Goal: Communication & Community: Answer question/provide support

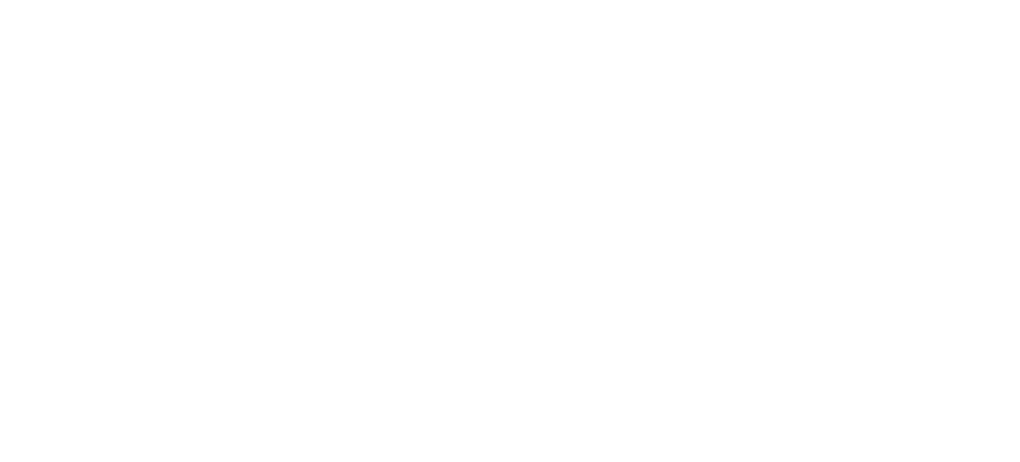
click at [657, 204] on div at bounding box center [510, 231] width 1020 height 462
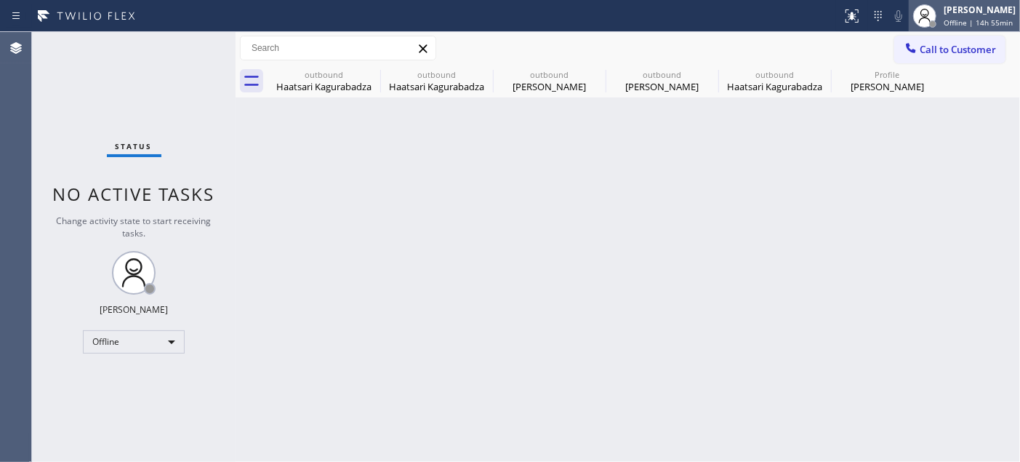
click at [979, 18] on span "Offline | 14h 55min" at bounding box center [978, 22] width 69 height 10
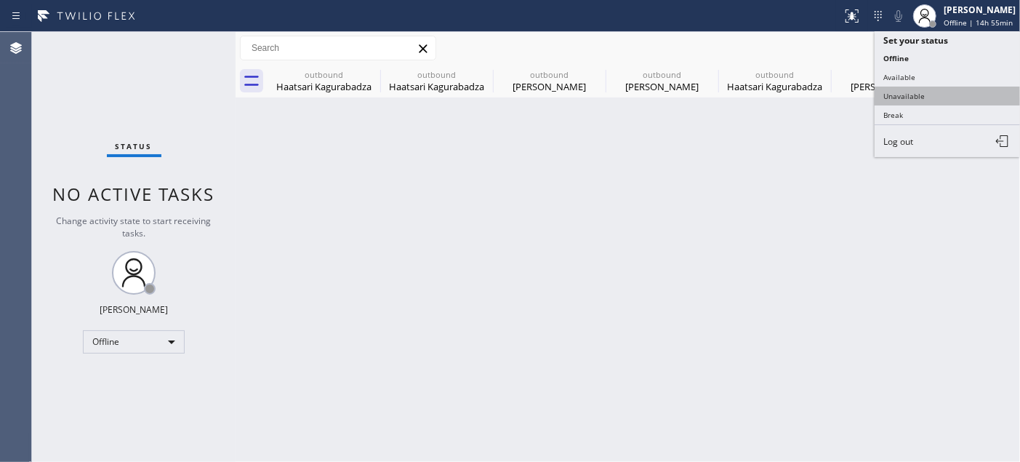
click at [940, 92] on button "Unavailable" at bounding box center [947, 96] width 145 height 19
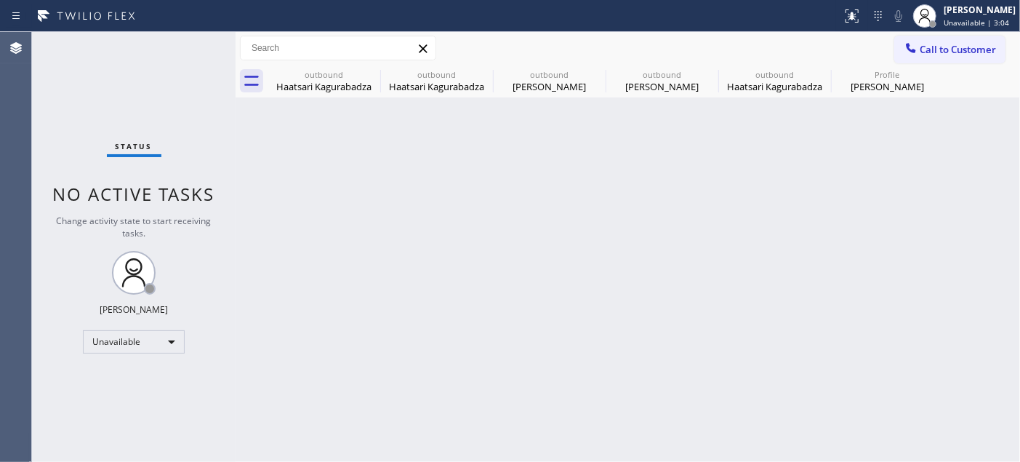
click at [249, 172] on div "Back to Dashboard Change Sender ID Customers Technicians Select a contact Outbo…" at bounding box center [628, 247] width 784 height 430
drag, startPoint x: 832, startPoint y: 25, endPoint x: 851, endPoint y: 24, distance: 18.9
click at [836, 25] on button at bounding box center [852, 16] width 32 height 32
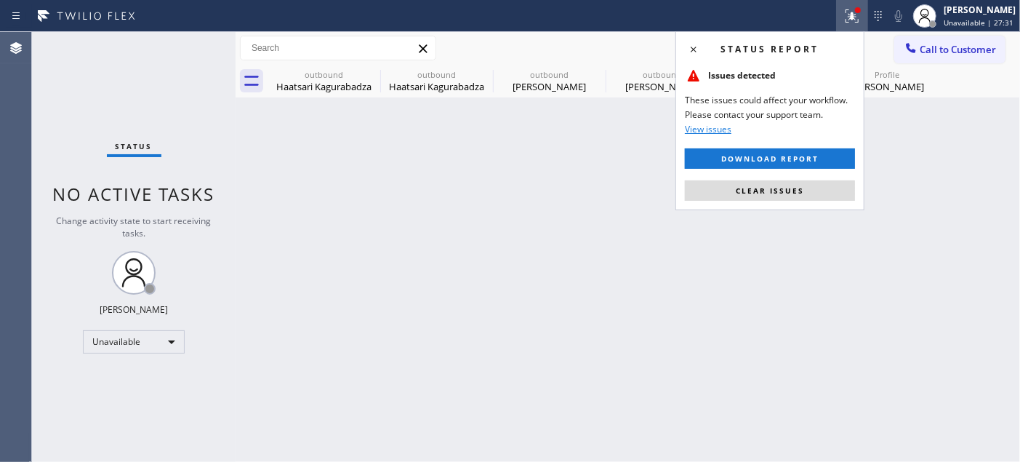
click at [851, 24] on icon at bounding box center [851, 15] width 17 height 17
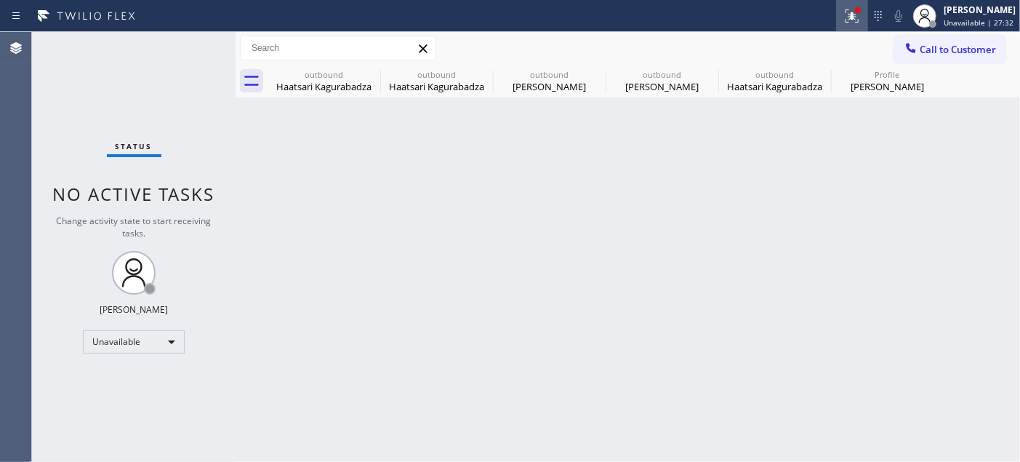
click at [843, 13] on icon at bounding box center [851, 15] width 17 height 17
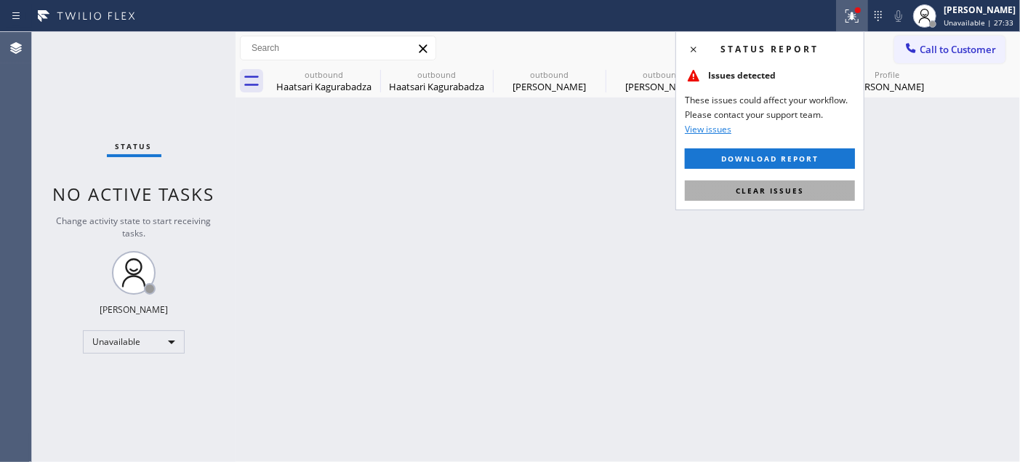
click at [778, 198] on button "Clear issues" at bounding box center [770, 190] width 170 height 20
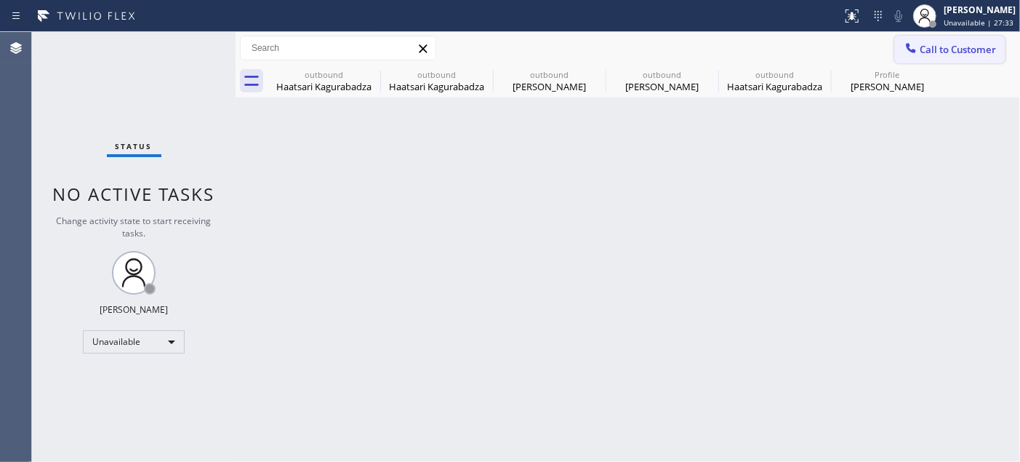
click at [934, 54] on span "Call to Customer" at bounding box center [958, 49] width 76 height 13
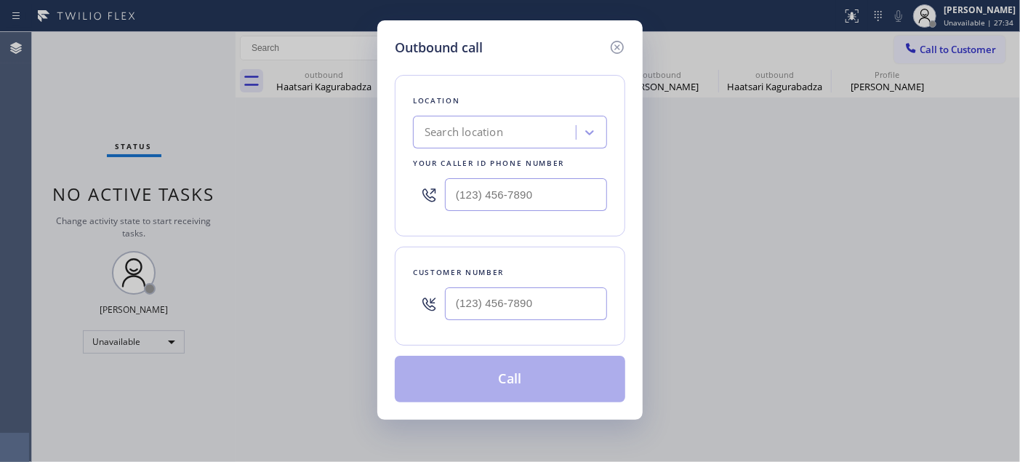
click at [619, 47] on icon at bounding box center [617, 47] width 17 height 17
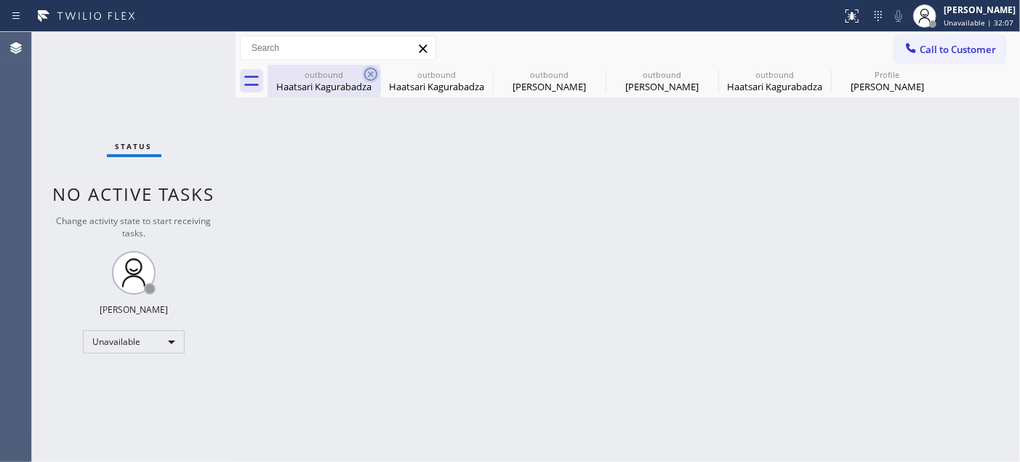
click at [367, 74] on icon at bounding box center [370, 73] width 17 height 17
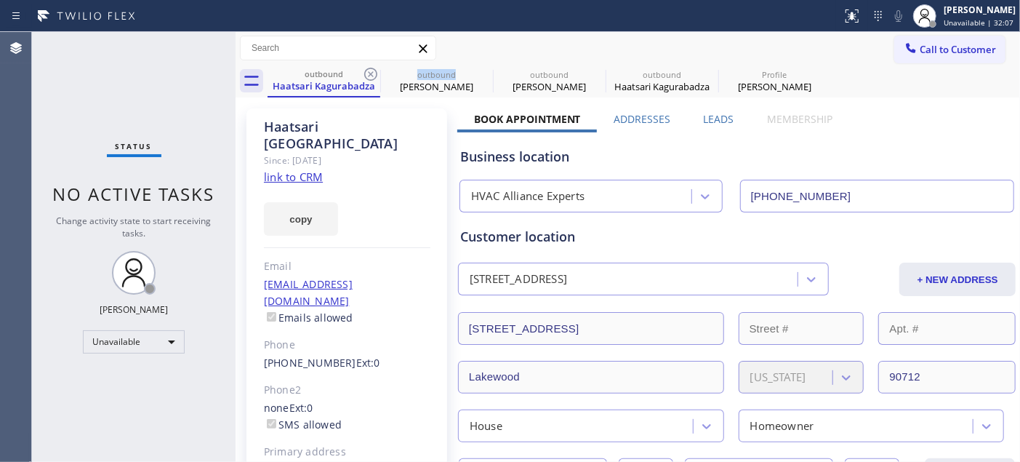
click at [367, 74] on icon at bounding box center [370, 73] width 17 height 17
type input "(562) 314-3049"
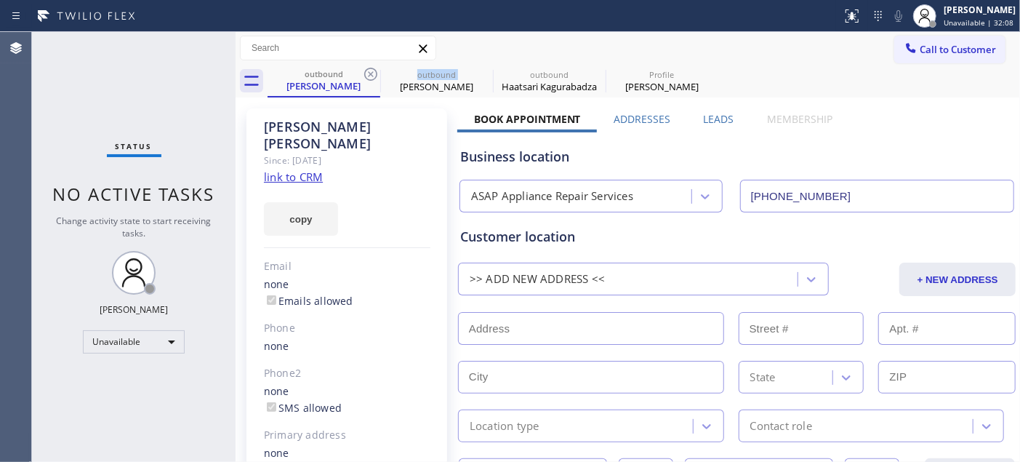
click at [367, 74] on icon at bounding box center [370, 73] width 17 height 17
type input "[PHONE_NUMBER]"
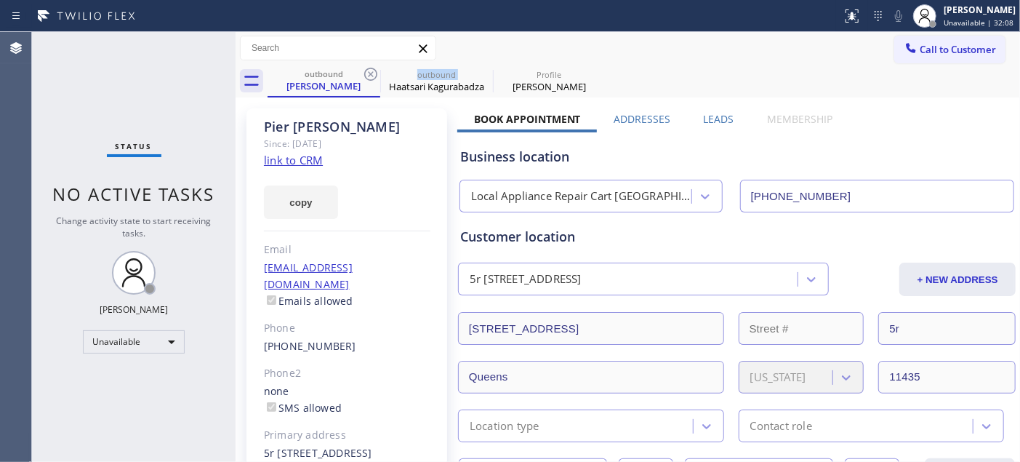
click at [367, 74] on icon at bounding box center [370, 73] width 17 height 17
type input "(833) 558-1241"
click at [0, 0] on icon at bounding box center [0, 0] width 0 height 0
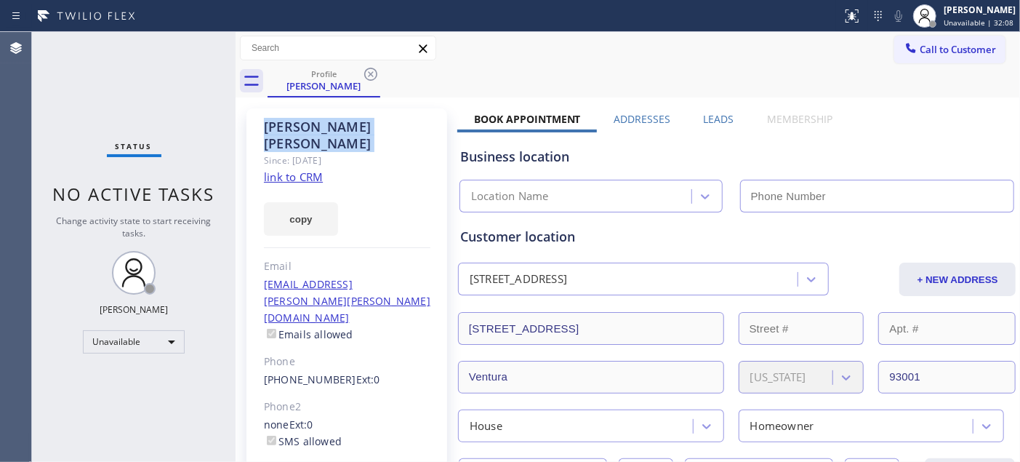
click at [367, 74] on icon at bounding box center [370, 73] width 17 height 17
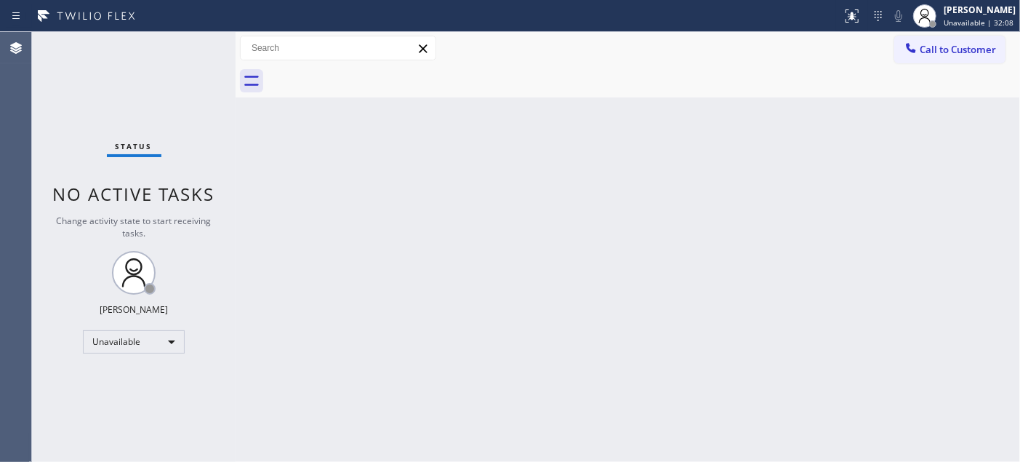
click at [503, 74] on div at bounding box center [644, 81] width 752 height 33
click at [974, 52] on span "Call to Customer" at bounding box center [958, 49] width 76 height 13
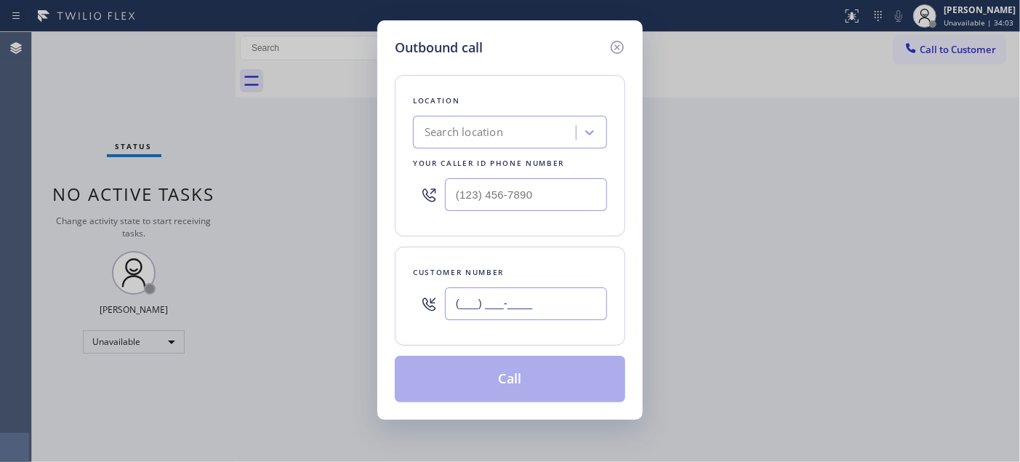
click at [496, 301] on input "(___) ___-____" at bounding box center [526, 303] width 162 height 33
paste input "347) 596-0293"
type input "[PHONE_NUMBER]"
drag, startPoint x: 507, startPoint y: 204, endPoint x: 406, endPoint y: 204, distance: 101.8
click at [416, 204] on div "(___) ___-____" at bounding box center [510, 194] width 194 height 47
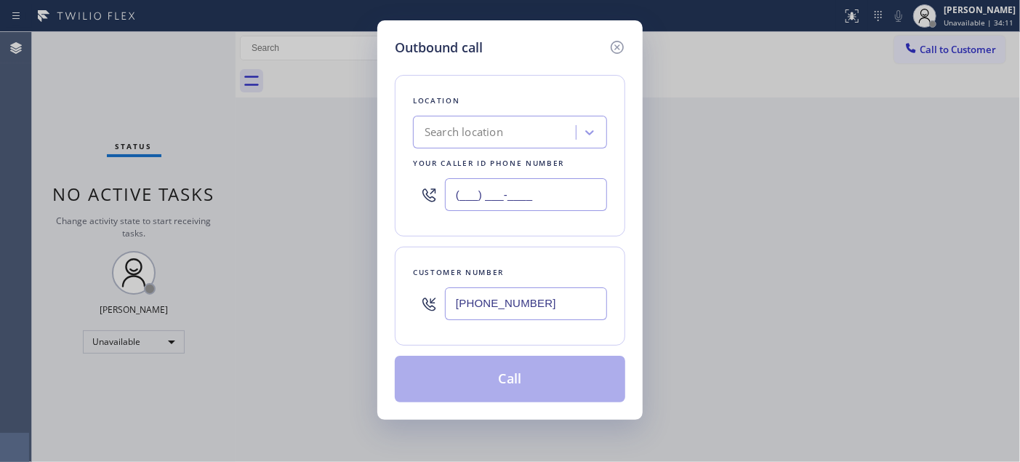
paste input "646) 679-5825"
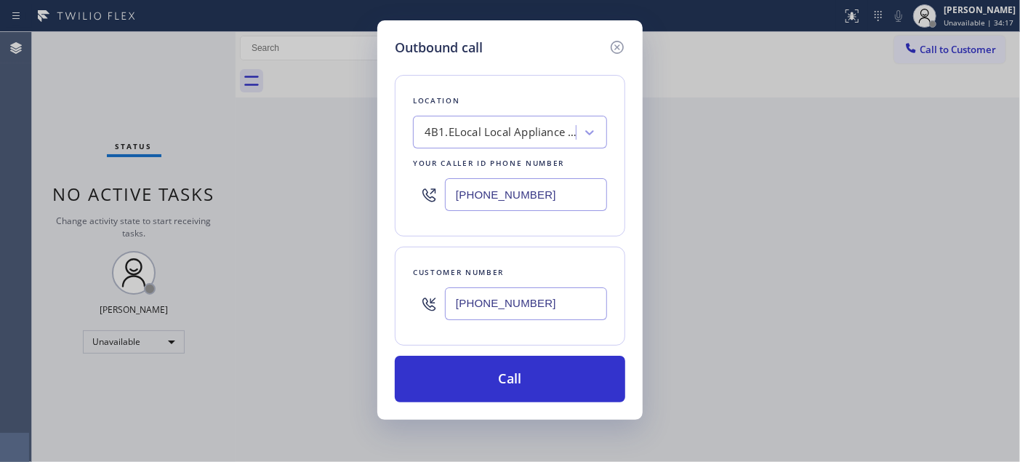
type input "[PHONE_NUMBER]"
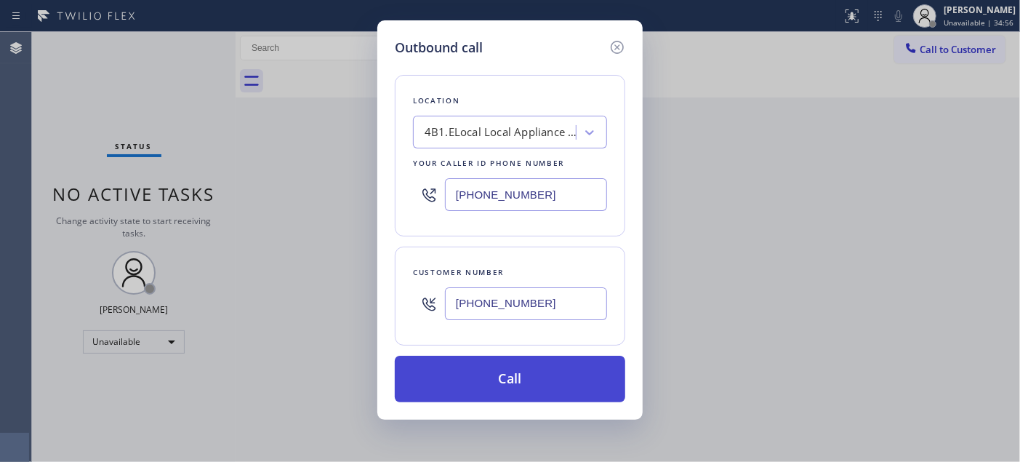
click at [461, 378] on button "Call" at bounding box center [510, 379] width 230 height 47
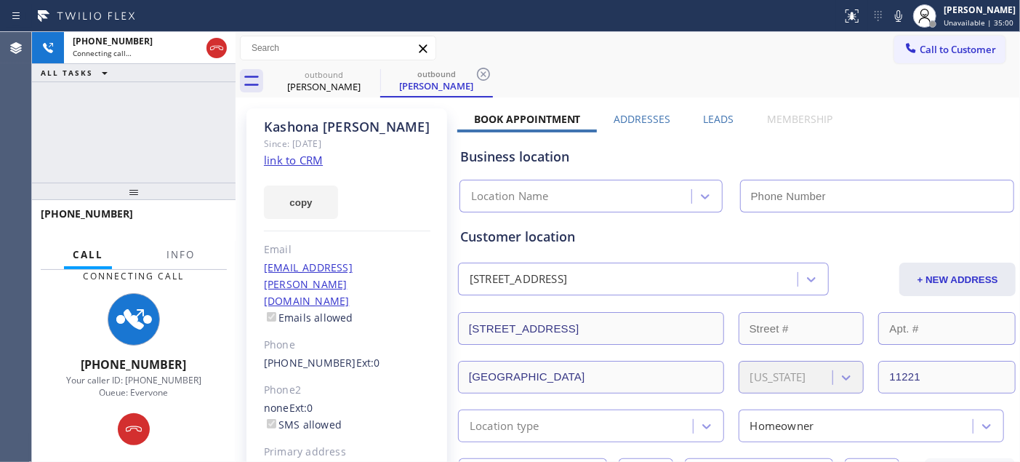
drag, startPoint x: 116, startPoint y: 193, endPoint x: 161, endPoint y: 19, distance: 180.2
click at [141, 36] on div "+13475960293 Connecting call… ALL TASKS ALL TASKS ACTIVE TASKS TASKS IN WRAP UP…" at bounding box center [134, 247] width 204 height 430
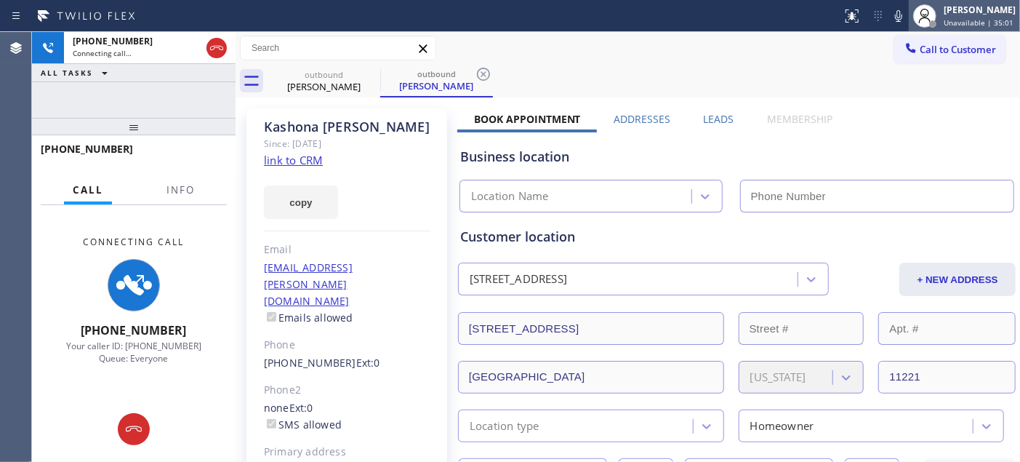
type input "[PHONE_NUMBER]"
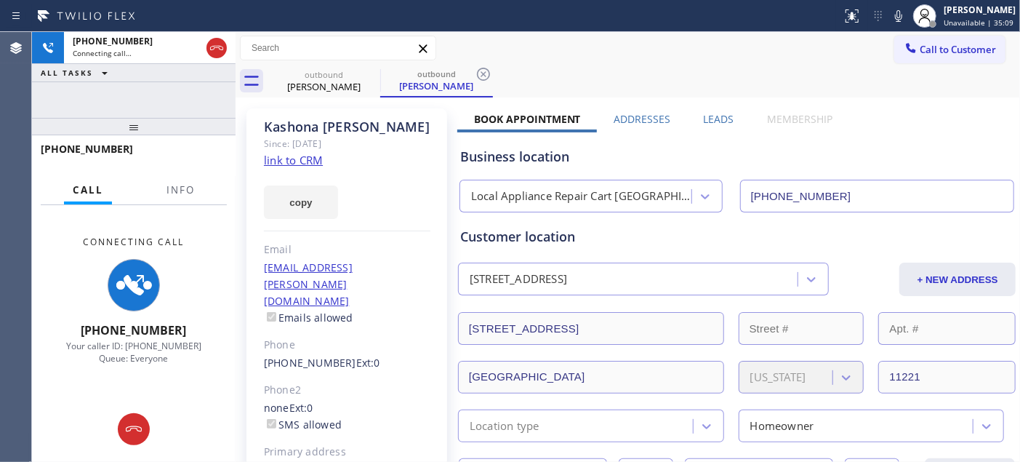
drag, startPoint x: 164, startPoint y: 129, endPoint x: 161, endPoint y: 81, distance: 48.8
click at [161, 81] on div "+13475960293 Connecting call… ALL TASKS ALL TASKS ACTIVE TASKS TASKS IN WRAP UP…" at bounding box center [134, 247] width 204 height 430
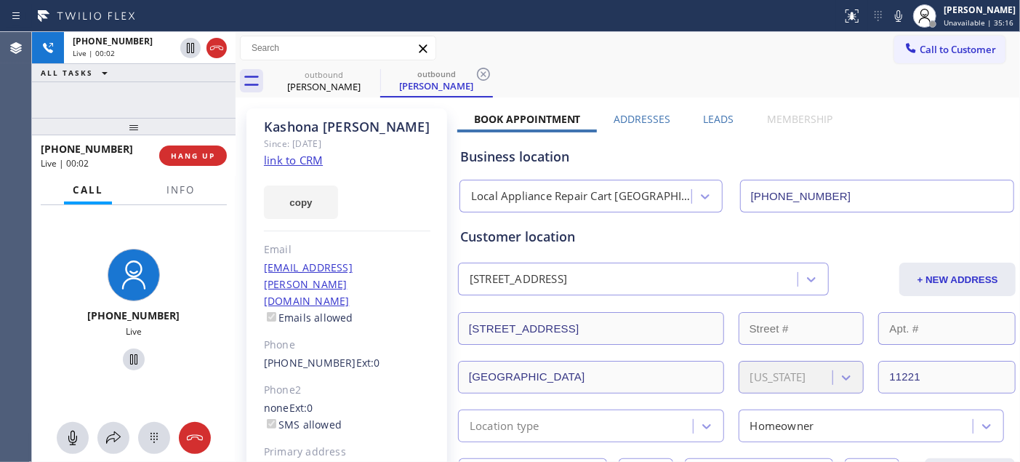
drag, startPoint x: 156, startPoint y: 119, endPoint x: 180, endPoint y: 107, distance: 27.0
click at [158, 79] on div "+13475960293 Live | 00:02 ALL TASKS ALL TASKS ACTIVE TASKS TASKS IN WRAP UP +13…" at bounding box center [134, 247] width 204 height 430
click at [220, 157] on button "HANG UP" at bounding box center [193, 155] width 68 height 20
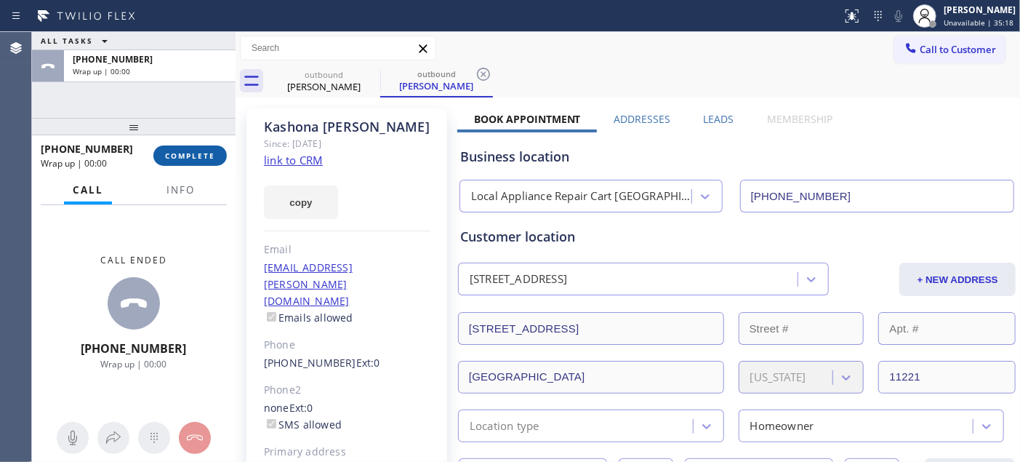
click at [220, 157] on button "COMPLETE" at bounding box center [189, 155] width 73 height 20
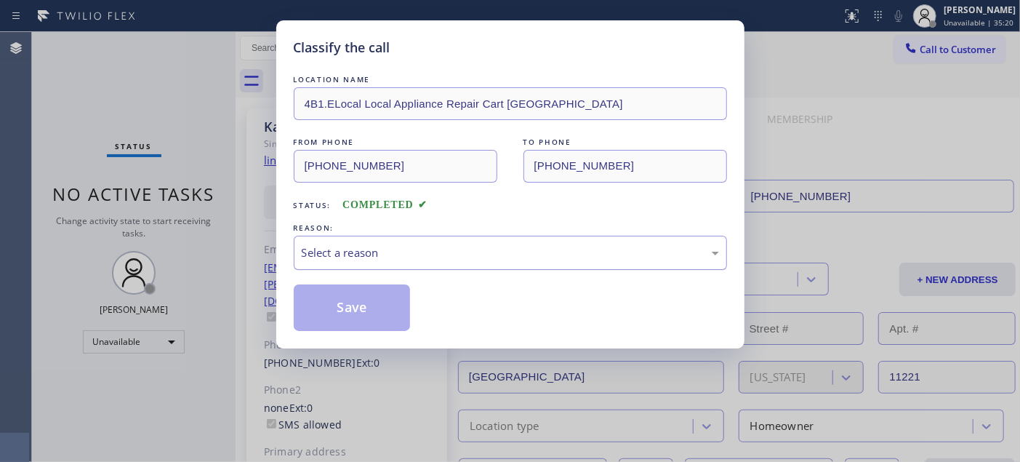
click at [422, 242] on div "Select a reason" at bounding box center [510, 253] width 433 height 34
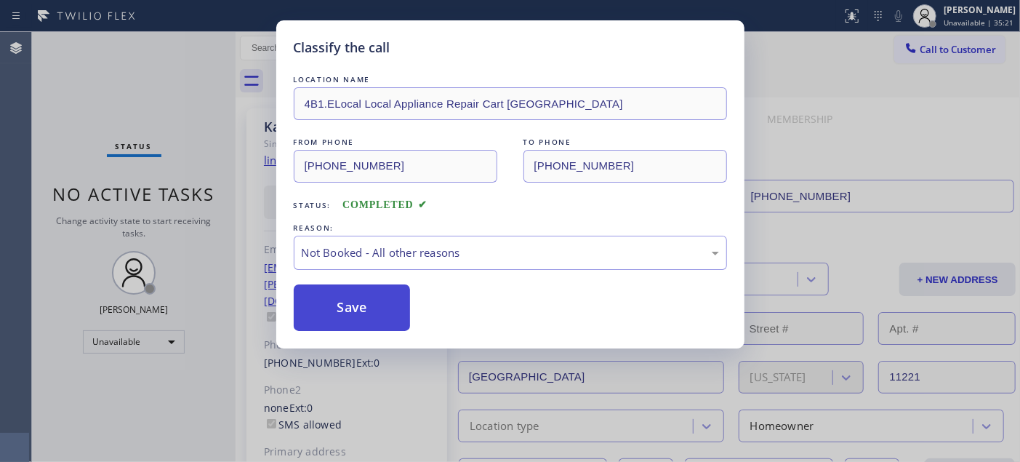
click at [352, 314] on button "Save" at bounding box center [352, 307] width 117 height 47
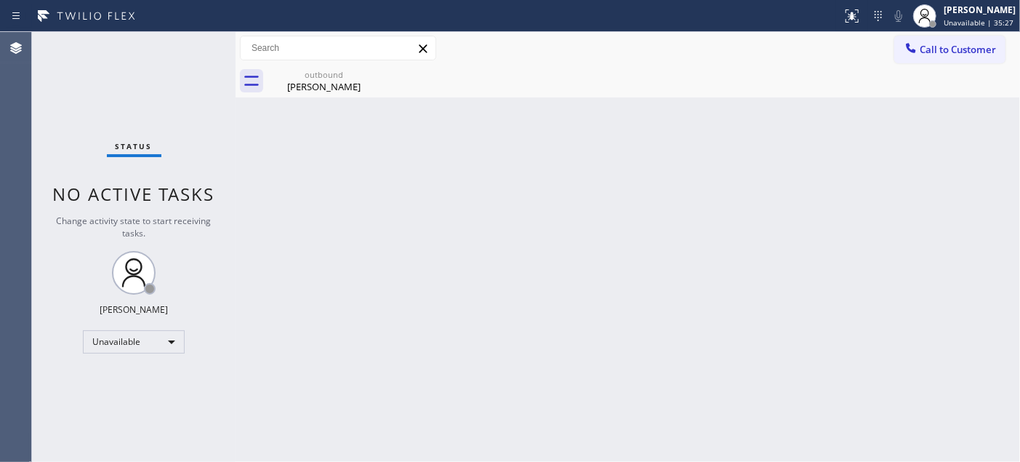
click at [910, 57] on div at bounding box center [910, 49] width 17 height 17
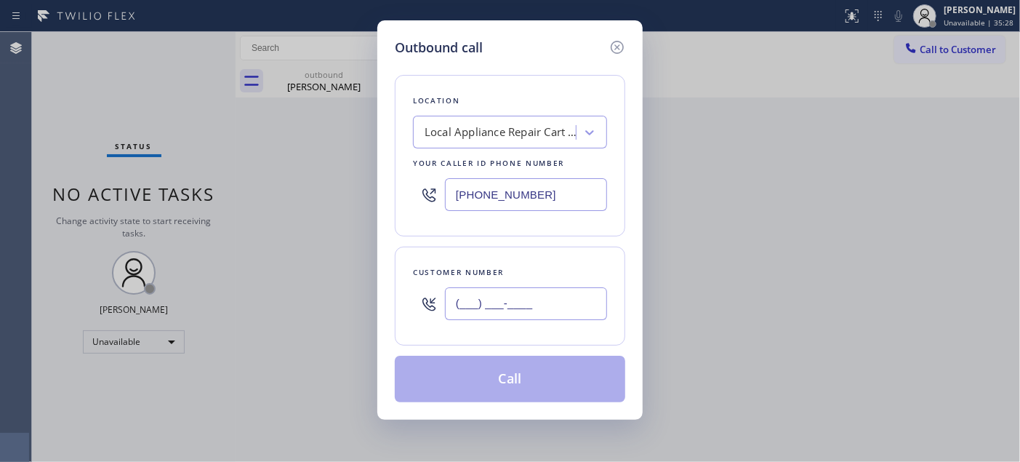
click at [517, 317] on input "(___) ___-____" at bounding box center [526, 303] width 162 height 33
paste input "714) 603-4732"
type input "(714) 603-4732"
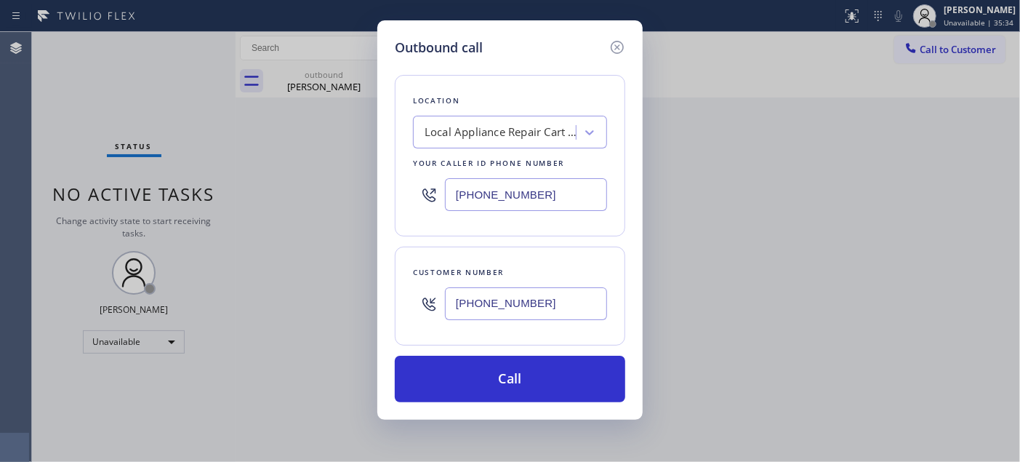
drag, startPoint x: 565, startPoint y: 185, endPoint x: 343, endPoint y: 201, distance: 222.4
click at [350, 201] on div "Outbound call Location Local Appliance Repair Cart NY Your caller id phone numb…" at bounding box center [510, 231] width 1020 height 462
paste input "714) 364-8651"
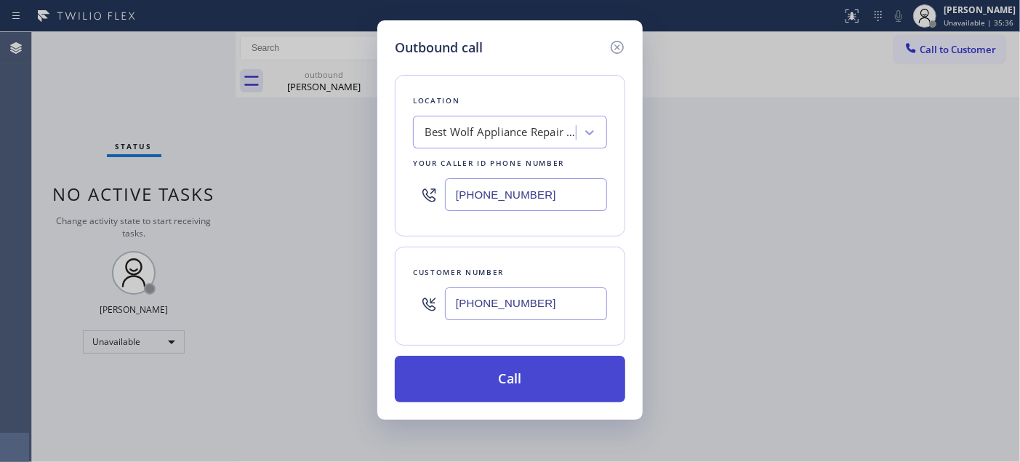
type input "(714) 364-8651"
click at [498, 373] on button "Call" at bounding box center [510, 379] width 230 height 47
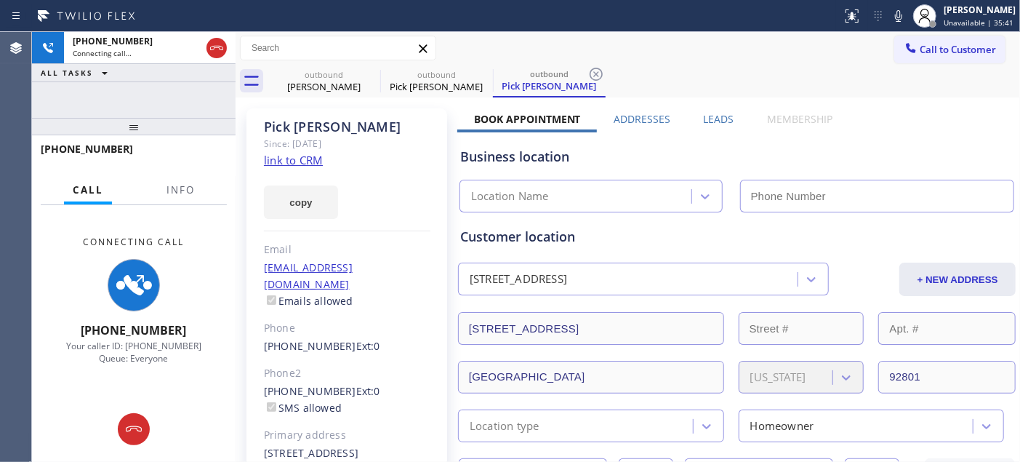
type input "(714) 364-8651"
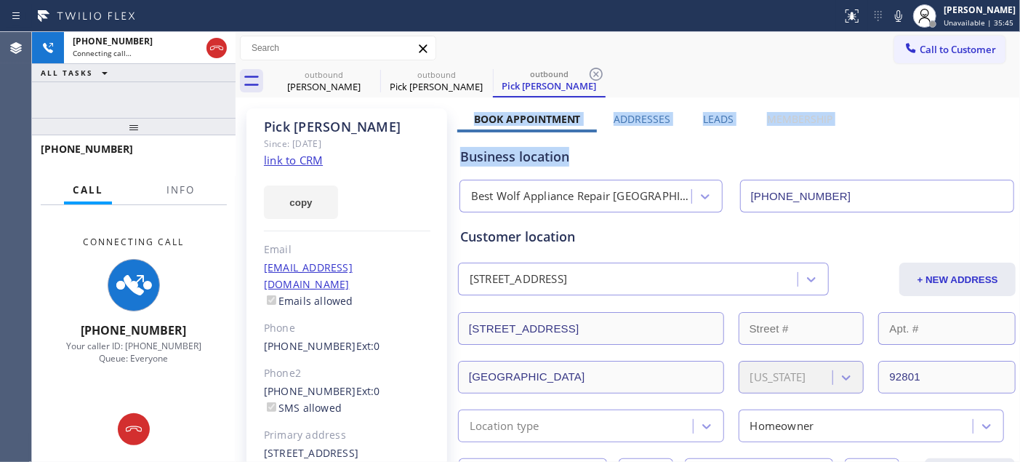
drag, startPoint x: 569, startPoint y: 119, endPoint x: 869, endPoint y: 119, distance: 299.5
click at [808, 162] on div "Business location" at bounding box center [736, 157] width 553 height 20
drag, startPoint x: 839, startPoint y: 124, endPoint x: 696, endPoint y: 125, distance: 143.2
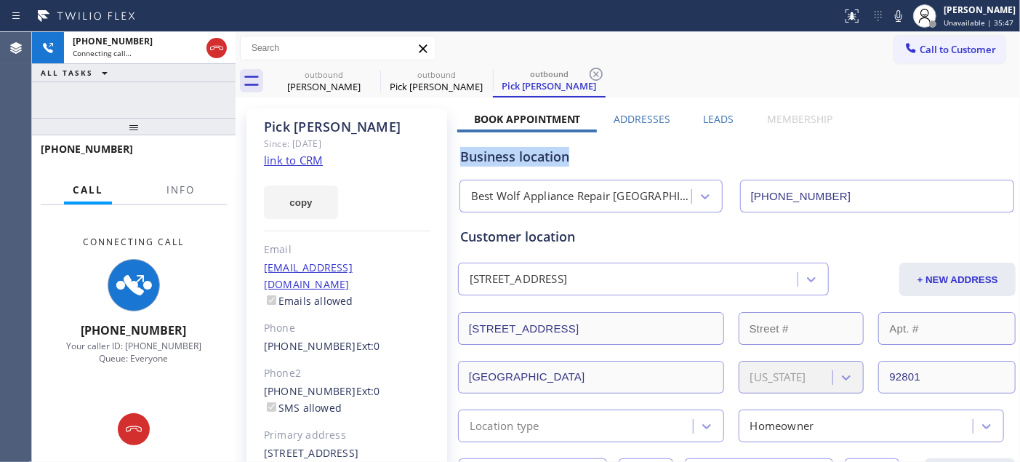
click at [695, 142] on div "Business location Best Wolf Appliance Repair Anaheim (714) 364-8651" at bounding box center [736, 172] width 559 height 80
drag, startPoint x: 695, startPoint y: 125, endPoint x: 846, endPoint y: 117, distance: 151.4
click at [819, 156] on div "Business location" at bounding box center [736, 157] width 553 height 20
drag, startPoint x: 835, startPoint y: 110, endPoint x: 699, endPoint y: 113, distance: 136.0
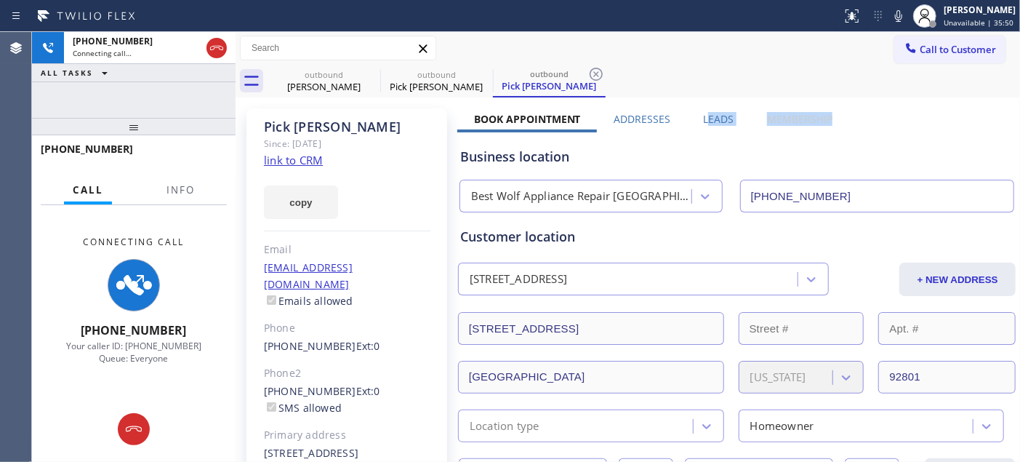
drag, startPoint x: 738, startPoint y: 141, endPoint x: 749, endPoint y: 137, distance: 11.7
click at [738, 141] on div "Business location Best Wolf Appliance Repair Anaheim (714) 364-8651" at bounding box center [736, 172] width 559 height 80
drag, startPoint x: 827, startPoint y: 109, endPoint x: 688, endPoint y: 119, distance: 139.9
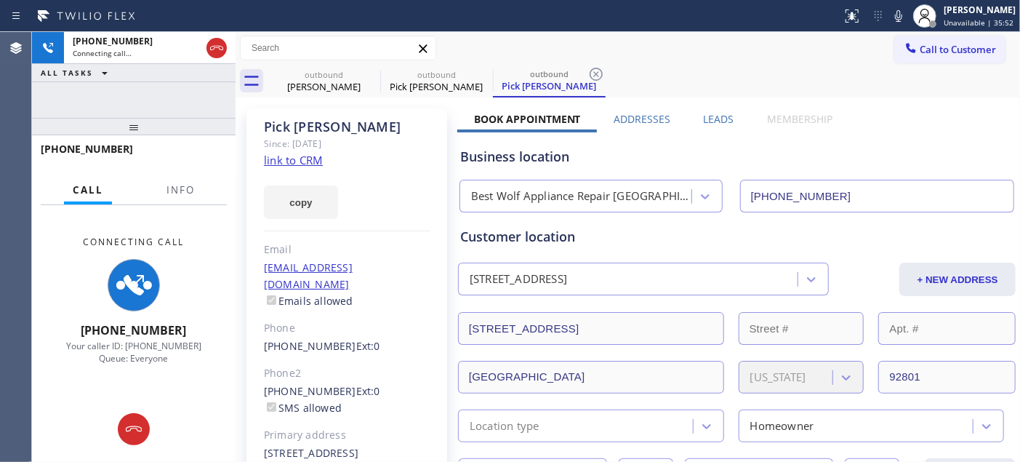
click at [729, 155] on div "Business location" at bounding box center [736, 157] width 553 height 20
drag, startPoint x: 813, startPoint y: 109, endPoint x: 683, endPoint y: 120, distance: 129.9
click at [760, 156] on div "Business location" at bounding box center [736, 157] width 553 height 20
drag, startPoint x: 824, startPoint y: 117, endPoint x: 601, endPoint y: 108, distance: 223.4
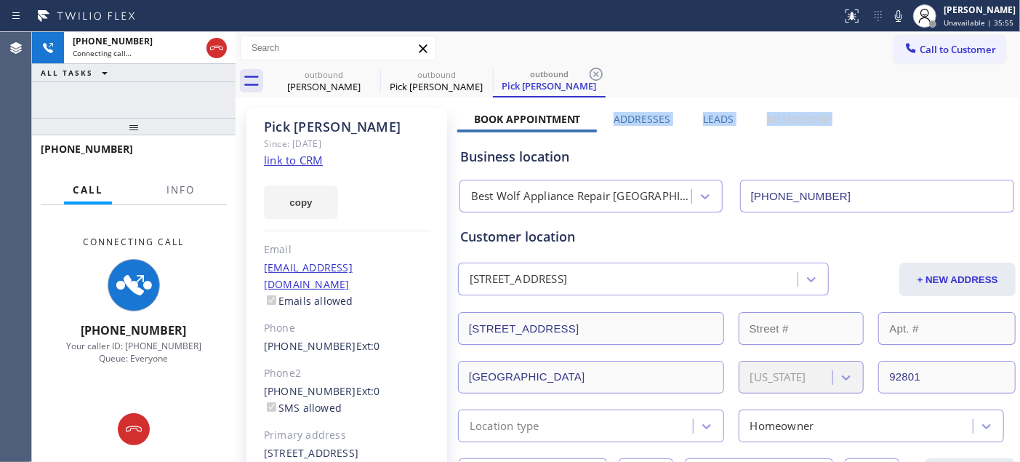
click at [677, 158] on div "Business location" at bounding box center [736, 157] width 553 height 20
drag, startPoint x: 852, startPoint y: 111, endPoint x: 601, endPoint y: 115, distance: 250.9
click at [775, 155] on div "Business location" at bounding box center [736, 157] width 553 height 20
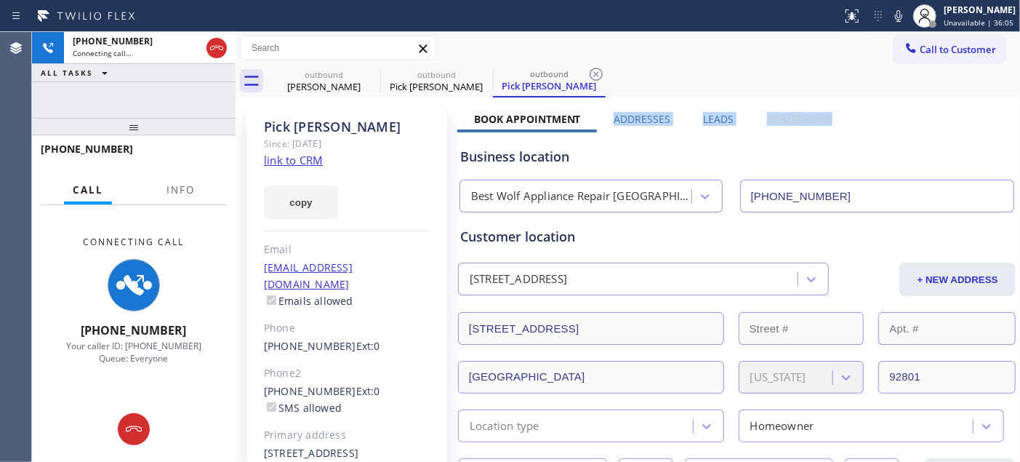
drag, startPoint x: 834, startPoint y: 116, endPoint x: 600, endPoint y: 124, distance: 234.2
click at [600, 124] on div "Book Appointment Addresses Leads Membership" at bounding box center [653, 122] width 392 height 20
click at [679, 150] on div "Business location" at bounding box center [736, 157] width 553 height 20
drag, startPoint x: 756, startPoint y: 117, endPoint x: 827, endPoint y: 126, distance: 71.1
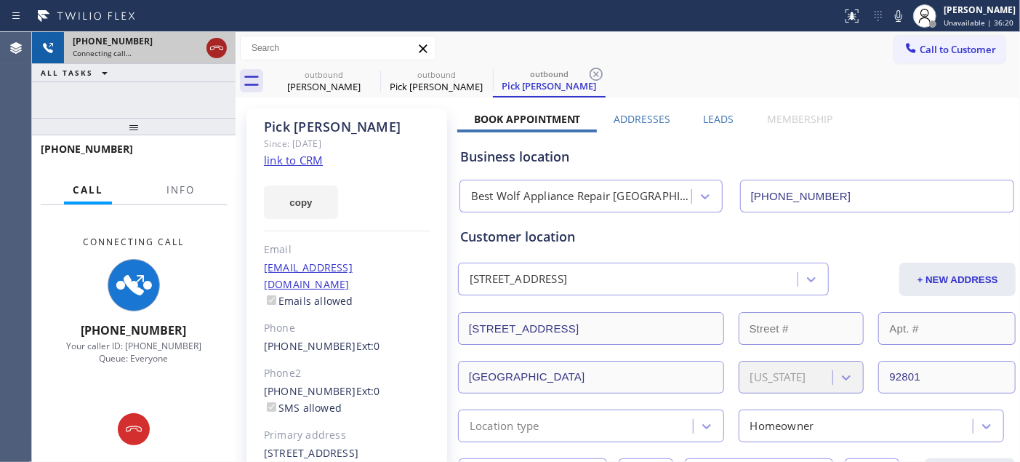
drag, startPoint x: 183, startPoint y: 115, endPoint x: 206, endPoint y: 44, distance: 74.3
click at [189, 73] on div "+17146034732 Connecting call… ALL TASKS ALL TASKS ACTIVE TASKS TASKS IN WRAP UP…" at bounding box center [134, 247] width 204 height 430
click at [222, 45] on icon at bounding box center [216, 47] width 17 height 17
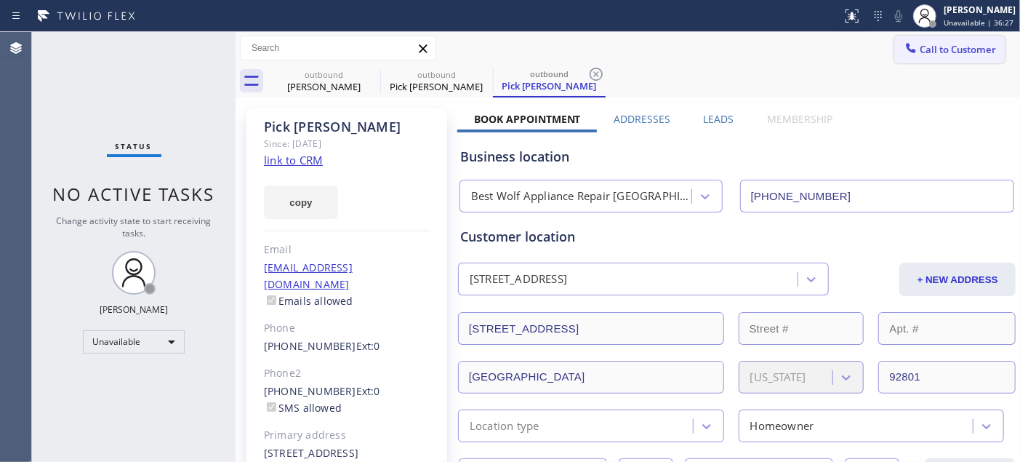
click at [951, 43] on span "Call to Customer" at bounding box center [958, 49] width 76 height 13
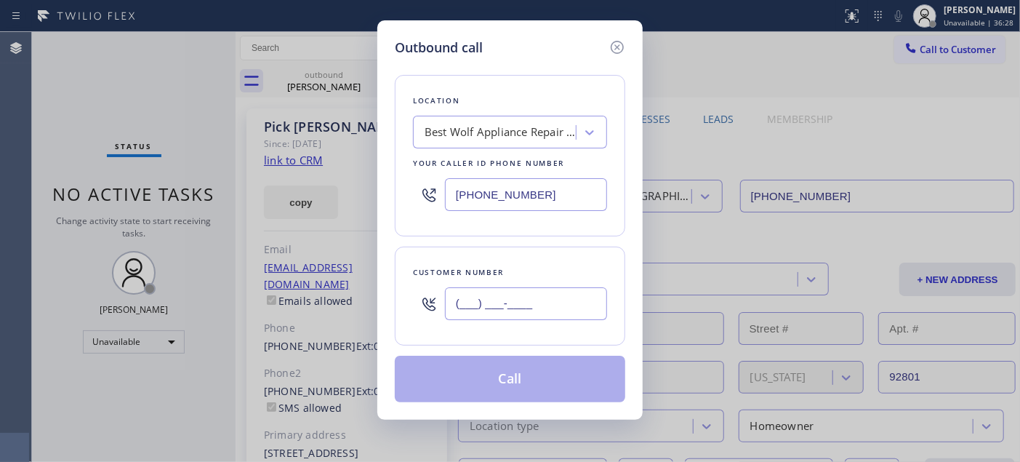
click at [542, 304] on input "(___) ___-____" at bounding box center [526, 303] width 162 height 33
paste input "813) 761-1301"
type input "(813) 761-1301"
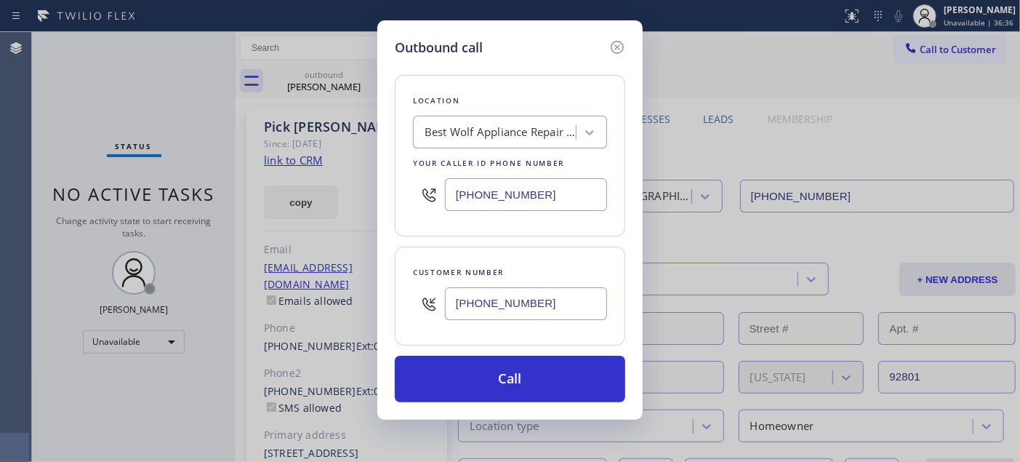
drag, startPoint x: 558, startPoint y: 192, endPoint x: 340, endPoint y: 182, distance: 218.3
click at [340, 182] on div "Outbound call Location Best Wolf Appliance Repair Anaheim Your caller id phone …" at bounding box center [510, 231] width 1020 height 462
paste input "954) 835-4535"
type input "(954) 835-4535"
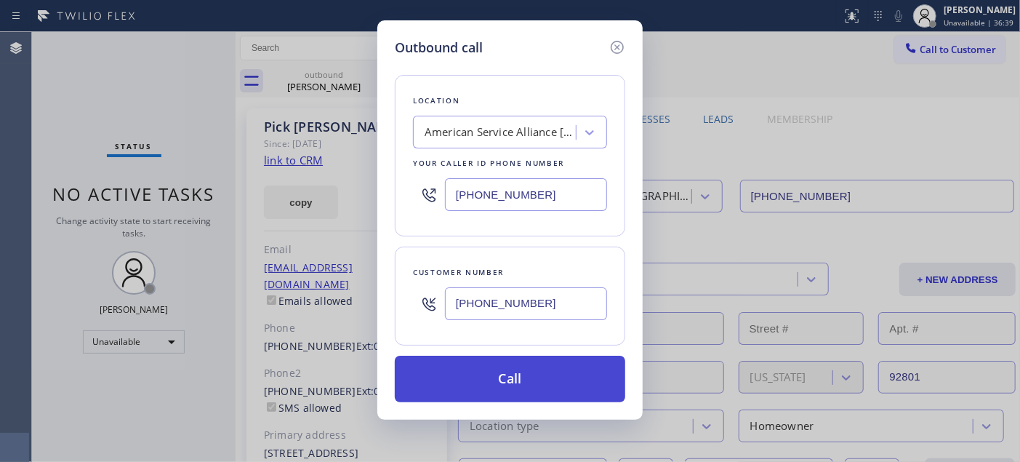
click at [454, 376] on button "Call" at bounding box center [510, 379] width 230 height 47
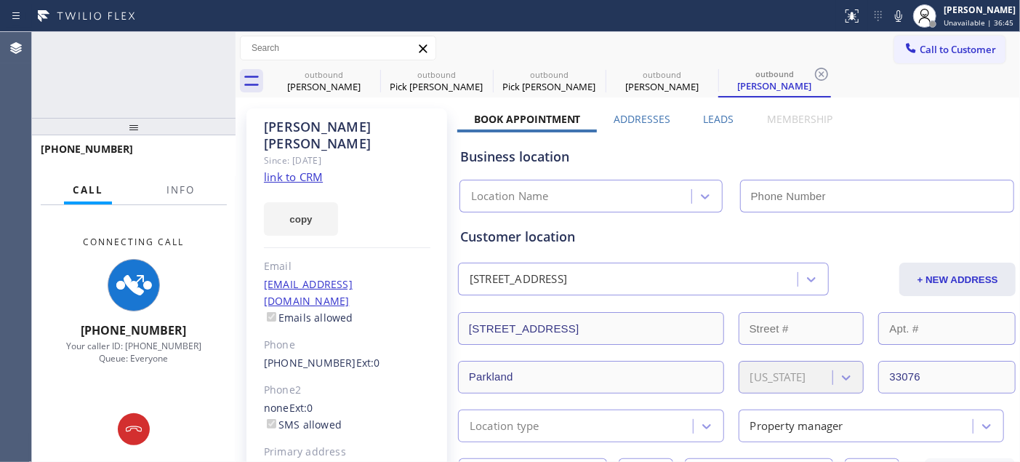
type input "(954) 835-4535"
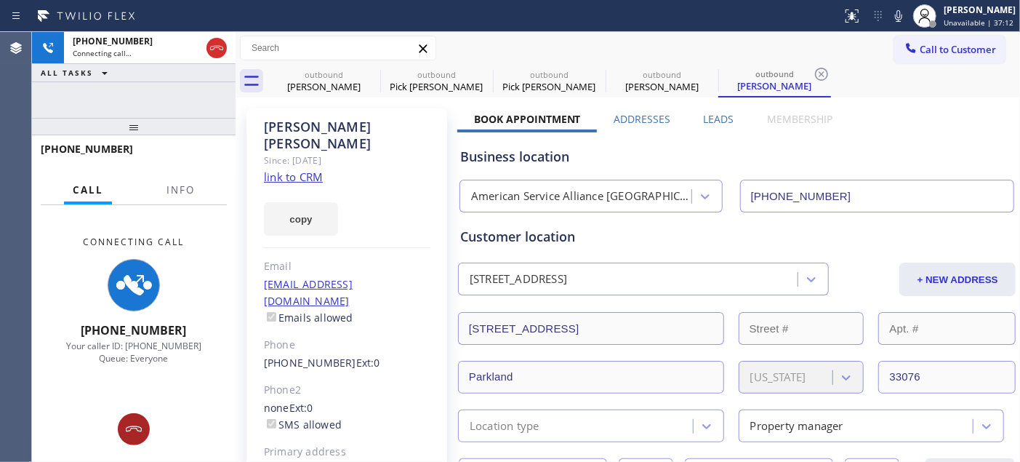
click at [139, 420] on icon at bounding box center [133, 428] width 17 height 17
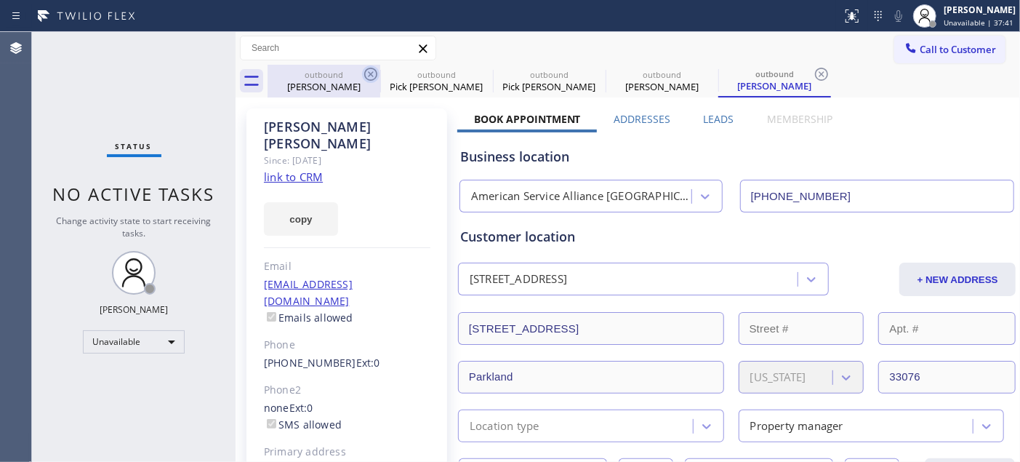
click at [366, 69] on icon at bounding box center [370, 74] width 13 height 13
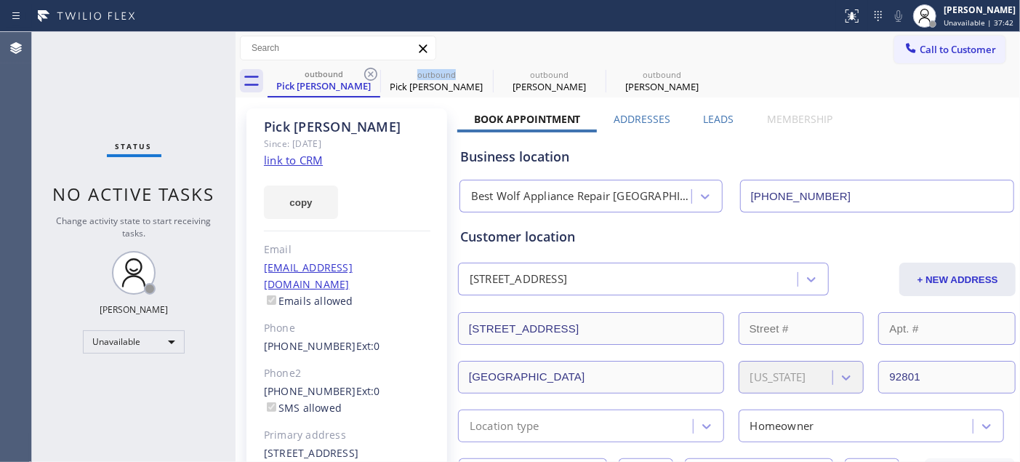
click at [366, 69] on icon at bounding box center [370, 74] width 13 height 13
type input "(954) 835-4535"
click at [0, 0] on icon at bounding box center [0, 0] width 0 height 0
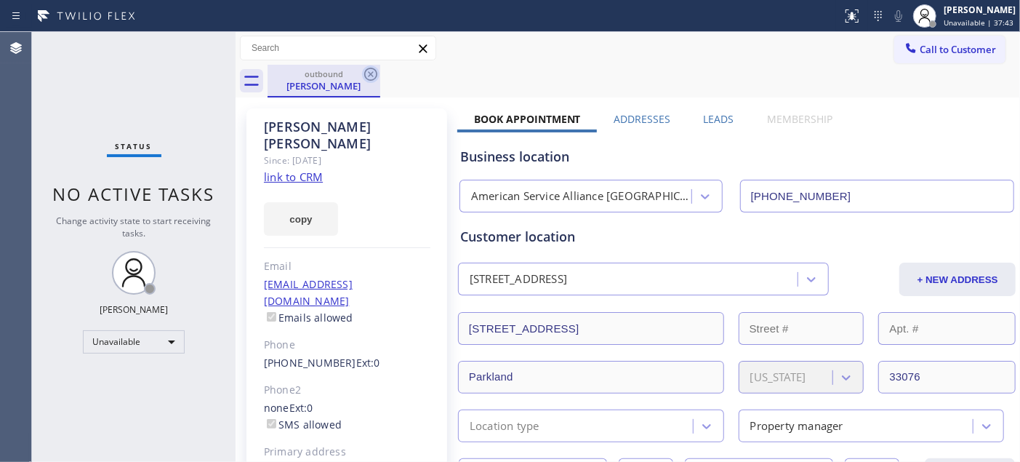
click at [378, 80] on icon at bounding box center [370, 73] width 17 height 17
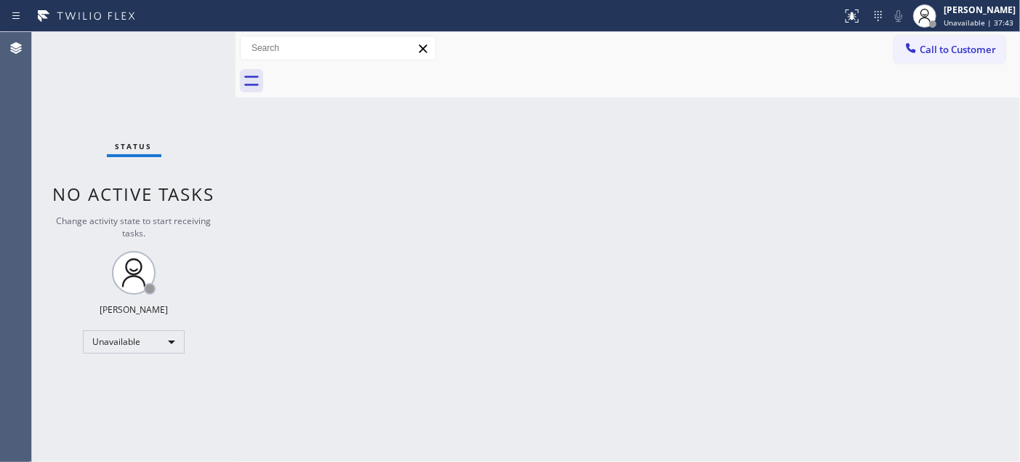
click at [615, 65] on div at bounding box center [644, 81] width 752 height 33
click at [931, 49] on span "Call to Customer" at bounding box center [958, 49] width 76 height 13
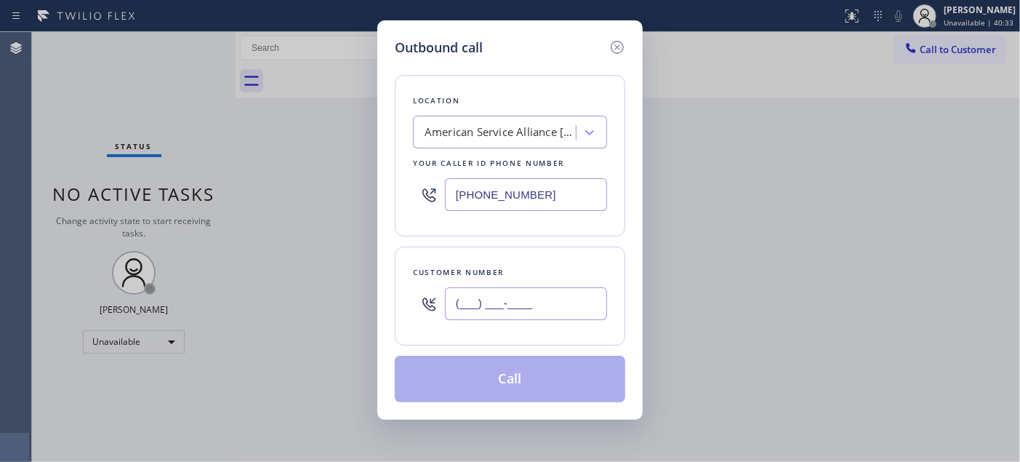
click at [502, 305] on input "(___) ___-____" at bounding box center [526, 303] width 162 height 33
paste input "805) 844-8600"
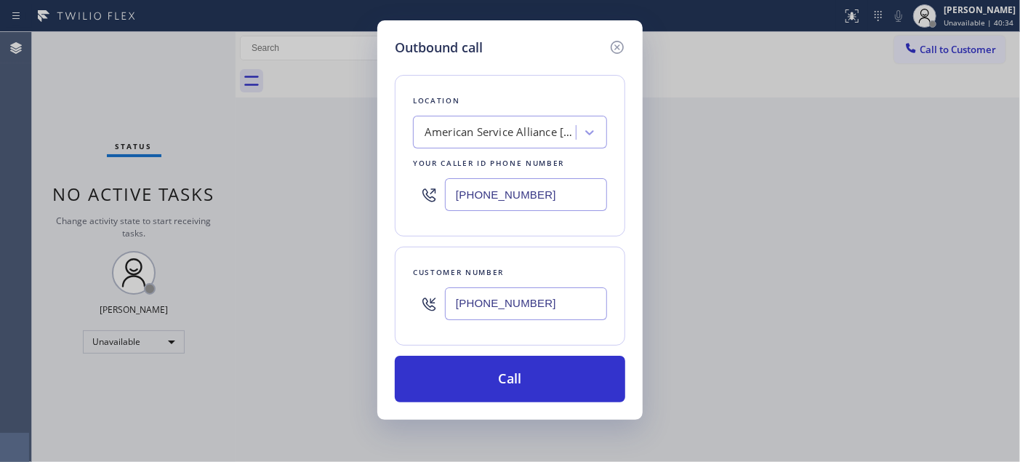
type input "[PHONE_NUMBER]"
drag, startPoint x: 526, startPoint y: 204, endPoint x: 419, endPoint y: 223, distance: 108.5
click at [305, 194] on div "Outbound call Location American Service Alliance Coral Springs Your caller id p…" at bounding box center [510, 231] width 1020 height 462
drag, startPoint x: 533, startPoint y: 193, endPoint x: 418, endPoint y: 174, distance: 116.3
click at [433, 174] on div "(954) 835-4535" at bounding box center [510, 194] width 194 height 47
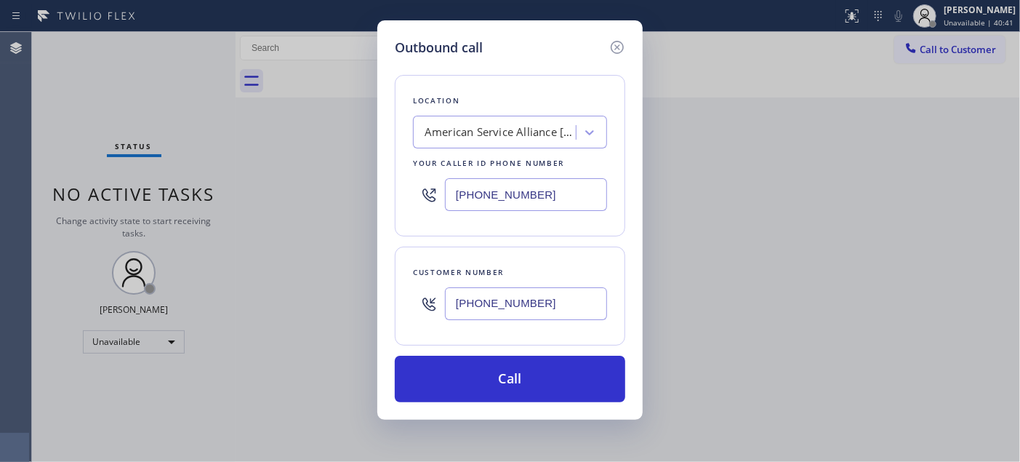
paste input "310) 740-9737"
type input "[PHONE_NUMBER]"
click at [589, 135] on icon at bounding box center [589, 132] width 9 height 5
click at [590, 138] on icon at bounding box center [589, 132] width 15 height 15
click at [596, 127] on icon at bounding box center [589, 132] width 15 height 15
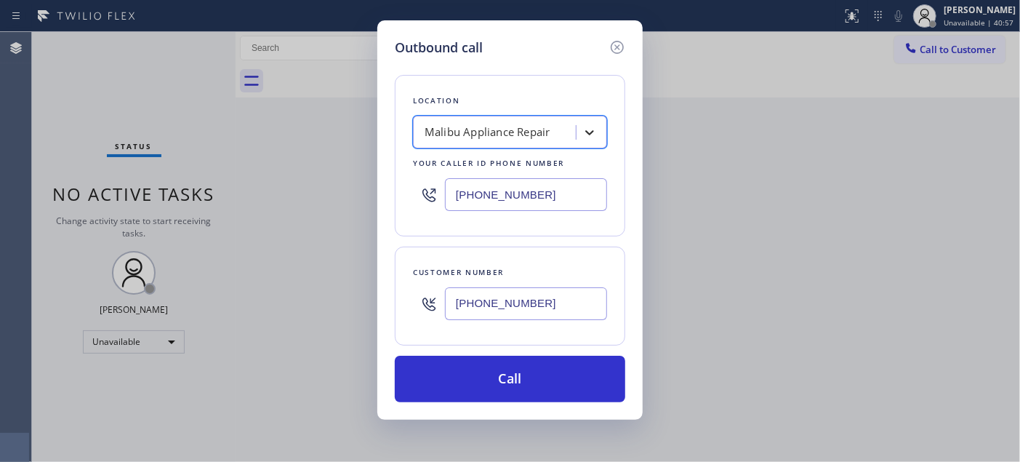
click at [596, 127] on icon at bounding box center [589, 132] width 15 height 15
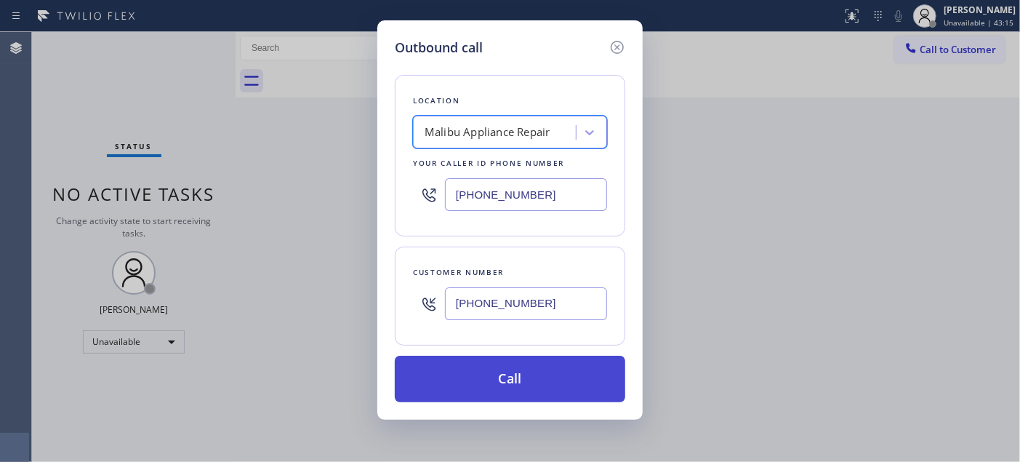
click at [506, 372] on button "Call" at bounding box center [510, 379] width 230 height 47
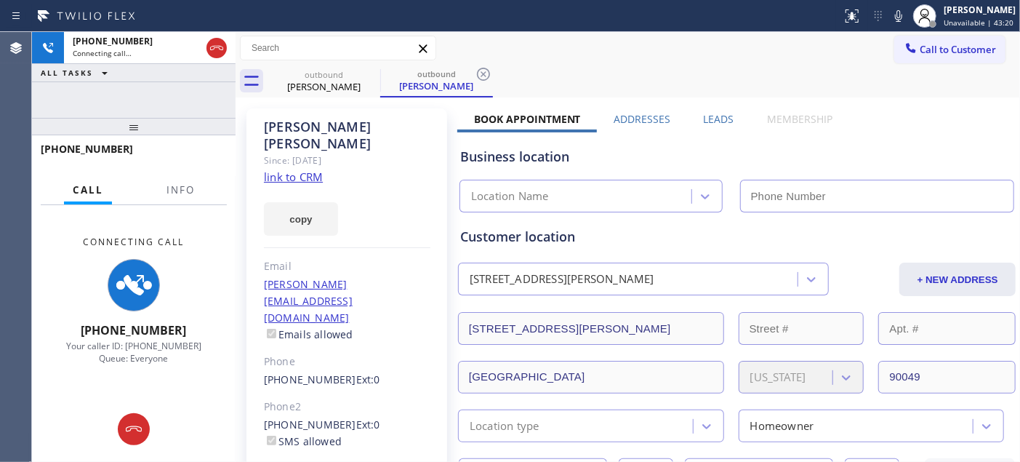
type input "[PHONE_NUMBER]"
drag, startPoint x: 126, startPoint y: 136, endPoint x: 236, endPoint y: 1, distance: 173.6
click at [136, 98] on div "+18058448600 Connecting call… ALL TASKS ALL TASKS ACTIVE TASKS TASKS IN WRAP UP…" at bounding box center [134, 247] width 204 height 430
click at [890, 18] on icon at bounding box center [898, 15] width 17 height 17
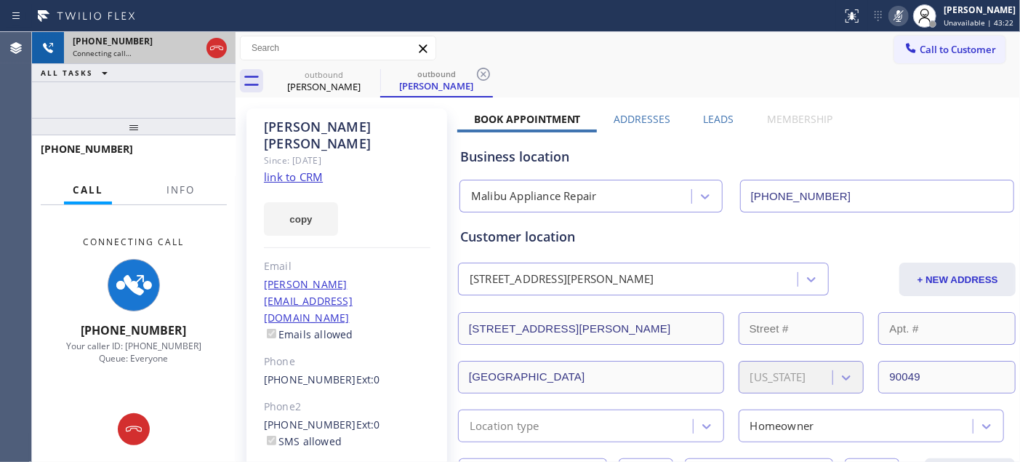
click at [180, 95] on div "+18058448600 Connecting call… ALL TASKS ALL TASKS ACTIVE TASKS TASKS IN WRAP UP…" at bounding box center [134, 247] width 204 height 430
drag, startPoint x: 194, startPoint y: 132, endPoint x: 200, endPoint y: 52, distance: 80.9
click at [202, 84] on div "+18058448600 Connecting call… ALL TASKS ALL TASKS ACTIVE TASKS TASKS IN WRAP UP…" at bounding box center [134, 247] width 204 height 430
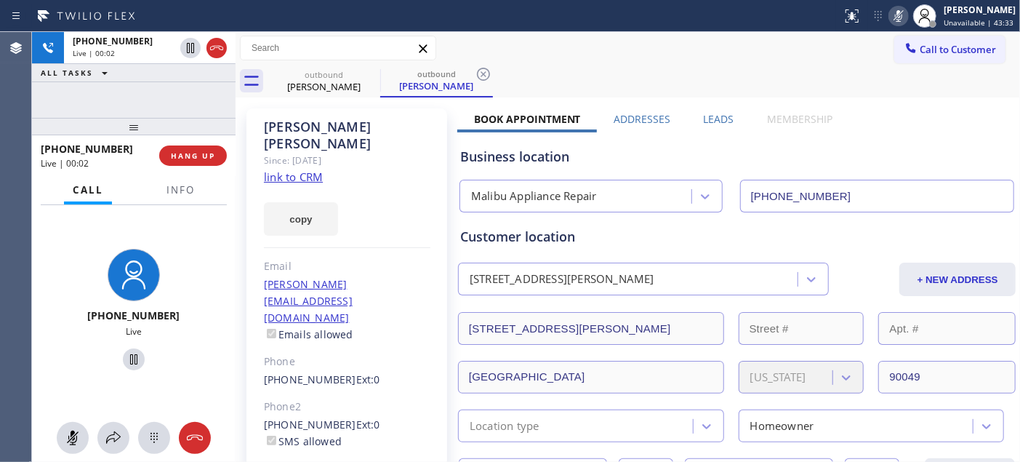
drag, startPoint x: 164, startPoint y: 119, endPoint x: 212, endPoint y: 69, distance: 68.9
click at [195, 77] on div "+18058448600 Live | 00:02 ALL TASKS ALL TASKS ACTIVE TASKS TASKS IN WRAP UP +18…" at bounding box center [134, 247] width 204 height 430
click at [904, 18] on div at bounding box center [898, 15] width 20 height 17
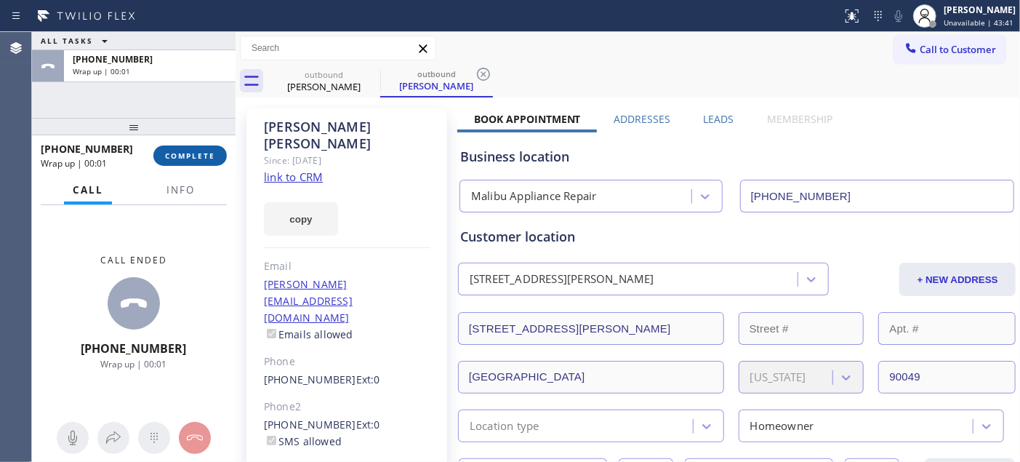
click at [172, 158] on span "COMPLETE" at bounding box center [190, 155] width 50 height 10
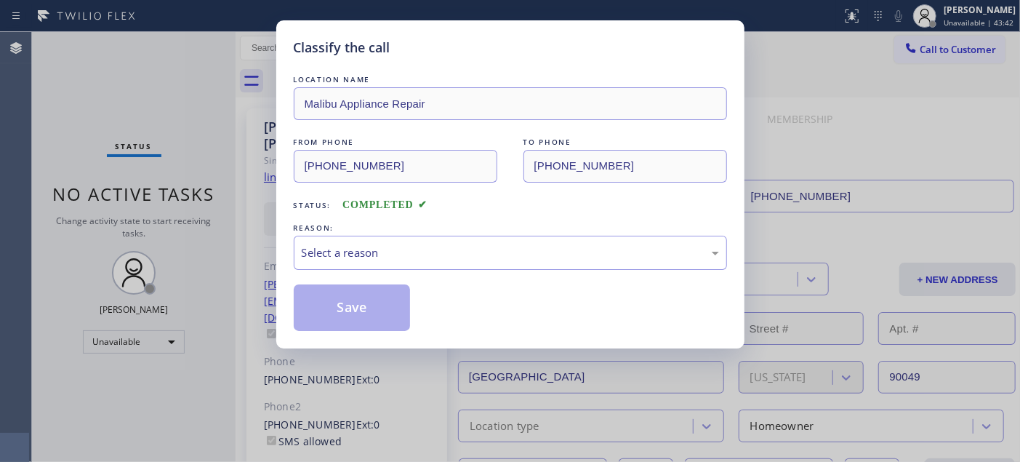
drag, startPoint x: 190, startPoint y: 169, endPoint x: 415, endPoint y: 268, distance: 246.1
click at [192, 171] on div "Classify the call LOCATION NAME Malibu Appliance Repair FROM PHONE (310) 740-97…" at bounding box center [510, 231] width 1020 height 462
click at [436, 255] on div "Select a reason" at bounding box center [510, 252] width 417 height 17
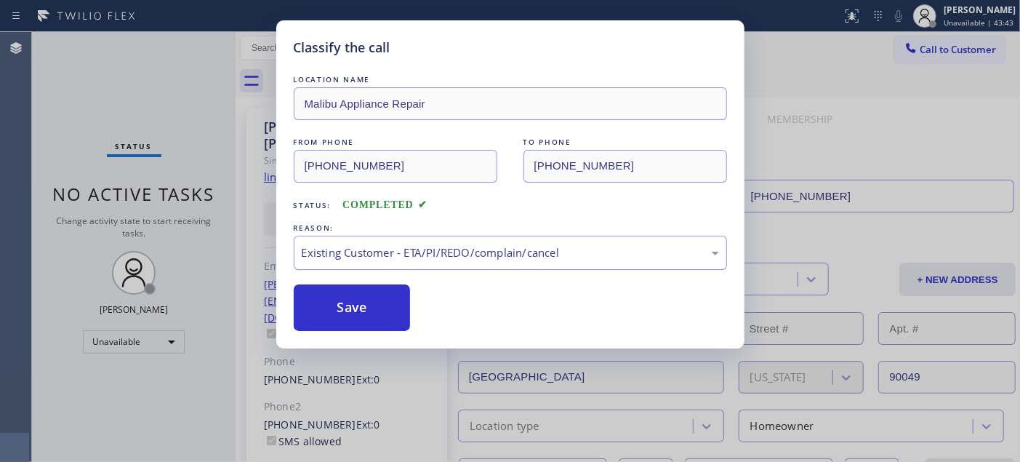
click at [382, 254] on div "Existing Customer - ETA/PI/REDO/complain/cancel" at bounding box center [510, 252] width 417 height 17
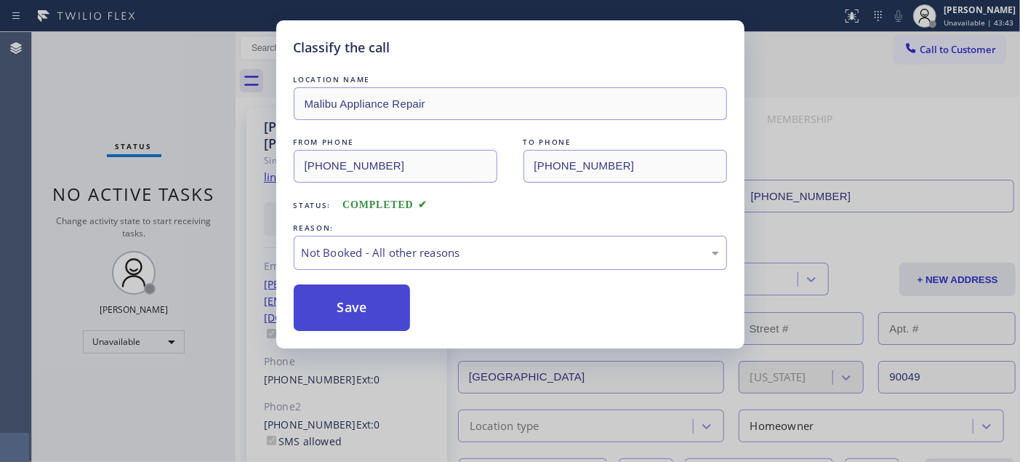
click at [369, 307] on button "Save" at bounding box center [352, 307] width 117 height 47
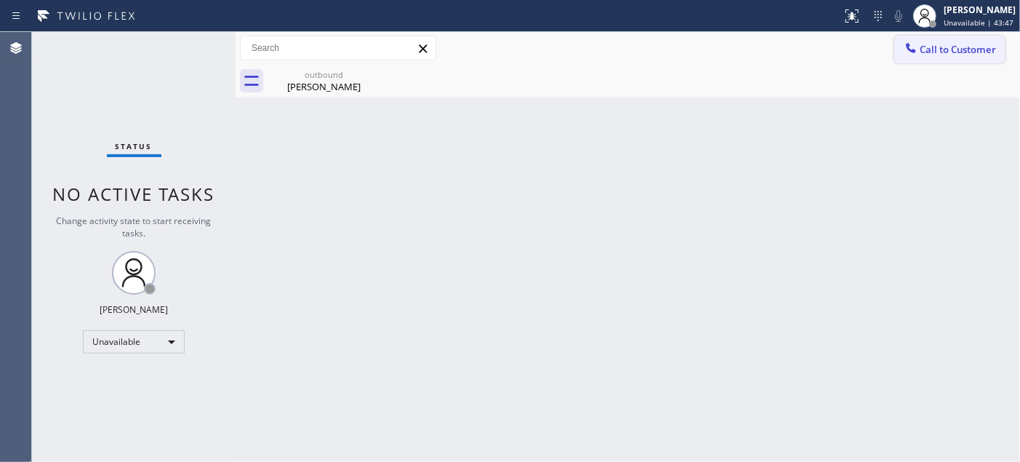
click at [931, 54] on span "Call to Customer" at bounding box center [958, 49] width 76 height 13
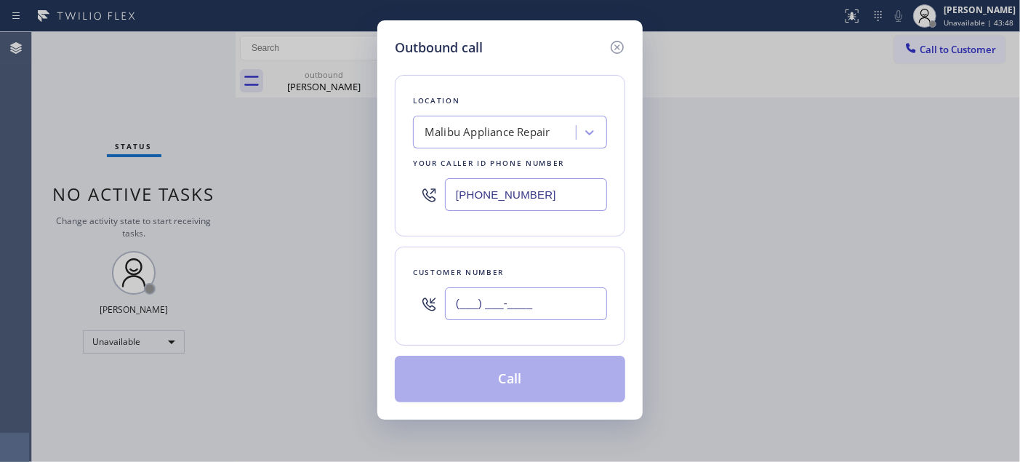
click at [506, 289] on input "(___) ___-____" at bounding box center [526, 303] width 162 height 33
paste input "646) 824-1564"
type input "[PHONE_NUMBER]"
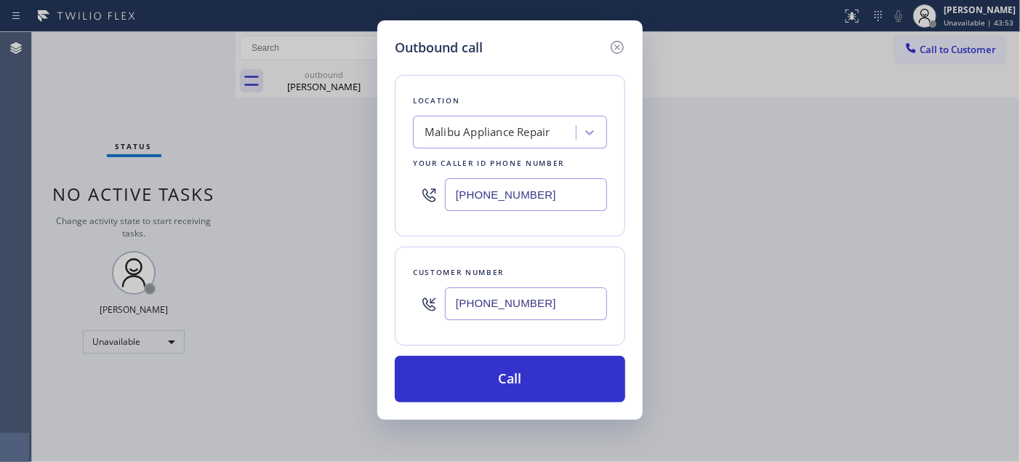
drag, startPoint x: 606, startPoint y: 196, endPoint x: 324, endPoint y: 218, distance: 282.9
click at [324, 218] on div "Outbound call Location Malibu Appliance Repair Your caller id phone number (310…" at bounding box center [510, 231] width 1020 height 462
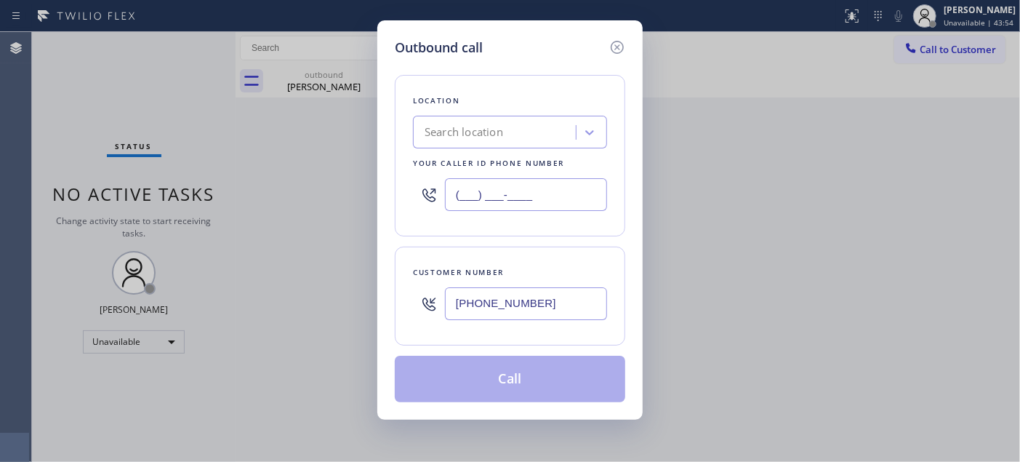
click at [564, 198] on input "(___) ___-____" at bounding box center [526, 194] width 162 height 33
drag, startPoint x: 487, startPoint y: 190, endPoint x: 433, endPoint y: 195, distance: 54.0
click at [434, 190] on div "(___) ___-____" at bounding box center [510, 194] width 194 height 47
paste input "855) 731-4952"
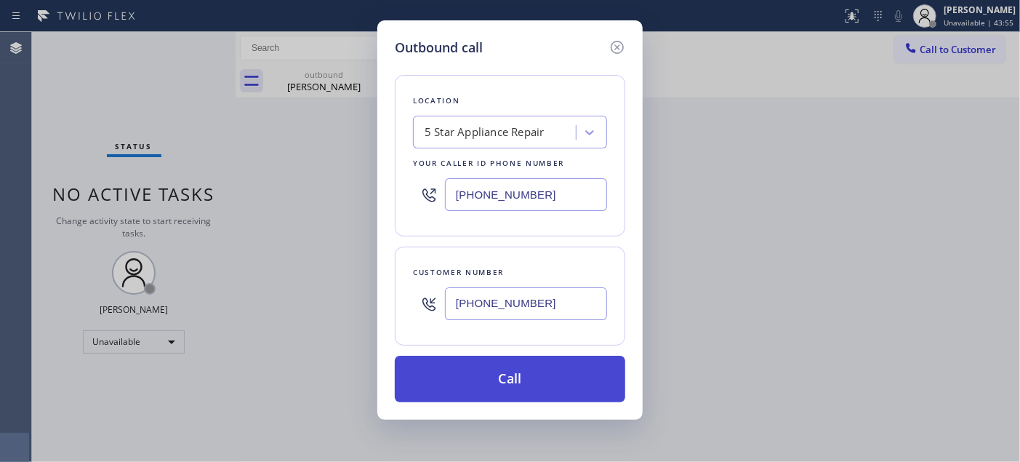
type input "[PHONE_NUMBER]"
click at [550, 384] on button "Call" at bounding box center [510, 379] width 230 height 47
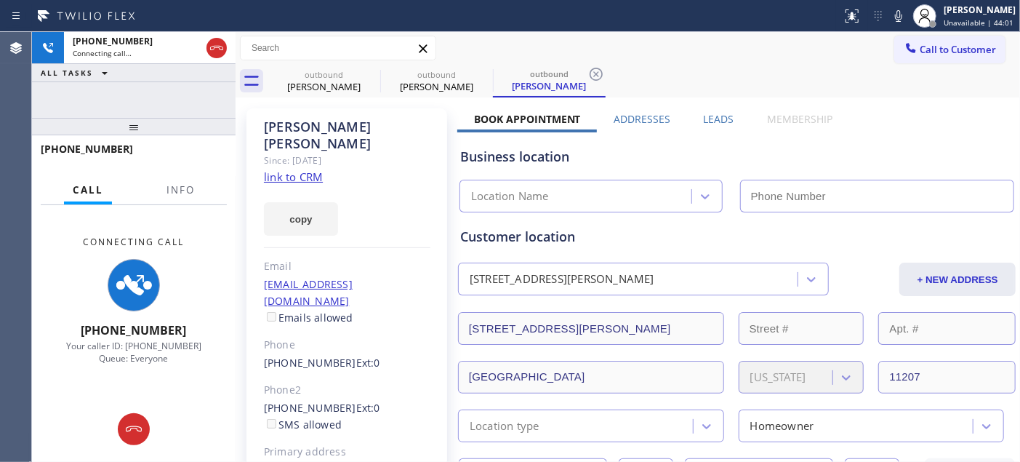
type input "[PHONE_NUMBER]"
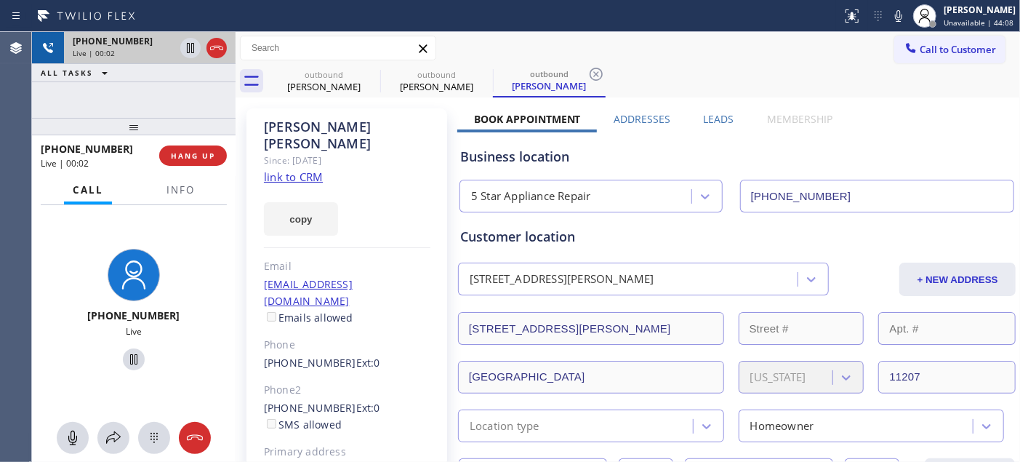
drag, startPoint x: 148, startPoint y: 124, endPoint x: 157, endPoint y: 60, distance: 64.0
click at [157, 66] on div "+16468241564 Live | 00:02 ALL TASKS ALL TASKS ACTIVE TASKS TASKS IN WRAP UP +16…" at bounding box center [134, 247] width 204 height 430
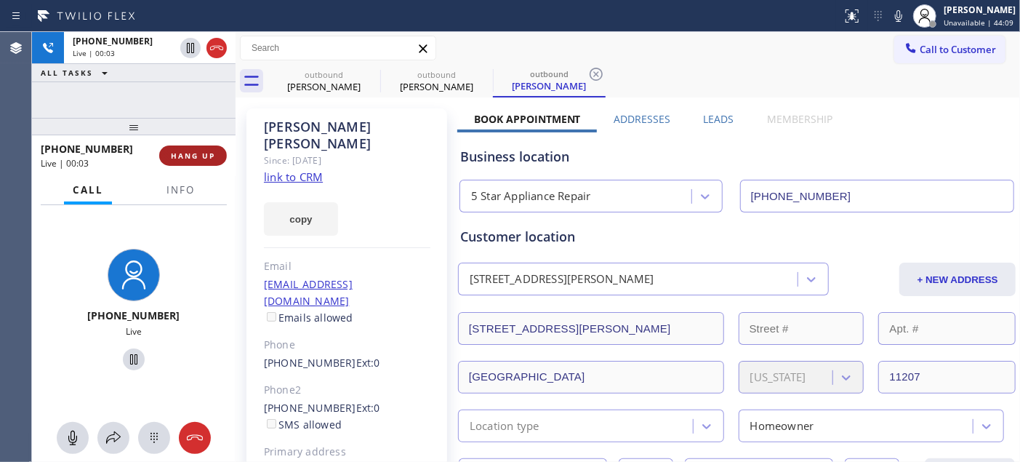
click at [201, 153] on span "HANG UP" at bounding box center [193, 155] width 44 height 10
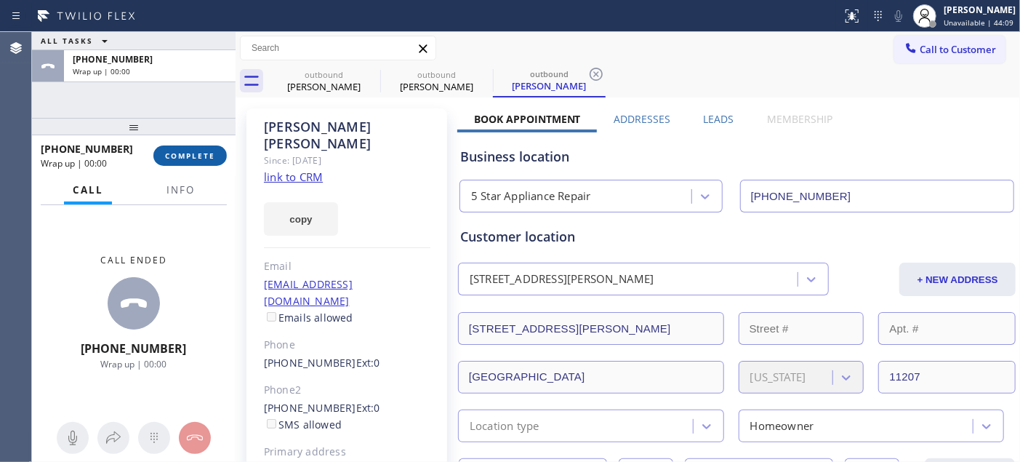
click at [201, 149] on button "COMPLETE" at bounding box center [189, 155] width 73 height 20
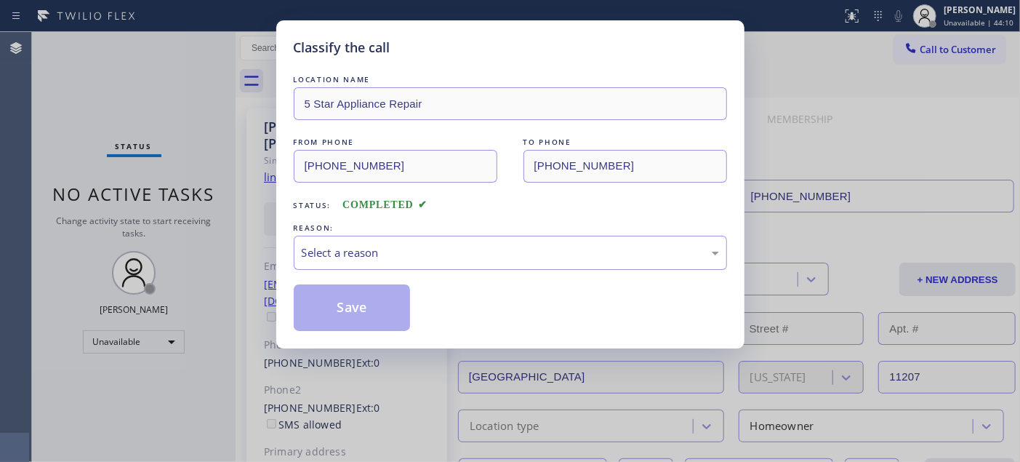
click at [467, 238] on div "Select a reason" at bounding box center [510, 253] width 433 height 34
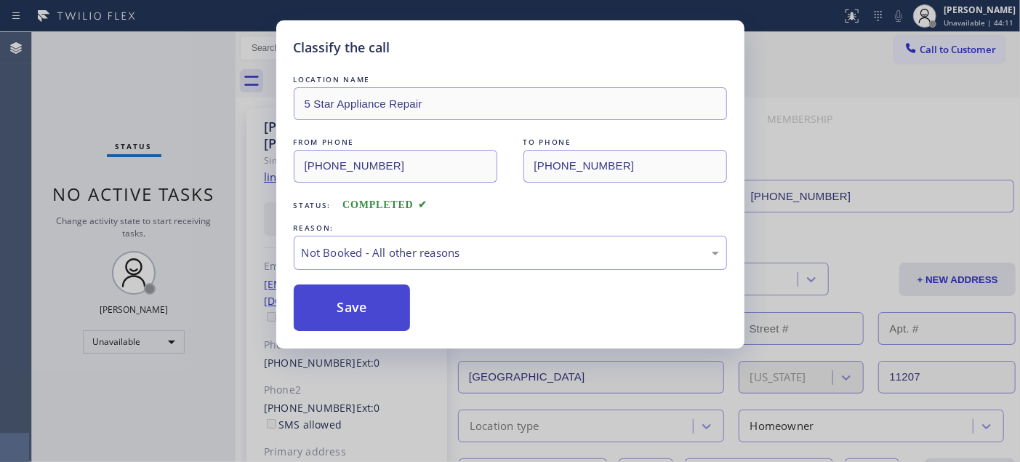
click at [389, 303] on button "Save" at bounding box center [352, 307] width 117 height 47
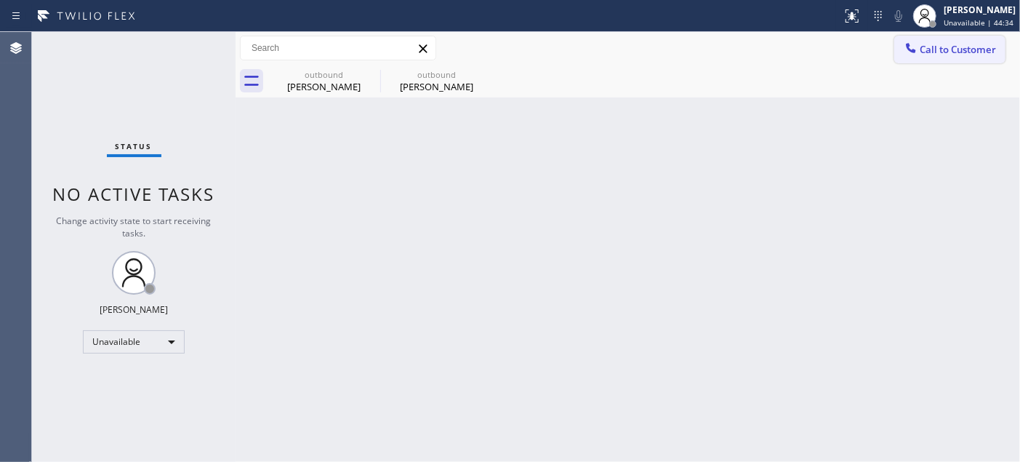
click at [973, 44] on span "Call to Customer" at bounding box center [958, 49] width 76 height 13
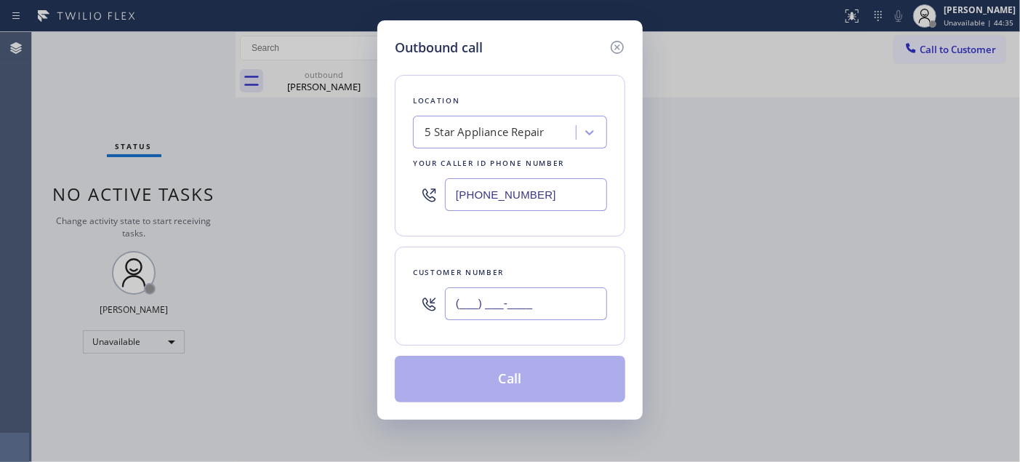
click at [542, 300] on input "(___) ___-____" at bounding box center [526, 303] width 162 height 33
paste input "646) 831-0980"
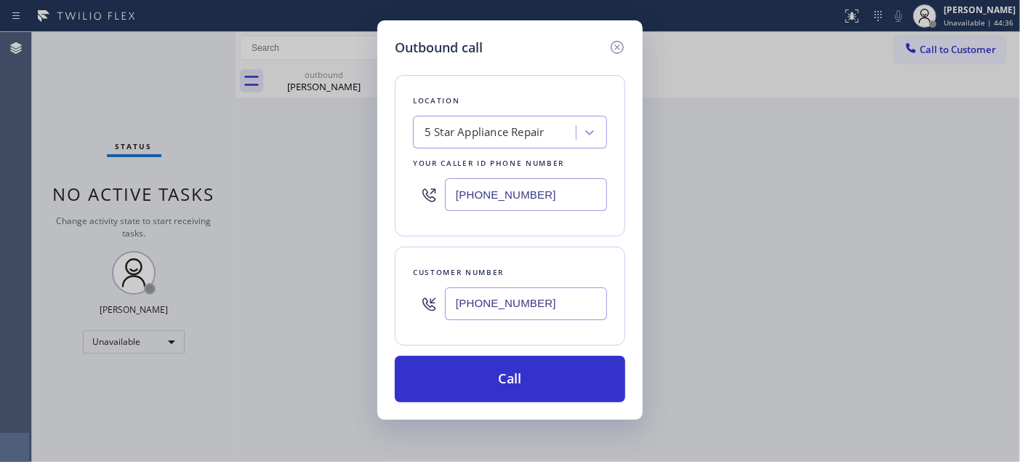
type input "(646) 831-0980"
drag, startPoint x: 553, startPoint y: 188, endPoint x: 343, endPoint y: 188, distance: 210.1
click at [345, 188] on div "Outbound call Location 5 Star Appliance Repair Your caller id phone number (855…" at bounding box center [510, 231] width 1020 height 462
paste input "347) 609-7718"
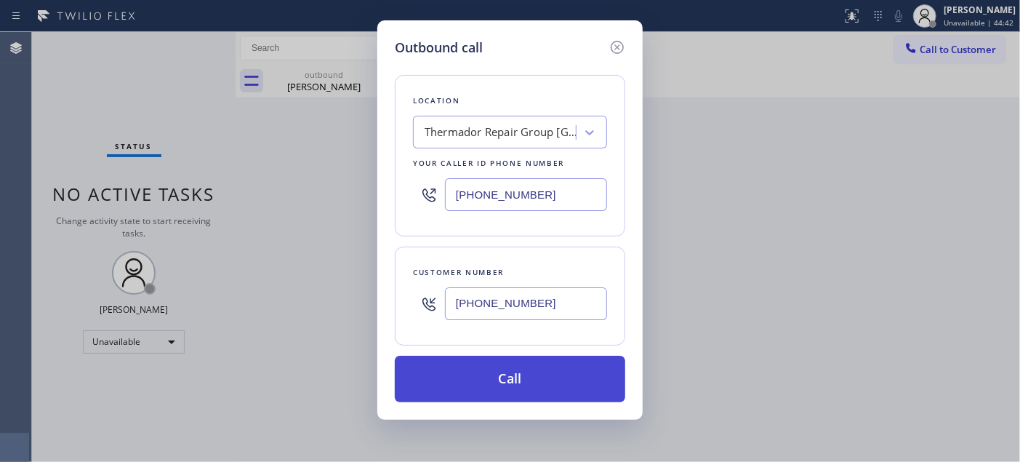
type input "(347) 609-7718"
click at [555, 374] on button "Call" at bounding box center [510, 379] width 230 height 47
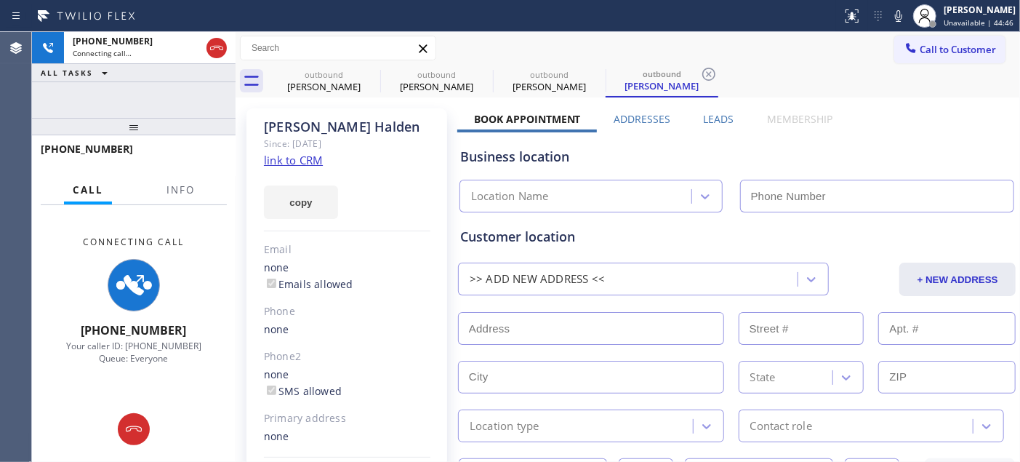
type input "(347) 609-7718"
click at [665, 238] on div "Customer location" at bounding box center [736, 237] width 553 height 20
click at [891, 19] on icon at bounding box center [898, 15] width 17 height 17
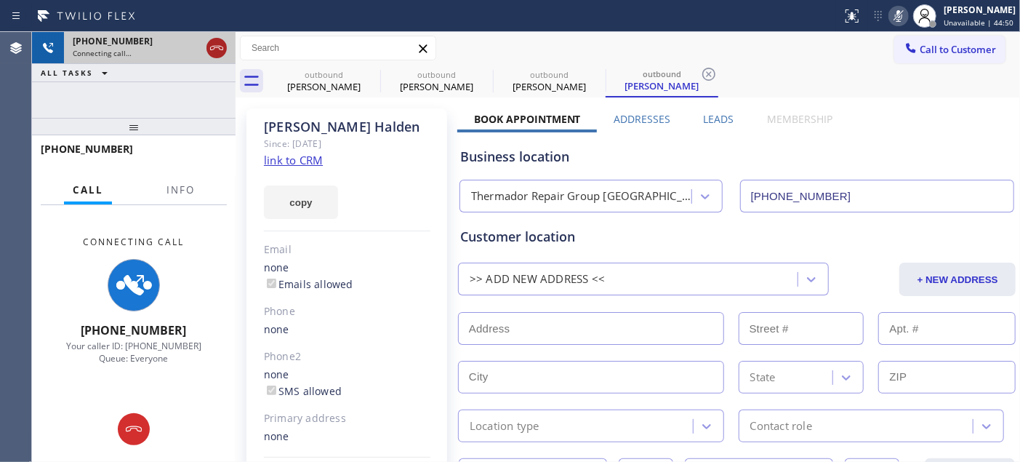
drag, startPoint x: 183, startPoint y: 119, endPoint x: 215, endPoint y: 55, distance: 71.5
click at [180, 78] on div "+16468310980 Connecting call… ALL TASKS ALL TASKS ACTIVE TASKS TASKS IN WRAP UP…" at bounding box center [134, 247] width 204 height 430
drag, startPoint x: 176, startPoint y: 133, endPoint x: 358, endPoint y: 17, distance: 215.8
click at [247, 23] on div "Status report No issues detected If you experience an issue, please download th…" at bounding box center [510, 231] width 1020 height 462
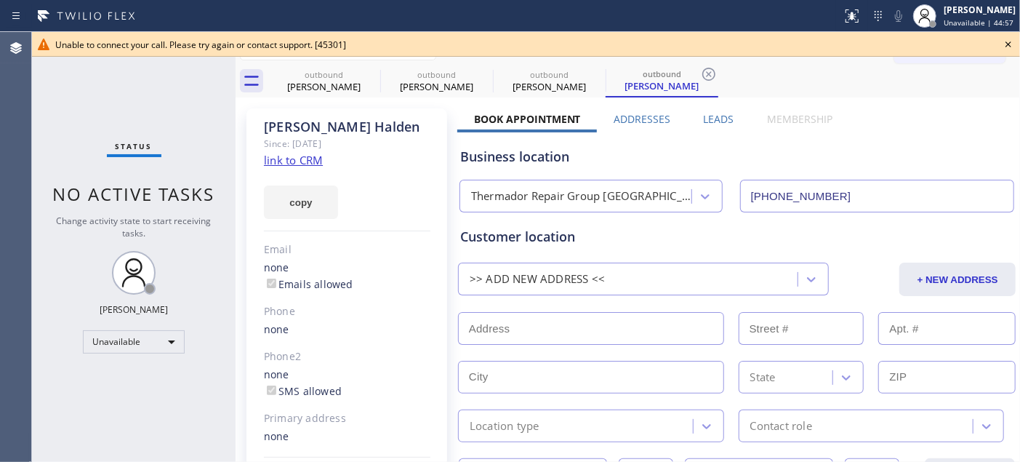
click at [1005, 44] on icon at bounding box center [1008, 44] width 17 height 17
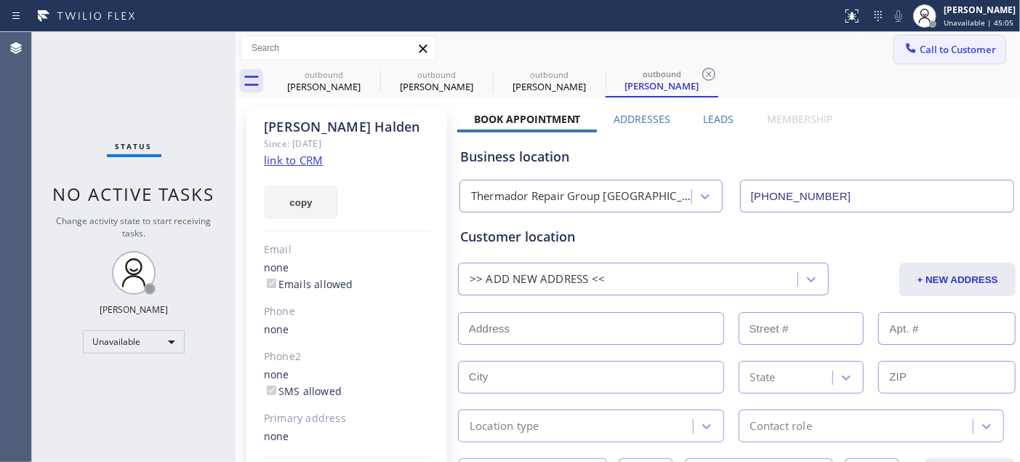
click at [921, 53] on span "Call to Customer" at bounding box center [958, 49] width 76 height 13
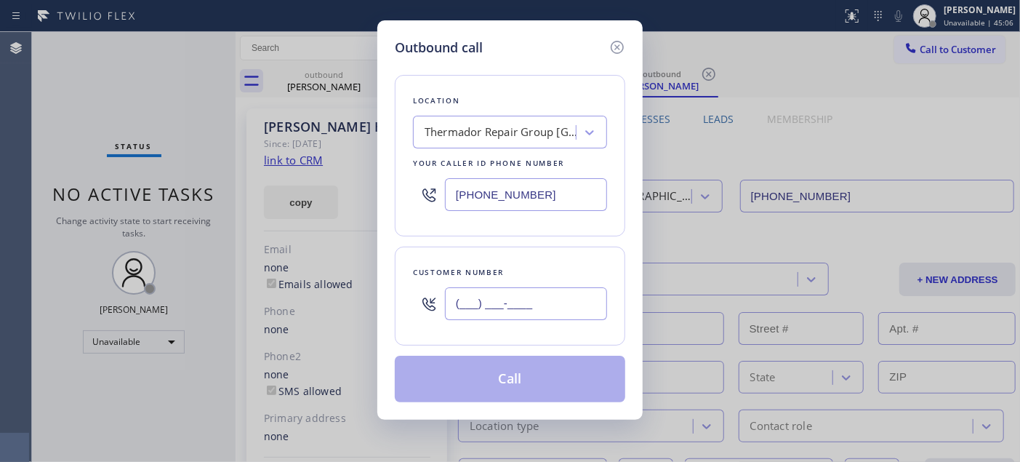
click at [496, 293] on input "(___) ___-____" at bounding box center [526, 303] width 162 height 33
paste input "954) 707-9317"
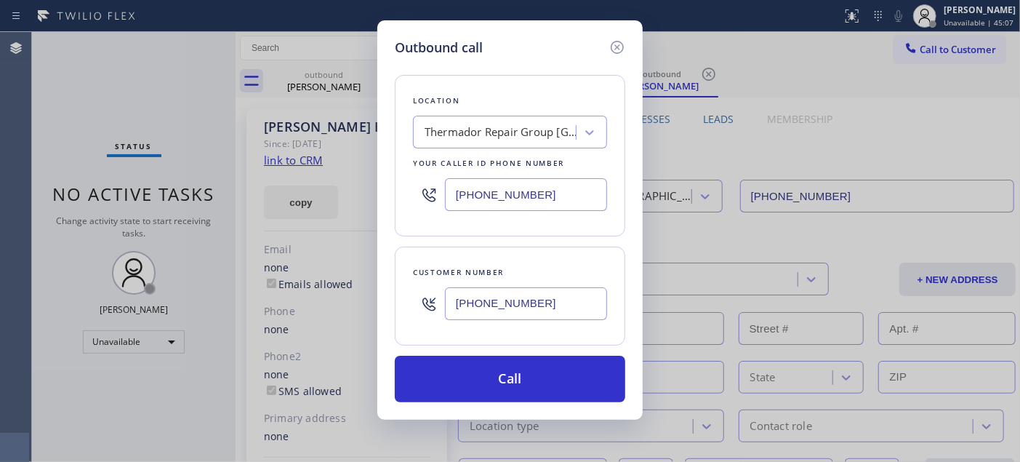
type input "[PHONE_NUMBER]"
drag, startPoint x: 462, startPoint y: 182, endPoint x: 349, endPoint y: 207, distance: 116.2
click at [349, 207] on div "Outbound call Location Thermador Repair Group Long Island Your caller id phone …" at bounding box center [510, 231] width 1020 height 462
paste input "561) 944-5559"
type input "[PHONE_NUMBER]"
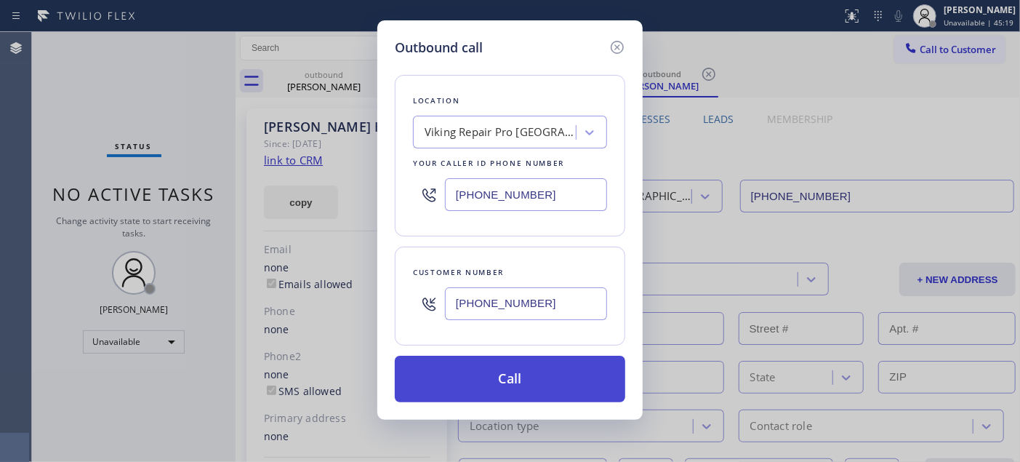
click at [489, 369] on button "Call" at bounding box center [510, 379] width 230 height 47
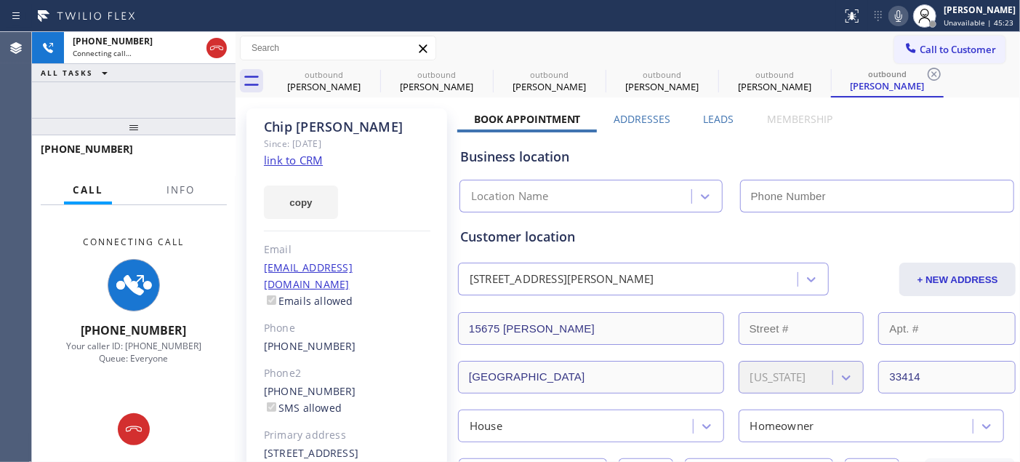
type input "[PHONE_NUMBER]"
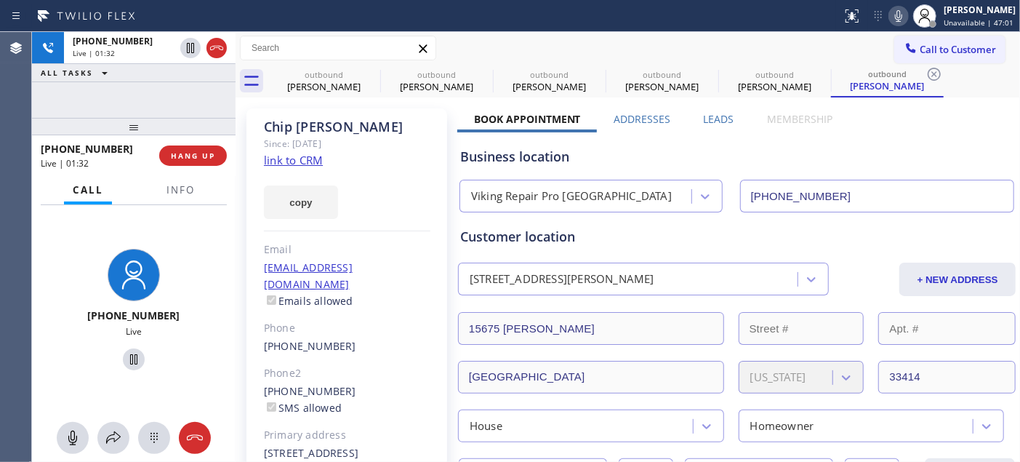
drag, startPoint x: 109, startPoint y: 131, endPoint x: 226, endPoint y: 4, distance: 172.9
click at [124, 67] on div "+19547079317 Live | 01:32 ALL TASKS ALL TASKS ACTIVE TASKS TASKS IN WRAP UP +19…" at bounding box center [134, 247] width 204 height 430
drag, startPoint x: 171, startPoint y: 124, endPoint x: 174, endPoint y: 83, distance: 40.9
click at [172, 85] on div "+19547079317 Live | 01:35 ALL TASKS ALL TASKS ACTIVE TASKS TASKS IN WRAP UP +19…" at bounding box center [134, 247] width 204 height 430
drag, startPoint x: 146, startPoint y: 111, endPoint x: 241, endPoint y: 36, distance: 120.7
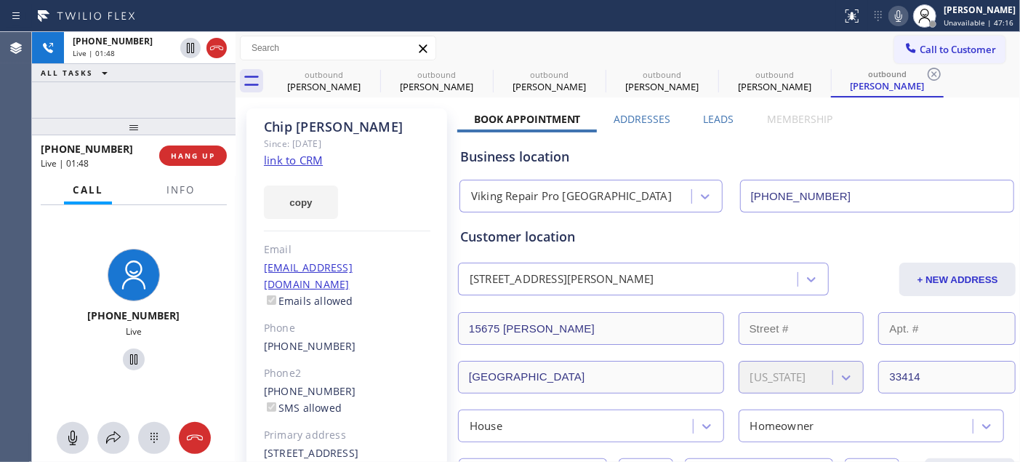
click at [162, 53] on div "+19547079317 Live | 01:48 ALL TASKS ALL TASKS ACTIVE TASKS TASKS IN WRAP UP" at bounding box center [134, 75] width 204 height 86
click at [162, 118] on div at bounding box center [134, 126] width 204 height 17
drag, startPoint x: 169, startPoint y: 129, endPoint x: 179, endPoint y: 36, distance: 92.9
click at [165, 118] on div at bounding box center [134, 126] width 204 height 17
drag, startPoint x: 894, startPoint y: 23, endPoint x: 876, endPoint y: 25, distance: 18.2
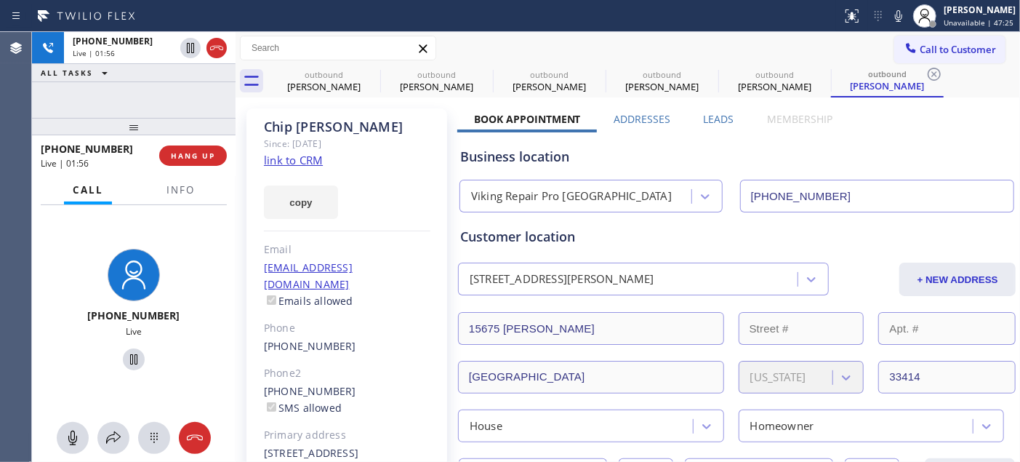
click at [894, 23] on icon at bounding box center [898, 15] width 17 height 17
click at [136, 364] on div at bounding box center [134, 358] width 22 height 17
click at [198, 143] on div "+19547079317 Live | 06:09 HANG UP" at bounding box center [134, 156] width 186 height 38
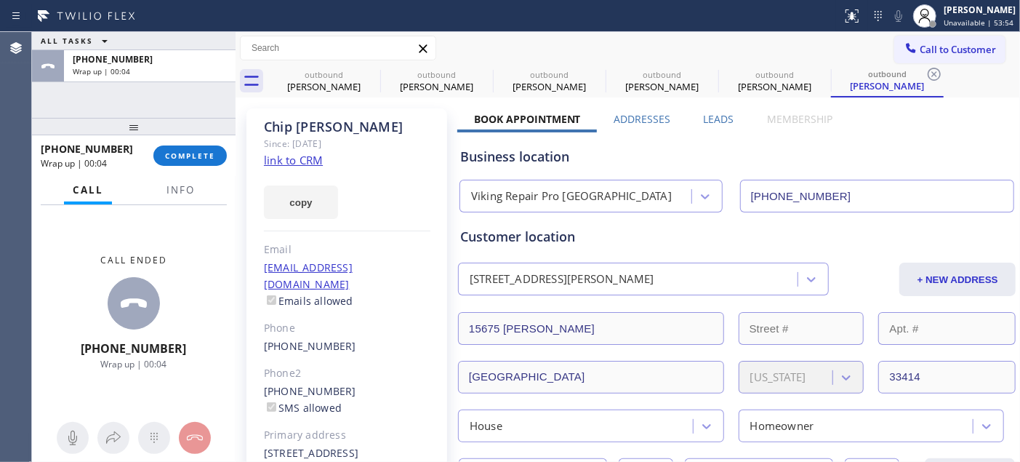
drag, startPoint x: 214, startPoint y: 148, endPoint x: 236, endPoint y: 148, distance: 22.5
click at [214, 148] on button "COMPLETE" at bounding box center [189, 155] width 73 height 20
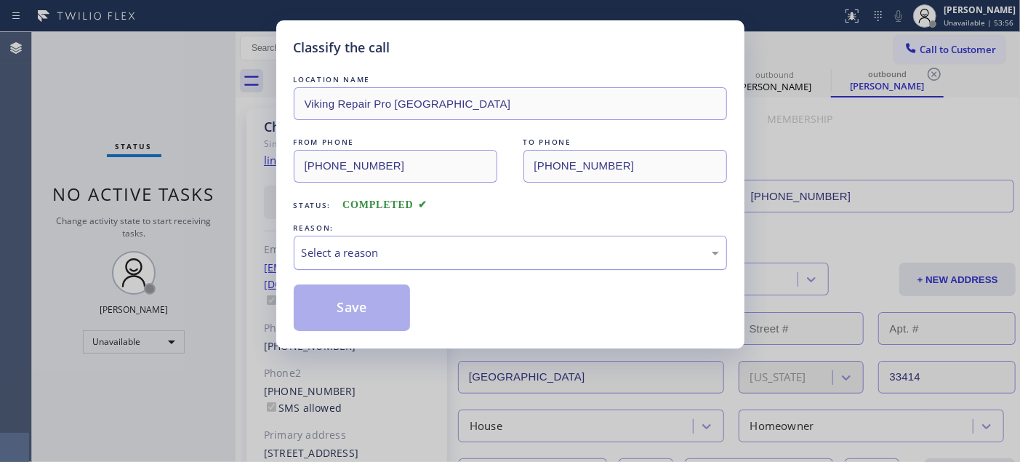
click at [409, 254] on div "Select a reason" at bounding box center [510, 252] width 417 height 17
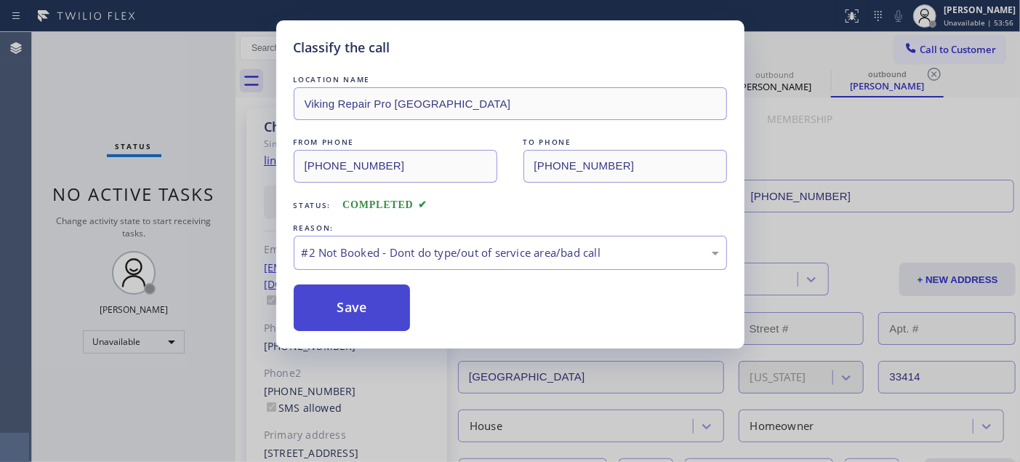
click at [358, 302] on button "Save" at bounding box center [352, 307] width 117 height 47
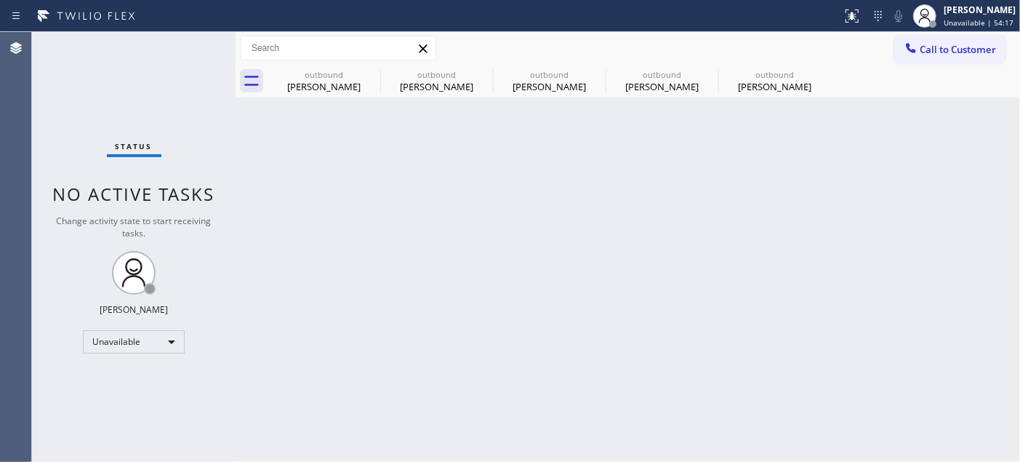
click at [342, 227] on div "Back to Dashboard Change Sender ID Customers Technicians Select a contact Outbo…" at bounding box center [628, 247] width 784 height 430
click at [920, 49] on span "Call to Customer" at bounding box center [958, 49] width 76 height 13
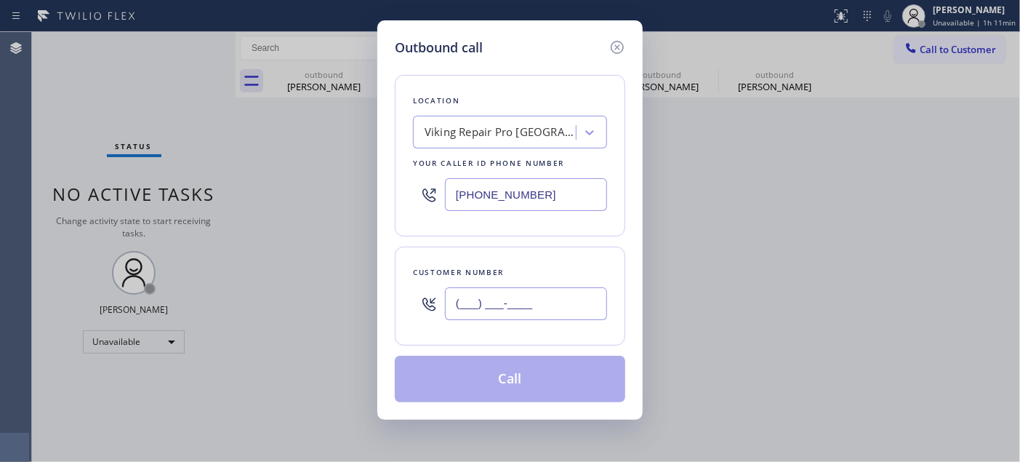
click at [497, 288] on input "(___) ___-____" at bounding box center [526, 303] width 162 height 33
paste input "206) 819-4014"
type input "[PHONE_NUMBER]"
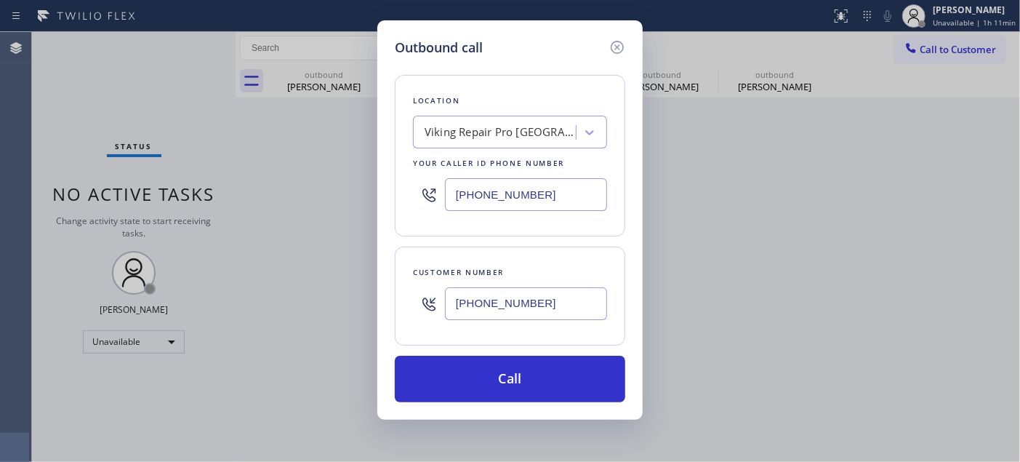
drag, startPoint x: 400, startPoint y: 201, endPoint x: 369, endPoint y: 201, distance: 30.5
click at [372, 201] on div "Outbound call Location Viking Repair Pro West Palm Beach Your caller id phone n…" at bounding box center [510, 231] width 1020 height 462
paste input "425) 230-4311"
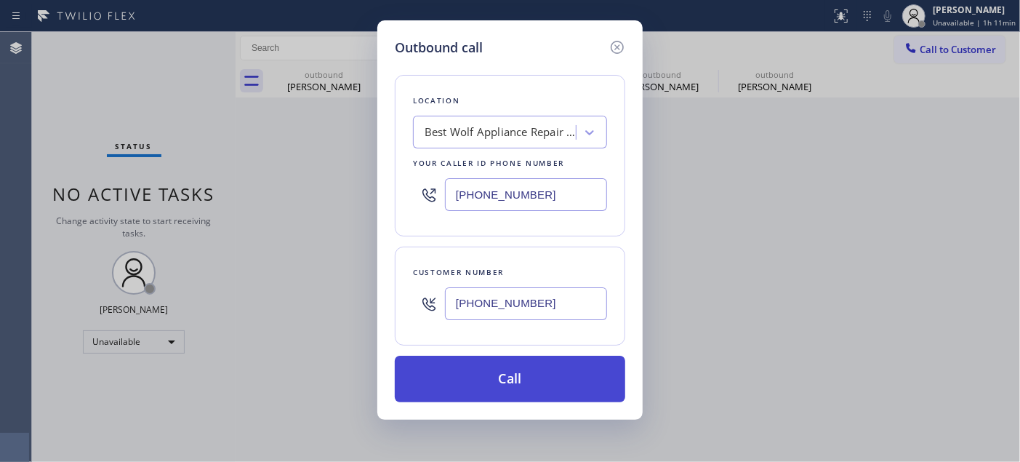
type input "[PHONE_NUMBER]"
click at [550, 386] on button "Call" at bounding box center [510, 379] width 230 height 47
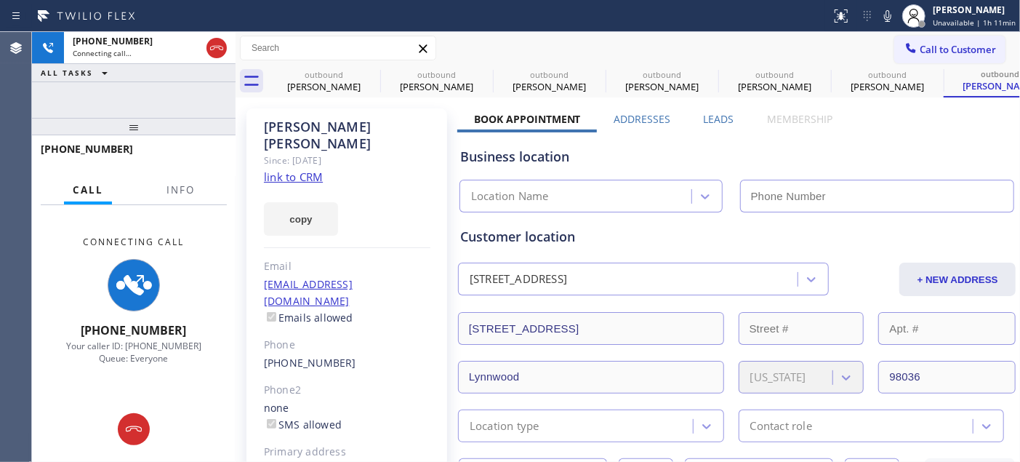
type input "[PHONE_NUMBER]"
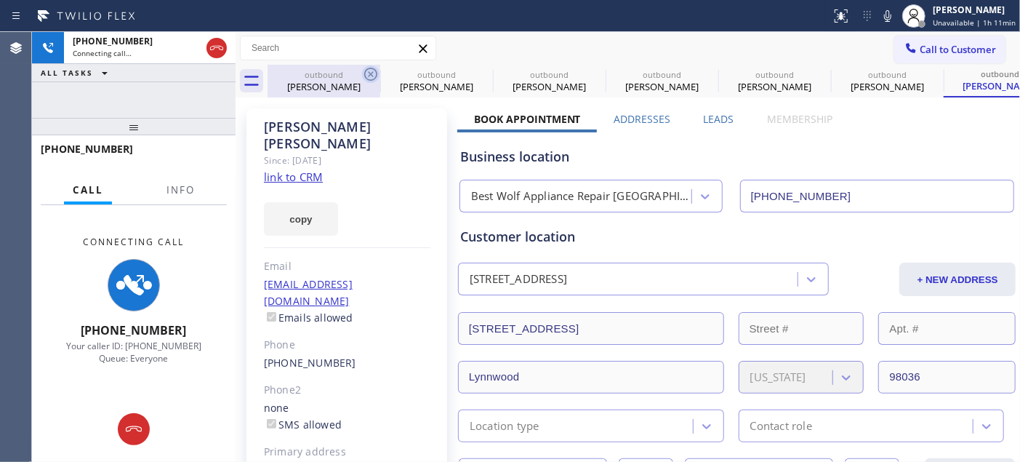
click at [371, 73] on icon at bounding box center [370, 73] width 17 height 17
click at [0, 0] on icon at bounding box center [0, 0] width 0 height 0
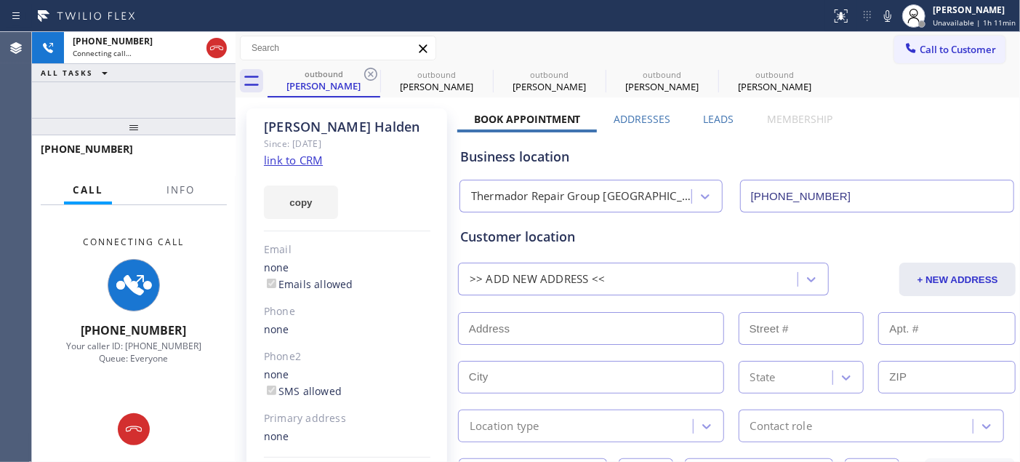
click at [371, 73] on icon at bounding box center [370, 73] width 17 height 17
click at [0, 0] on icon at bounding box center [0, 0] width 0 height 0
type input "[PHONE_NUMBER]"
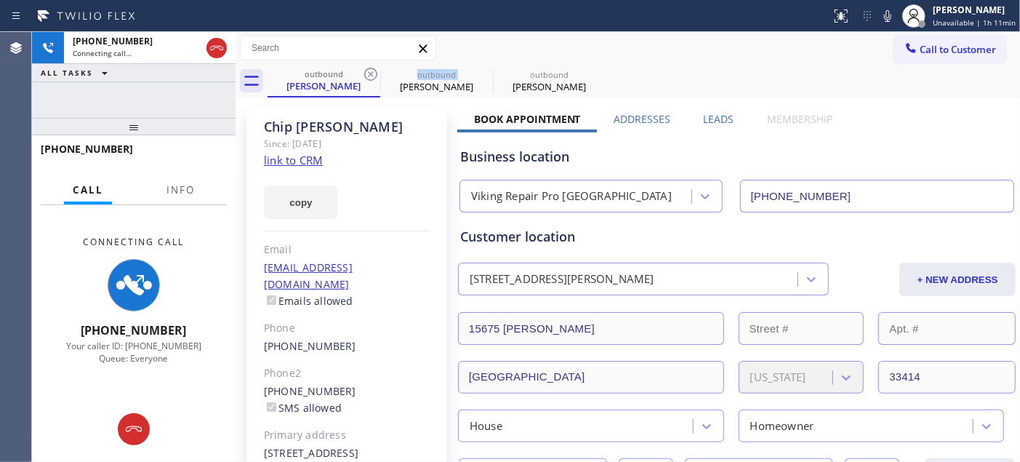
click at [371, 73] on icon at bounding box center [370, 73] width 17 height 17
type input "[PHONE_NUMBER]"
click at [0, 0] on icon at bounding box center [0, 0] width 0 height 0
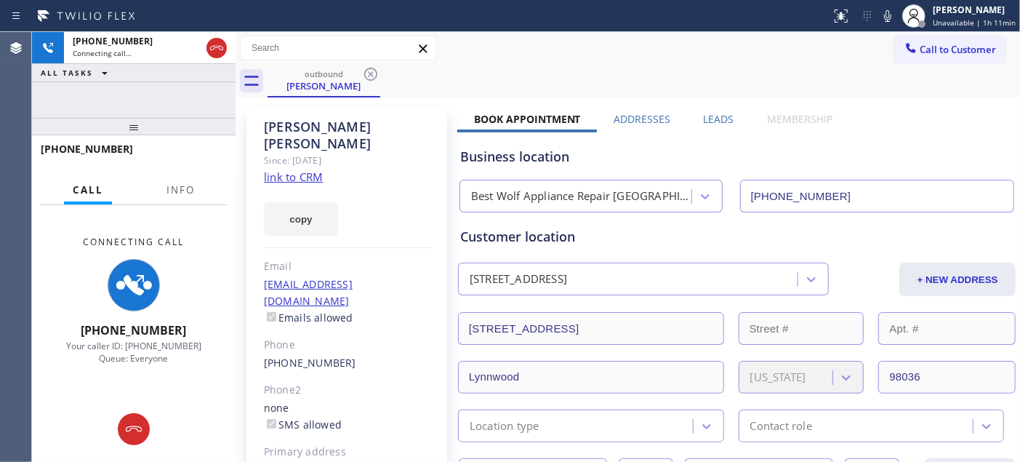
click at [577, 15] on div at bounding box center [415, 15] width 819 height 23
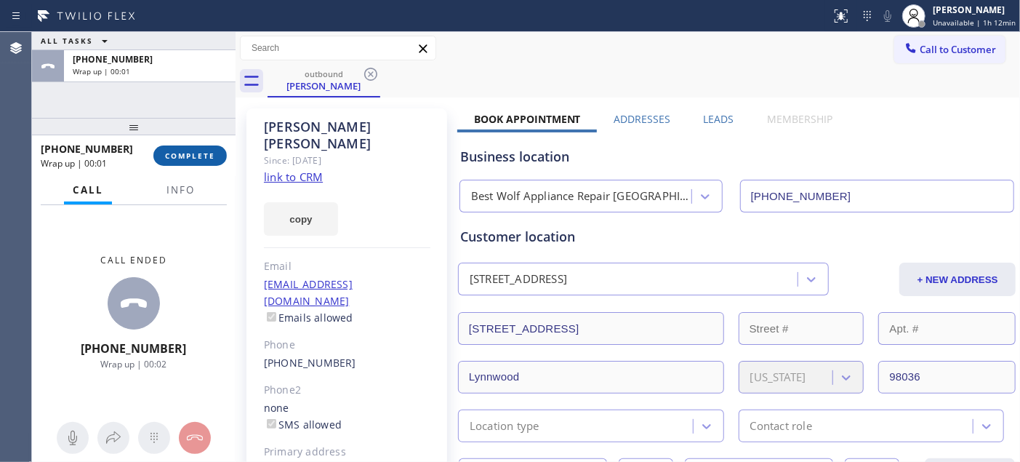
click at [180, 156] on span "COMPLETE" at bounding box center [190, 155] width 50 height 10
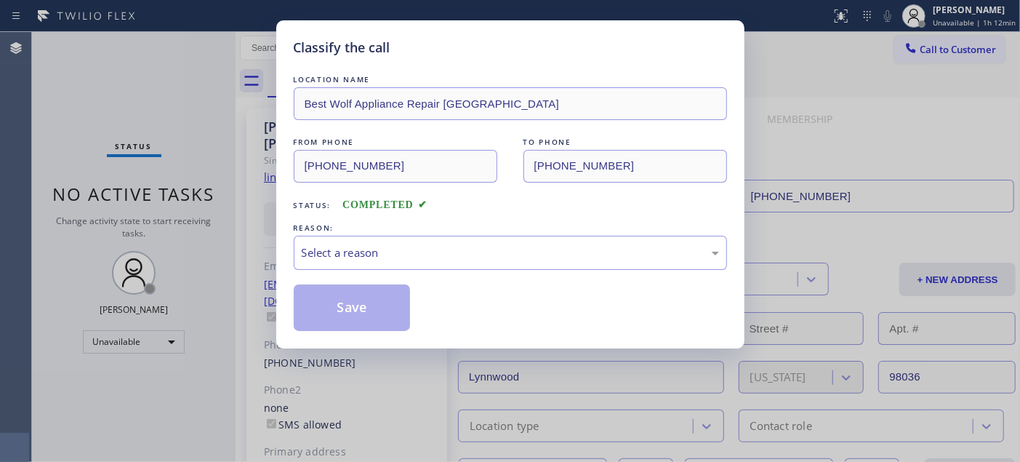
click at [180, 156] on div "Classify the call LOCATION NAME Best Wolf Appliance Repair Lynnwood FROM PHONE …" at bounding box center [510, 231] width 1020 height 462
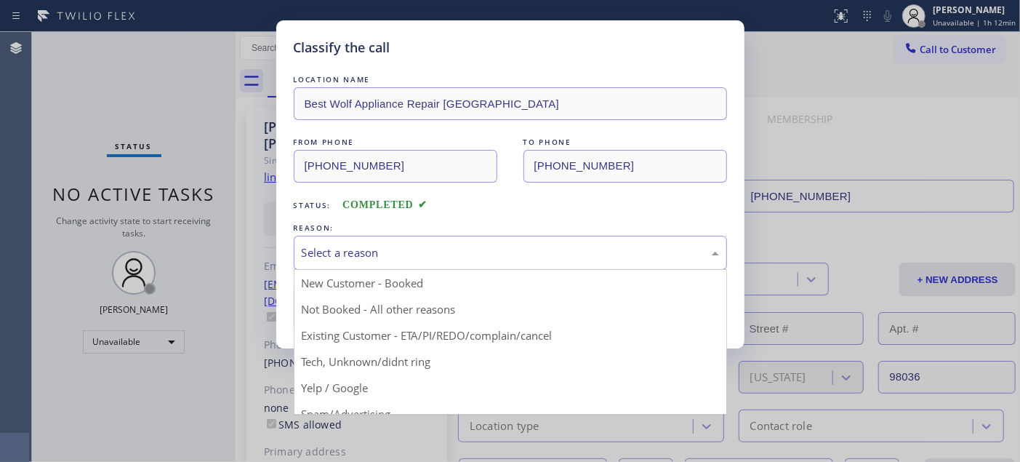
click at [350, 257] on div "Select a reason" at bounding box center [510, 252] width 417 height 17
click at [412, 256] on div "Select a reason" at bounding box center [510, 252] width 417 height 17
click at [410, 247] on div "Select a reason" at bounding box center [510, 252] width 417 height 17
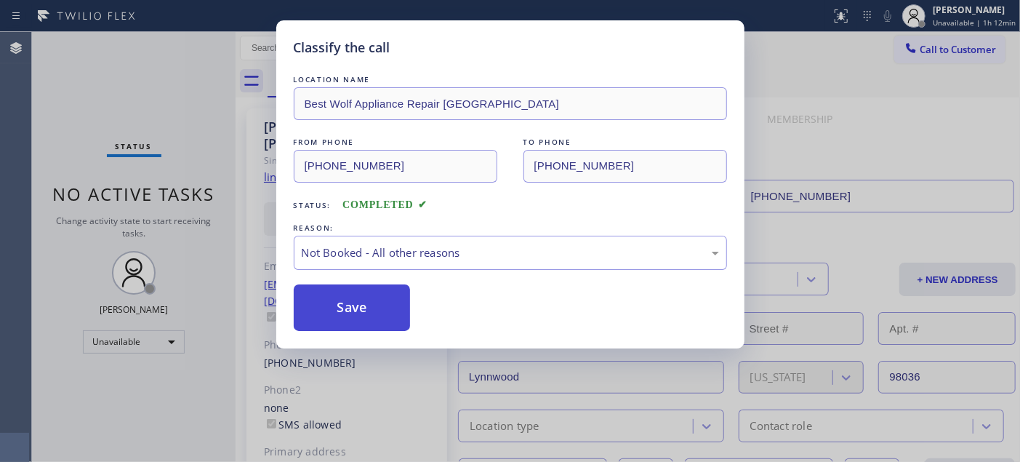
click at [393, 304] on button "Save" at bounding box center [352, 307] width 117 height 47
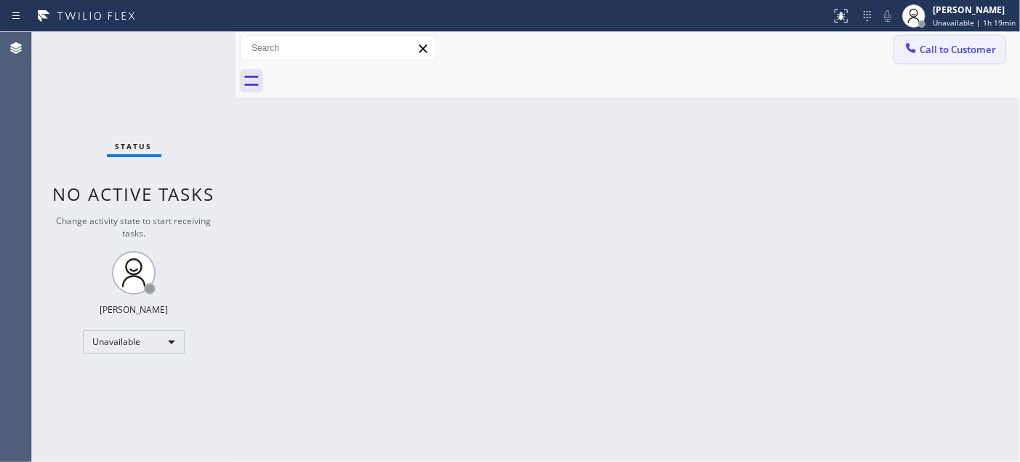
click at [939, 36] on button "Call to Customer" at bounding box center [949, 50] width 111 height 28
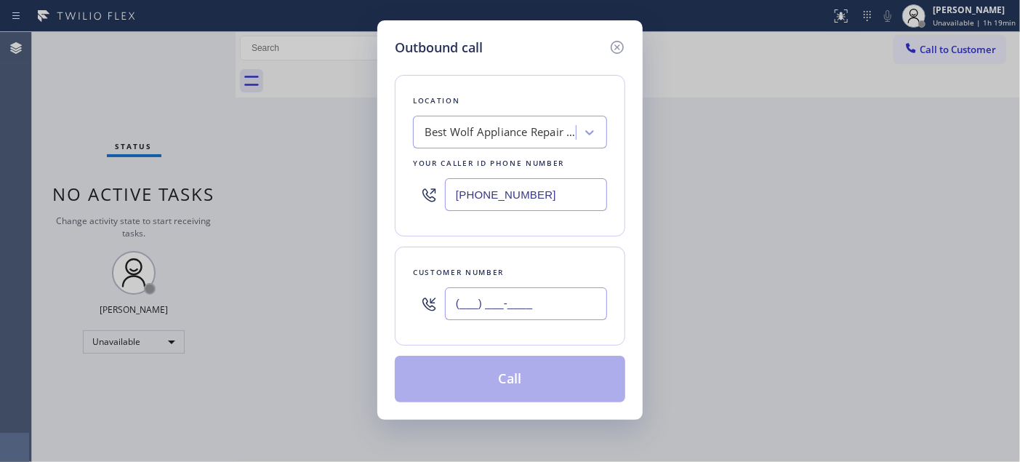
click at [510, 302] on input "(___) ___-____" at bounding box center [526, 303] width 162 height 33
paste input "206) 819-4014"
type input "[PHONE_NUMBER]"
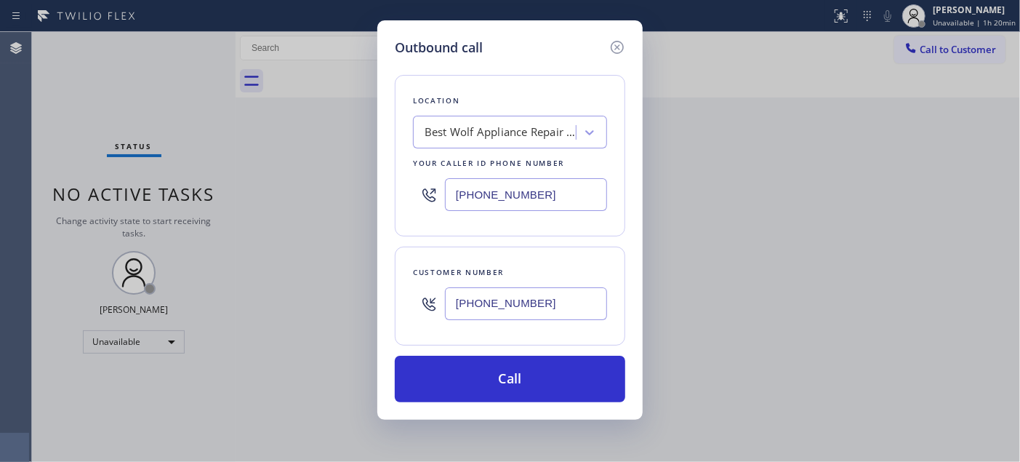
drag, startPoint x: 561, startPoint y: 193, endPoint x: 366, endPoint y: 176, distance: 195.6
click at [366, 176] on div "Outbound call Location Best Wolf Appliance Repair Lynnwood Your caller id phone…" at bounding box center [510, 231] width 1020 height 462
paste input "text"
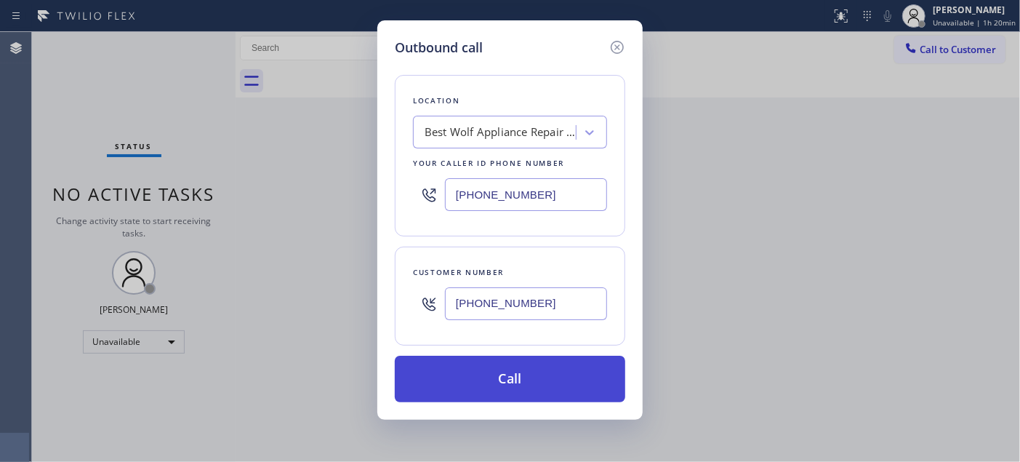
type input "[PHONE_NUMBER]"
click at [536, 361] on button "Call" at bounding box center [510, 379] width 230 height 47
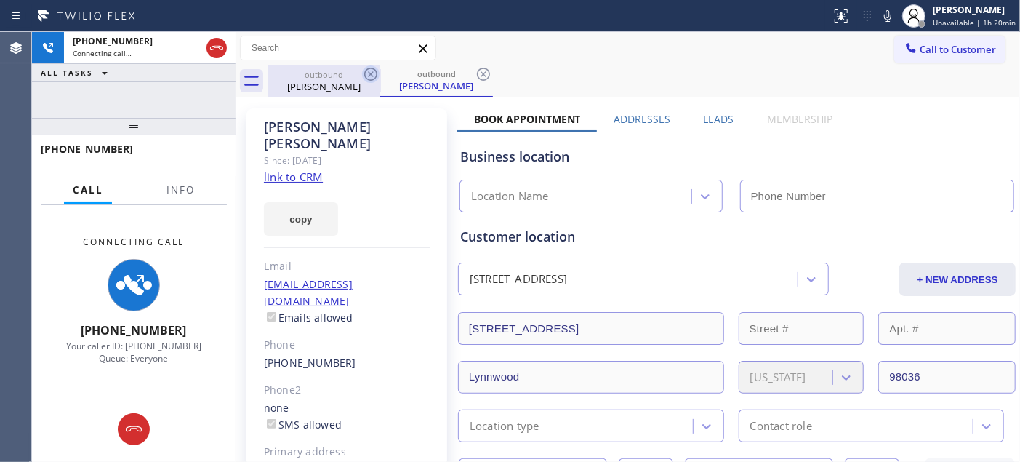
type input "[PHONE_NUMBER]"
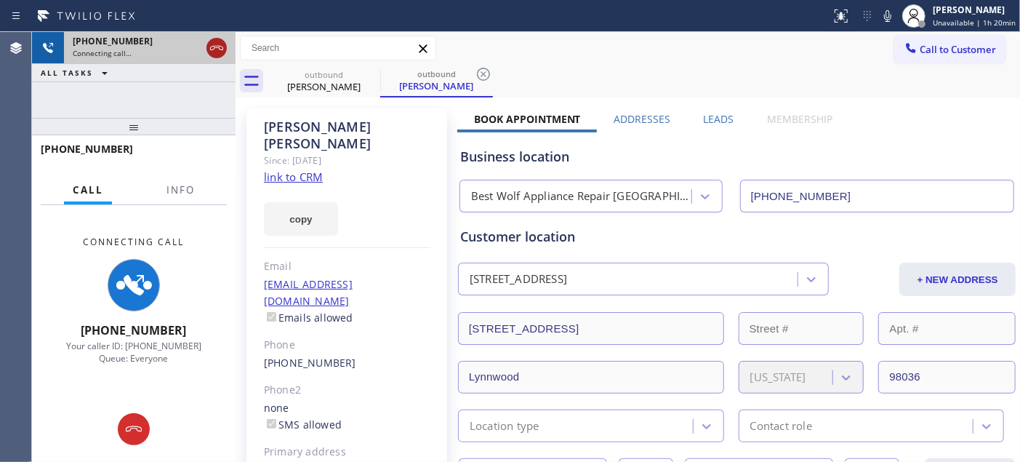
drag, startPoint x: 204, startPoint y: 115, endPoint x: 224, endPoint y: 45, distance: 72.7
click at [204, 100] on div "+12068194014 Connecting call… ALL TASKS ALL TASKS ACTIVE TASKS TASKS IN WRAP UP…" at bounding box center [134, 247] width 204 height 430
click at [224, 42] on icon at bounding box center [216, 47] width 17 height 17
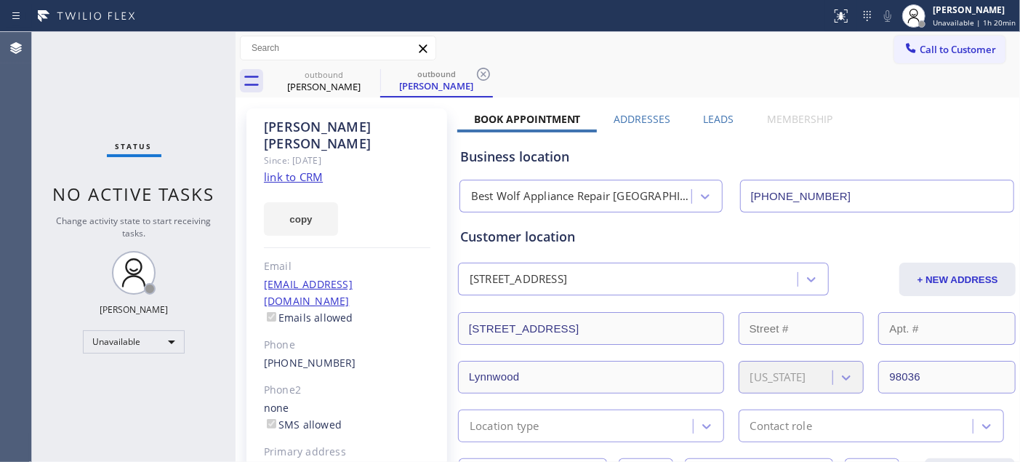
click at [957, 61] on button "Call to Customer" at bounding box center [949, 50] width 111 height 28
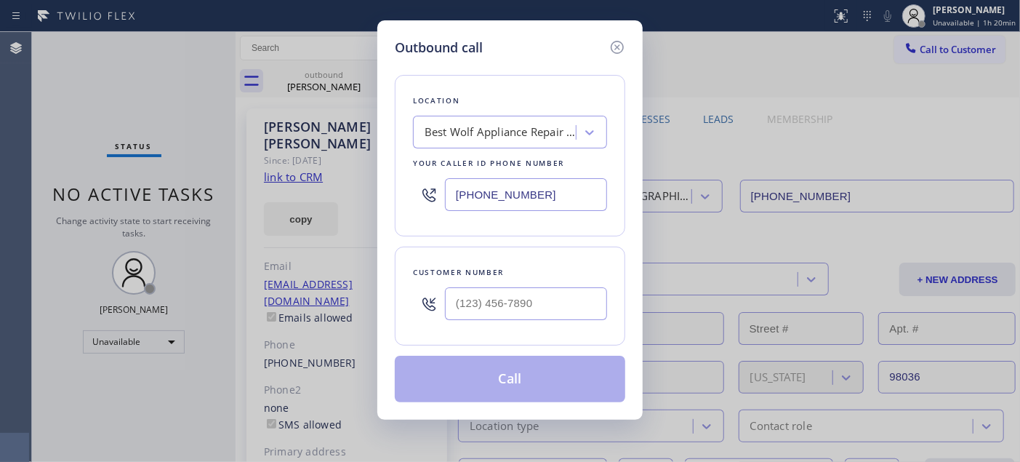
drag, startPoint x: 534, startPoint y: 281, endPoint x: 517, endPoint y: 304, distance: 28.7
click at [533, 282] on div at bounding box center [526, 303] width 162 height 47
click at [517, 304] on input "(___) ___-____" at bounding box center [526, 303] width 162 height 33
paste input "206) 371-9404"
type input "[PHONE_NUMBER]"
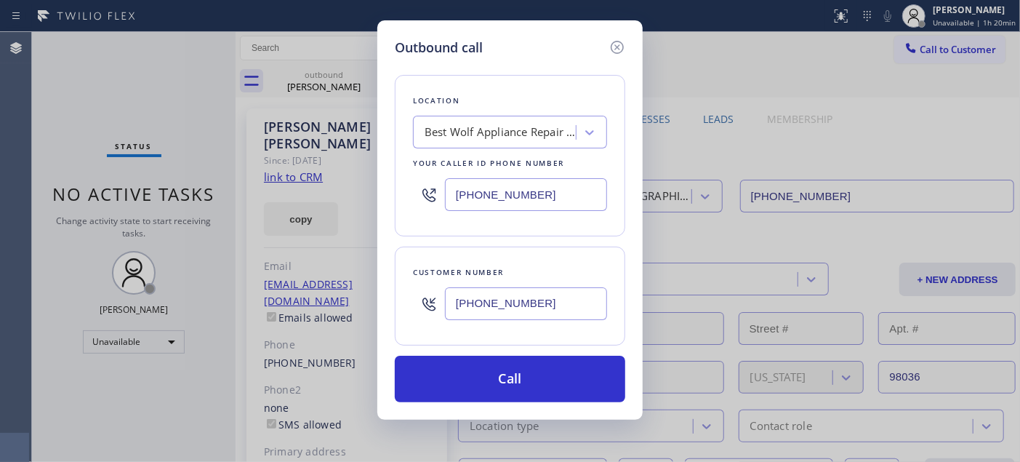
drag, startPoint x: 591, startPoint y: 184, endPoint x: 414, endPoint y: 177, distance: 176.8
click at [414, 177] on div "[PHONE_NUMBER]" at bounding box center [510, 194] width 194 height 47
paste input "206) 202-1006"
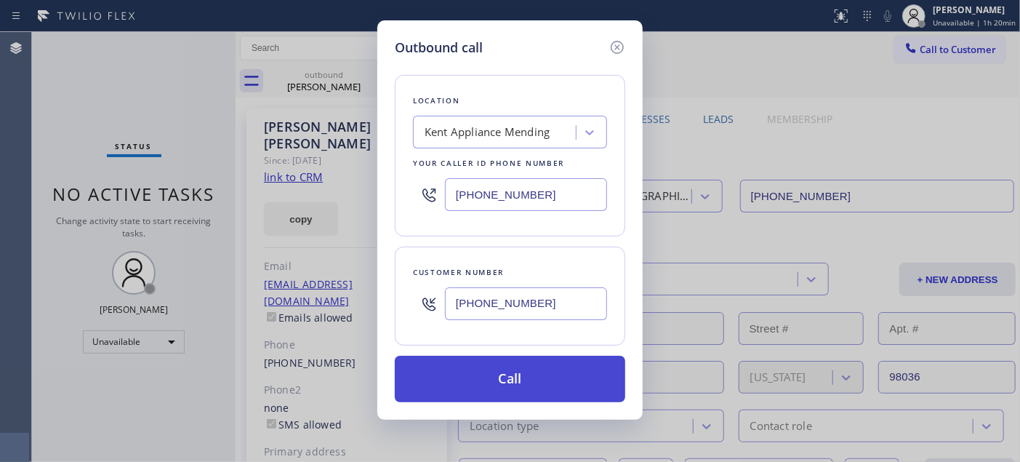
type input "[PHONE_NUMBER]"
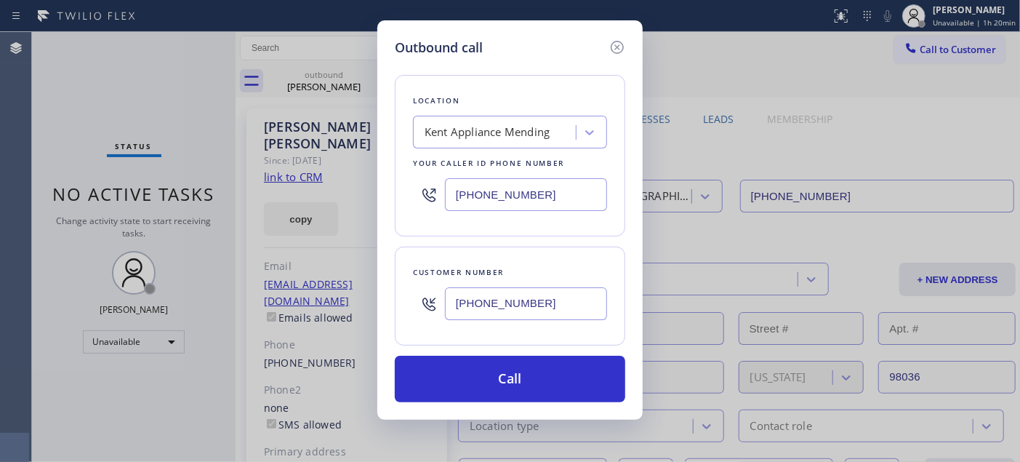
drag, startPoint x: 533, startPoint y: 383, endPoint x: 757, endPoint y: 249, distance: 260.8
click at [533, 382] on button "Call" at bounding box center [510, 379] width 230 height 47
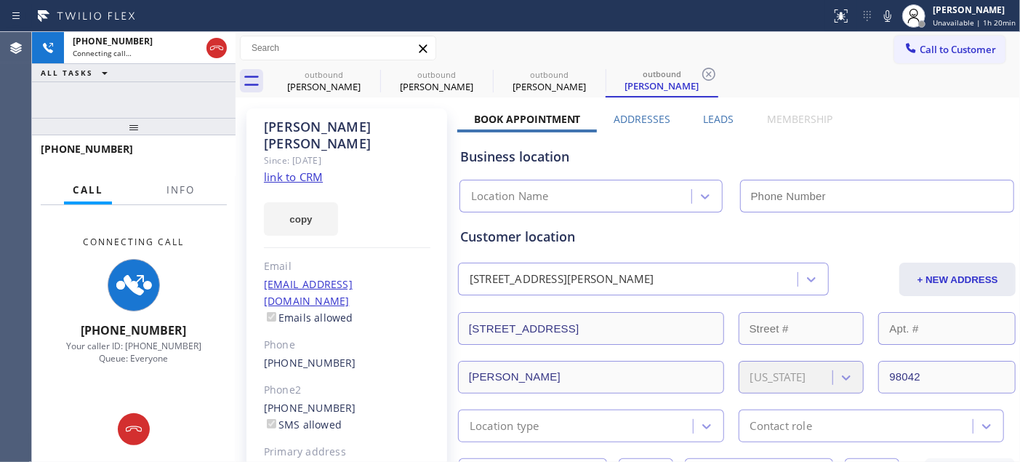
type input "[PHONE_NUMBER]"
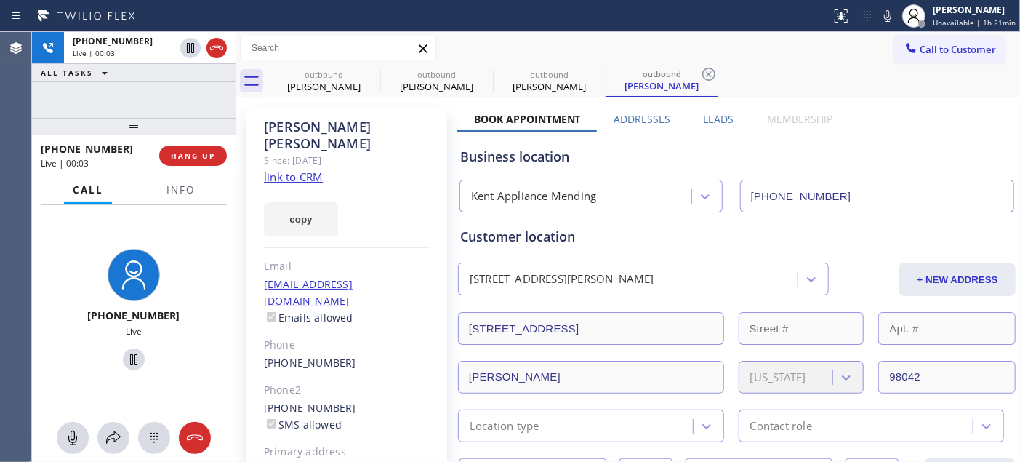
drag, startPoint x: 176, startPoint y: 122, endPoint x: 192, endPoint y: 96, distance: 30.7
click at [184, 90] on div "+12063719404 Live | 00:03 ALL TASKS ALL TASKS ACTIVE TASKS TASKS IN WRAP UP +12…" at bounding box center [134, 247] width 204 height 430
click at [214, 154] on span "HANG UP" at bounding box center [193, 155] width 44 height 10
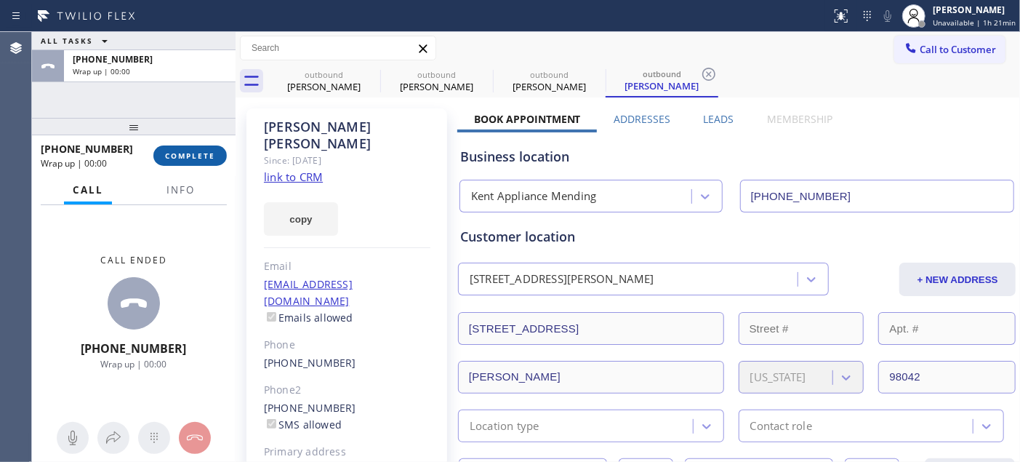
click at [212, 153] on span "COMPLETE" at bounding box center [190, 155] width 50 height 10
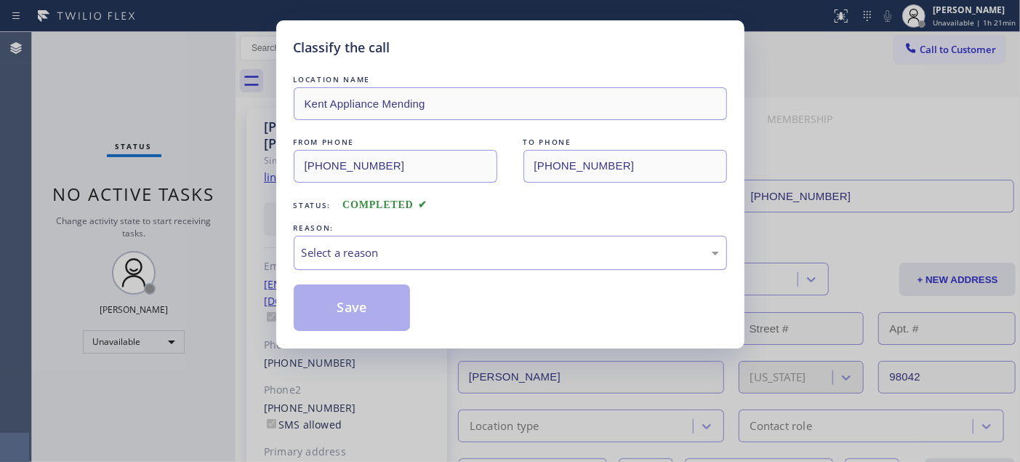
click at [380, 241] on div "Select a reason" at bounding box center [510, 253] width 433 height 34
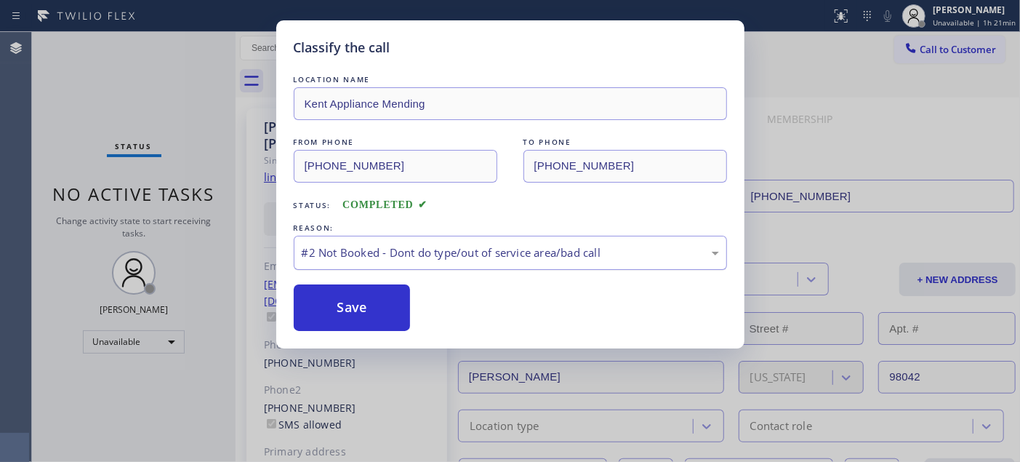
click at [356, 237] on div "#2 Not Booked - Dont do type/out of service area/bad call" at bounding box center [510, 253] width 433 height 34
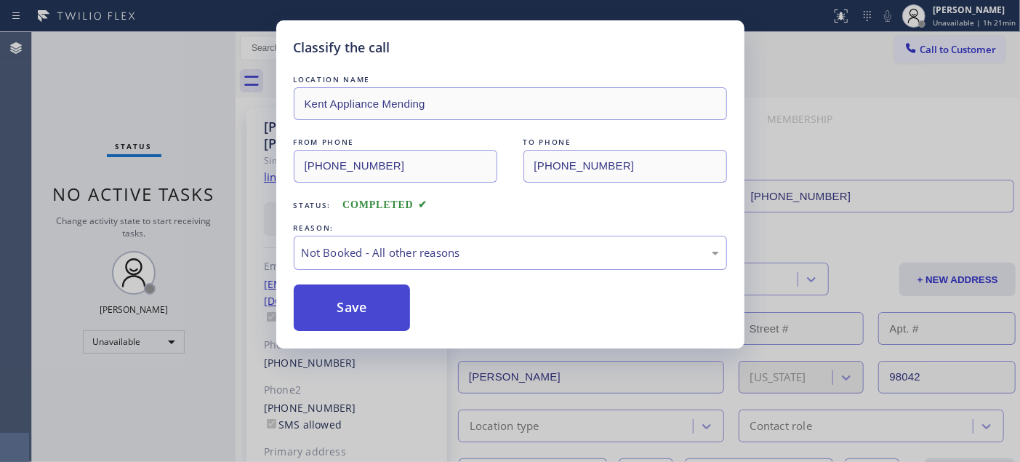
click at [340, 308] on button "Save" at bounding box center [352, 307] width 117 height 47
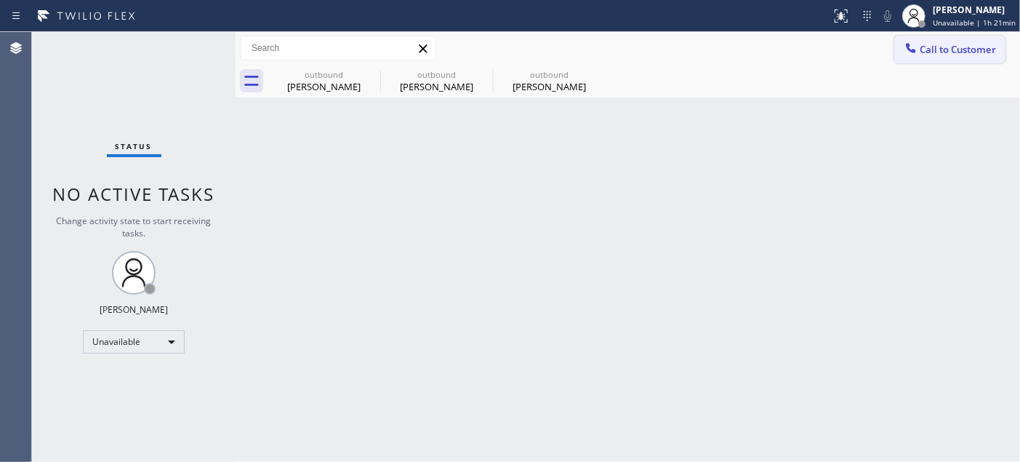
click at [939, 43] on span "Call to Customer" at bounding box center [958, 49] width 76 height 13
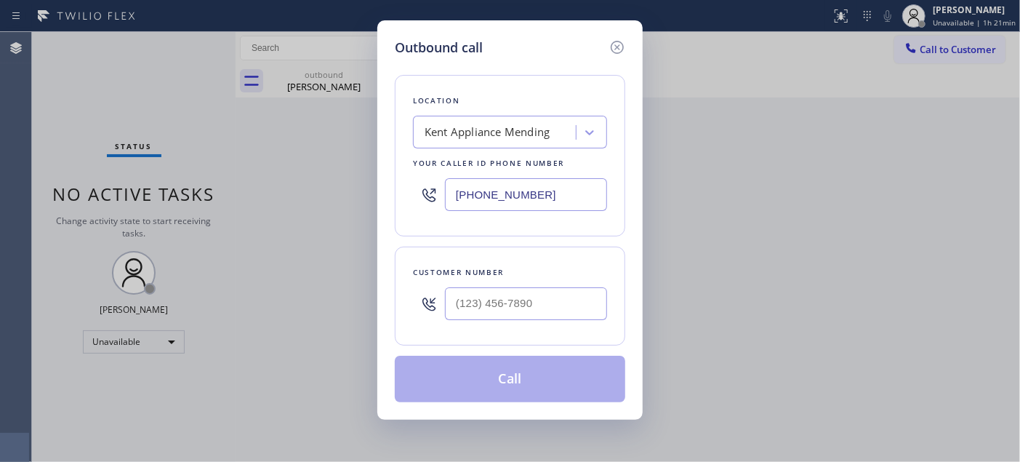
drag, startPoint x: 446, startPoint y: 268, endPoint x: 463, endPoint y: 277, distance: 19.2
click at [446, 270] on div "Customer number" at bounding box center [510, 272] width 194 height 15
click at [523, 277] on div "Customer number" at bounding box center [510, 272] width 194 height 15
click at [467, 318] on input "(___) ___-____" at bounding box center [526, 303] width 162 height 33
paste input "818) 631-6671"
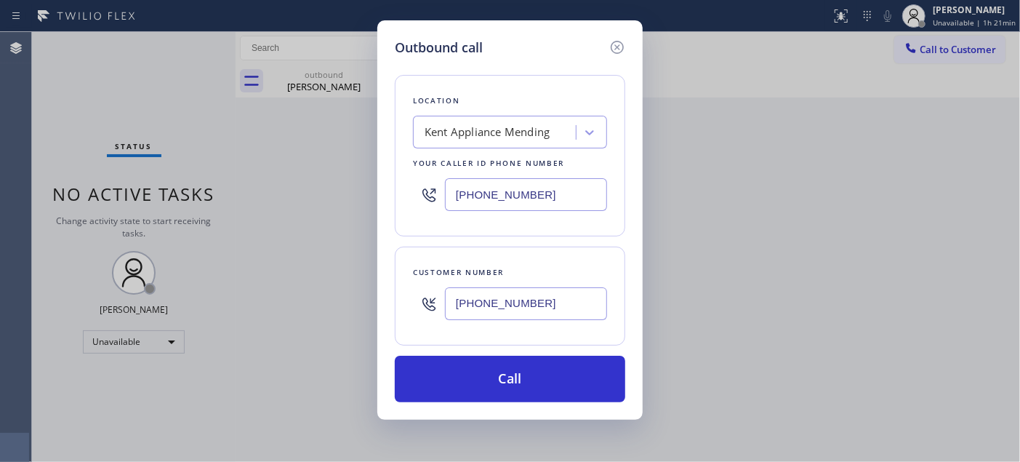
drag, startPoint x: 551, startPoint y: 302, endPoint x: 373, endPoint y: 293, distance: 178.4
click at [366, 302] on div "Outbound call Location Kent Appliance Mending Your caller id phone number (206)…" at bounding box center [510, 231] width 1020 height 462
paste input "909) 238-3320"
type input "[PHONE_NUMBER]"
drag, startPoint x: 538, startPoint y: 185, endPoint x: 398, endPoint y: 198, distance: 140.9
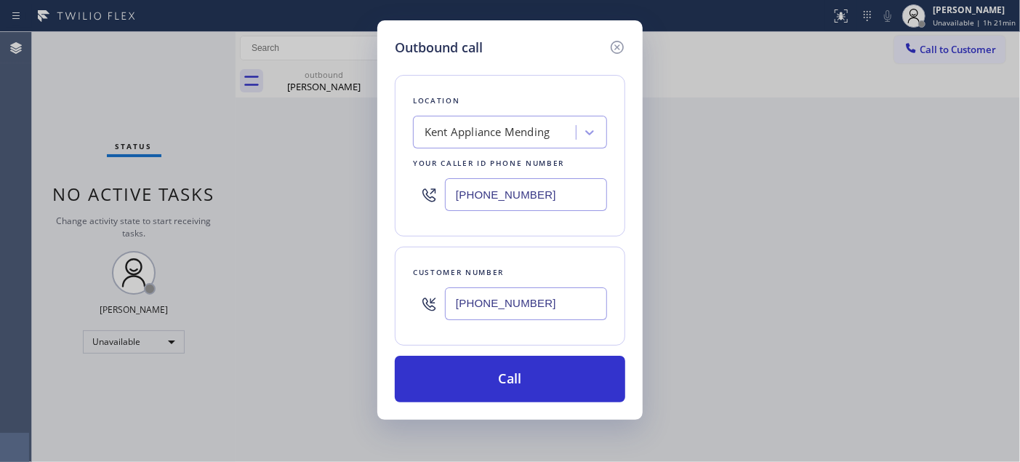
click at [398, 198] on div "Location Kent Appliance Mending Your caller id phone number (206) 202-1006" at bounding box center [510, 155] width 230 height 161
paste input "714) 912-8101"
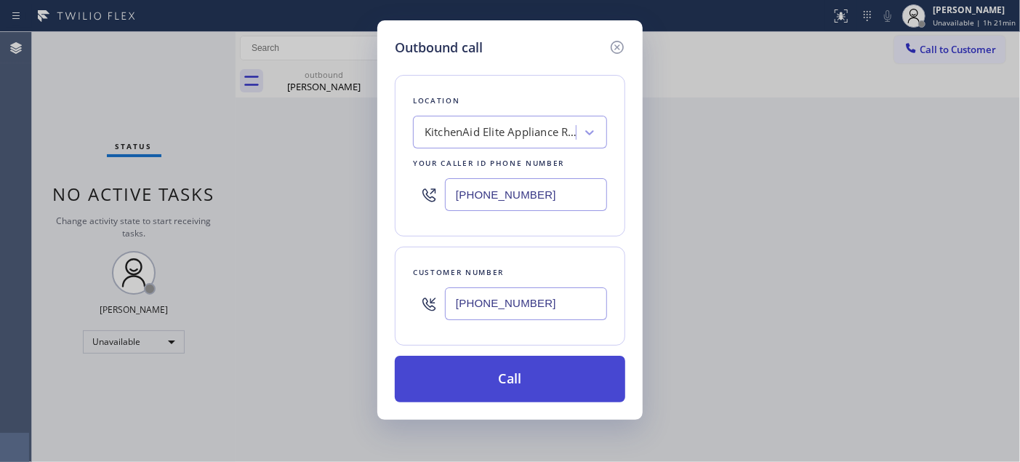
type input "[PHONE_NUMBER]"
click at [549, 368] on button "Call" at bounding box center [510, 379] width 230 height 47
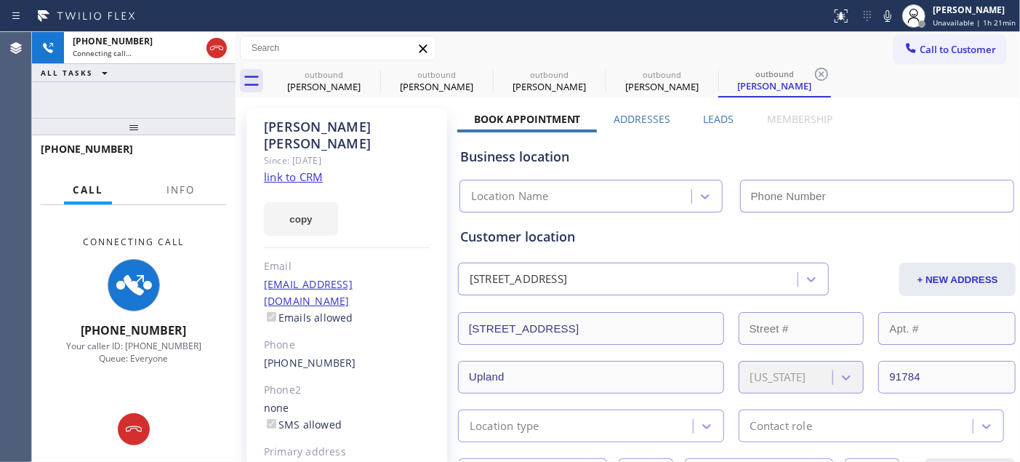
type input "[PHONE_NUMBER]"
click at [360, 164] on div "Patrick Donahue Since: 20 may 2020 link to CRM copy Email premierstoneandtile@g…" at bounding box center [346, 333] width 201 height 450
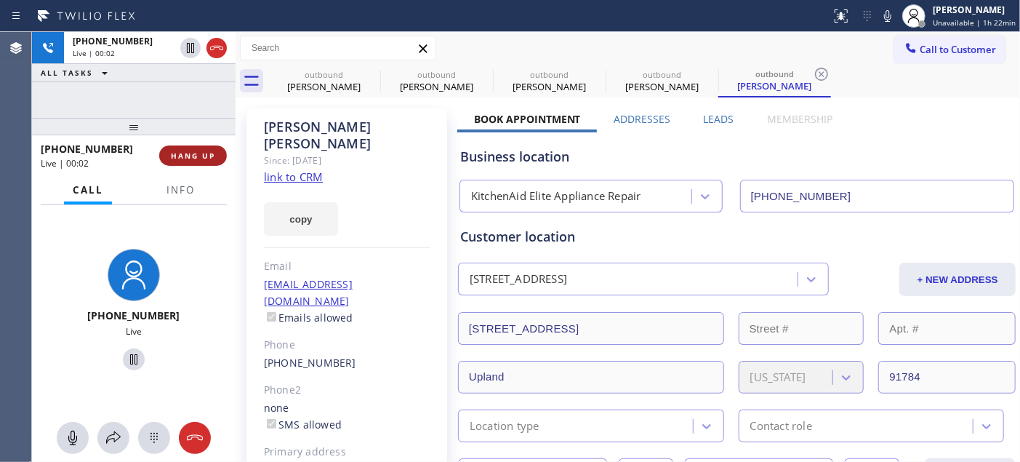
click at [206, 151] on span "HANG UP" at bounding box center [193, 155] width 44 height 10
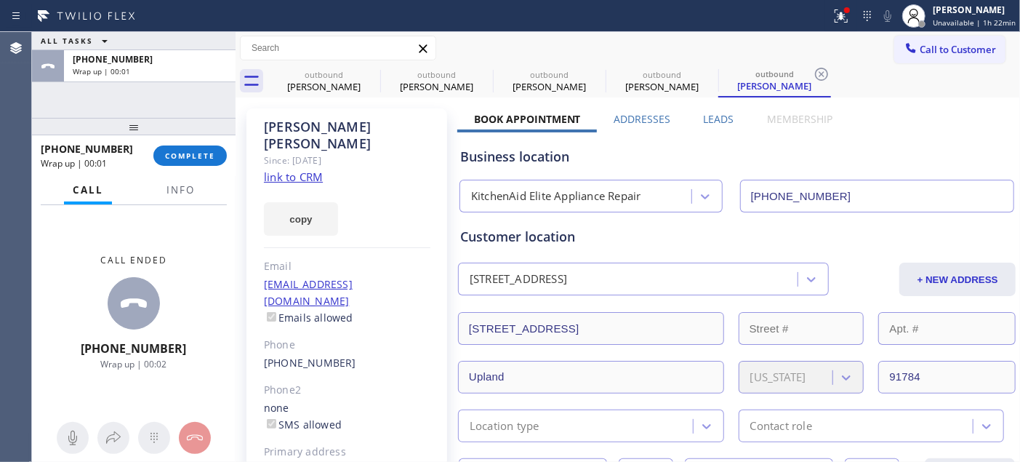
click at [169, 173] on div "+19092383320 Wrap up | 00:01 COMPLETE" at bounding box center [134, 156] width 186 height 38
click at [177, 161] on span "COMPLETE" at bounding box center [190, 155] width 50 height 10
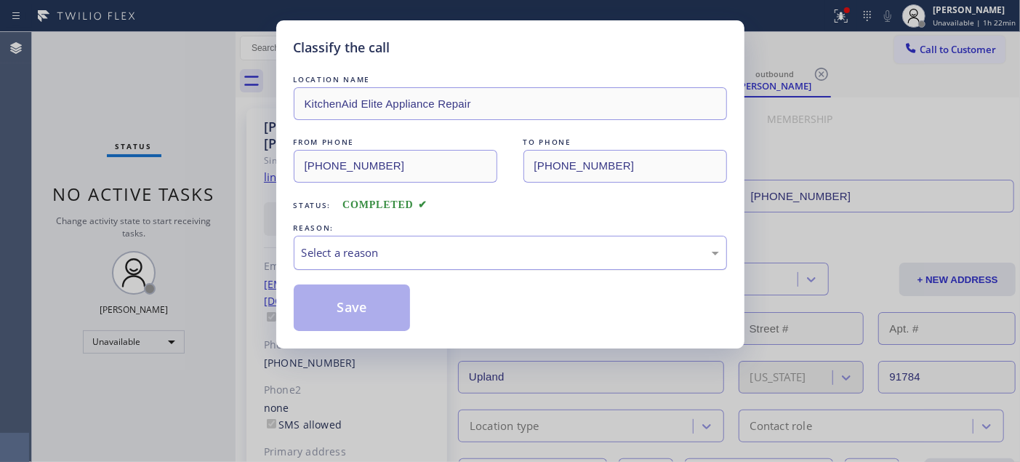
click at [382, 238] on div "Select a reason" at bounding box center [510, 253] width 433 height 34
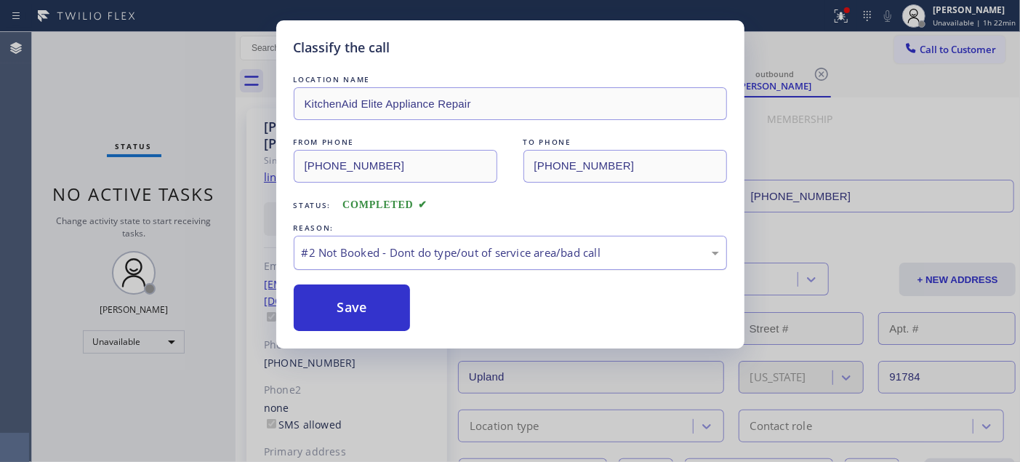
click at [377, 256] on div "#2 Not Booked - Dont do type/out of service area/bad call" at bounding box center [510, 252] width 417 height 17
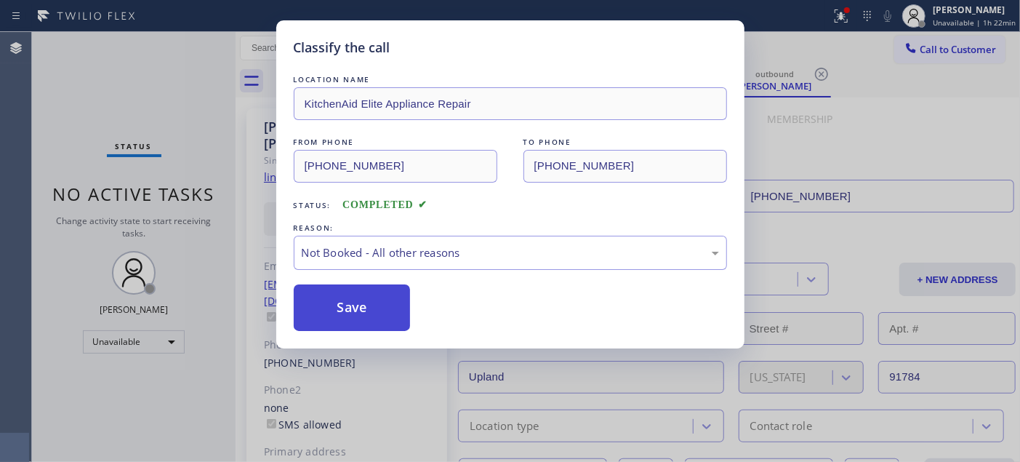
click at [356, 308] on button "Save" at bounding box center [352, 307] width 117 height 47
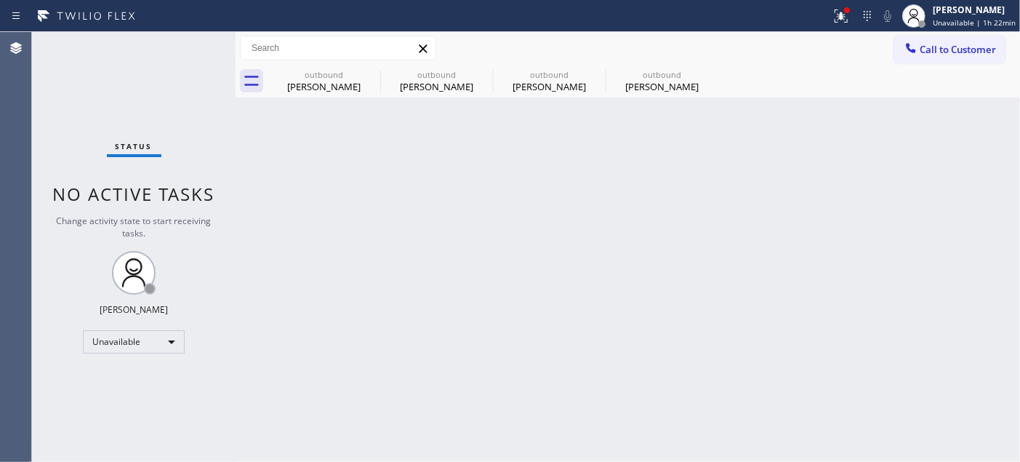
click at [944, 44] on span "Call to Customer" at bounding box center [958, 49] width 76 height 13
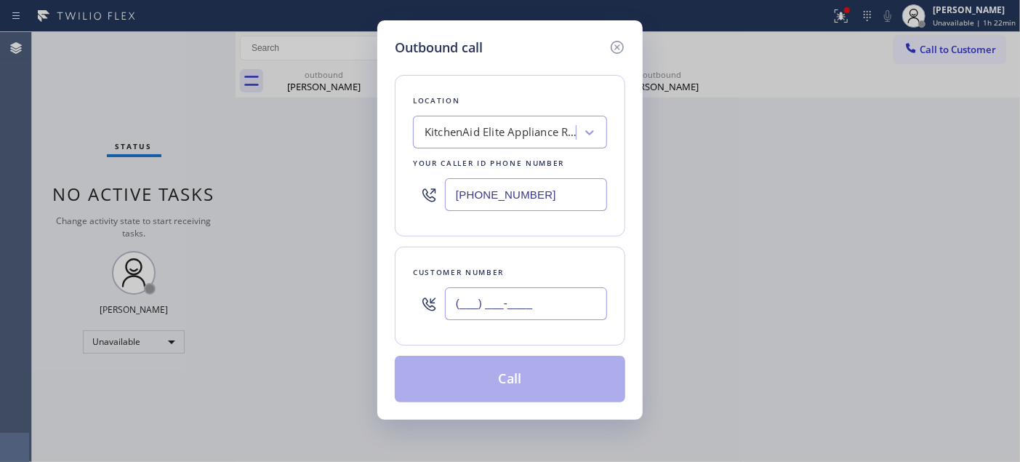
click at [489, 289] on input "(___) ___-____" at bounding box center [526, 303] width 162 height 33
paste input "323) 356-5808"
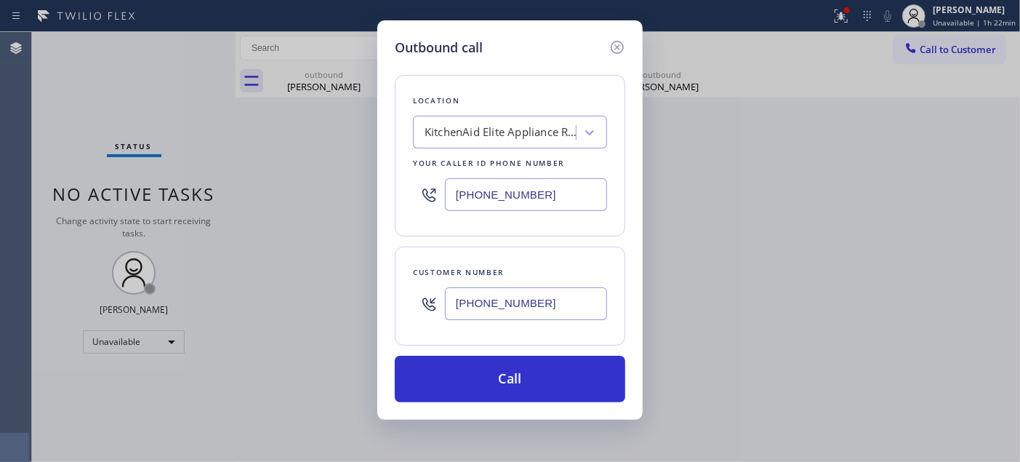
type input "[PHONE_NUMBER]"
drag, startPoint x: 566, startPoint y: 182, endPoint x: 387, endPoint y: 206, distance: 180.5
click at [387, 206] on div "Outbound call Location KitchenAid Elite Appliance Repair Your caller id phone n…" at bounding box center [509, 219] width 265 height 399
paste input "818) 290-8843"
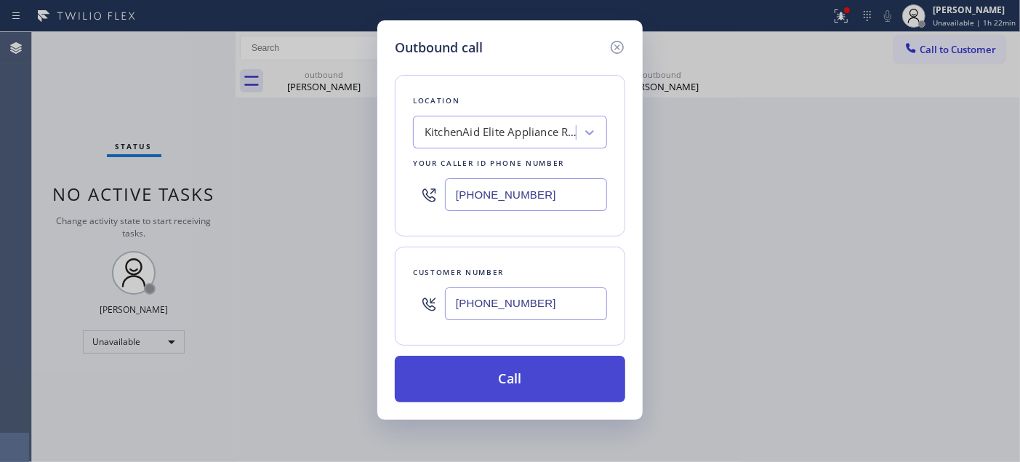
type input "(818) 290-8843"
click at [535, 372] on button "Call" at bounding box center [510, 379] width 230 height 47
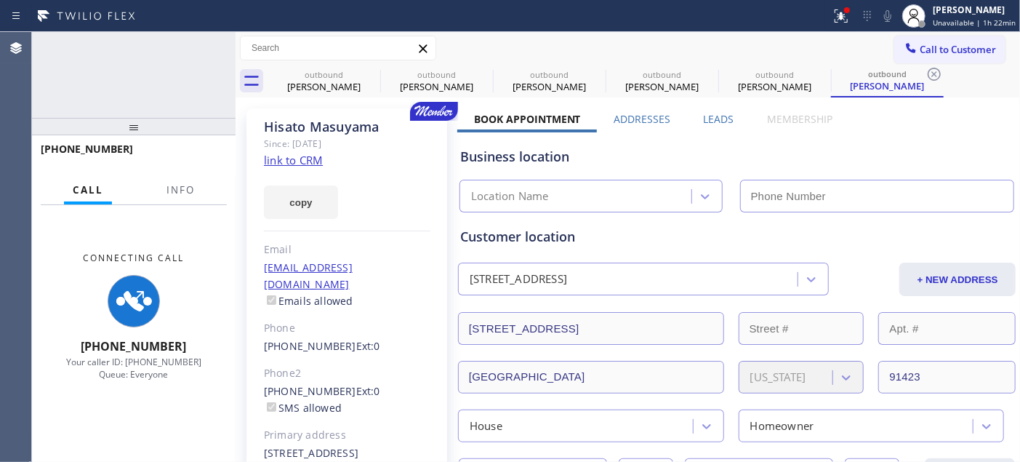
type input "[PHONE_NUMBER]"
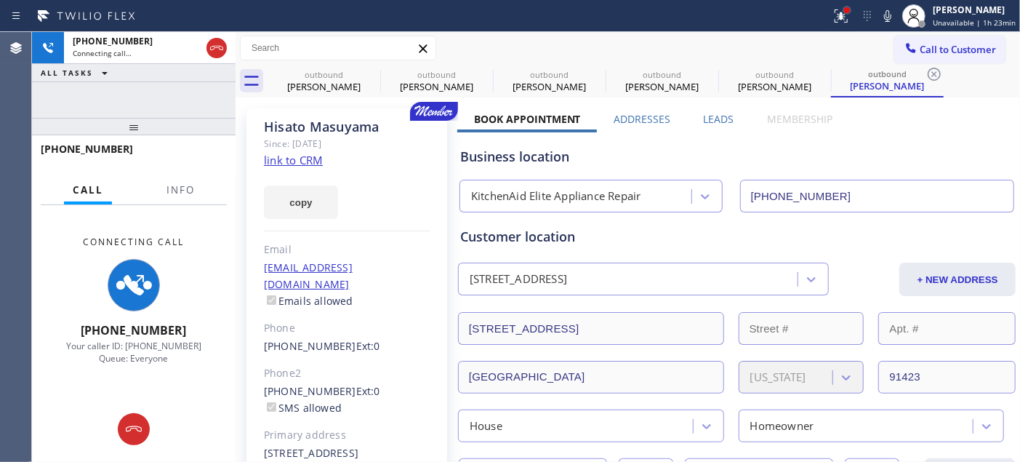
click at [847, 12] on div at bounding box center [847, 10] width 9 height 9
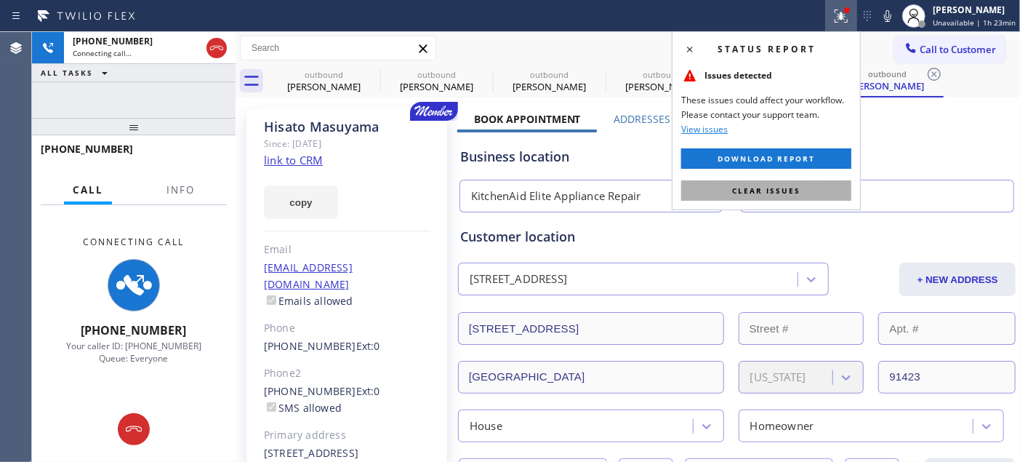
click at [754, 190] on span "Clear issues" at bounding box center [766, 190] width 68 height 10
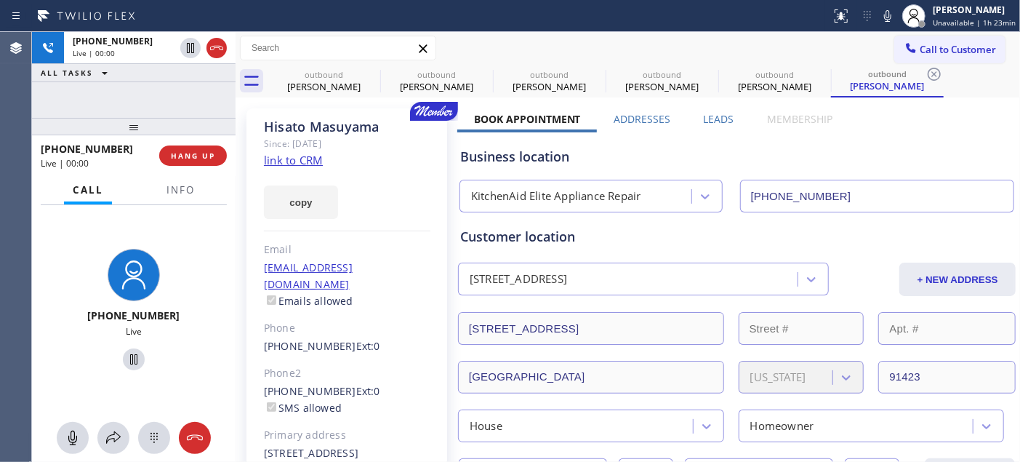
drag, startPoint x: 190, startPoint y: 127, endPoint x: 271, endPoint y: 48, distance: 112.6
click at [186, 90] on div "+13233565808 Live | 00:00 ALL TASKS ALL TASKS ACTIVE TASKS TASKS IN WRAP UP +13…" at bounding box center [134, 247] width 204 height 430
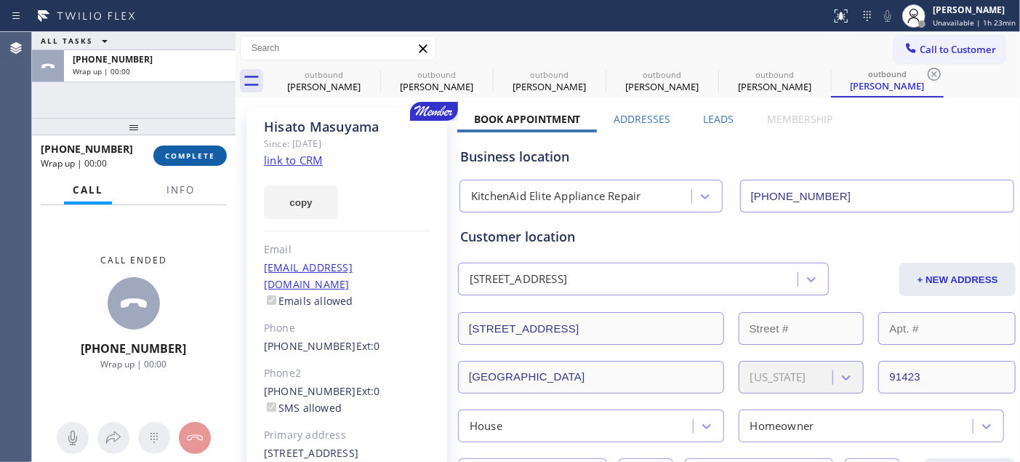
click at [202, 148] on button "COMPLETE" at bounding box center [189, 155] width 73 height 20
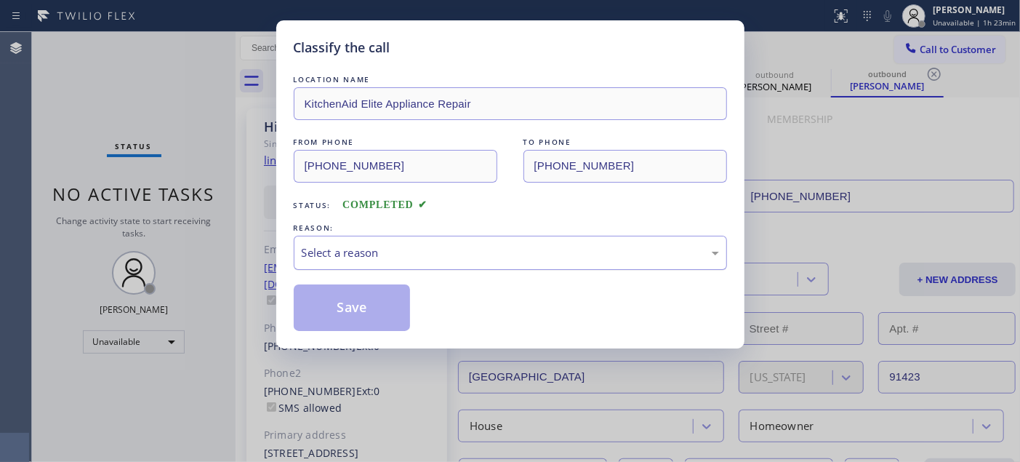
click at [386, 236] on div "Select a reason" at bounding box center [510, 253] width 433 height 34
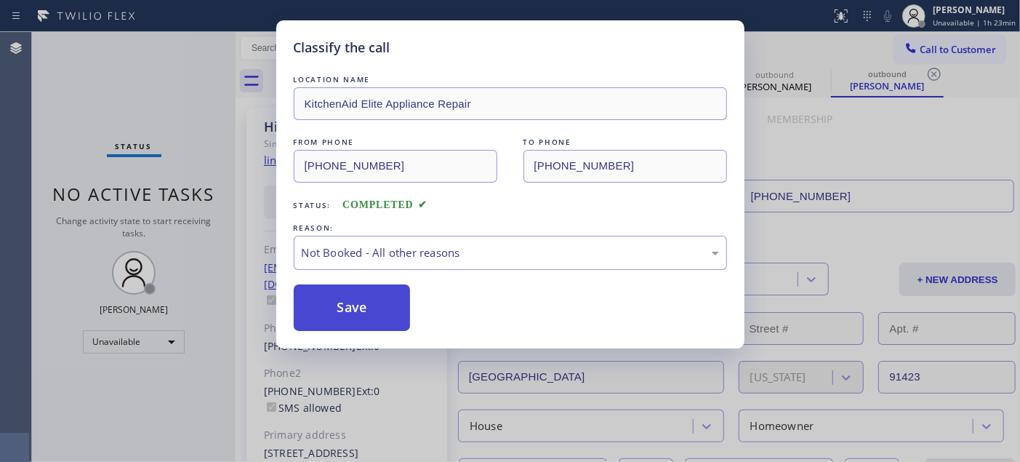
click at [338, 302] on button "Save" at bounding box center [352, 307] width 117 height 47
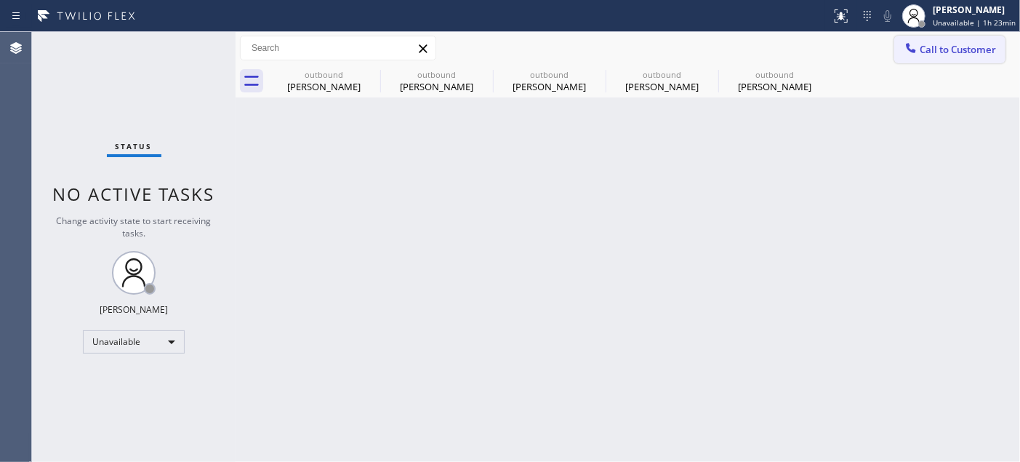
click at [912, 45] on icon at bounding box center [911, 48] width 15 height 15
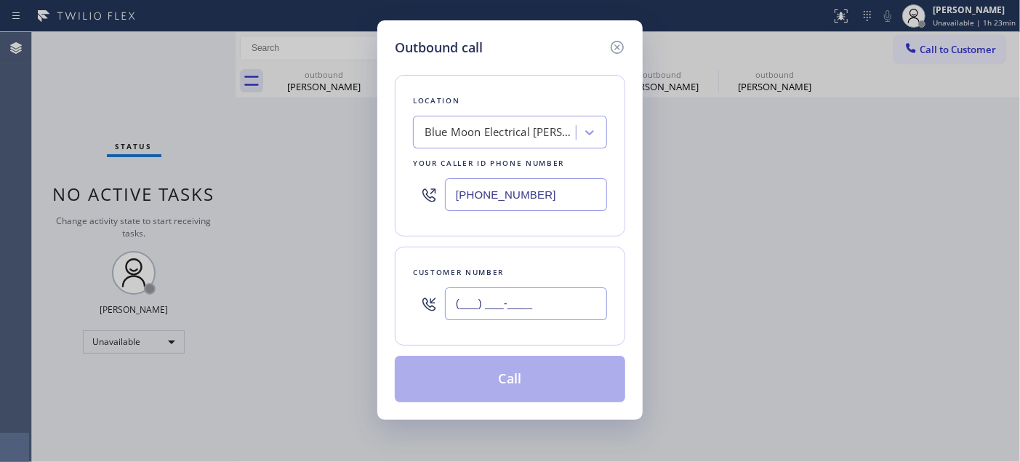
click at [513, 310] on input "(___) ___-____" at bounding box center [526, 303] width 162 height 33
paste input "240) 793-7889"
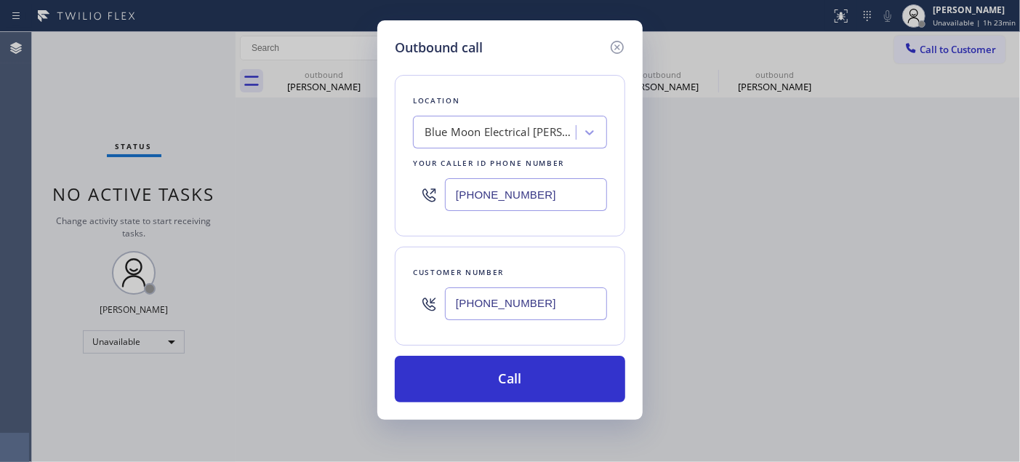
type input "(240) 793-7889"
drag, startPoint x: 505, startPoint y: 182, endPoint x: 388, endPoint y: 185, distance: 116.3
click at [398, 186] on div "Location Blue Moon Electrical Sherman Oaks Your caller id phone number (818) 29…" at bounding box center [510, 155] width 230 height 161
paste input "55) 731-4952"
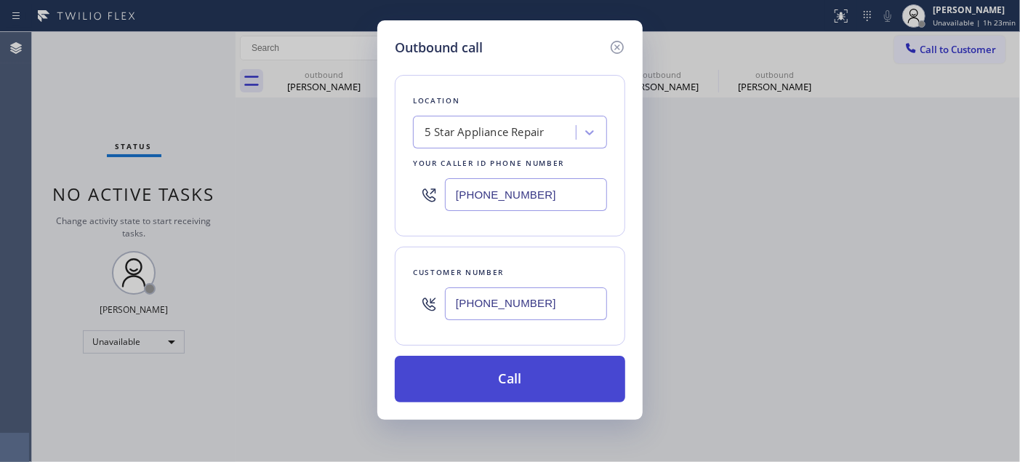
type input "[PHONE_NUMBER]"
click at [535, 371] on button "Call" at bounding box center [510, 379] width 230 height 47
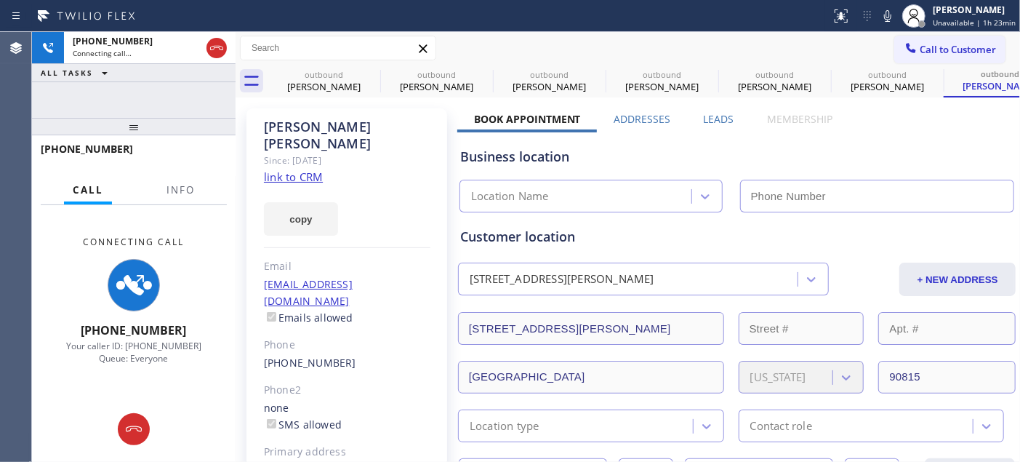
type input "[PHONE_NUMBER]"
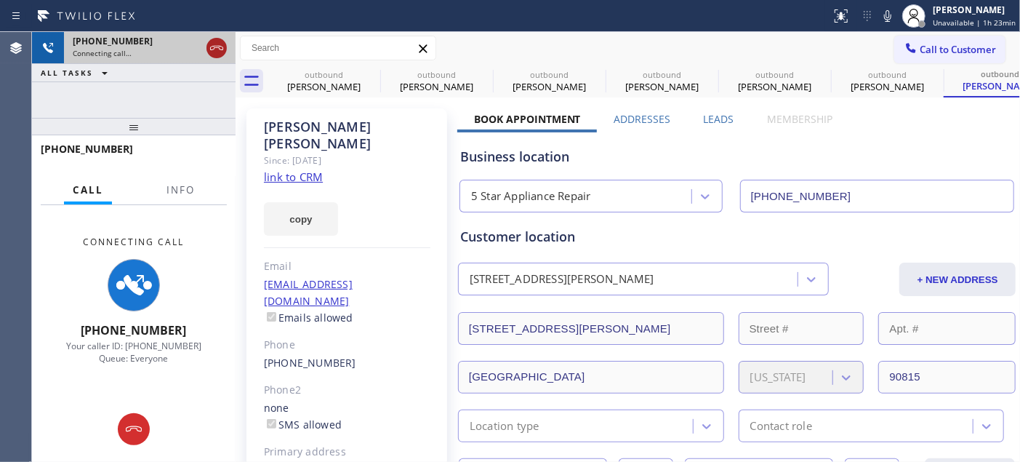
click at [219, 48] on icon at bounding box center [216, 47] width 17 height 17
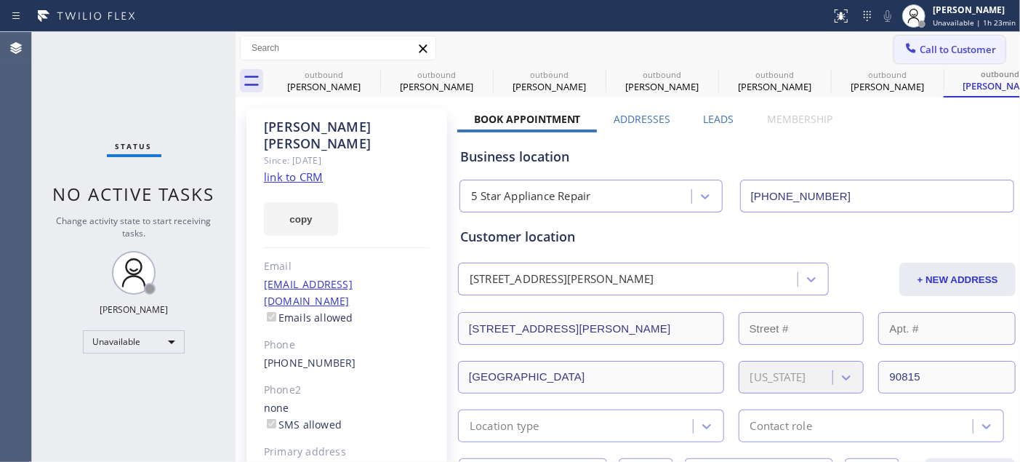
click at [958, 52] on span "Call to Customer" at bounding box center [958, 49] width 76 height 13
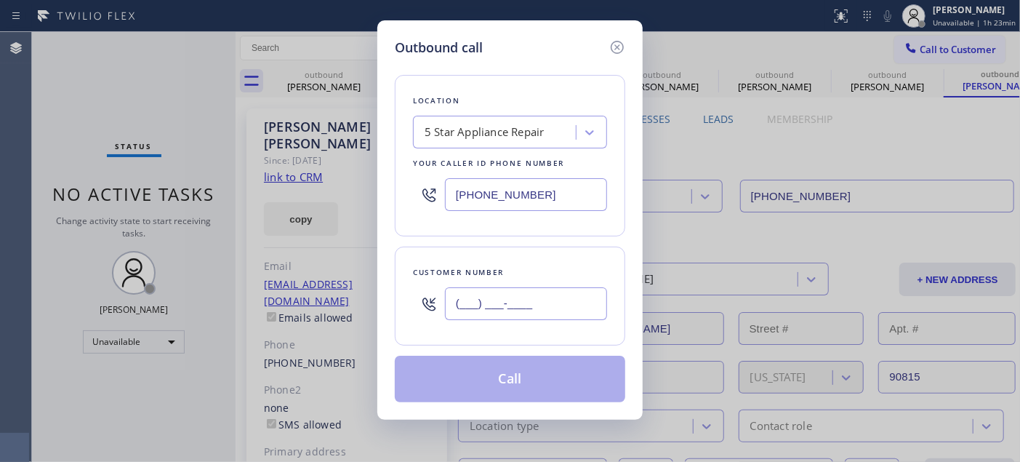
click at [567, 292] on input "(___) ___-____" at bounding box center [526, 303] width 162 height 33
paste input "206) 495-8997"
type input "[PHONE_NUMBER]"
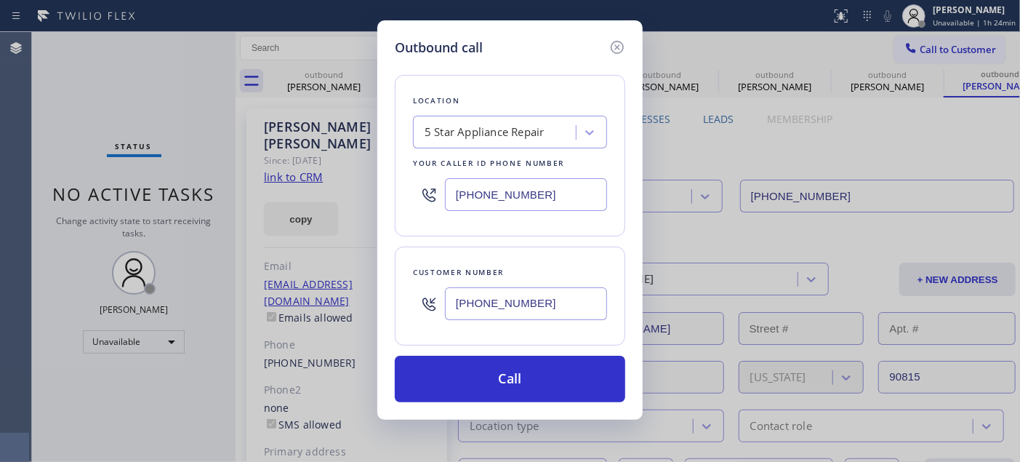
drag, startPoint x: 549, startPoint y: 189, endPoint x: 411, endPoint y: 189, distance: 137.4
click at [411, 189] on div "Location 5 Star Appliance Repair Your caller id phone number (855) 731-4952" at bounding box center [510, 155] width 230 height 161
paste input "text"
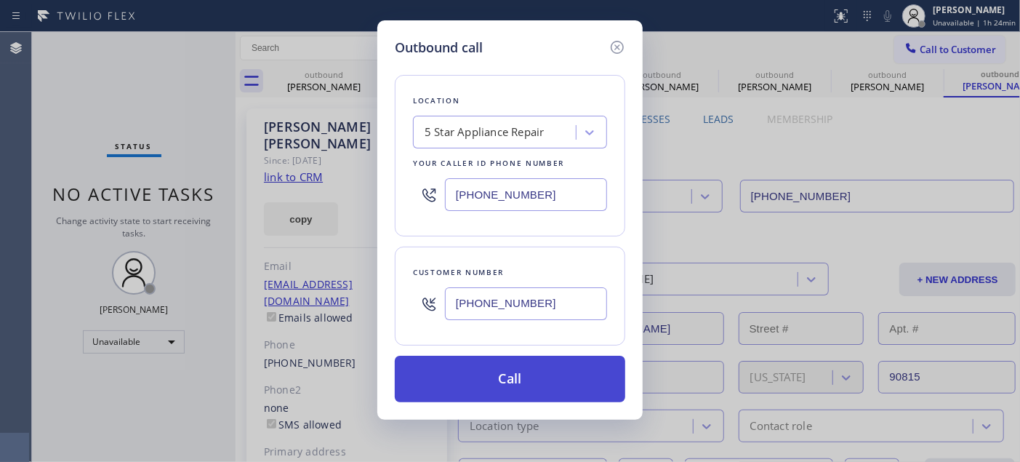
type input "[PHONE_NUMBER]"
click at [550, 372] on button "Call" at bounding box center [510, 379] width 230 height 47
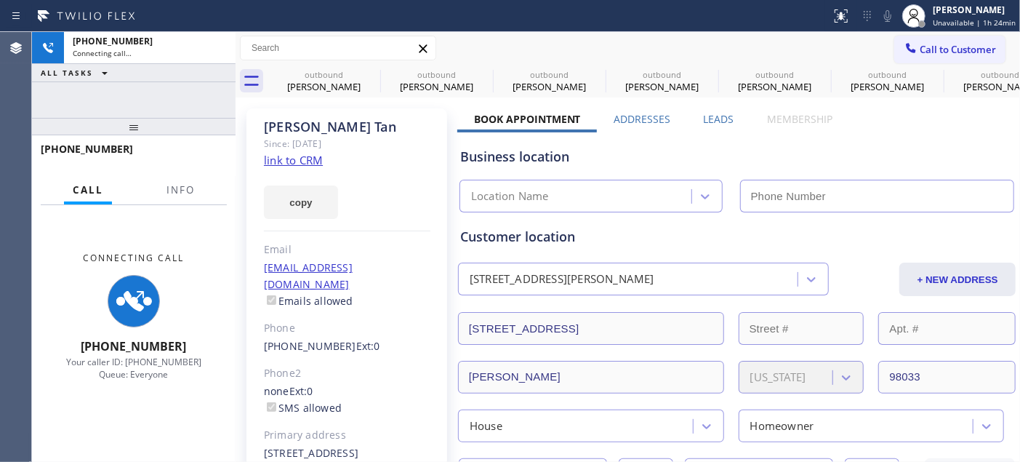
type input "[PHONE_NUMBER]"
click at [355, 129] on div "Terry Tan" at bounding box center [347, 127] width 166 height 17
drag, startPoint x: 172, startPoint y: 136, endPoint x: 173, endPoint y: 113, distance: 23.3
click at [173, 119] on div "[PHONE_NUMBER] Connecting call… ALL TASKS ALL TASKS ACTIVE TASKS TASKS IN WRAP …" at bounding box center [134, 247] width 204 height 430
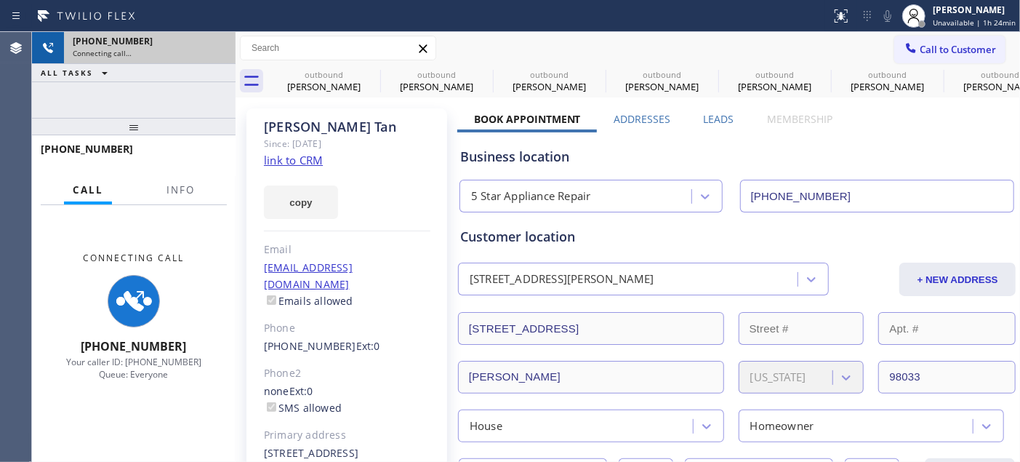
drag, startPoint x: 171, startPoint y: 127, endPoint x: 212, endPoint y: 39, distance: 97.2
click at [177, 97] on div "[PHONE_NUMBER] Connecting call… ALL TASKS ALL TASKS ACTIVE TASKS TASKS IN WRAP …" at bounding box center [134, 247] width 204 height 430
click at [220, 84] on div "+12064958997 Connecting call… ALL TASKS ALL TASKS ACTIVE TASKS TASKS IN WRAP UP" at bounding box center [134, 75] width 204 height 86
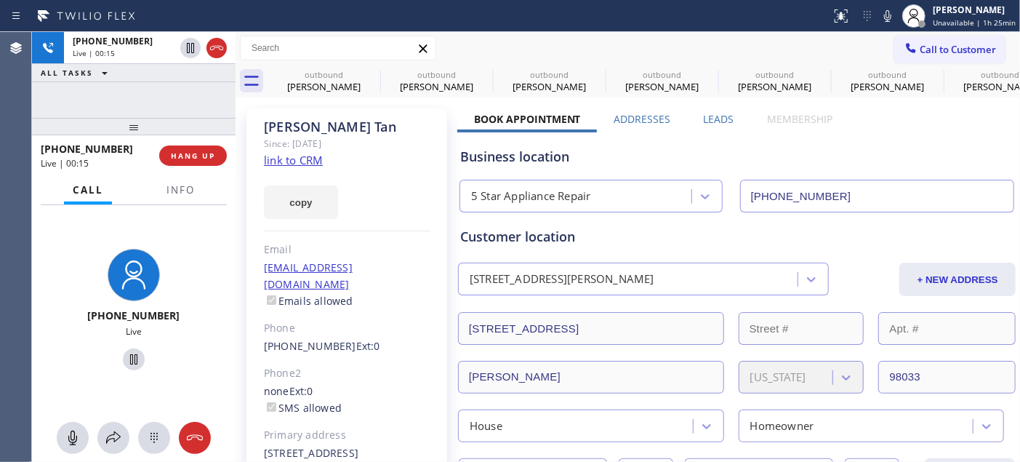
drag, startPoint x: 133, startPoint y: 122, endPoint x: 142, endPoint y: 77, distance: 46.1
click at [142, 77] on div "+12064958997 Live | 00:15 ALL TASKS ALL TASKS ACTIVE TASKS TASKS IN WRAP UP +12…" at bounding box center [134, 247] width 204 height 430
drag, startPoint x: 135, startPoint y: 128, endPoint x: 285, endPoint y: 0, distance: 197.5
click at [156, 81] on div "+12064958997 Live | 00:28 ALL TASKS ALL TASKS ACTIVE TASKS TASKS IN WRAP UP +12…" at bounding box center [134, 247] width 204 height 430
click at [206, 153] on span "HANG UP" at bounding box center [193, 155] width 44 height 10
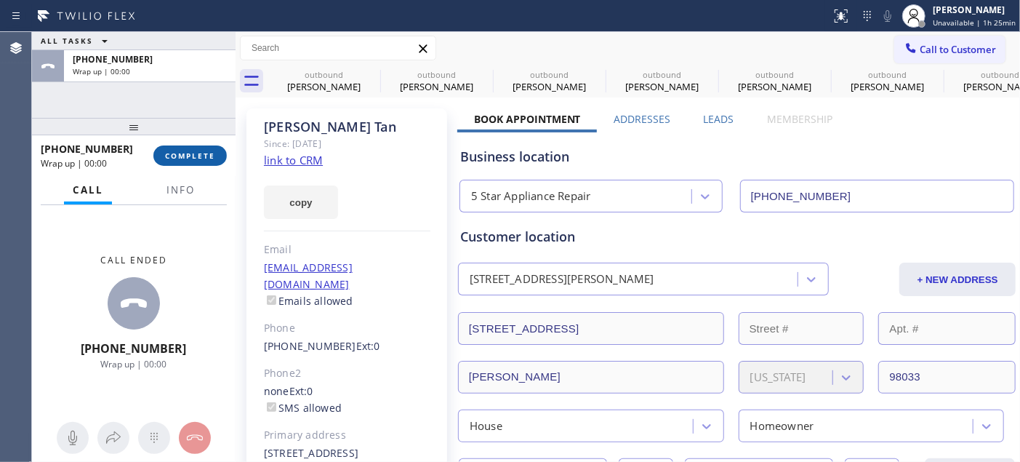
click at [204, 153] on span "COMPLETE" at bounding box center [190, 155] width 50 height 10
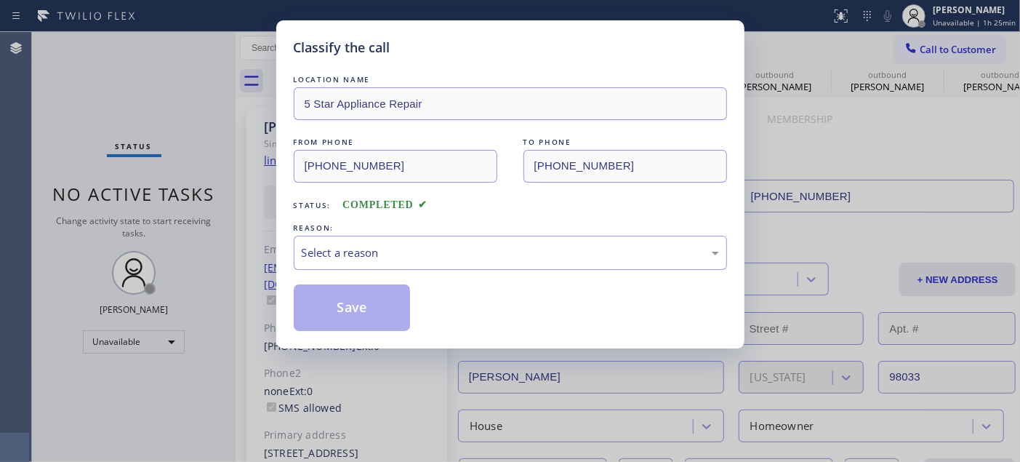
click at [390, 230] on div "REASON:" at bounding box center [510, 227] width 433 height 15
click at [380, 246] on div "Select a reason" at bounding box center [510, 252] width 417 height 17
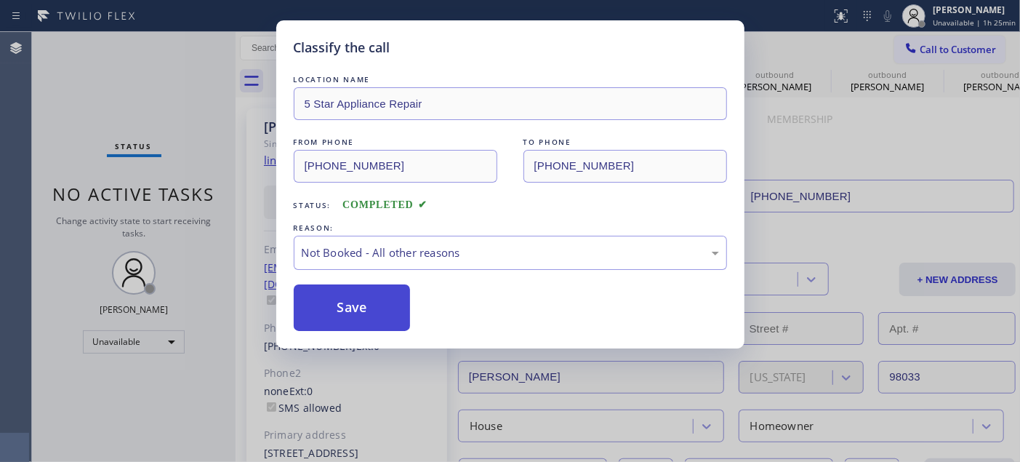
click at [347, 302] on button "Save" at bounding box center [352, 307] width 117 height 47
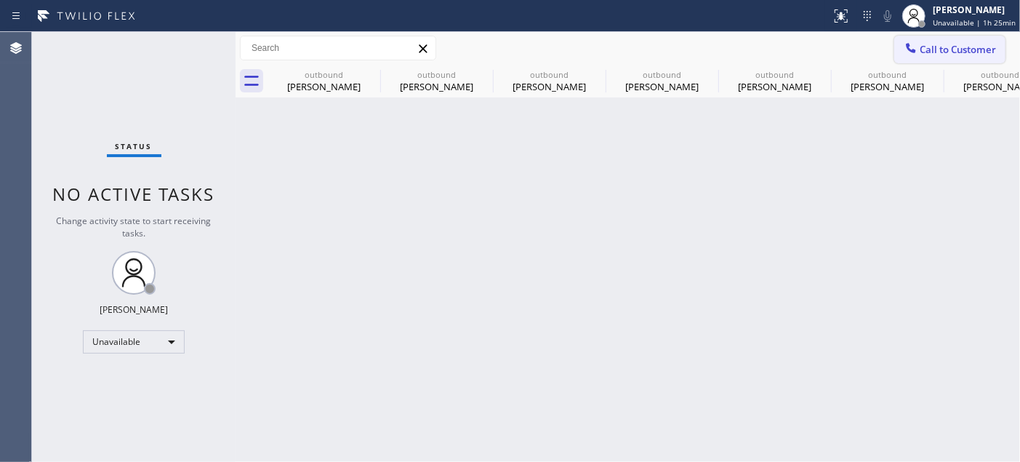
click at [970, 48] on span "Call to Customer" at bounding box center [958, 49] width 76 height 13
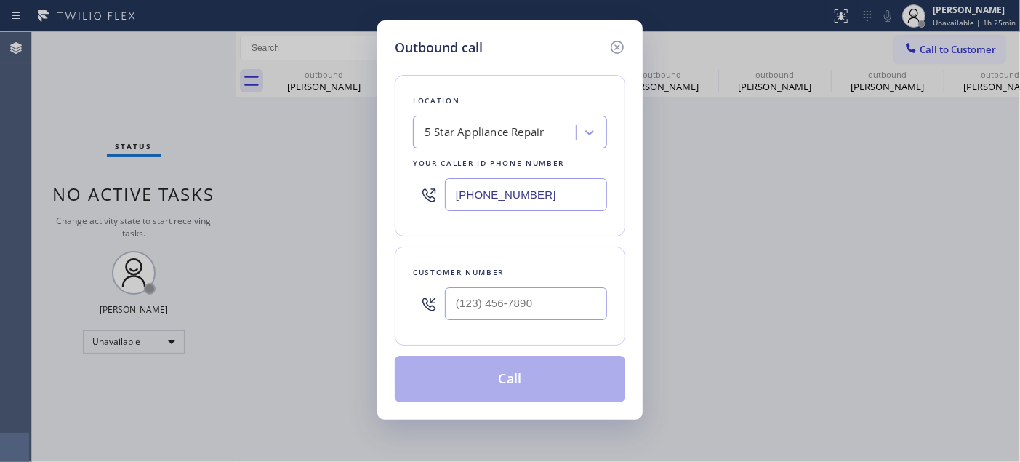
click at [541, 289] on div at bounding box center [526, 303] width 162 height 47
click at [524, 303] on input "(___) ___-____" at bounding box center [526, 303] width 162 height 33
paste input "425) 951-3997"
type input "[PHONE_NUMBER]"
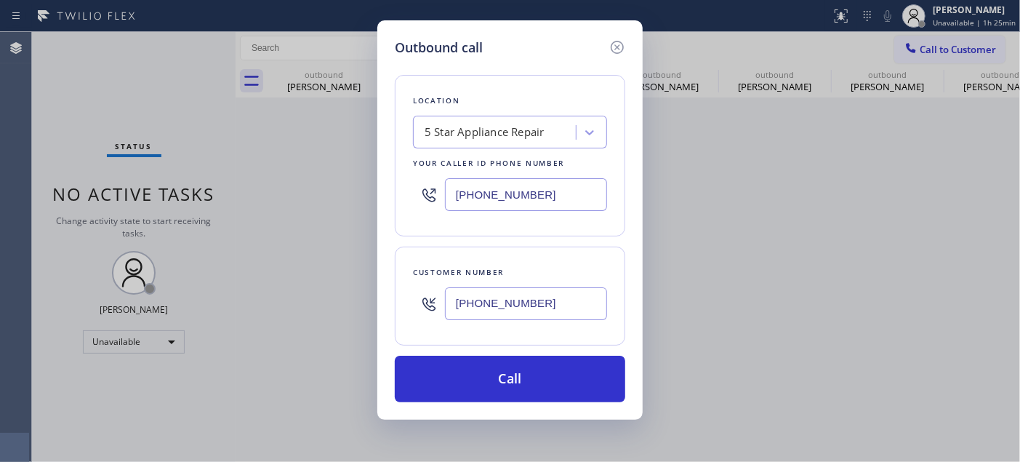
drag, startPoint x: 476, startPoint y: 197, endPoint x: 292, endPoint y: 189, distance: 184.8
click at [331, 193] on div "Outbound call Location 5 Star Appliance Repair Your caller id phone number (855…" at bounding box center [510, 231] width 1020 height 462
paste input "206) 800-6776"
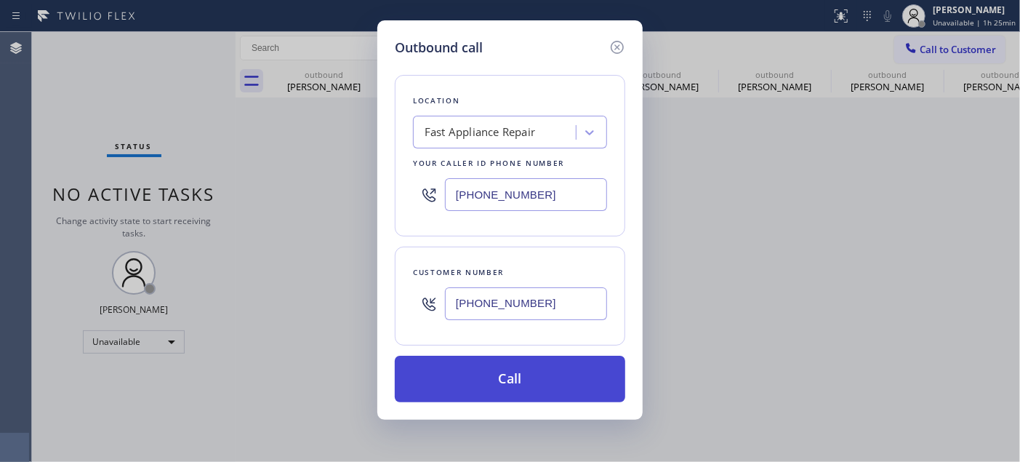
type input "[PHONE_NUMBER]"
click at [550, 360] on button "Call" at bounding box center [510, 379] width 230 height 47
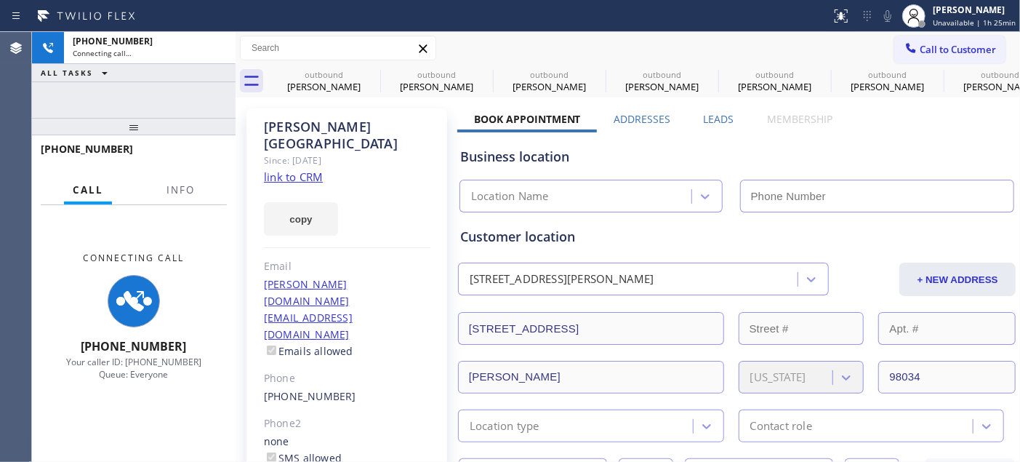
type input "[PHONE_NUMBER]"
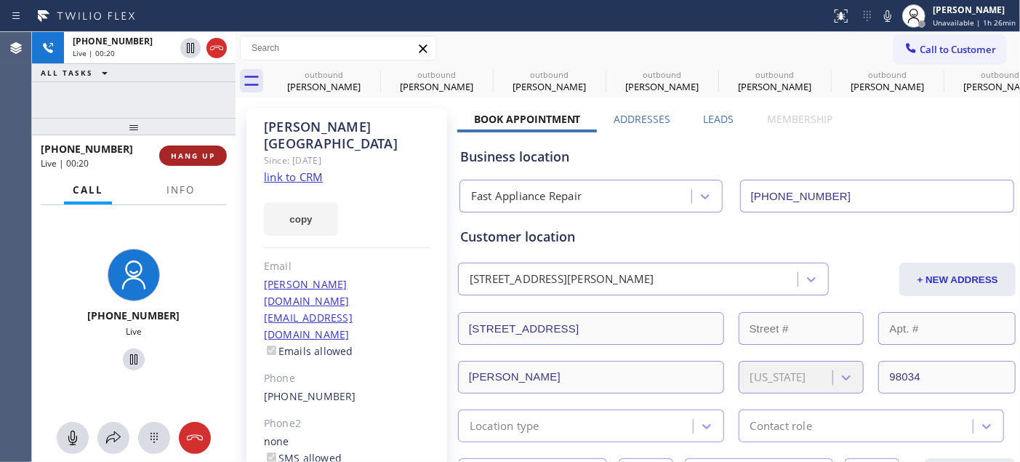
drag, startPoint x: 197, startPoint y: 162, endPoint x: 192, endPoint y: 156, distance: 7.7
click at [197, 162] on button "HANG UP" at bounding box center [193, 155] width 68 height 20
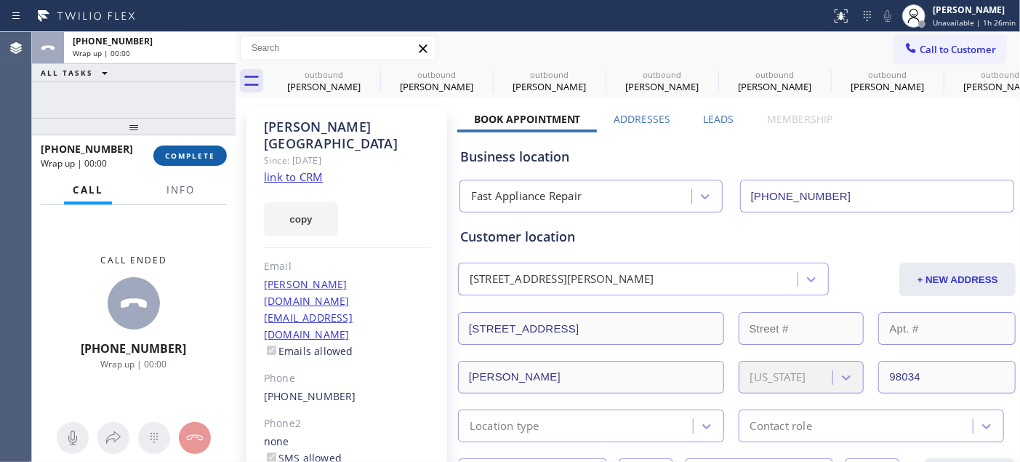
click at [187, 158] on span "COMPLETE" at bounding box center [190, 155] width 50 height 10
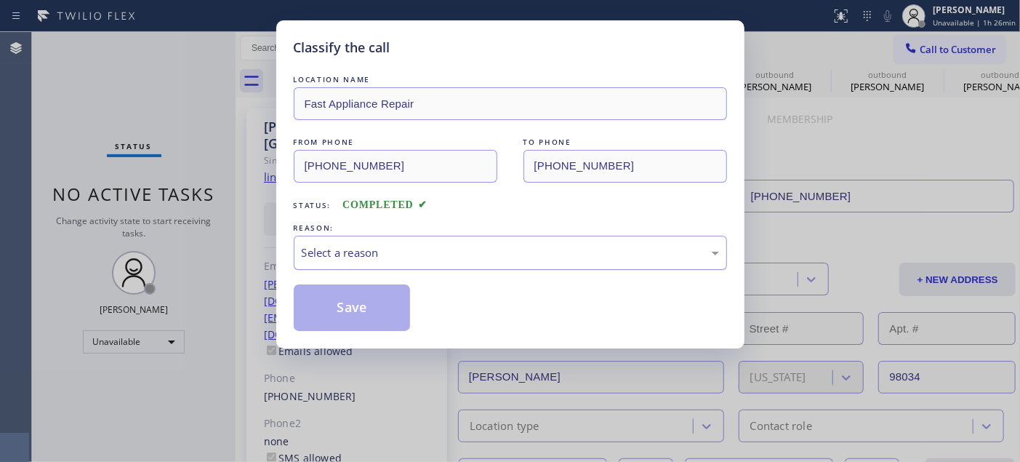
drag, startPoint x: 417, startPoint y: 229, endPoint x: 420, endPoint y: 259, distance: 29.9
click at [420, 233] on div "REASON:" at bounding box center [510, 227] width 433 height 15
click at [425, 249] on div "Select a reason" at bounding box center [510, 252] width 417 height 17
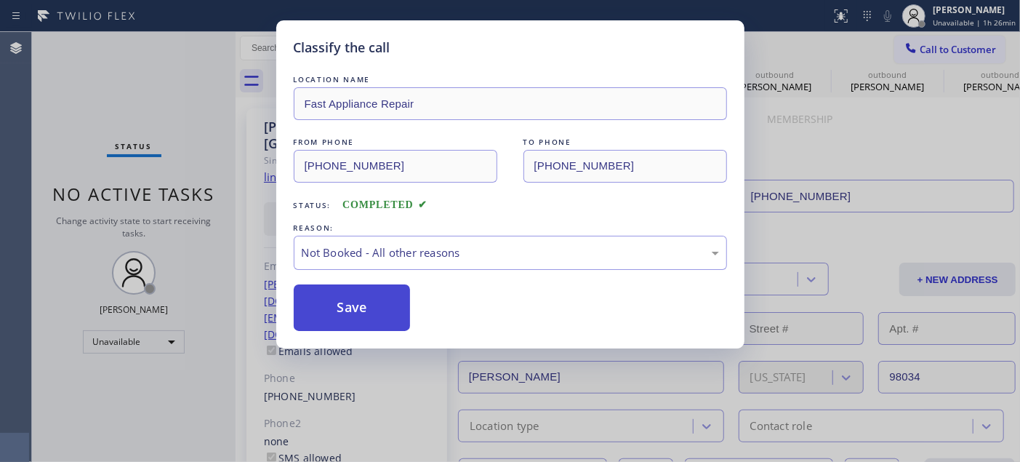
click at [382, 305] on button "Save" at bounding box center [352, 307] width 117 height 47
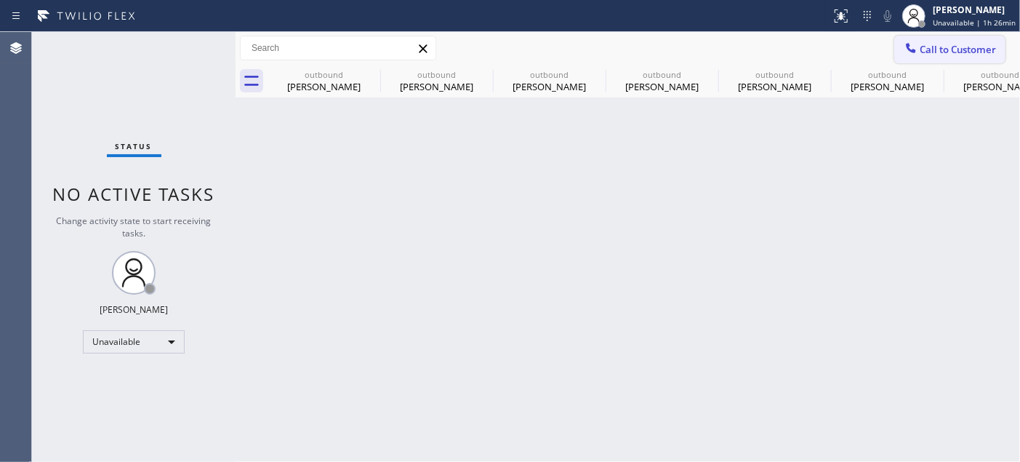
click at [932, 51] on span "Call to Customer" at bounding box center [958, 49] width 76 height 13
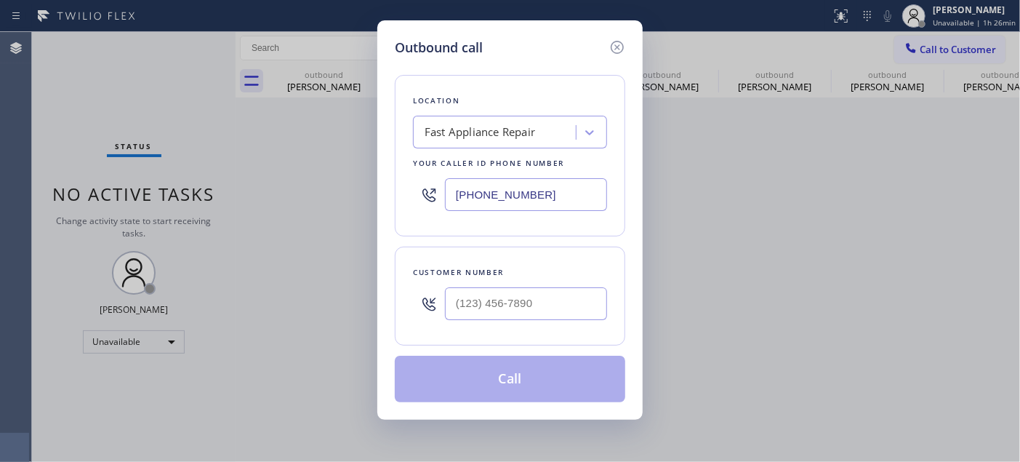
click at [518, 282] on div at bounding box center [526, 303] width 162 height 47
click at [516, 294] on input "(___) ___-____" at bounding box center [526, 303] width 162 height 33
paste input "480) 570-4059"
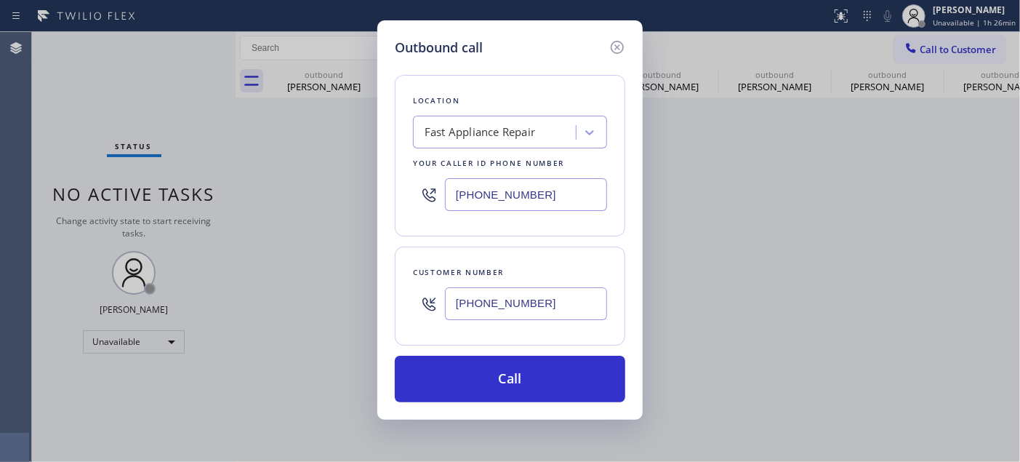
type input "[PHONE_NUMBER]"
drag, startPoint x: 550, startPoint y: 193, endPoint x: 401, endPoint y: 198, distance: 149.9
click at [411, 198] on div "Location Fast Appliance Repair Your caller id phone number (206) 800-6776" at bounding box center [510, 155] width 230 height 161
paste input "602) 755-6398"
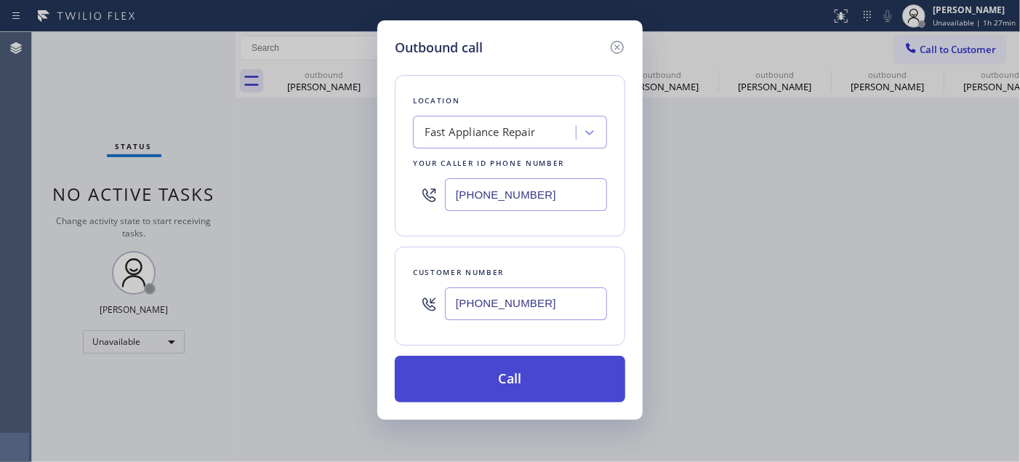
type input "[PHONE_NUMBER]"
click at [522, 367] on button "Call" at bounding box center [510, 379] width 230 height 47
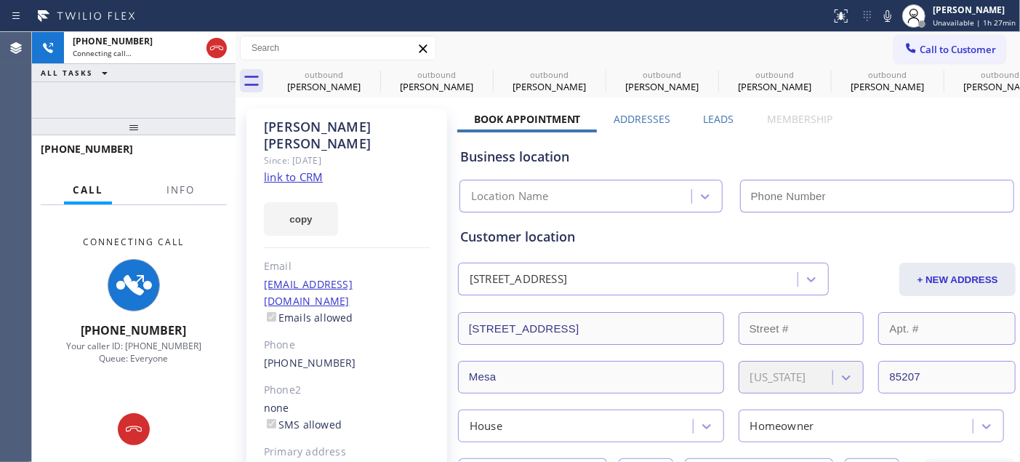
type input "[PHONE_NUMBER]"
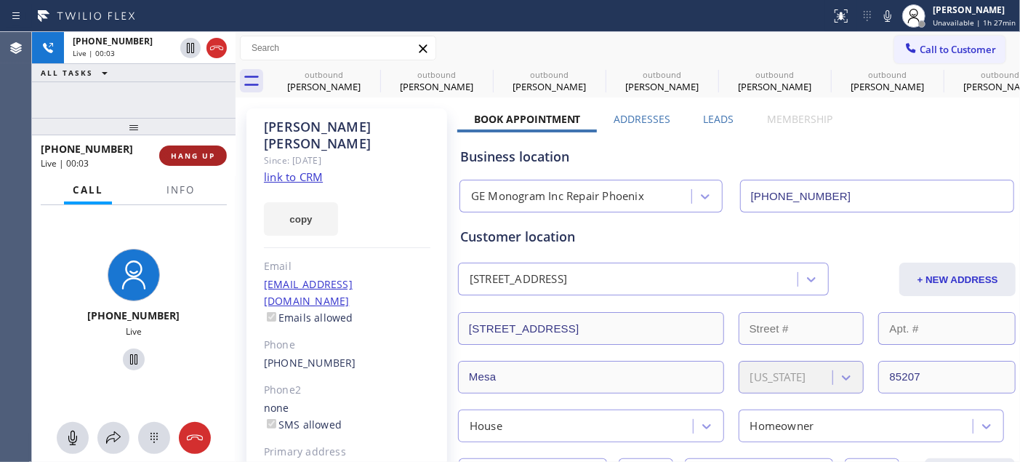
click at [201, 160] on span "HANG UP" at bounding box center [193, 155] width 44 height 10
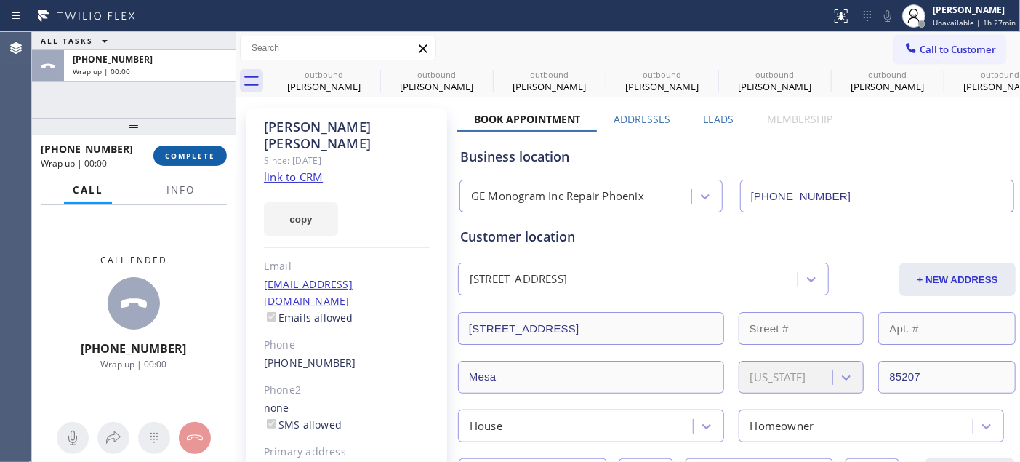
click at [206, 162] on button "COMPLETE" at bounding box center [189, 155] width 73 height 20
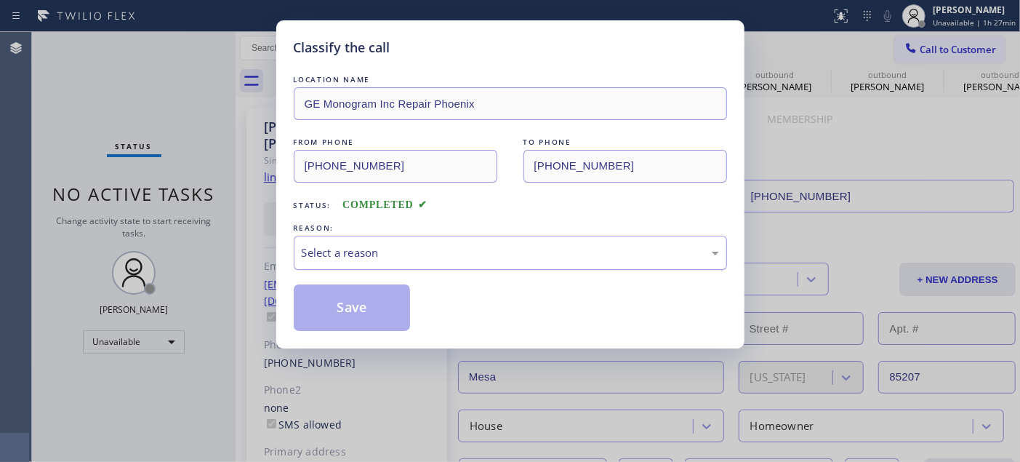
click at [409, 268] on div "Select a reason" at bounding box center [510, 253] width 433 height 34
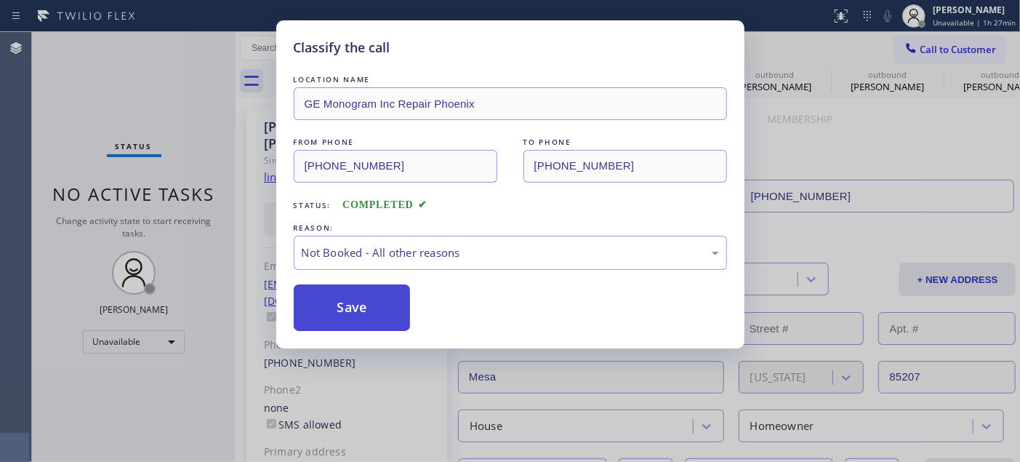
click at [372, 302] on button "Save" at bounding box center [352, 307] width 117 height 47
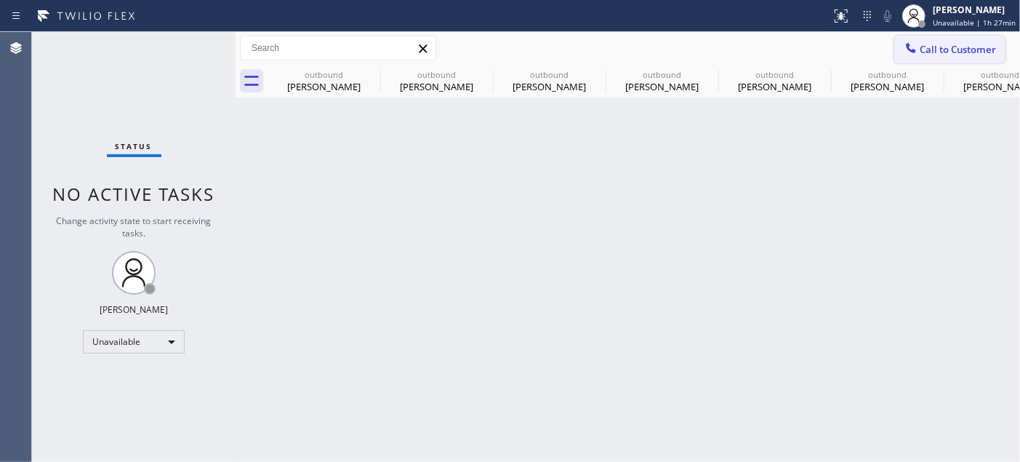
click at [968, 36] on button "Call to Customer" at bounding box center [949, 50] width 111 height 28
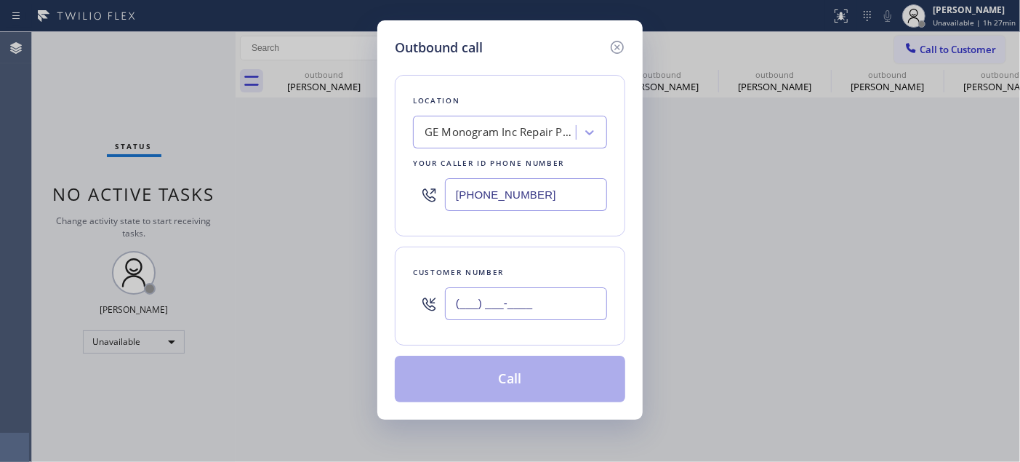
click at [571, 292] on input "(___) ___-____" at bounding box center [526, 303] width 162 height 33
paste input "310) 922-4471"
type input "[PHONE_NUMBER]"
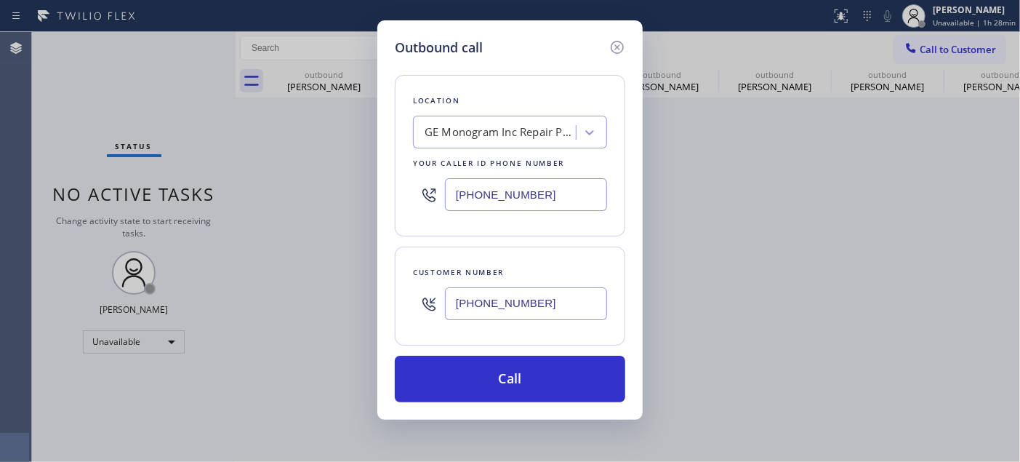
drag, startPoint x: 553, startPoint y: 206, endPoint x: 393, endPoint y: 207, distance: 160.7
click at [426, 202] on div "[PHONE_NUMBER]" at bounding box center [510, 194] width 194 height 47
paste input "818) 794-7199"
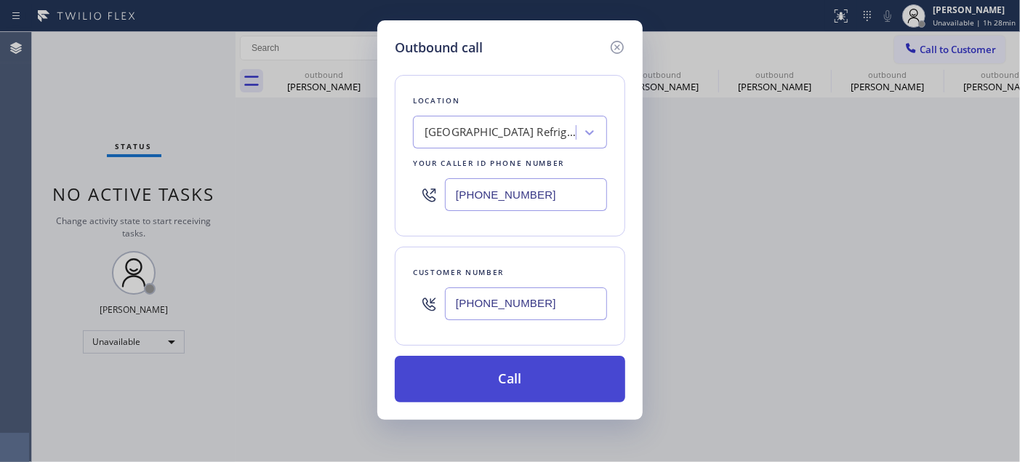
type input "[PHONE_NUMBER]"
click at [582, 382] on button "Call" at bounding box center [510, 379] width 230 height 47
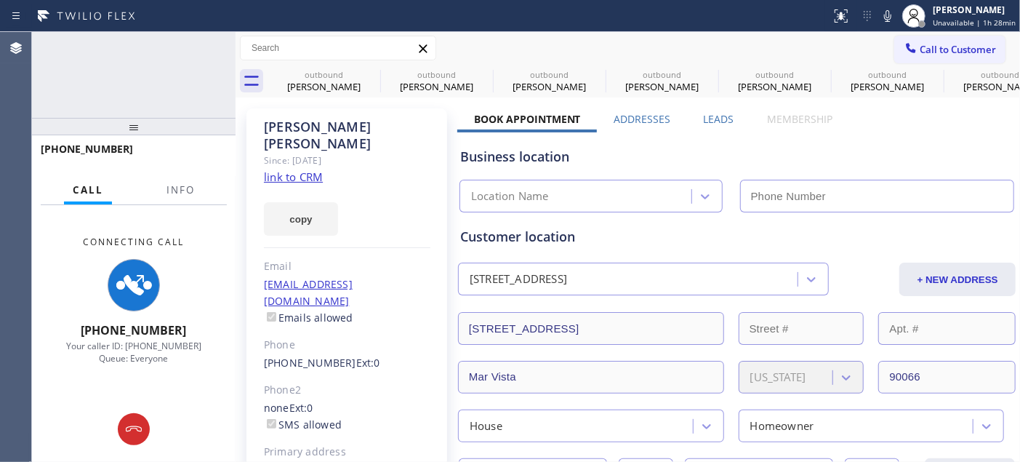
type input "[PHONE_NUMBER]"
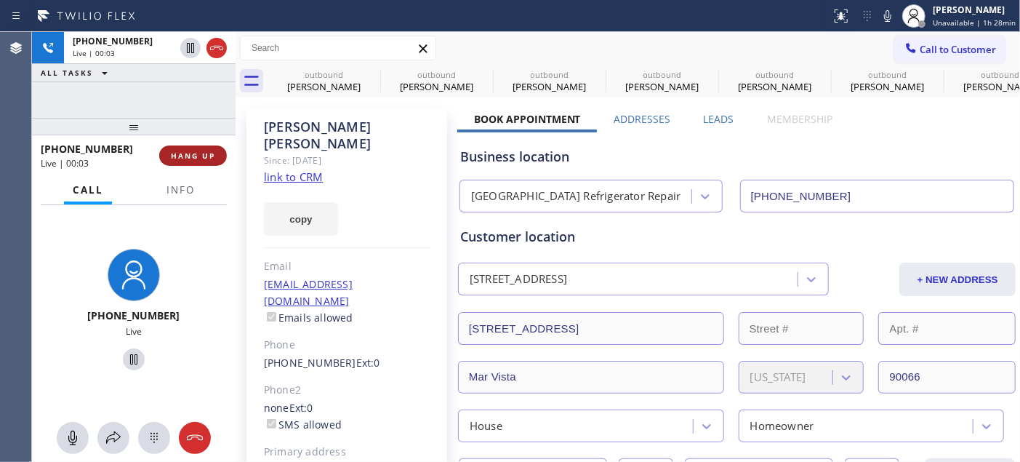
click at [180, 161] on span "HANG UP" at bounding box center [193, 155] width 44 height 10
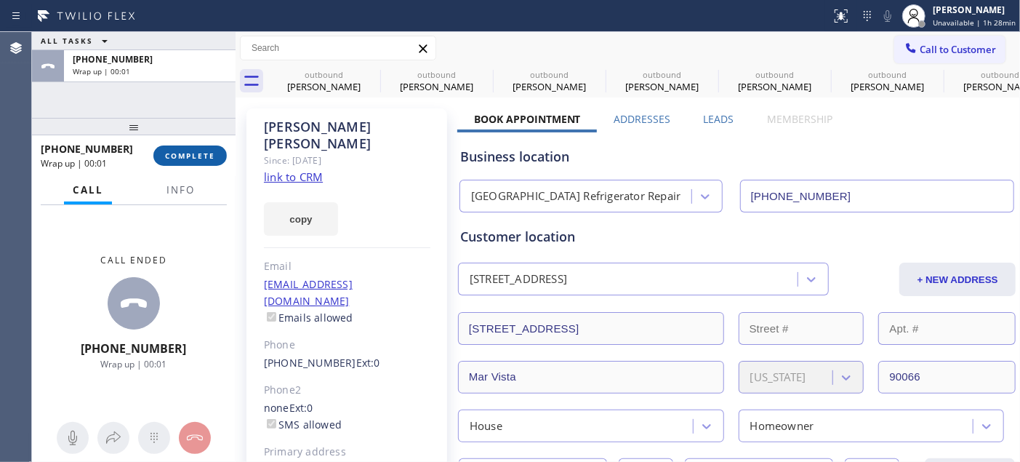
click at [182, 155] on span "COMPLETE" at bounding box center [190, 155] width 50 height 10
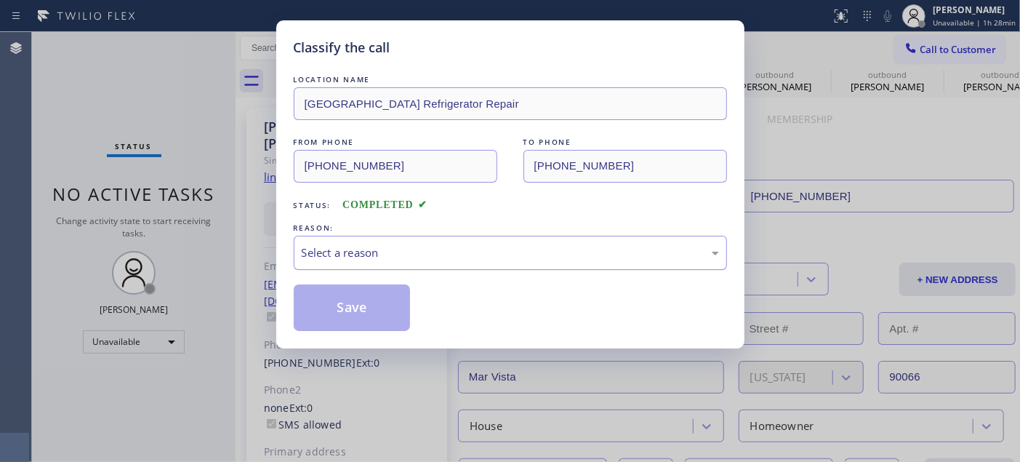
drag, startPoint x: 362, startPoint y: 230, endPoint x: 365, endPoint y: 252, distance: 22.7
click at [362, 231] on div "REASON:" at bounding box center [510, 227] width 433 height 15
click at [366, 253] on div "Select a reason" at bounding box center [510, 252] width 417 height 17
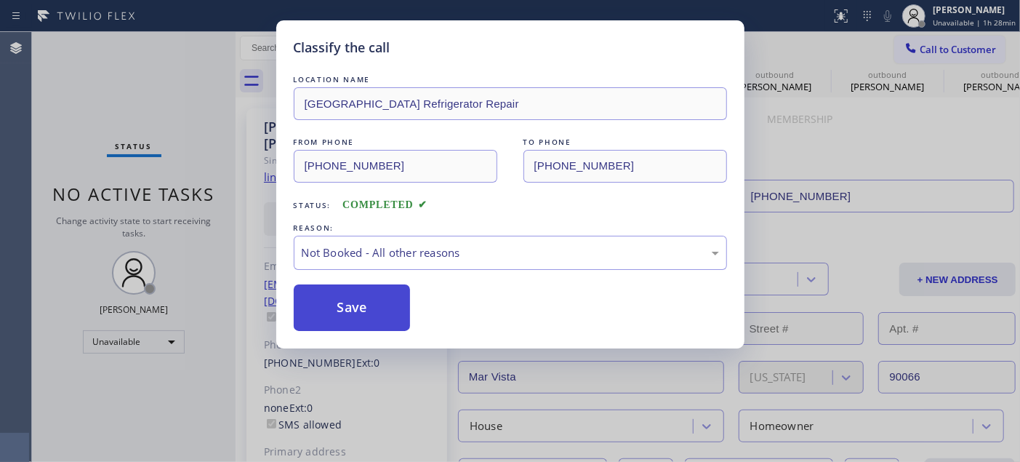
click at [374, 316] on button "Save" at bounding box center [352, 307] width 117 height 47
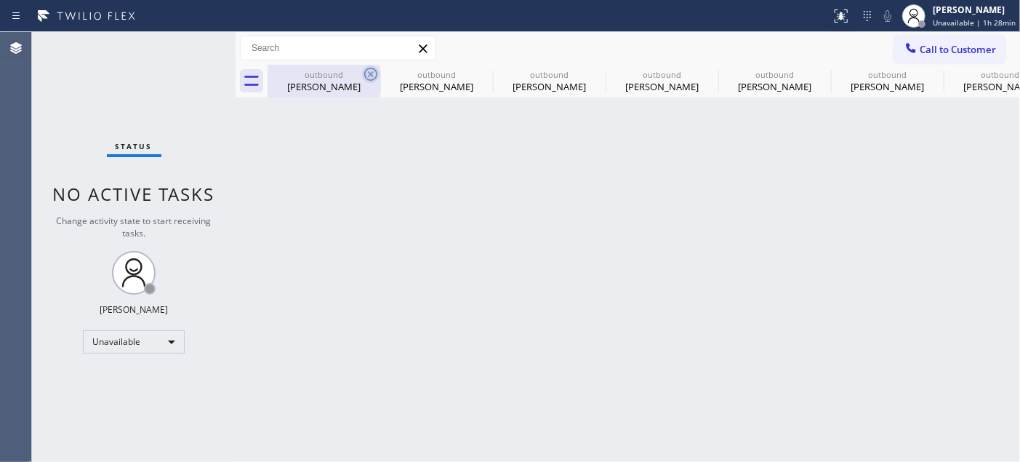
click at [362, 67] on icon at bounding box center [370, 73] width 17 height 17
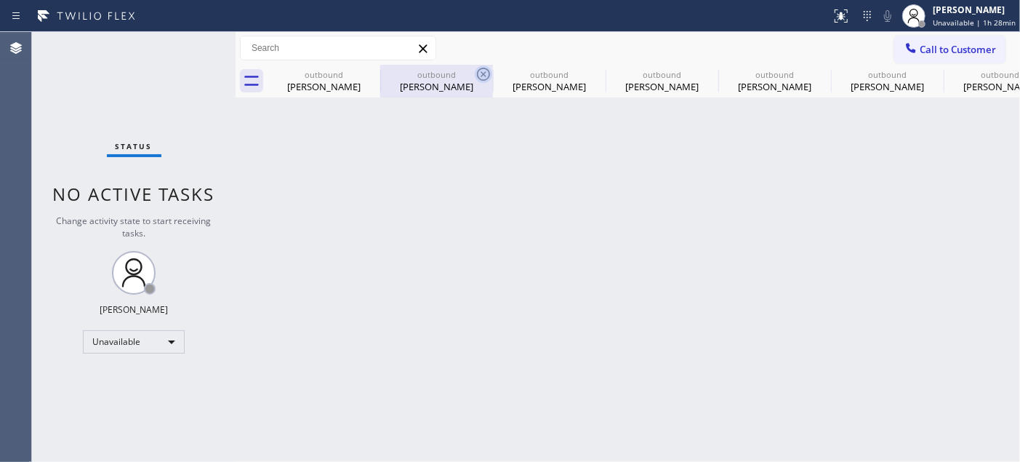
type input "[PHONE_NUMBER]"
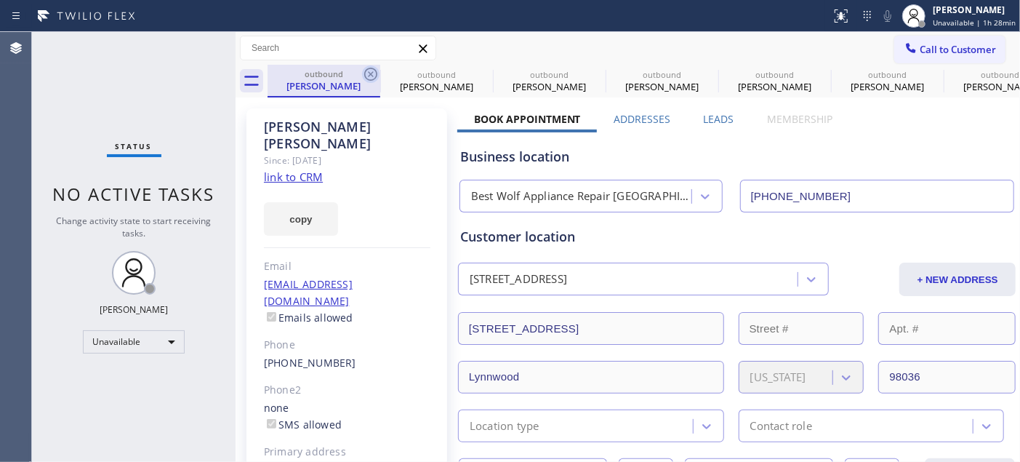
click at [364, 70] on icon at bounding box center [370, 73] width 17 height 17
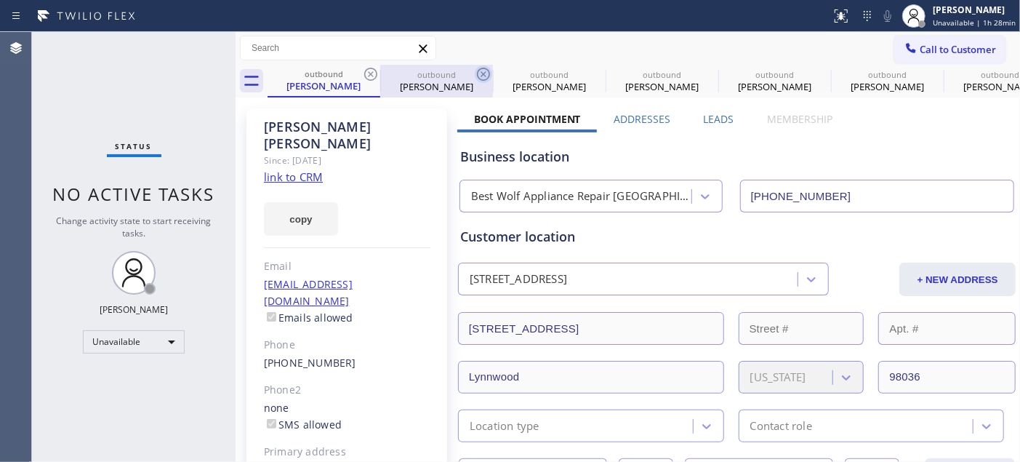
click at [475, 76] on icon at bounding box center [483, 73] width 17 height 17
type input "[PHONE_NUMBER]"
click at [372, 76] on icon at bounding box center [370, 73] width 17 height 17
click at [0, 0] on icon at bounding box center [0, 0] width 0 height 0
type input "[PHONE_NUMBER]"
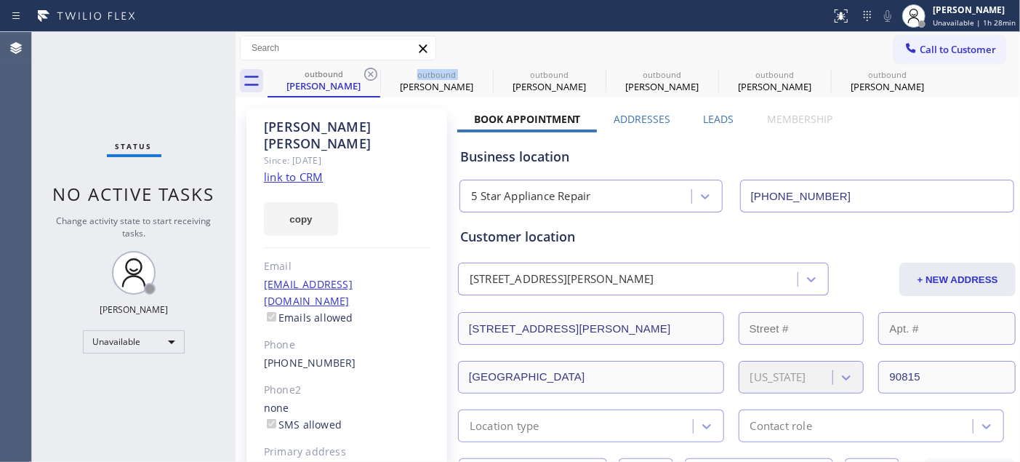
click at [372, 76] on icon at bounding box center [370, 73] width 17 height 17
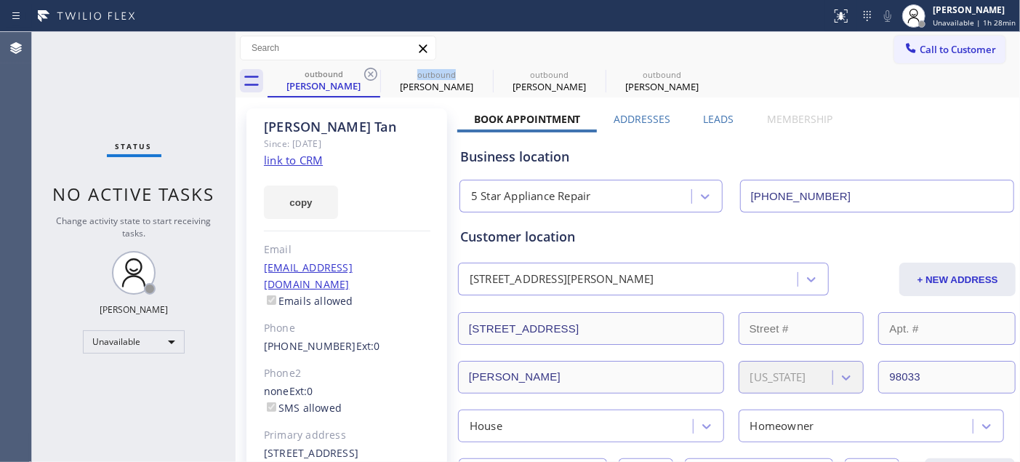
click at [372, 76] on icon at bounding box center [370, 73] width 17 height 17
type input "[PHONE_NUMBER]"
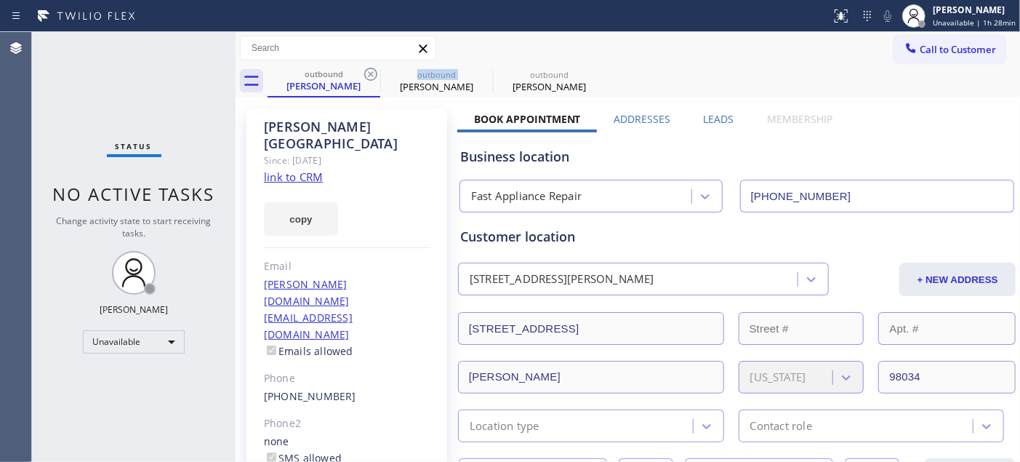
click at [372, 76] on icon at bounding box center [370, 73] width 17 height 17
type input "[PHONE_NUMBER]"
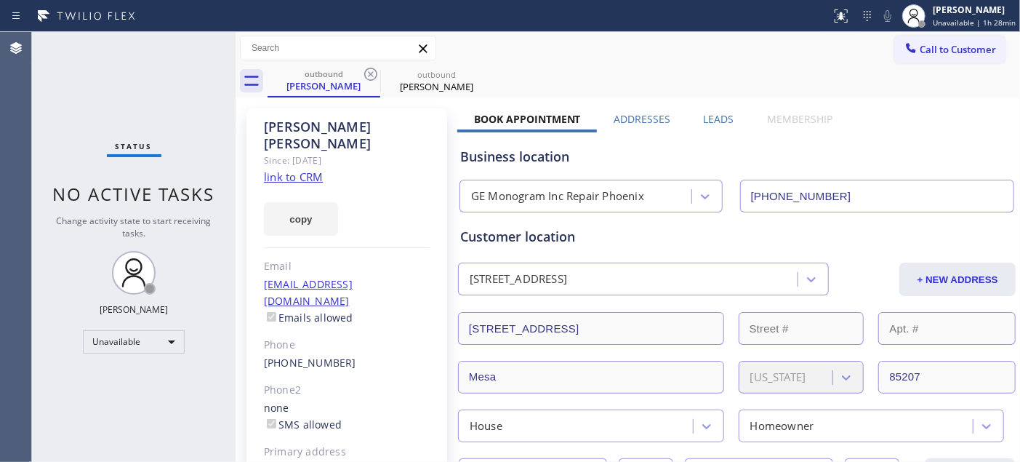
click at [735, 63] on div "Call to Customer Outbound call Location Rancho Park Refrigerator Repair Your ca…" at bounding box center [628, 48] width 784 height 33
click at [944, 65] on div "outbound Pamela Andrews outbound Jeremy Meyer" at bounding box center [644, 81] width 752 height 33
click at [904, 47] on icon at bounding box center [911, 48] width 15 height 15
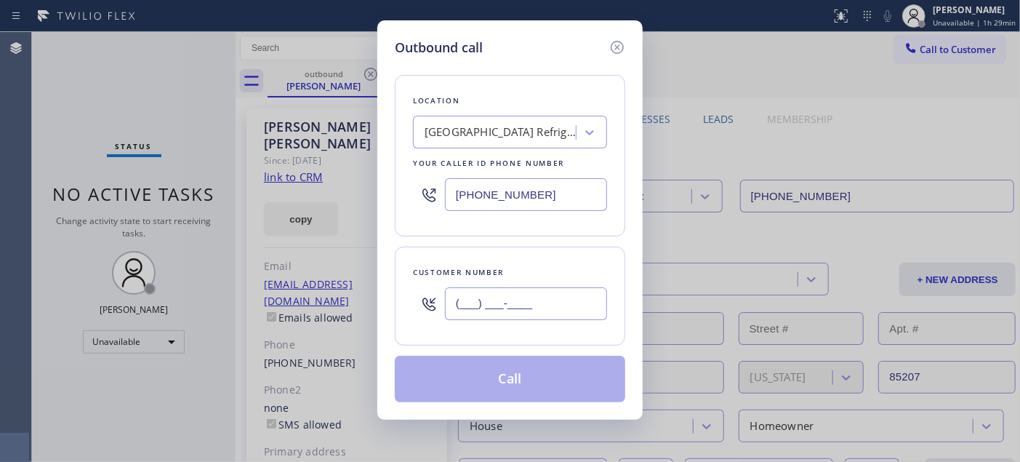
click at [478, 316] on input "(___) ___-____" at bounding box center [526, 303] width 162 height 33
paste input "323) 633-1971"
type input "[PHONE_NUMBER]"
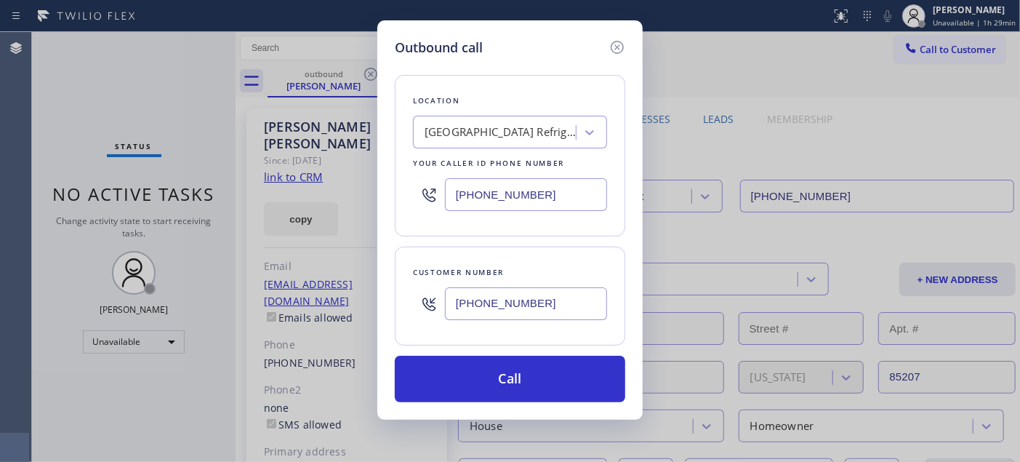
drag, startPoint x: 543, startPoint y: 183, endPoint x: 356, endPoint y: 178, distance: 186.9
click at [366, 178] on div "Outbound call Location Rancho Park Refrigerator Repair Your caller id phone num…" at bounding box center [510, 231] width 1020 height 462
paste input "55) 731-4952"
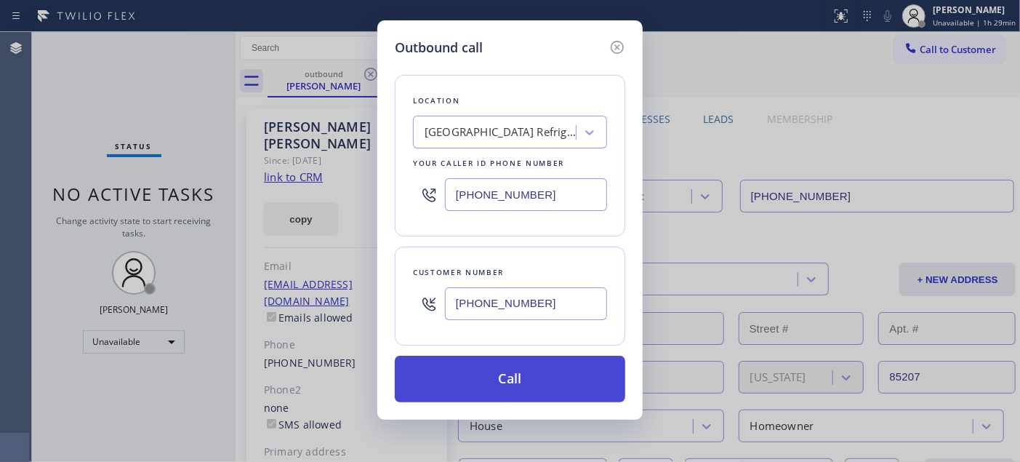
type input "[PHONE_NUMBER]"
click at [546, 379] on button "Call" at bounding box center [510, 379] width 230 height 47
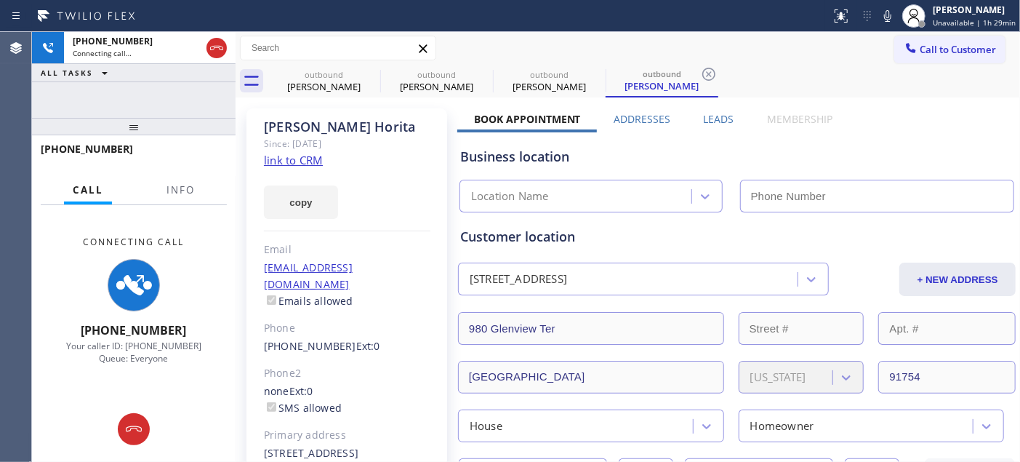
type input "[PHONE_NUMBER]"
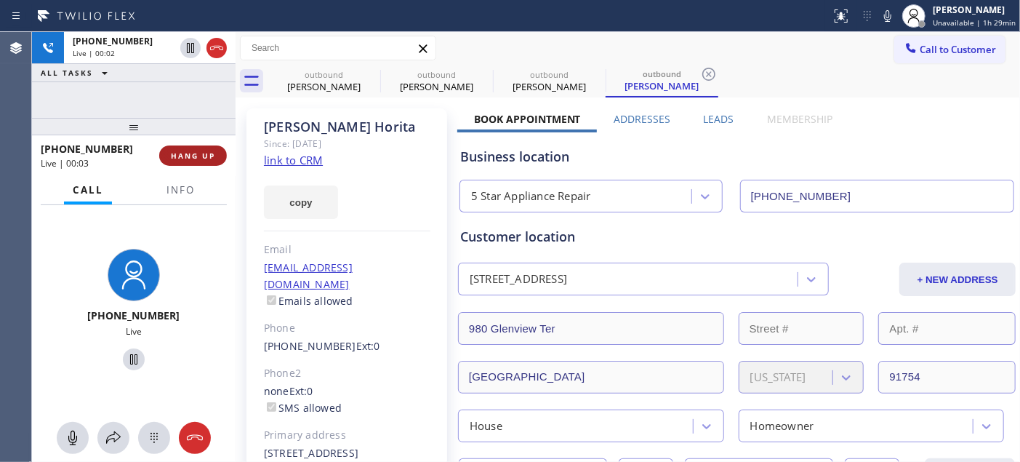
click at [188, 154] on span "HANG UP" at bounding box center [193, 155] width 44 height 10
click at [185, 153] on span "HANG UP" at bounding box center [193, 155] width 44 height 10
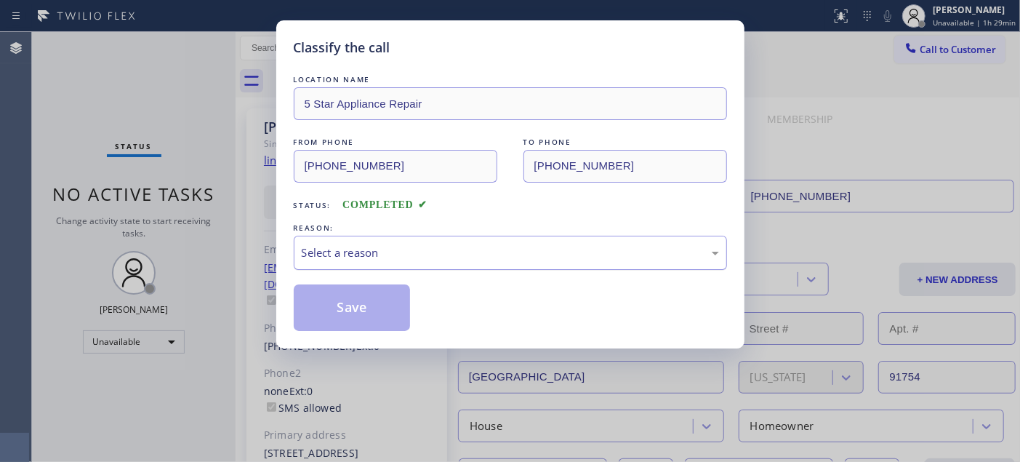
click at [356, 260] on div "Select a reason" at bounding box center [510, 252] width 417 height 17
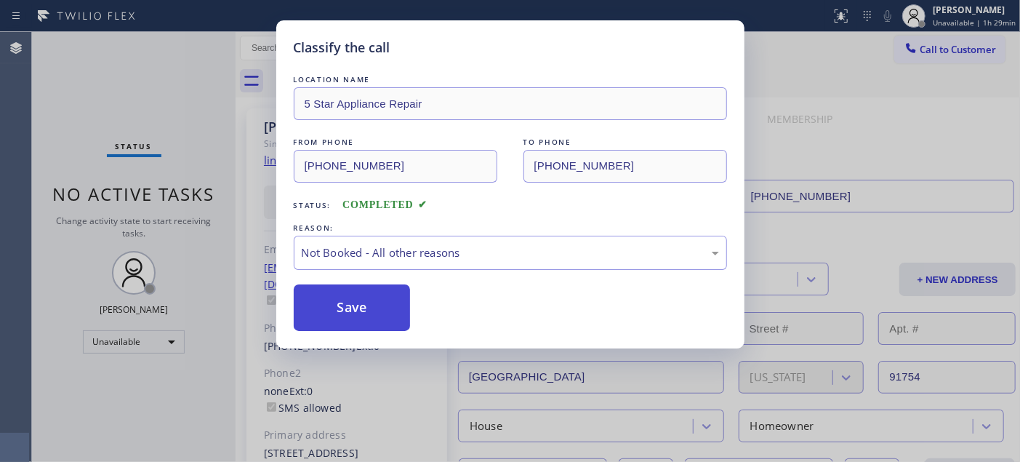
click at [367, 301] on button "Save" at bounding box center [352, 307] width 117 height 47
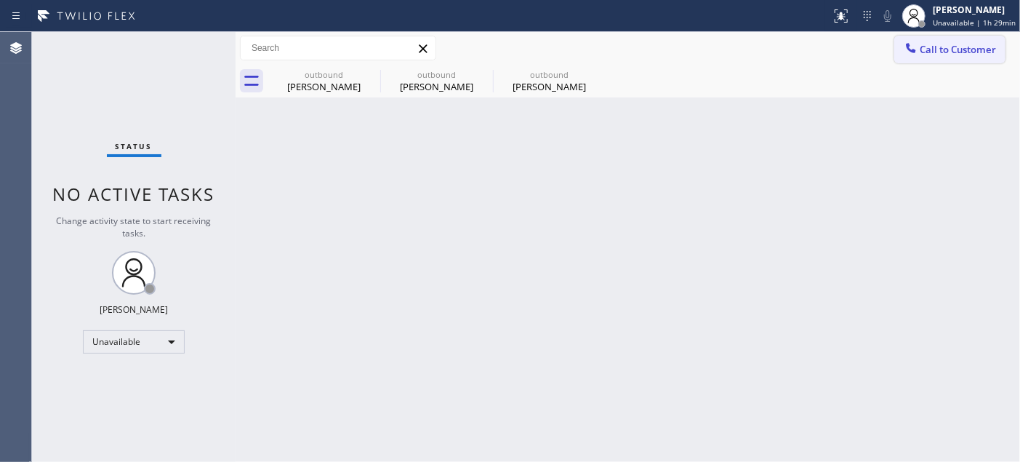
click at [947, 49] on span "Call to Customer" at bounding box center [958, 49] width 76 height 13
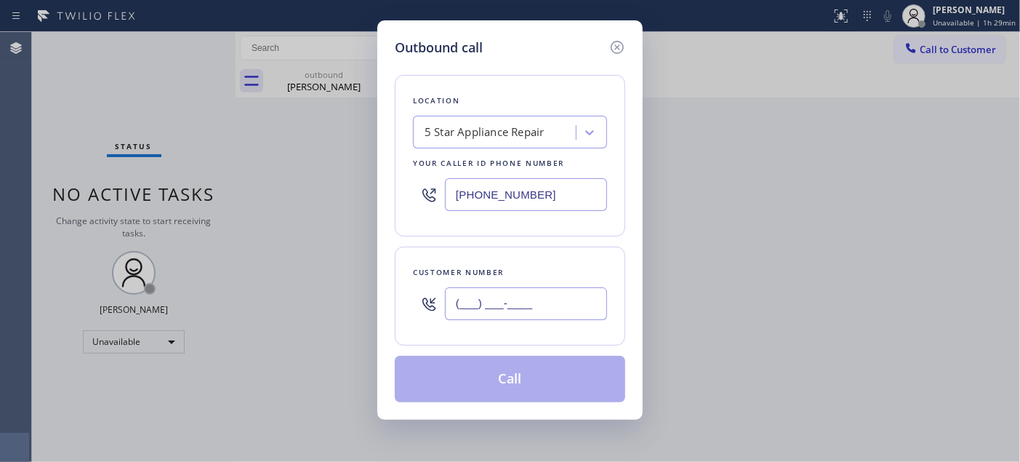
click at [521, 311] on input "(___) ___-____" at bounding box center [526, 303] width 162 height 33
paste input "858) 577-0297"
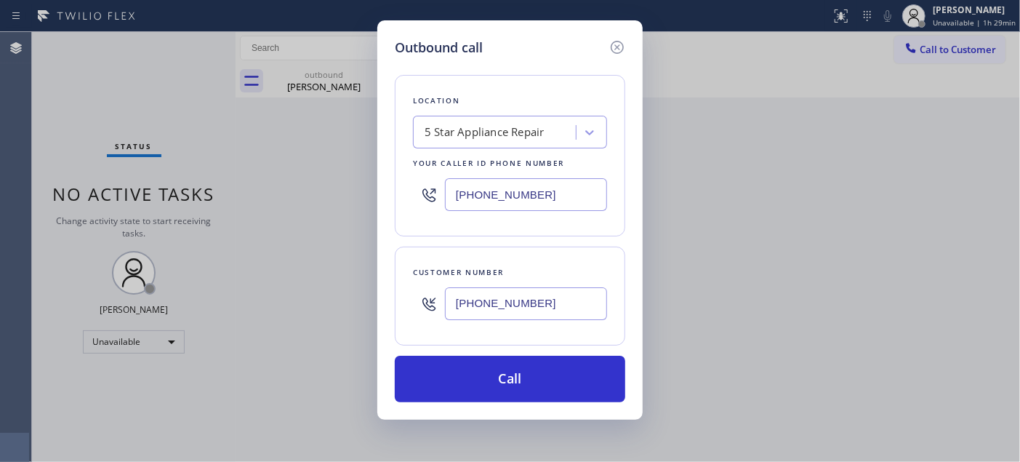
type input "[PHONE_NUMBER]"
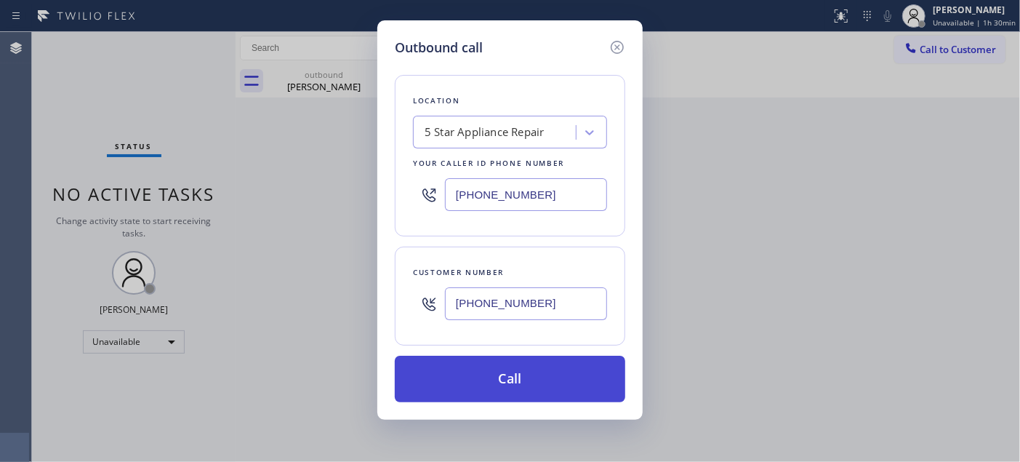
click at [528, 361] on button "Call" at bounding box center [510, 379] width 230 height 47
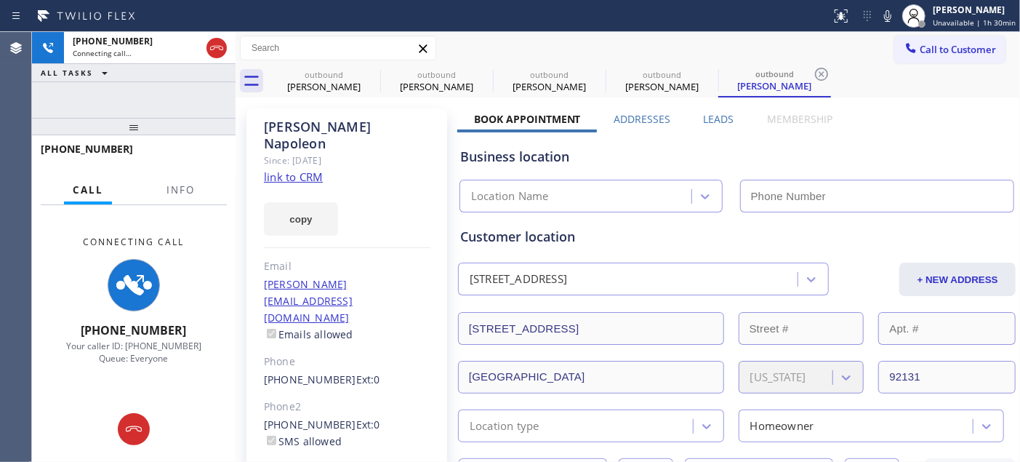
type input "[PHONE_NUMBER]"
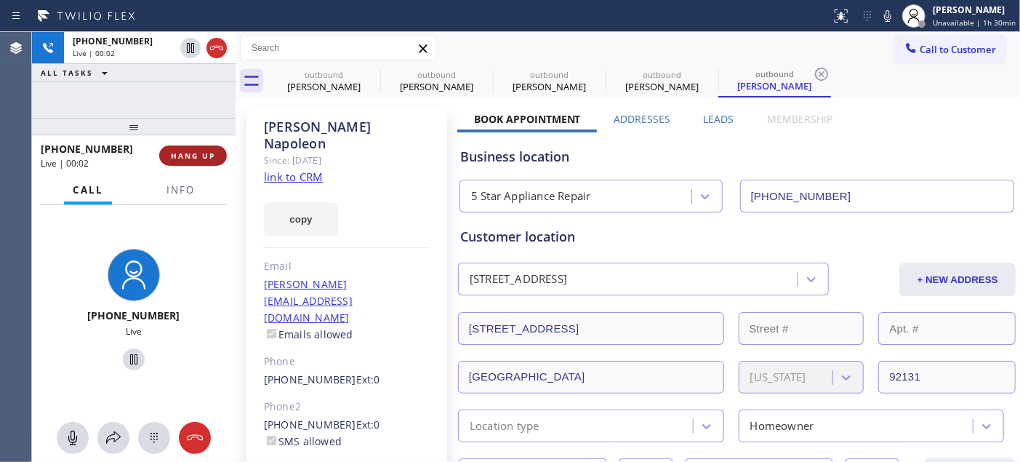
click at [204, 163] on button "HANG UP" at bounding box center [193, 155] width 68 height 20
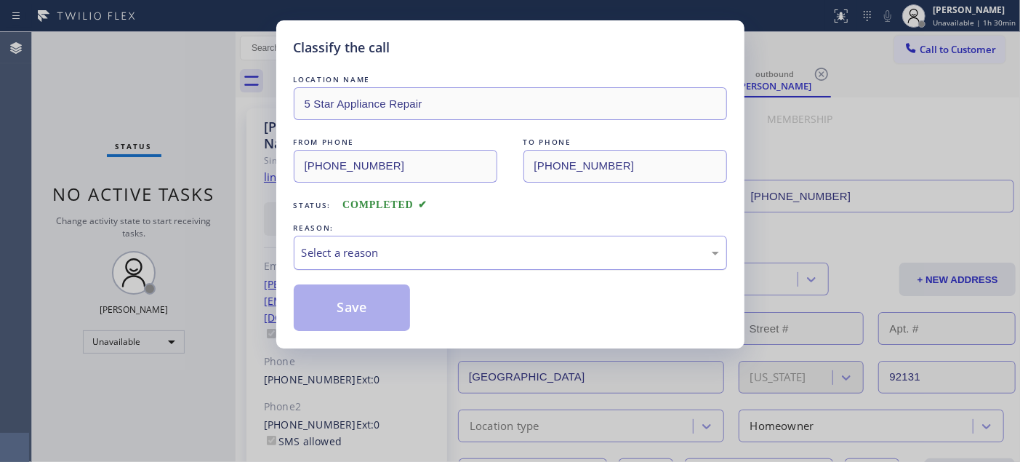
click at [405, 234] on div "REASON:" at bounding box center [510, 227] width 433 height 15
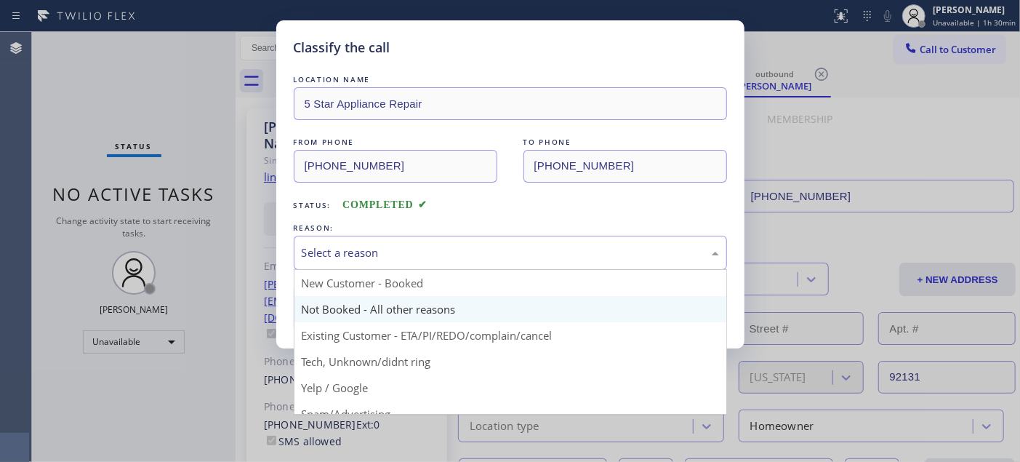
drag, startPoint x: 400, startPoint y: 252, endPoint x: 345, endPoint y: 295, distance: 70.4
click at [401, 255] on div "Select a reason" at bounding box center [510, 252] width 417 height 17
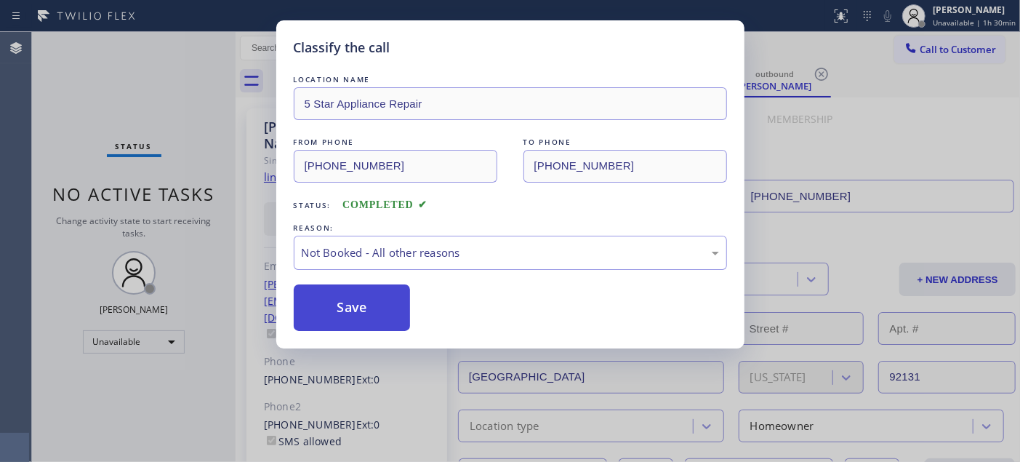
drag, startPoint x: 389, startPoint y: 278, endPoint x: 384, endPoint y: 286, distance: 9.5
click at [388, 278] on div "LOCATION NAME 5 Star Appliance Repair FROM PHONE (855) 731-4952 TO PHONE (858) …" at bounding box center [510, 201] width 433 height 259
click at [388, 300] on button "Save" at bounding box center [352, 307] width 117 height 47
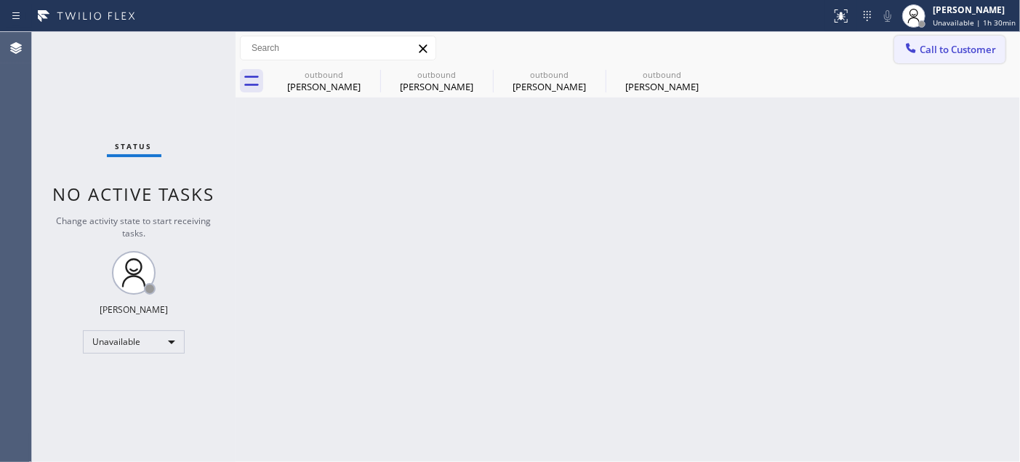
click at [934, 41] on button "Call to Customer" at bounding box center [949, 50] width 111 height 28
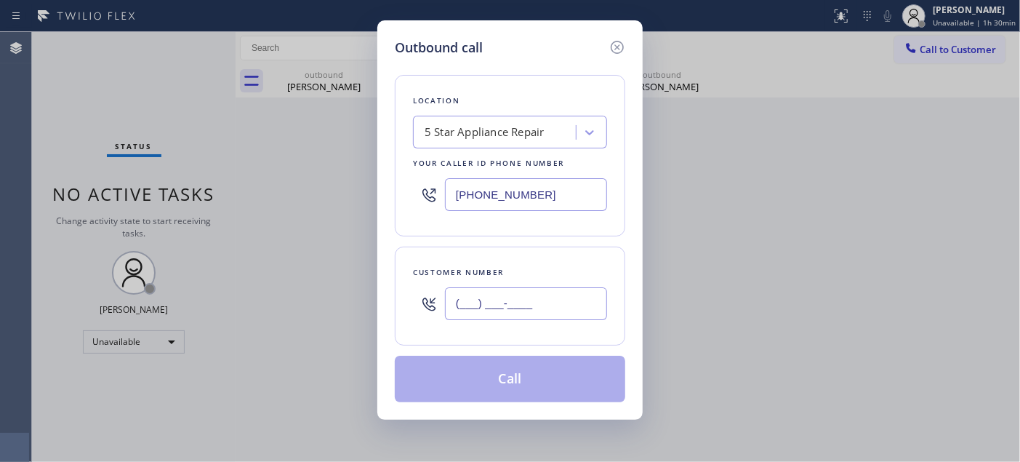
click at [491, 302] on input "(___) ___-____" at bounding box center [526, 303] width 162 height 33
paste input "405) 651-8086"
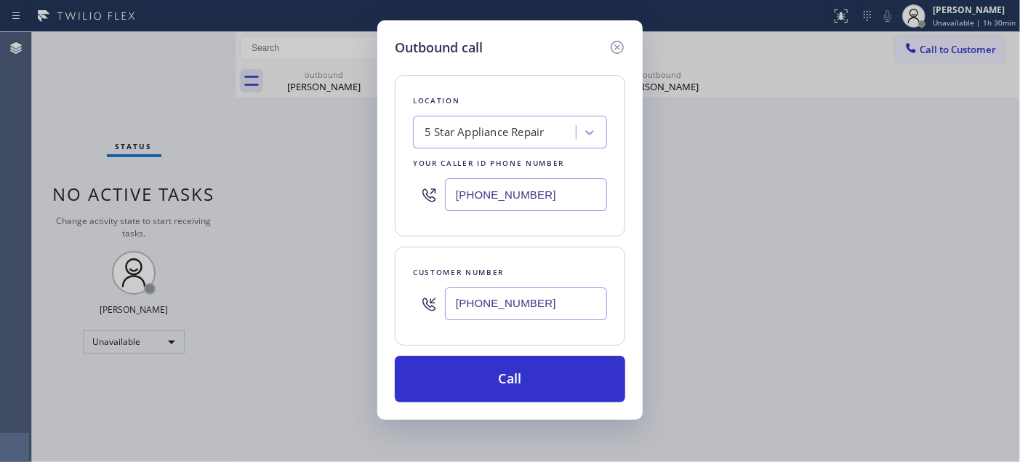
type input "[PHONE_NUMBER]"
drag, startPoint x: 451, startPoint y: 196, endPoint x: 452, endPoint y: 212, distance: 15.3
click at [429, 196] on div "[PHONE_NUMBER]" at bounding box center [510, 194] width 194 height 47
paste input "720) 408-2931"
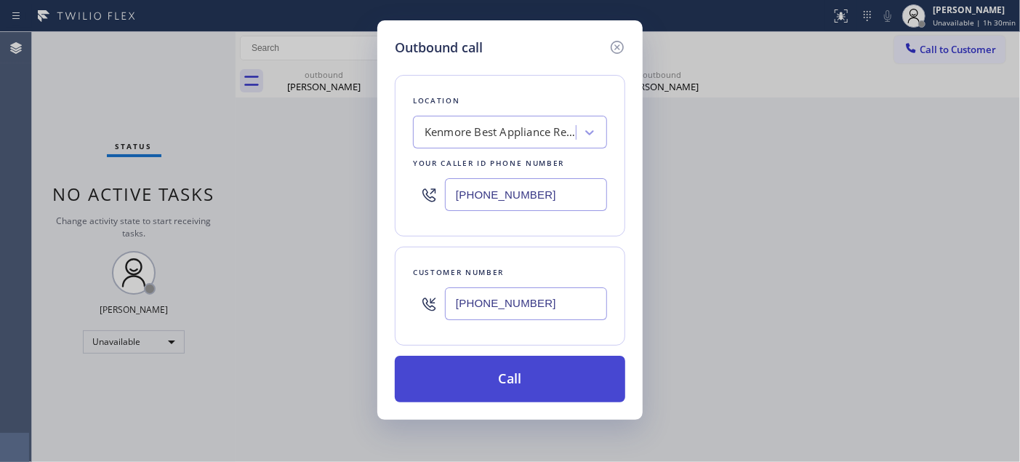
type input "[PHONE_NUMBER]"
click at [515, 369] on button "Call" at bounding box center [510, 379] width 230 height 47
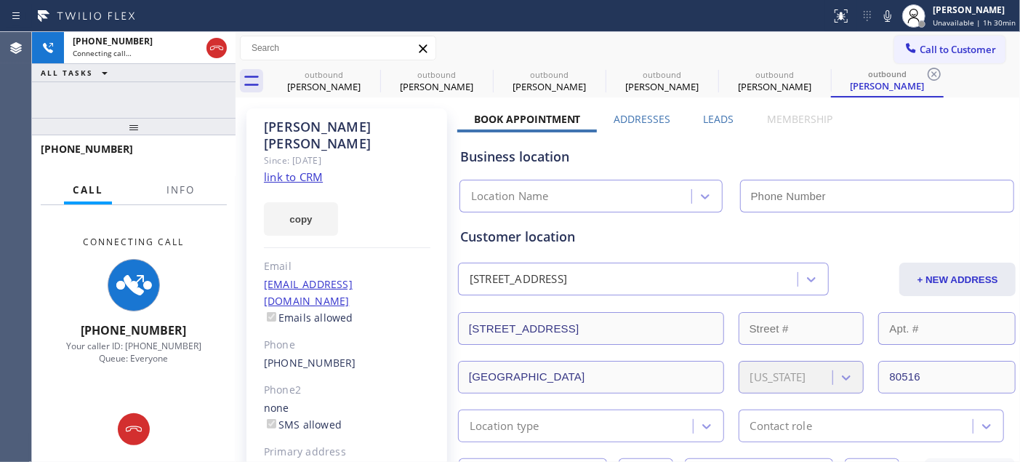
type input "[PHONE_NUMBER]"
drag, startPoint x: 136, startPoint y: 127, endPoint x: 252, endPoint y: 4, distance: 168.7
click at [161, 78] on div "+14056518086 Connecting call… ALL TASKS ALL TASKS ACTIVE TASKS TASKS IN WRAP UP…" at bounding box center [134, 247] width 204 height 430
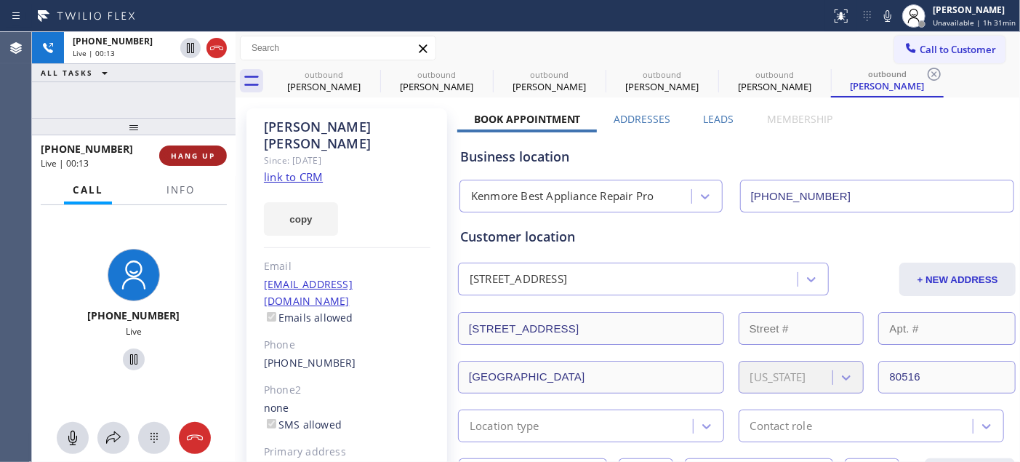
click at [212, 153] on span "HANG UP" at bounding box center [193, 155] width 44 height 10
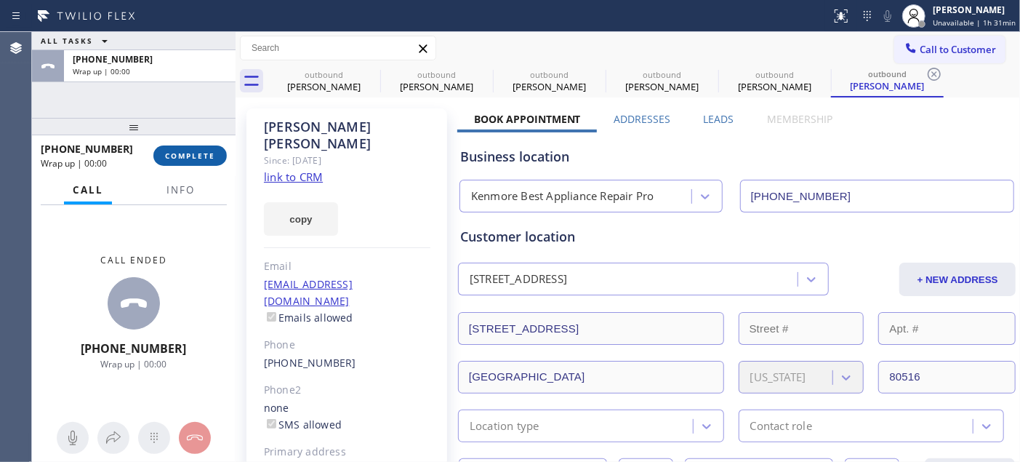
click at [212, 153] on span "COMPLETE" at bounding box center [190, 155] width 50 height 10
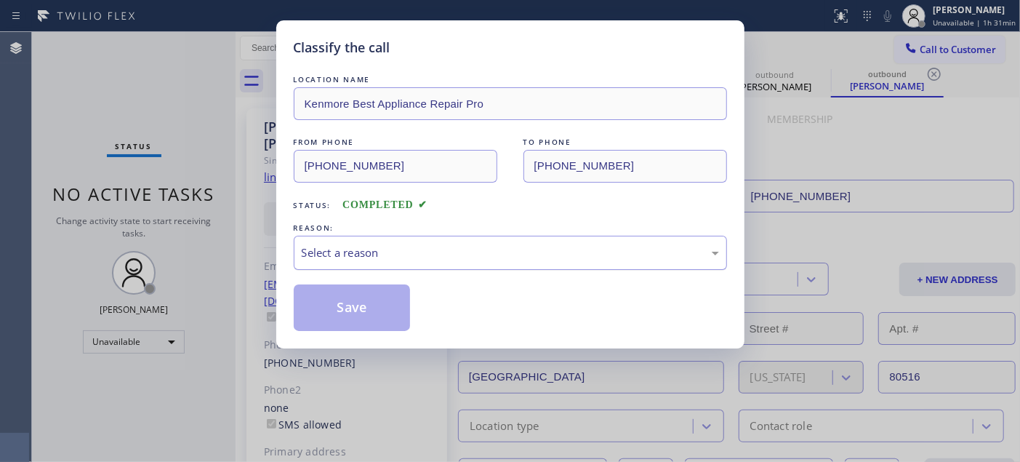
click at [408, 240] on div "Select a reason" at bounding box center [510, 253] width 433 height 34
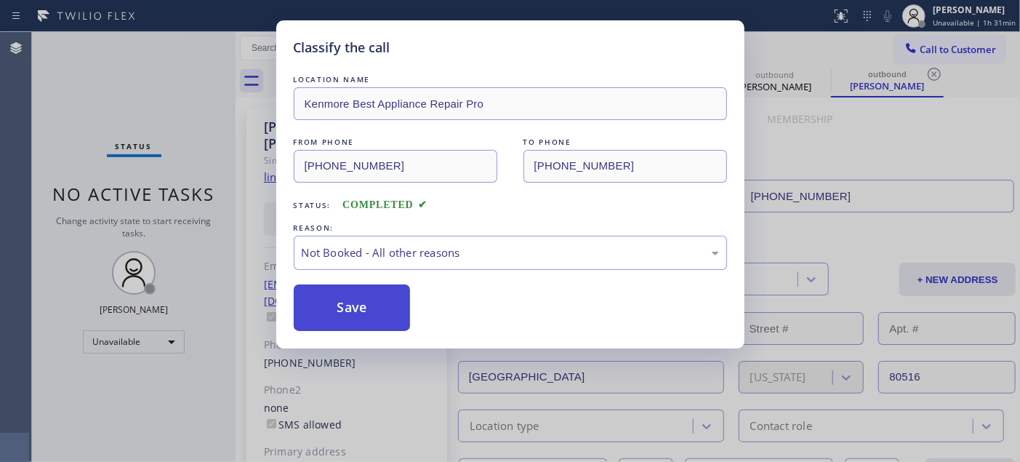
click at [364, 313] on button "Save" at bounding box center [352, 307] width 117 height 47
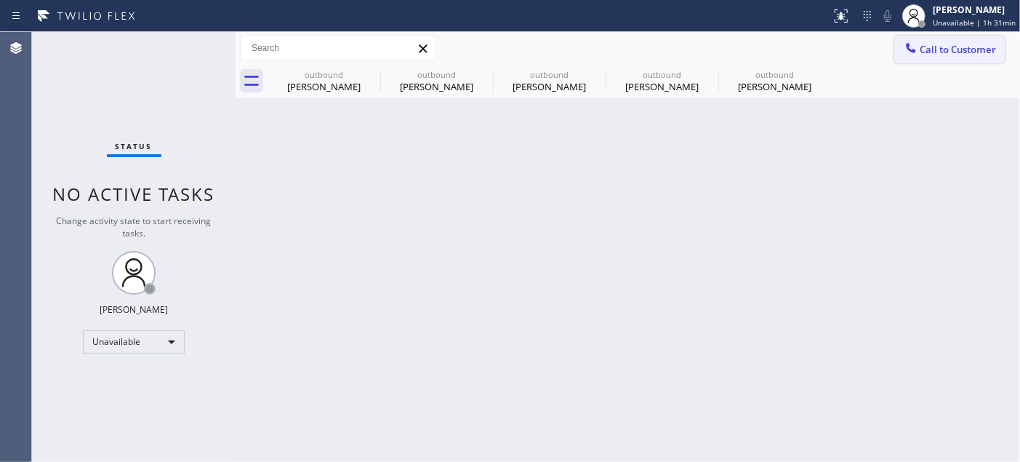
click at [903, 42] on div at bounding box center [910, 49] width 17 height 17
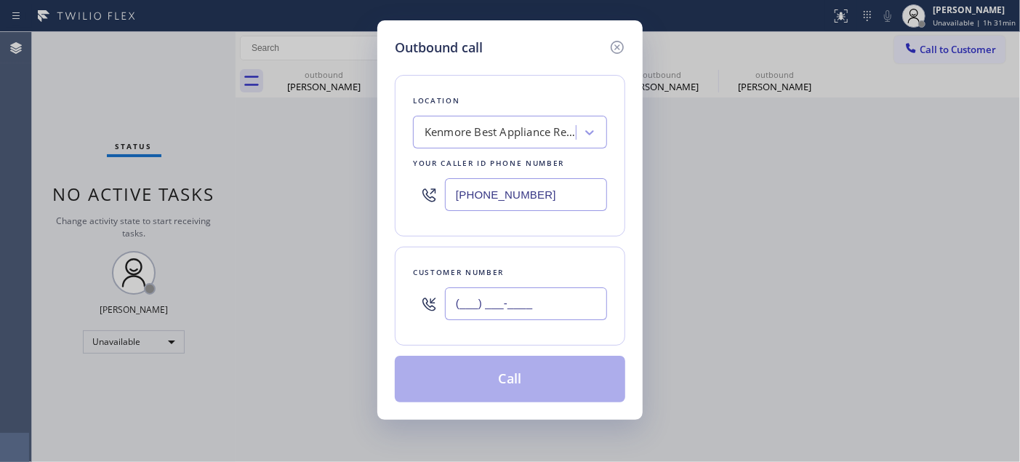
click at [462, 314] on input "(___) ___-____" at bounding box center [526, 303] width 162 height 33
paste input "602) 509-2095"
type input "[PHONE_NUMBER]"
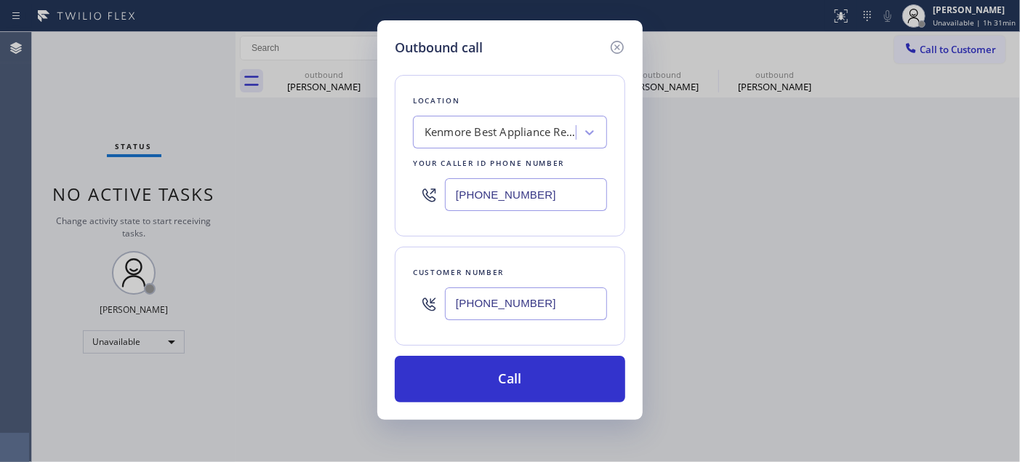
drag, startPoint x: 542, startPoint y: 190, endPoint x: 300, endPoint y: 207, distance: 242.7
click at [305, 207] on div "Outbound call Location Kenmore Best Appliance Repair Pro Your caller id phone n…" at bounding box center [510, 231] width 1020 height 462
paste input "855) 731-4952"
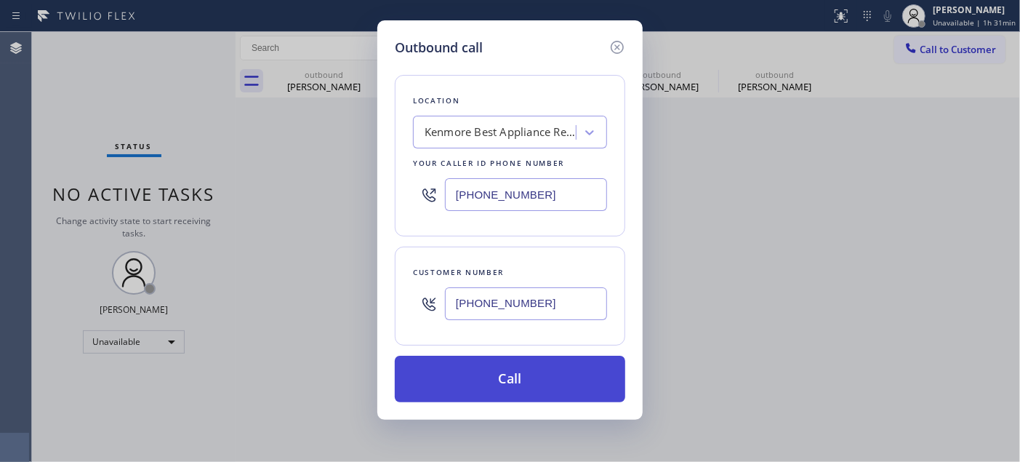
type input "[PHONE_NUMBER]"
click at [551, 396] on button "Call" at bounding box center [510, 379] width 230 height 47
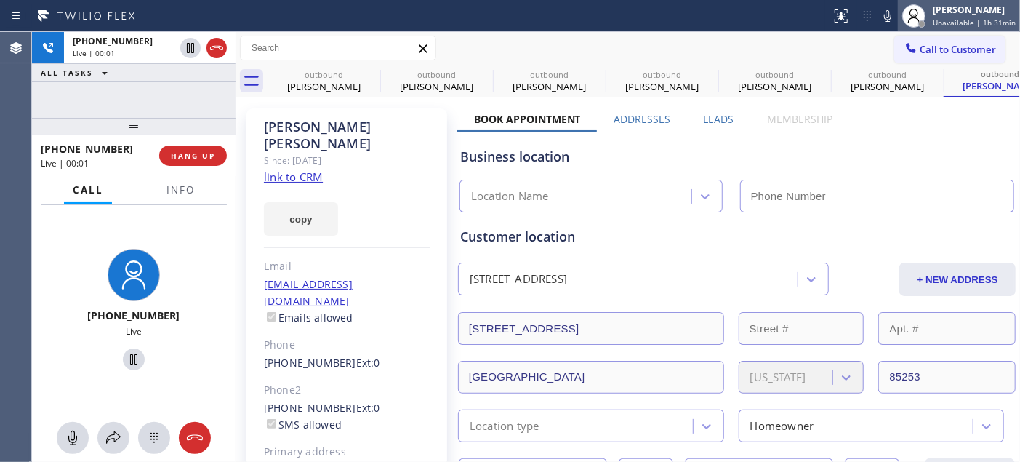
type input "[PHONE_NUMBER]"
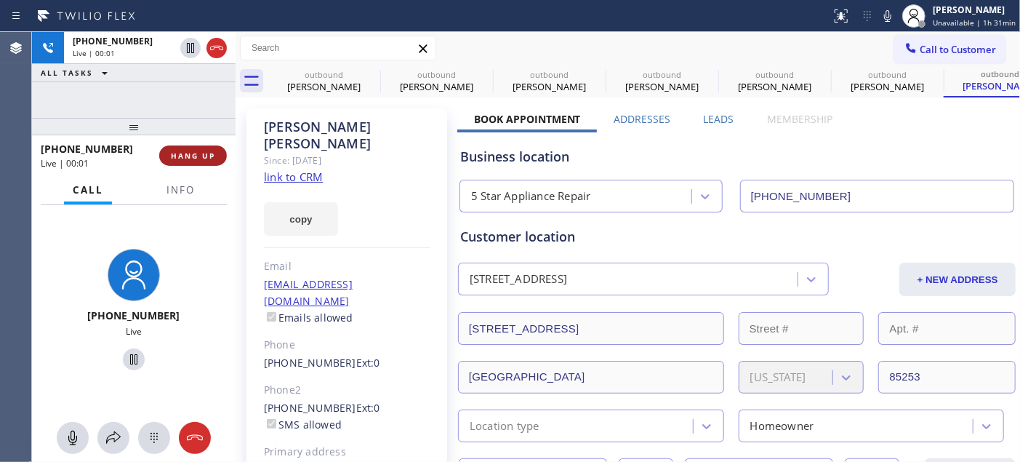
click at [169, 162] on button "HANG UP" at bounding box center [193, 155] width 68 height 20
click at [179, 156] on span "HANG UP" at bounding box center [193, 155] width 44 height 10
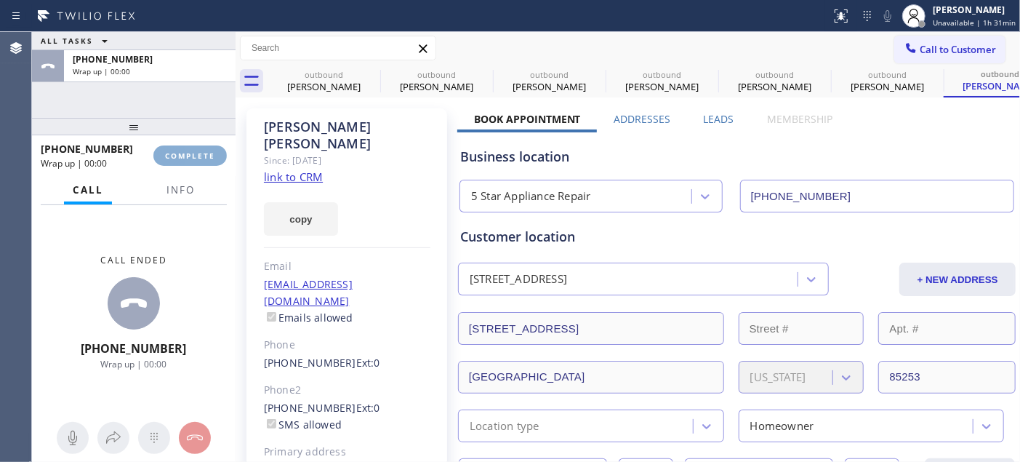
click at [202, 153] on span "COMPLETE" at bounding box center [190, 155] width 50 height 10
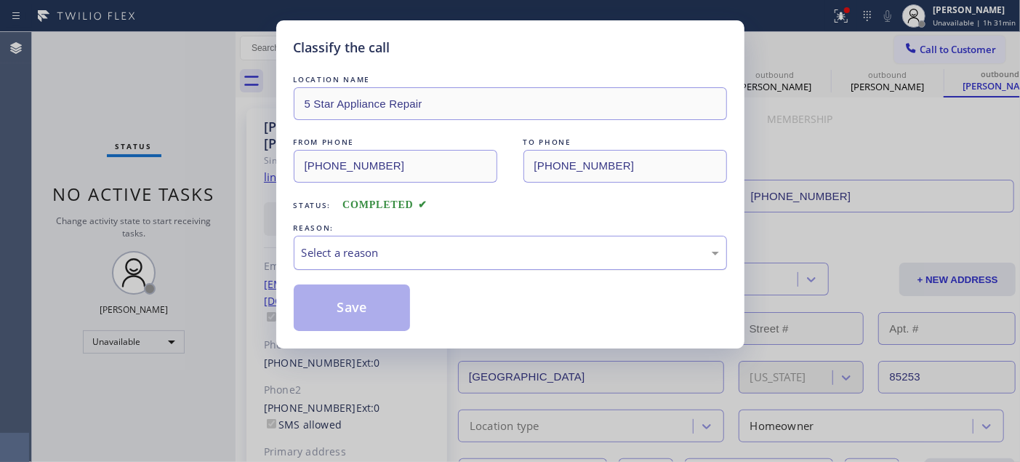
drag, startPoint x: 438, startPoint y: 238, endPoint x: 422, endPoint y: 243, distance: 16.6
click at [422, 236] on div "Select a reason" at bounding box center [510, 253] width 433 height 34
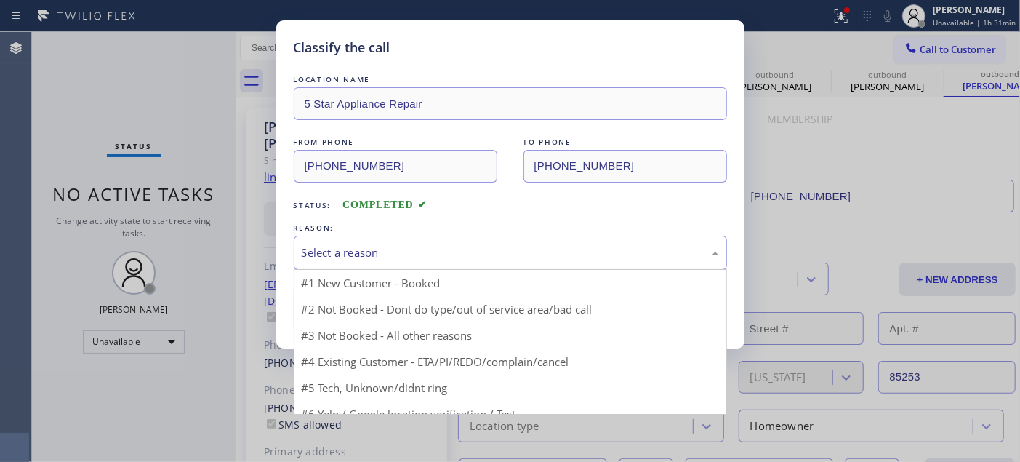
click at [420, 245] on div "Select a reason" at bounding box center [510, 252] width 417 height 17
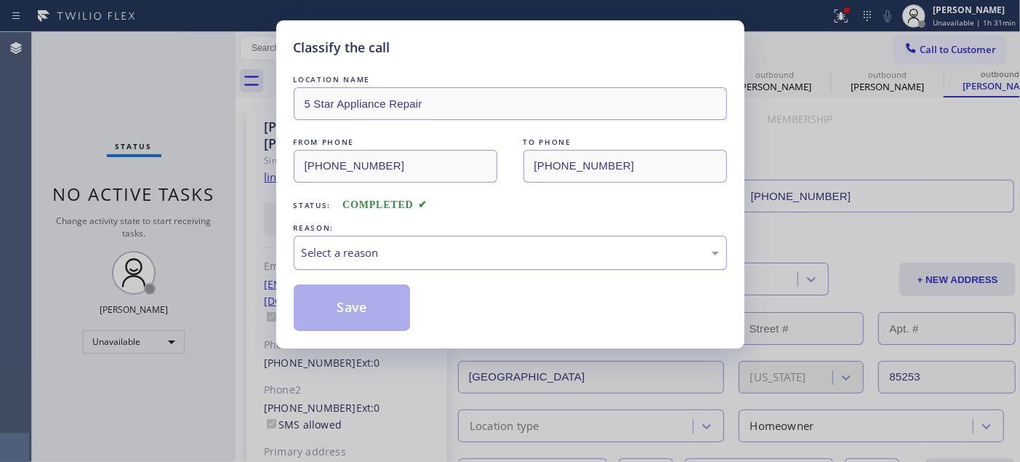
click at [405, 270] on div "Select a reason" at bounding box center [510, 253] width 433 height 34
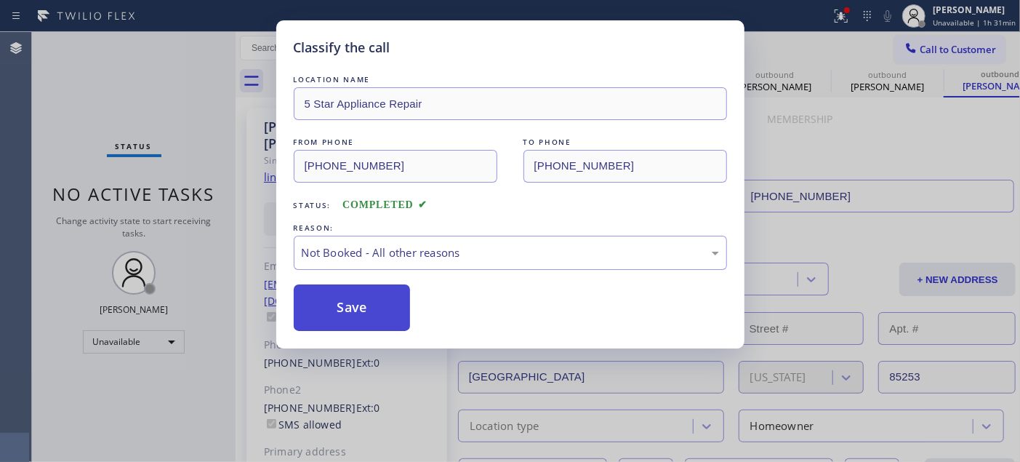
click at [366, 310] on button "Save" at bounding box center [352, 307] width 117 height 47
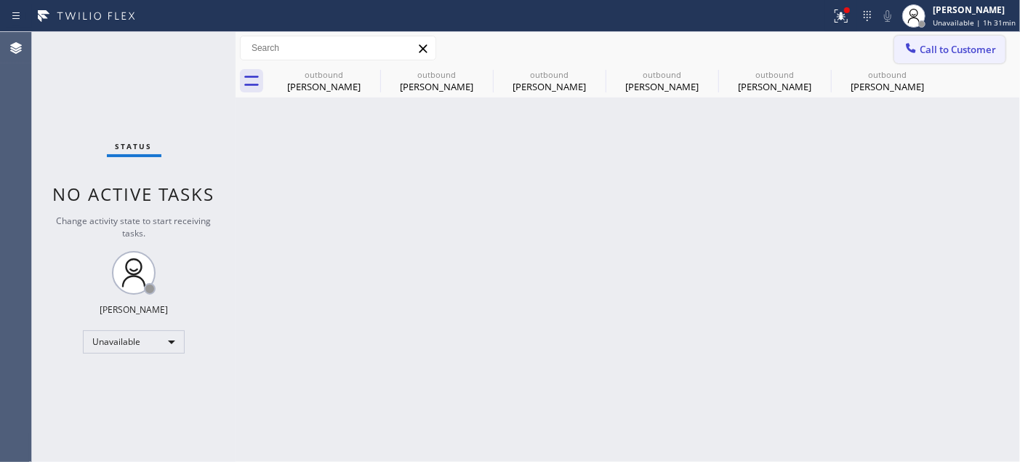
click at [939, 57] on button "Call to Customer" at bounding box center [949, 50] width 111 height 28
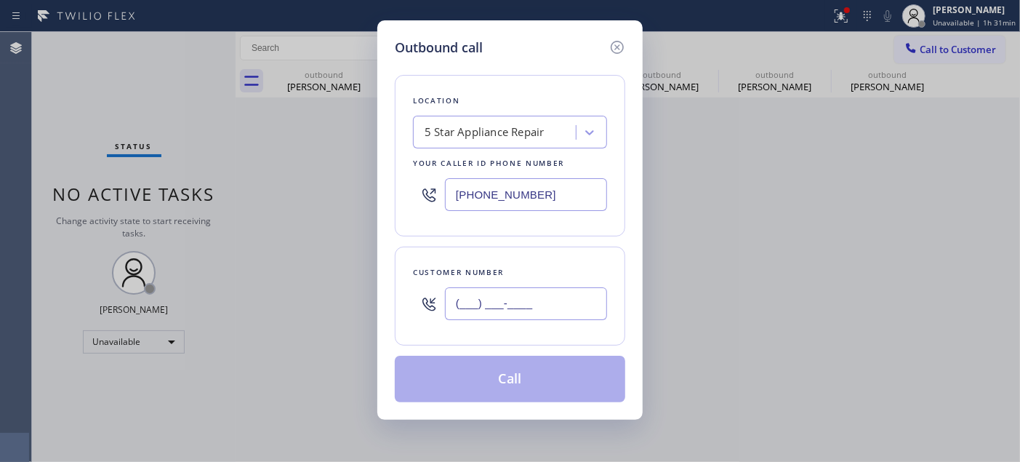
click at [548, 302] on input "(___) ___-____" at bounding box center [526, 303] width 162 height 33
paste input "602) 686-1604"
type input "[PHONE_NUMBER]"
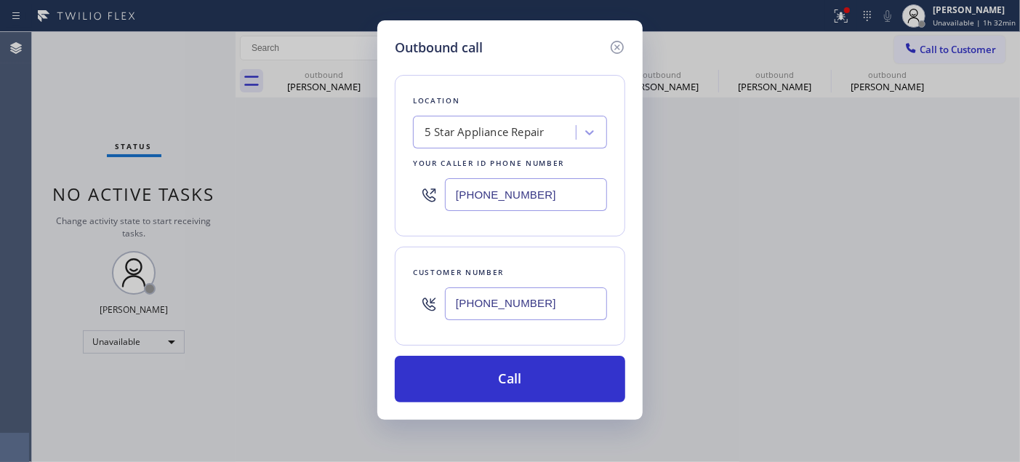
click at [346, 192] on div "Outbound call Location 5 Star Appliance Repair Your caller id phone number (855…" at bounding box center [510, 231] width 1020 height 462
paste input "602) 313-169"
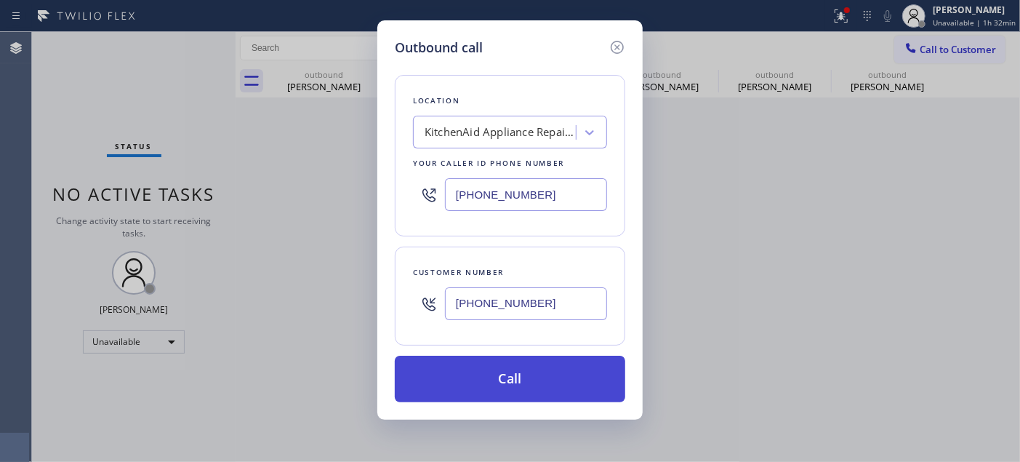
type input "[PHONE_NUMBER]"
click at [518, 380] on button "Call" at bounding box center [510, 379] width 230 height 47
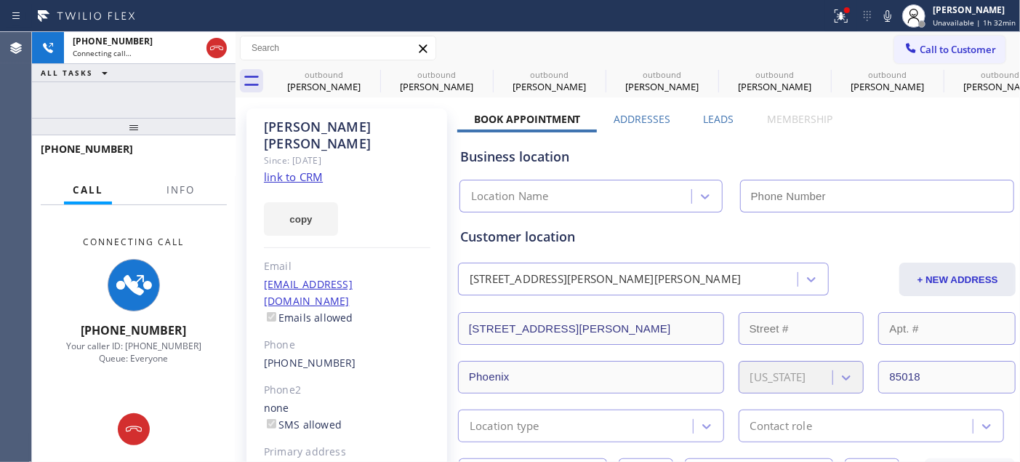
type input "[PHONE_NUMBER]"
drag, startPoint x: 215, startPoint y: 44, endPoint x: 202, endPoint y: 66, distance: 25.4
click at [202, 66] on div "+16026861604 Connecting call… ALL TASKS ALL TASKS ACTIVE TASKS TASKS IN WRAP UP" at bounding box center [134, 57] width 204 height 50
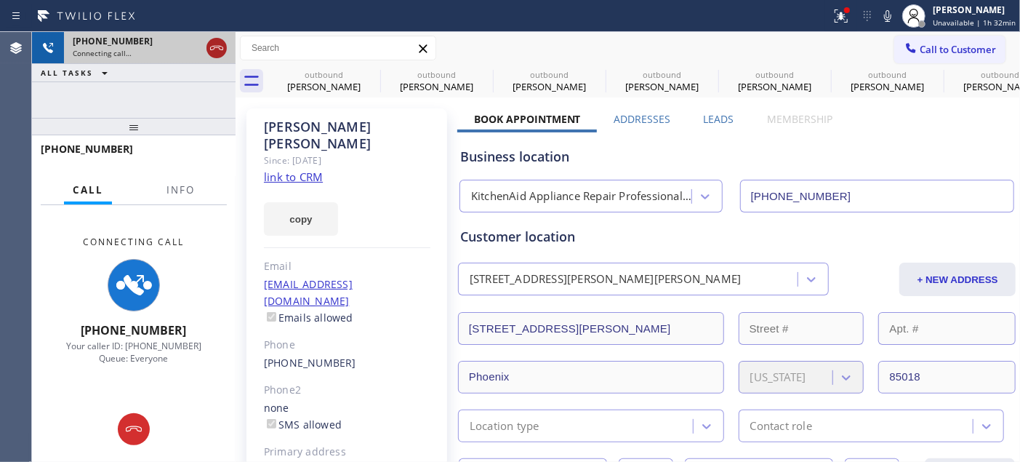
click at [221, 44] on icon at bounding box center [216, 47] width 17 height 17
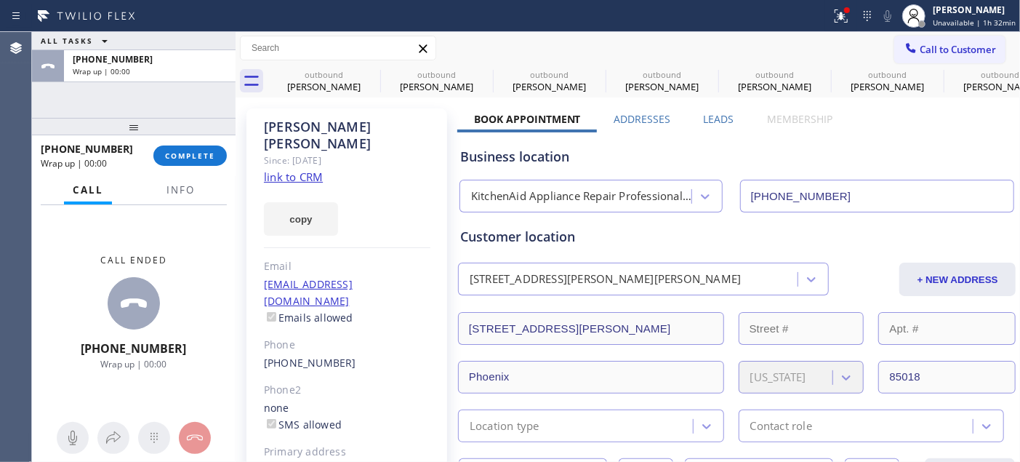
click at [198, 142] on div "+16026861604 Wrap up | 00:00 COMPLETE" at bounding box center [134, 156] width 186 height 38
click at [197, 146] on button "COMPLETE" at bounding box center [189, 155] width 73 height 20
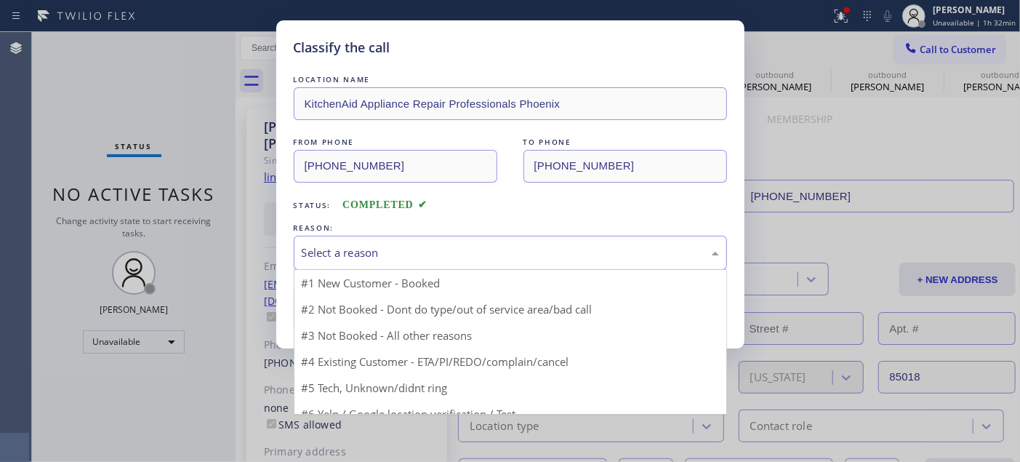
click at [452, 258] on div "Select a reason" at bounding box center [510, 252] width 417 height 17
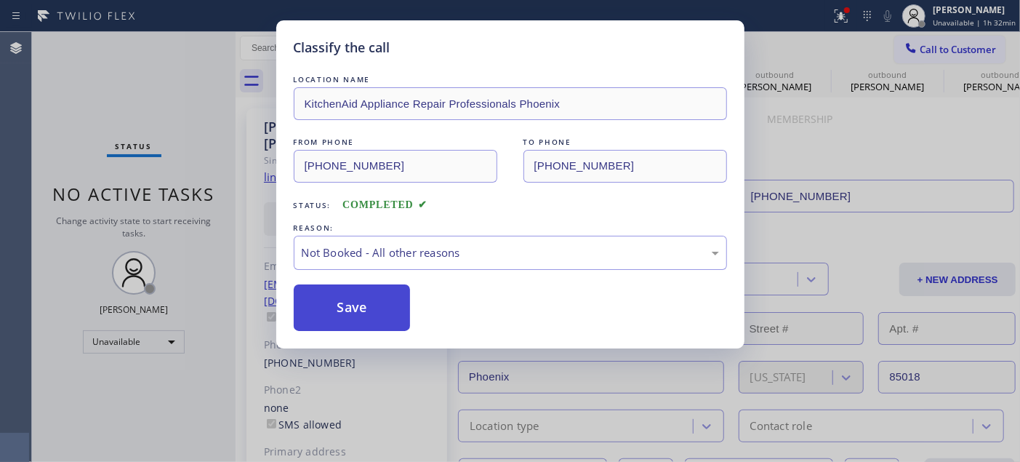
click at [364, 316] on button "Save" at bounding box center [352, 307] width 117 height 47
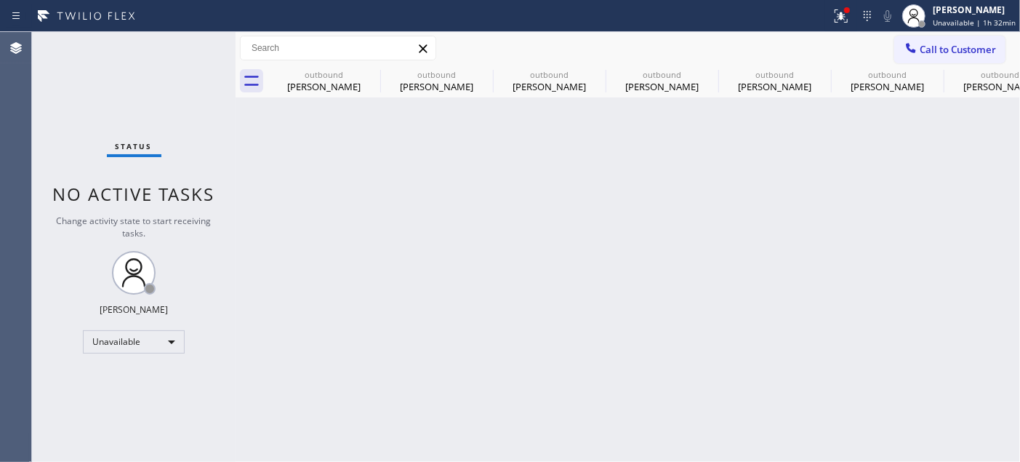
click at [935, 38] on button "Call to Customer" at bounding box center [949, 50] width 111 height 28
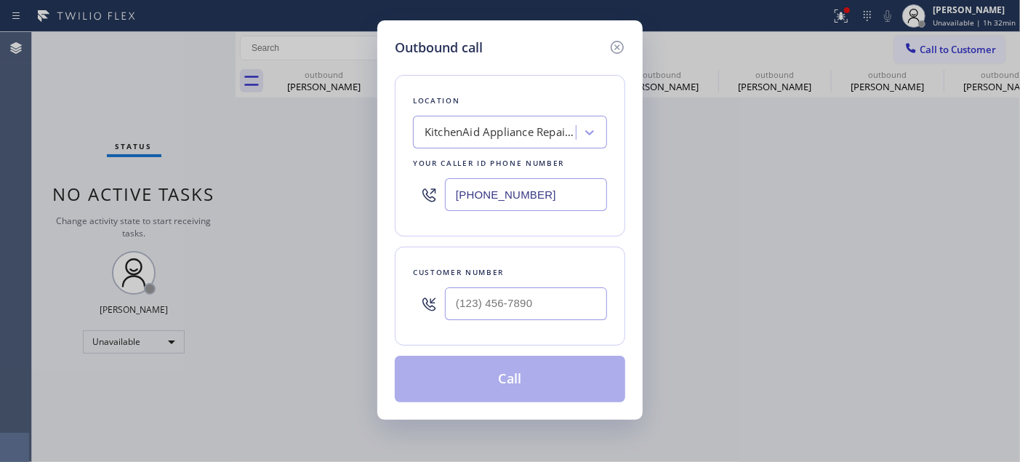
click at [535, 328] on div "Customer number" at bounding box center [510, 295] width 230 height 99
click at [534, 307] on input "(___) ___-____" at bounding box center [526, 303] width 162 height 33
paste input "714) 904-3871"
type input "(714) 904-3871"
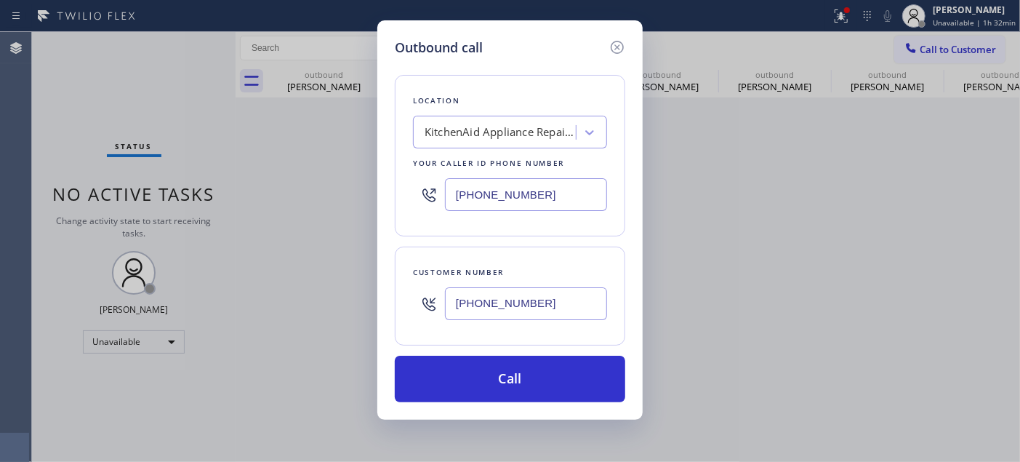
drag, startPoint x: 535, startPoint y: 187, endPoint x: 285, endPoint y: 179, distance: 250.2
click at [332, 180] on div "Outbound call Location KitchenAid Appliance Repair Professionals Phoenix Your c…" at bounding box center [510, 231] width 1020 height 462
paste input "714) 248-8176"
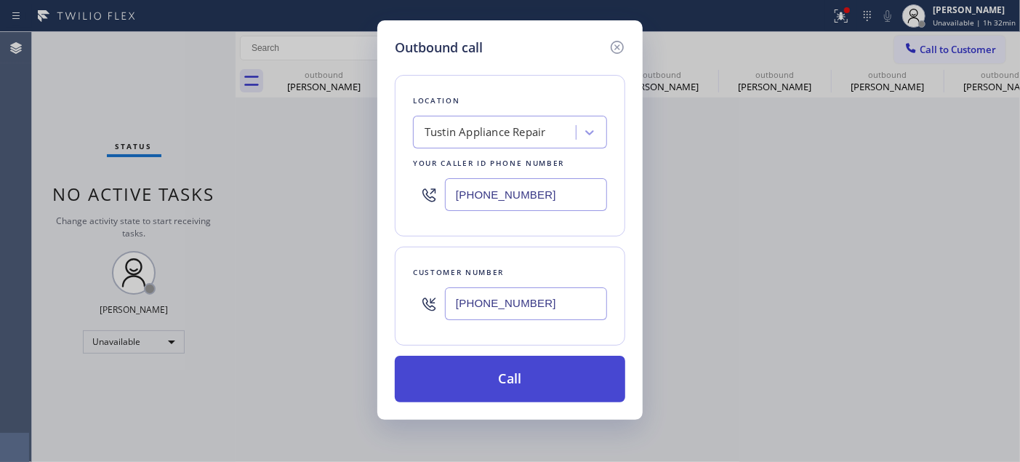
type input "(714) 248-8176"
click at [550, 378] on button "Call" at bounding box center [510, 379] width 230 height 47
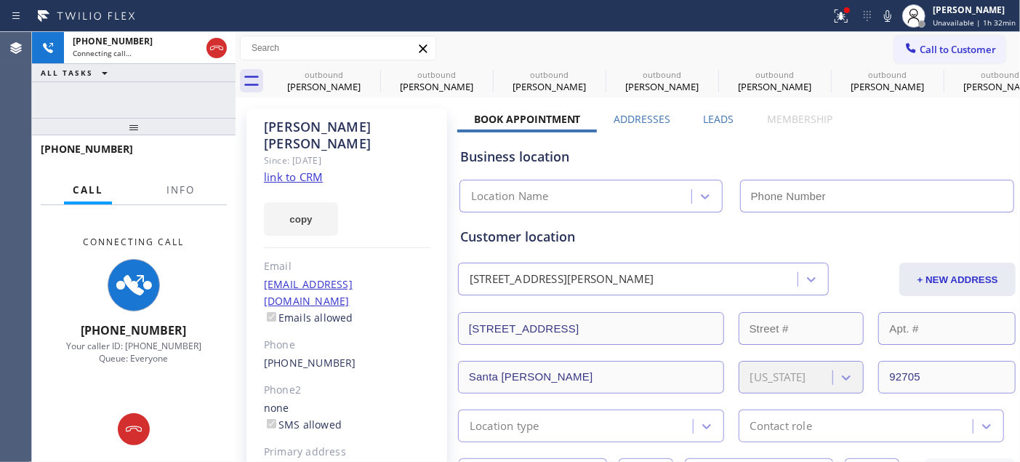
type input "(714) 248-8176"
drag, startPoint x: 368, startPoint y: 80, endPoint x: 504, endPoint y: 38, distance: 142.3
click at [0, 0] on icon at bounding box center [0, 0] width 0 height 0
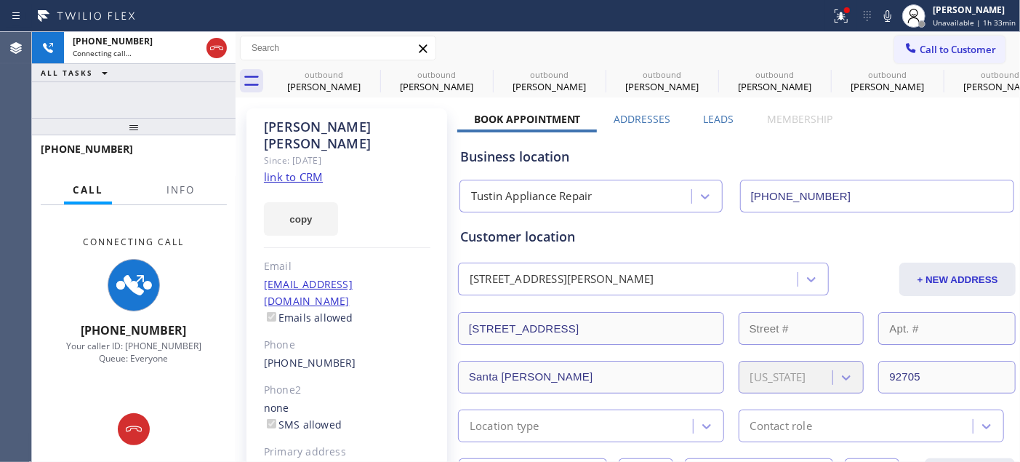
click at [0, 0] on icon at bounding box center [0, 0] width 0 height 0
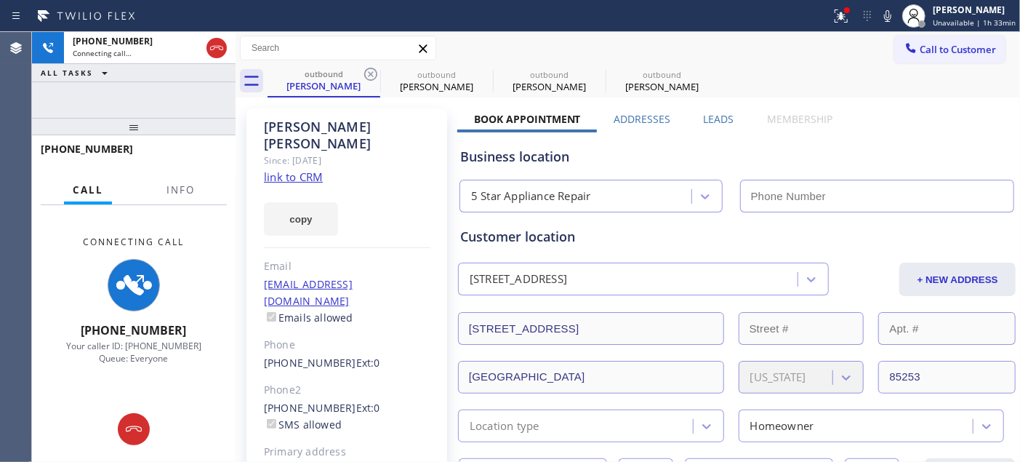
type input "[PHONE_NUMBER]"
click at [526, 33] on div "Call to Customer Outbound call Location Tustin Appliance Repair Your caller id …" at bounding box center [628, 48] width 784 height 33
click at [372, 74] on icon at bounding box center [370, 74] width 13 height 13
type input "[PHONE_NUMBER]"
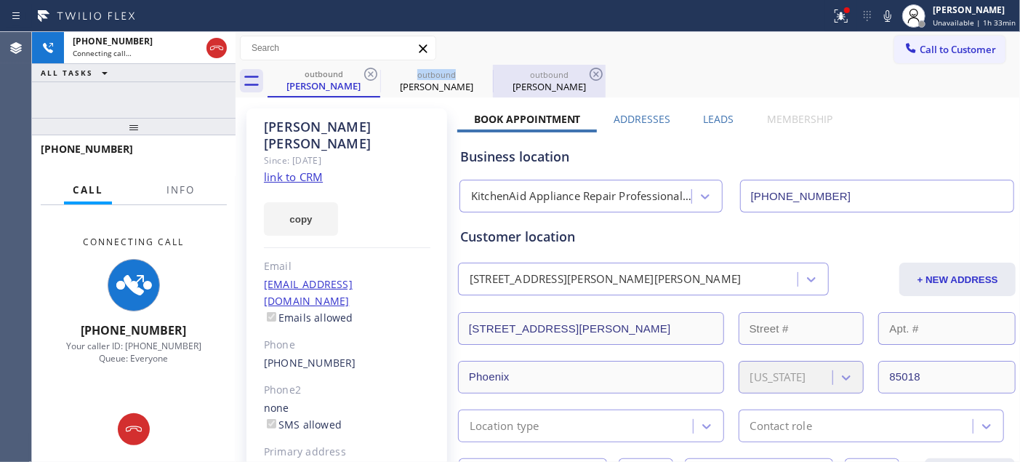
drag, startPoint x: 372, startPoint y: 74, endPoint x: 385, endPoint y: 64, distance: 17.2
click at [372, 74] on icon at bounding box center [370, 74] width 13 height 13
type input "(714) 248-8176"
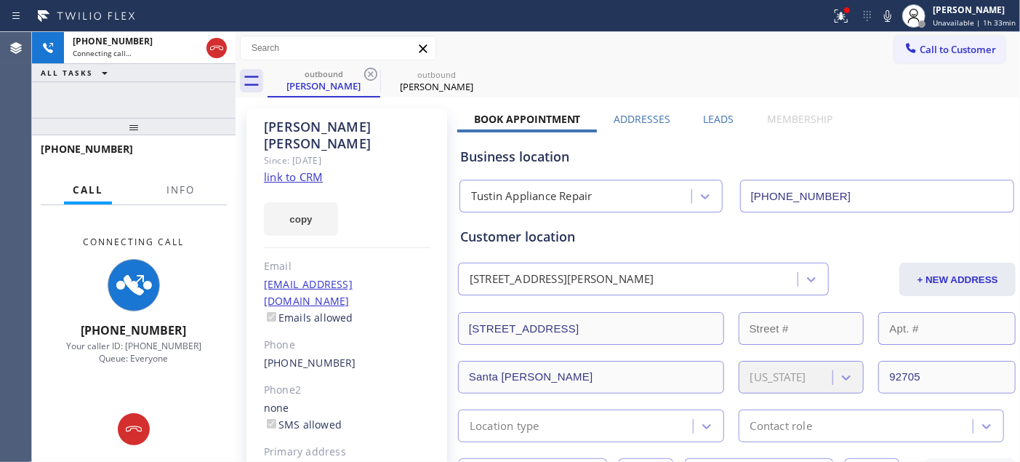
click at [629, 48] on div "Call to Customer Outbound call Location Tustin Appliance Repair Your caller id …" at bounding box center [628, 48] width 784 height 25
click at [848, 17] on icon at bounding box center [840, 15] width 17 height 17
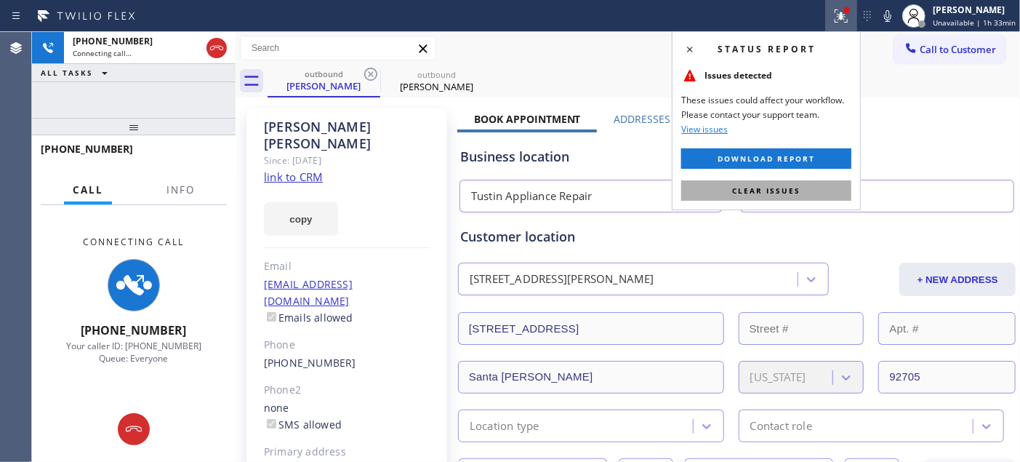
click at [753, 182] on button "Clear issues" at bounding box center [766, 190] width 170 height 20
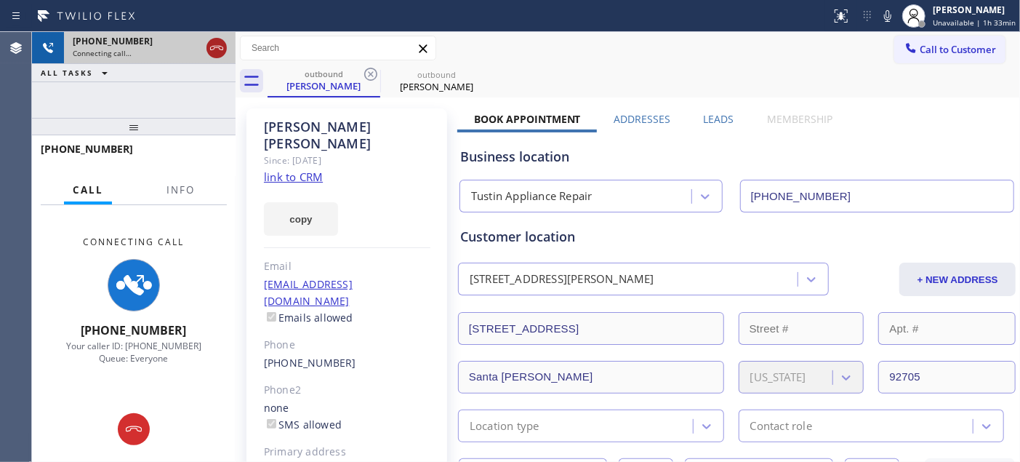
click at [217, 39] on icon at bounding box center [216, 47] width 17 height 17
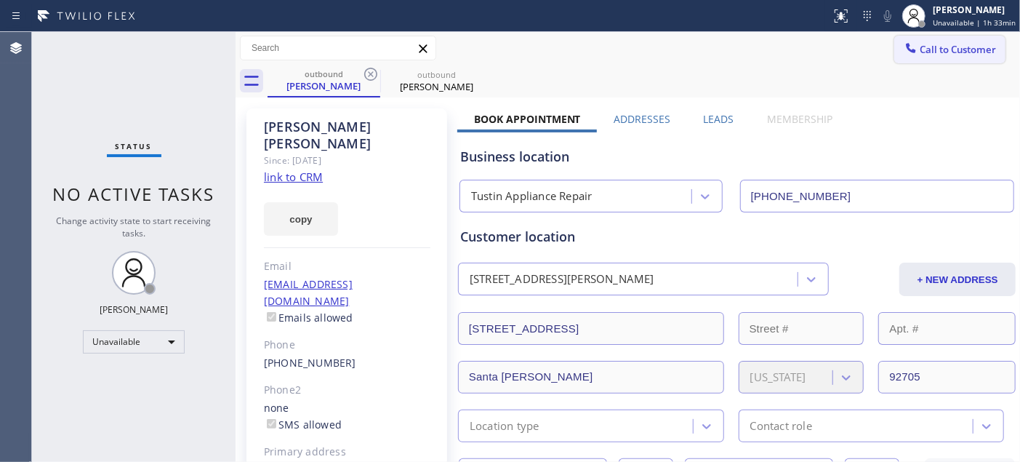
click at [931, 55] on span "Call to Customer" at bounding box center [958, 49] width 76 height 13
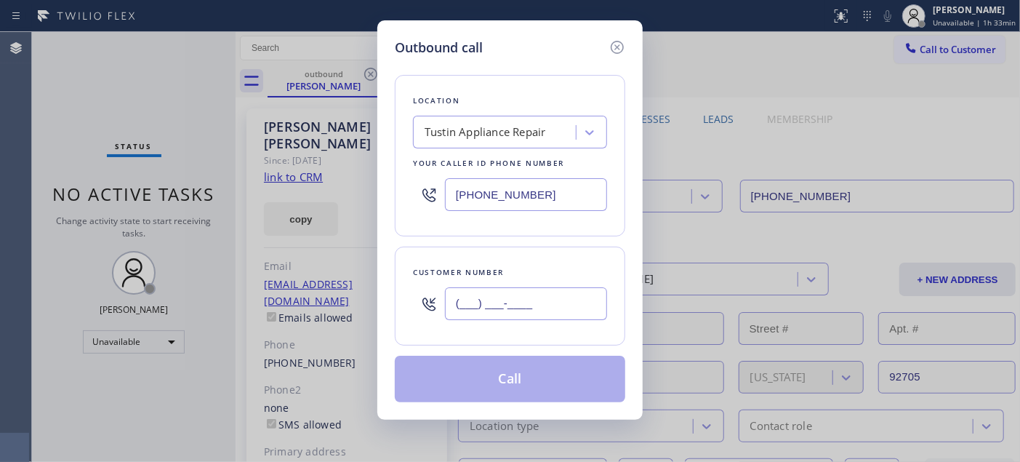
click at [485, 301] on input "(___) ___-____" at bounding box center [526, 303] width 162 height 33
paste input "702) 837-1118"
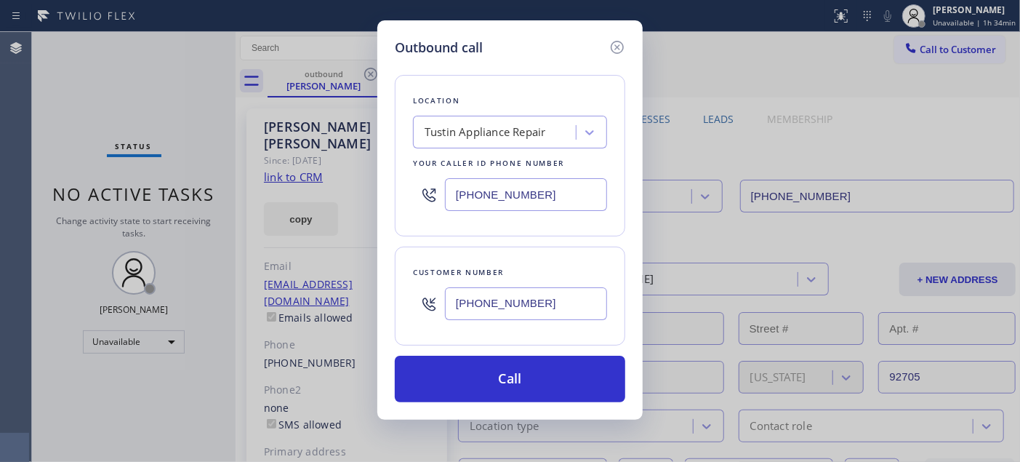
drag, startPoint x: 531, startPoint y: 275, endPoint x: 403, endPoint y: 273, distance: 128.7
click at [404, 280] on div "Customer number (702) 837-1118" at bounding box center [510, 295] width 230 height 99
drag, startPoint x: 574, startPoint y: 300, endPoint x: 400, endPoint y: 296, distance: 174.5
click at [408, 303] on div "Customer number (702) 837-1118" at bounding box center [510, 295] width 230 height 99
paste input "14) 623-1116"
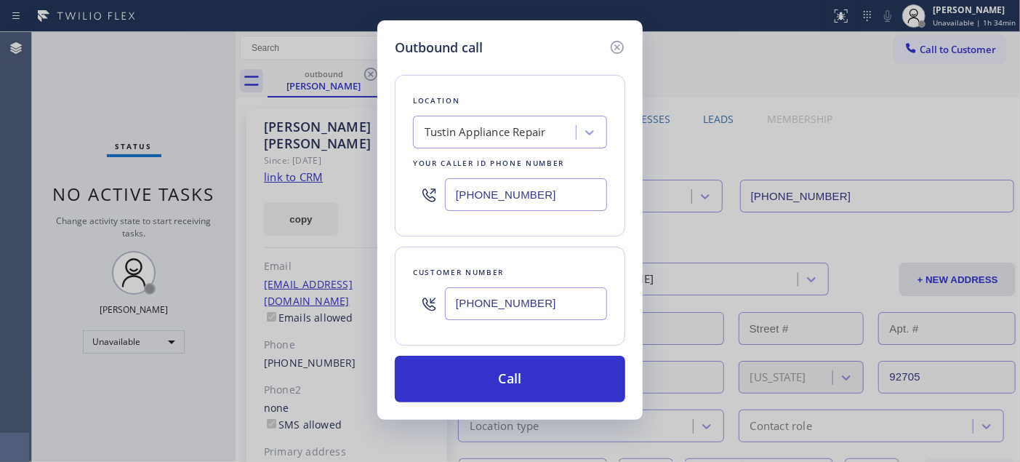
type input "[PHONE_NUMBER]"
drag, startPoint x: 547, startPoint y: 188, endPoint x: 388, endPoint y: 193, distance: 160.0
click at [413, 193] on div "(714) 248-8176" at bounding box center [510, 194] width 194 height 47
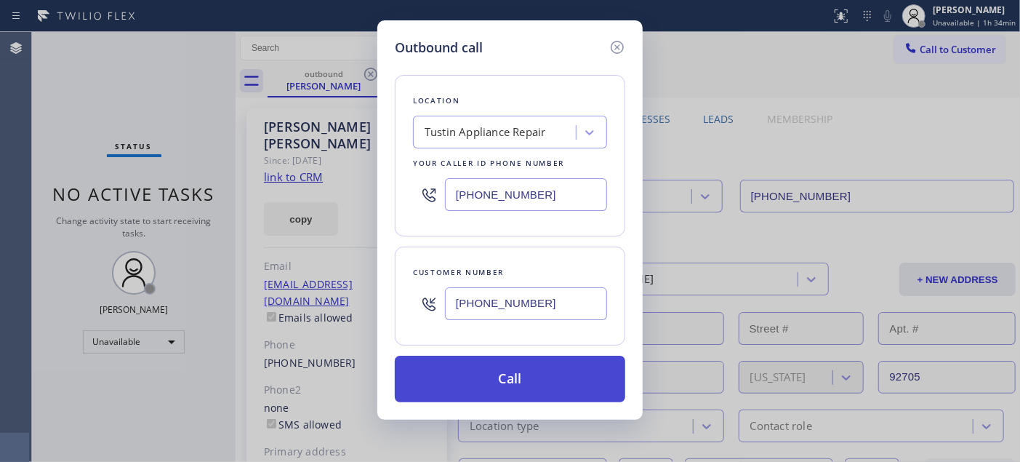
paste input "562) 362-4267"
type input "[PHONE_NUMBER]"
click at [555, 369] on button "Call" at bounding box center [510, 379] width 230 height 47
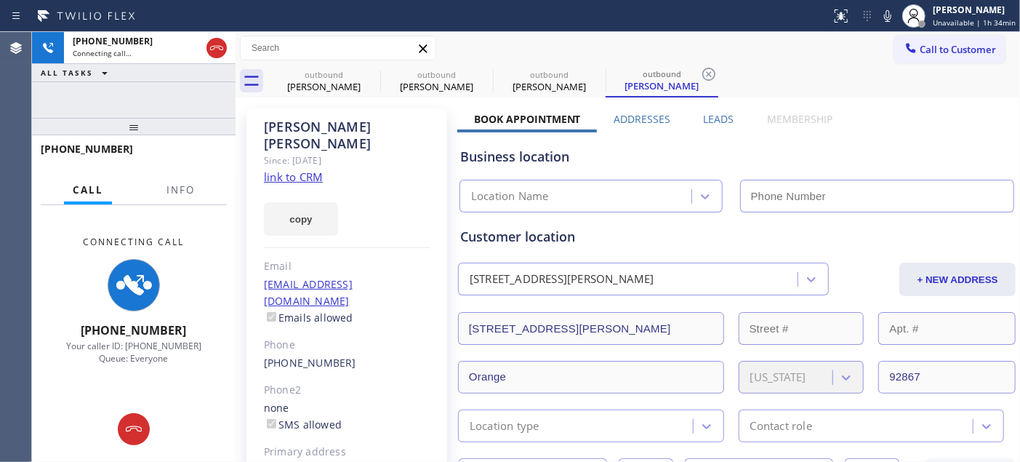
type input "[PHONE_NUMBER]"
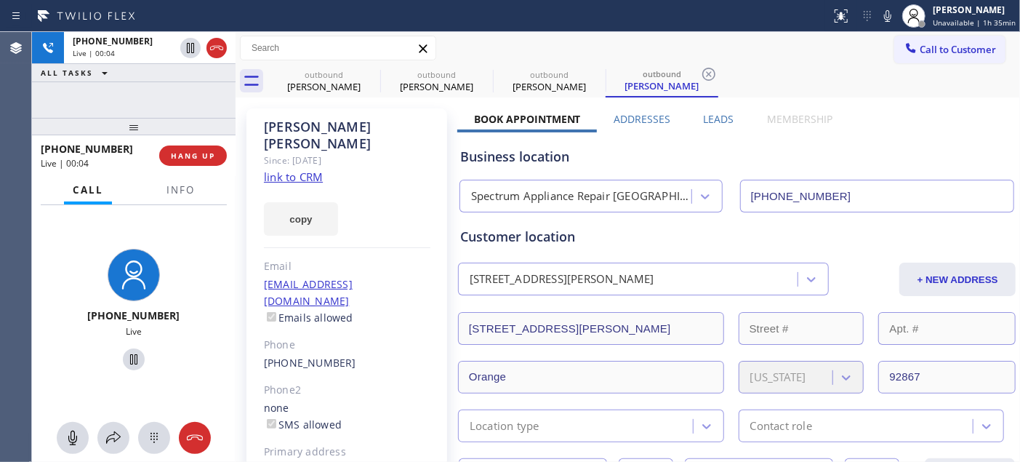
click at [180, 143] on div "+17146231116 Live | 00:04 HANG UP" at bounding box center [134, 156] width 186 height 38
click at [182, 145] on button "HANG UP" at bounding box center [193, 155] width 68 height 20
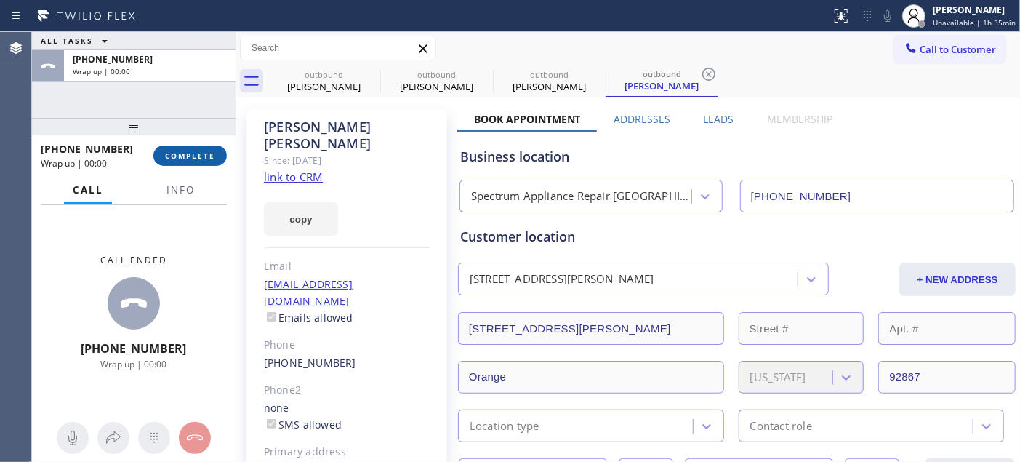
click at [182, 145] on button "COMPLETE" at bounding box center [189, 155] width 73 height 20
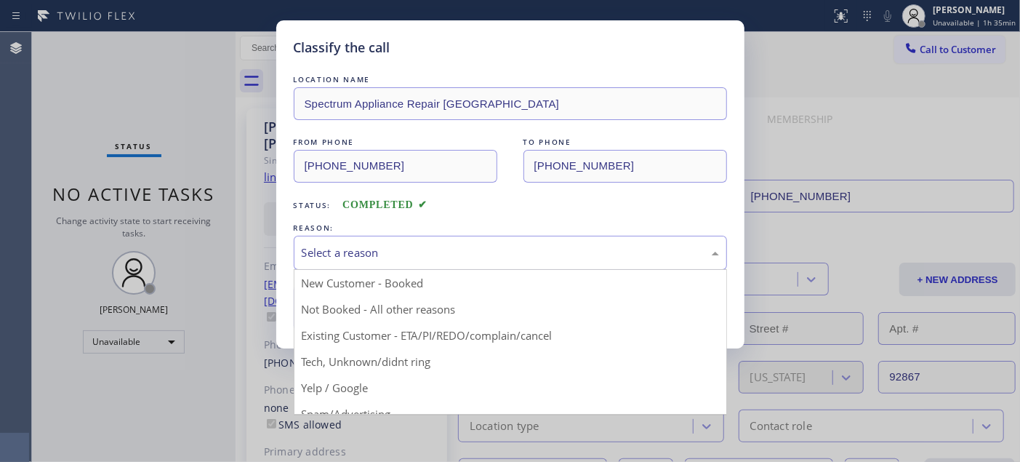
click at [554, 251] on div "Select a reason" at bounding box center [510, 252] width 417 height 17
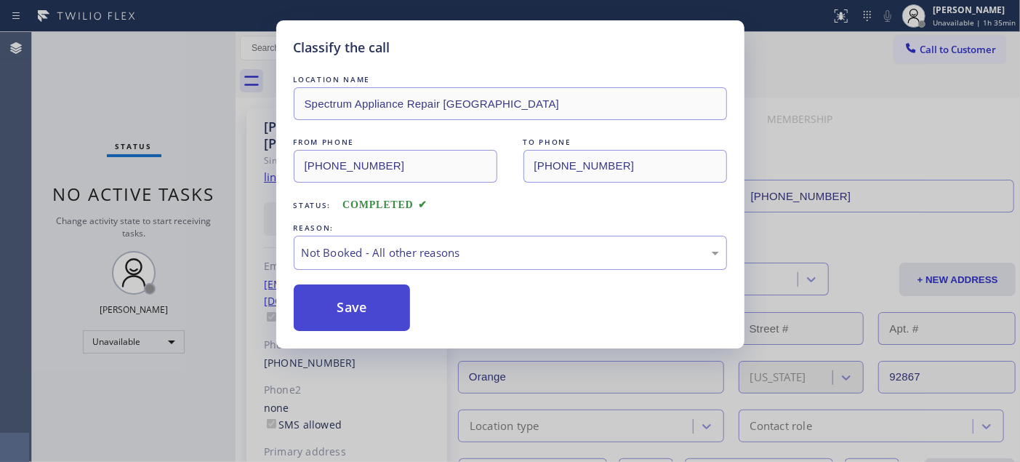
click at [381, 324] on button "Save" at bounding box center [352, 307] width 117 height 47
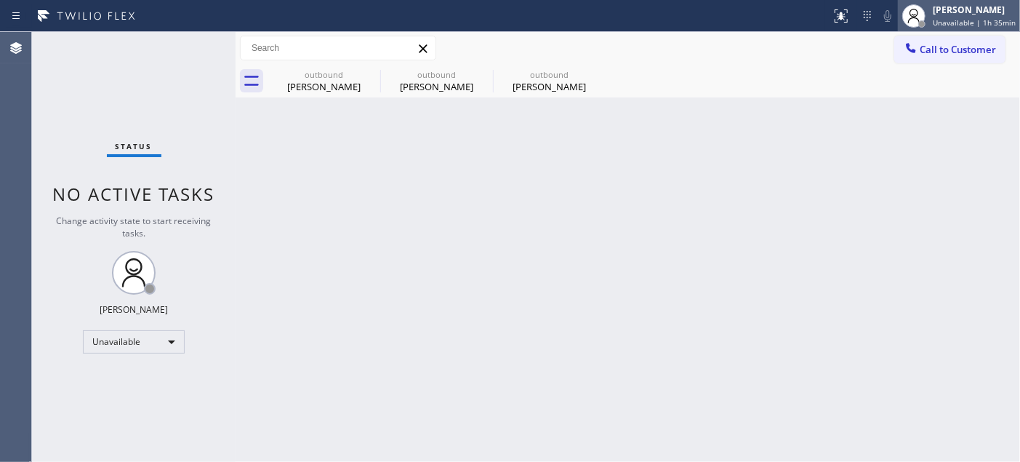
click at [941, 31] on div "Adam Alramadan Unavailable | 1h 35min" at bounding box center [959, 16] width 122 height 32
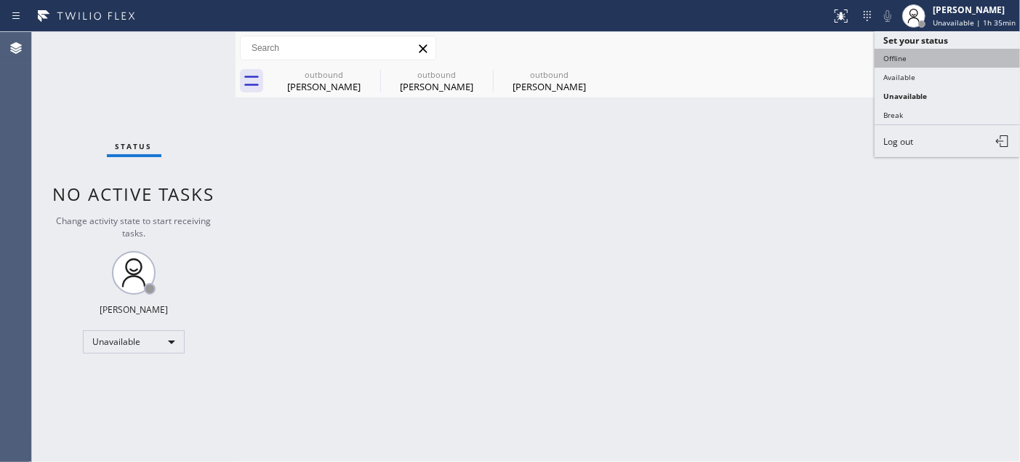
click at [929, 52] on button "Offline" at bounding box center [947, 58] width 145 height 19
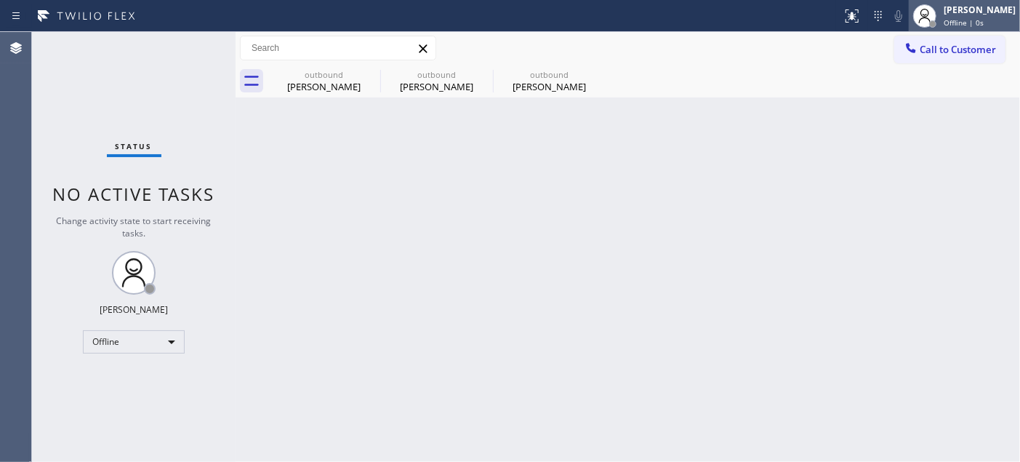
click at [962, 5] on div "[PERSON_NAME]" at bounding box center [980, 10] width 72 height 12
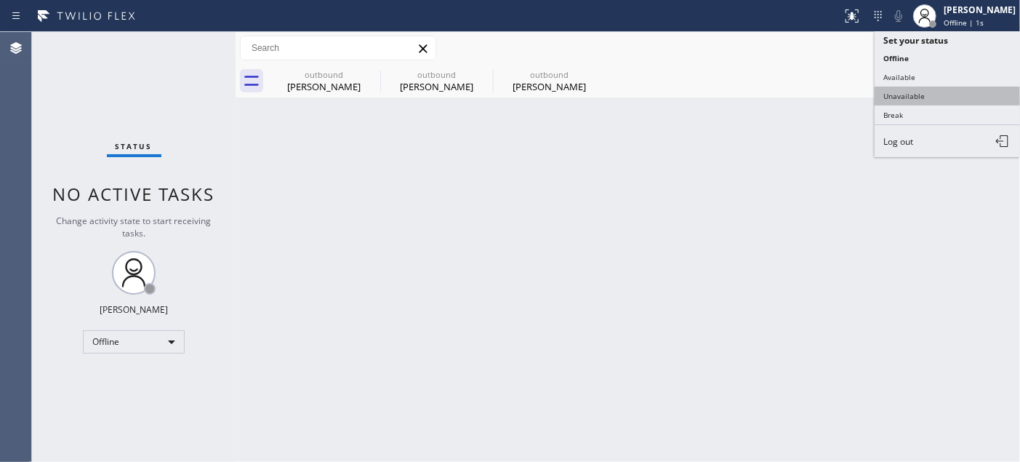
click at [902, 90] on button "Unavailable" at bounding box center [947, 96] width 145 height 19
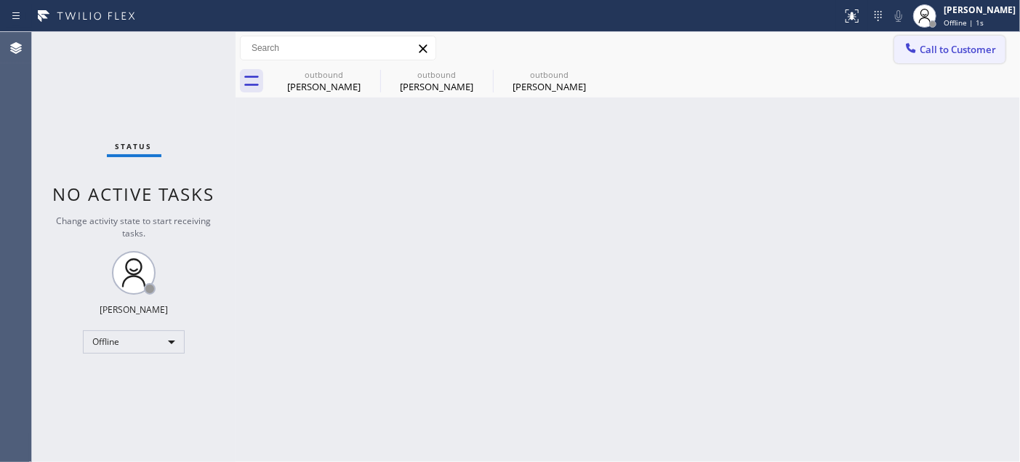
click at [933, 61] on button "Call to Customer" at bounding box center [949, 50] width 111 height 28
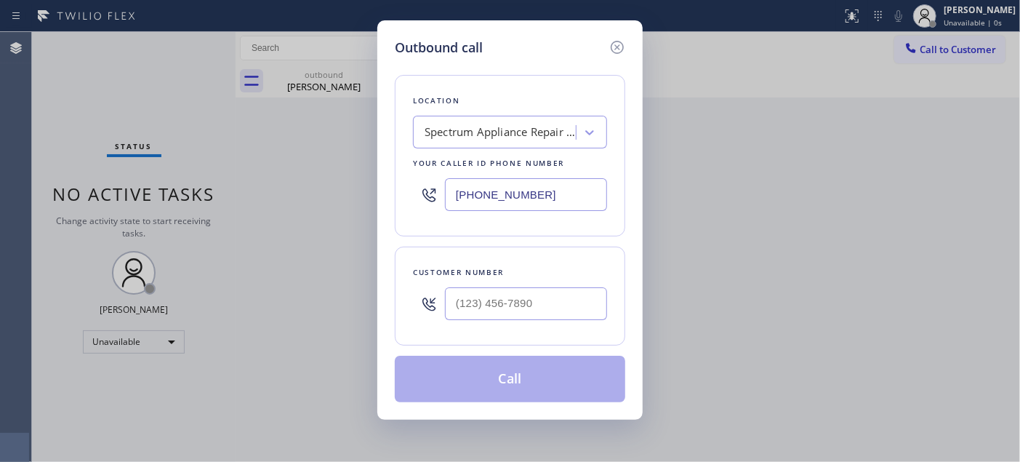
drag, startPoint x: 606, startPoint y: 241, endPoint x: 417, endPoint y: 377, distance: 232.8
click at [595, 250] on div "Location Spectrum Appliance Repair Orange County Your caller id phone number (5…" at bounding box center [510, 229] width 230 height 345
click at [458, 313] on input "(___) ___-____" at bounding box center [526, 303] width 162 height 33
paste input "408) 221-2535"
type input "(408) 221-2535"
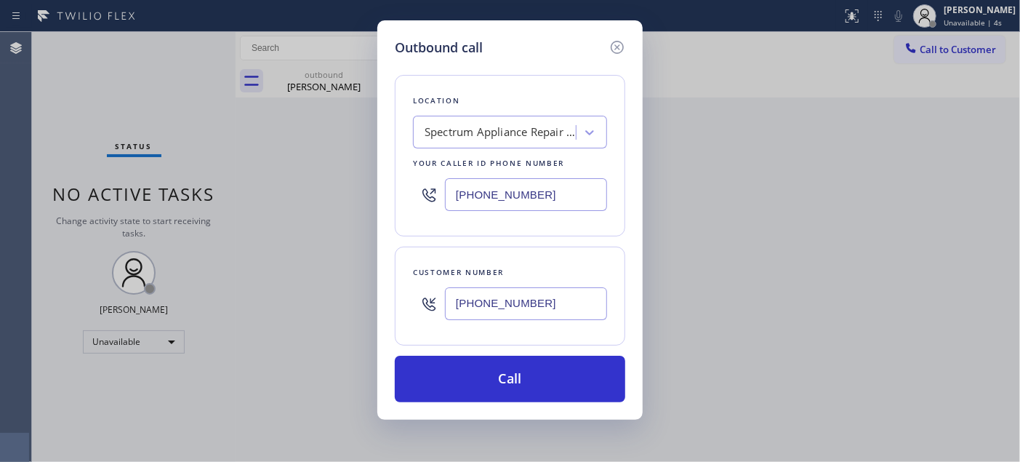
drag, startPoint x: 566, startPoint y: 201, endPoint x: 385, endPoint y: 201, distance: 180.3
click at [385, 201] on div "Outbound call Location Spectrum Appliance Repair Orange County Your caller id p…" at bounding box center [509, 219] width 265 height 399
click at [563, 128] on div "Spectrum Appliance Repair [GEOGRAPHIC_DATA]" at bounding box center [501, 132] width 153 height 17
click at [484, 129] on input "5 star applaince rep" at bounding box center [473, 133] width 97 height 12
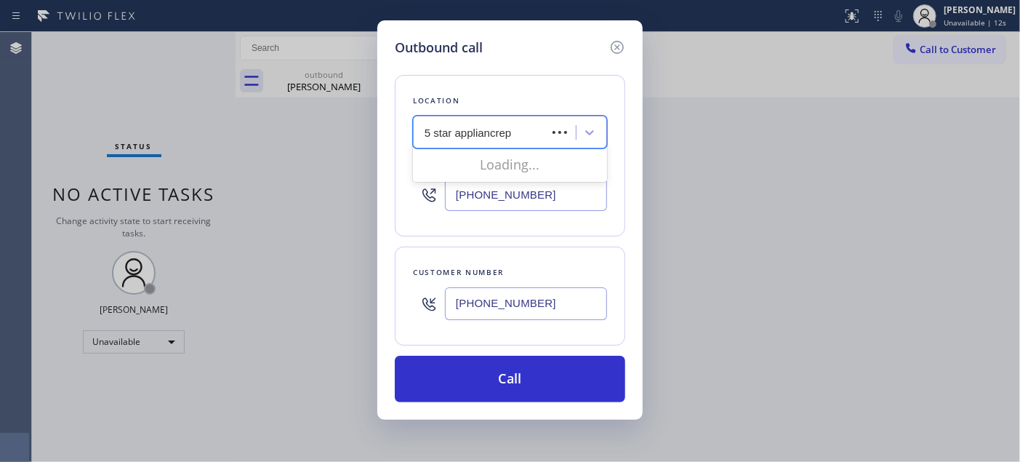
type input "5 star appliancerep"
click at [452, 131] on input "5 star appliancerep" at bounding box center [472, 133] width 95 height 12
click at [547, 135] on div "5 star appliancerep" at bounding box center [496, 132] width 158 height 25
click at [550, 128] on div "Spectrum Appliance Repair [GEOGRAPHIC_DATA]" at bounding box center [501, 132] width 153 height 17
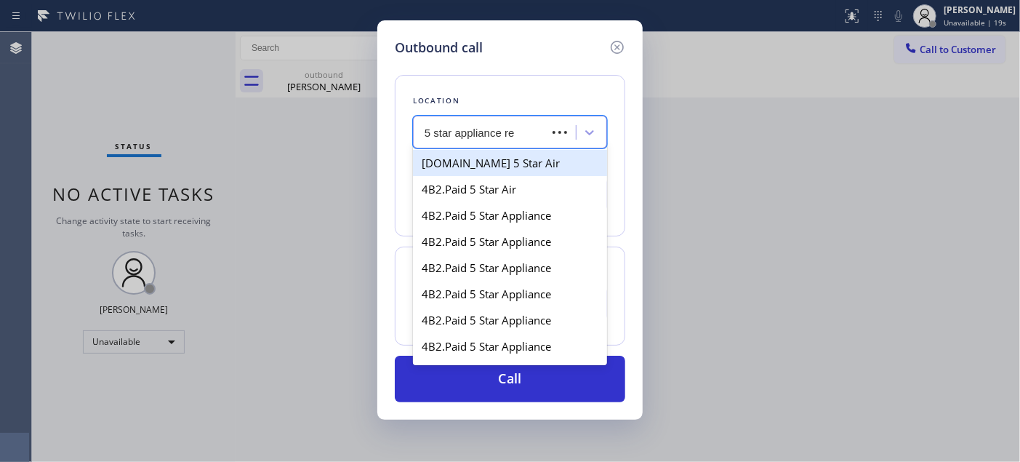
type input "5 star appliance rep"
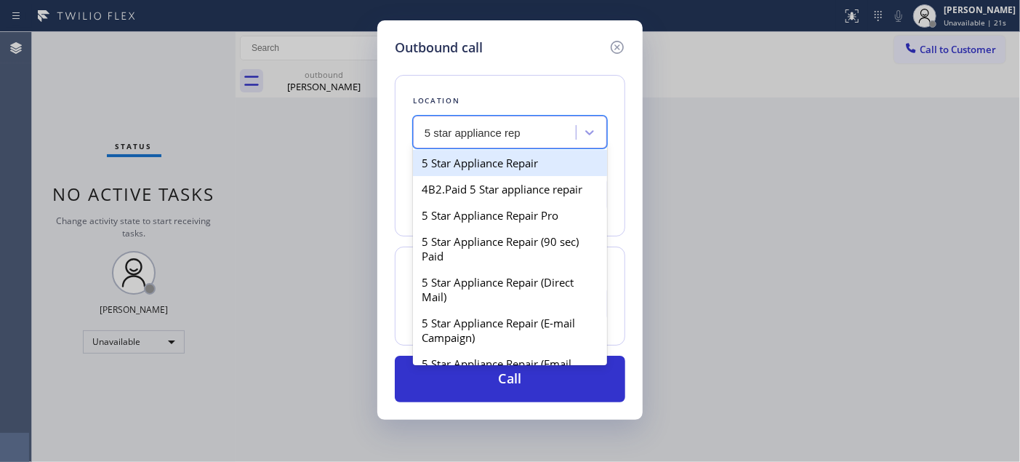
click at [507, 156] on div "5 Star Appliance Repair" at bounding box center [510, 163] width 194 height 26
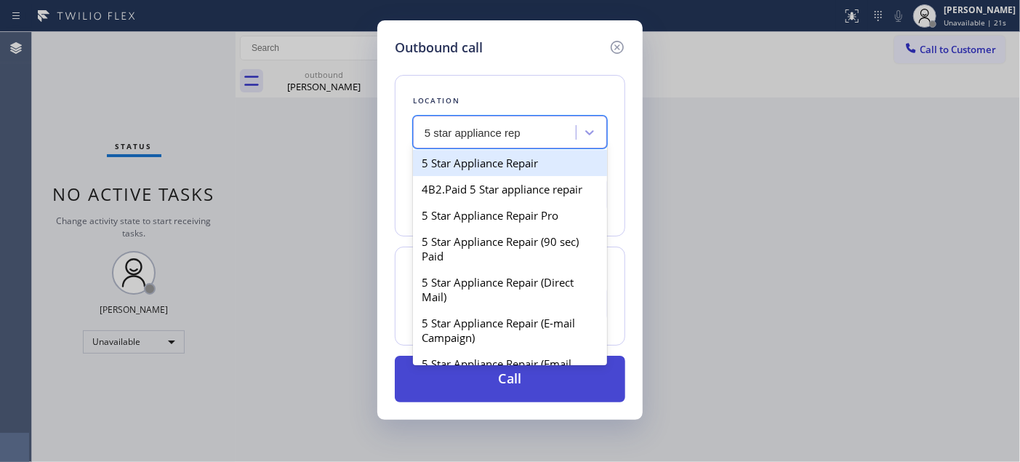
type input "[PHONE_NUMBER]"
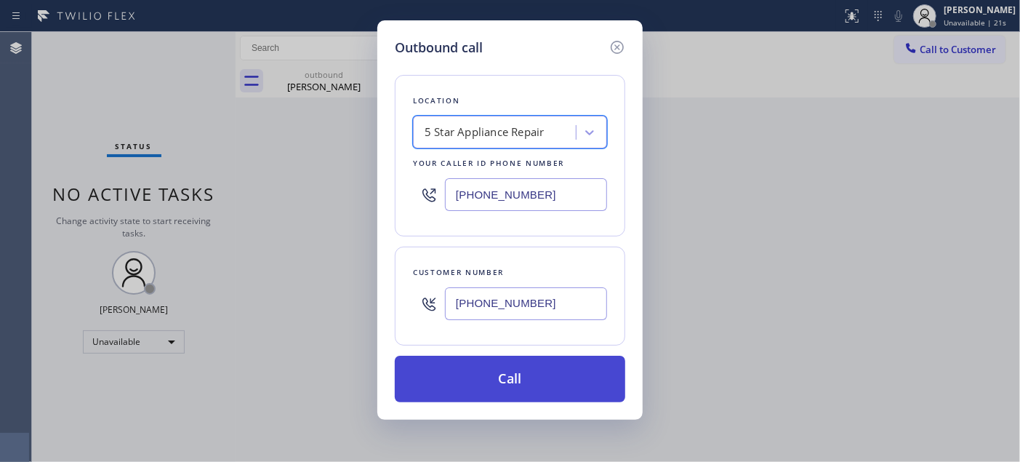
click at [541, 384] on button "Call" at bounding box center [510, 379] width 230 height 47
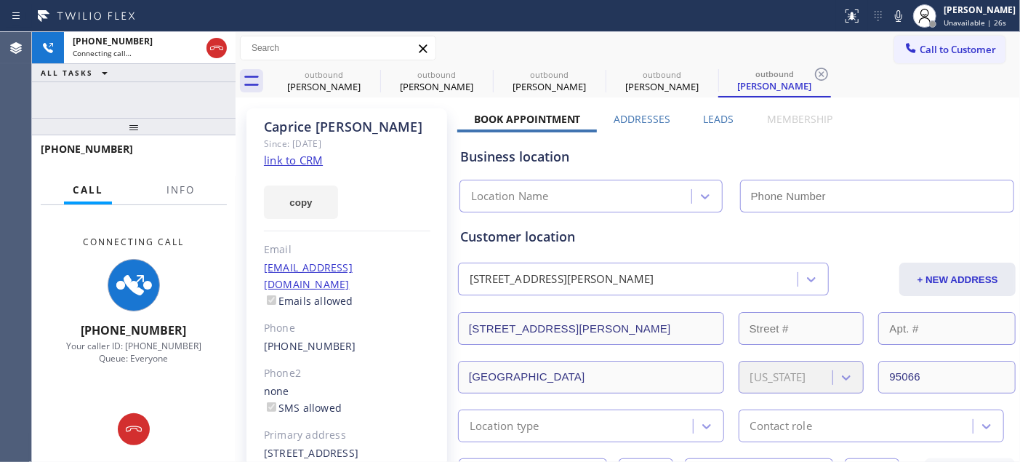
type input "[PHONE_NUMBER]"
click at [665, 242] on div "Customer location" at bounding box center [736, 237] width 553 height 20
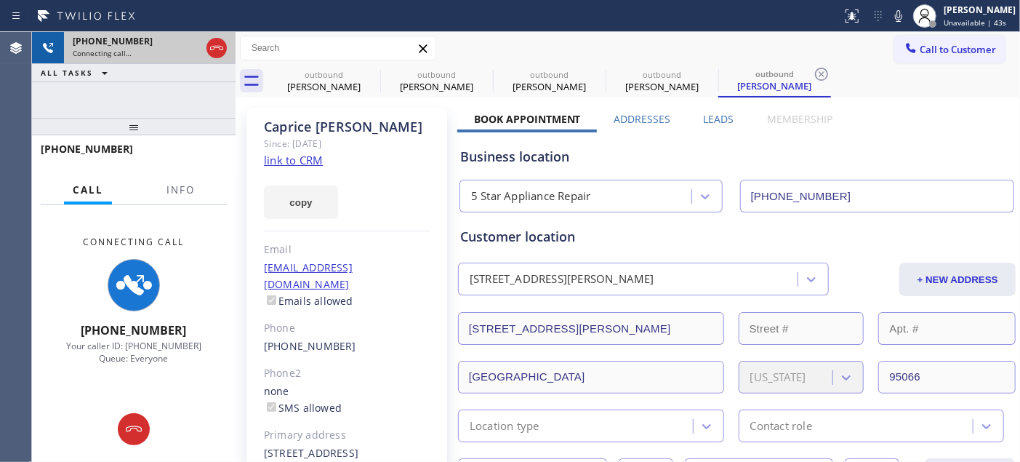
click at [216, 36] on div at bounding box center [217, 48] width 26 height 32
click at [216, 39] on div at bounding box center [217, 48] width 26 height 32
click at [215, 40] on icon at bounding box center [216, 47] width 17 height 17
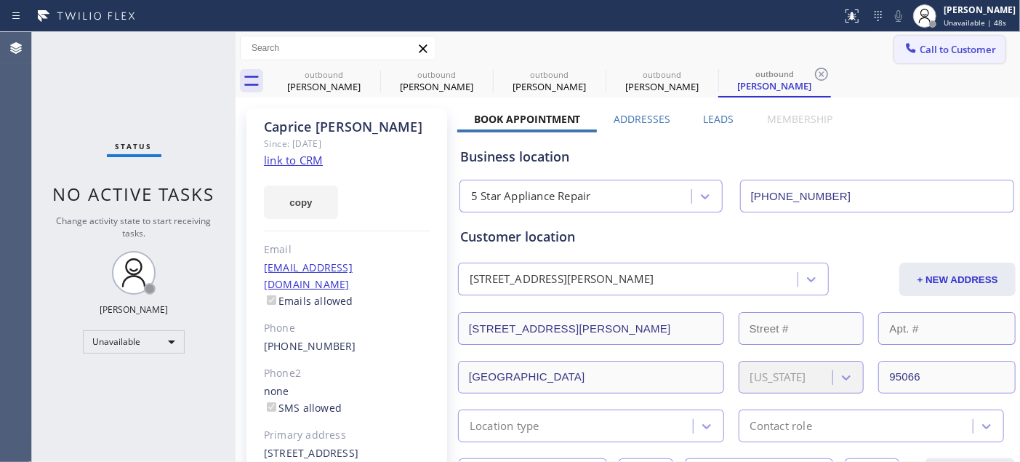
click at [949, 43] on span "Call to Customer" at bounding box center [958, 49] width 76 height 13
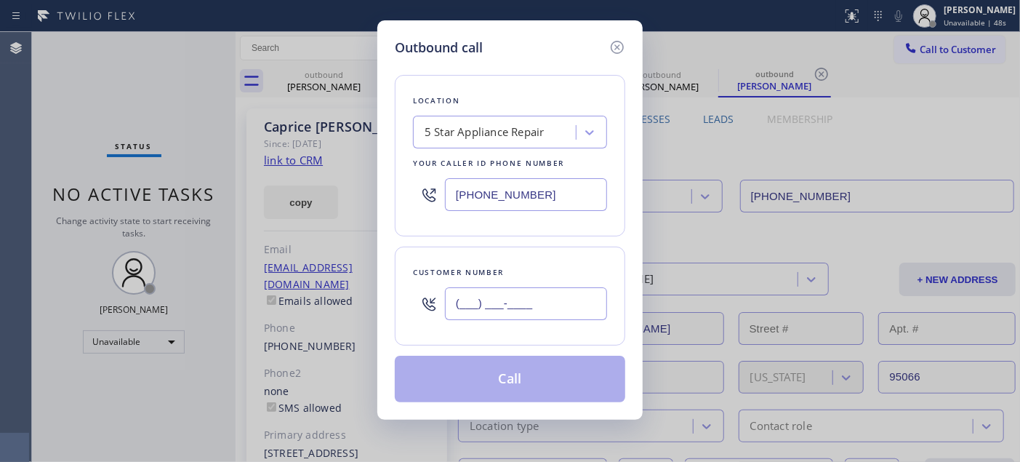
click at [560, 289] on input "(___) ___-____" at bounding box center [526, 303] width 162 height 33
paste input "818) 399-0441"
type input "[PHONE_NUMBER]"
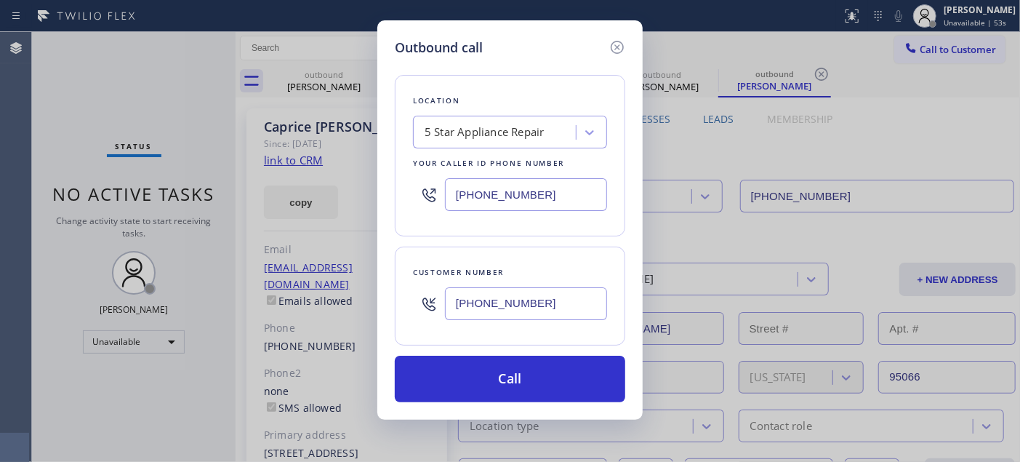
drag, startPoint x: 562, startPoint y: 202, endPoint x: 334, endPoint y: 204, distance: 227.6
click at [384, 204] on div "Outbound call Location 5 Star Appliance Repair Your caller id phone number (855…" at bounding box center [509, 219] width 265 height 399
paste input "text"
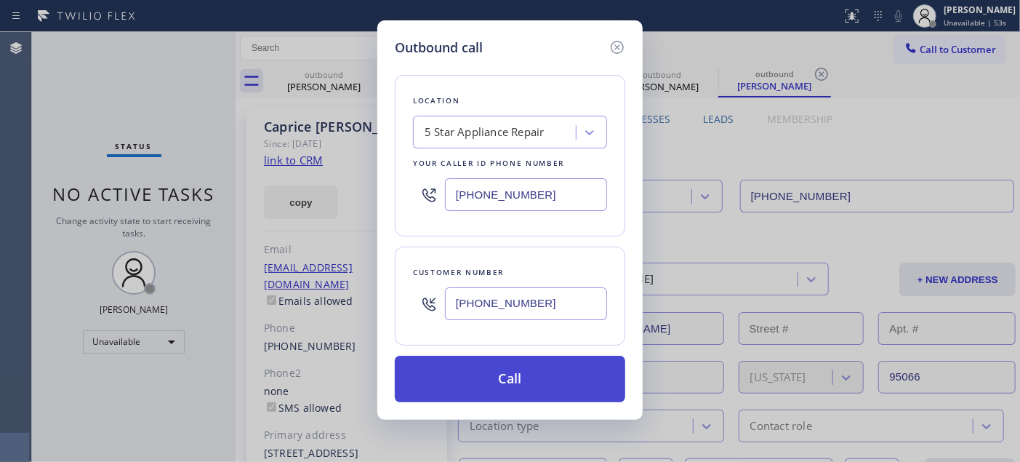
type input "[PHONE_NUMBER]"
click at [511, 381] on button "Call" at bounding box center [510, 379] width 230 height 47
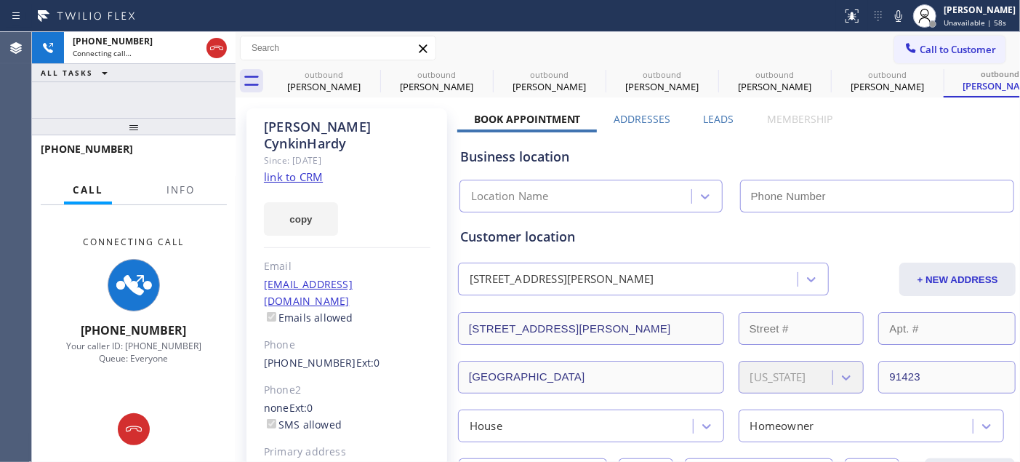
type input "[PHONE_NUMBER]"
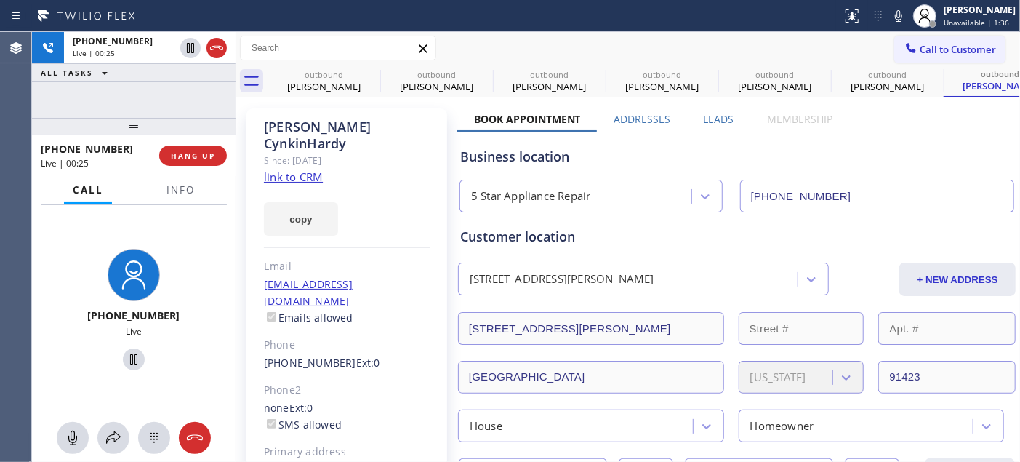
drag, startPoint x: 179, startPoint y: 124, endPoint x: 179, endPoint y: 71, distance: 53.1
click at [179, 85] on div "+18183990441 Live | 00:25 ALL TASKS ALL TASKS ACTIVE TASKS TASKS IN WRAP UP +18…" at bounding box center [134, 247] width 204 height 430
drag, startPoint x: 205, startPoint y: 135, endPoint x: 268, endPoint y: 30, distance: 121.9
click at [204, 92] on div "+18183990441 Live | 00:28 ALL TASKS ALL TASKS ACTIVE TASKS TASKS IN WRAP UP +18…" at bounding box center [134, 247] width 204 height 430
drag, startPoint x: 185, startPoint y: 120, endPoint x: 206, endPoint y: 70, distance: 54.1
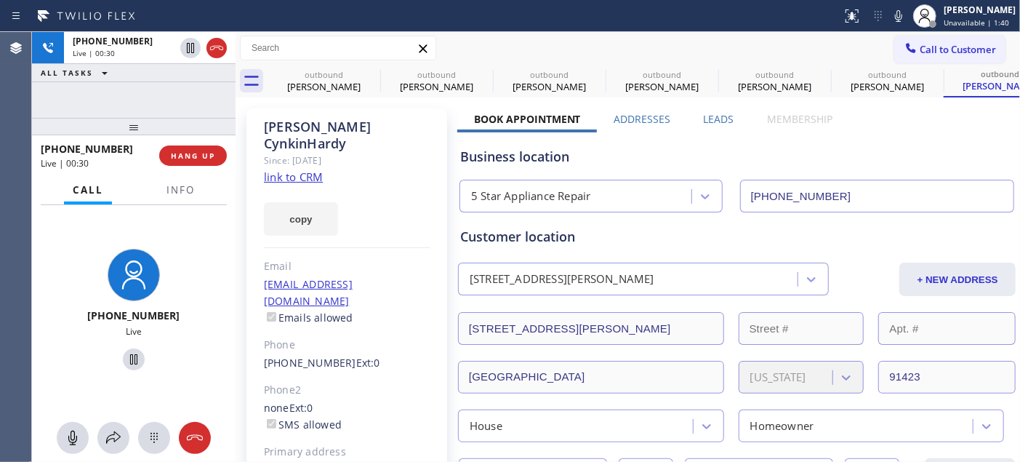
click at [190, 100] on div "+18183990441 Live | 00:30 ALL TASKS ALL TASKS ACTIVE TASKS TASKS IN WRAP UP +18…" at bounding box center [134, 247] width 204 height 430
click at [375, 62] on div "Call to Customer Outbound call Location 5 Star Appliance Repair Your caller id …" at bounding box center [628, 48] width 784 height 33
click at [374, 73] on icon at bounding box center [370, 73] width 17 height 17
click at [0, 0] on icon at bounding box center [0, 0] width 0 height 0
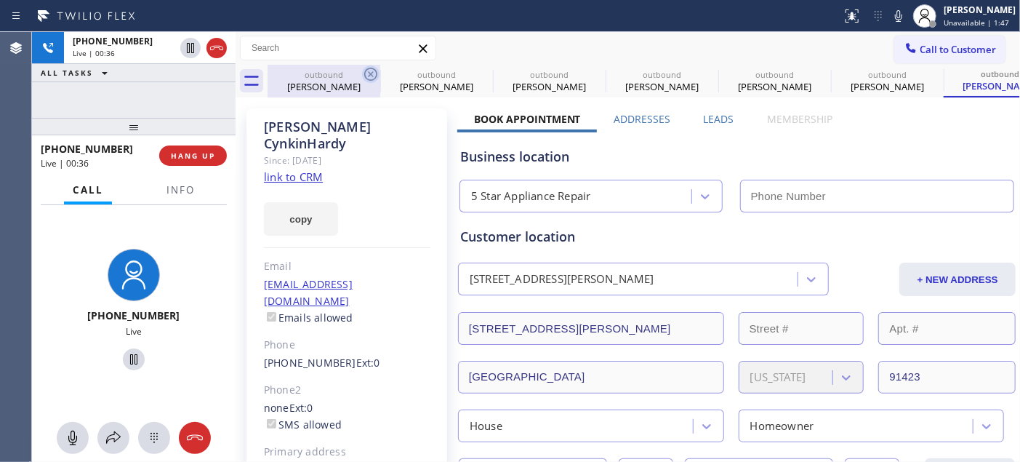
click at [0, 0] on icon at bounding box center [0, 0] width 0 height 0
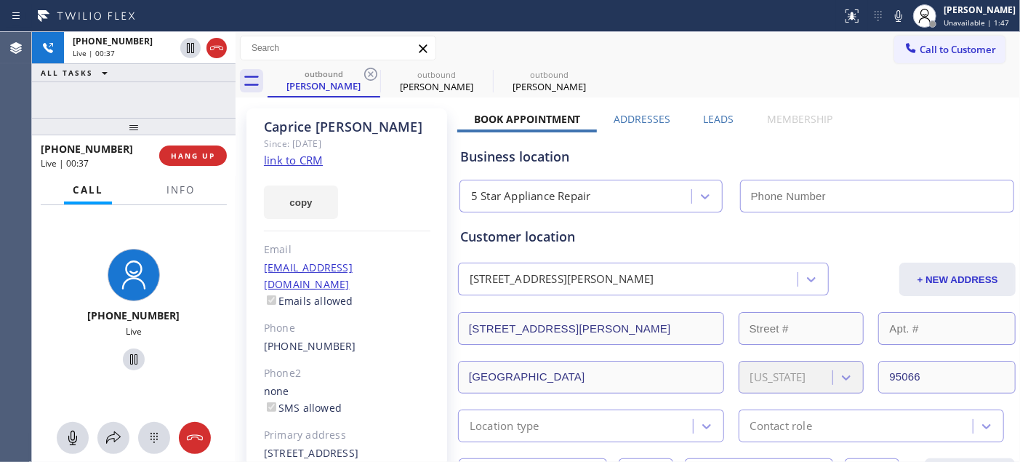
click at [374, 73] on icon at bounding box center [370, 73] width 17 height 17
type input "[PHONE_NUMBER]"
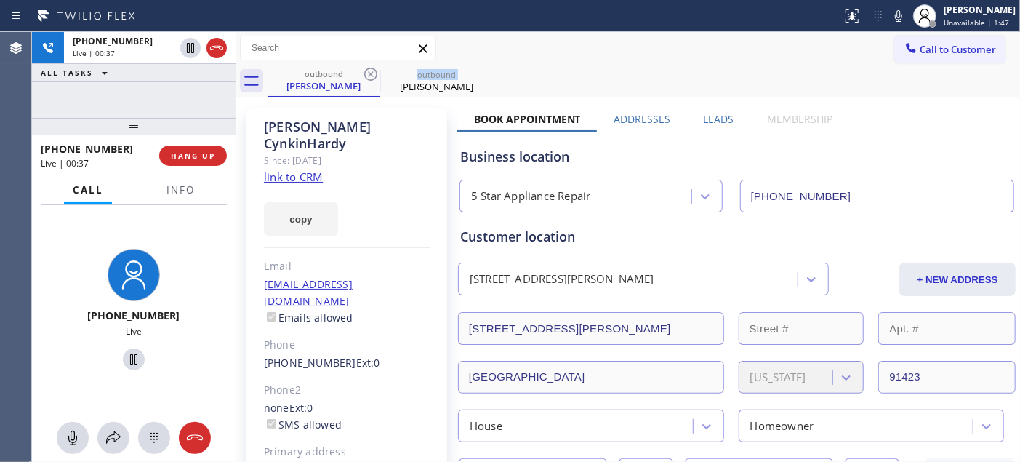
click at [374, 73] on icon at bounding box center [370, 73] width 17 height 17
click at [634, 30] on div "Status report No issues detected If you experience an issue, please download th…" at bounding box center [510, 16] width 1020 height 32
drag, startPoint x: 136, startPoint y: 118, endPoint x: 326, endPoint y: 44, distance: 203.7
click at [142, 58] on div "+18183990441 Live | 00:39 ALL TASKS ALL TASKS ACTIVE TASKS TASKS IN WRAP UP +18…" at bounding box center [134, 247] width 204 height 430
drag, startPoint x: 624, startPoint y: 23, endPoint x: 643, endPoint y: 15, distance: 21.5
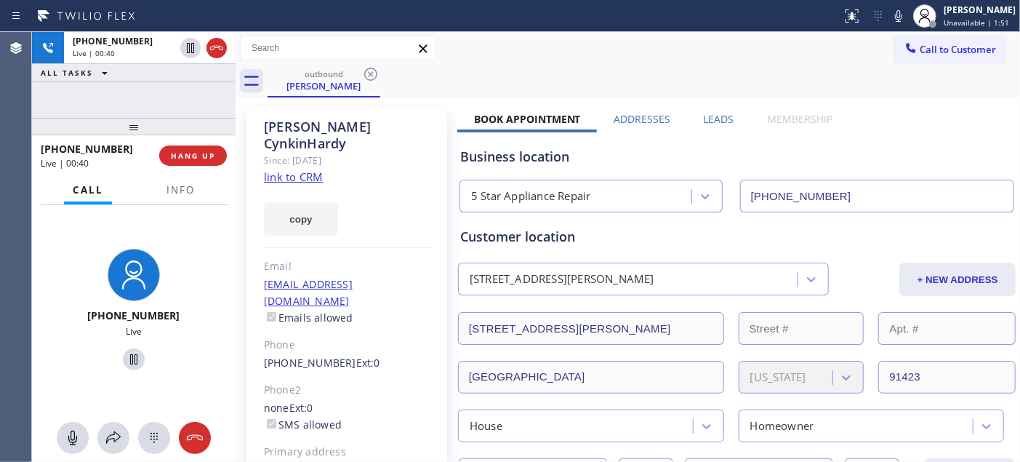
click at [626, 23] on div at bounding box center [421, 15] width 830 height 23
drag, startPoint x: 150, startPoint y: 128, endPoint x: 182, endPoint y: 67, distance: 68.9
click at [170, 88] on div "+18183990441 Live | 00:42 ALL TASKS ALL TASKS ACTIVE TASKS TASKS IN WRAP UP +18…" at bounding box center [134, 247] width 204 height 430
click at [183, 150] on span "HANG UP" at bounding box center [193, 155] width 44 height 10
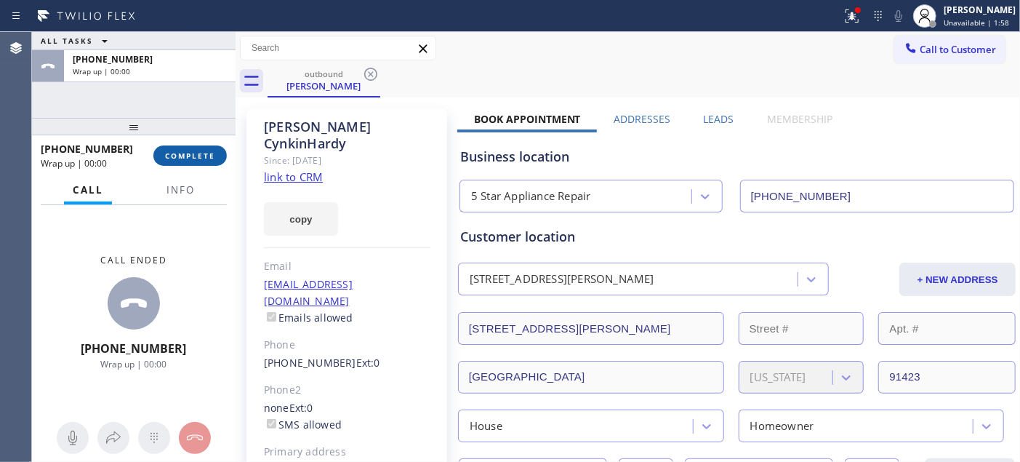
click at [183, 150] on span "COMPLETE" at bounding box center [190, 155] width 50 height 10
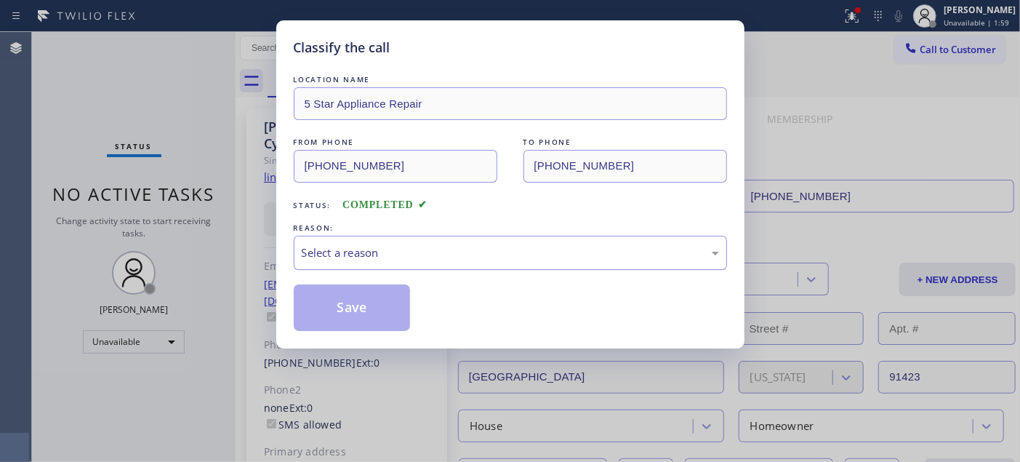
click at [378, 243] on div "Select a reason" at bounding box center [510, 253] width 433 height 34
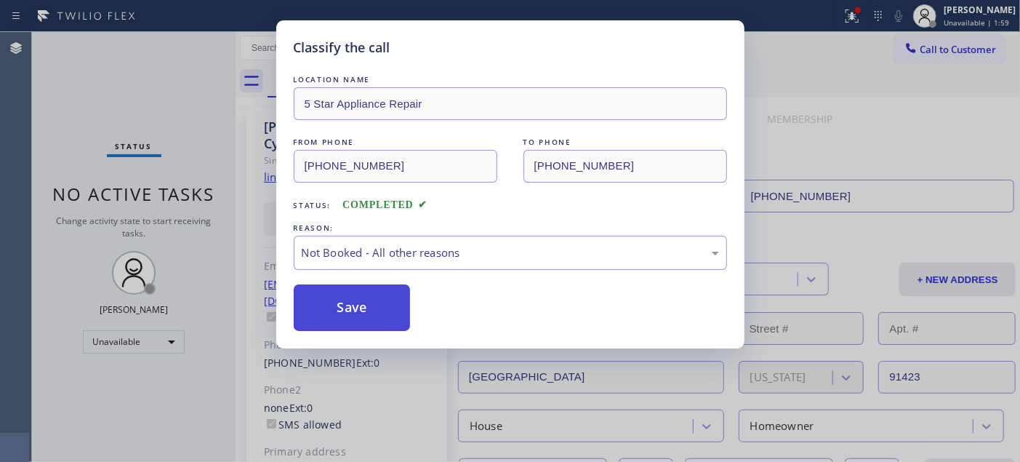
click at [332, 298] on button "Save" at bounding box center [352, 307] width 117 height 47
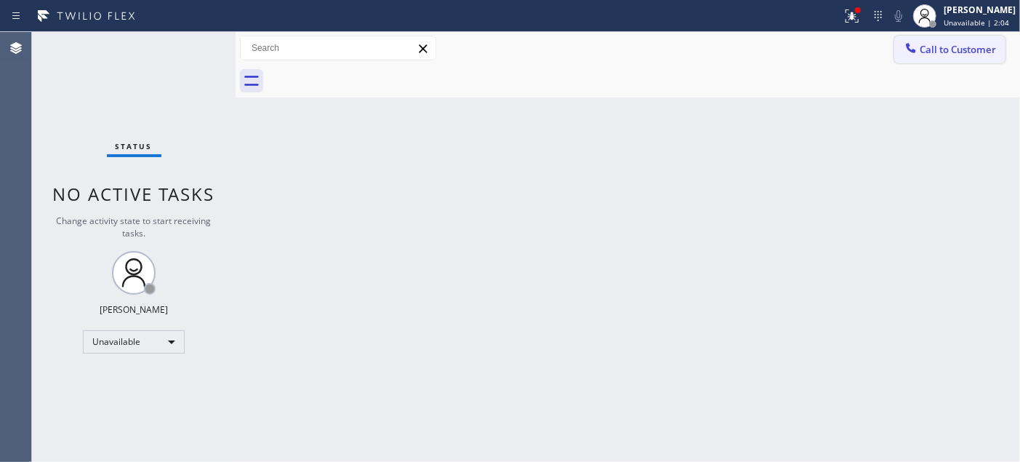
click at [947, 43] on span "Call to Customer" at bounding box center [958, 49] width 76 height 13
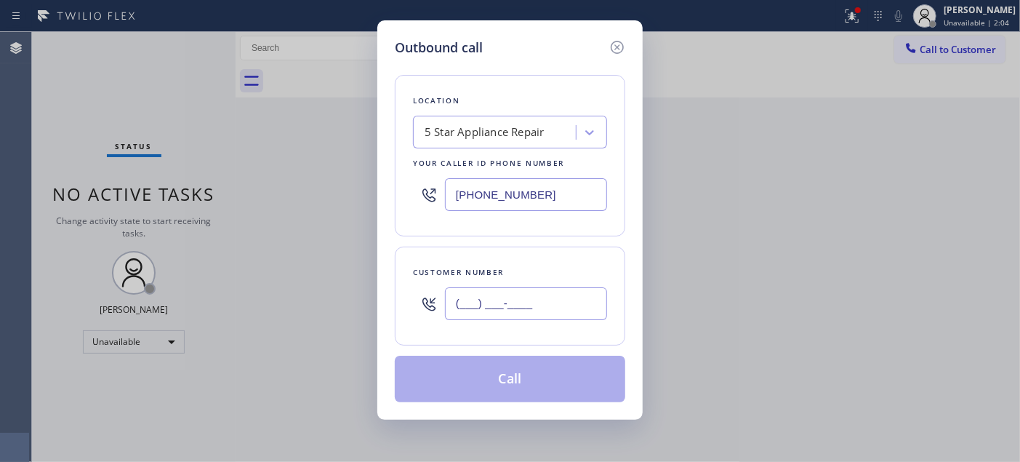
click at [574, 288] on input "(___) ___-____" at bounding box center [526, 303] width 162 height 33
paste input "714) 907-3846"
type input "(714) 907-3846"
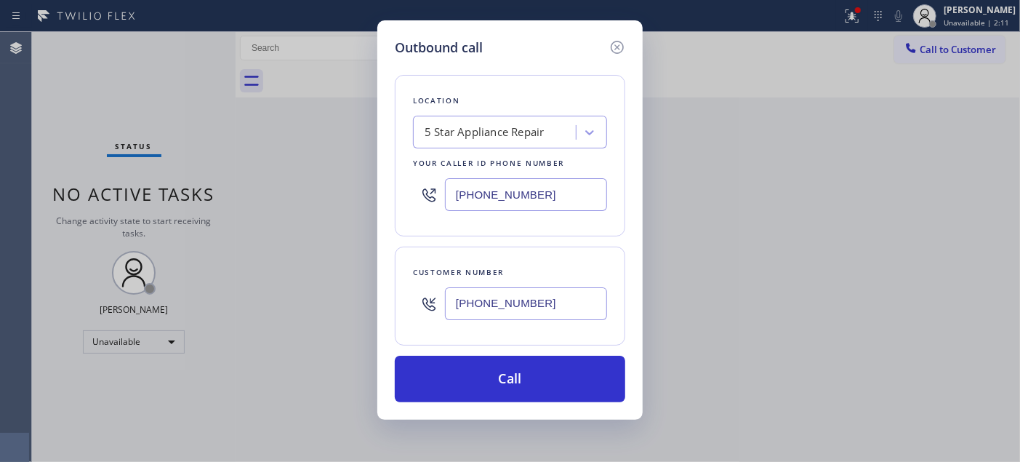
drag, startPoint x: 541, startPoint y: 192, endPoint x: 418, endPoint y: 213, distance: 124.7
click at [355, 208] on div "Outbound call Location 5 Star Appliance Repair Your caller id phone number (855…" at bounding box center [510, 231] width 1020 height 462
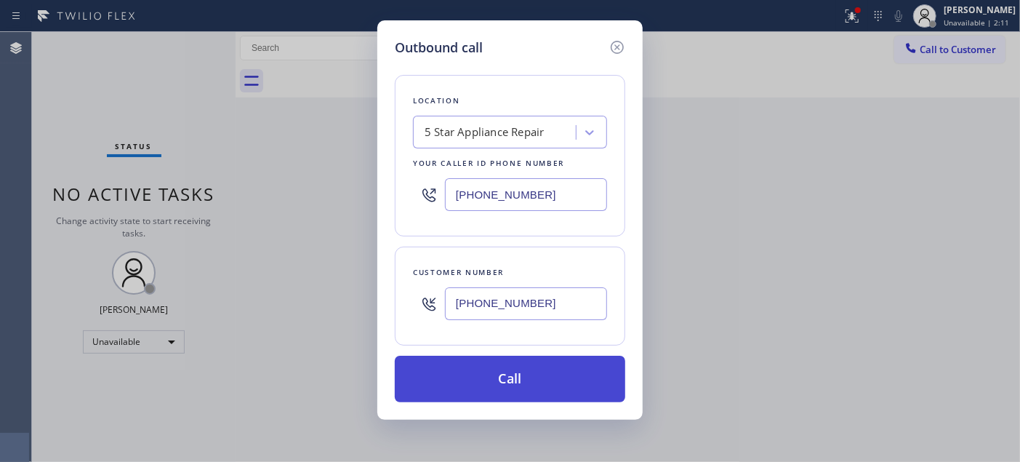
paste input "text"
type input "[PHONE_NUMBER]"
click at [541, 366] on button "Call" at bounding box center [510, 379] width 230 height 47
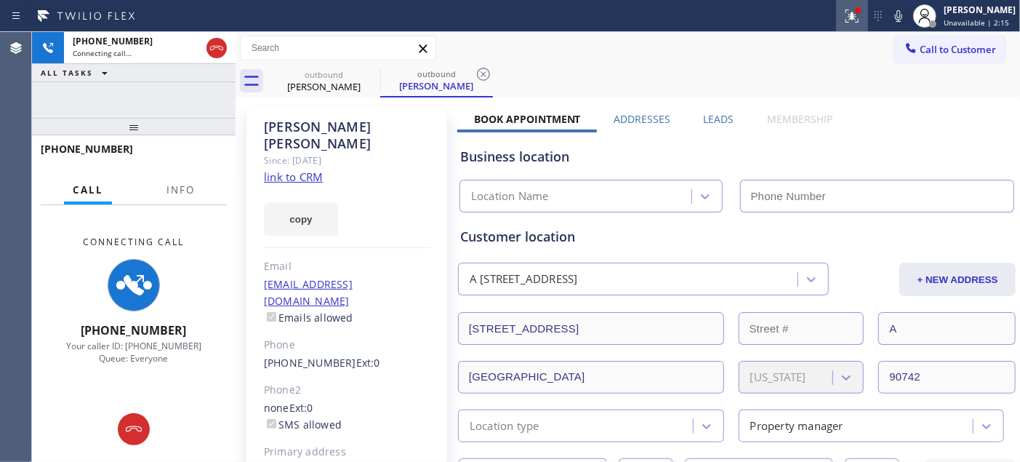
click at [846, 18] on icon at bounding box center [852, 15] width 13 height 13
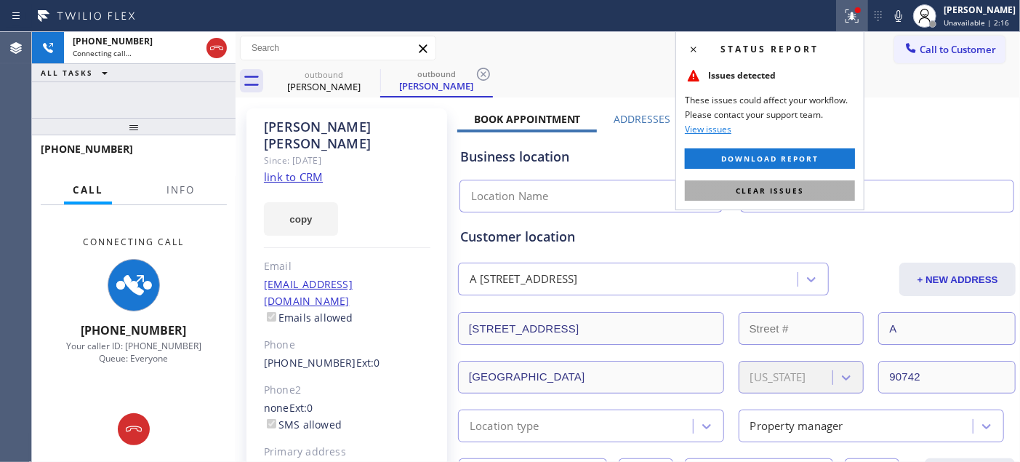
click at [754, 195] on span "Clear issues" at bounding box center [770, 190] width 68 height 10
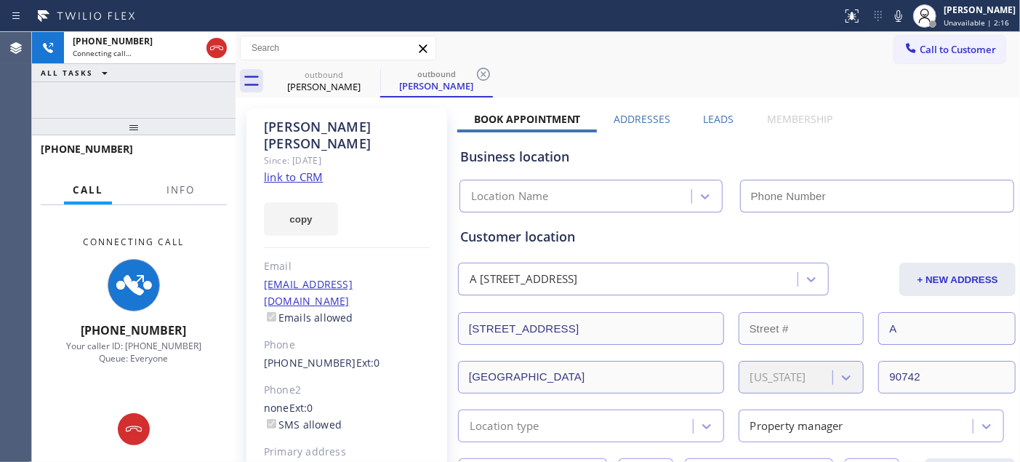
type input "[PHONE_NUMBER]"
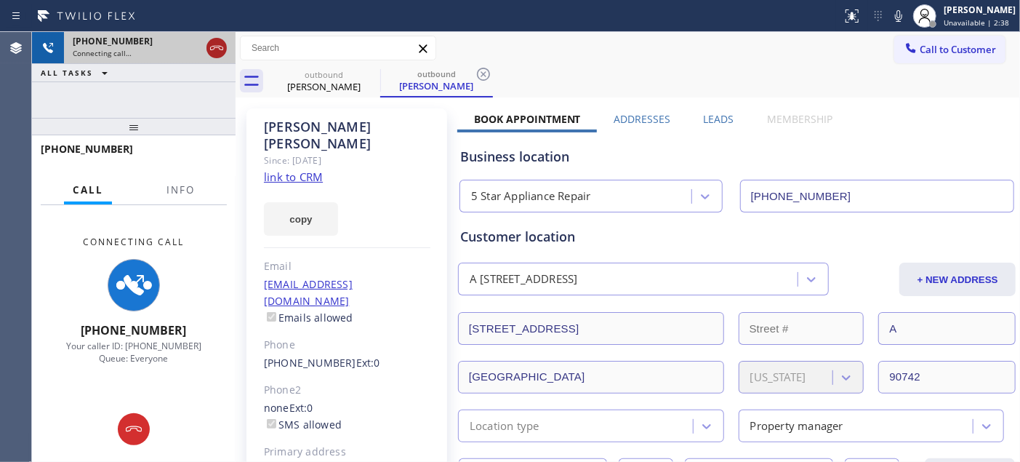
click at [217, 53] on icon at bounding box center [216, 47] width 17 height 17
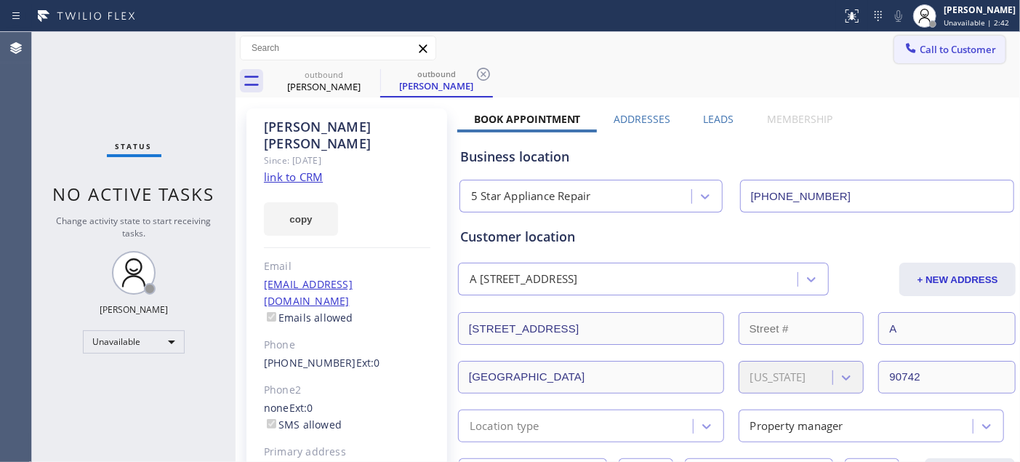
click at [905, 39] on button "Call to Customer" at bounding box center [949, 50] width 111 height 28
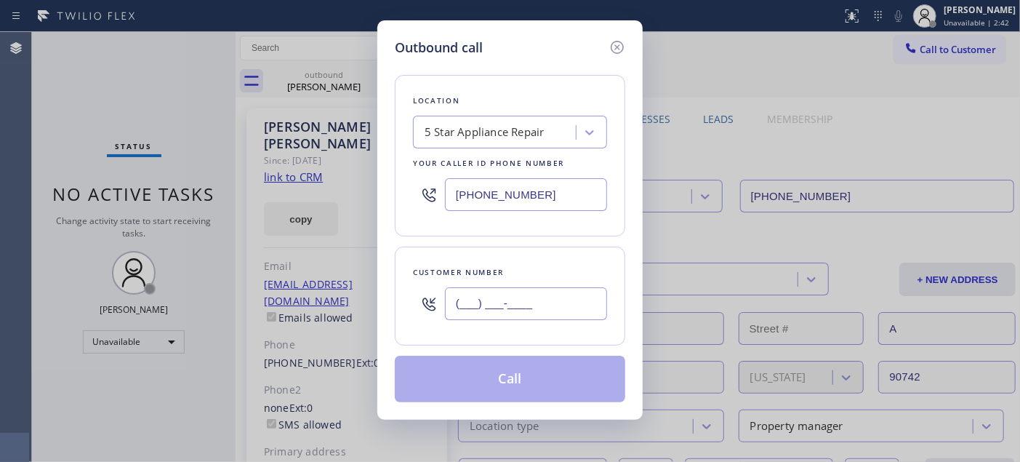
click at [504, 316] on input "(___) ___-____" at bounding box center [526, 303] width 162 height 33
paste input "718) 845-5224"
type input "(718) 845-5224"
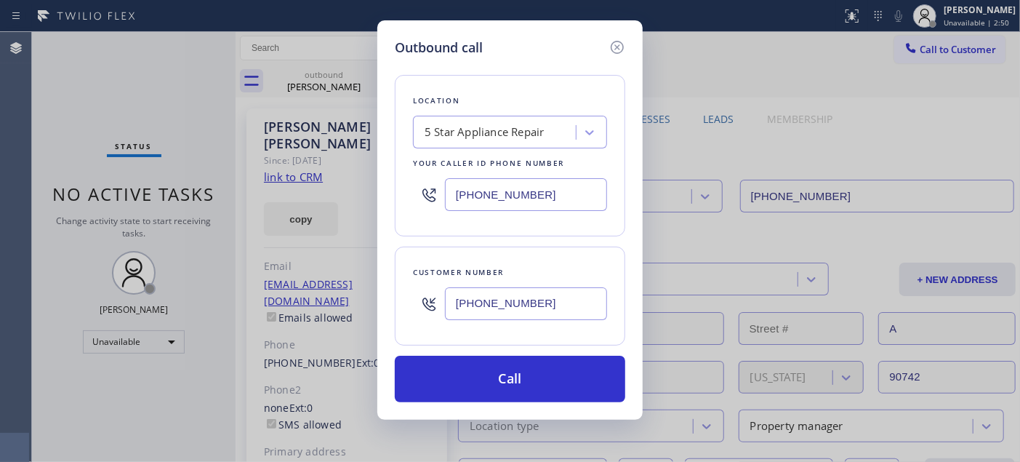
click at [356, 207] on div "Outbound call Location 5 Star Appliance Repair Your caller id phone number (855…" at bounding box center [510, 231] width 1020 height 462
paste input "44) 505-3776"
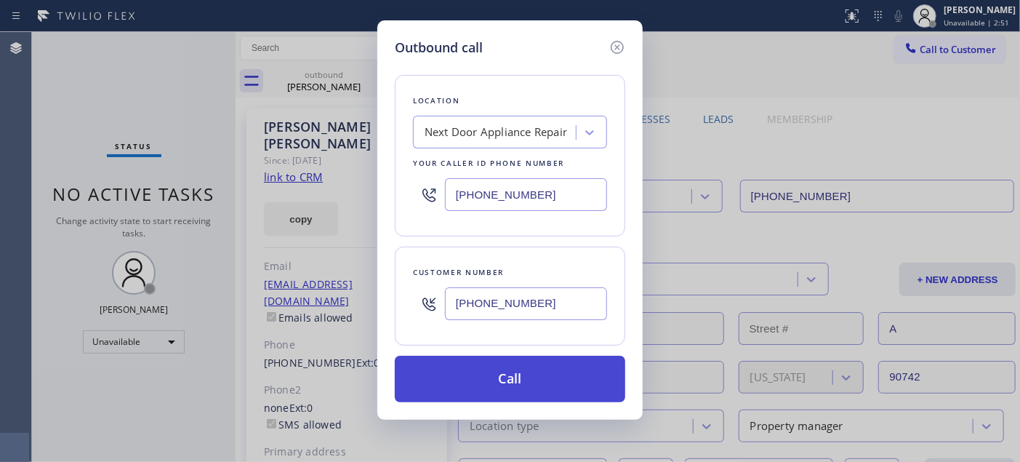
type input "(844) 505-3776"
click at [560, 372] on button "Call" at bounding box center [510, 379] width 230 height 47
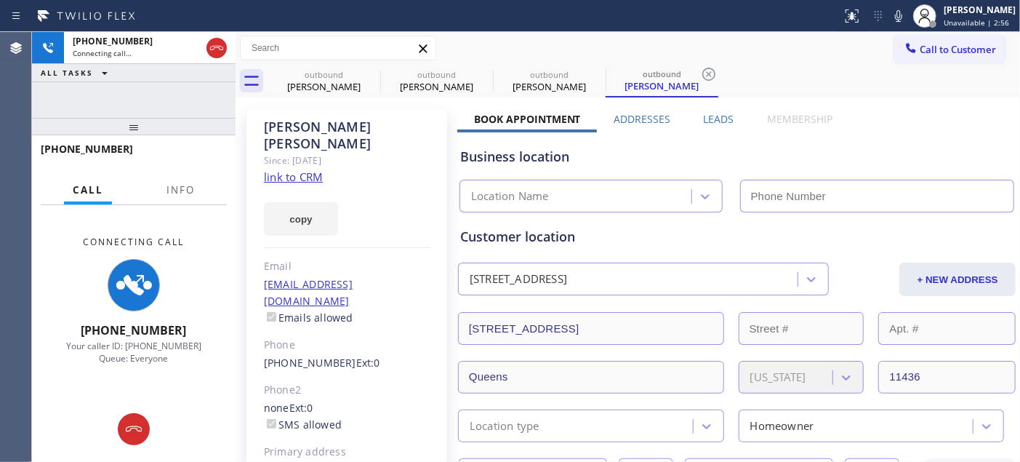
type input "(844) 505-3776"
drag, startPoint x: 223, startPoint y: 46, endPoint x: 318, endPoint y: 35, distance: 95.1
click at [223, 46] on icon at bounding box center [216, 47] width 17 height 17
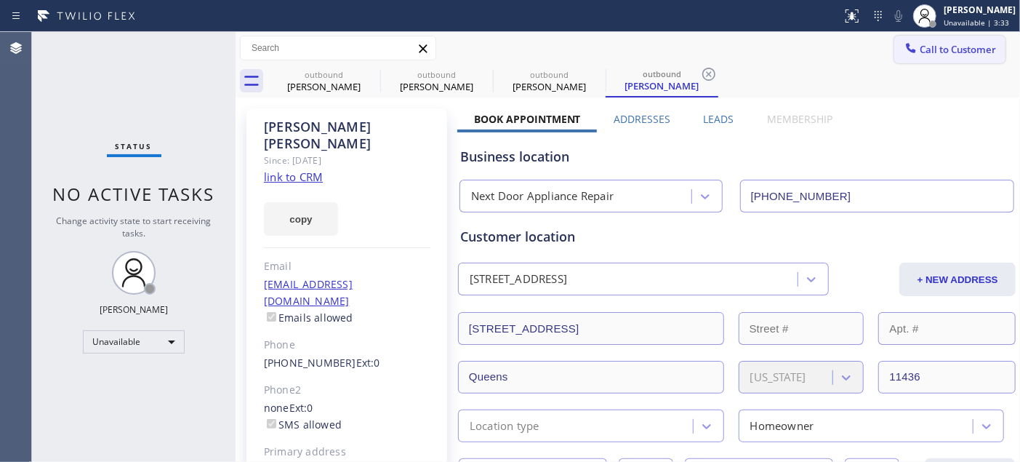
click at [910, 62] on button "Call to Customer" at bounding box center [949, 50] width 111 height 28
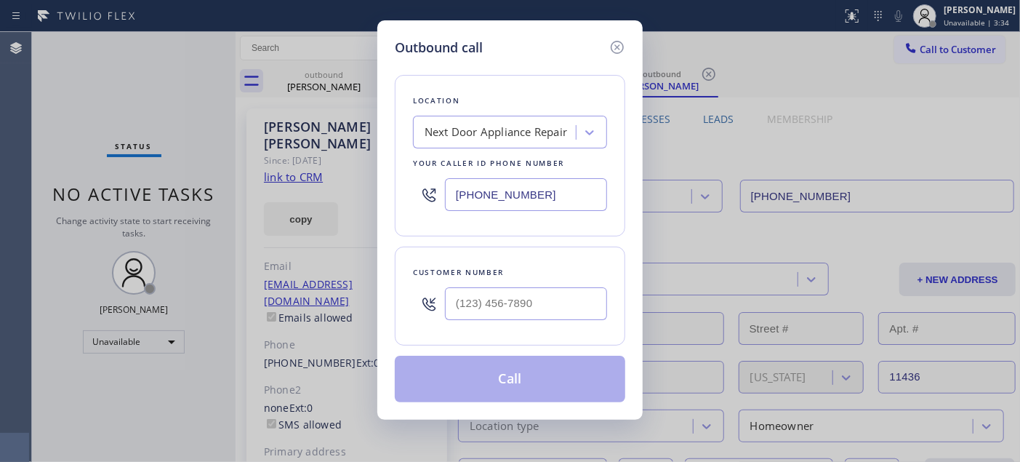
click at [496, 331] on div "Customer number" at bounding box center [510, 295] width 230 height 99
drag, startPoint x: 537, startPoint y: 320, endPoint x: 542, endPoint y: 281, distance: 38.9
click at [537, 318] on input "(___) ___-____" at bounding box center [526, 303] width 162 height 33
paste input "619) 977-0968"
type input "(619) 977-0968"
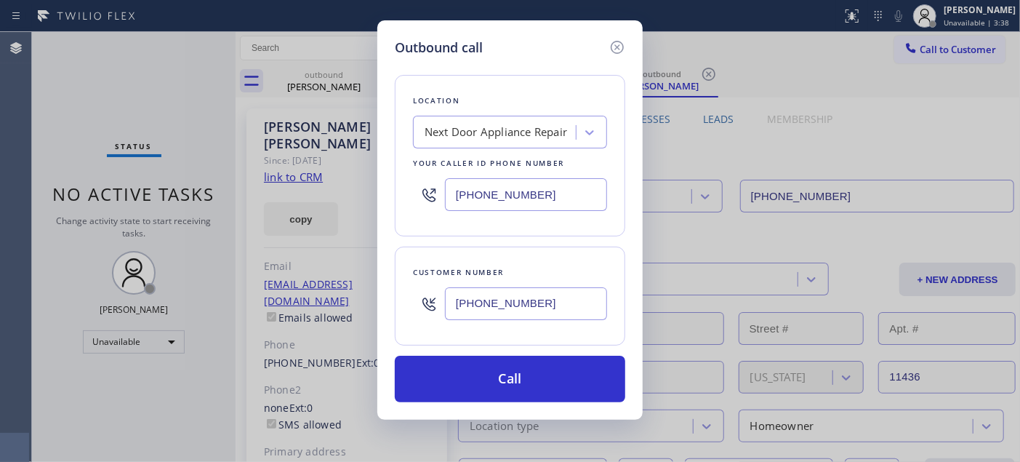
drag, startPoint x: 569, startPoint y: 186, endPoint x: 350, endPoint y: 172, distance: 219.3
click at [347, 172] on div "Outbound call Location Next Door Appliance Repair Your caller id phone number (…" at bounding box center [510, 231] width 1020 height 462
paste input "55) 213-9318"
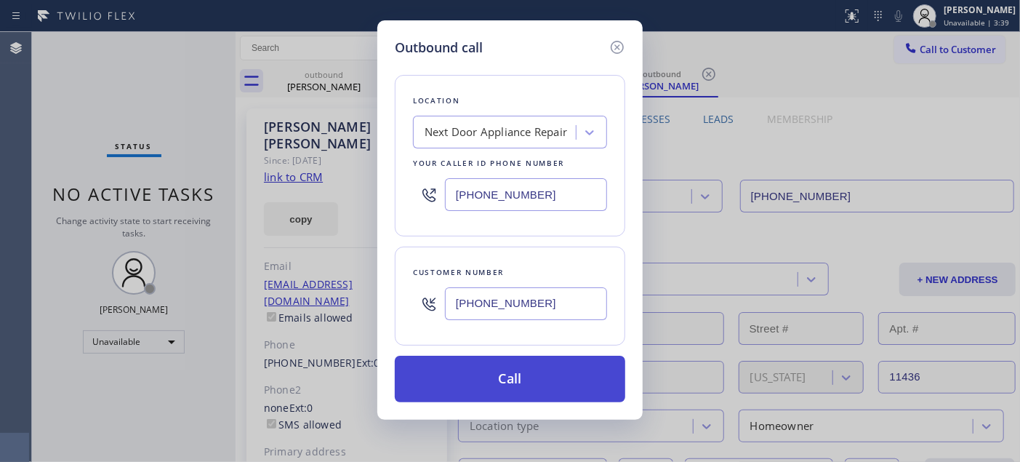
type input "[PHONE_NUMBER]"
click at [569, 372] on button "Call" at bounding box center [510, 379] width 230 height 47
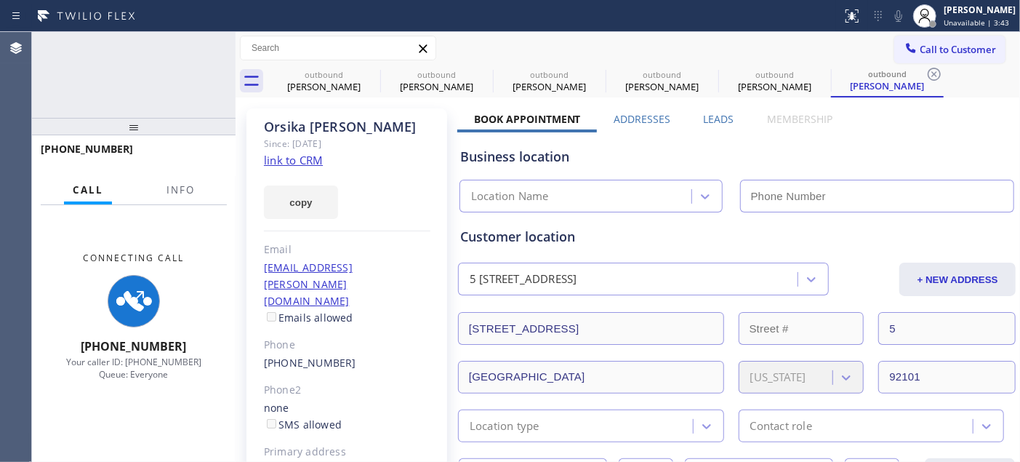
type input "[PHONE_NUMBER]"
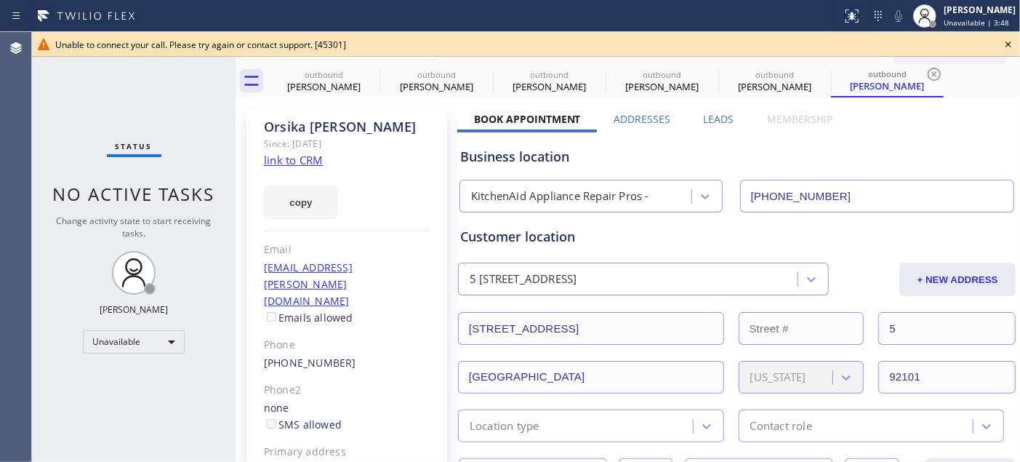
click at [1007, 44] on icon at bounding box center [1008, 44] width 6 height 6
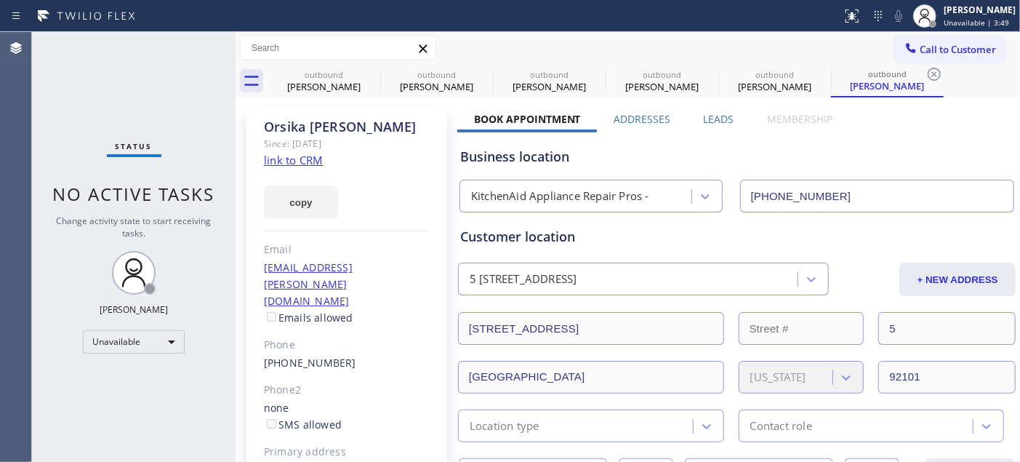
click at [934, 60] on button "Call to Customer" at bounding box center [949, 50] width 111 height 28
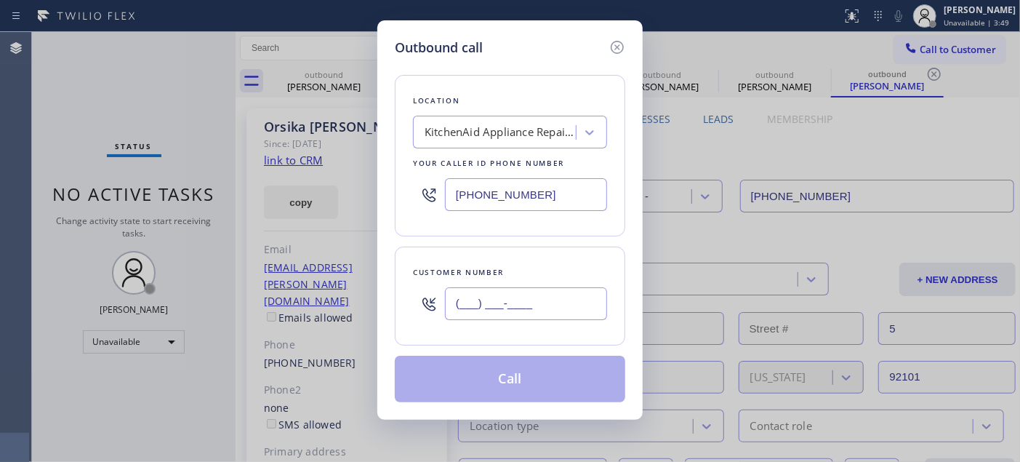
click at [517, 313] on input "(___) ___-____" at bounding box center [526, 303] width 162 height 33
paste input "855) 213-9318"
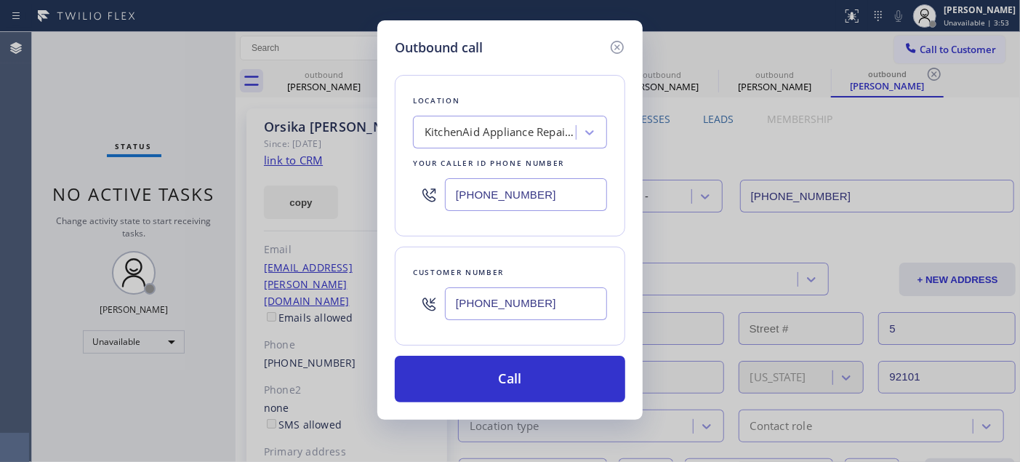
drag, startPoint x: 546, startPoint y: 308, endPoint x: 372, endPoint y: 311, distance: 174.5
click at [372, 311] on div "Outbound call Location KitchenAid Appliance Repair Pros - Your caller id phone …" at bounding box center [510, 231] width 1020 height 462
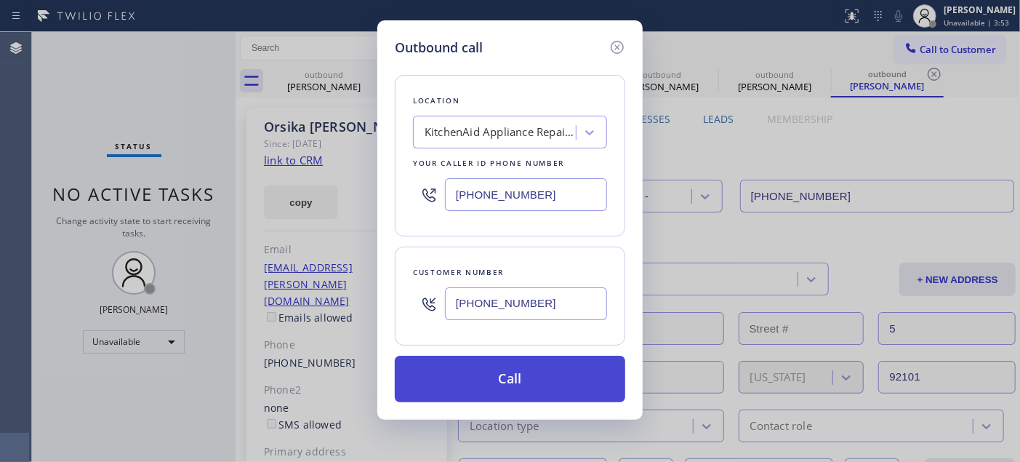
paste input "619) 977-096"
type input "(619) 977-0968"
click at [543, 382] on button "Call" at bounding box center [510, 379] width 230 height 47
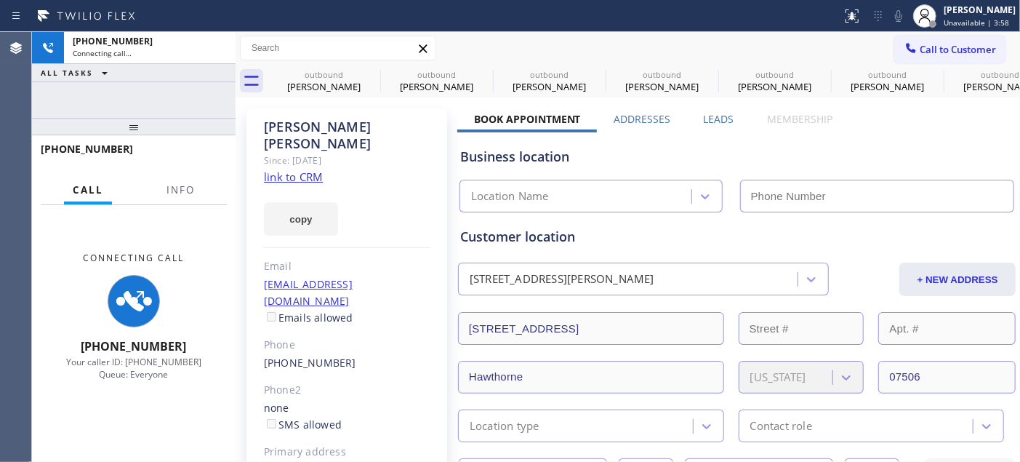
type input "[PHONE_NUMBER]"
click at [920, 48] on span "Call to Customer" at bounding box center [958, 49] width 76 height 13
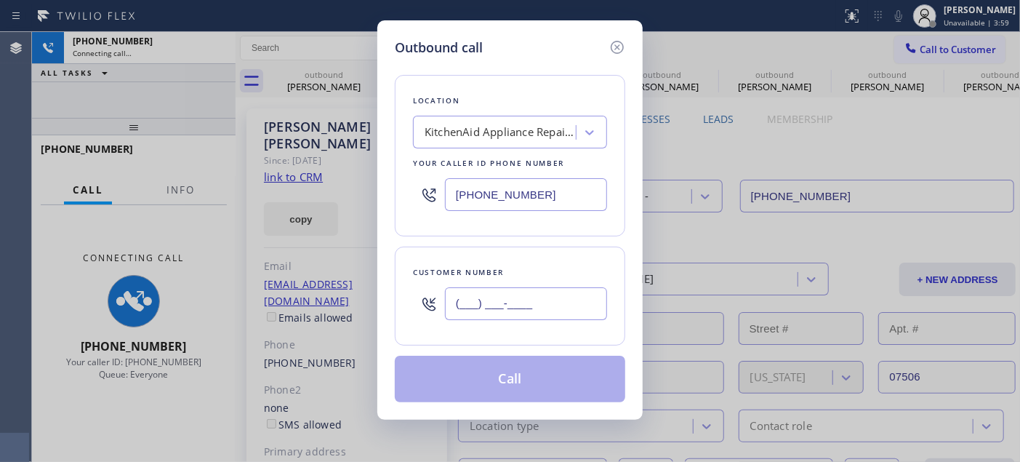
click at [592, 292] on input "(___) ___-____" at bounding box center [526, 303] width 162 height 33
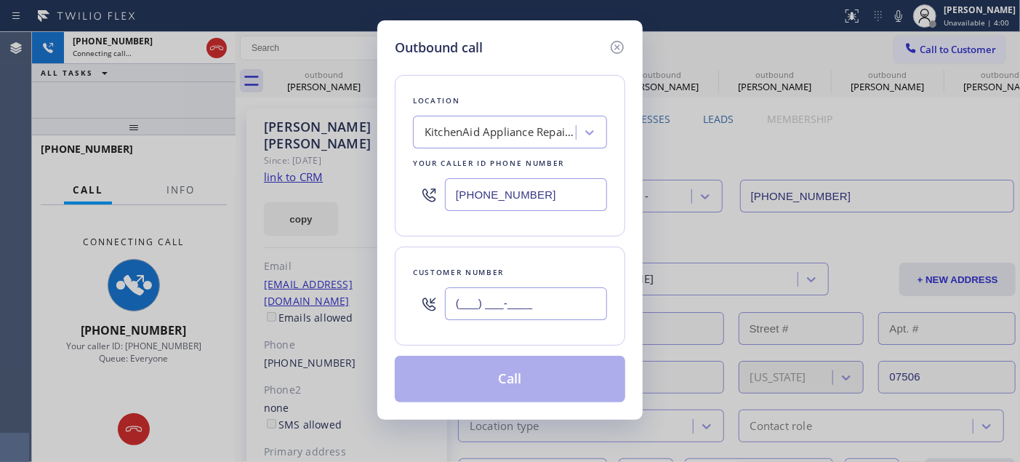
paste input "619) 977-0968"
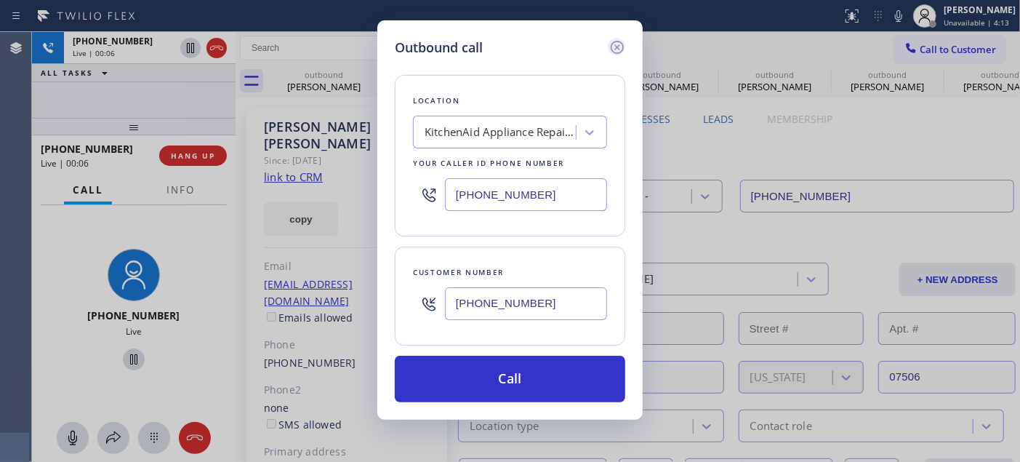
click at [612, 47] on icon at bounding box center [617, 47] width 17 height 17
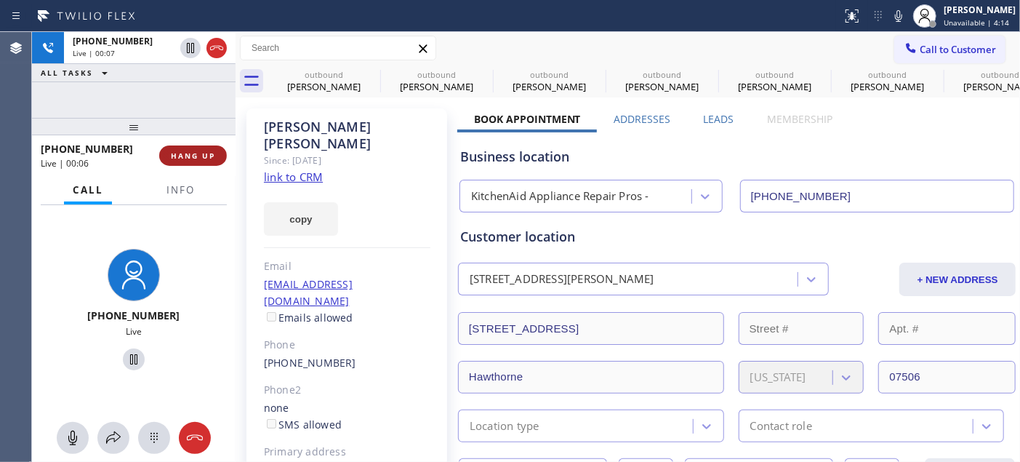
click at [200, 158] on span "HANG UP" at bounding box center [193, 155] width 44 height 10
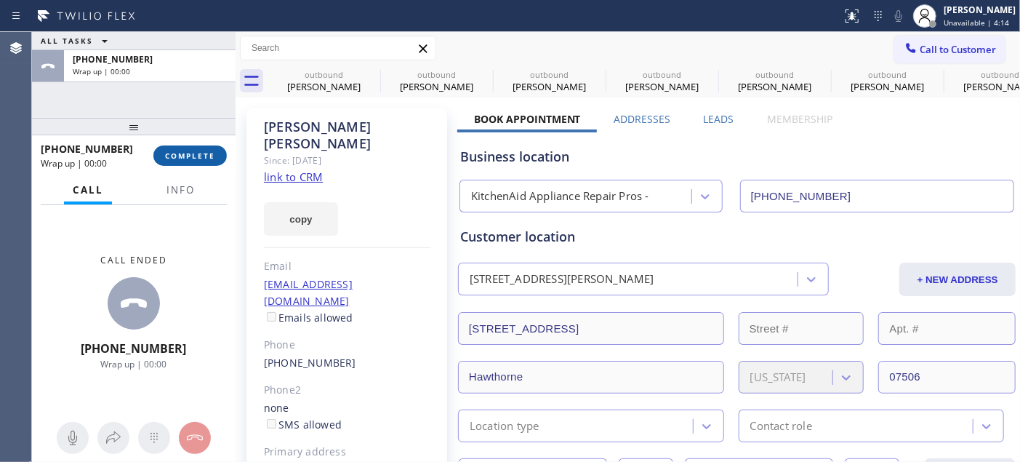
click at [206, 156] on span "COMPLETE" at bounding box center [190, 155] width 50 height 10
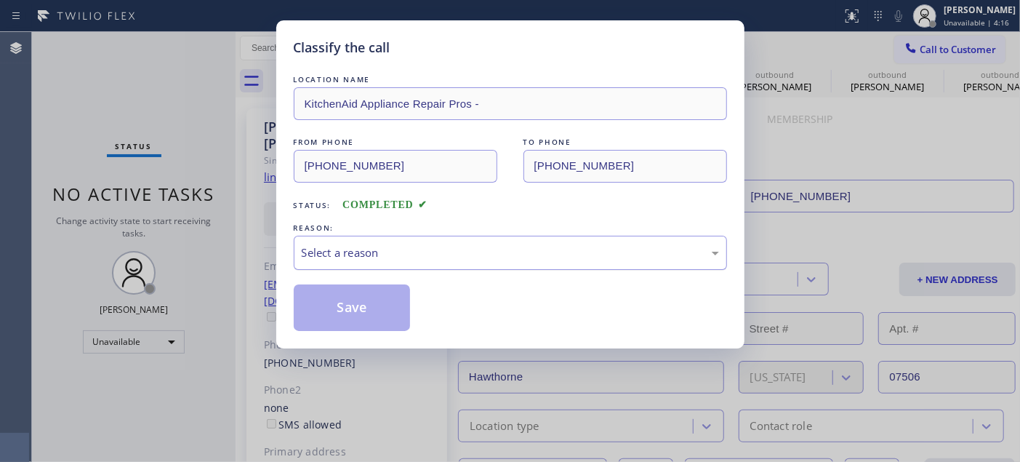
click at [390, 259] on div "Select a reason" at bounding box center [510, 252] width 417 height 17
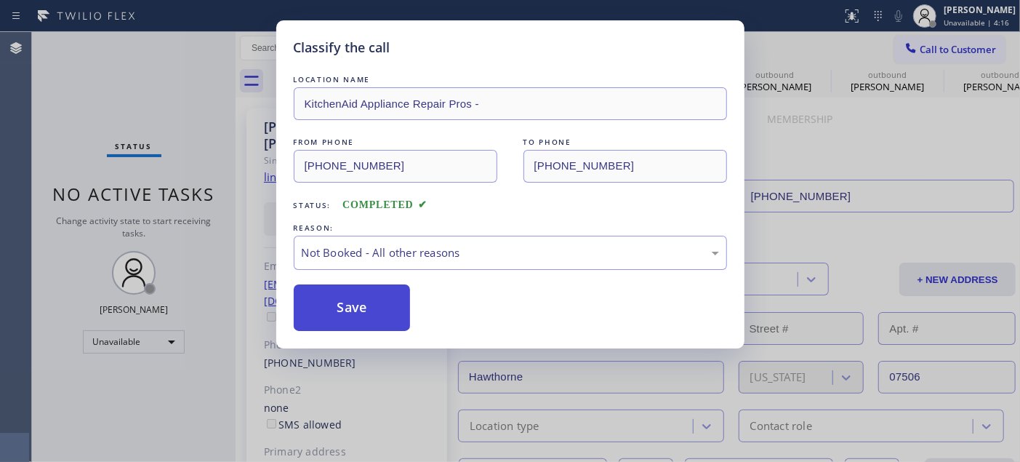
click at [382, 302] on button "Save" at bounding box center [352, 307] width 117 height 47
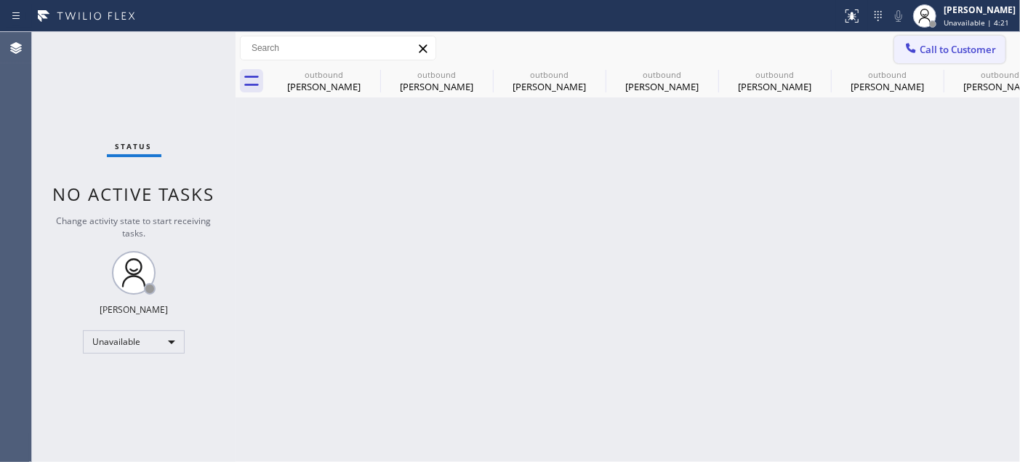
click at [935, 47] on span "Call to Customer" at bounding box center [958, 49] width 76 height 13
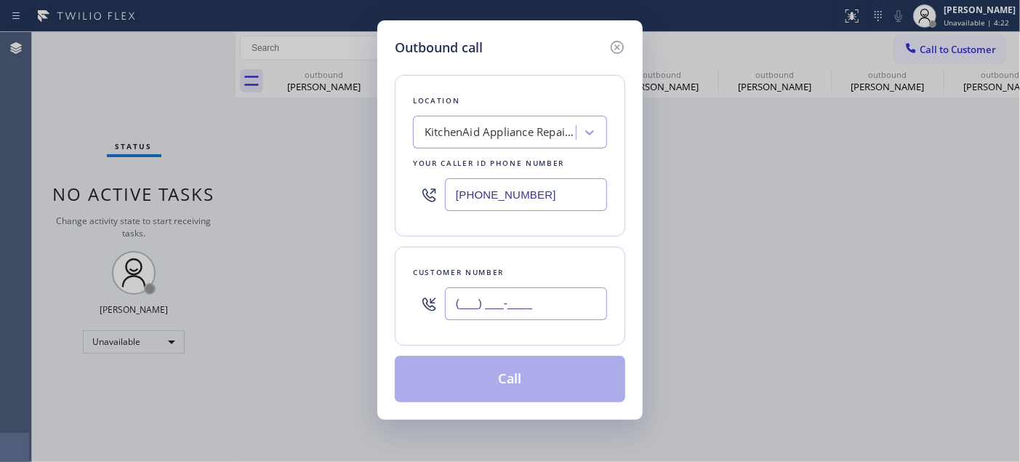
click at [491, 307] on input "(___) ___-____" at bounding box center [526, 303] width 162 height 33
paste input "714) 420-9873"
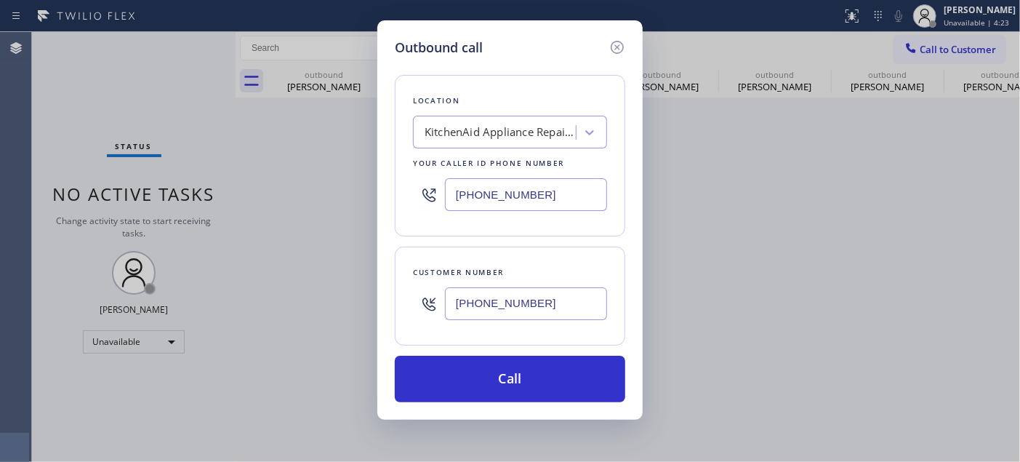
type input "(714) 420-9873"
drag, startPoint x: 547, startPoint y: 182, endPoint x: 353, endPoint y: 180, distance: 194.1
click at [353, 180] on div "Outbound call Location KitchenAid Appliance Repair Pros - Your caller id phone …" at bounding box center [510, 231] width 1020 height 462
paste input "760) 284-8010"
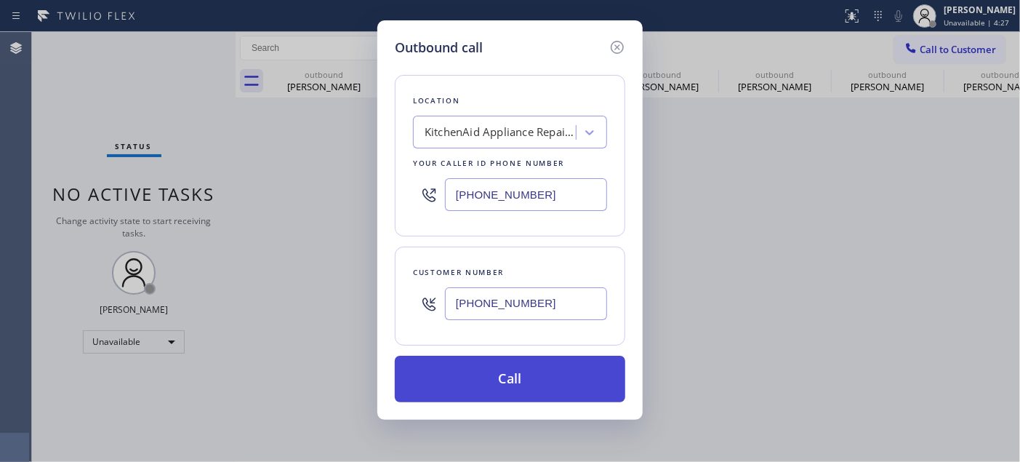
type input "(760) 284-8010"
drag, startPoint x: 550, startPoint y: 357, endPoint x: 953, endPoint y: 148, distance: 454.6
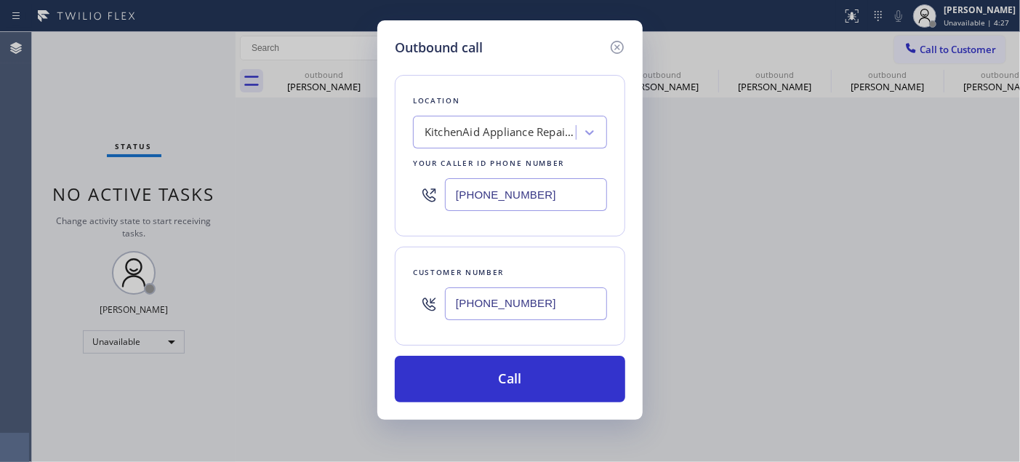
click at [550, 358] on button "Call" at bounding box center [510, 379] width 230 height 47
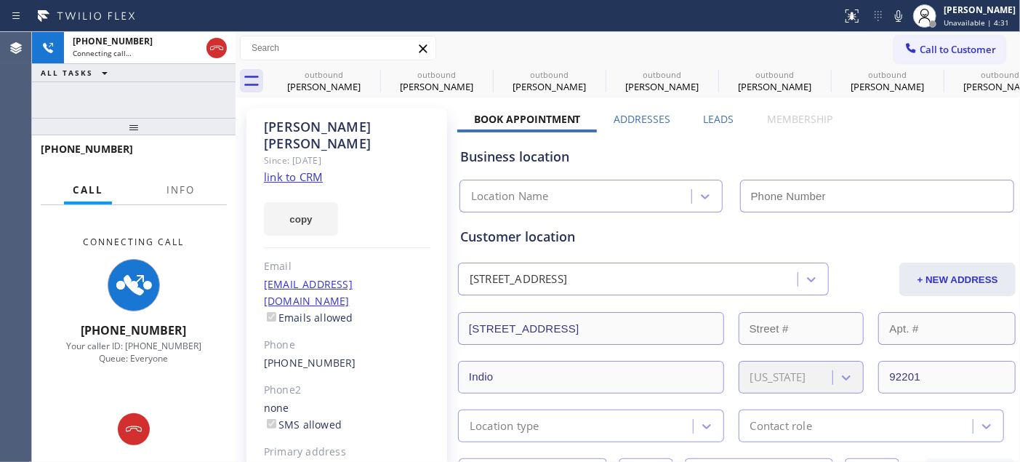
type input "(760) 284-8010"
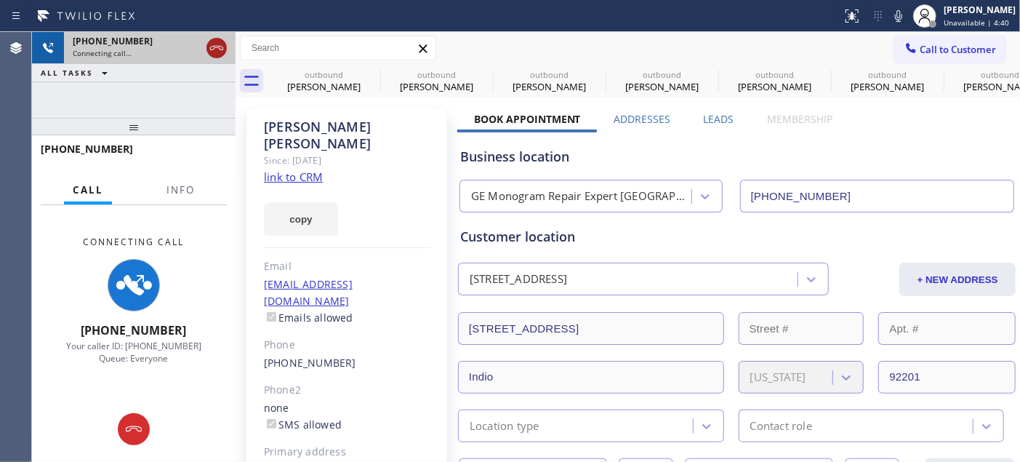
click at [214, 47] on icon at bounding box center [216, 48] width 13 height 4
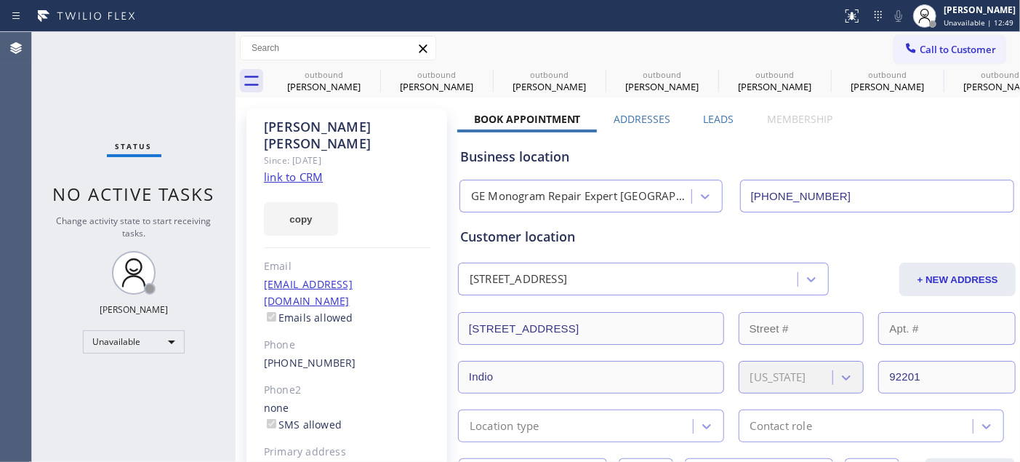
click at [487, 41] on div "Call to Customer Outbound call Location GE Monogram Repair Expert Palm Desert Y…" at bounding box center [628, 48] width 784 height 25
click at [369, 71] on icon at bounding box center [370, 73] width 17 height 17
click at [0, 0] on icon at bounding box center [0, 0] width 0 height 0
type input "(844) 505-3776"
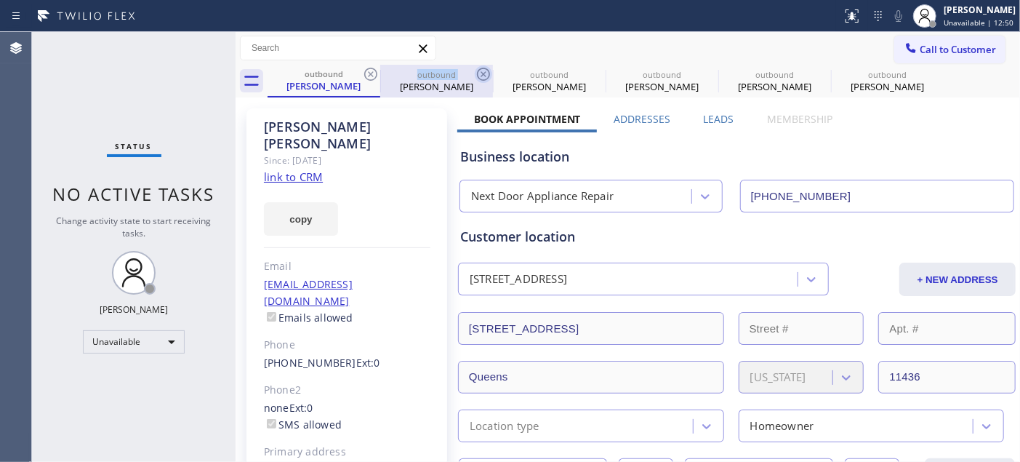
click at [369, 71] on icon at bounding box center [370, 73] width 17 height 17
type input "[PHONE_NUMBER]"
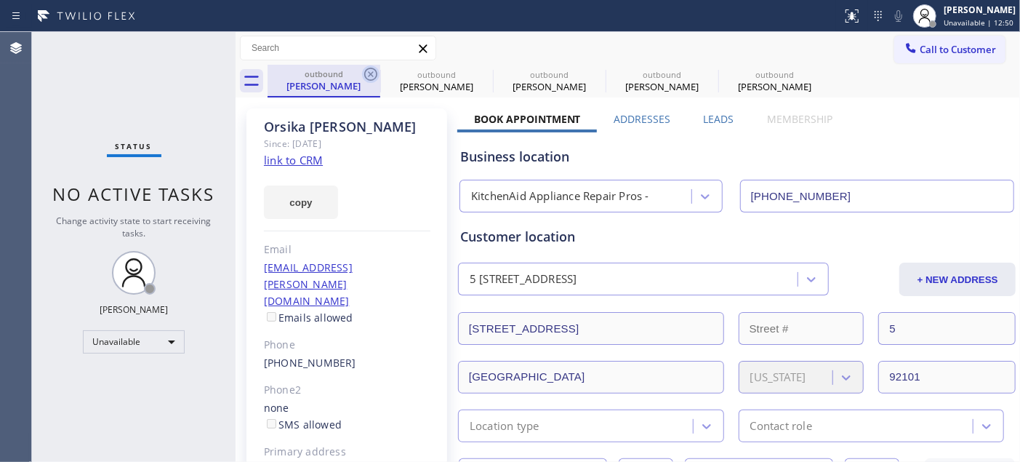
click at [371, 69] on icon at bounding box center [370, 73] width 17 height 17
click at [0, 0] on icon at bounding box center [0, 0] width 0 height 0
type input "(760) 284-8010"
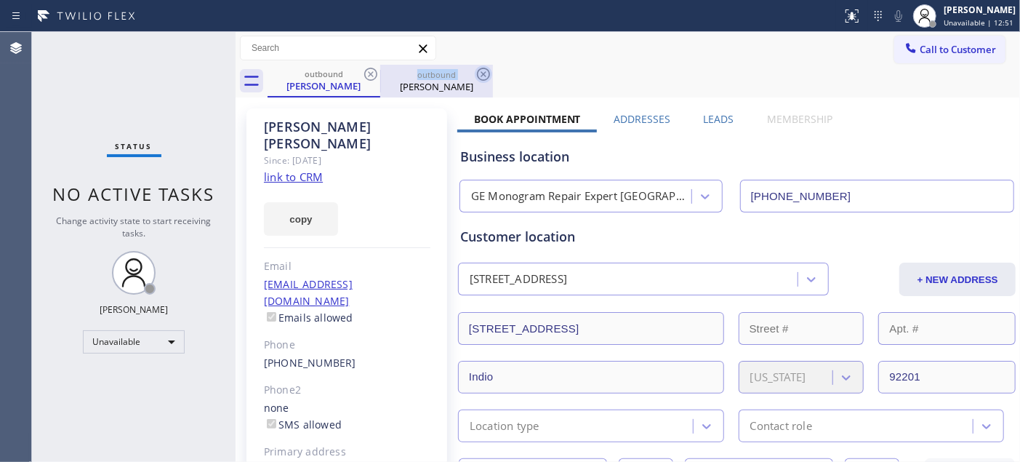
click at [372, 68] on icon at bounding box center [370, 73] width 17 height 17
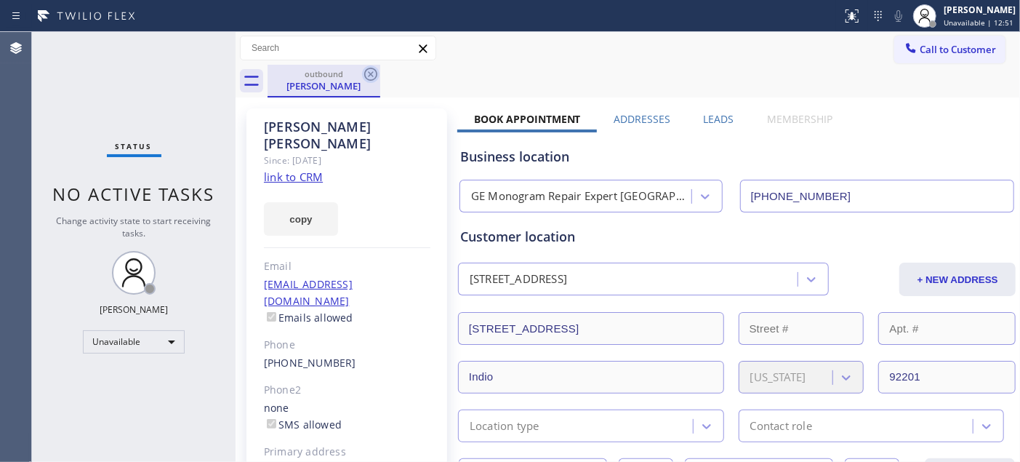
click at [373, 68] on icon at bounding box center [370, 74] width 13 height 13
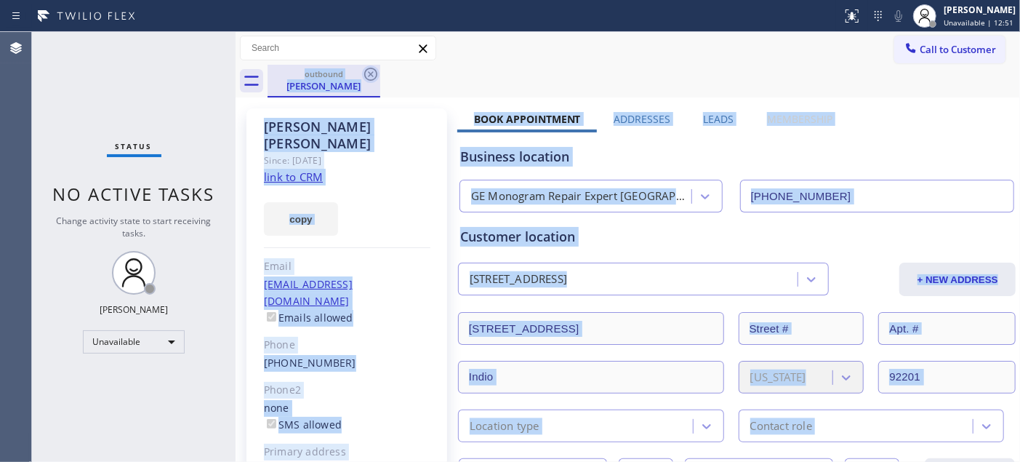
click at [373, 68] on div "outbound Denis Presley" at bounding box center [644, 81] width 752 height 33
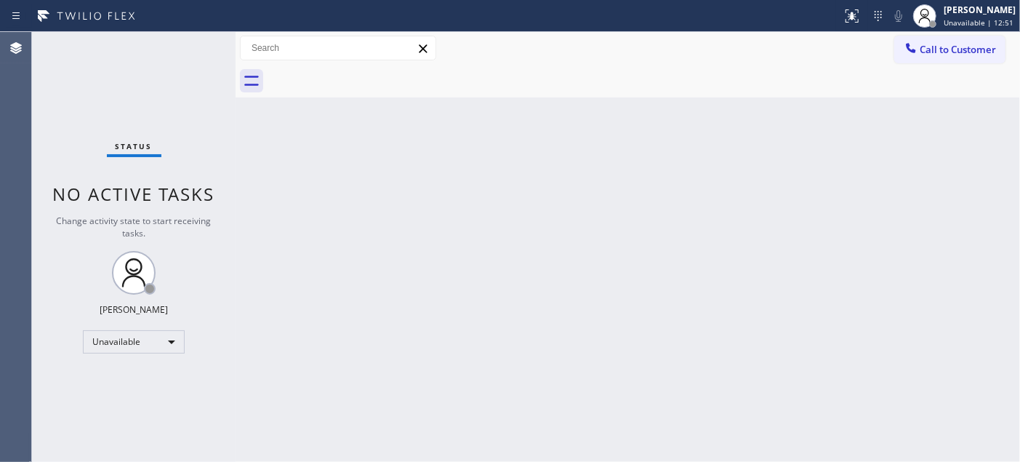
click at [373, 68] on div at bounding box center [644, 81] width 752 height 33
click at [965, 46] on span "Call to Customer" at bounding box center [958, 49] width 76 height 13
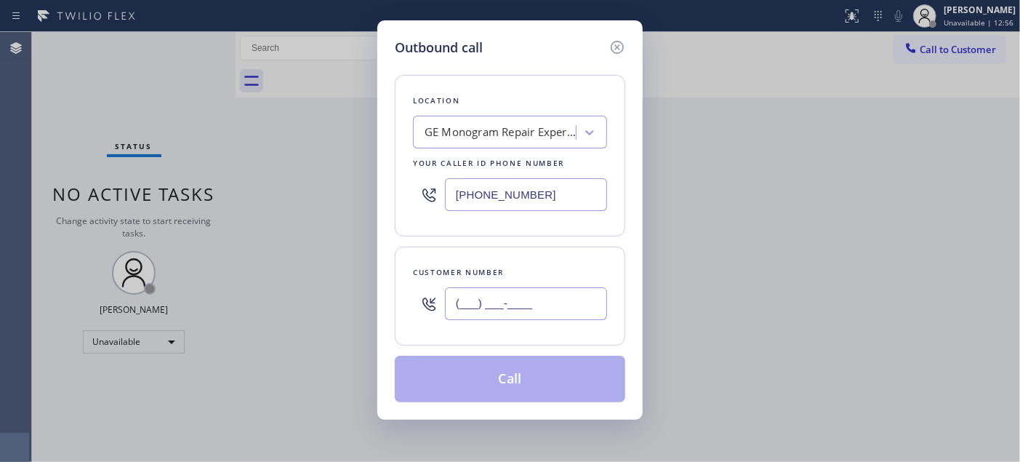
click at [527, 310] on input "(___) ___-____" at bounding box center [526, 303] width 162 height 33
paste input "201) 572-9339"
type input "[PHONE_NUMBER]"
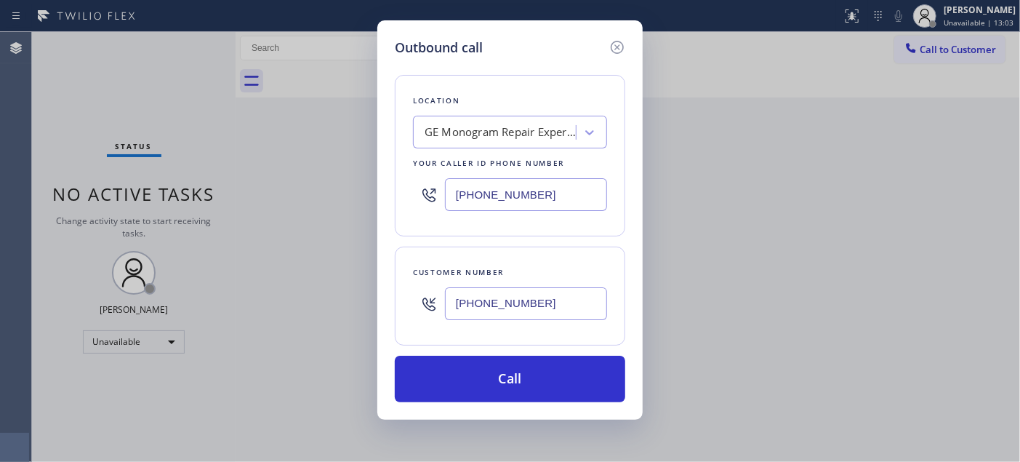
drag, startPoint x: 547, startPoint y: 185, endPoint x: 361, endPoint y: 180, distance: 186.2
click at [361, 180] on div "Outbound call Location GE Monogram Repair Expert Palm Desert Your caller id pho…" at bounding box center [510, 231] width 1020 height 462
paste input "855) 731-4952"
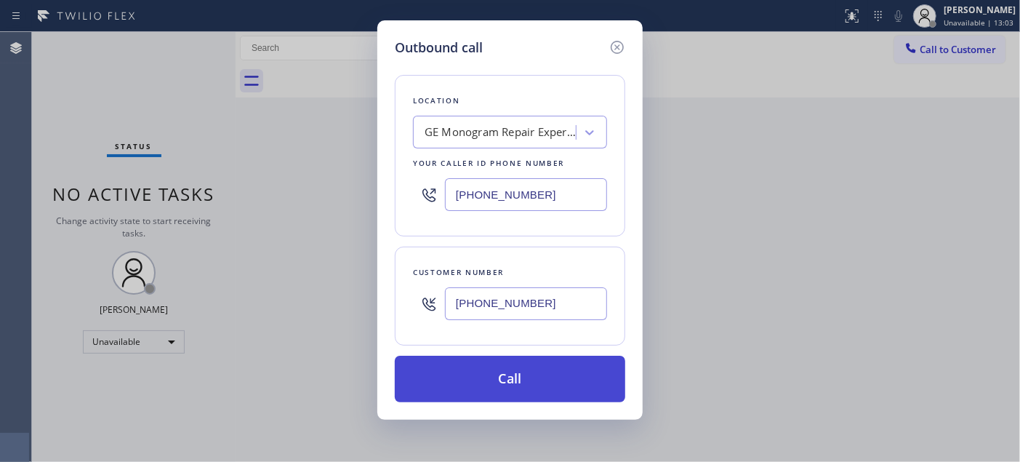
type input "[PHONE_NUMBER]"
click at [531, 372] on button "Call" at bounding box center [510, 379] width 230 height 47
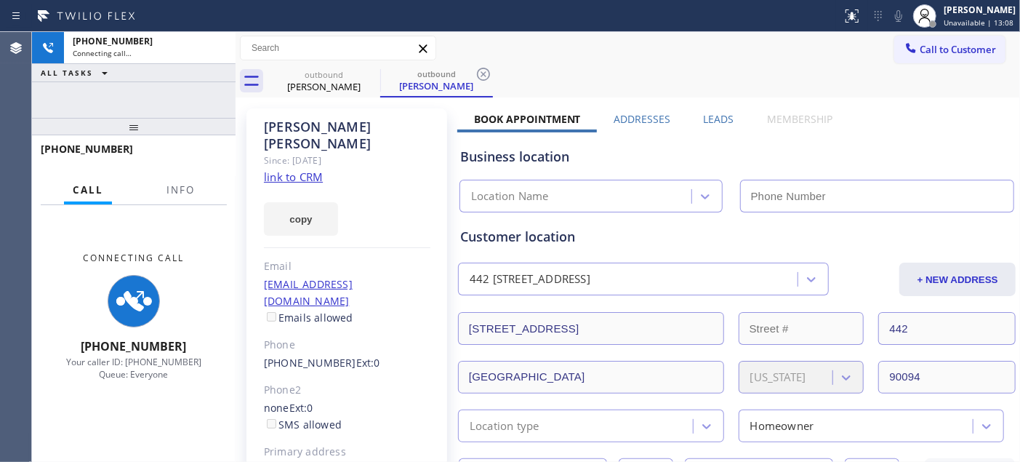
type input "[PHONE_NUMBER]"
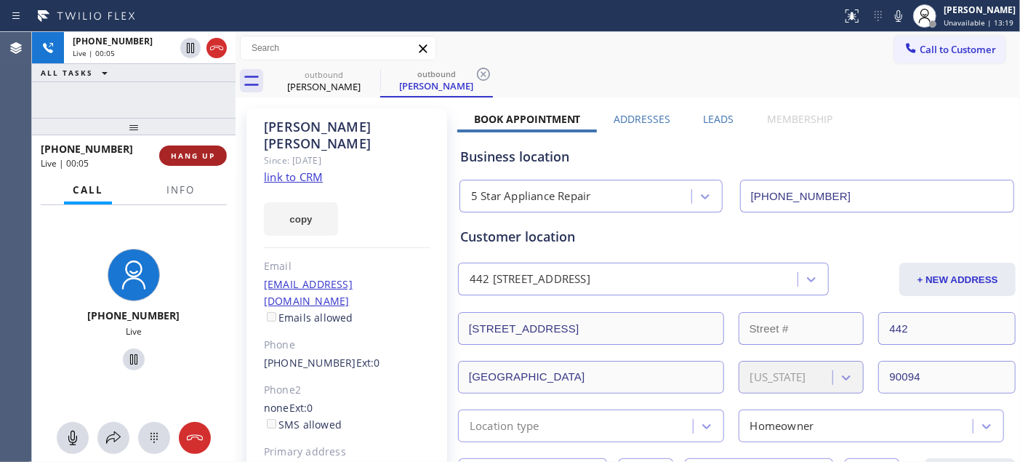
click at [180, 147] on button "HANG UP" at bounding box center [193, 155] width 68 height 20
click at [182, 153] on span "HANG UP" at bounding box center [193, 155] width 44 height 10
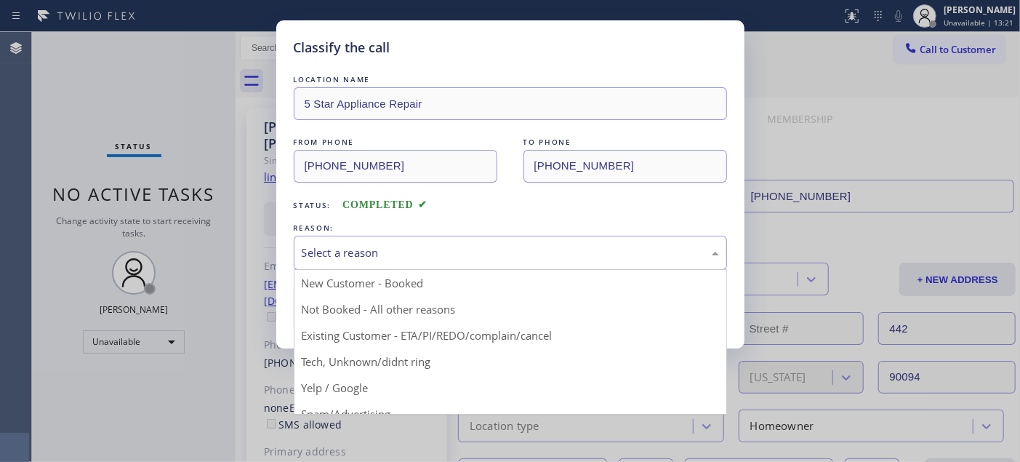
click at [455, 253] on div "Select a reason" at bounding box center [510, 252] width 417 height 17
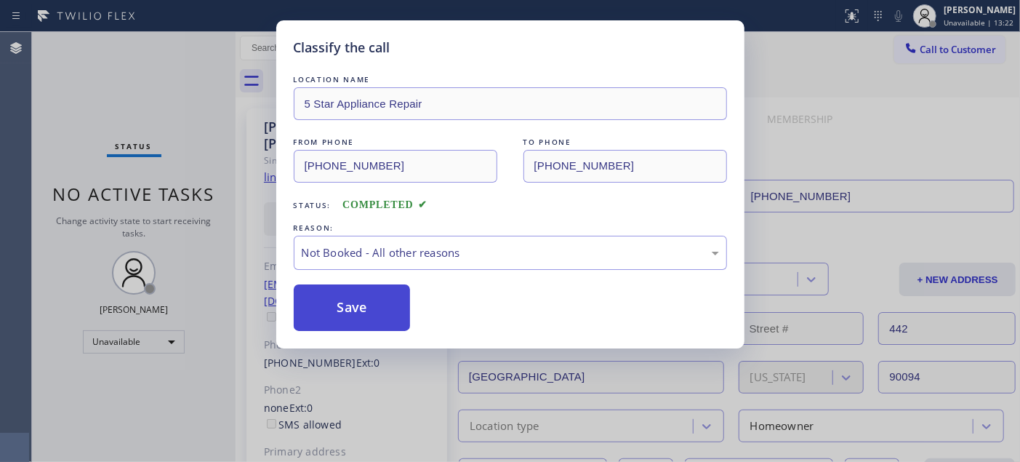
click at [394, 302] on button "Save" at bounding box center [352, 307] width 117 height 47
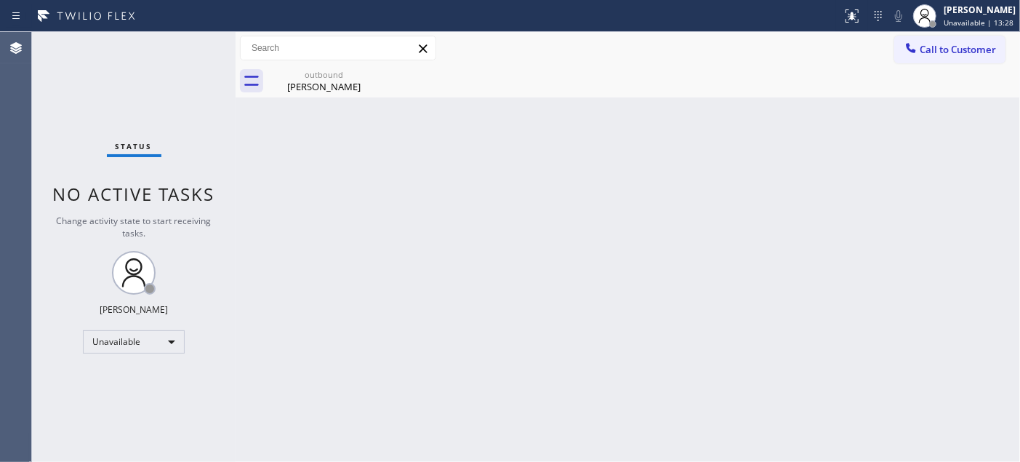
click at [951, 37] on button "Call to Customer" at bounding box center [949, 50] width 111 height 28
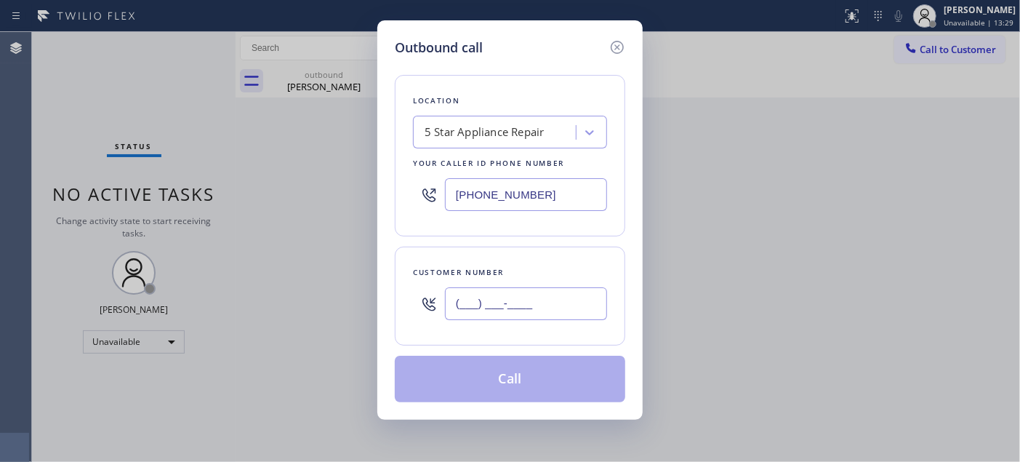
click at [477, 313] on input "(___) ___-____" at bounding box center [526, 303] width 162 height 33
paste input "714) 231-0104"
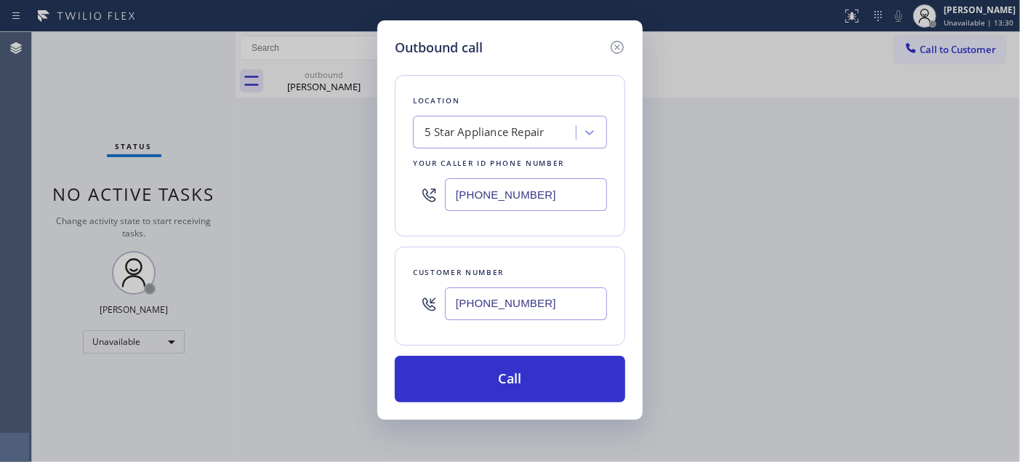
type input "[PHONE_NUMBER]"
drag, startPoint x: 427, startPoint y: 188, endPoint x: 393, endPoint y: 192, distance: 34.4
click at [382, 189] on div "Outbound call Location 5 Star Appliance Repair Your caller id phone number (855…" at bounding box center [509, 219] width 265 height 399
paste input "480) 418-9915"
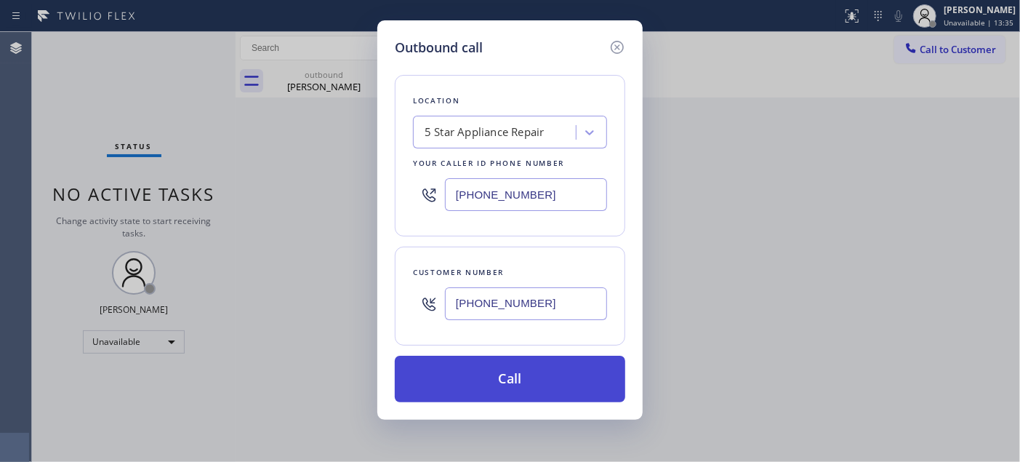
type input "(480) 418-9915"
click at [556, 386] on button "Call" at bounding box center [510, 379] width 230 height 47
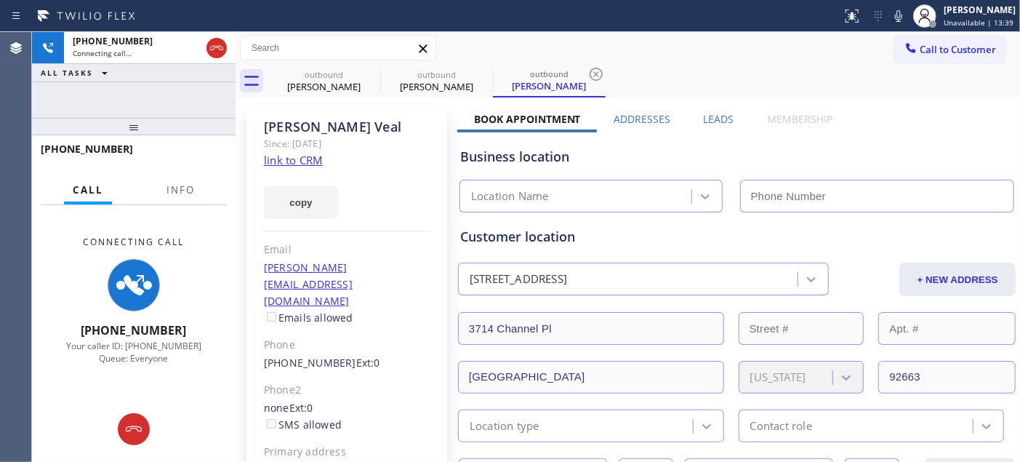
type input "[PHONE_NUMBER]"
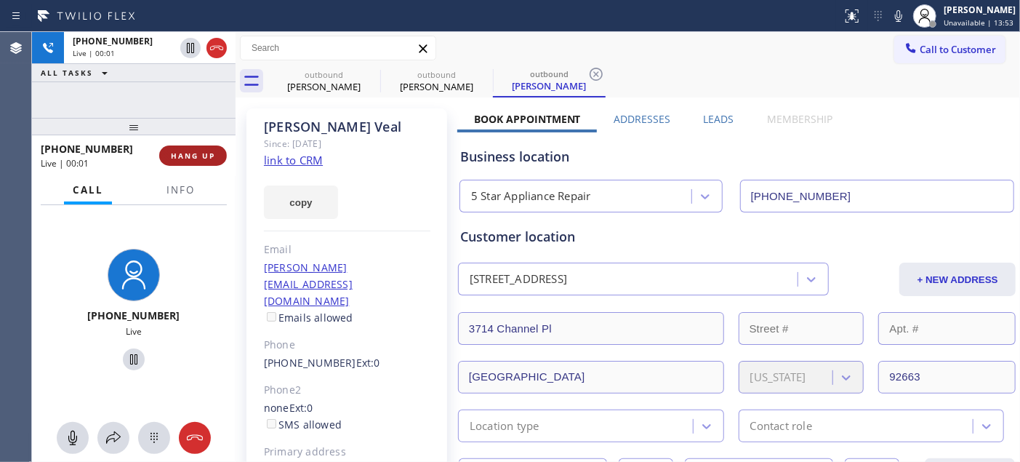
click at [209, 149] on button "HANG UP" at bounding box center [193, 155] width 68 height 20
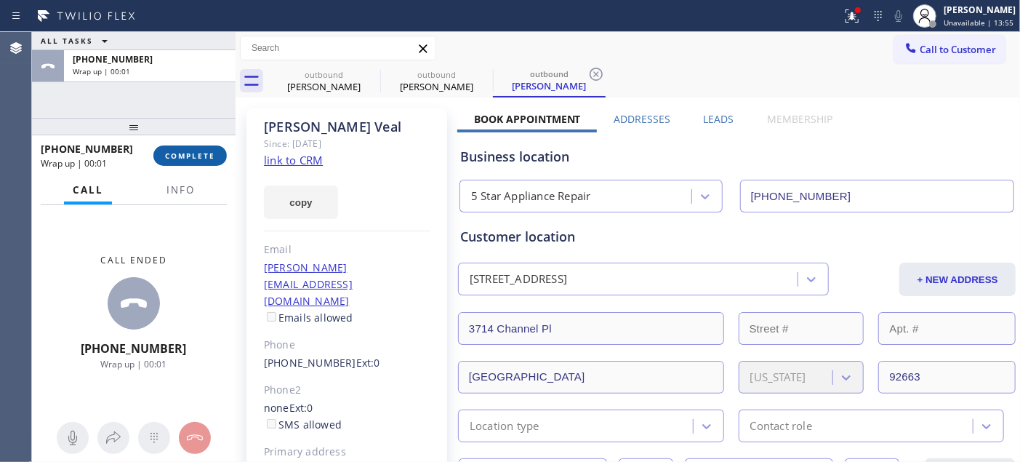
click at [217, 157] on button "COMPLETE" at bounding box center [189, 155] width 73 height 20
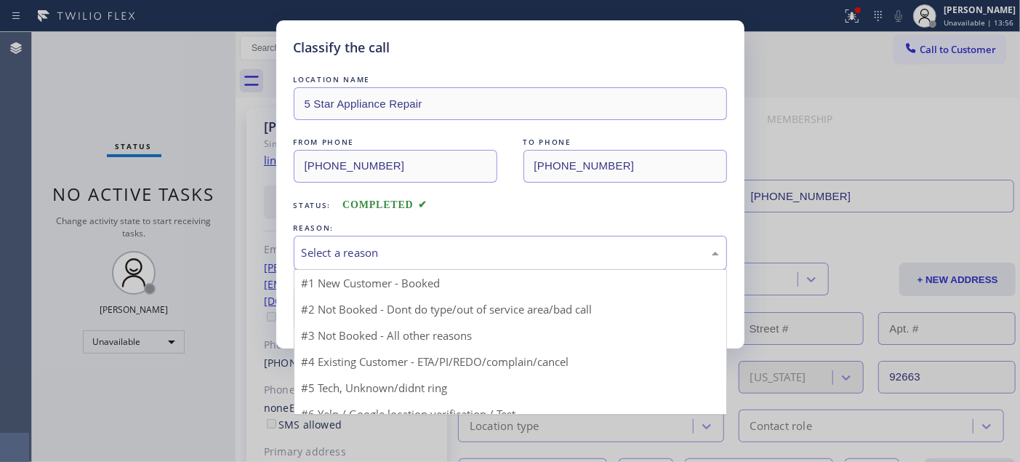
click at [380, 255] on div "Select a reason" at bounding box center [510, 252] width 417 height 17
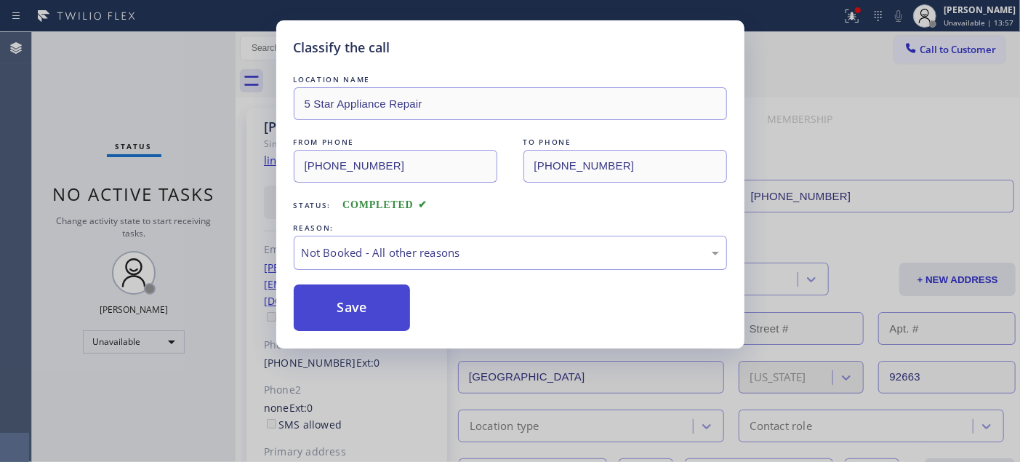
click at [344, 296] on button "Save" at bounding box center [352, 307] width 117 height 47
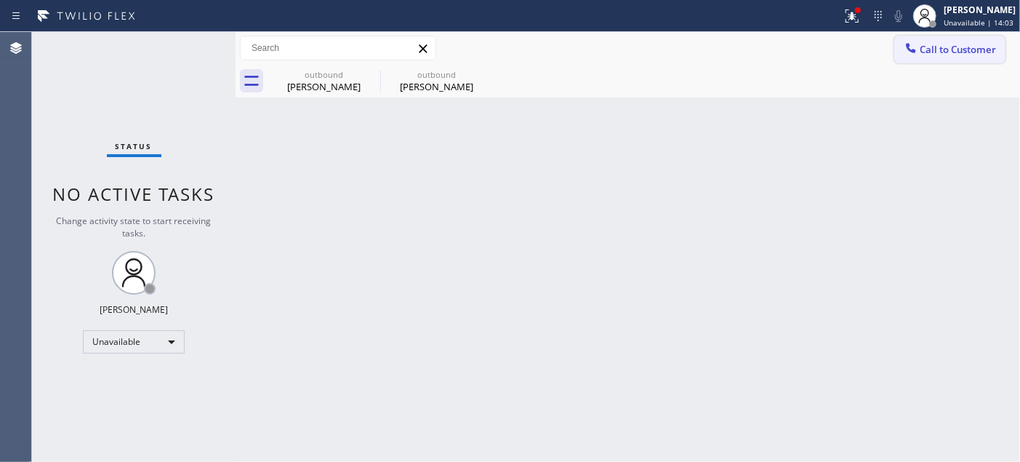
click at [947, 55] on span "Call to Customer" at bounding box center [958, 49] width 76 height 13
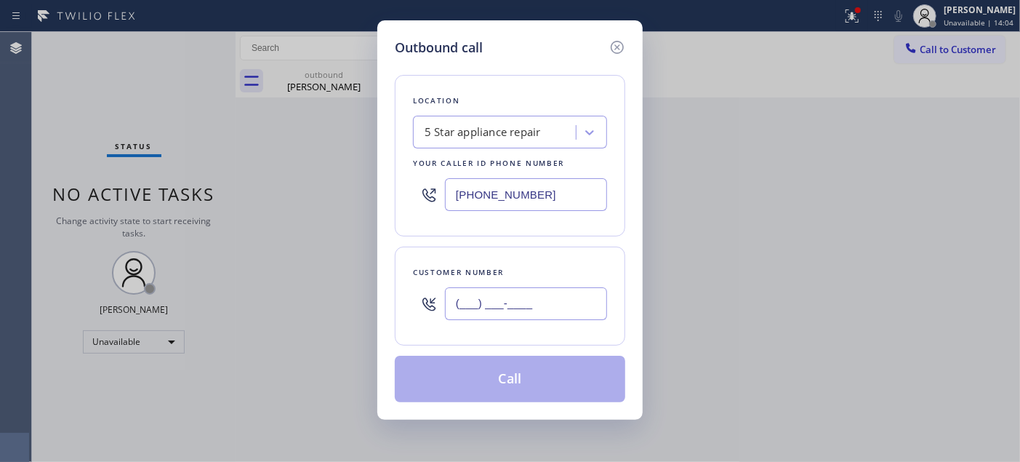
click at [583, 313] on input "(___) ___-____" at bounding box center [526, 303] width 162 height 33
paste input "425) 326-2675"
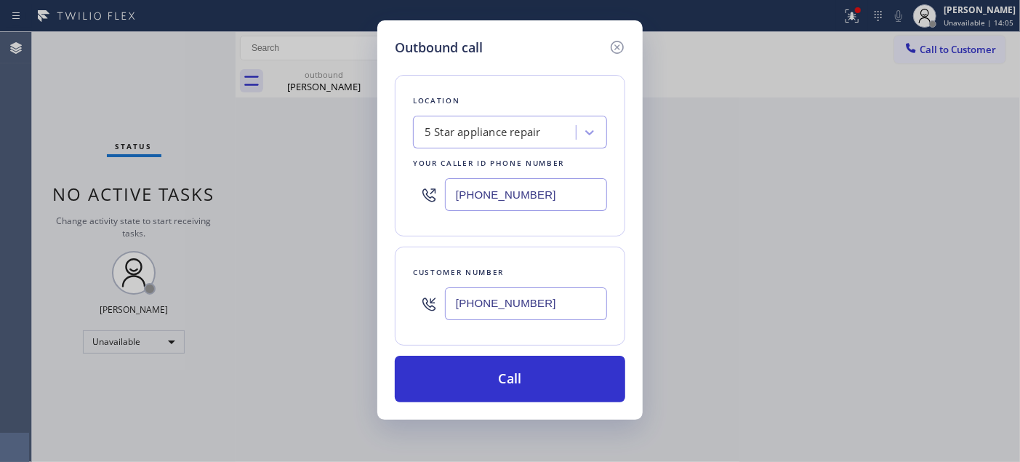
type input "[PHONE_NUMBER]"
drag, startPoint x: 535, startPoint y: 193, endPoint x: 416, endPoint y: 193, distance: 119.2
click at [416, 193] on div "(480) 418-9915" at bounding box center [510, 194] width 194 height 47
paste input "206) 472-1791"
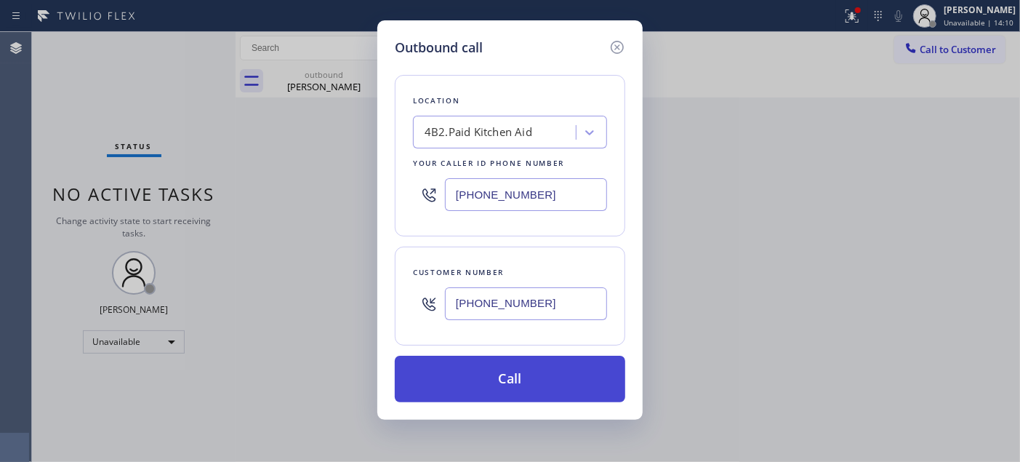
type input "[PHONE_NUMBER]"
click at [564, 369] on button "Call" at bounding box center [510, 379] width 230 height 47
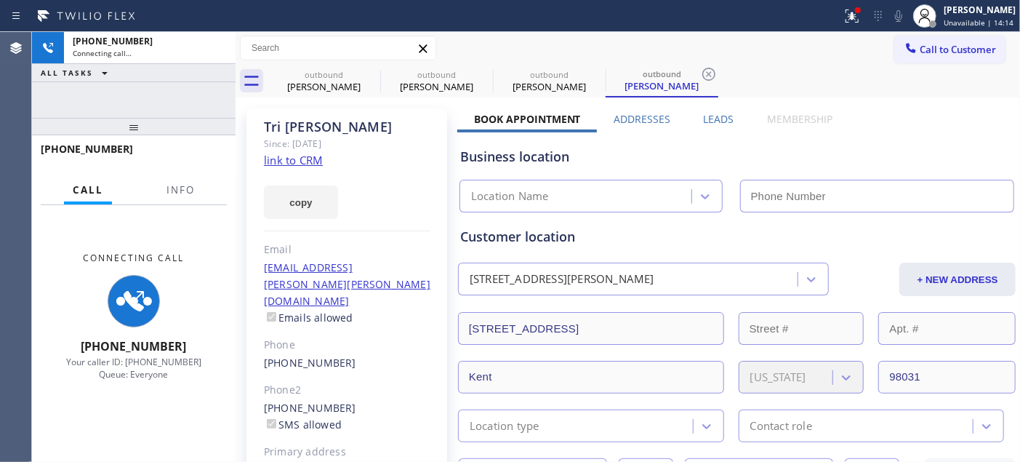
type input "[PHONE_NUMBER]"
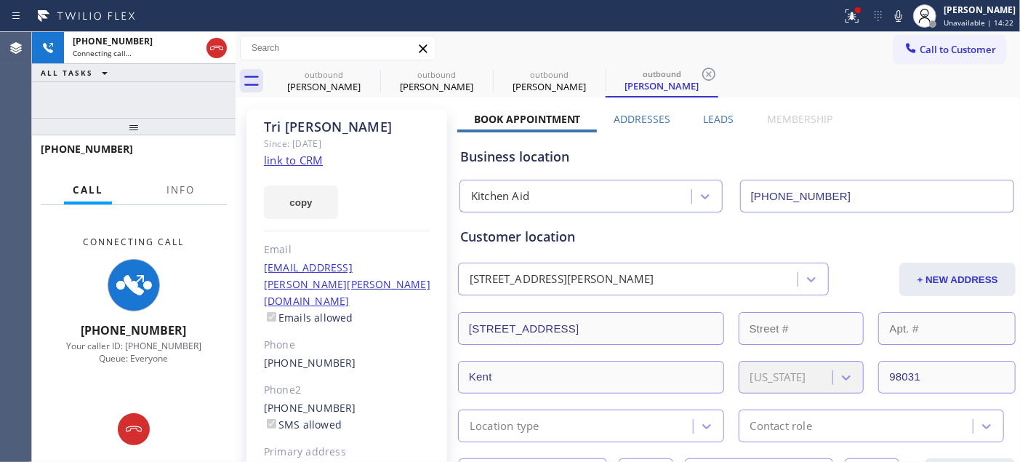
drag, startPoint x: 896, startPoint y: 23, endPoint x: 891, endPoint y: 32, distance: 9.8
click at [896, 23] on icon at bounding box center [898, 15] width 17 height 17
click at [211, 47] on icon at bounding box center [216, 48] width 13 height 4
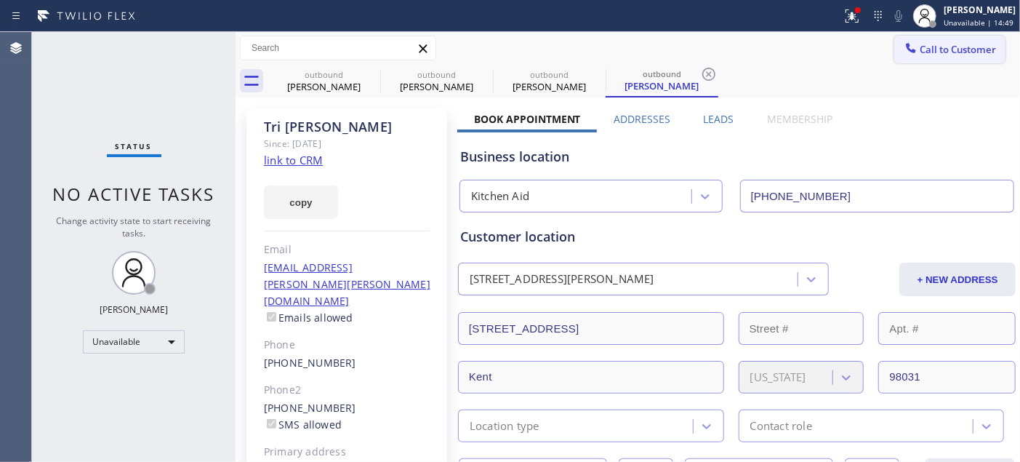
drag, startPoint x: 938, startPoint y: 46, endPoint x: 721, endPoint y: 185, distance: 257.7
click at [936, 46] on span "Call to Customer" at bounding box center [958, 49] width 76 height 13
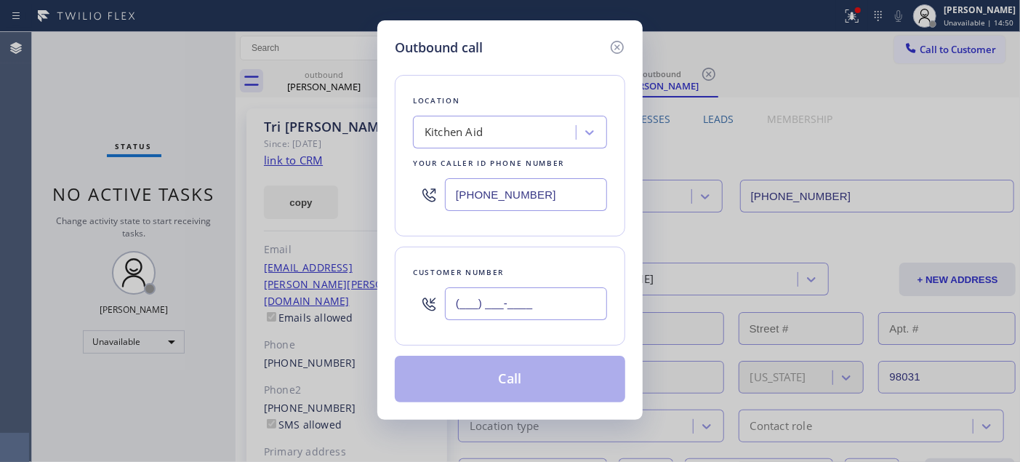
click at [562, 288] on input "(___) ___-____" at bounding box center [526, 303] width 162 height 33
paste input "714) 724-4050"
type input "[PHONE_NUMBER]"
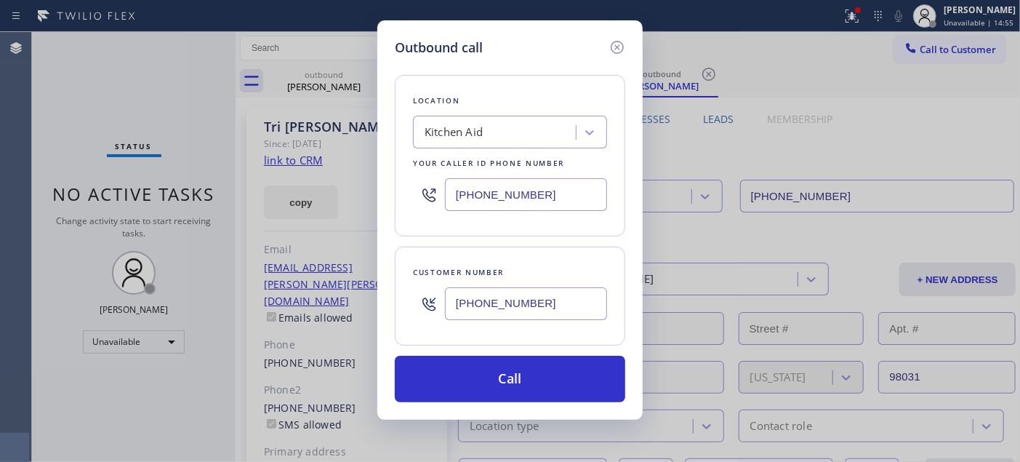
drag, startPoint x: 536, startPoint y: 191, endPoint x: 390, endPoint y: 174, distance: 147.1
click at [358, 177] on div "Outbound call Location Kitchen Aid Your caller id phone number (206) 472-1791 C…" at bounding box center [510, 231] width 1020 height 462
paste input "714) 942-4220"
type input "[PHONE_NUMBER]"
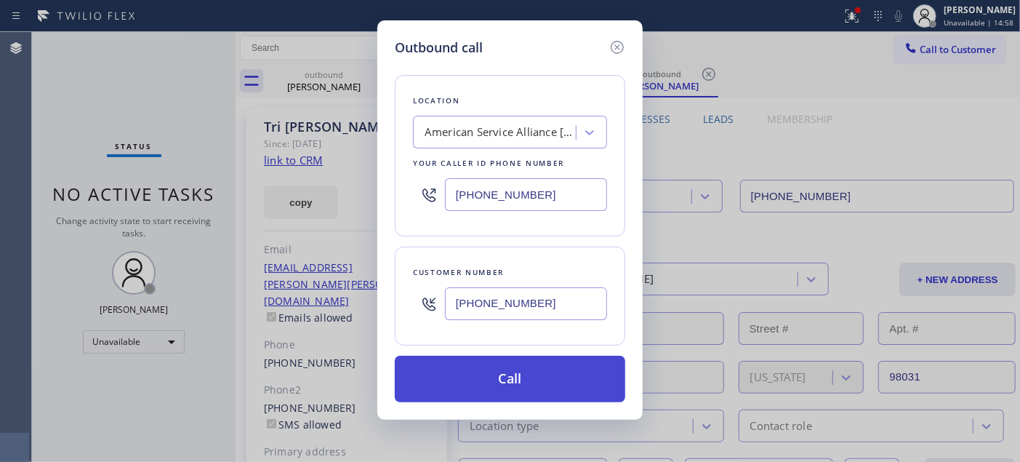
click at [533, 376] on button "Call" at bounding box center [510, 379] width 230 height 47
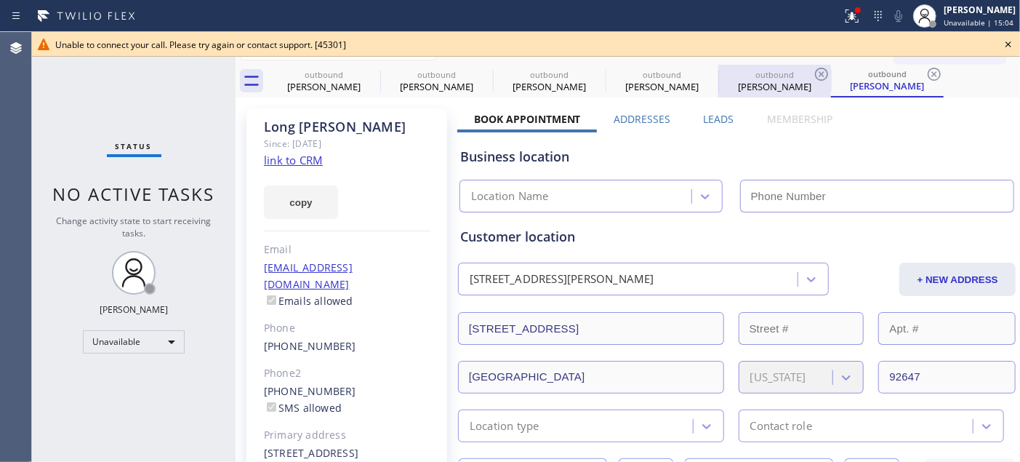
type input "[PHONE_NUMBER]"
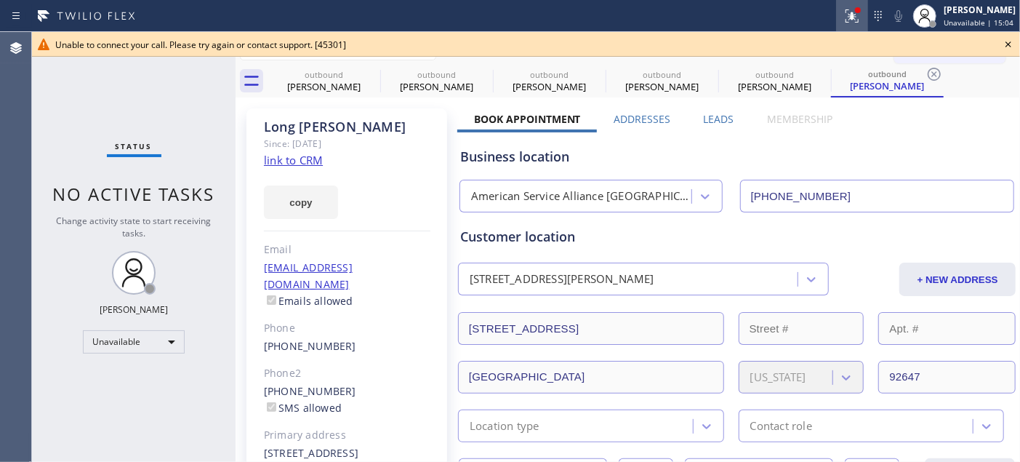
click at [843, 18] on icon at bounding box center [851, 15] width 17 height 17
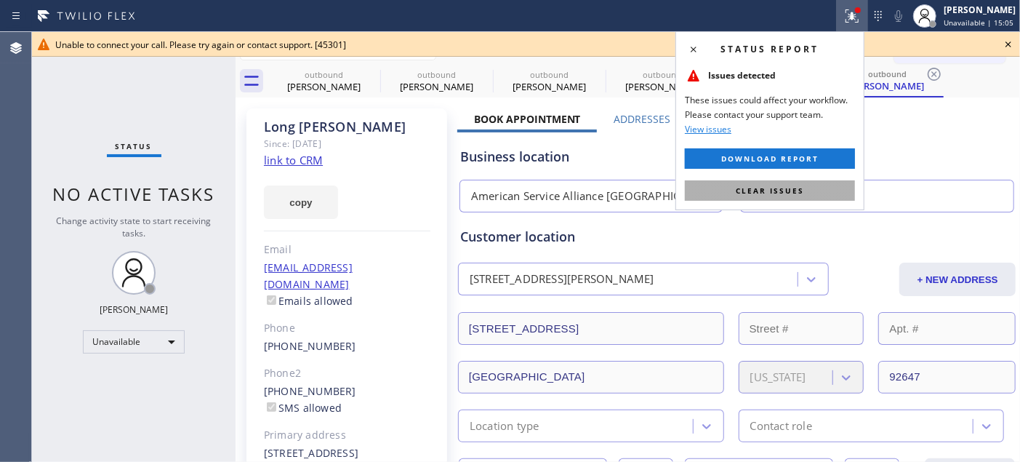
click at [728, 195] on button "Clear issues" at bounding box center [770, 190] width 170 height 20
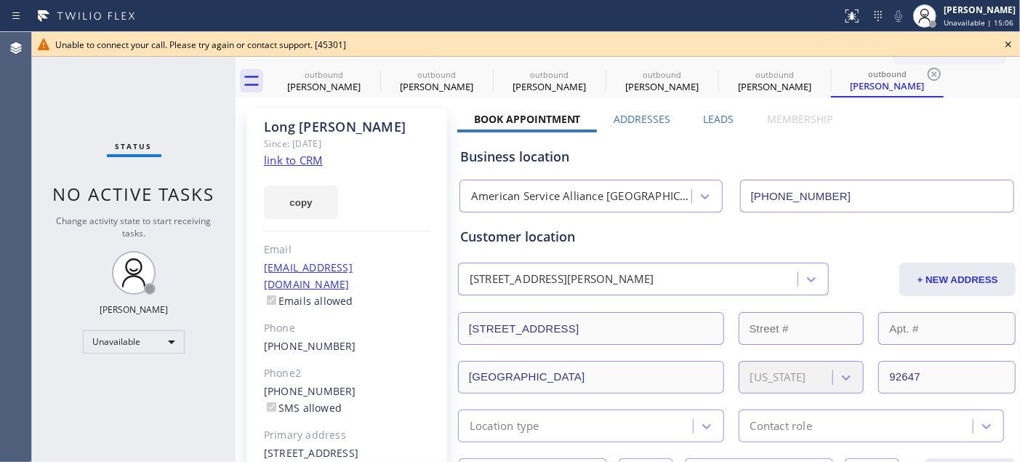
click at [1000, 47] on icon at bounding box center [1008, 44] width 17 height 17
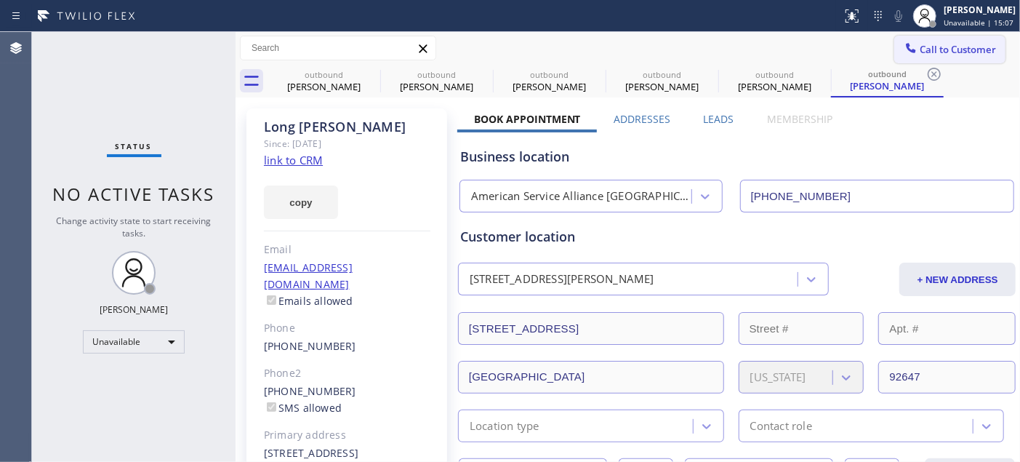
click at [950, 54] on span "Call to Customer" at bounding box center [958, 49] width 76 height 13
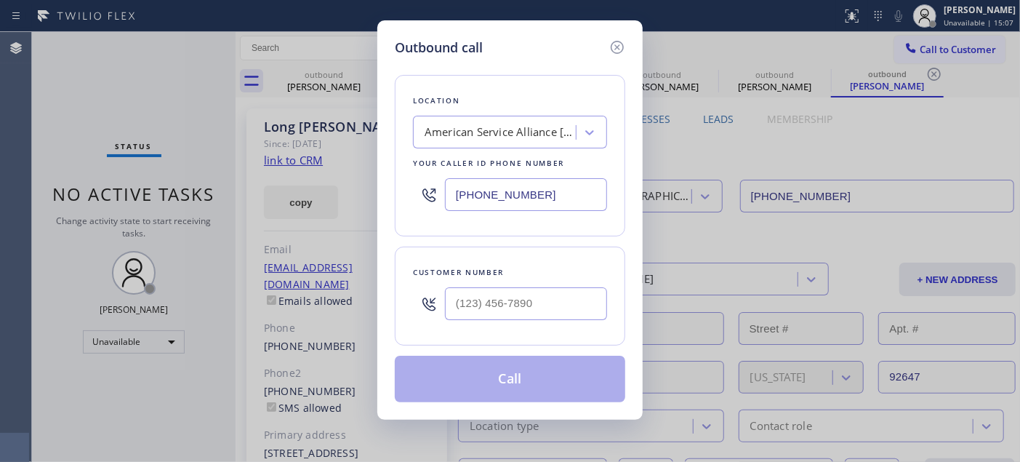
drag, startPoint x: 561, startPoint y: 193, endPoint x: 565, endPoint y: -55, distance: 247.9
click at [565, 0] on html "Status report No issues detected If you experience an issue, please download th…" at bounding box center [510, 231] width 1020 height 462
drag, startPoint x: 569, startPoint y: 308, endPoint x: 414, endPoint y: 313, distance: 154.2
click at [393, 311] on div "Outbound call Location American Service Alliance Garden Grove Your caller id ph…" at bounding box center [509, 219] width 265 height 399
paste input "714) 724-4050"
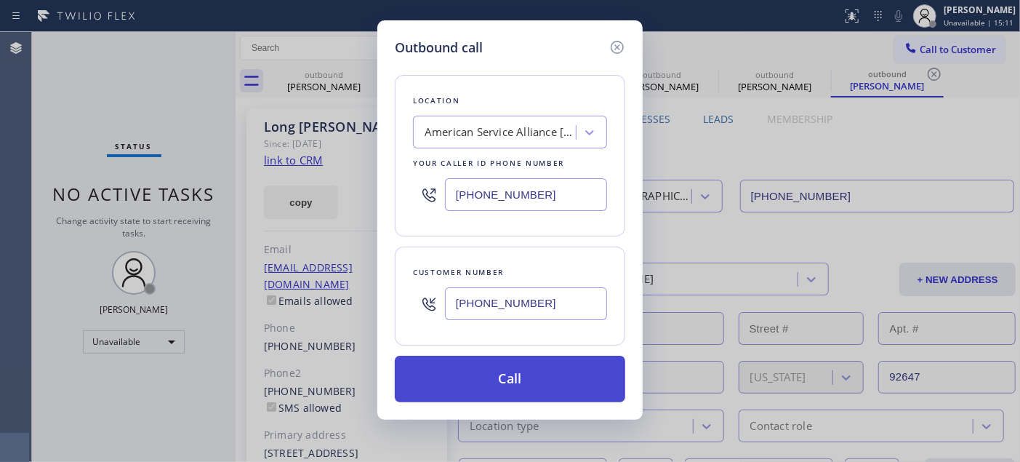
type input "[PHONE_NUMBER]"
click at [537, 386] on button "Call" at bounding box center [510, 379] width 230 height 47
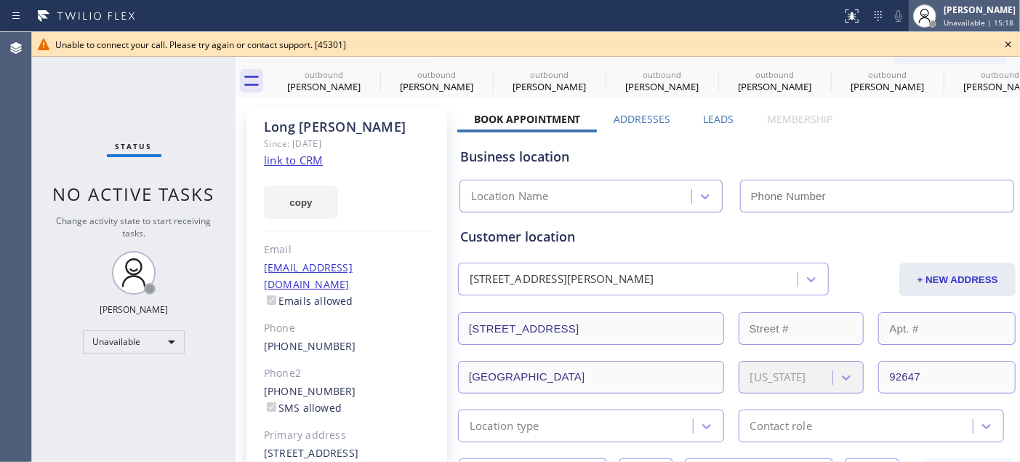
type input "[PHONE_NUMBER]"
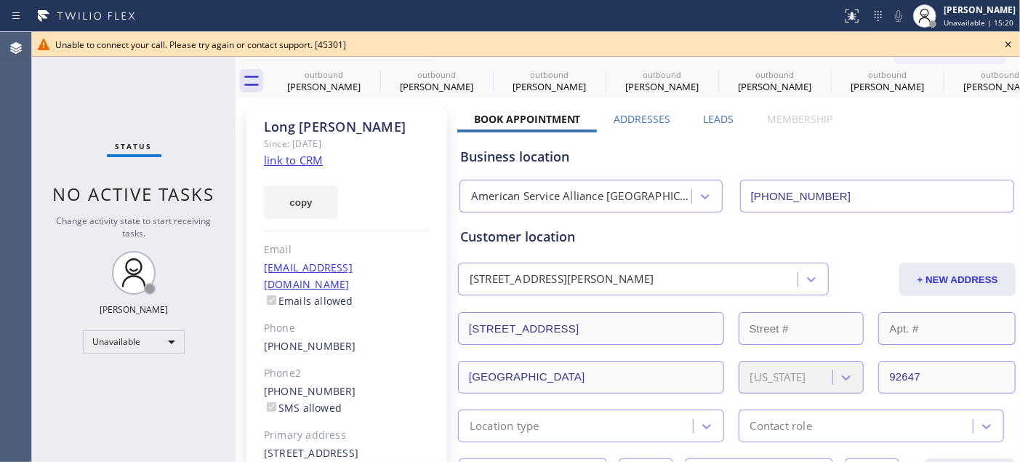
click at [1005, 47] on icon at bounding box center [1008, 44] width 17 height 17
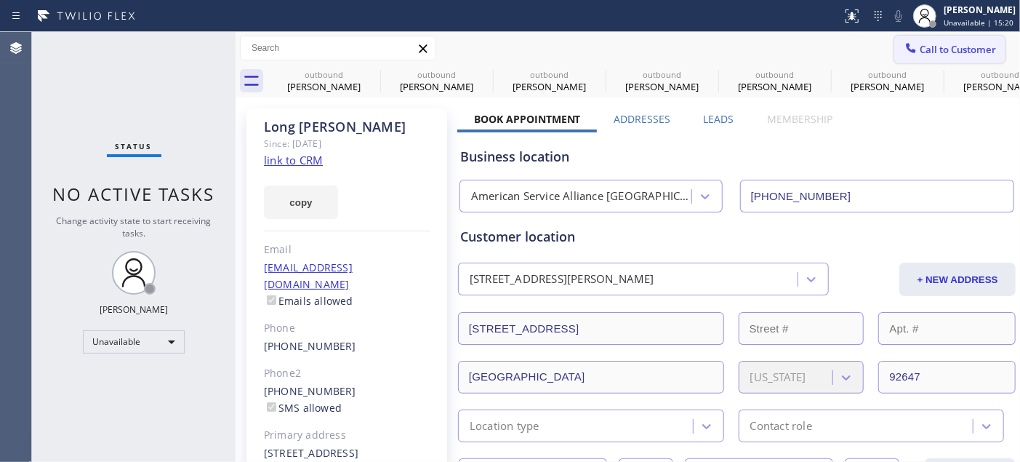
click at [894, 59] on button "Call to Customer" at bounding box center [949, 50] width 111 height 28
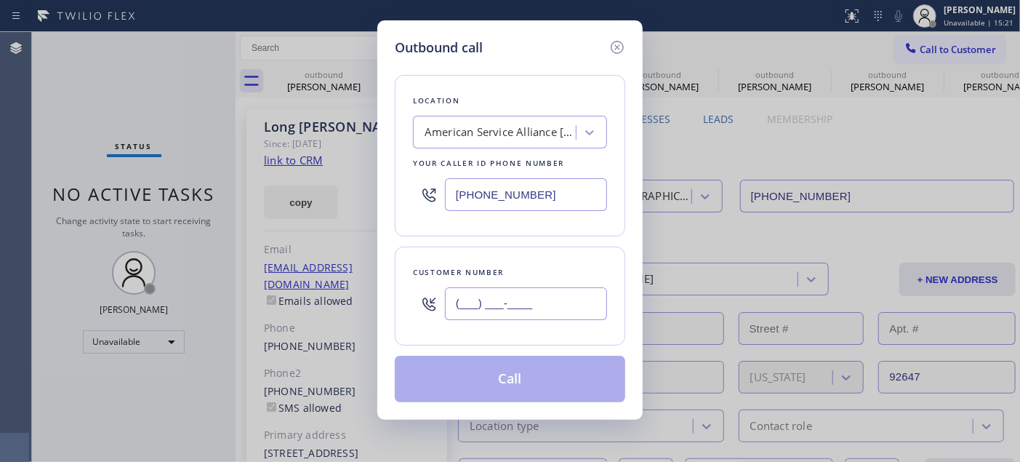
drag, startPoint x: 498, startPoint y: 302, endPoint x: 520, endPoint y: 342, distance: 46.2
click at [497, 302] on input "(___) ___-____" at bounding box center [526, 303] width 162 height 33
paste input "714) 724-4050"
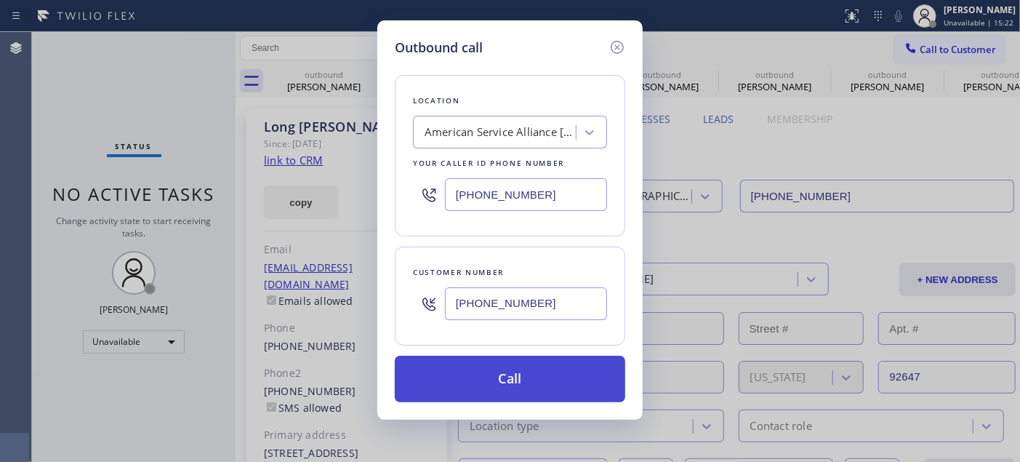
type input "[PHONE_NUMBER]"
click at [545, 383] on button "Call" at bounding box center [510, 379] width 230 height 47
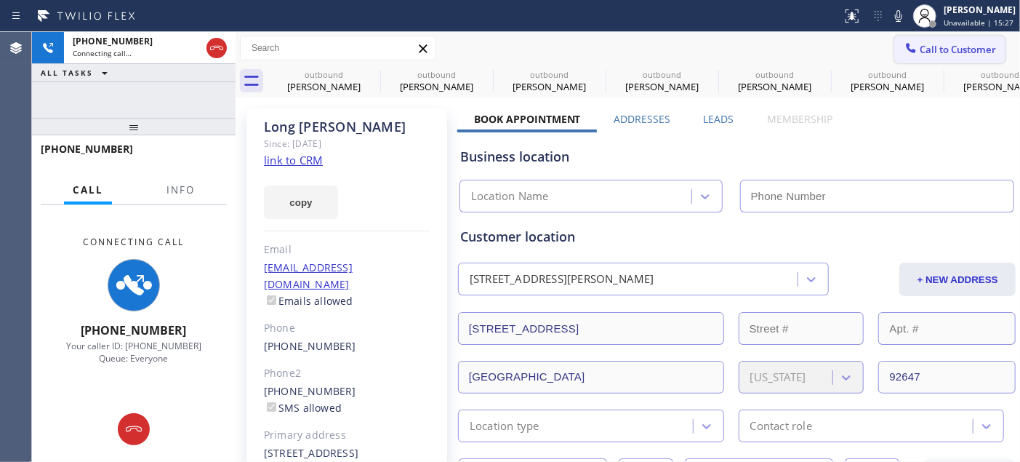
type input "[PHONE_NUMBER]"
click at [942, 51] on span "Call to Customer" at bounding box center [958, 49] width 76 height 13
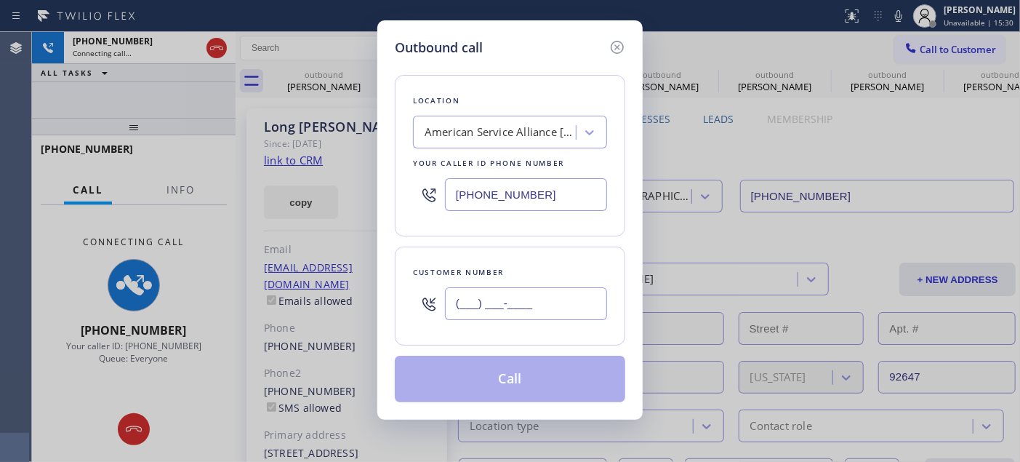
click at [513, 302] on input "(___) ___-____" at bounding box center [526, 303] width 162 height 33
paste input "714) 724-4050"
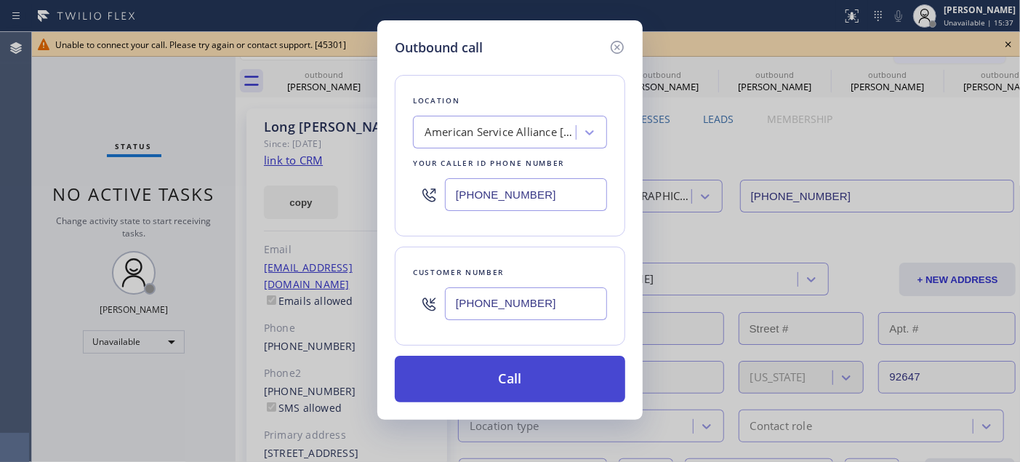
type input "[PHONE_NUMBER]"
click at [500, 368] on button "Call" at bounding box center [510, 379] width 230 height 47
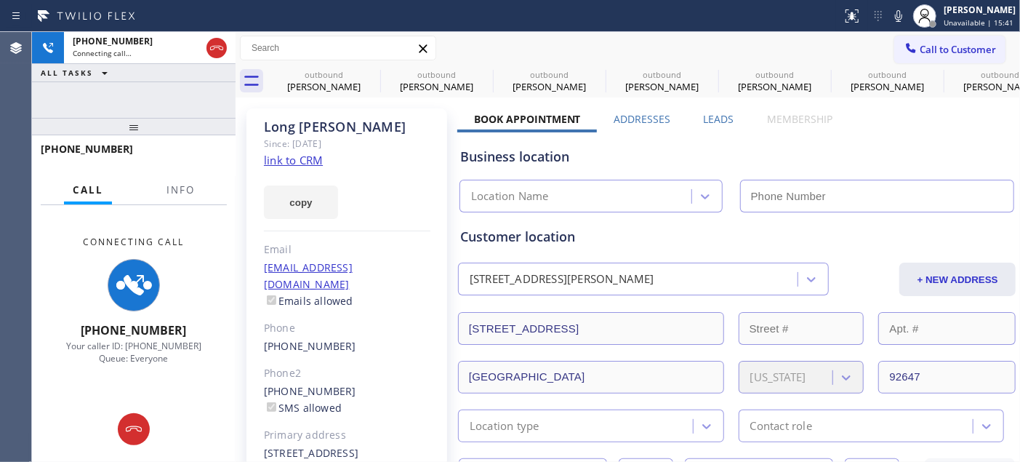
type input "[PHONE_NUMBER]"
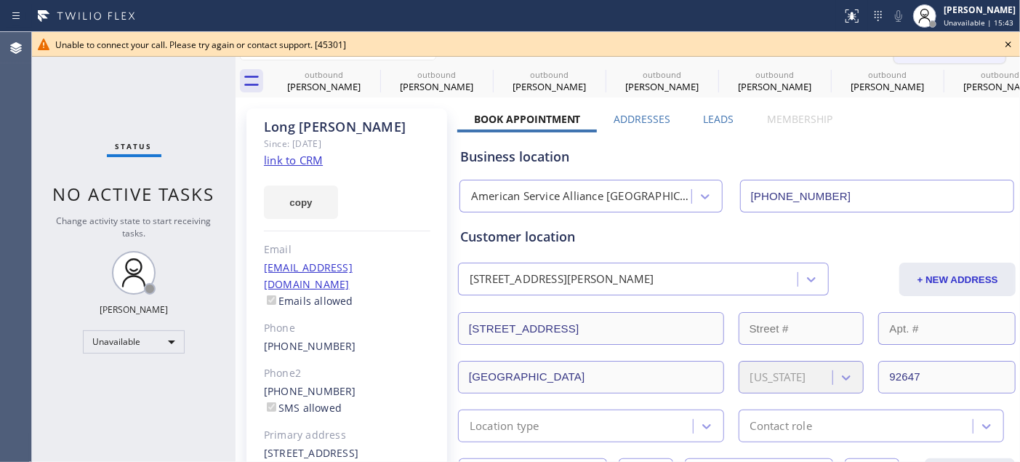
click at [1009, 42] on icon at bounding box center [1008, 44] width 6 height 6
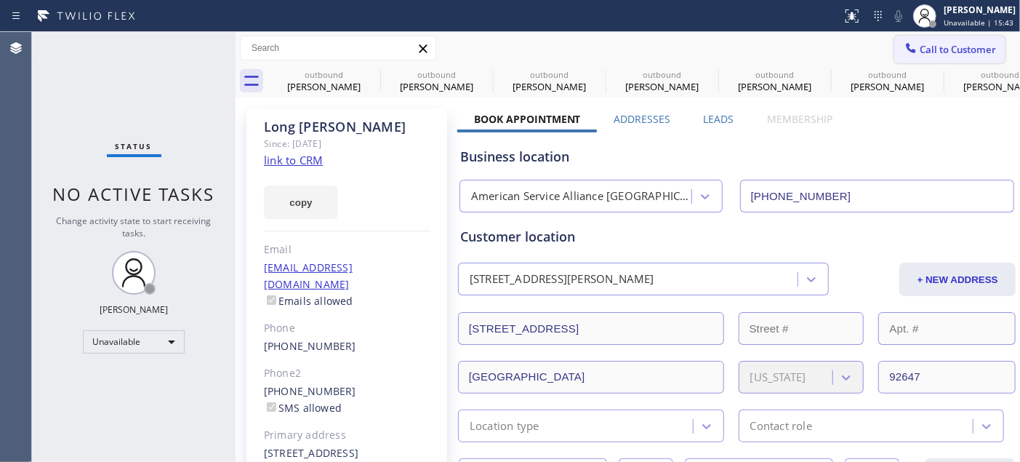
click at [931, 63] on div "Call to Customer Outbound call Location American Service Alliance Garden Grove …" at bounding box center [628, 48] width 784 height 33
drag, startPoint x: 969, startPoint y: 48, endPoint x: 701, endPoint y: 190, distance: 303.8
click at [967, 46] on span "Call to Customer" at bounding box center [958, 49] width 76 height 13
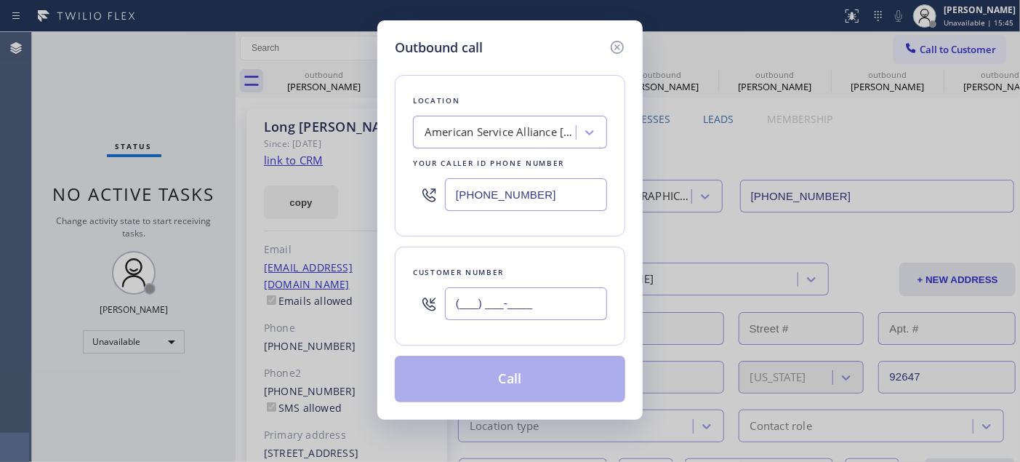
click at [463, 318] on input "(___) ___-____" at bounding box center [526, 303] width 162 height 33
paste input "714) 724-4050"
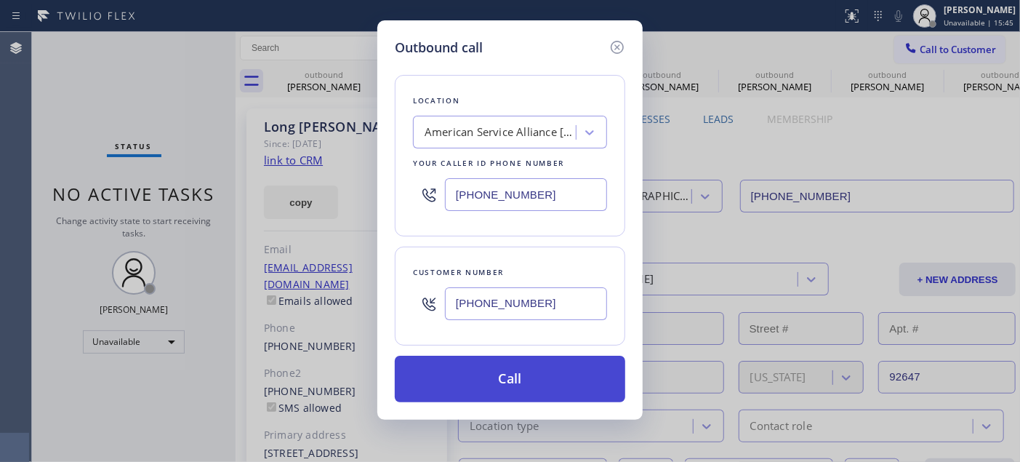
type input "[PHONE_NUMBER]"
click at [522, 374] on button "Call" at bounding box center [510, 379] width 230 height 47
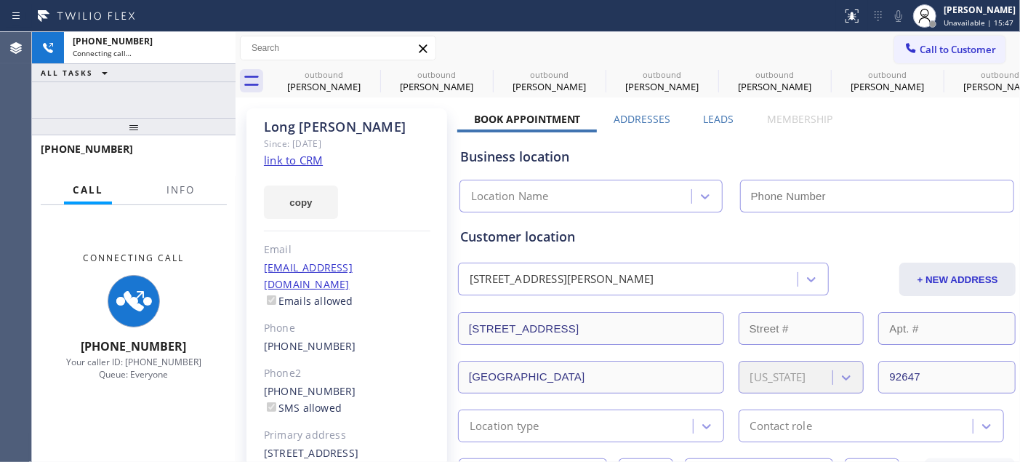
type input "[PHONE_NUMBER]"
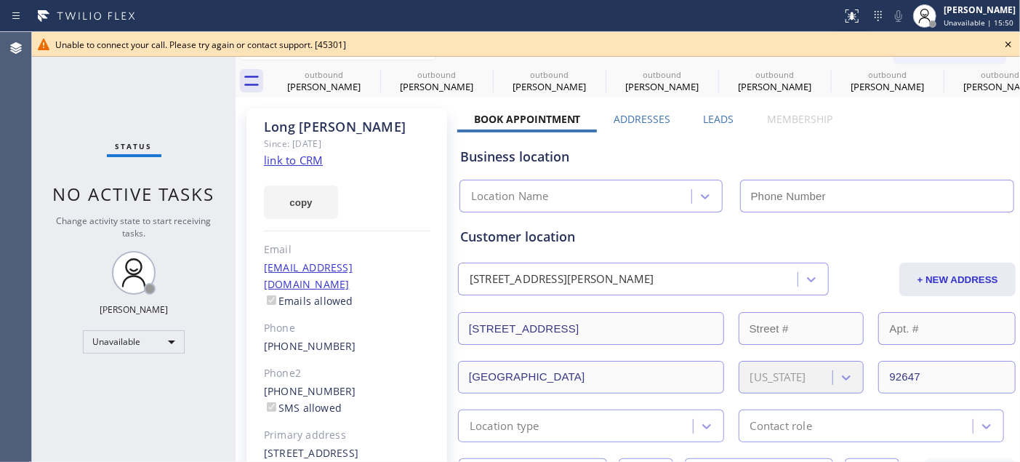
type input "[PHONE_NUMBER]"
click at [1005, 45] on icon at bounding box center [1008, 44] width 17 height 17
click at [940, 47] on span "Call to Customer" at bounding box center [958, 49] width 76 height 13
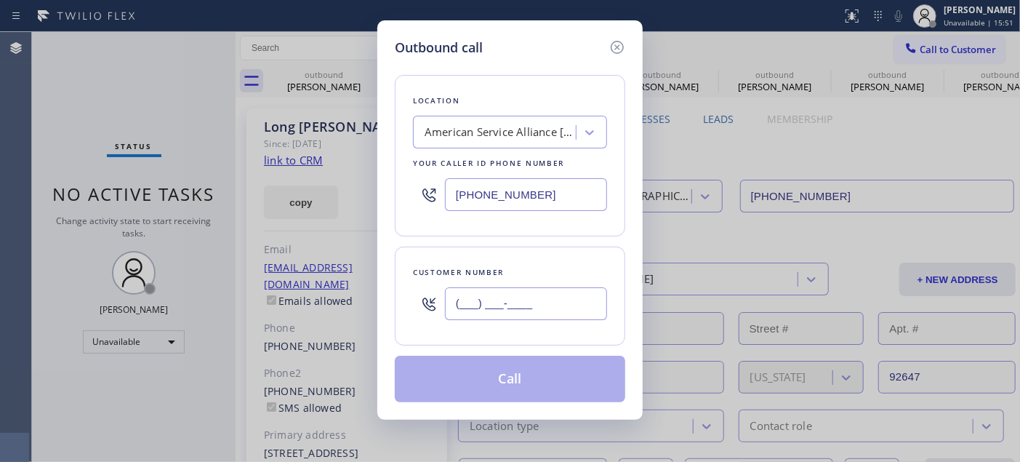
drag, startPoint x: 526, startPoint y: 291, endPoint x: 529, endPoint y: 313, distance: 21.9
click at [524, 297] on input "(___) ___-____" at bounding box center [526, 303] width 162 height 33
paste input "7"
drag, startPoint x: 382, startPoint y: 307, endPoint x: 362, endPoint y: 307, distance: 20.4
click at [353, 307] on div "Outbound call Location American Service Alliance Garden Grove Your caller id ph…" at bounding box center [510, 231] width 1020 height 462
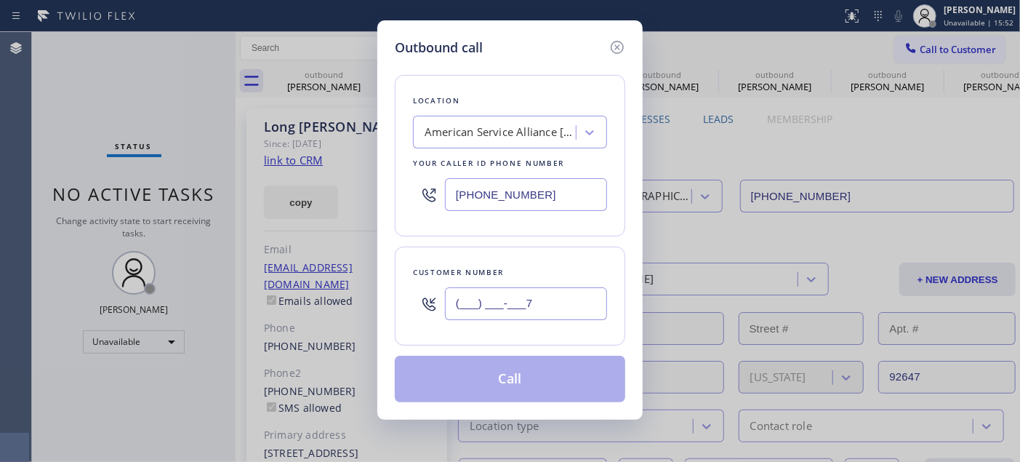
paste input "714) 724-4050"
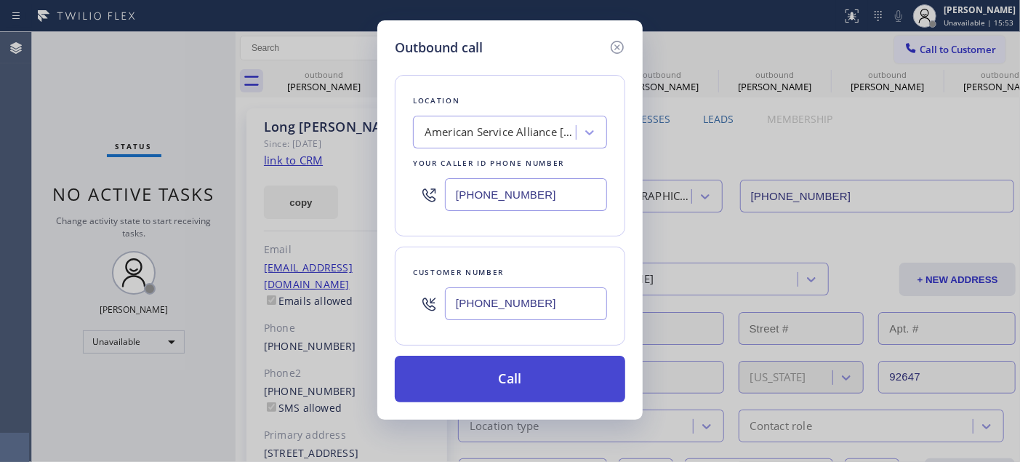
type input "[PHONE_NUMBER]"
drag, startPoint x: 528, startPoint y: 377, endPoint x: 577, endPoint y: 369, distance: 49.3
click at [528, 376] on button "Call" at bounding box center [510, 379] width 230 height 47
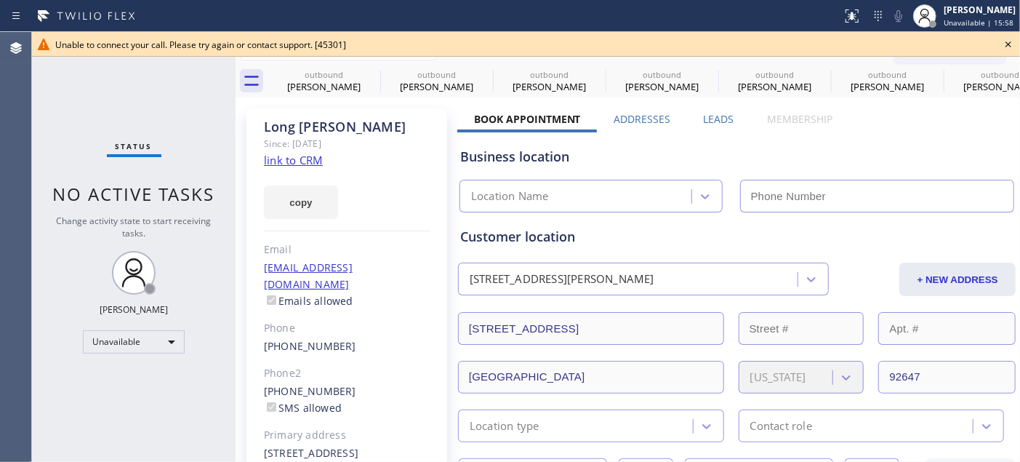
click at [1000, 42] on icon at bounding box center [1008, 44] width 17 height 17
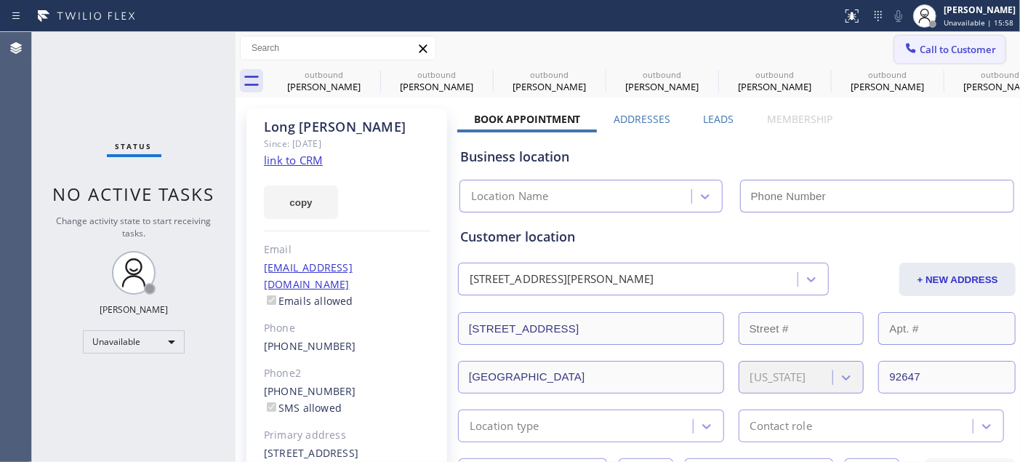
type input "[PHONE_NUMBER]"
drag, startPoint x: 950, startPoint y: 63, endPoint x: 892, endPoint y: 100, distance: 69.0
click at [949, 63] on div "Call to Customer Outbound call Location American Service Alliance Garden Grove …" at bounding box center [628, 48] width 784 height 33
click at [962, 61] on button "Call to Customer" at bounding box center [949, 50] width 111 height 28
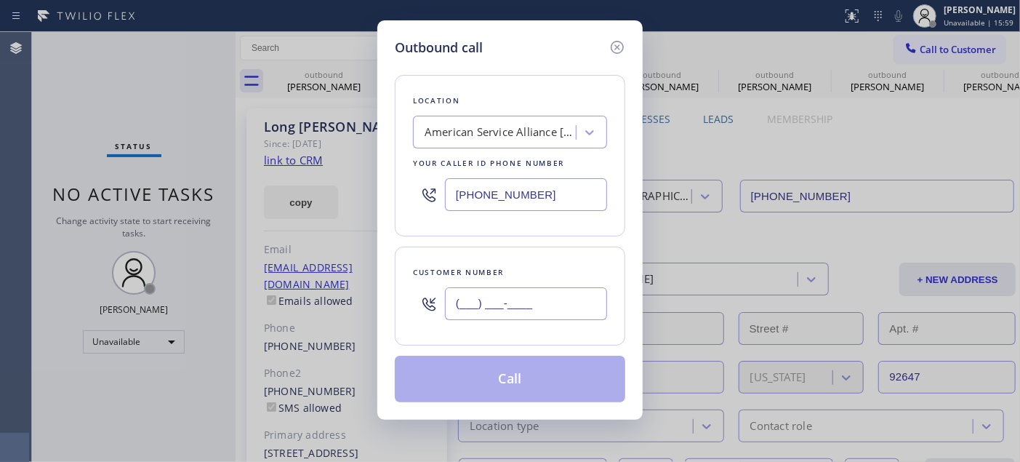
click at [529, 316] on input "(___) ___-____" at bounding box center [526, 303] width 162 height 33
paste input "714) 724-4050"
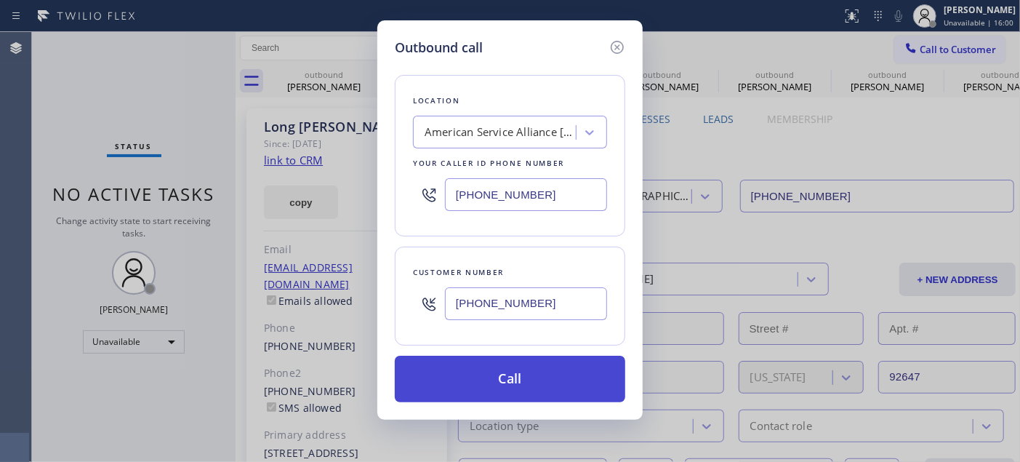
type input "[PHONE_NUMBER]"
click at [550, 369] on button "Call" at bounding box center [510, 379] width 230 height 47
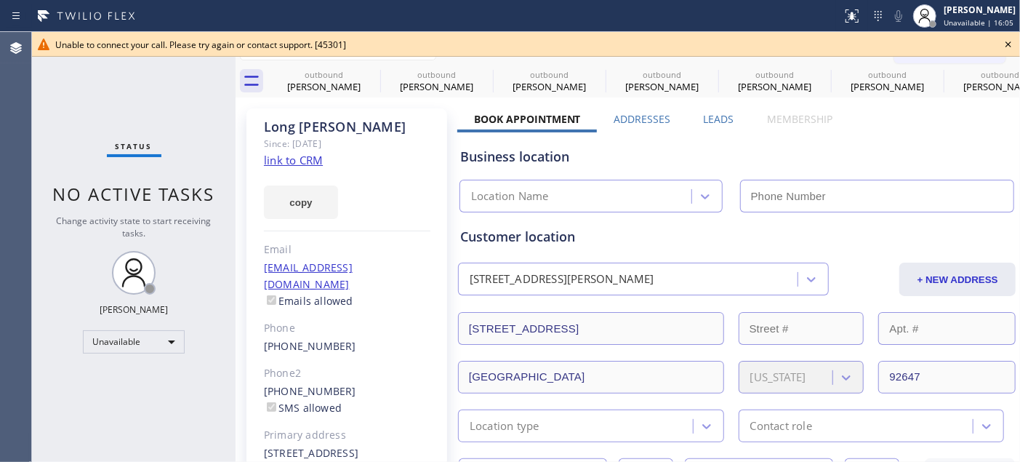
type input "[PHONE_NUMBER]"
click at [1009, 42] on icon at bounding box center [1008, 44] width 6 height 6
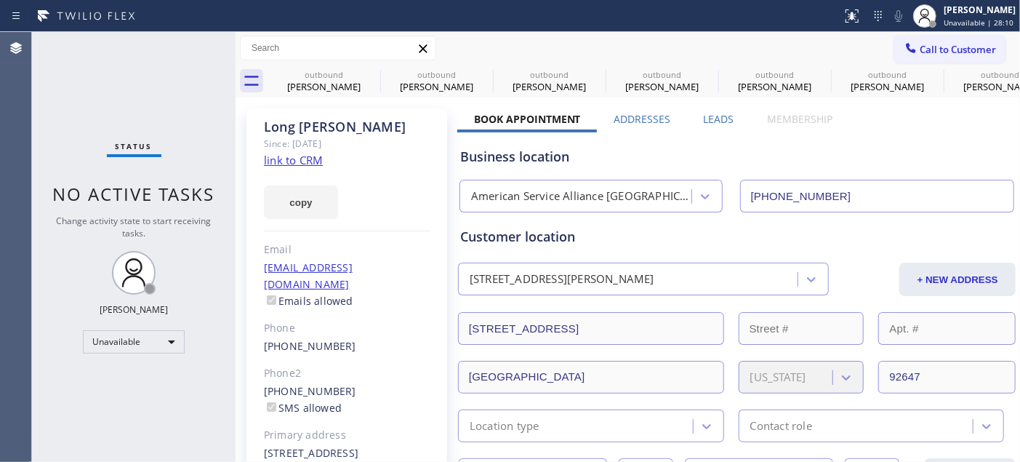
drag, startPoint x: 372, startPoint y: 149, endPoint x: 643, endPoint y: 23, distance: 298.9
click at [372, 149] on div "Since: [DATE]" at bounding box center [347, 143] width 166 height 17
click at [968, 16] on div "Adam Alramadan Unavailable | 28:11" at bounding box center [980, 15] width 79 height 25
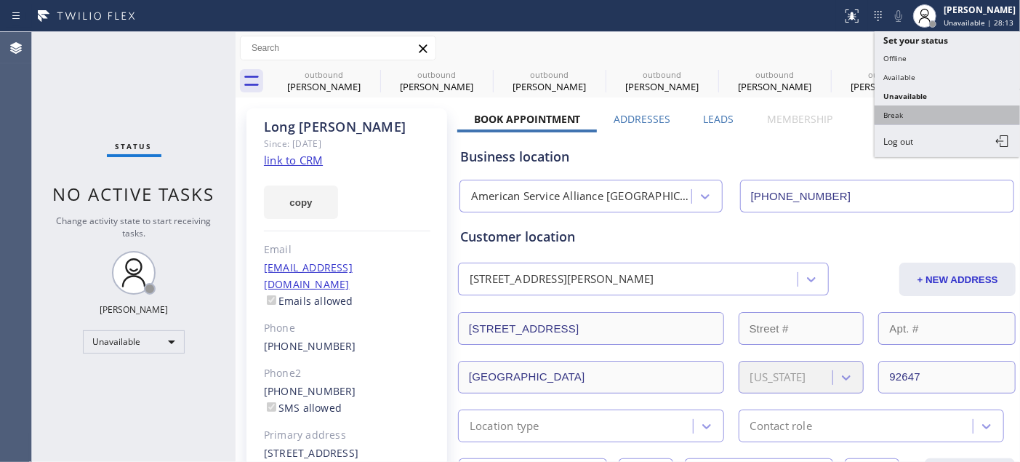
click at [916, 108] on button "Break" at bounding box center [947, 114] width 145 height 19
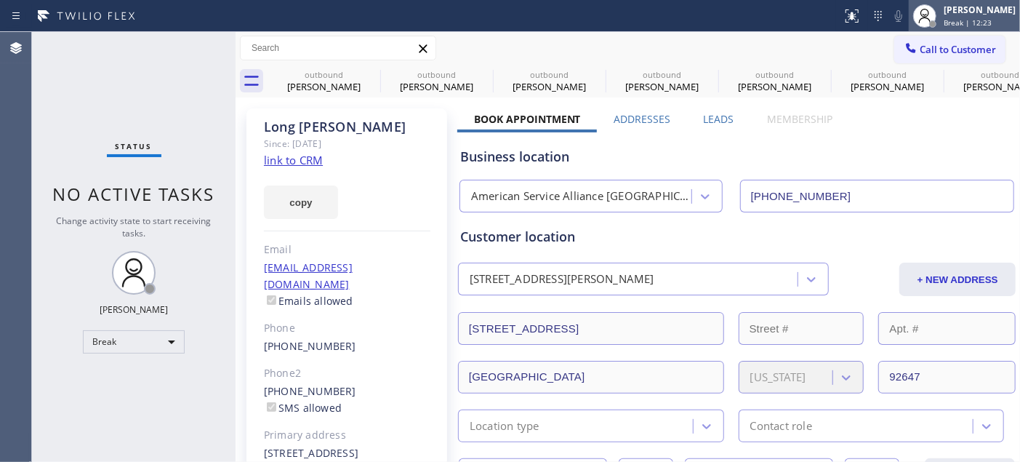
click at [958, 25] on span "Break | 12:23" at bounding box center [968, 22] width 48 height 10
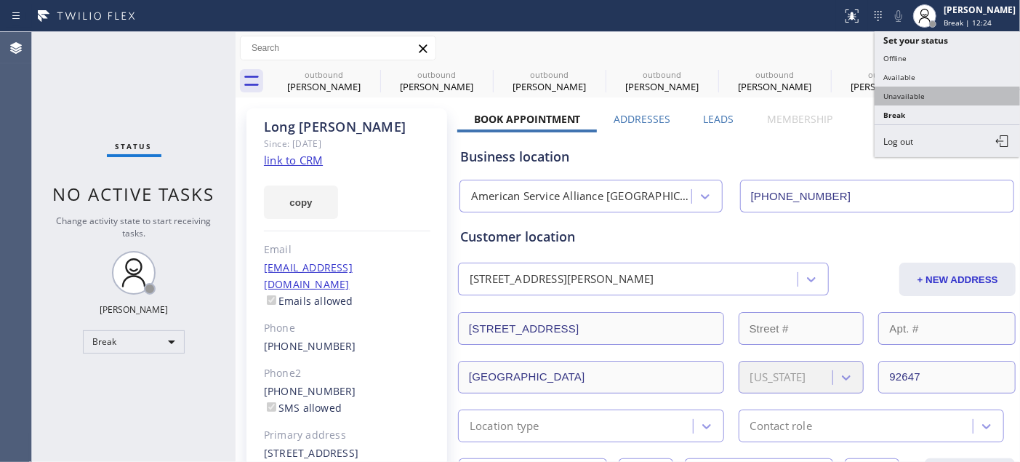
click at [898, 97] on button "Unavailable" at bounding box center [947, 96] width 145 height 19
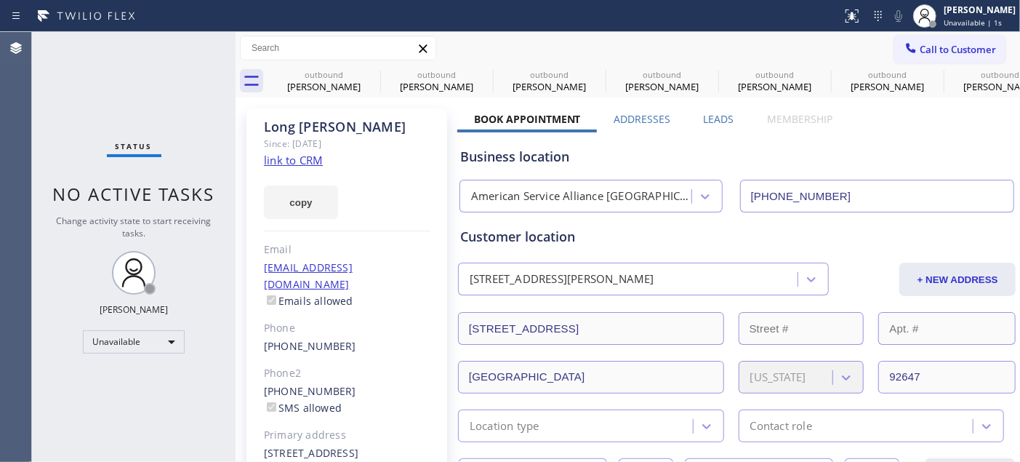
click at [343, 216] on div "copy" at bounding box center [347, 194] width 166 height 50
click at [0, 0] on icon at bounding box center [0, 0] width 0 height 0
click at [475, 76] on icon at bounding box center [483, 73] width 17 height 17
click at [0, 0] on icon at bounding box center [0, 0] width 0 height 0
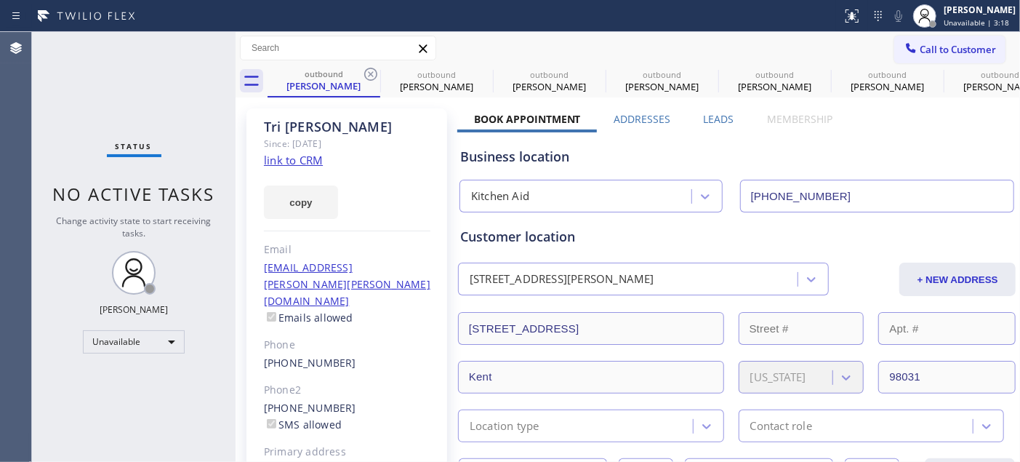
click at [366, 76] on icon at bounding box center [370, 73] width 17 height 17
click at [0, 0] on icon at bounding box center [0, 0] width 0 height 0
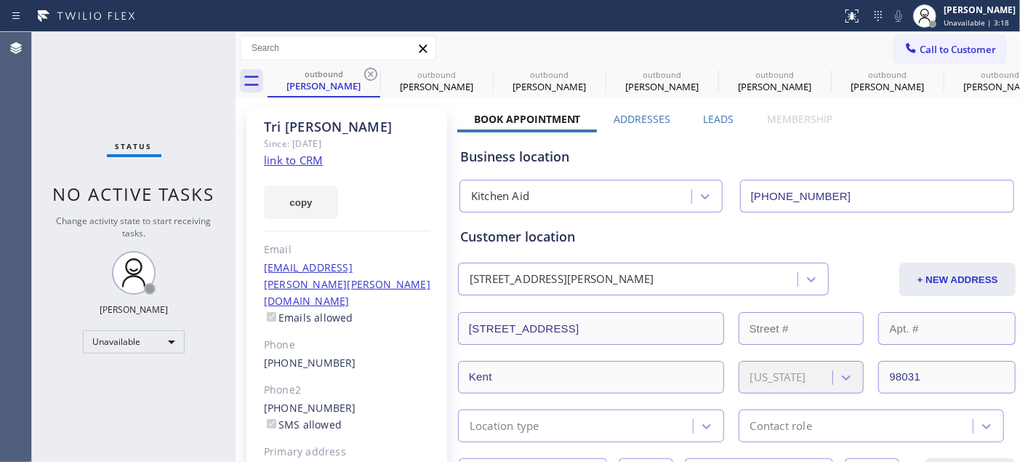
click at [0, 0] on div "Since: [DATE]" at bounding box center [0, 0] width 0 height 0
type input "[PHONE_NUMBER]"
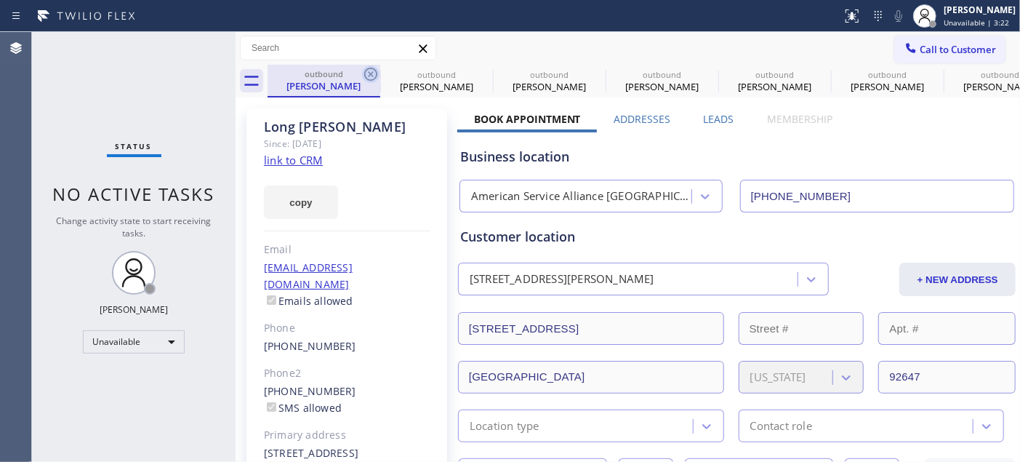
click at [366, 73] on icon at bounding box center [370, 73] width 17 height 17
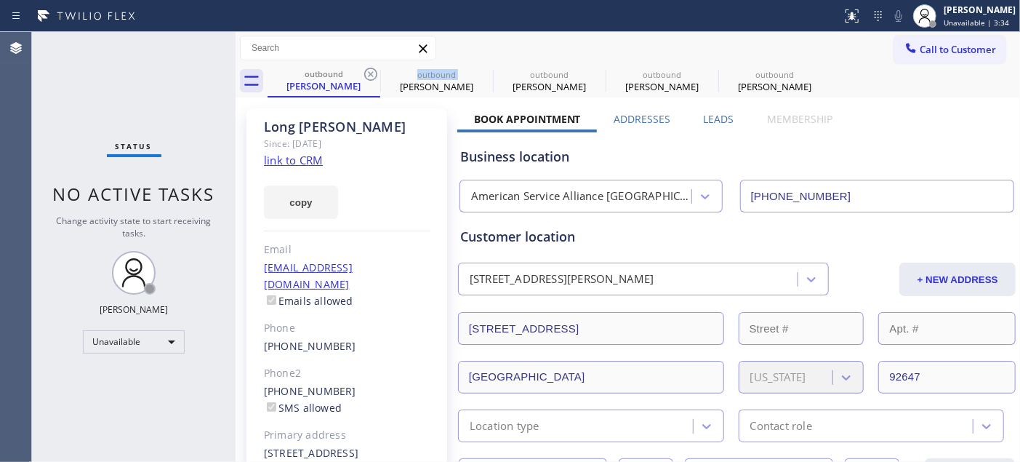
click at [366, 73] on icon at bounding box center [370, 73] width 17 height 17
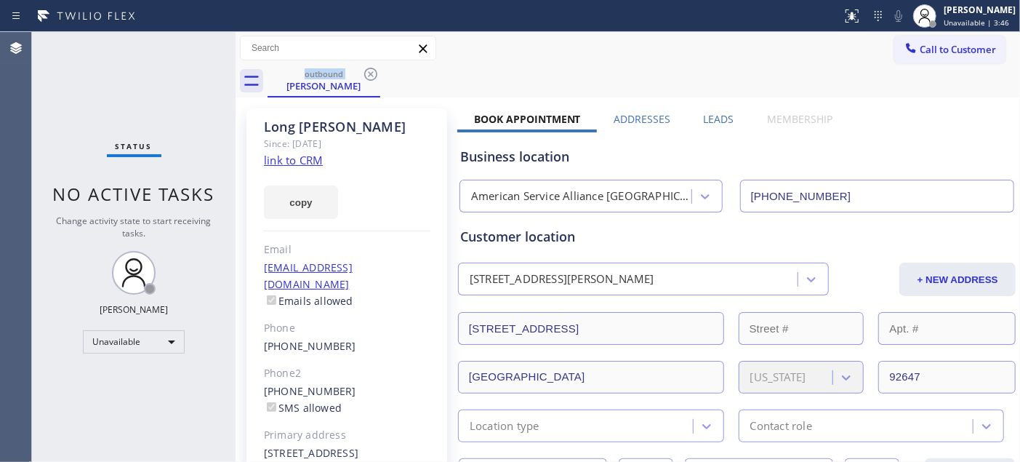
click at [977, 44] on span "Call to Customer" at bounding box center [958, 49] width 76 height 13
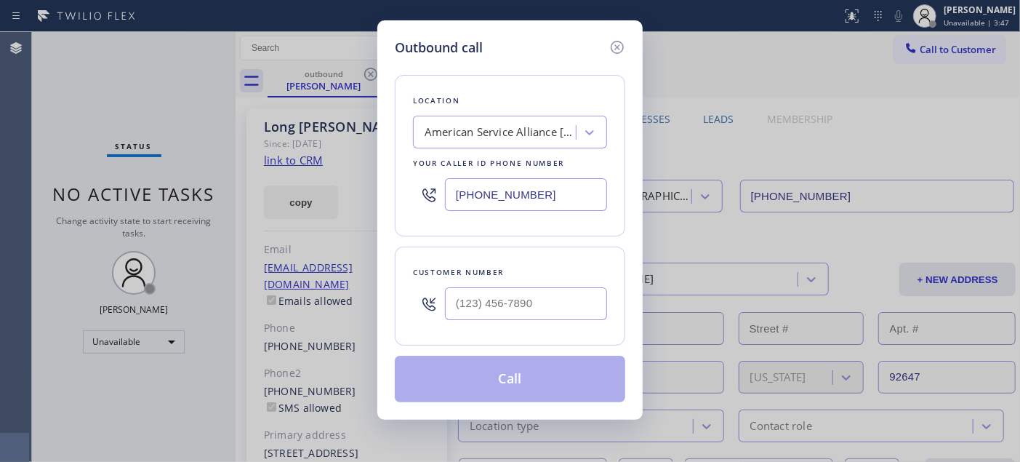
click at [533, 284] on div at bounding box center [526, 303] width 162 height 47
click at [526, 301] on input "(___) ___-____" at bounding box center [526, 303] width 162 height 33
paste input "480) 297-7713"
type input "[PHONE_NUMBER]"
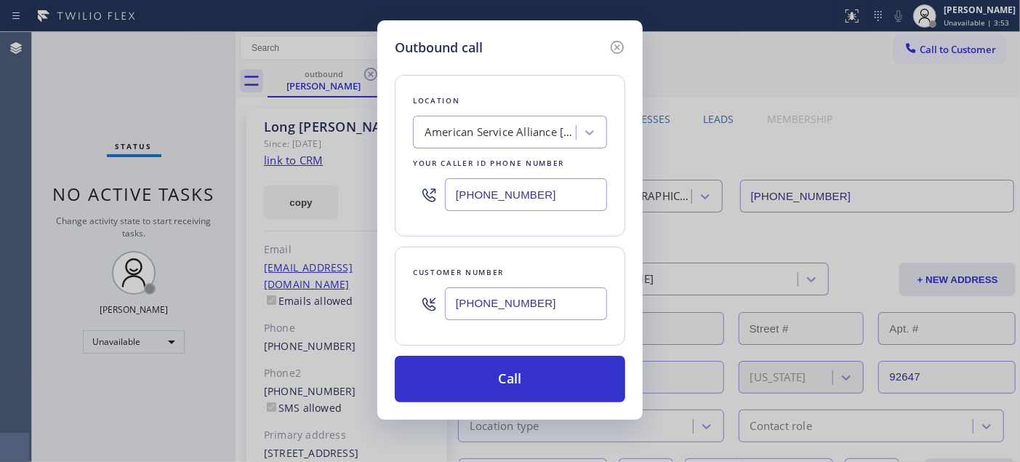
drag, startPoint x: 456, startPoint y: 191, endPoint x: 518, endPoint y: 260, distance: 93.2
click at [404, 192] on div "Location American Service Alliance [GEOGRAPHIC_DATA] Your caller id phone numbe…" at bounding box center [510, 155] width 230 height 161
paste input "602) 755-6017"
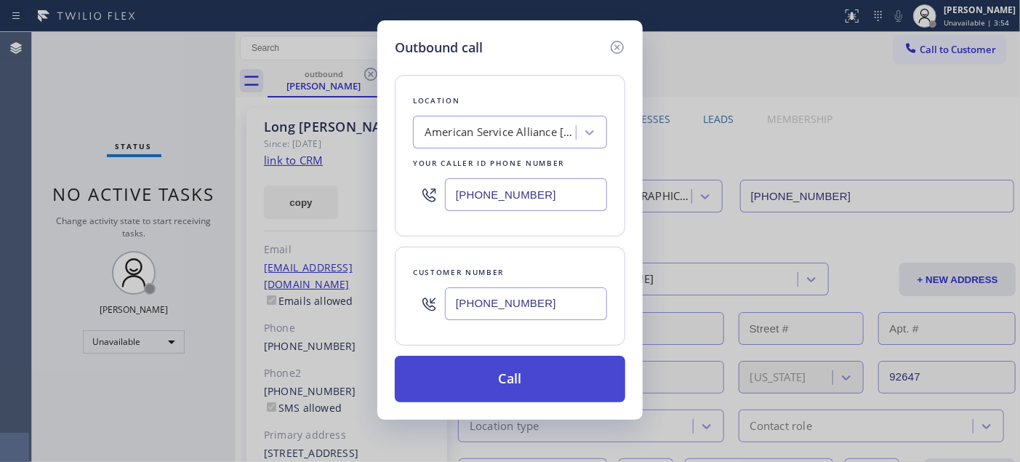
type input "[PHONE_NUMBER]"
click at [569, 374] on button "Call" at bounding box center [510, 379] width 230 height 47
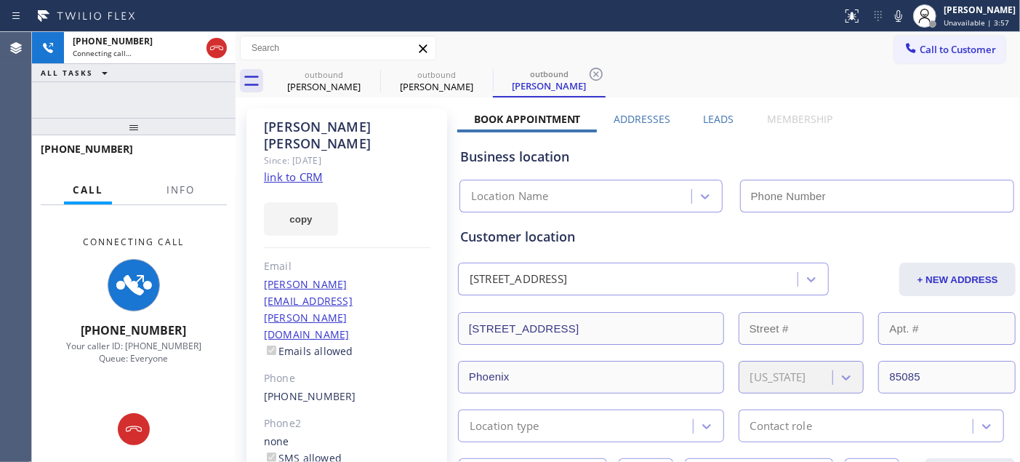
type input "[PHONE_NUMBER]"
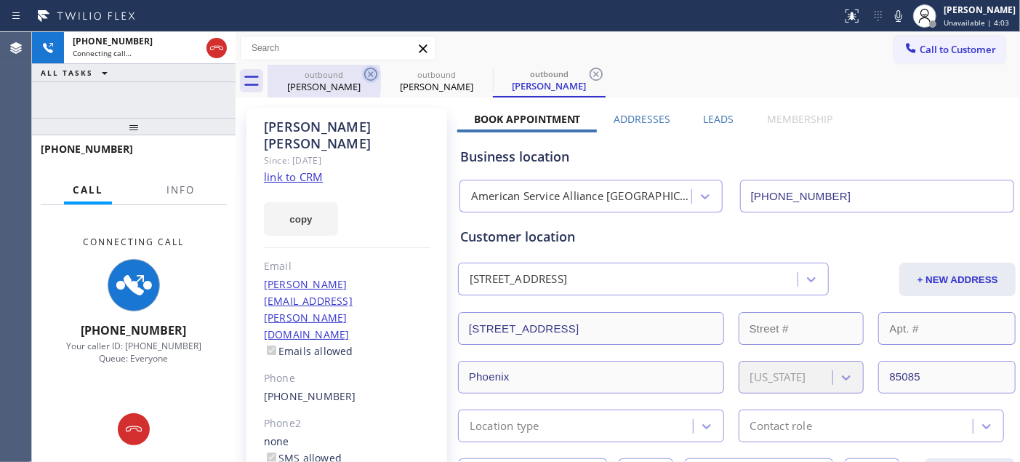
click at [366, 74] on icon at bounding box center [370, 73] width 17 height 17
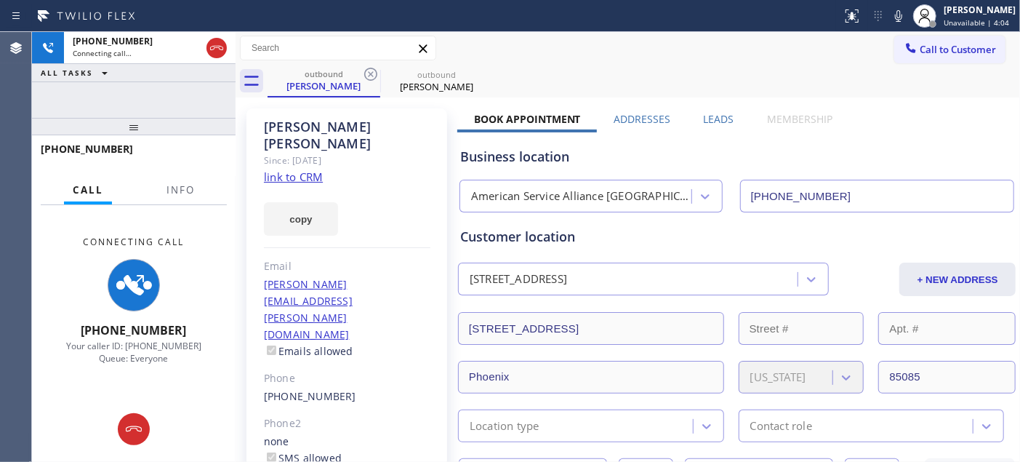
click at [633, 13] on div at bounding box center [421, 15] width 830 height 23
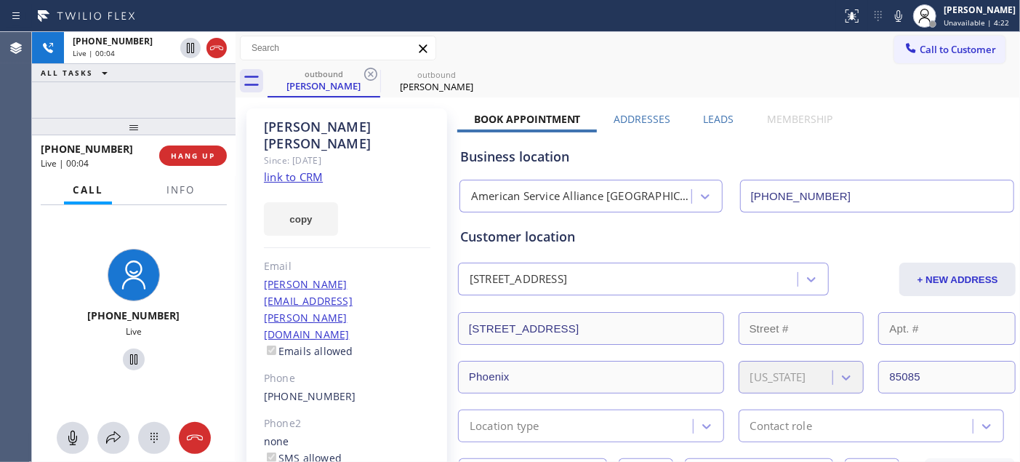
click at [170, 171] on div "[PHONE_NUMBER] Live | 00:04 HANG UP" at bounding box center [134, 156] width 186 height 38
click at [174, 161] on button "HANG UP" at bounding box center [193, 155] width 68 height 20
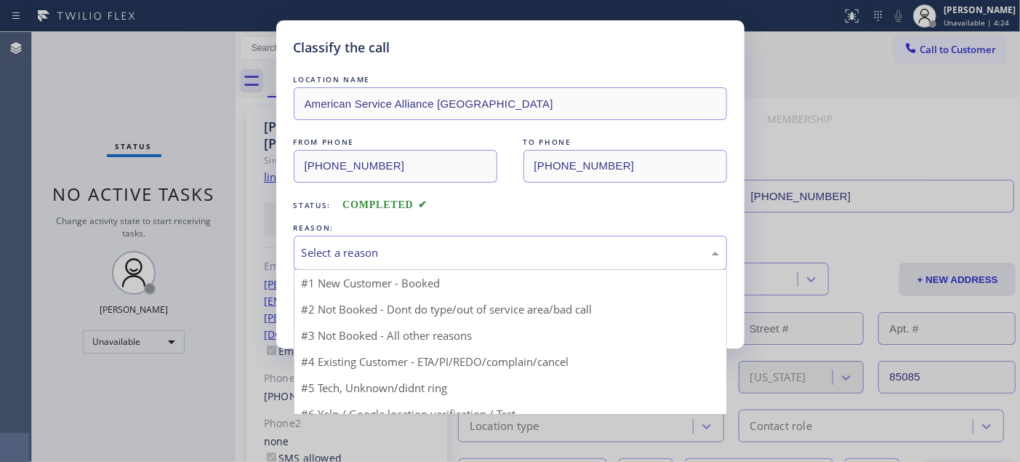
click at [461, 237] on div "Select a reason" at bounding box center [510, 253] width 433 height 34
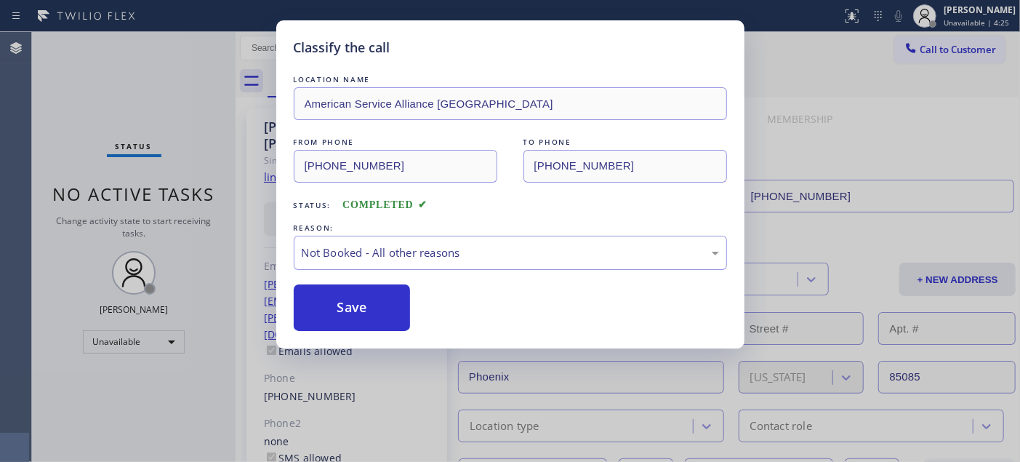
click at [369, 306] on button "Save" at bounding box center [352, 307] width 117 height 47
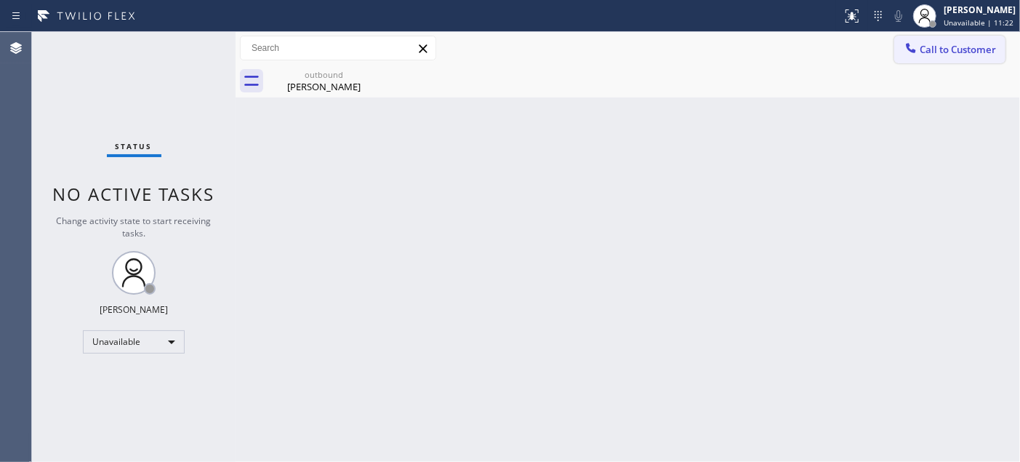
drag, startPoint x: 984, startPoint y: 62, endPoint x: 954, endPoint y: 39, distance: 37.4
click at [982, 61] on button "Call to Customer" at bounding box center [949, 50] width 111 height 28
drag, startPoint x: 954, startPoint y: 39, endPoint x: 615, endPoint y: 204, distance: 376.9
click at [0, 0] on div "Outbound call Location LG Repairs [GEOGRAPHIC_DATA] Your caller id phone number…" at bounding box center [0, 0] width 0 height 0
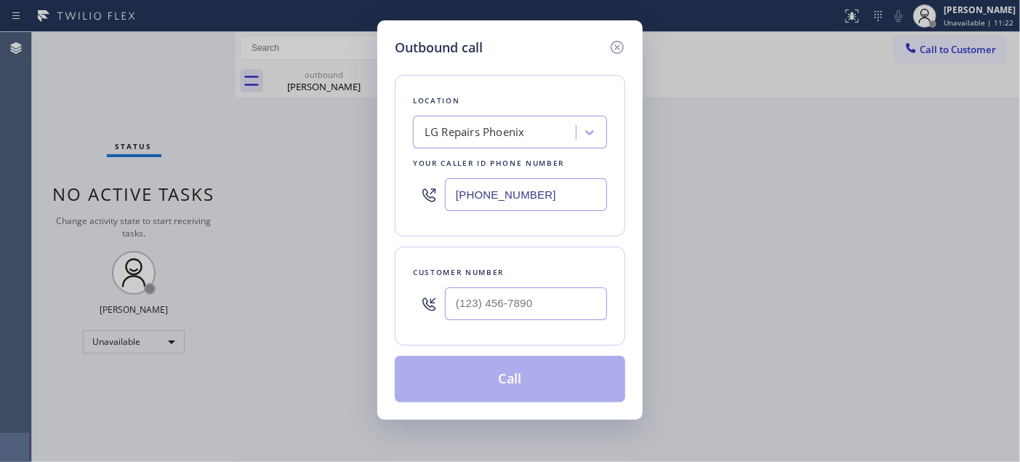
click at [429, 310] on icon at bounding box center [428, 303] width 17 height 17
click at [489, 298] on input "(___) ___-____" at bounding box center [526, 303] width 162 height 33
paste input "347) 526-7544"
type input "[PHONE_NUMBER]"
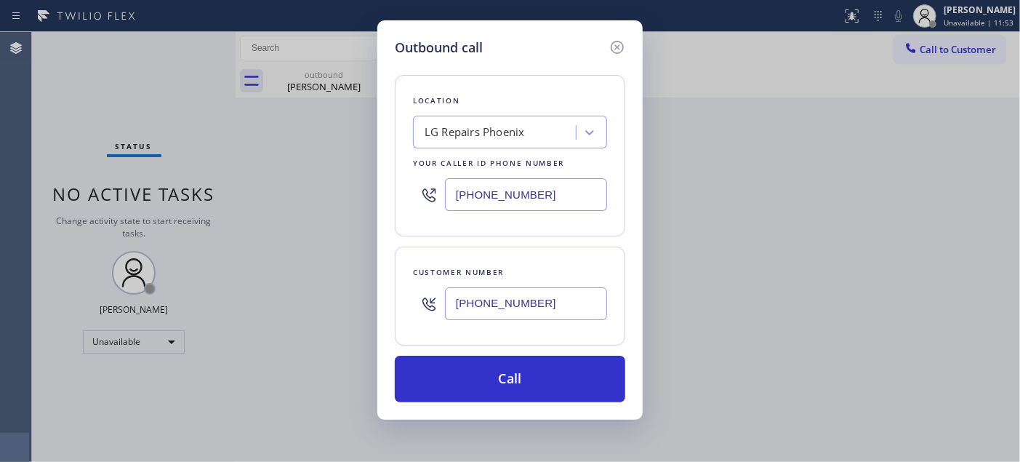
drag, startPoint x: 546, startPoint y: 194, endPoint x: 347, endPoint y: 190, distance: 199.2
click at [327, 191] on div "Outbound call Location LG Repairs [GEOGRAPHIC_DATA] Your caller id phone number…" at bounding box center [510, 231] width 1020 height 462
paste input "818) 928-4924"
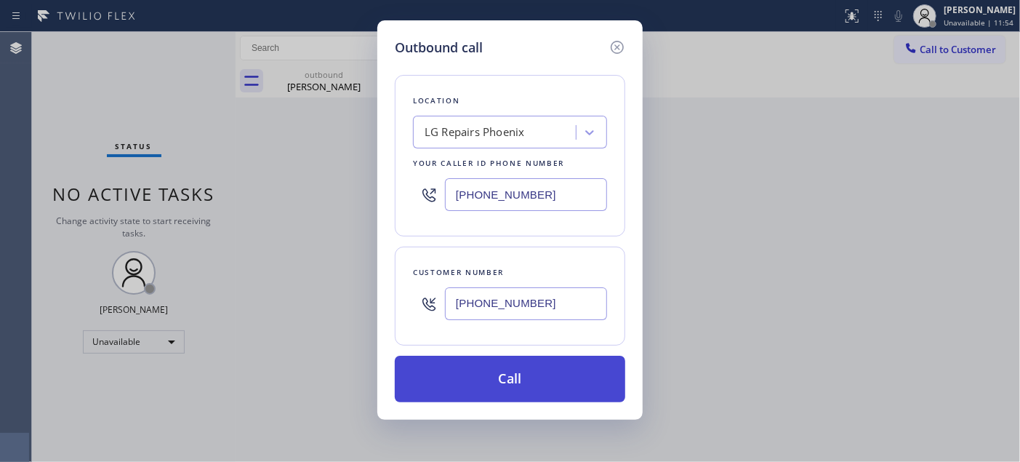
type input "[PHONE_NUMBER]"
click at [509, 376] on button "Call" at bounding box center [510, 379] width 230 height 47
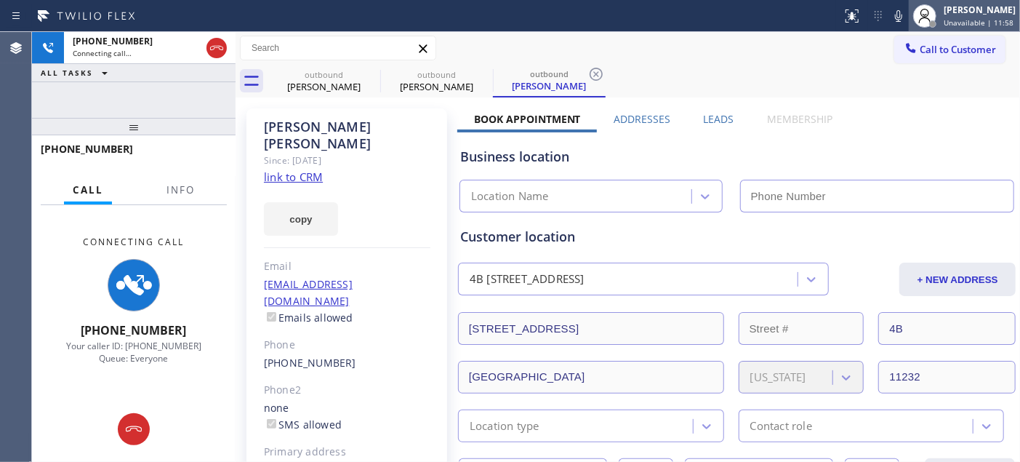
type input "[PHONE_NUMBER]"
click at [336, 151] on div "[PERSON_NAME] Since: [DATE] link to CRM copy Email [EMAIL_ADDRESS][DOMAIN_NAME]…" at bounding box center [346, 333] width 201 height 450
click at [890, 22] on icon at bounding box center [898, 15] width 17 height 17
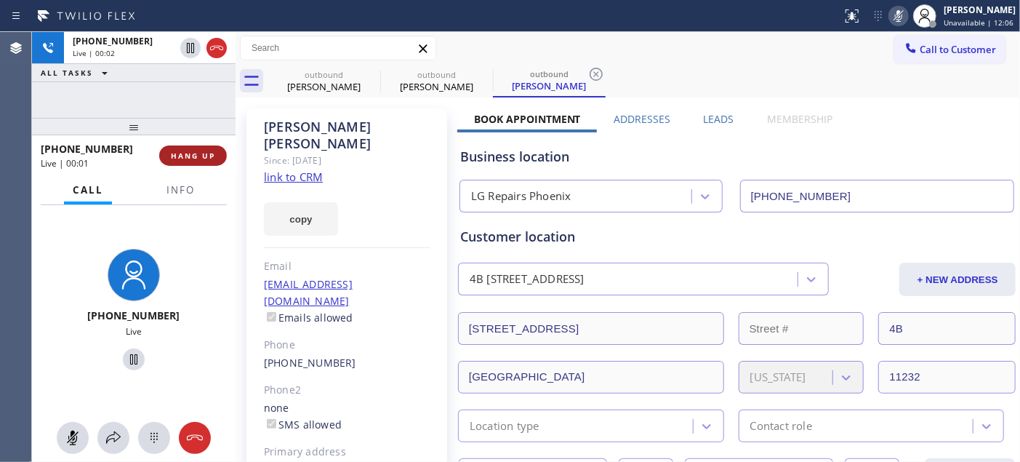
click at [193, 164] on button "HANG UP" at bounding box center [193, 155] width 68 height 20
click at [193, 158] on span "HANG UP" at bounding box center [193, 155] width 44 height 10
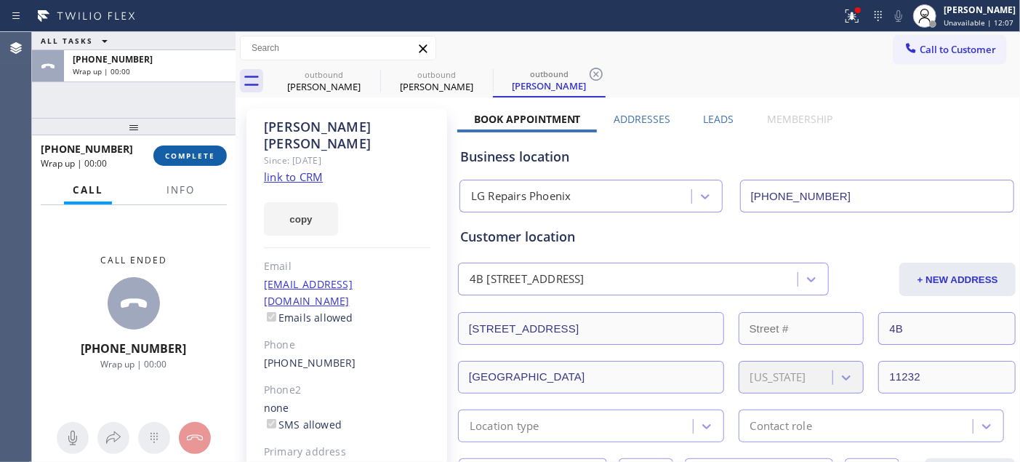
click at [193, 158] on span "COMPLETE" at bounding box center [190, 155] width 50 height 10
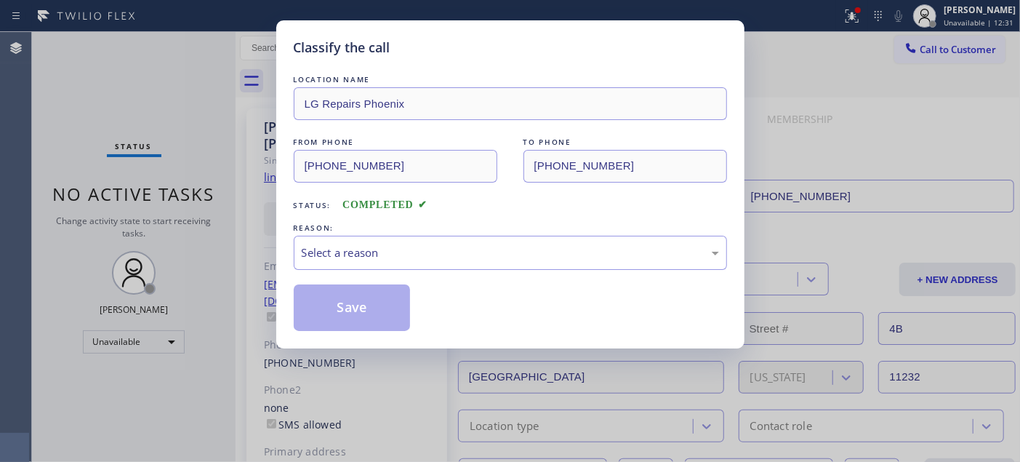
drag, startPoint x: 520, startPoint y: 234, endPoint x: 321, endPoint y: 306, distance: 211.8
click at [518, 234] on div "REASON:" at bounding box center [510, 227] width 433 height 15
click at [390, 242] on div "Select a reason" at bounding box center [510, 253] width 433 height 34
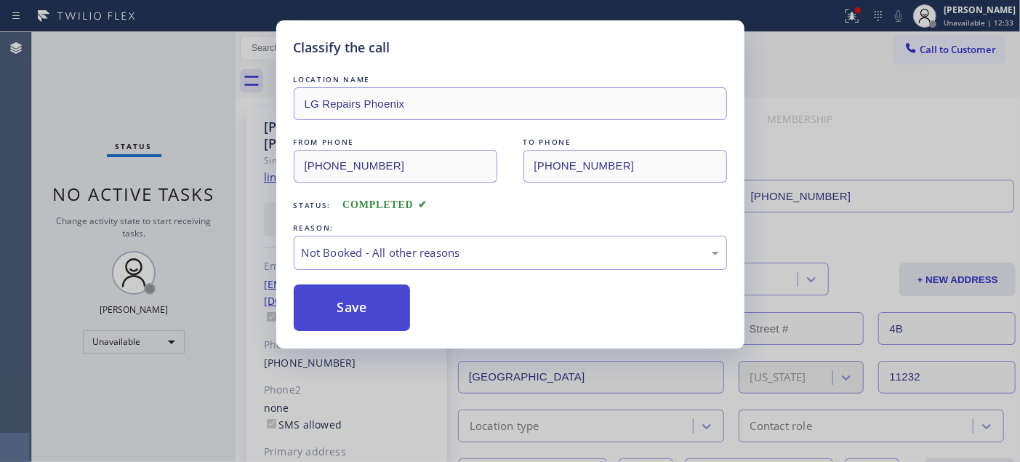
click at [361, 305] on button "Save" at bounding box center [352, 307] width 117 height 47
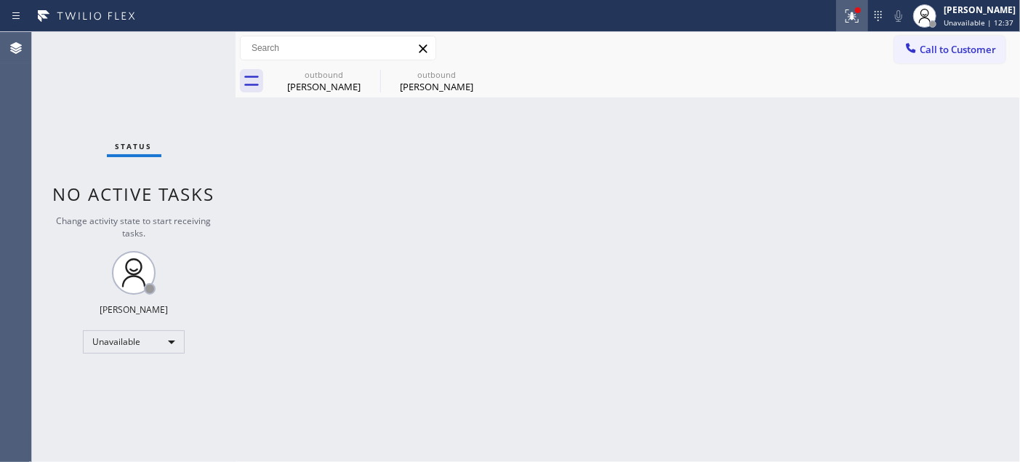
click at [858, 22] on div at bounding box center [852, 15] width 32 height 17
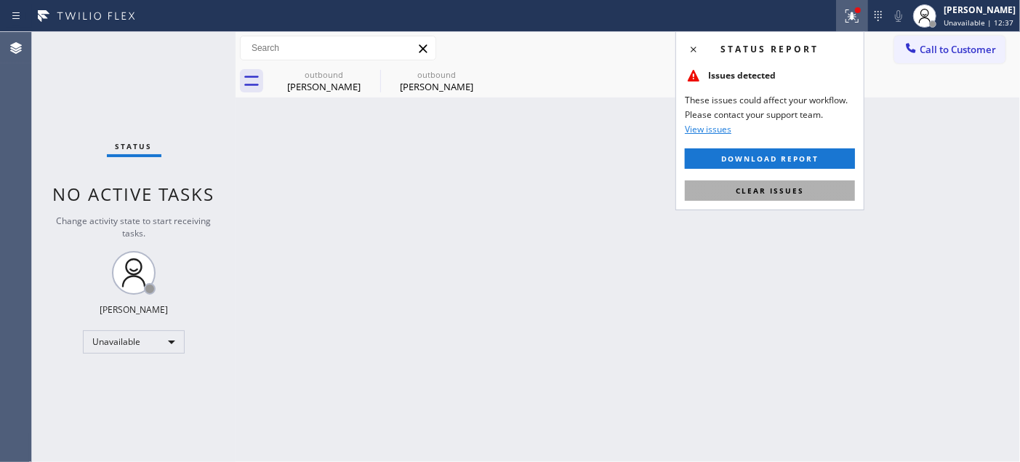
click at [772, 193] on span "Clear issues" at bounding box center [770, 190] width 68 height 10
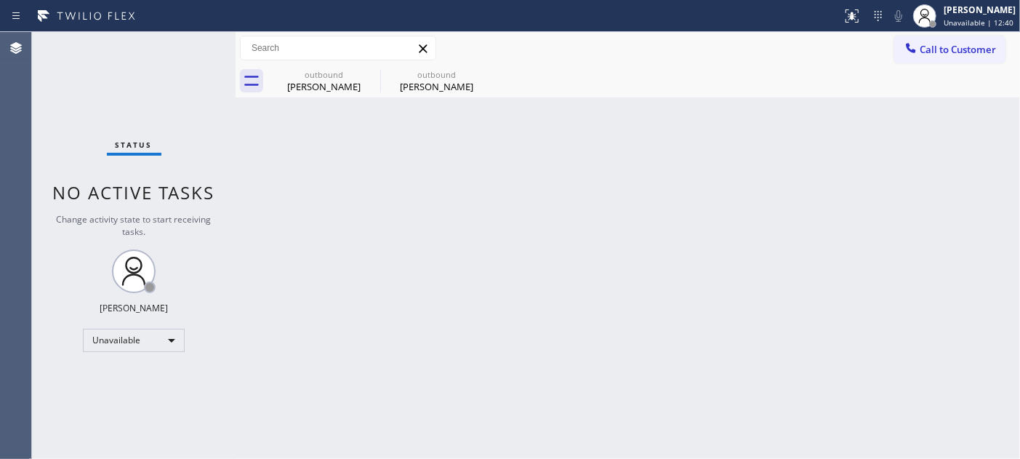
click at [659, 191] on div "Back to Dashboard Change Sender ID Customers Technicians Select a contact Outbo…" at bounding box center [628, 245] width 784 height 427
click at [500, 108] on div "Back to Dashboard Change Sender ID Customers Technicians Select a contact Outbo…" at bounding box center [628, 245] width 784 height 427
drag, startPoint x: 339, startPoint y: 17, endPoint x: 396, endPoint y: 18, distance: 56.7
click at [339, 17] on div at bounding box center [421, 15] width 831 height 23
click at [360, 4] on div at bounding box center [421, 15] width 831 height 23
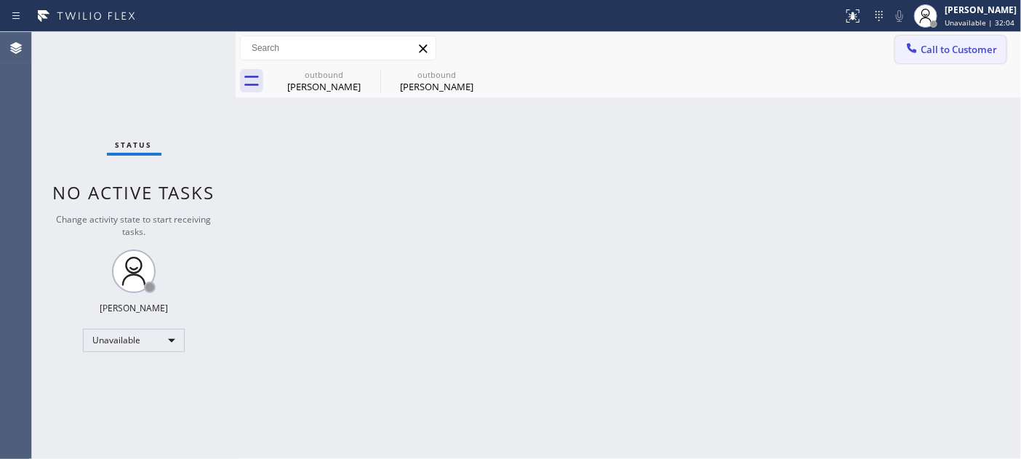
click at [944, 37] on button "Call to Customer" at bounding box center [950, 50] width 111 height 28
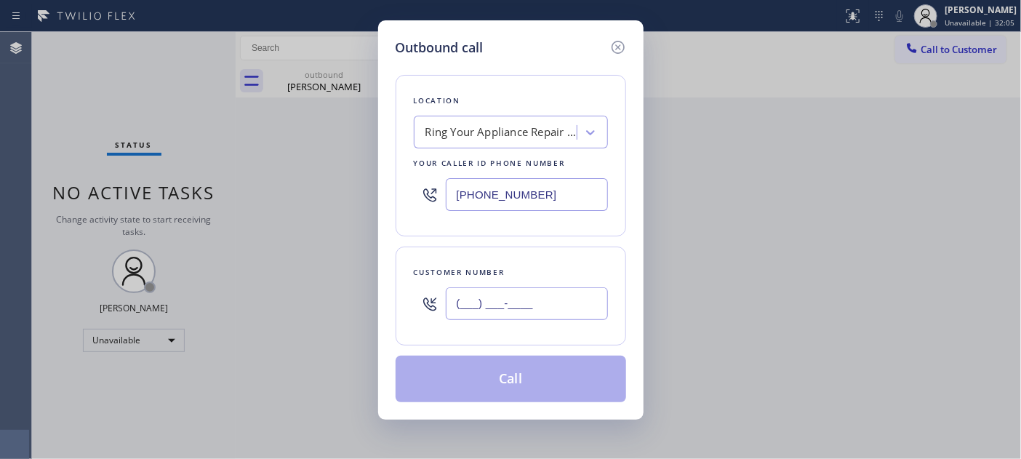
click at [473, 295] on input "(___) ___-____" at bounding box center [527, 303] width 162 height 33
paste input "347) 526-7544"
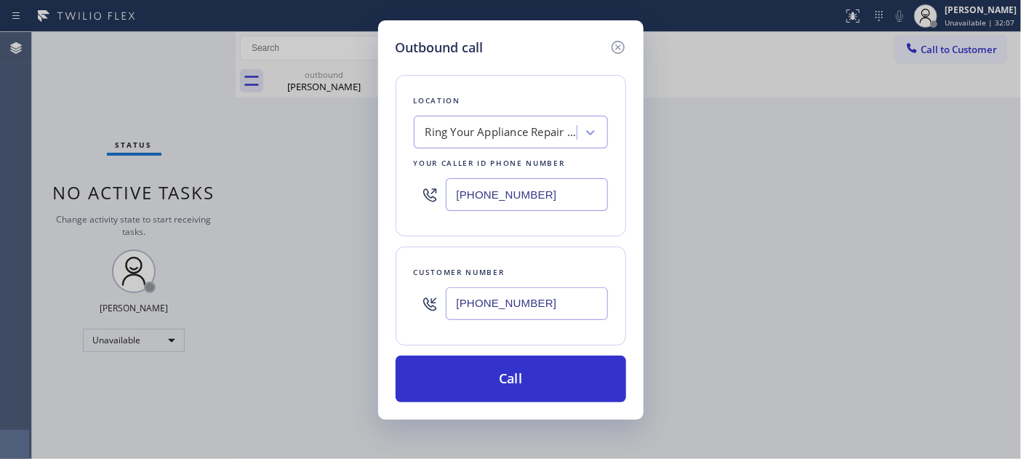
type input "[PHONE_NUMBER]"
click at [635, 46] on div "Outbound call Location Ring Your Appliance Repair Company [GEOGRAPHIC_DATA] You…" at bounding box center [510, 219] width 265 height 399
click at [611, 51] on icon at bounding box center [617, 47] width 17 height 17
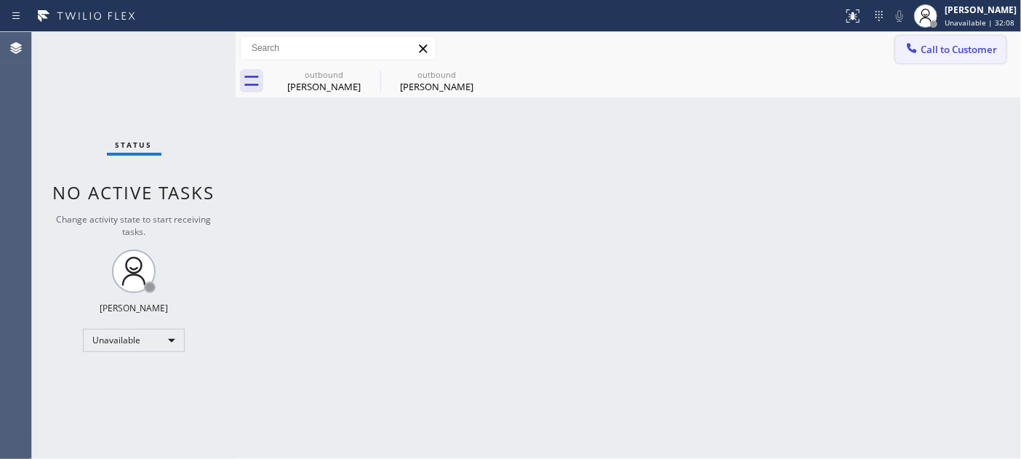
type input "[PHONE_NUMBER]"
click at [961, 57] on button "Call to Customer" at bounding box center [950, 50] width 111 height 28
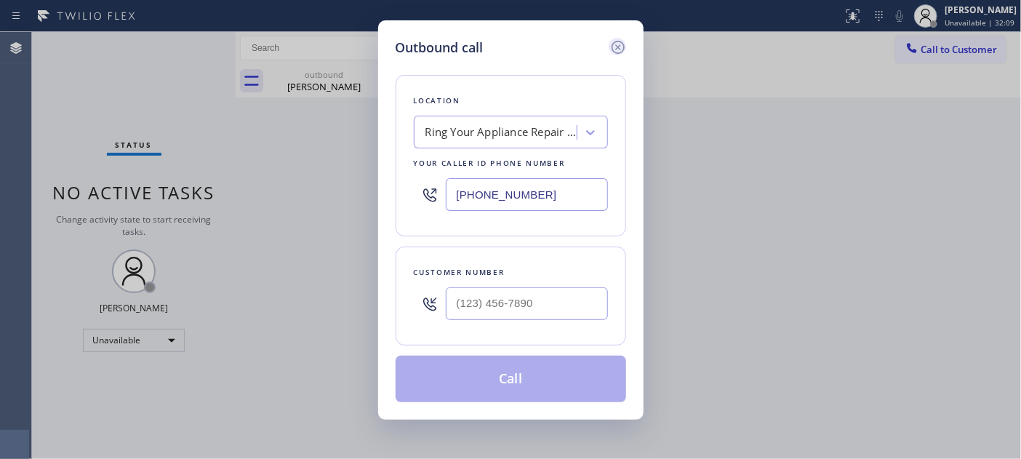
click at [617, 48] on icon at bounding box center [617, 47] width 17 height 17
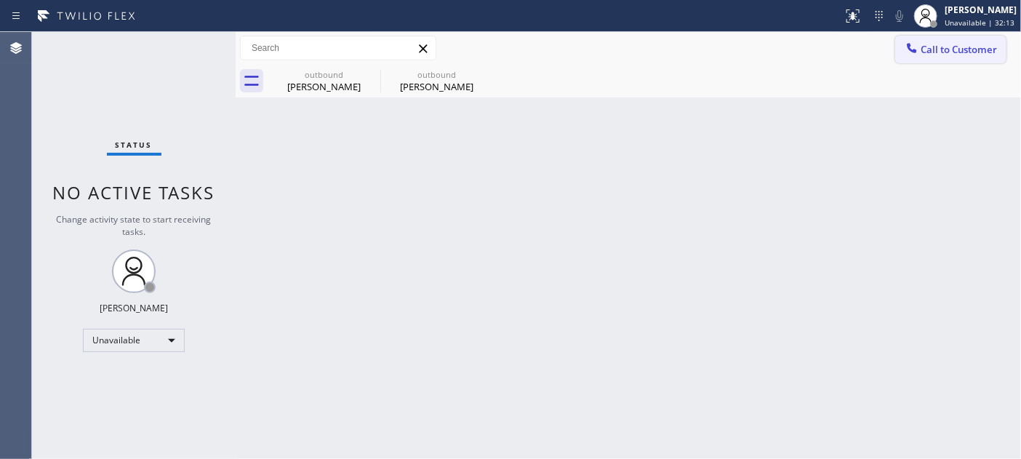
drag, startPoint x: 942, startPoint y: 74, endPoint x: 943, endPoint y: 59, distance: 15.3
click at [943, 70] on div "outbound [PERSON_NAME] outbound [PERSON_NAME]" at bounding box center [644, 81] width 753 height 33
click at [943, 59] on button "Call to Customer" at bounding box center [950, 50] width 111 height 28
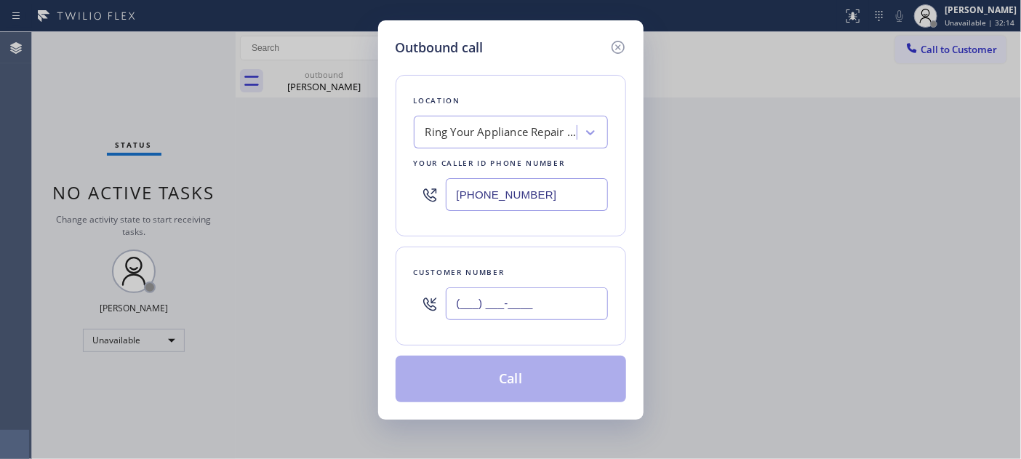
click at [528, 316] on input "(___) ___-____" at bounding box center [527, 303] width 162 height 33
paste input "602) 818-8097"
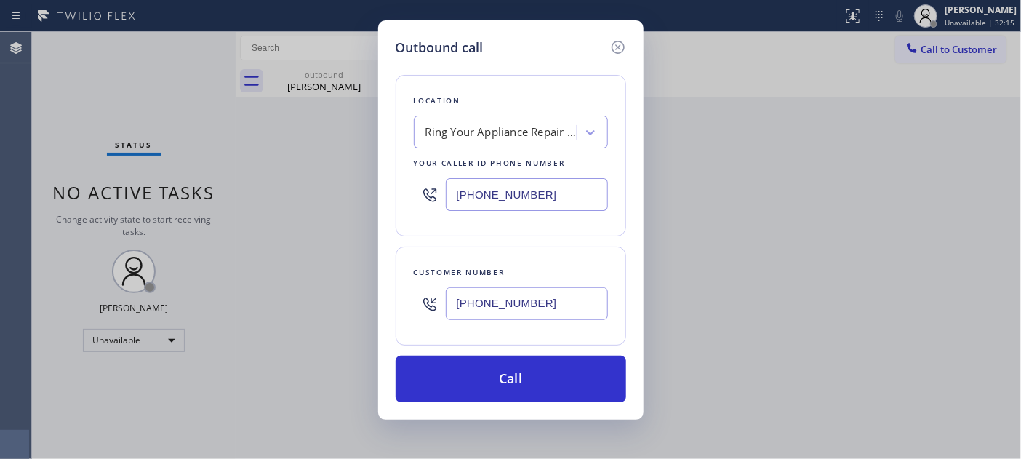
type input "[PHONE_NUMBER]"
drag, startPoint x: 473, startPoint y: 201, endPoint x: 383, endPoint y: 204, distance: 90.2
click at [378, 195] on div "Outbound call Location Ring Your Appliance Repair Company [GEOGRAPHIC_DATA] You…" at bounding box center [510, 219] width 265 height 399
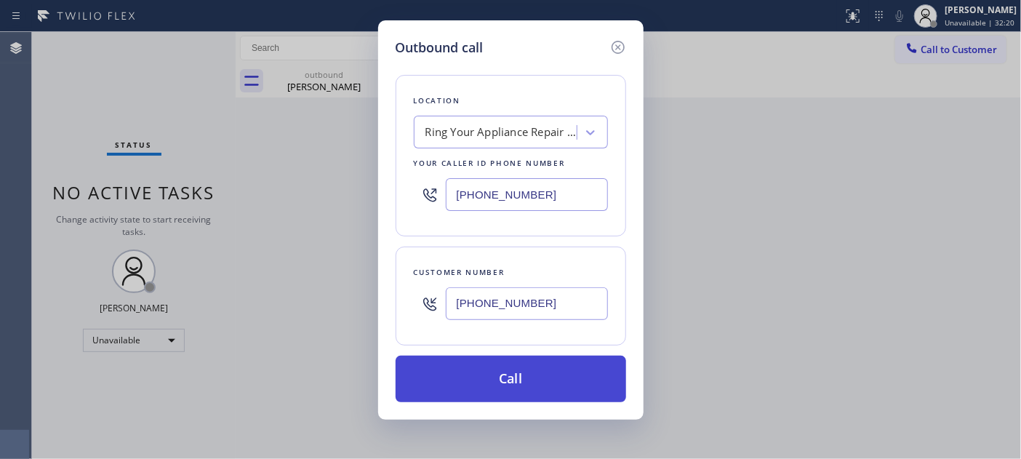
paste input "602) 975-4672"
type input "[PHONE_NUMBER]"
click at [555, 366] on button "Call" at bounding box center [511, 379] width 230 height 47
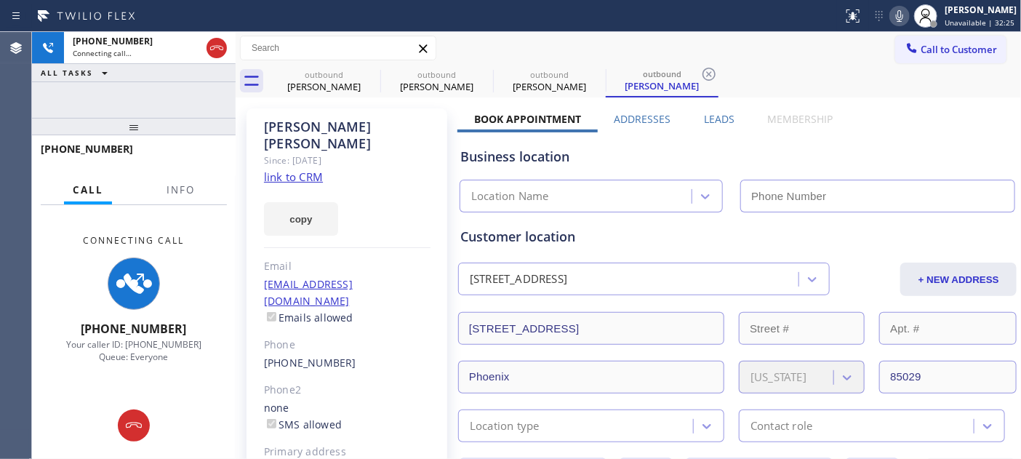
type input "[PHONE_NUMBER]"
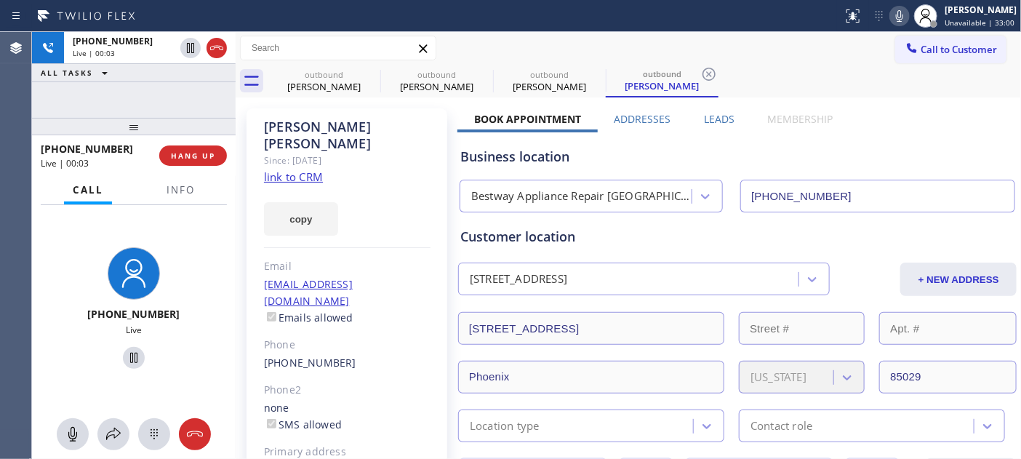
click at [189, 168] on div "[PHONE_NUMBER] Live | 00:03 HANG UP" at bounding box center [134, 156] width 186 height 38
click at [188, 161] on span "HANG UP" at bounding box center [193, 155] width 44 height 10
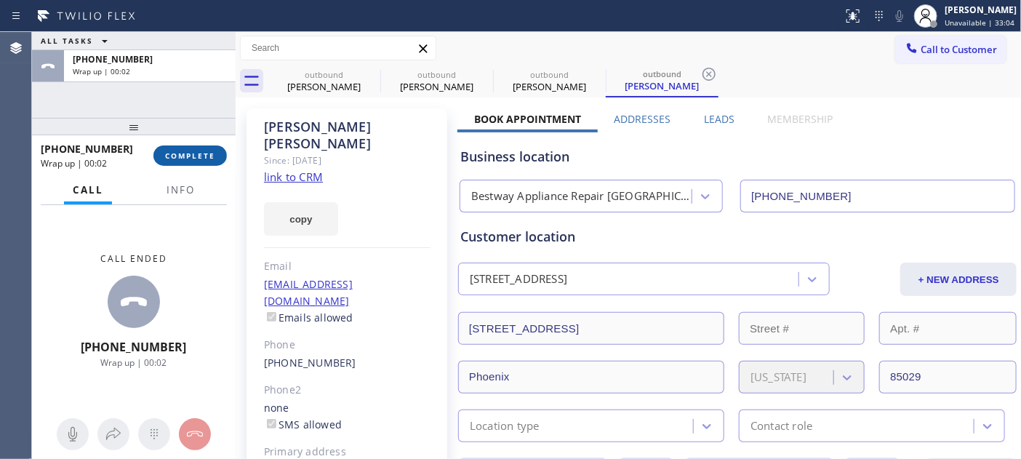
click at [204, 154] on span "COMPLETE" at bounding box center [190, 155] width 50 height 10
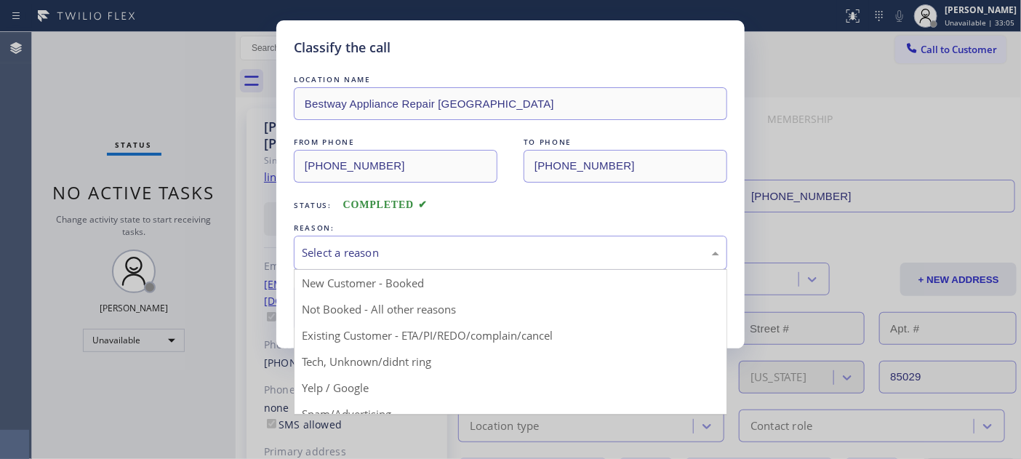
click at [404, 249] on div "Select a reason" at bounding box center [510, 252] width 417 height 17
drag, startPoint x: 412, startPoint y: 306, endPoint x: 398, endPoint y: 310, distance: 14.3
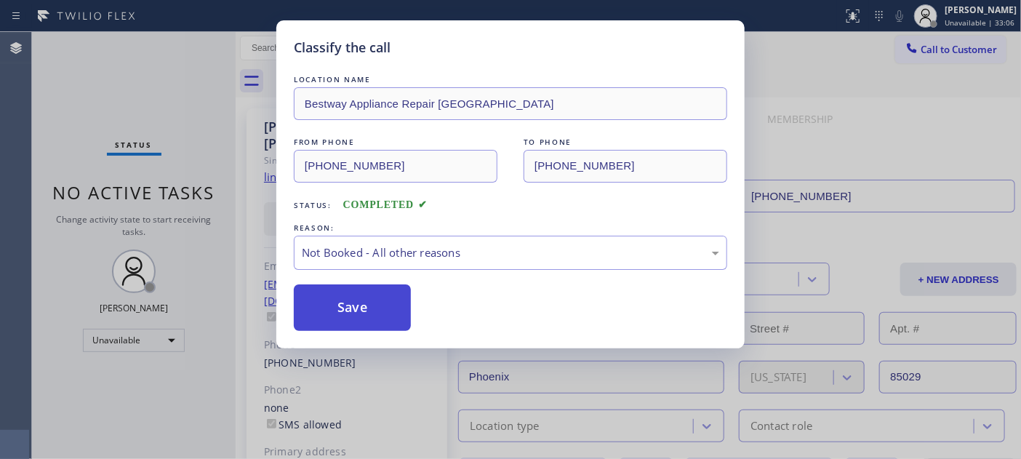
click at [350, 300] on button "Save" at bounding box center [352, 307] width 117 height 47
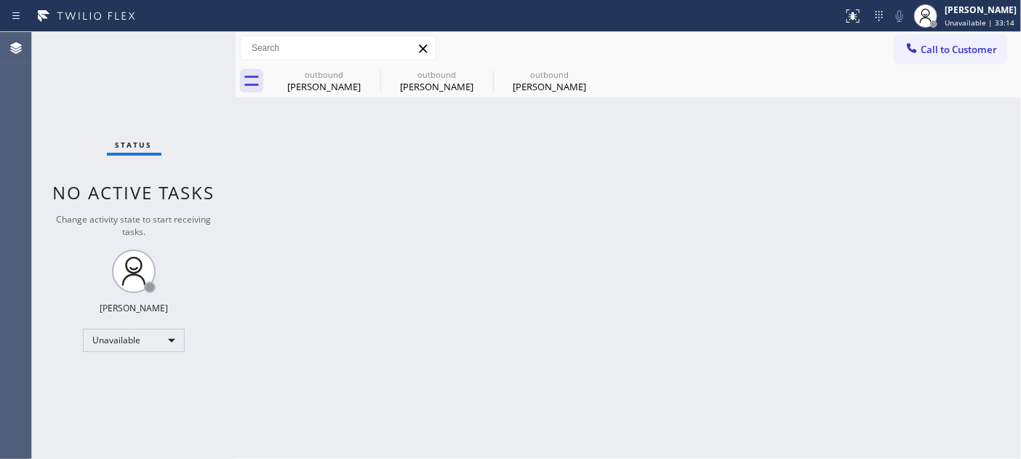
drag, startPoint x: 957, startPoint y: 48, endPoint x: 936, endPoint y: 56, distance: 22.5
click at [957, 49] on span "Call to Customer" at bounding box center [958, 49] width 76 height 13
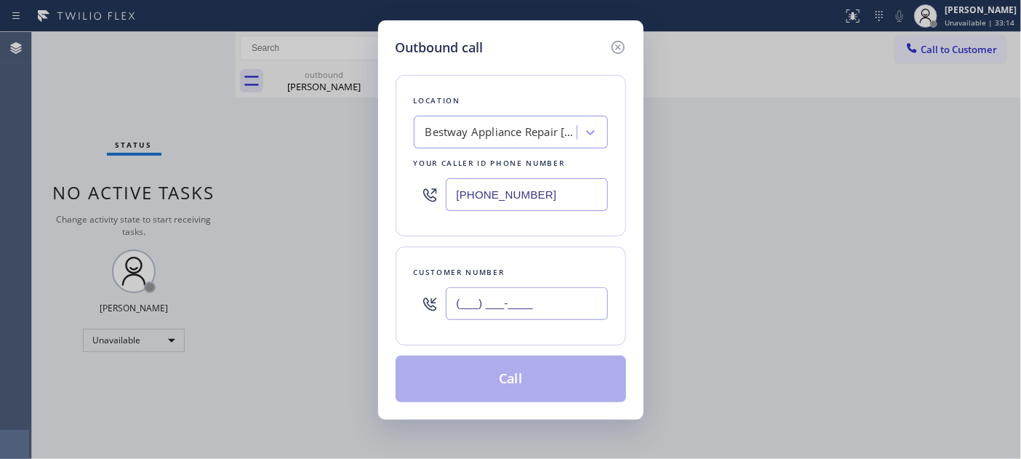
click at [499, 310] on input "(___) ___-____" at bounding box center [527, 303] width 162 height 33
paste input "818) 624-4196"
type input "[PHONE_NUMBER]"
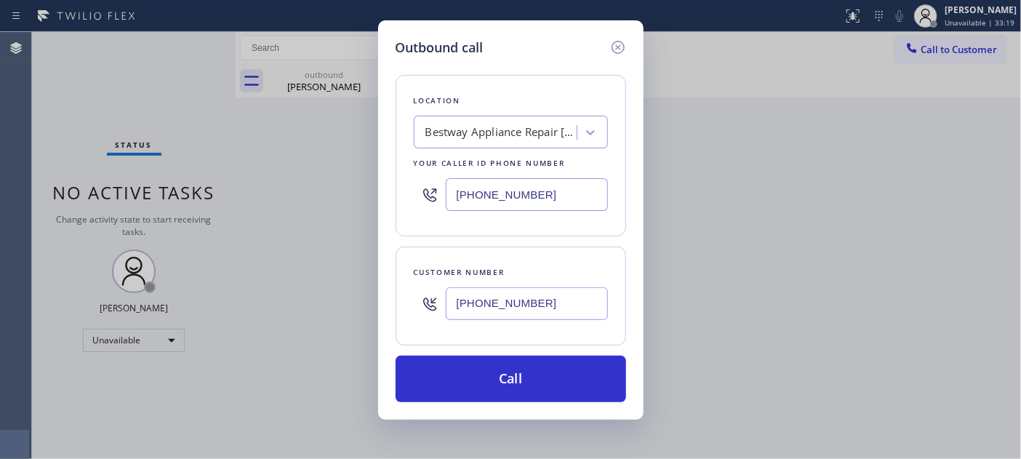
click at [387, 189] on div "Outbound call Location Bestway Appliance Repair [GEOGRAPHIC_DATA] Your caller i…" at bounding box center [510, 219] width 265 height 399
paste input "760) 452-3788"
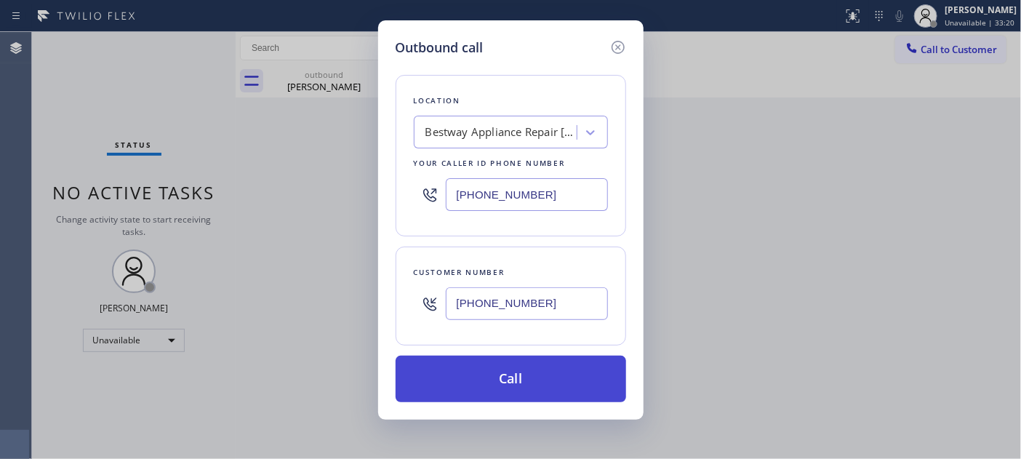
type input "[PHONE_NUMBER]"
click at [550, 360] on button "Call" at bounding box center [511, 379] width 230 height 47
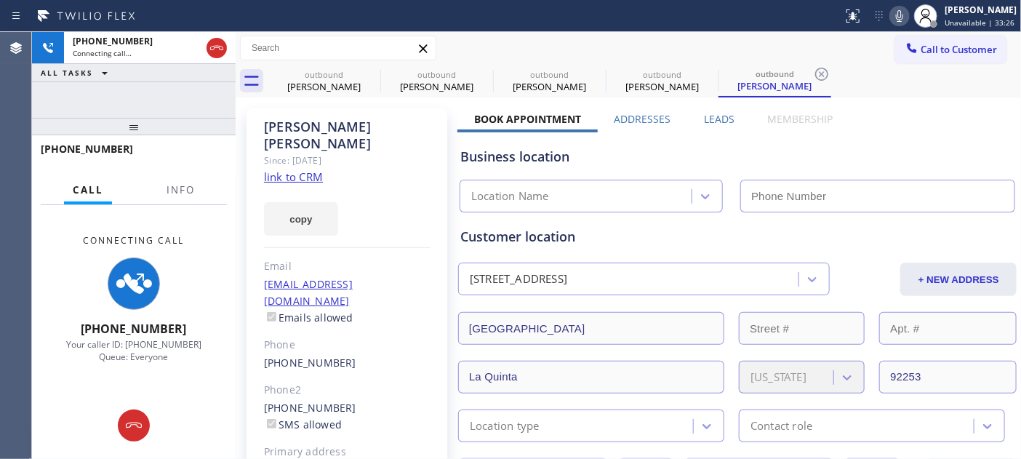
type input "[PHONE_NUMBER]"
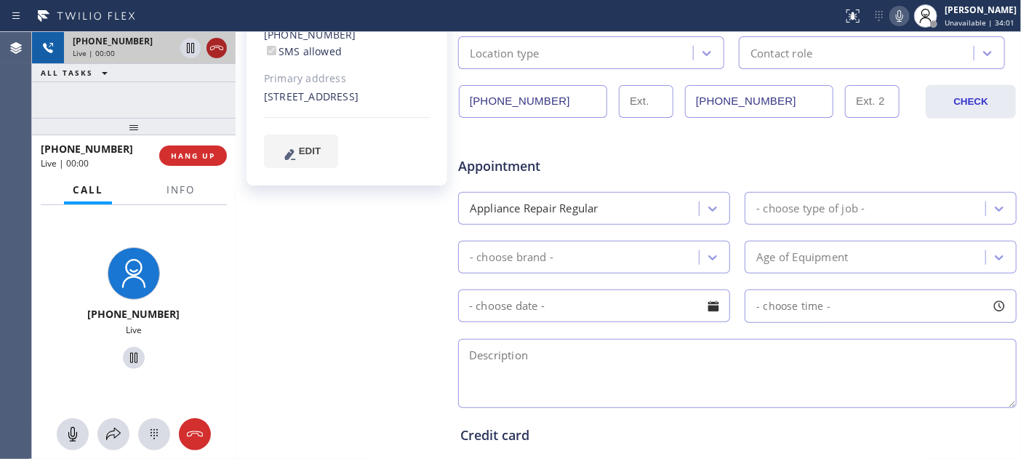
click at [211, 49] on icon at bounding box center [216, 48] width 13 height 4
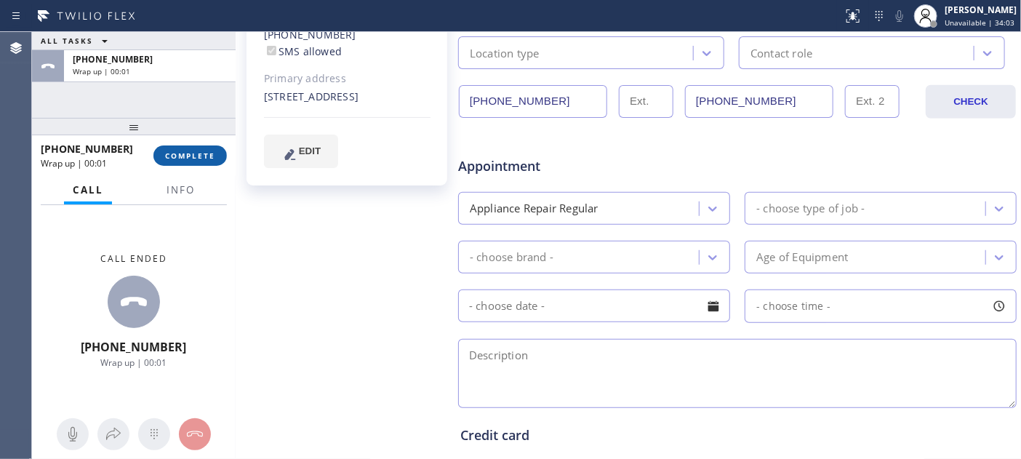
click at [204, 147] on button "COMPLETE" at bounding box center [189, 155] width 73 height 20
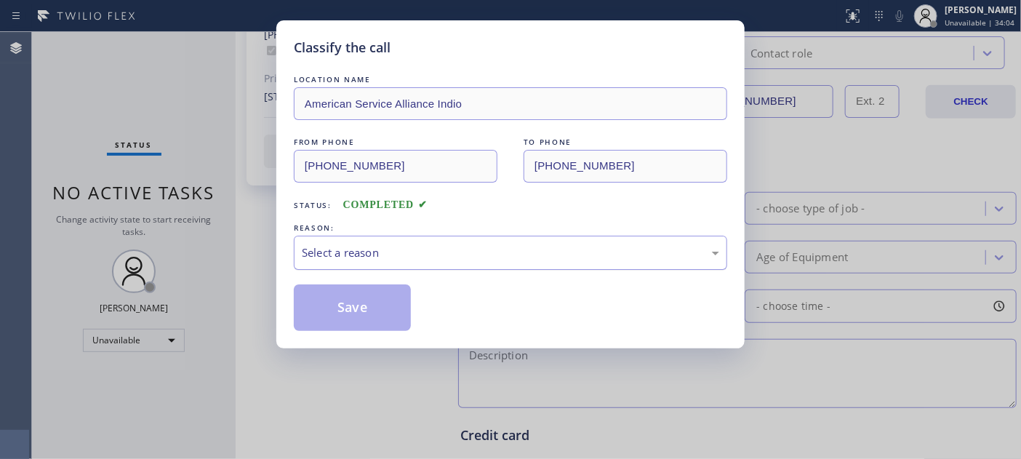
click at [474, 252] on div "Select a reason" at bounding box center [510, 252] width 417 height 17
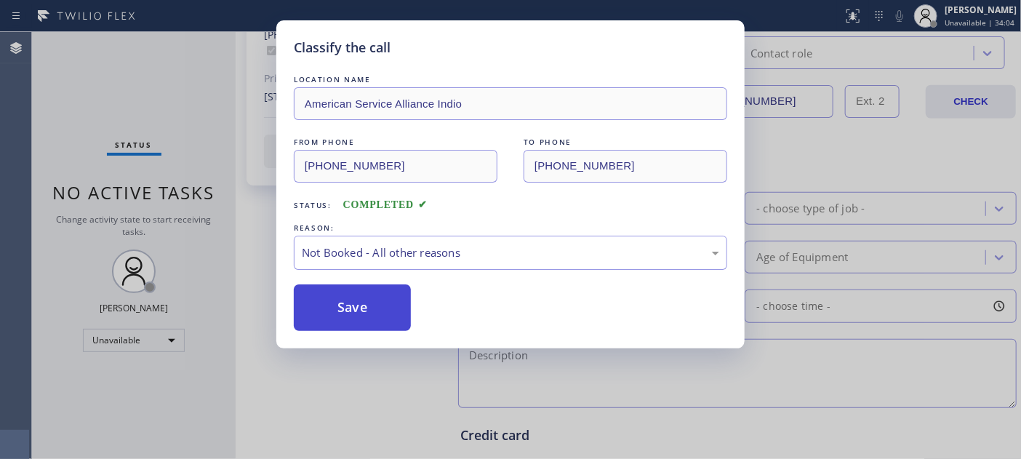
click at [364, 306] on button "Save" at bounding box center [352, 307] width 117 height 47
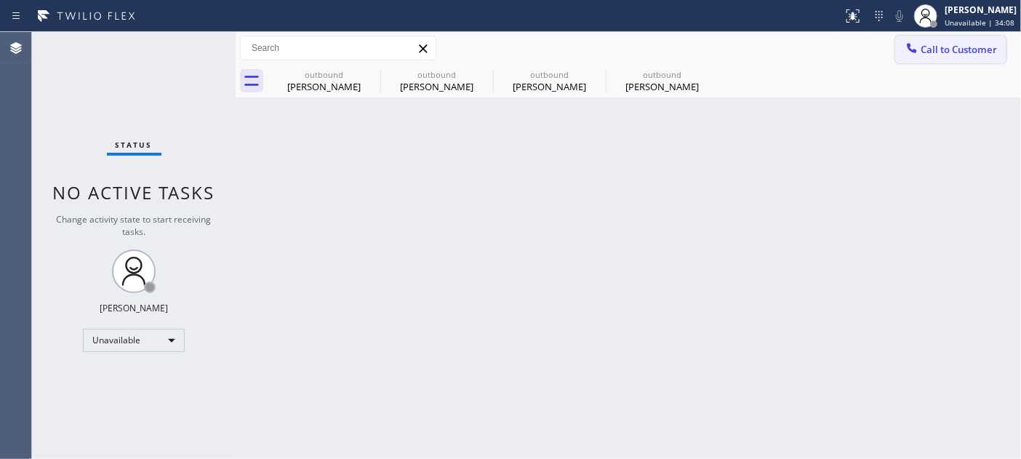
click at [910, 55] on div at bounding box center [911, 49] width 17 height 17
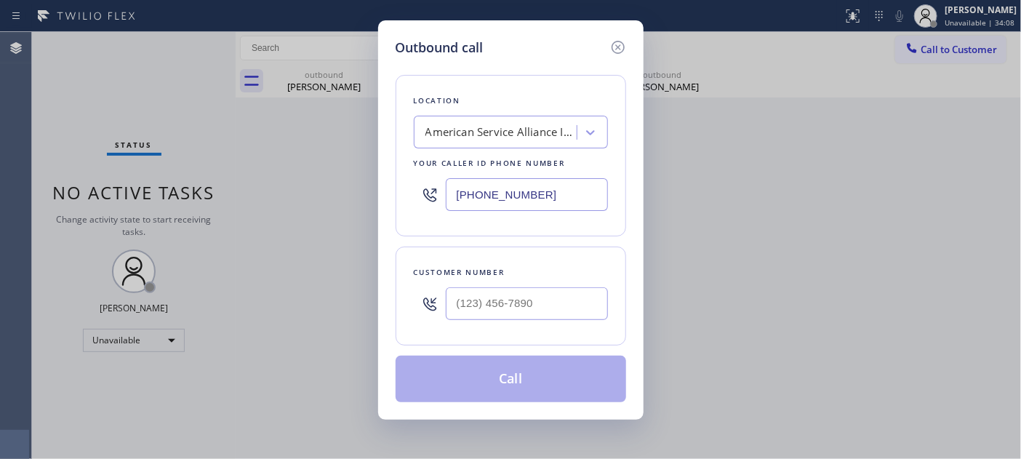
drag, startPoint x: 452, startPoint y: 274, endPoint x: 449, endPoint y: 315, distance: 40.8
click at [451, 278] on div "Customer number" at bounding box center [511, 272] width 194 height 15
type input "(___) ___-____"
drag, startPoint x: 449, startPoint y: 315, endPoint x: 492, endPoint y: 284, distance: 53.1
click at [451, 314] on input "(___) ___-____" at bounding box center [527, 303] width 162 height 33
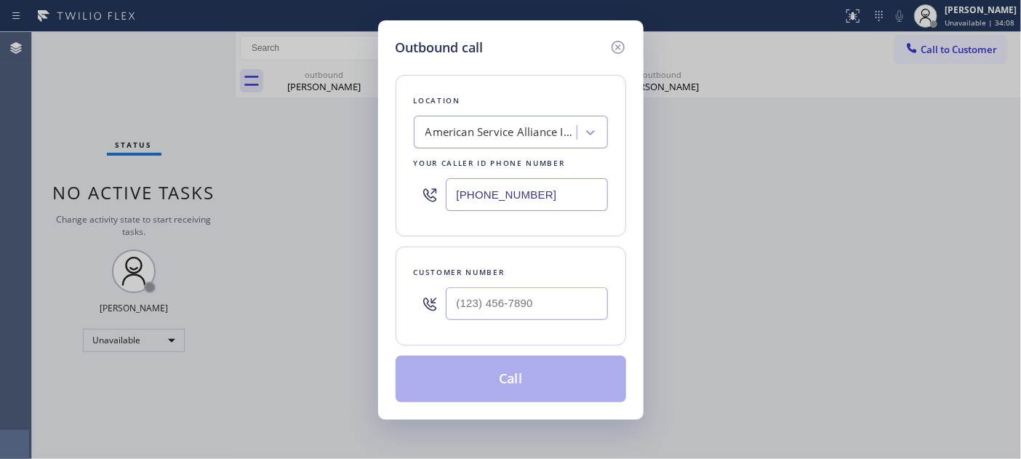
click at [492, 284] on div at bounding box center [527, 303] width 162 height 47
click at [490, 300] on input "(___) ___-____" at bounding box center [527, 303] width 162 height 33
paste input "626) 297-4636"
type input "[PHONE_NUMBER]"
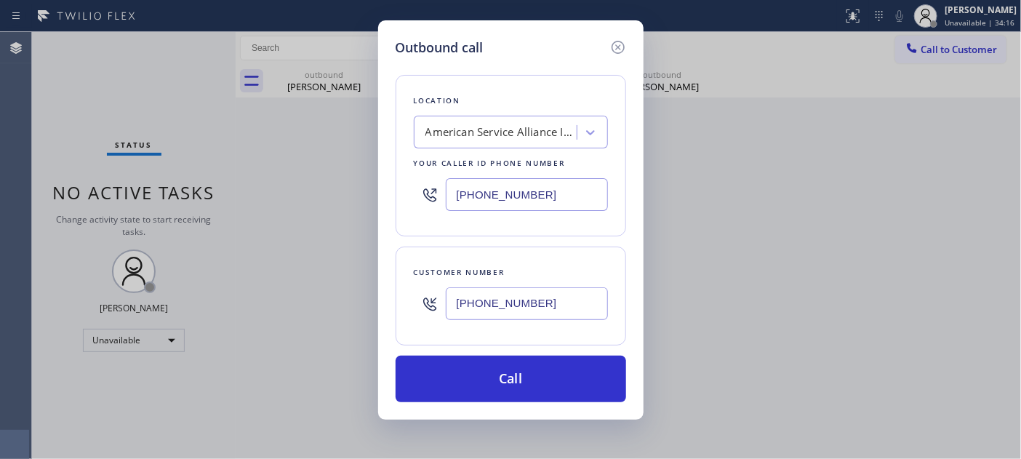
drag, startPoint x: 554, startPoint y: 191, endPoint x: 427, endPoint y: 201, distance: 127.6
click at [430, 201] on div "[PHONE_NUMBER]" at bounding box center [511, 194] width 194 height 47
paste input "855) 731-4952"
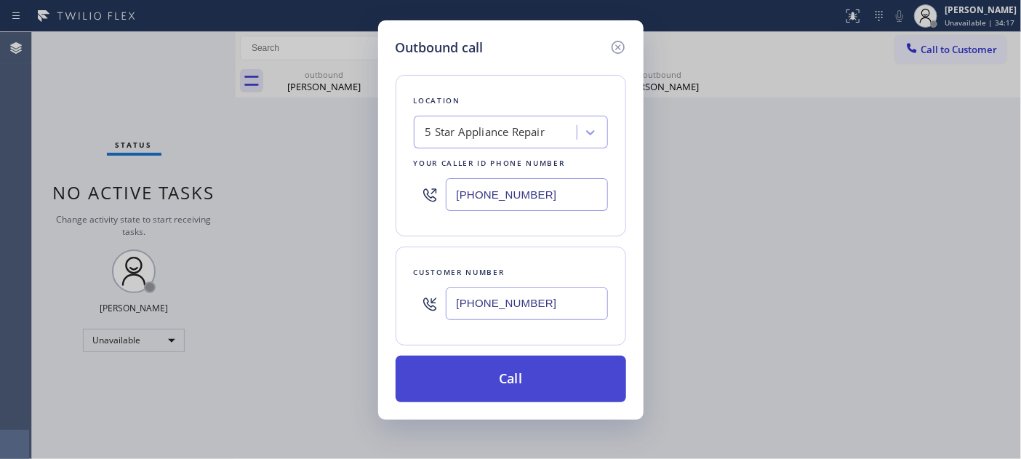
type input "[PHONE_NUMBER]"
click at [521, 364] on button "Call" at bounding box center [511, 379] width 230 height 47
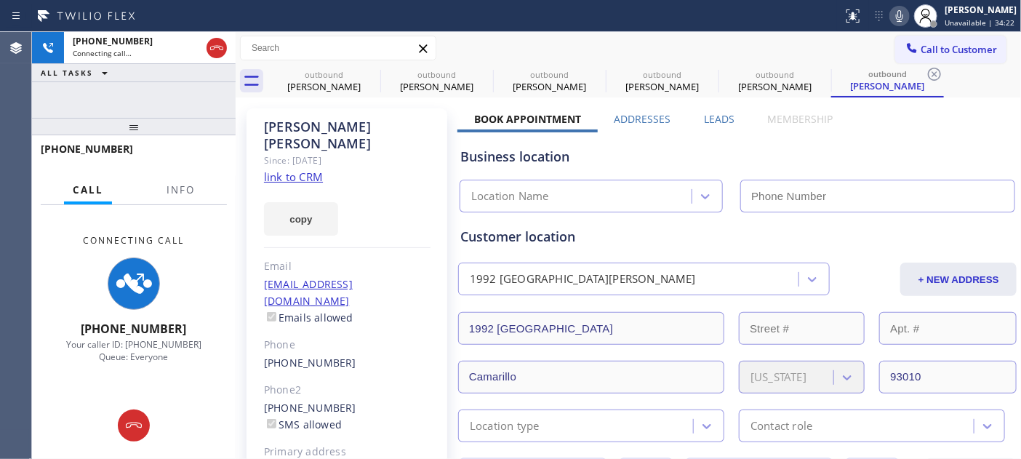
type input "[PHONE_NUMBER]"
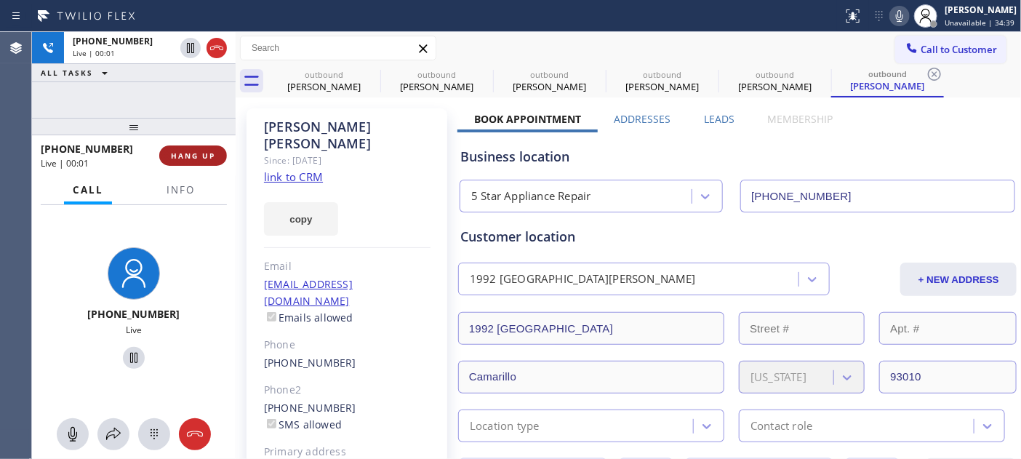
click at [200, 162] on button "HANG UP" at bounding box center [193, 155] width 68 height 20
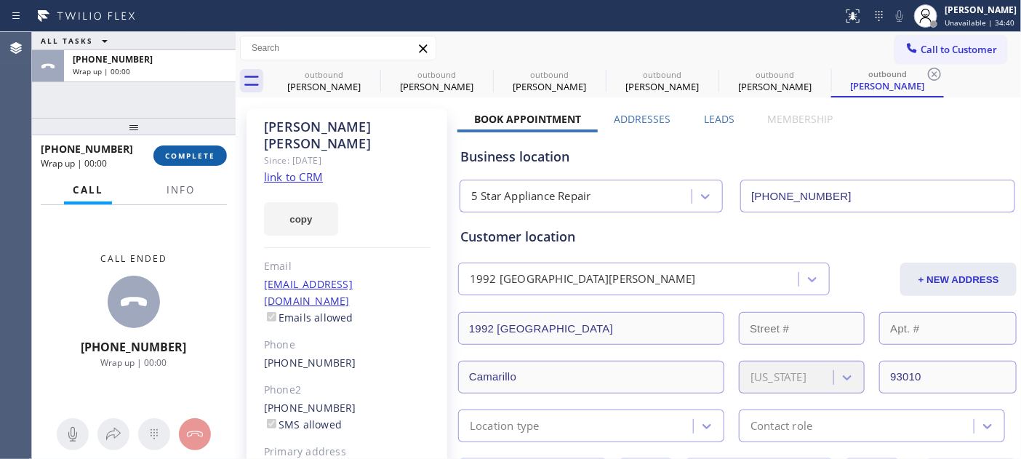
click at [200, 162] on button "COMPLETE" at bounding box center [189, 155] width 73 height 20
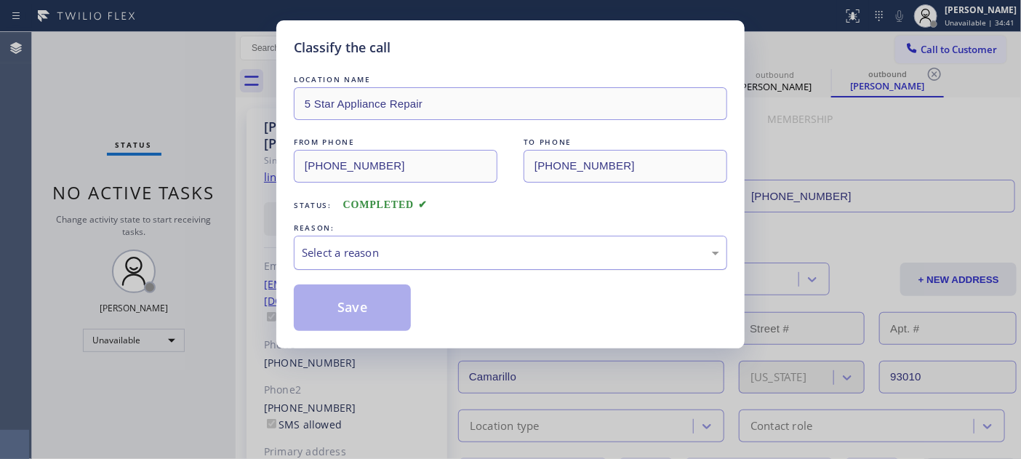
click at [538, 248] on div "Select a reason" at bounding box center [510, 252] width 417 height 17
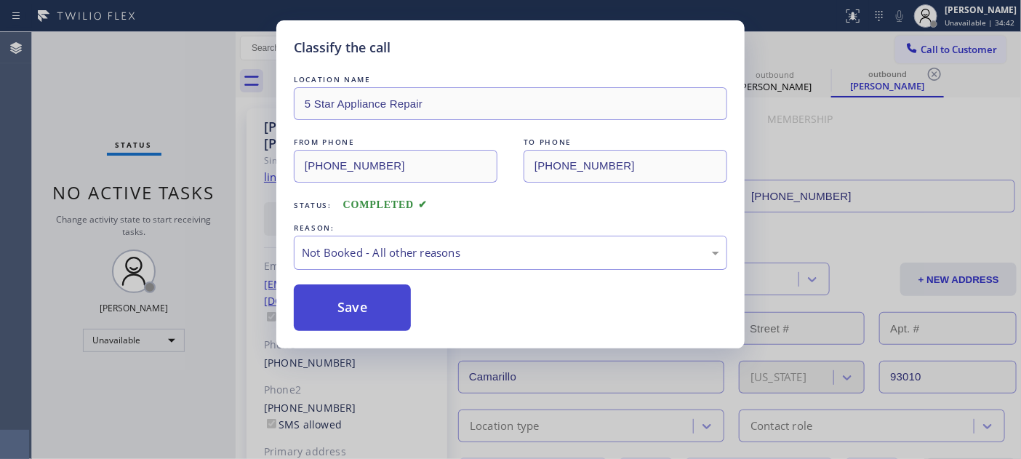
click at [383, 307] on button "Save" at bounding box center [352, 307] width 117 height 47
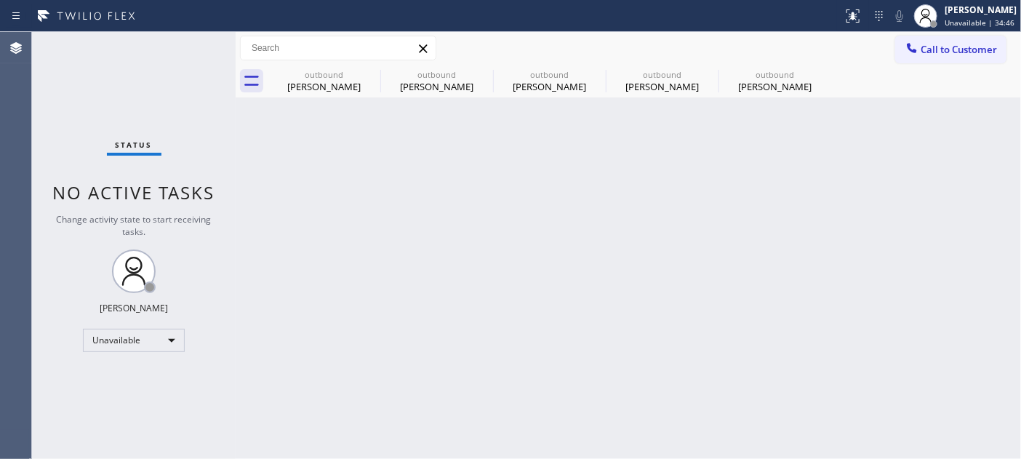
click at [955, 60] on button "Call to Customer" at bounding box center [950, 50] width 111 height 28
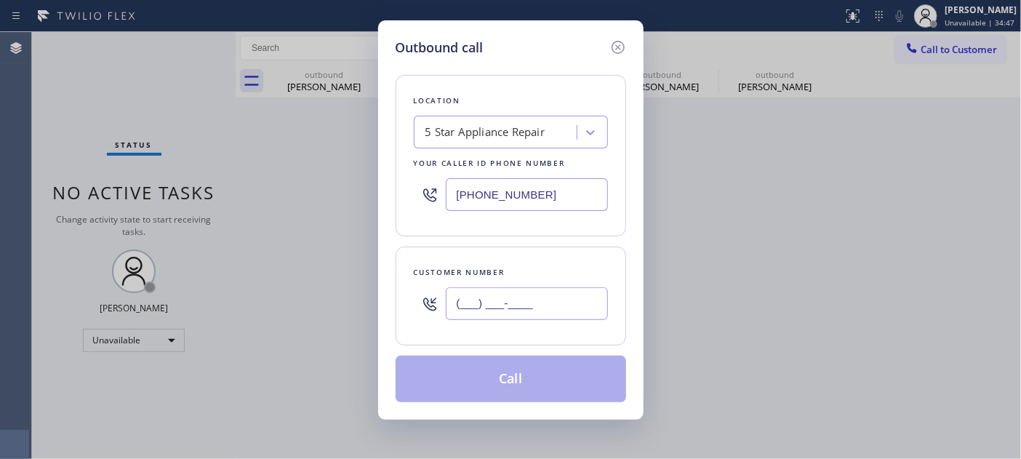
click at [529, 287] on input "(___) ___-____" at bounding box center [527, 303] width 162 height 33
click at [497, 308] on input "(___) ___-____" at bounding box center [527, 303] width 162 height 33
paste input "2-0280"
drag, startPoint x: 470, startPoint y: 313, endPoint x: 358, endPoint y: 306, distance: 111.5
click at [380, 310] on div "Outbound call Location 5 Star Appliance Repair Your caller id phone number [PHO…" at bounding box center [510, 219] width 265 height 399
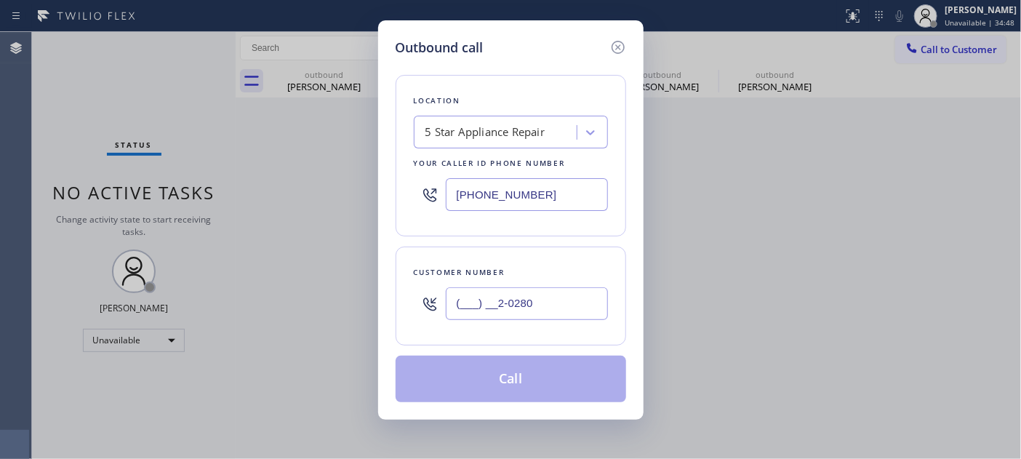
paste input "202) 802-1266"
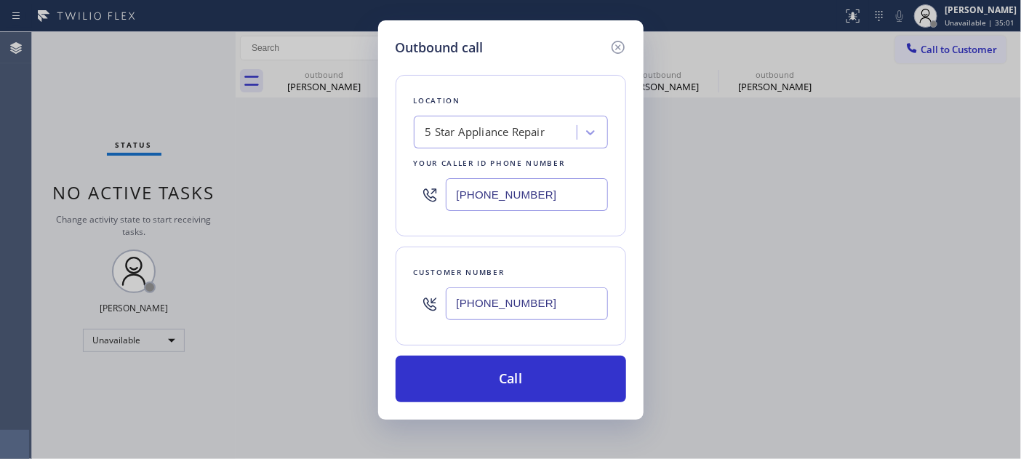
drag, startPoint x: 574, startPoint y: 314, endPoint x: 426, endPoint y: 303, distance: 148.7
click at [427, 303] on div "[PHONE_NUMBER]" at bounding box center [511, 303] width 194 height 47
paste input "408) 826-2617"
type input "[PHONE_NUMBER]"
drag, startPoint x: 553, startPoint y: 193, endPoint x: 403, endPoint y: 204, distance: 150.9
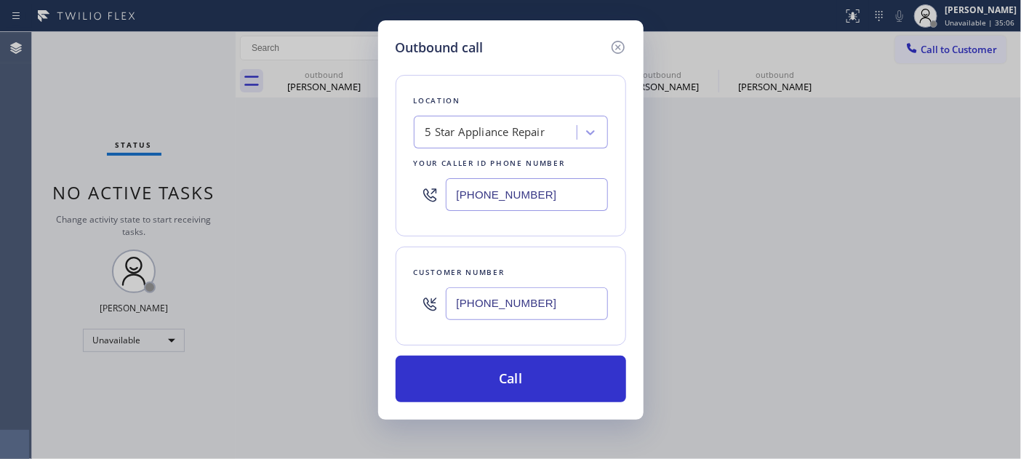
click at [423, 198] on div "[PHONE_NUMBER]" at bounding box center [511, 194] width 194 height 47
paste input "213-9318"
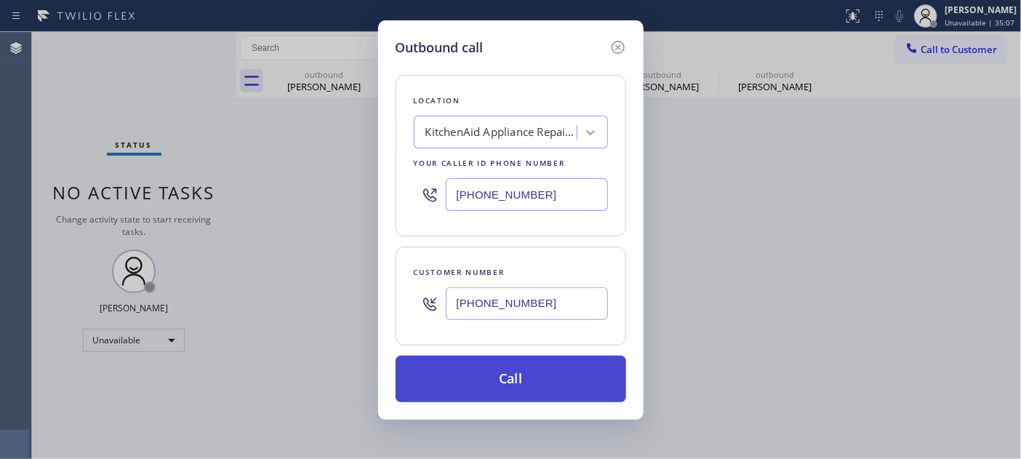
type input "[PHONE_NUMBER]"
click at [547, 369] on button "Call" at bounding box center [511, 379] width 230 height 47
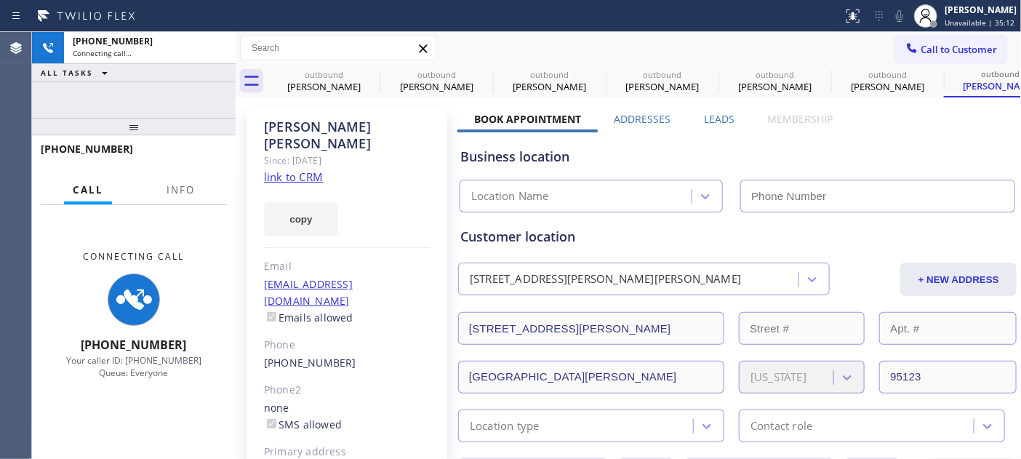
type input "[PHONE_NUMBER]"
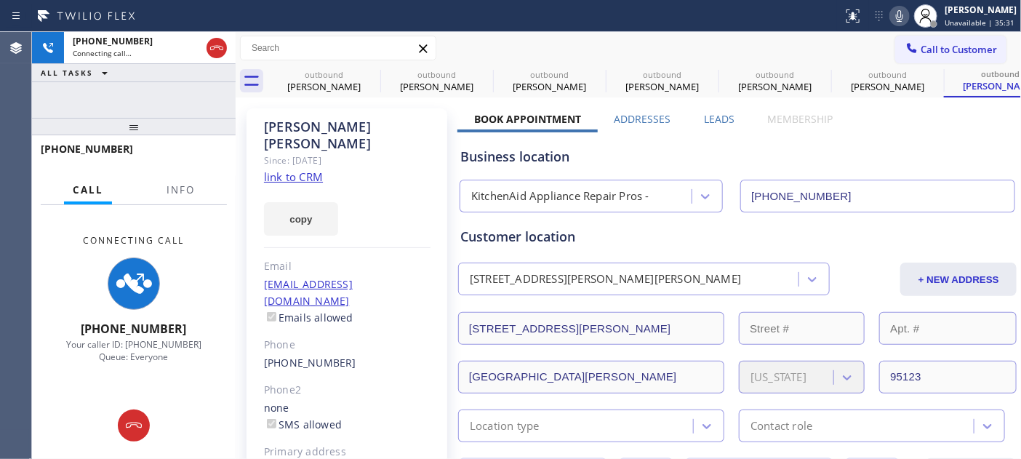
click at [236, 41] on div at bounding box center [236, 245] width 0 height 427
click at [225, 47] on div at bounding box center [217, 48] width 26 height 32
click at [224, 47] on icon at bounding box center [216, 47] width 17 height 17
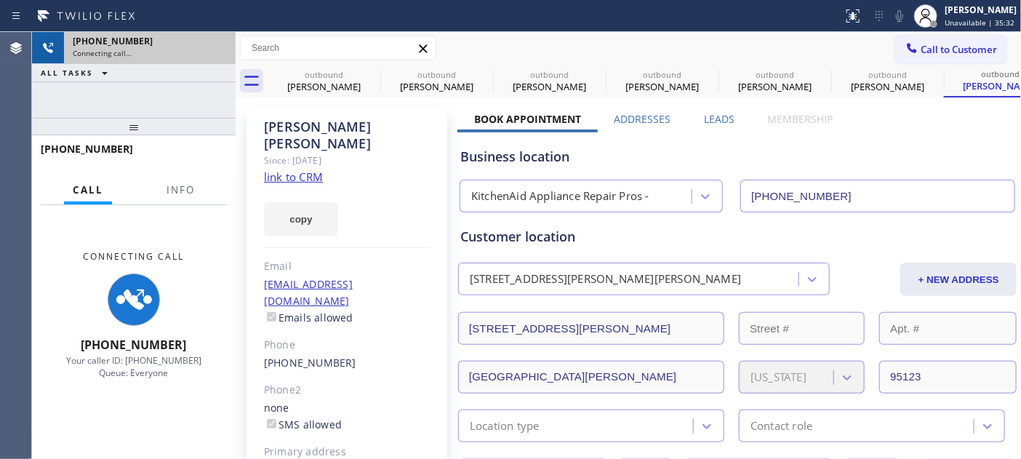
click at [224, 48] on div "Connecting call…" at bounding box center [150, 53] width 154 height 10
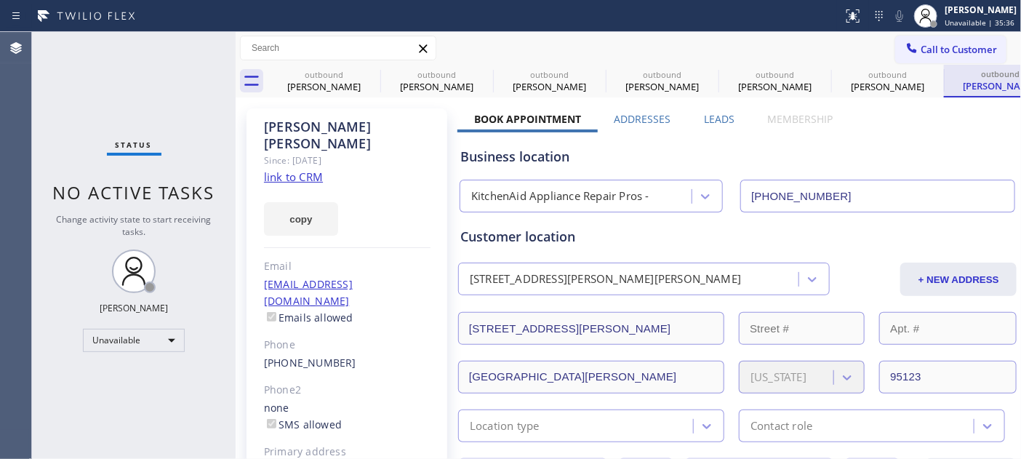
click at [956, 68] on div "outbound" at bounding box center [1000, 73] width 110 height 11
click at [948, 44] on span "Call to Customer" at bounding box center [958, 49] width 76 height 13
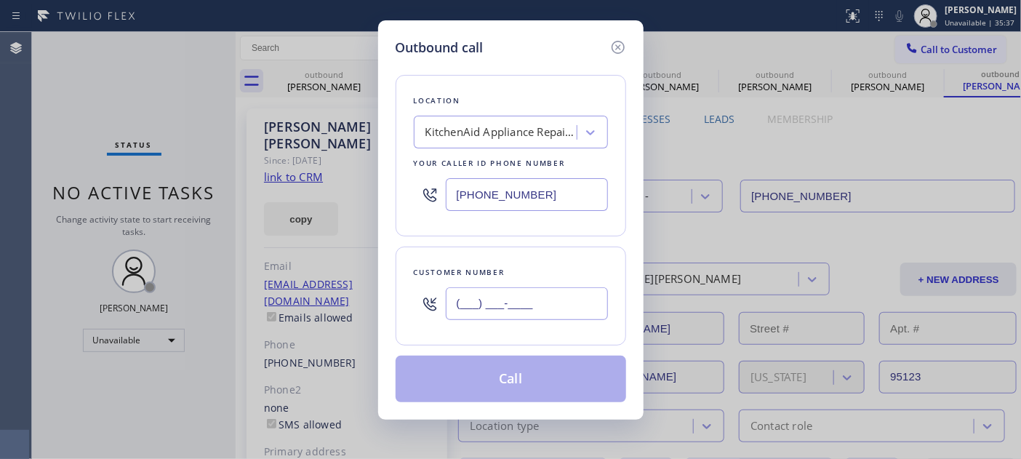
click at [540, 306] on input "(___) ___-____" at bounding box center [527, 303] width 162 height 33
paste input "650) 619-8107"
type input "[PHONE_NUMBER]"
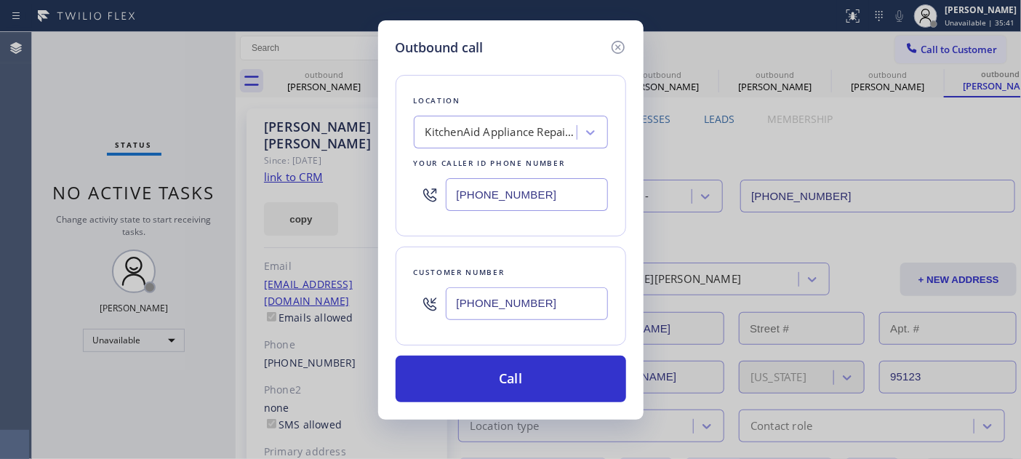
drag, startPoint x: 558, startPoint y: 202, endPoint x: 426, endPoint y: 237, distance: 136.1
click at [379, 229] on div "Outbound call Location KitchenAid Appliance Repair Pros - Your caller id phone …" at bounding box center [510, 219] width 265 height 399
paste input "714) 909-1626"
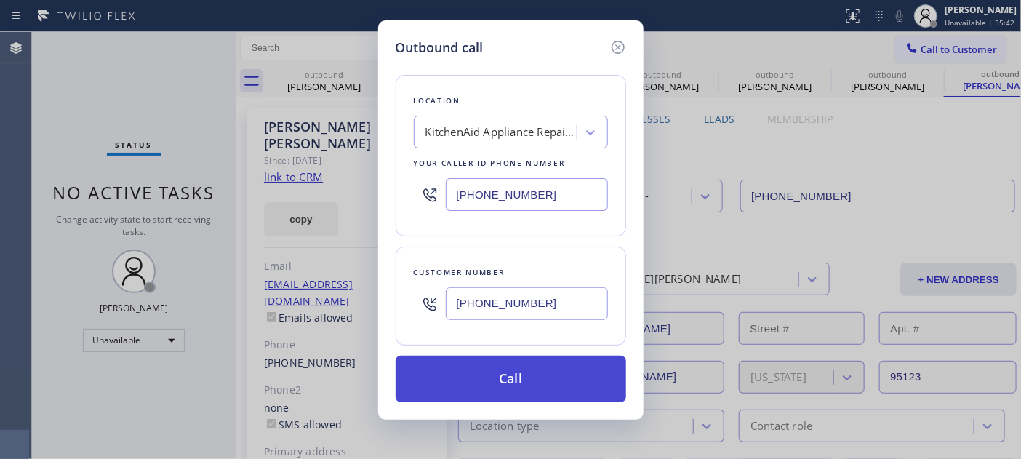
type input "[PHONE_NUMBER]"
click at [541, 373] on button "Call" at bounding box center [511, 379] width 230 height 47
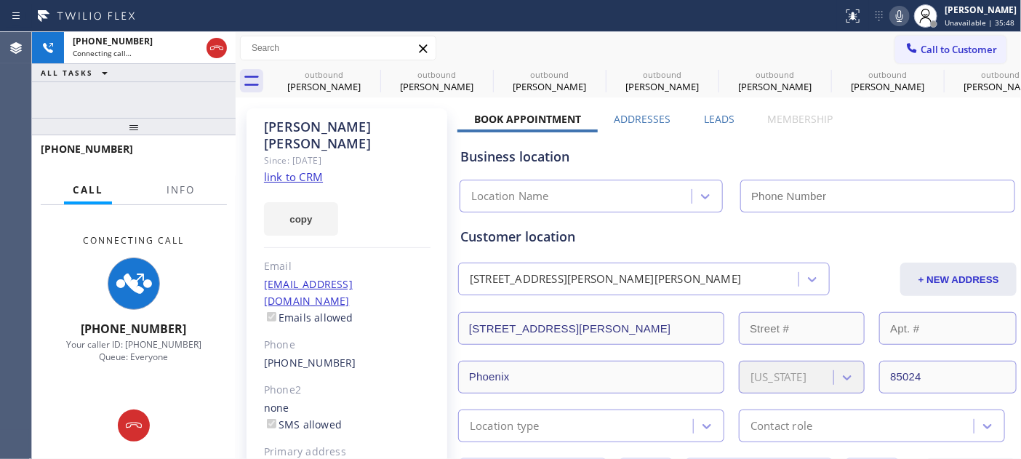
type input "[PHONE_NUMBER]"
click at [369, 70] on icon at bounding box center [370, 73] width 17 height 17
click at [475, 70] on icon at bounding box center [483, 73] width 17 height 17
click at [0, 0] on icon at bounding box center [0, 0] width 0 height 0
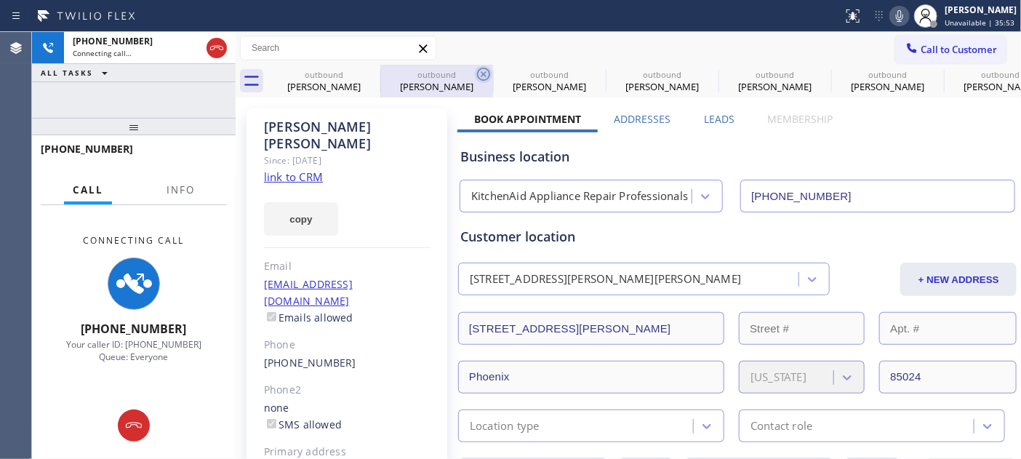
click at [0, 0] on icon at bounding box center [0, 0] width 0 height 0
type input "[PHONE_NUMBER]"
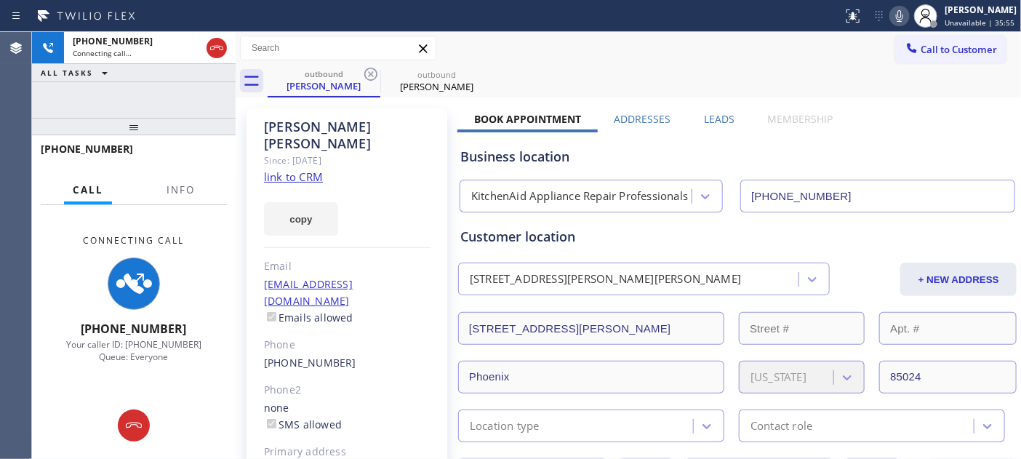
drag, startPoint x: 688, startPoint y: 17, endPoint x: 696, endPoint y: 7, distance: 12.9
click at [688, 17] on div at bounding box center [421, 15] width 831 height 23
drag, startPoint x: 220, startPoint y: 47, endPoint x: 254, endPoint y: 16, distance: 46.3
click at [220, 47] on icon at bounding box center [216, 47] width 17 height 17
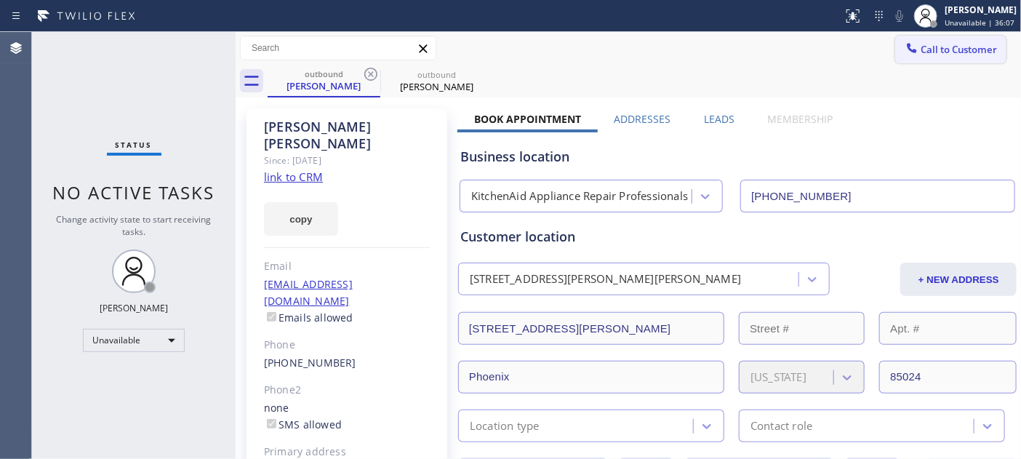
click at [968, 43] on span "Call to Customer" at bounding box center [958, 49] width 76 height 13
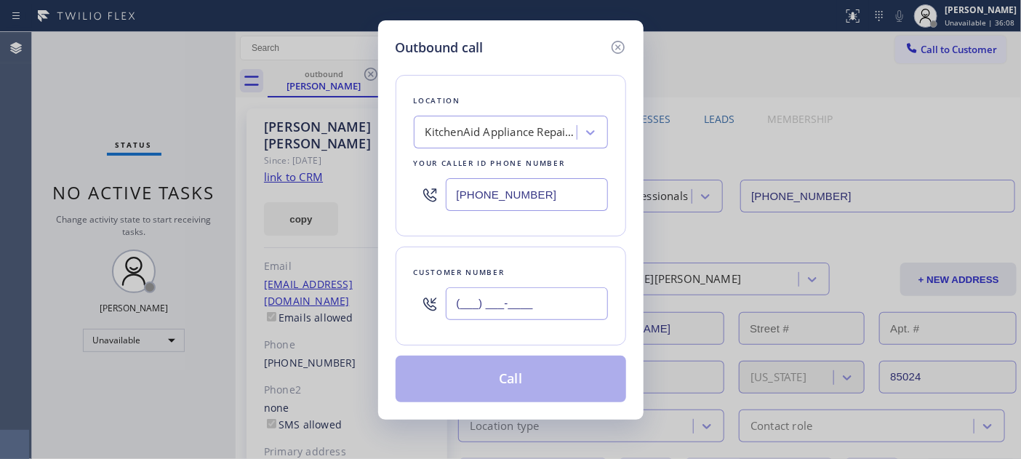
drag, startPoint x: 544, startPoint y: 294, endPoint x: 567, endPoint y: 238, distance: 61.3
click at [545, 298] on input "(___) ___-____" at bounding box center [527, 303] width 162 height 33
paste input "303) 483-3528"
type input "[PHONE_NUMBER]"
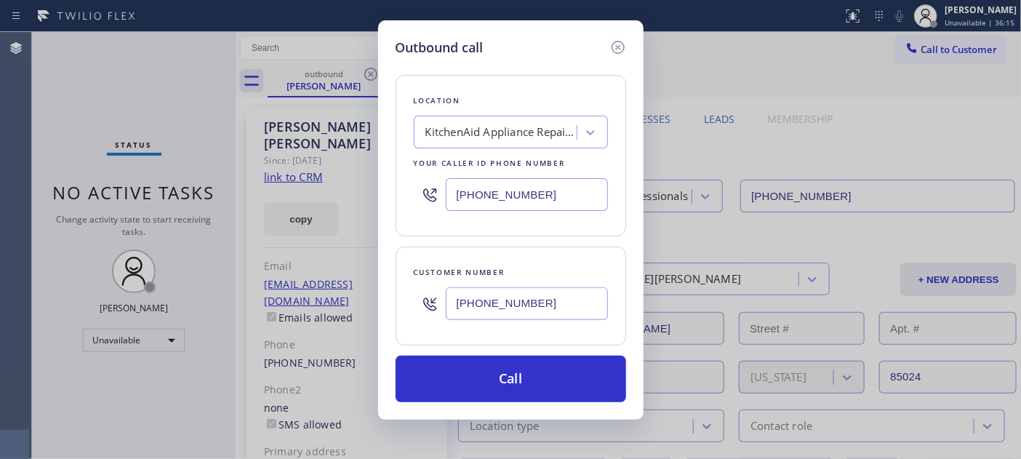
click at [414, 192] on div "[PHONE_NUMBER]" at bounding box center [511, 194] width 194 height 47
paste input "20) 807-3992"
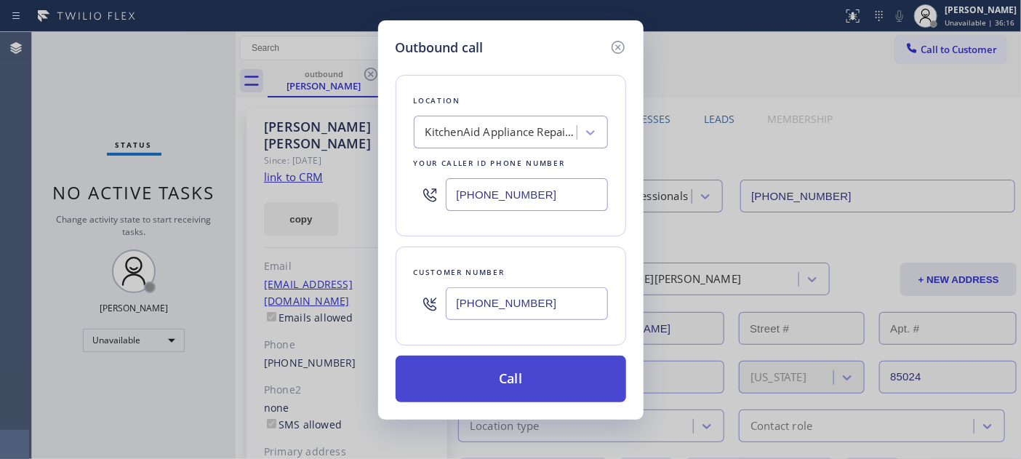
type input "[PHONE_NUMBER]"
click at [566, 366] on button "Call" at bounding box center [511, 379] width 230 height 47
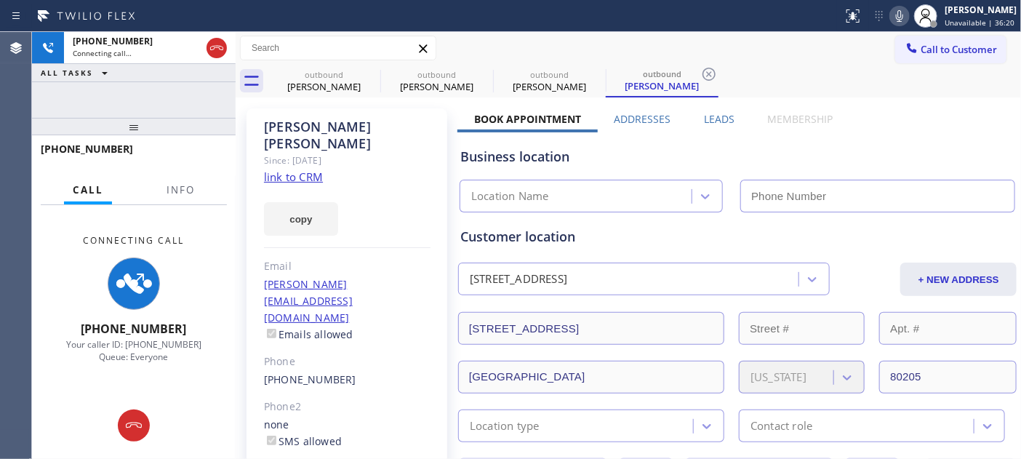
type input "[PHONE_NUMBER]"
drag, startPoint x: 197, startPoint y: 137, endPoint x: 199, endPoint y: 73, distance: 63.3
click at [180, 88] on div "[PHONE_NUMBER] Connecting call… ALL TASKS ALL TASKS ACTIVE TASKS TASKS IN WRAP …" at bounding box center [134, 245] width 204 height 427
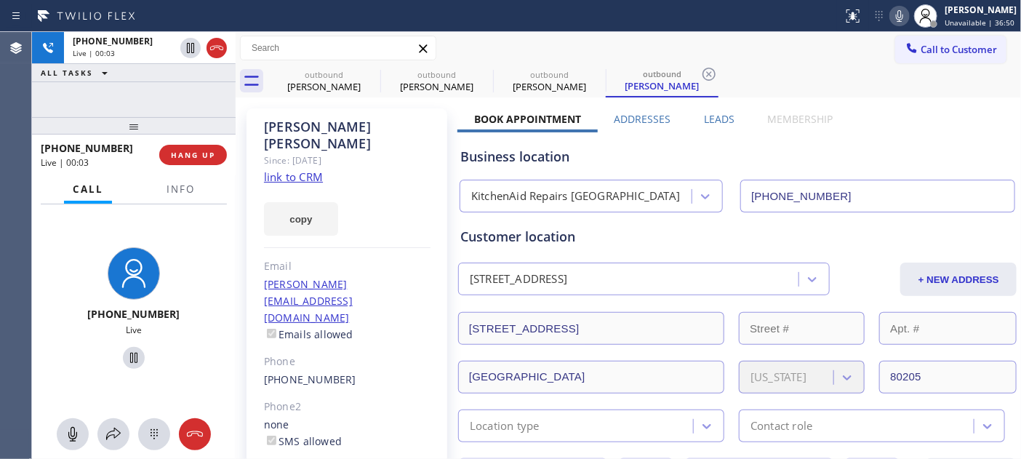
click at [221, 166] on div "[PHONE_NUMBER] Live | 00:03 HANG UP" at bounding box center [134, 155] width 186 height 38
click at [214, 164] on button "HANG UP" at bounding box center [193, 155] width 68 height 20
click at [213, 158] on span "HANG UP" at bounding box center [193, 155] width 44 height 10
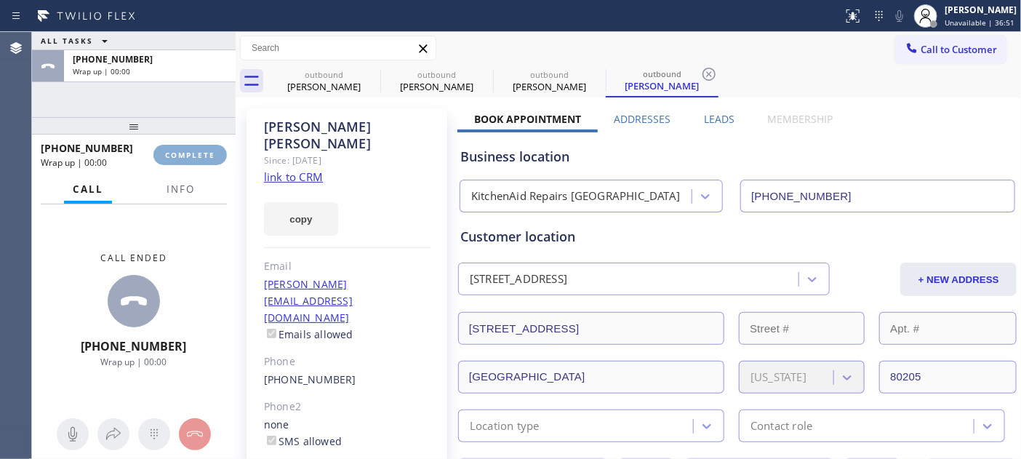
click at [213, 158] on span "COMPLETE" at bounding box center [190, 155] width 50 height 10
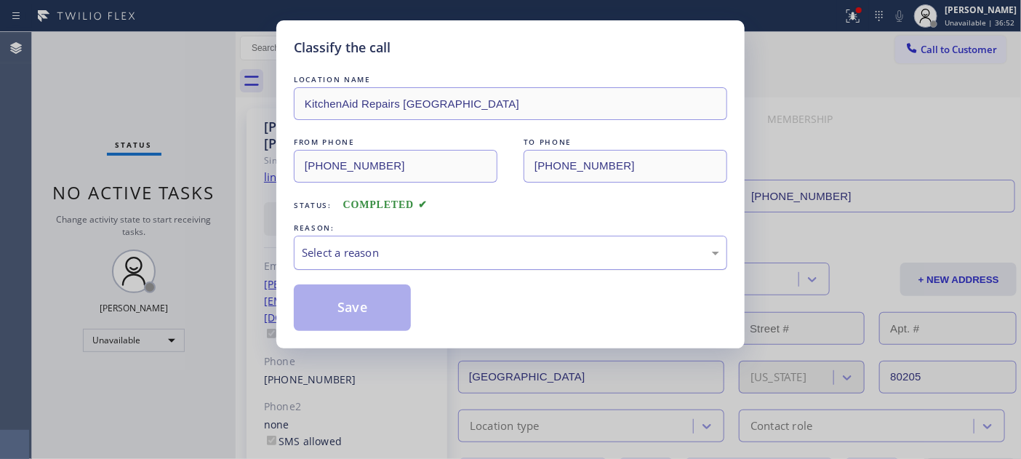
click at [419, 249] on div "Select a reason" at bounding box center [510, 252] width 417 height 17
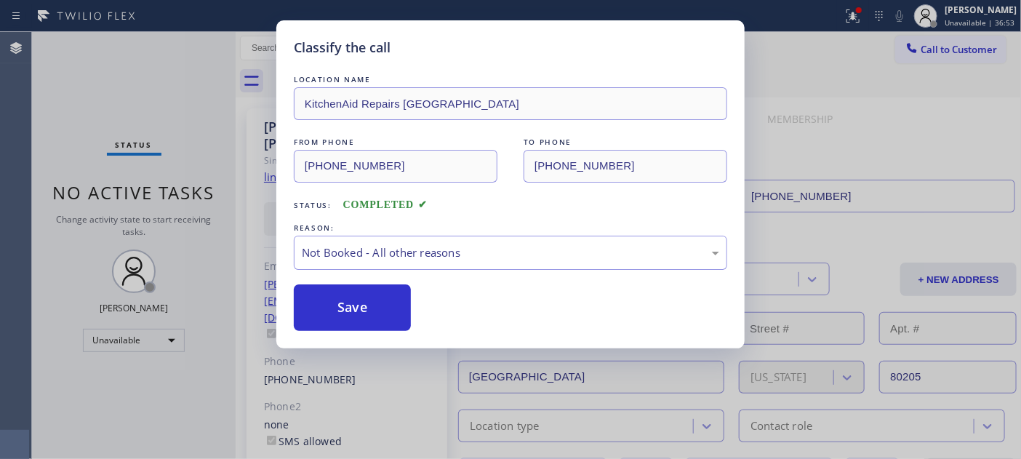
click at [369, 304] on button "Save" at bounding box center [352, 307] width 117 height 47
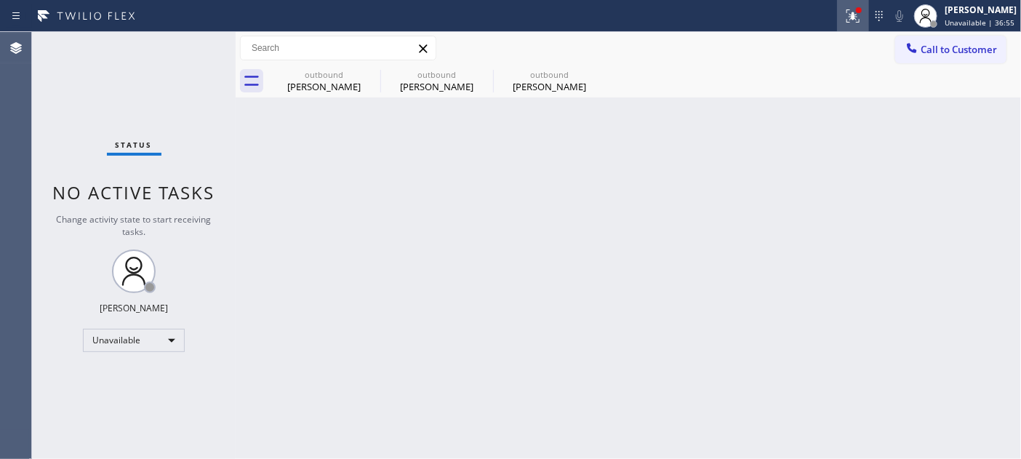
click at [846, 11] on icon at bounding box center [852, 15] width 17 height 17
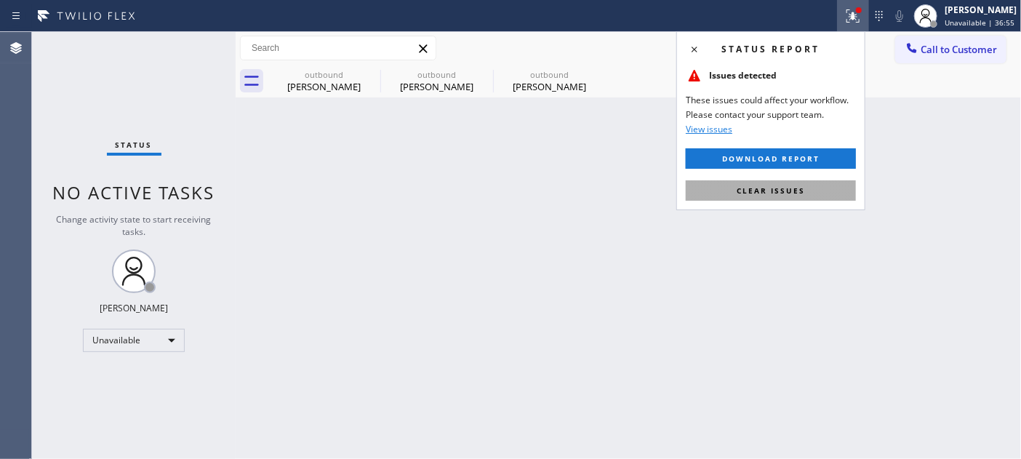
click at [769, 197] on button "Clear issues" at bounding box center [771, 190] width 170 height 20
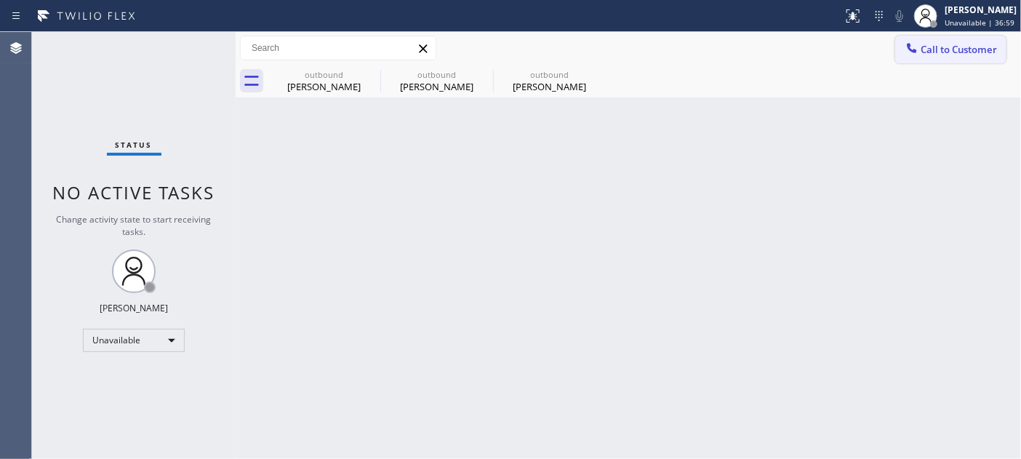
click at [950, 49] on span "Call to Customer" at bounding box center [958, 49] width 76 height 13
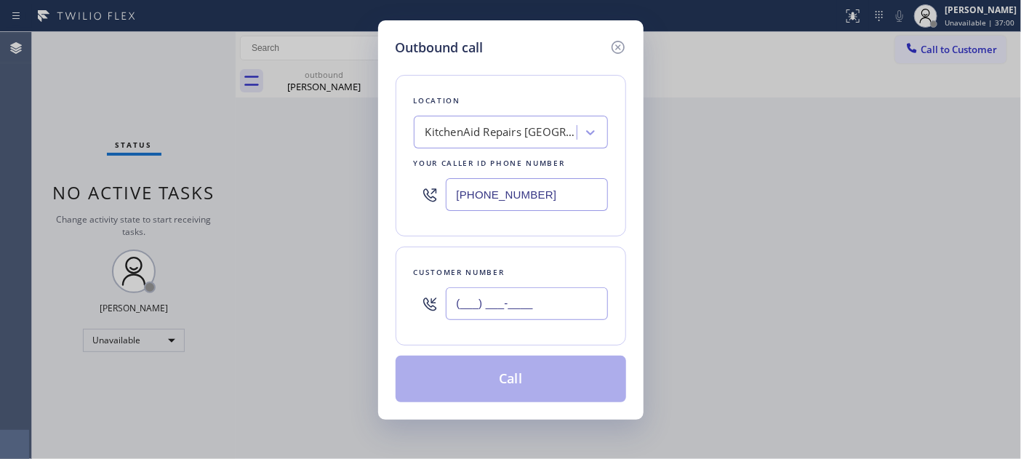
click at [503, 297] on input "(___) ___-____" at bounding box center [527, 303] width 162 height 33
paste input "310) 245-6053"
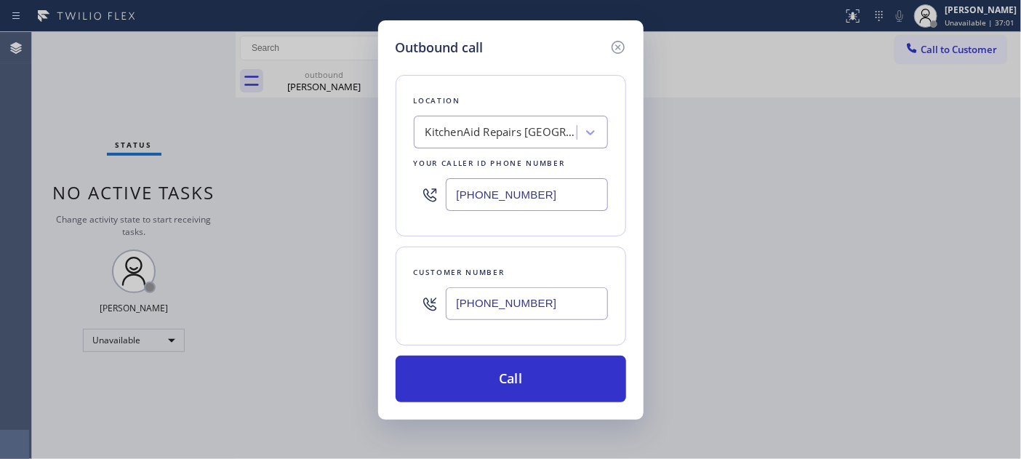
type input "[PHONE_NUMBER]"
drag, startPoint x: 556, startPoint y: 197, endPoint x: 420, endPoint y: 204, distance: 136.1
click at [452, 204] on input "[PHONE_NUMBER]" at bounding box center [527, 194] width 162 height 33
paste input "424) 361-0628"
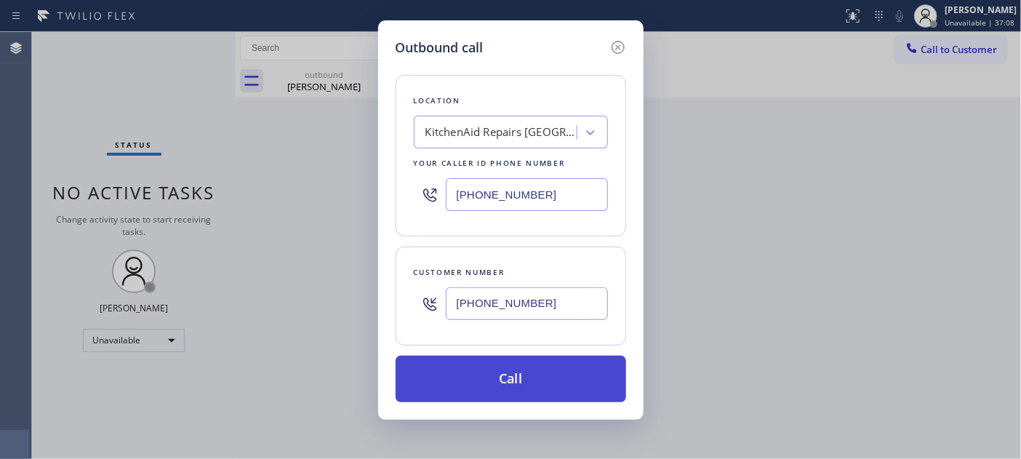
type input "[PHONE_NUMBER]"
click at [565, 360] on button "Call" at bounding box center [511, 379] width 230 height 47
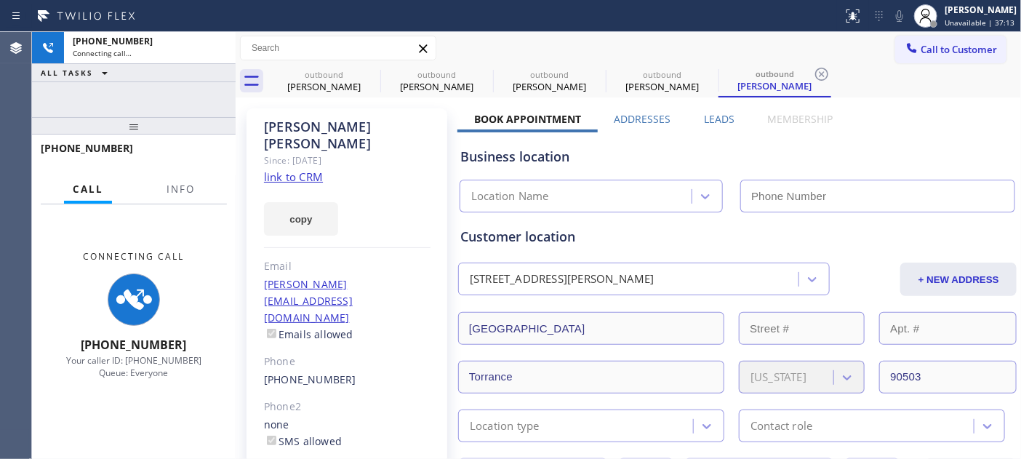
type input "[PHONE_NUMBER]"
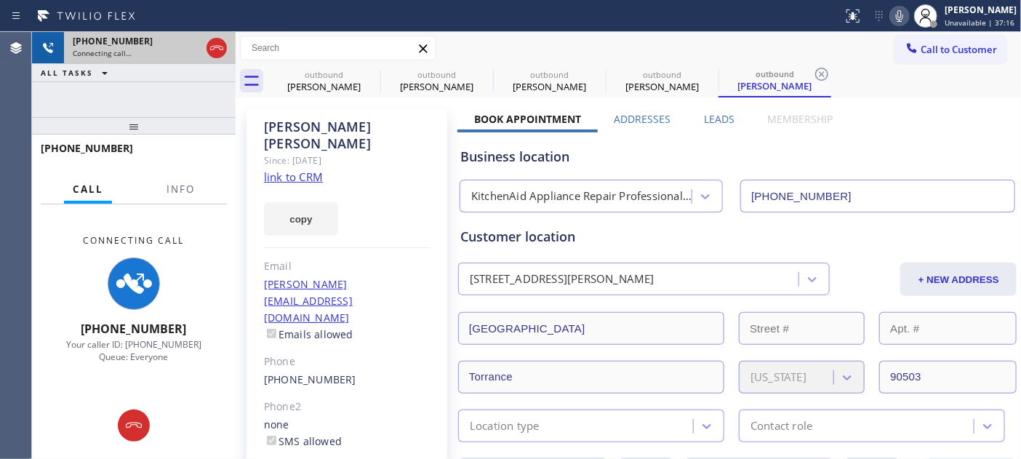
drag, startPoint x: 160, startPoint y: 124, endPoint x: 188, endPoint y: 39, distance: 88.7
click at [169, 79] on div "[PHONE_NUMBER] Connecting call… ALL TASKS ALL TASKS ACTIVE TASKS TASKS IN WRAP …" at bounding box center [134, 245] width 204 height 427
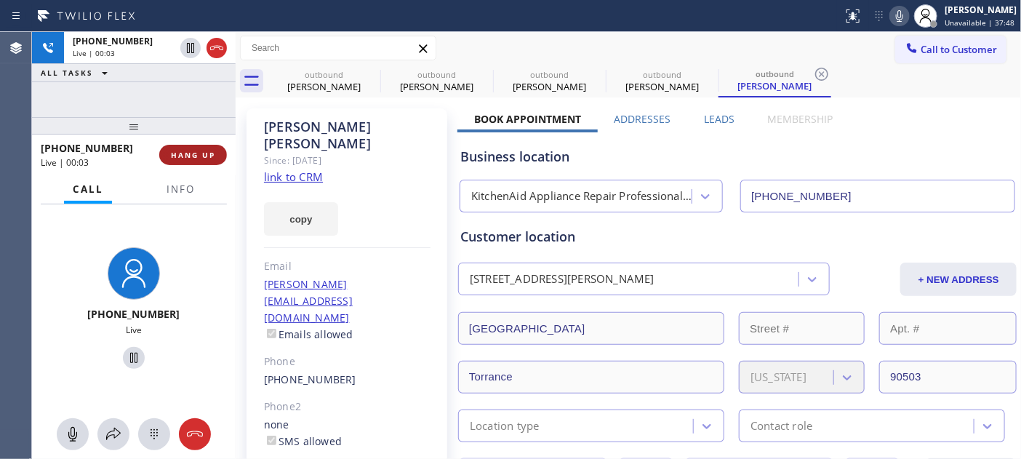
click at [182, 158] on span "HANG UP" at bounding box center [193, 155] width 44 height 10
click at [180, 158] on span "HANG UP" at bounding box center [193, 155] width 44 height 10
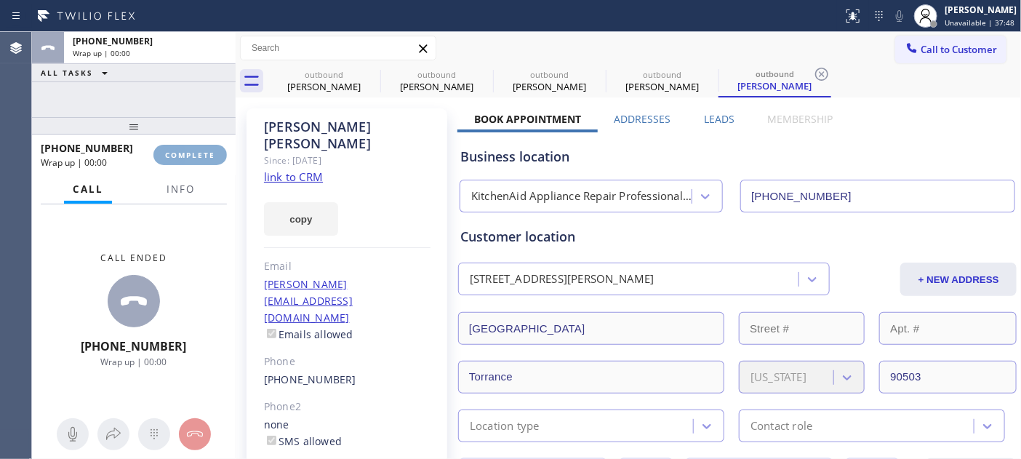
click at [188, 156] on span "COMPLETE" at bounding box center [190, 155] width 50 height 10
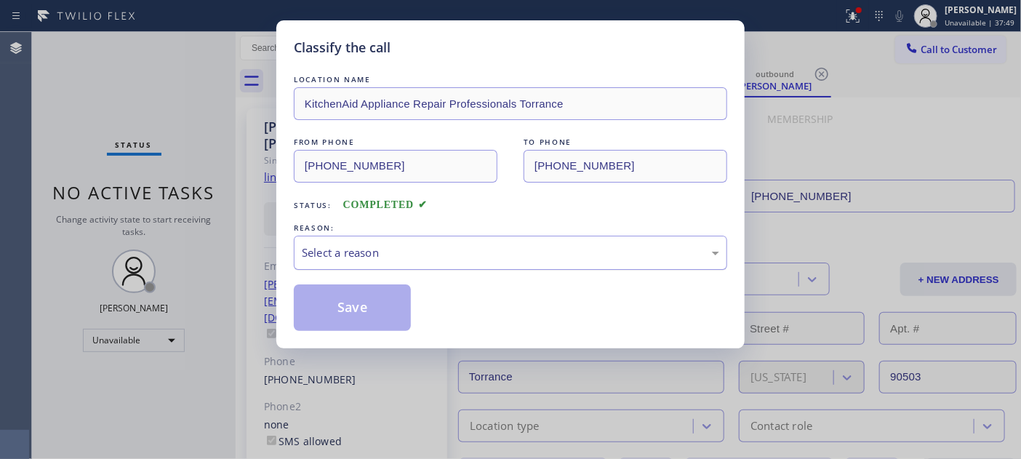
click at [466, 260] on div "Select a reason" at bounding box center [510, 252] width 417 height 17
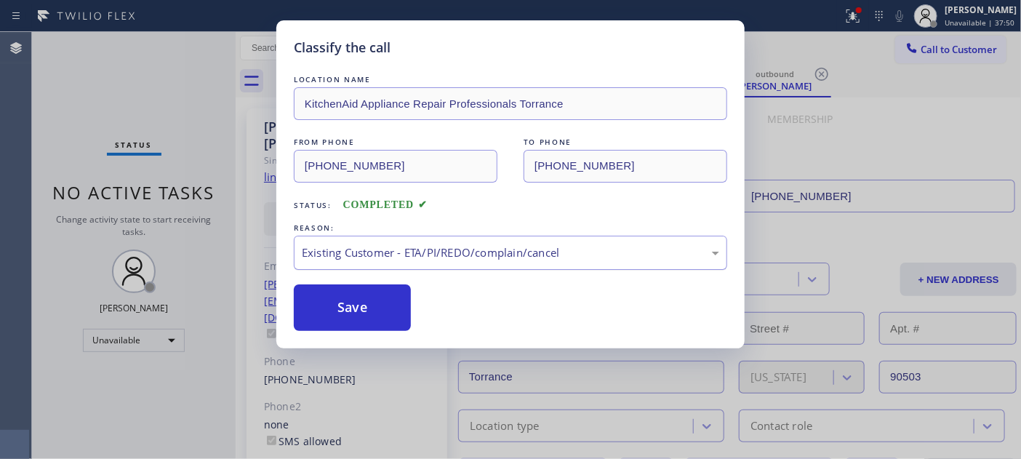
click at [380, 253] on div "Existing Customer - ETA/PI/REDO/complain/cancel" at bounding box center [510, 252] width 417 height 17
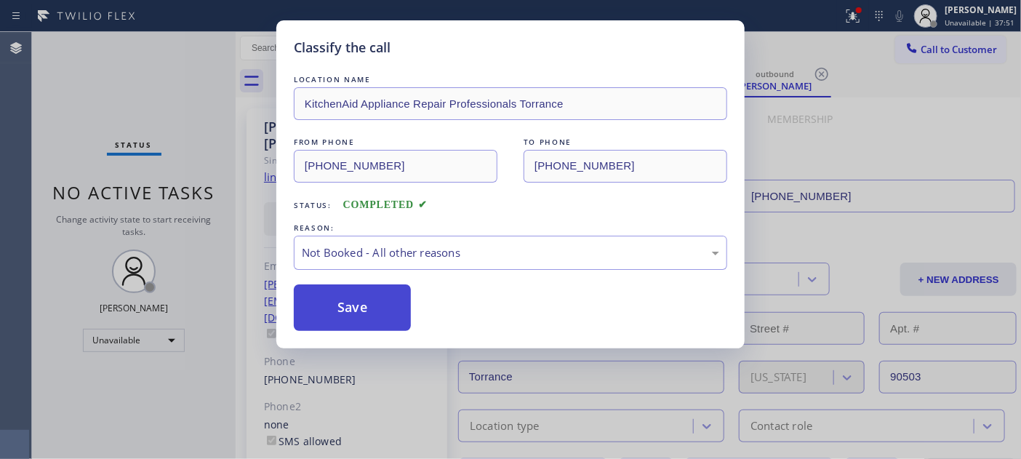
click at [374, 313] on button "Save" at bounding box center [352, 307] width 117 height 47
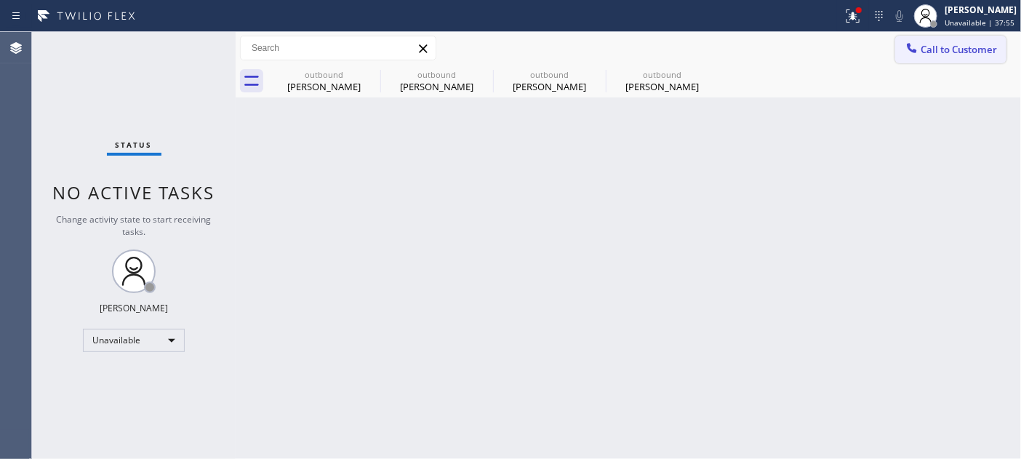
click at [907, 44] on icon at bounding box center [911, 48] width 15 height 15
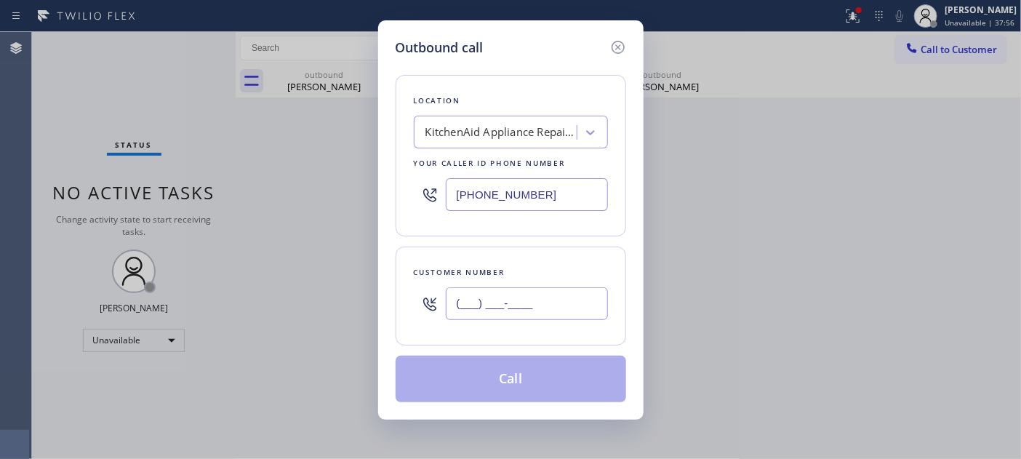
click at [492, 289] on input "(___) ___-____" at bounding box center [527, 303] width 162 height 33
paste input "303) 886-9594"
type input "[PHONE_NUMBER]"
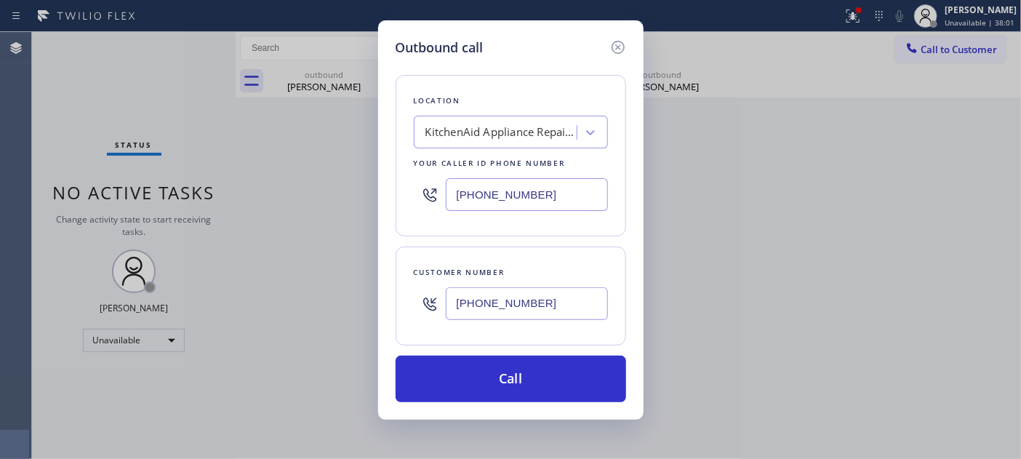
drag, startPoint x: 469, startPoint y: 195, endPoint x: 337, endPoint y: 211, distance: 133.3
click at [303, 212] on div "Outbound call Location KitchenAid Appliance Repair Professionals Torrance Your …" at bounding box center [510, 229] width 1021 height 459
paste input "720) 802-2115"
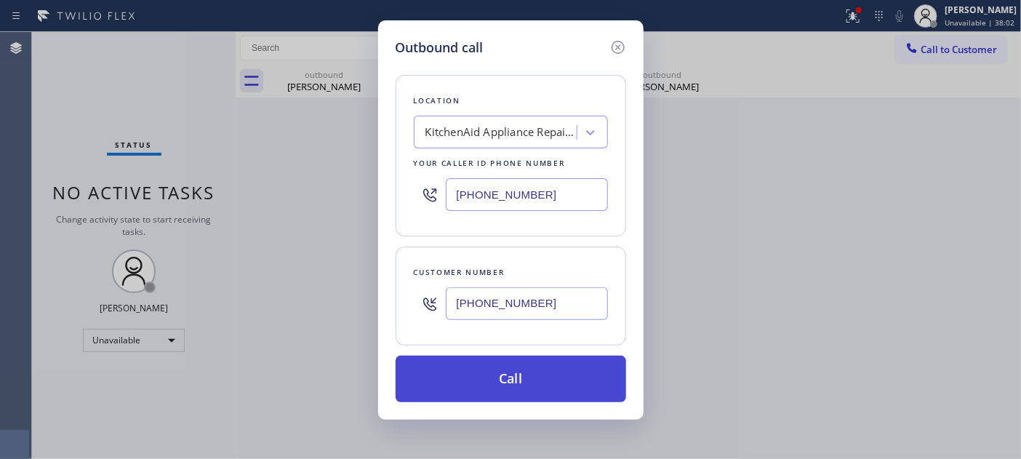
type input "[PHONE_NUMBER]"
click at [535, 371] on button "Call" at bounding box center [511, 379] width 230 height 47
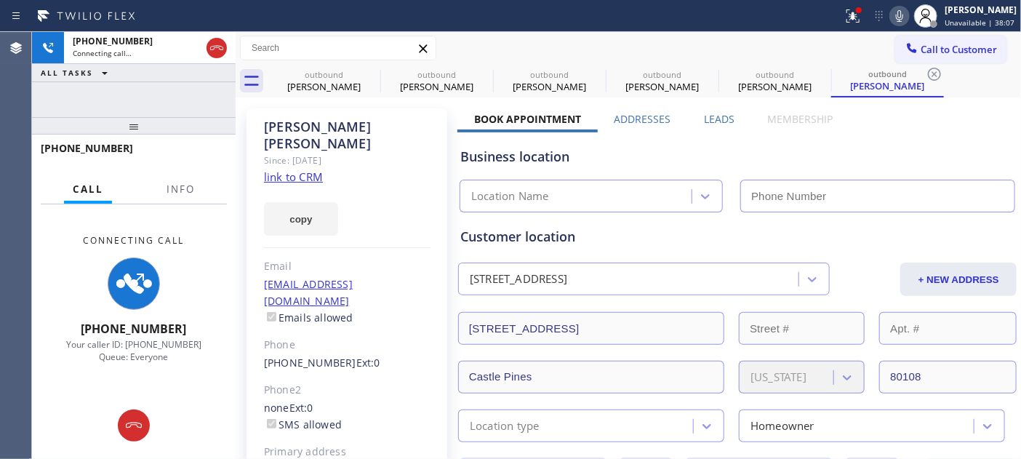
type input "[PHONE_NUMBER]"
drag, startPoint x: 853, startPoint y: 7, endPoint x: 832, endPoint y: 15, distance: 21.6
click at [856, 7] on div at bounding box center [859, 10] width 6 height 6
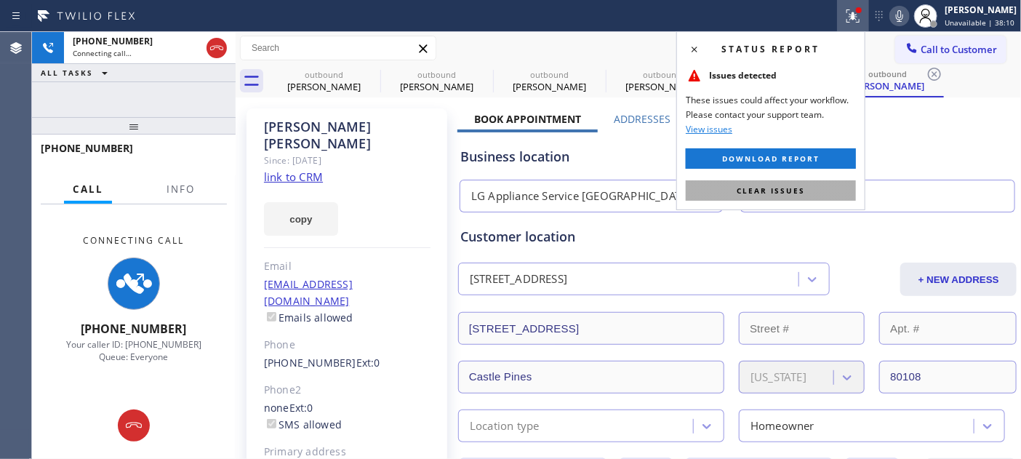
click at [795, 190] on span "Clear issues" at bounding box center [770, 190] width 68 height 10
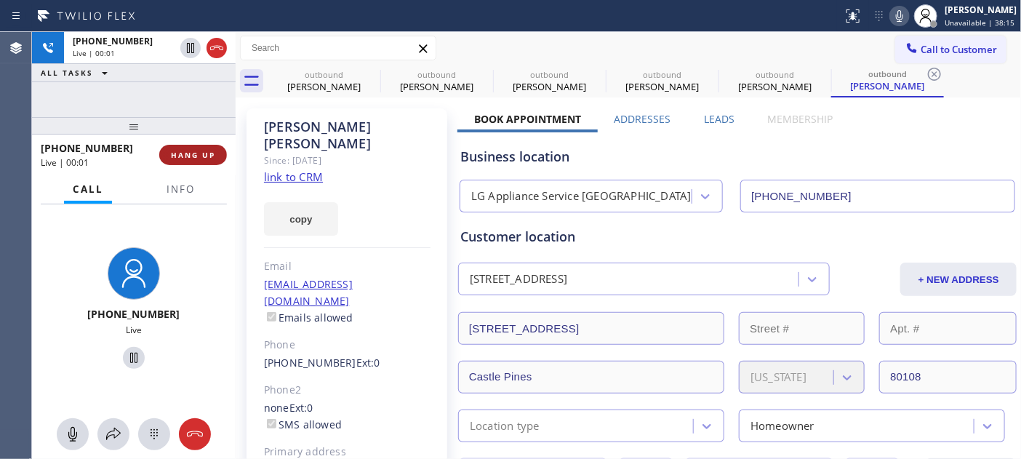
click at [188, 156] on span "HANG UP" at bounding box center [193, 155] width 44 height 10
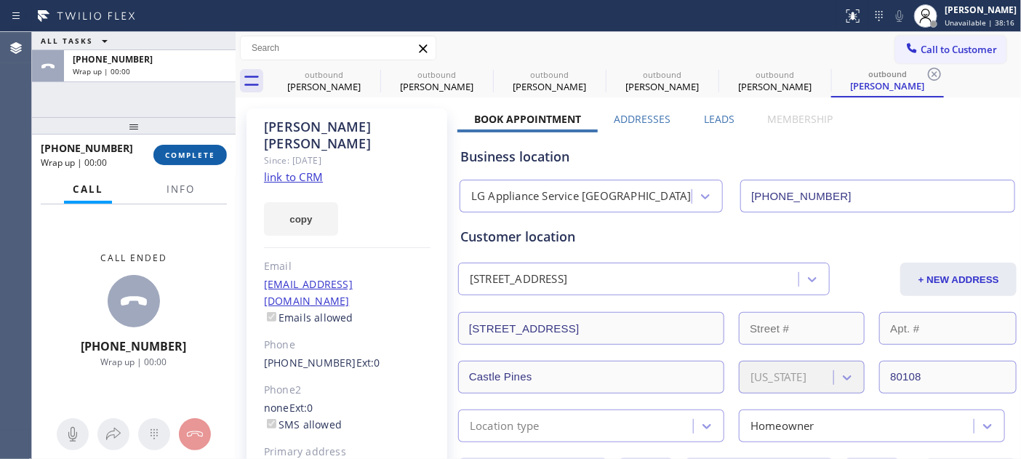
click at [187, 156] on span "COMPLETE" at bounding box center [190, 155] width 50 height 10
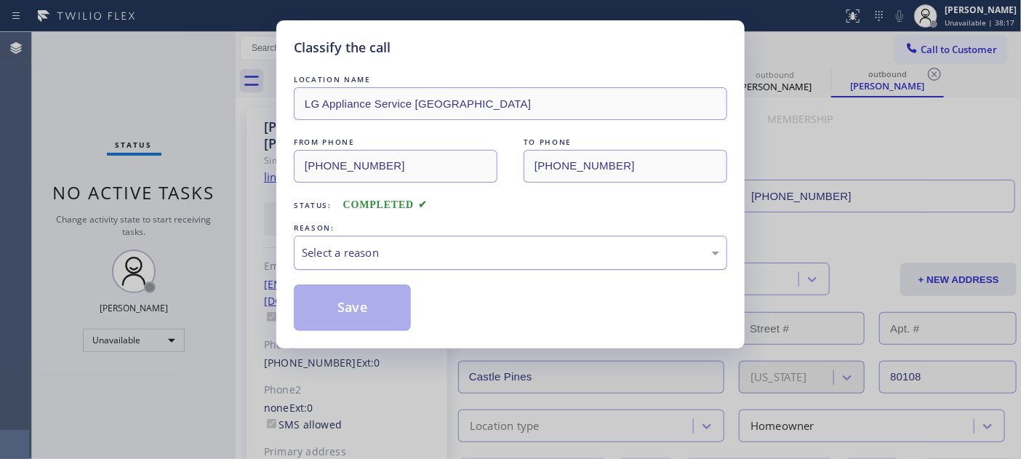
drag, startPoint x: 313, startPoint y: 201, endPoint x: 403, endPoint y: 249, distance: 102.5
click at [388, 234] on div "REASON:" at bounding box center [510, 227] width 433 height 15
click at [404, 249] on div "Select a reason" at bounding box center [510, 252] width 417 height 17
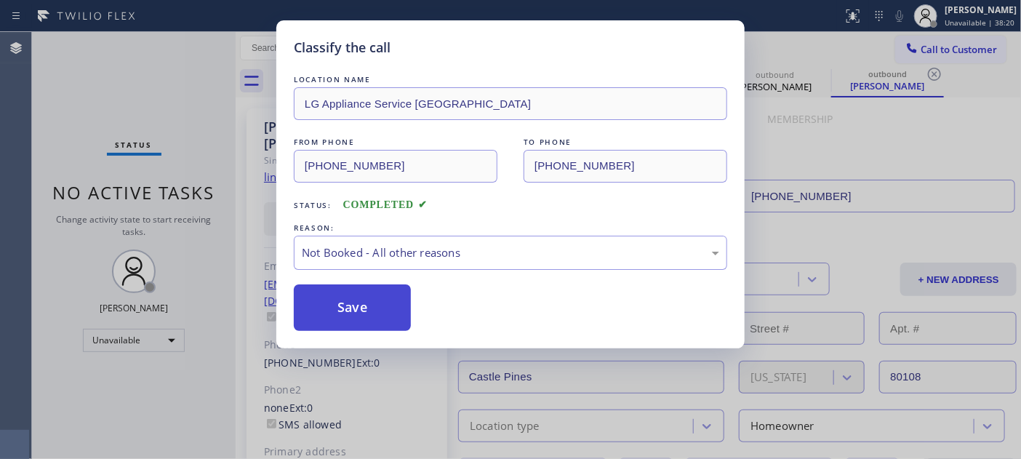
click at [350, 320] on button "Save" at bounding box center [352, 307] width 117 height 47
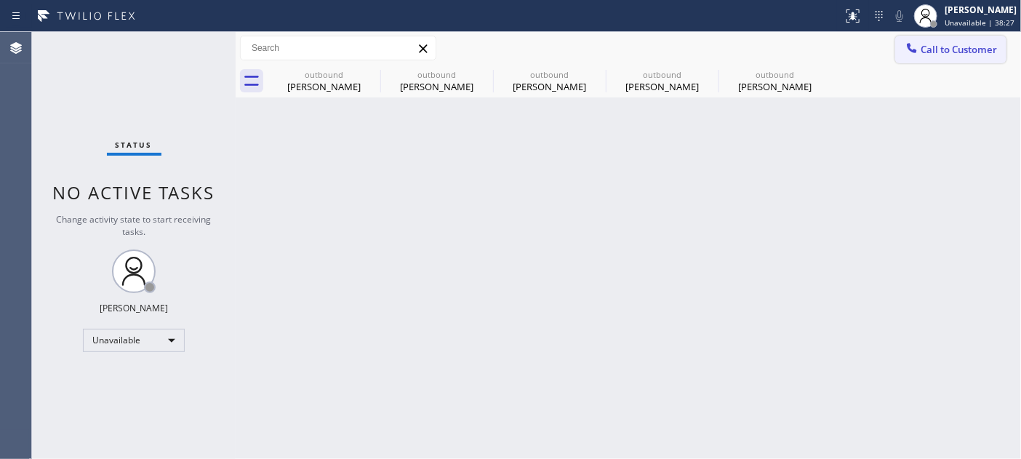
click at [940, 44] on span "Call to Customer" at bounding box center [958, 49] width 76 height 13
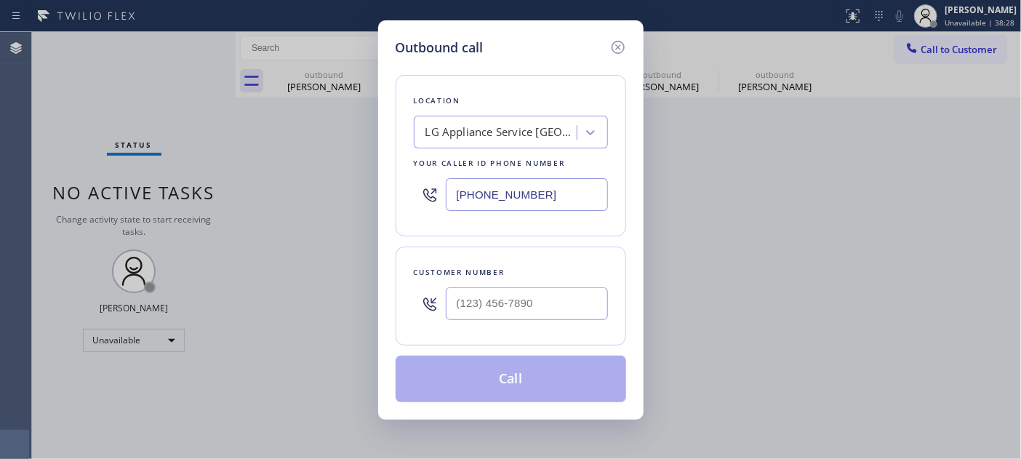
click at [522, 321] on div at bounding box center [527, 303] width 162 height 47
click at [538, 308] on input "(___) ___-____" at bounding box center [527, 303] width 162 height 33
paste input "206) 495-8997"
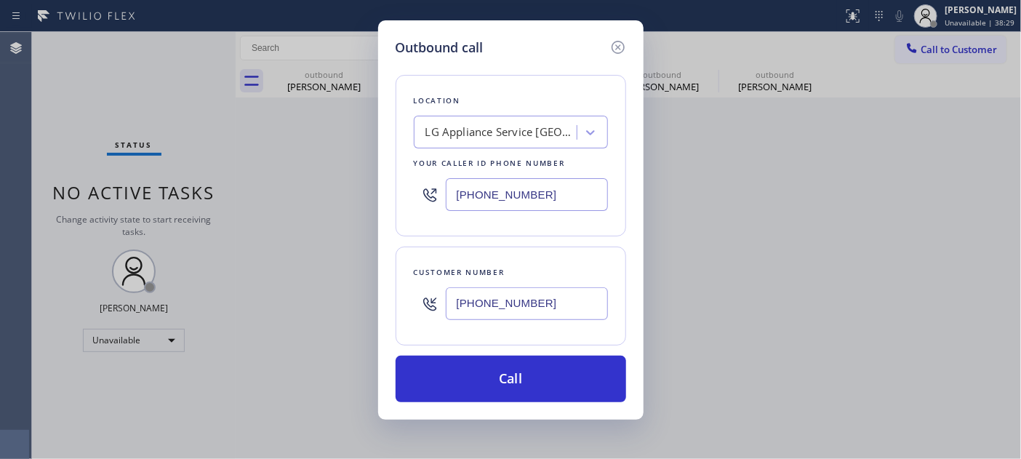
type input "[PHONE_NUMBER]"
drag, startPoint x: 478, startPoint y: 196, endPoint x: 413, endPoint y: 189, distance: 65.8
click at [429, 192] on div "[PHONE_NUMBER]" at bounding box center [511, 194] width 194 height 47
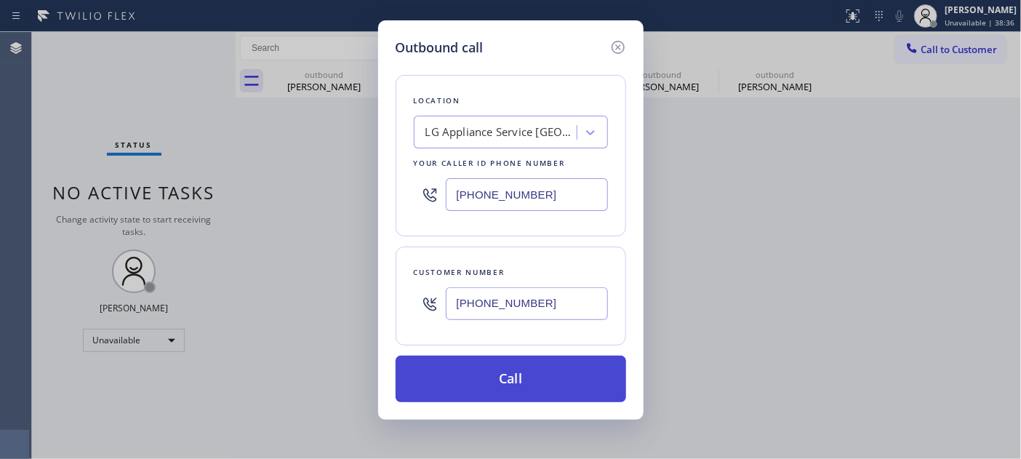
paste input "855) 731-4952"
type input "[PHONE_NUMBER]"
click at [561, 383] on button "Call" at bounding box center [511, 379] width 230 height 47
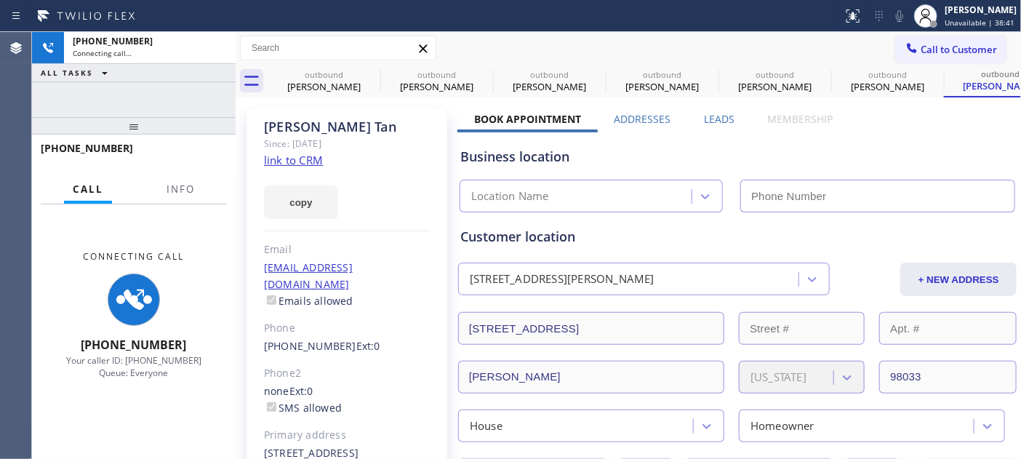
type input "[PHONE_NUMBER]"
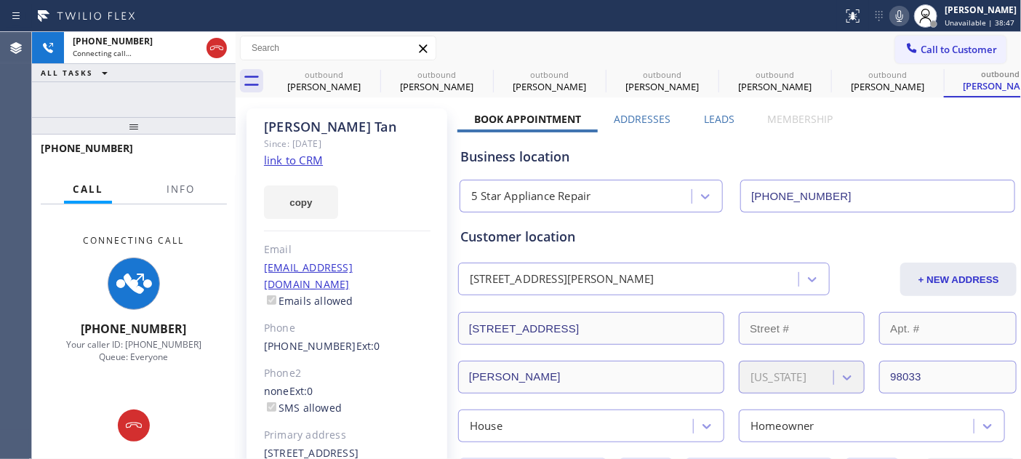
drag, startPoint x: 204, startPoint y: 122, endPoint x: 197, endPoint y: 92, distance: 30.5
click at [197, 95] on div "[PHONE_NUMBER] Connecting call… ALL TASKS ALL TASKS ACTIVE TASKS TASKS IN WRAP …" at bounding box center [134, 245] width 204 height 427
click at [171, 108] on div "[PHONE_NUMBER] Connecting call… ALL TASKS ALL TASKS ACTIVE TASKS TASKS IN WRAP …" at bounding box center [134, 245] width 204 height 427
drag, startPoint x: 195, startPoint y: 127, endPoint x: 220, endPoint y: 61, distance: 70.9
click at [205, 87] on div "[PHONE_NUMBER] Connecting call… ALL TASKS ALL TASKS ACTIVE TASKS TASKS IN WRAP …" at bounding box center [134, 245] width 204 height 427
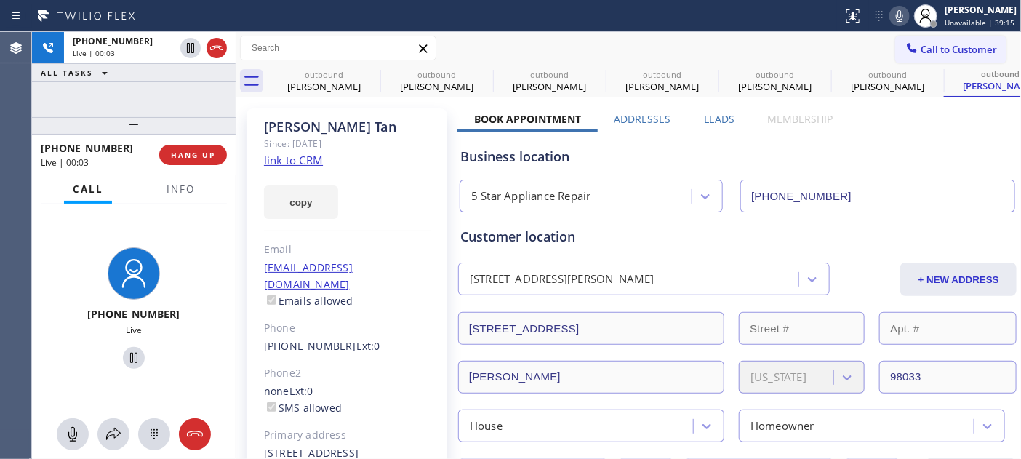
click at [185, 169] on div "[PHONE_NUMBER] Live | 00:03 HANG UP" at bounding box center [134, 155] width 186 height 38
click at [184, 167] on div "[PHONE_NUMBER] Live | 00:03 HANG UP" at bounding box center [134, 155] width 186 height 38
click at [184, 167] on div "[PHONE_NUMBER] Live | 00:04 HANG UP" at bounding box center [134, 155] width 186 height 38
click at [185, 162] on button "HANG UP" at bounding box center [193, 155] width 68 height 20
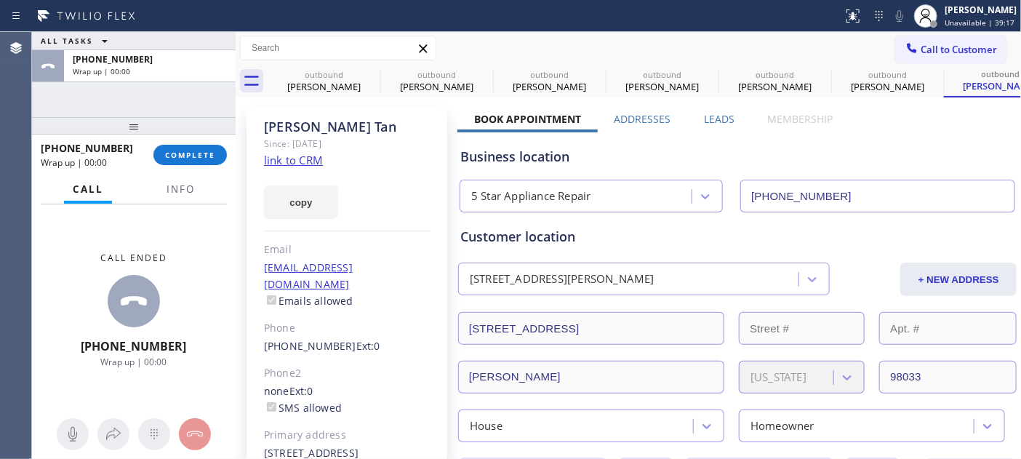
click at [197, 171] on div "[PHONE_NUMBER] Wrap up | 00:00 COMPLETE" at bounding box center [134, 155] width 186 height 38
click at [197, 163] on button "COMPLETE" at bounding box center [189, 155] width 73 height 20
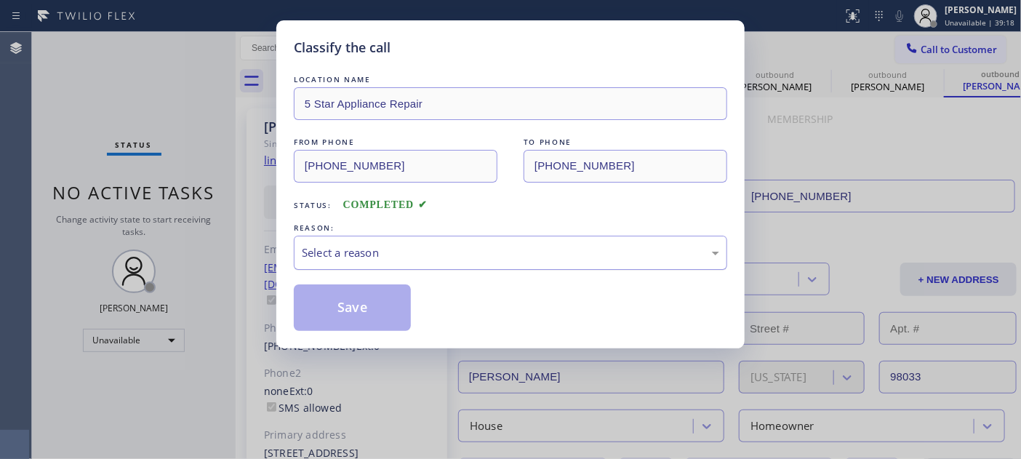
click at [434, 237] on div "Select a reason" at bounding box center [510, 253] width 433 height 34
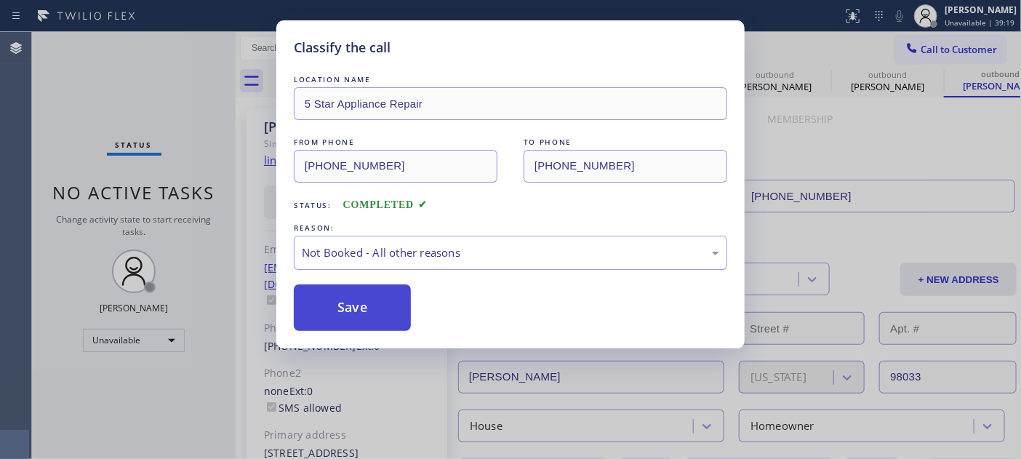
click at [374, 299] on button "Save" at bounding box center [352, 307] width 117 height 47
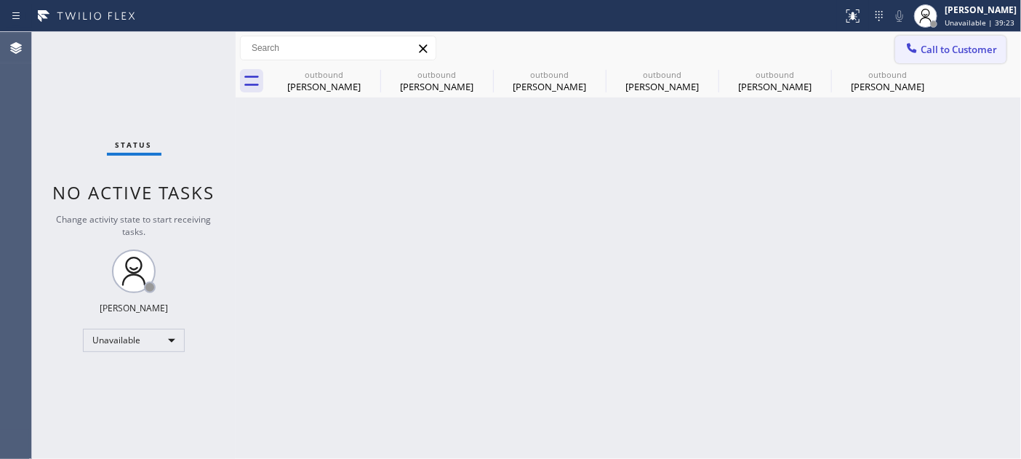
click at [928, 63] on button "Call to Customer" at bounding box center [950, 50] width 111 height 28
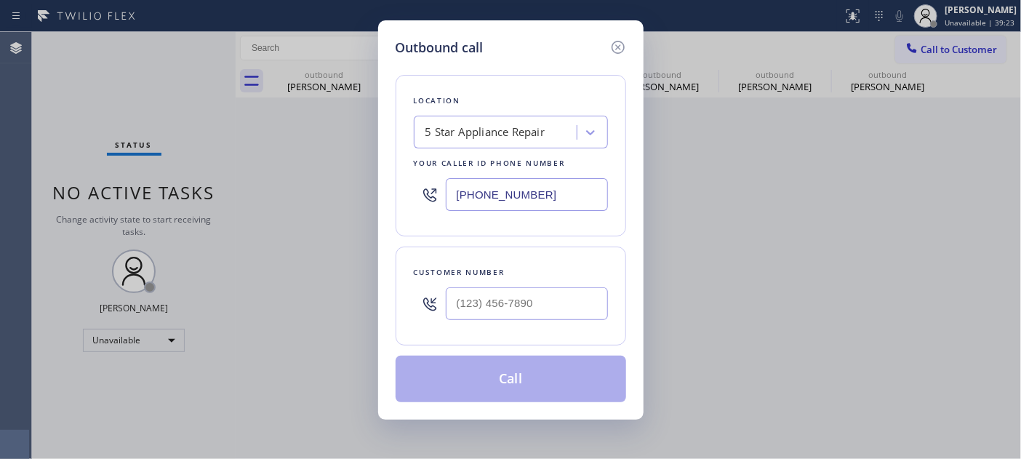
click at [934, 52] on div "Outbound call Location 5 Star Appliance Repair Your caller id phone number [PHO…" at bounding box center [510, 229] width 1021 height 459
click at [474, 308] on input "(___) ___-____" at bounding box center [527, 303] width 162 height 33
paste input "917) 841-5957"
type input "[PHONE_NUMBER]"
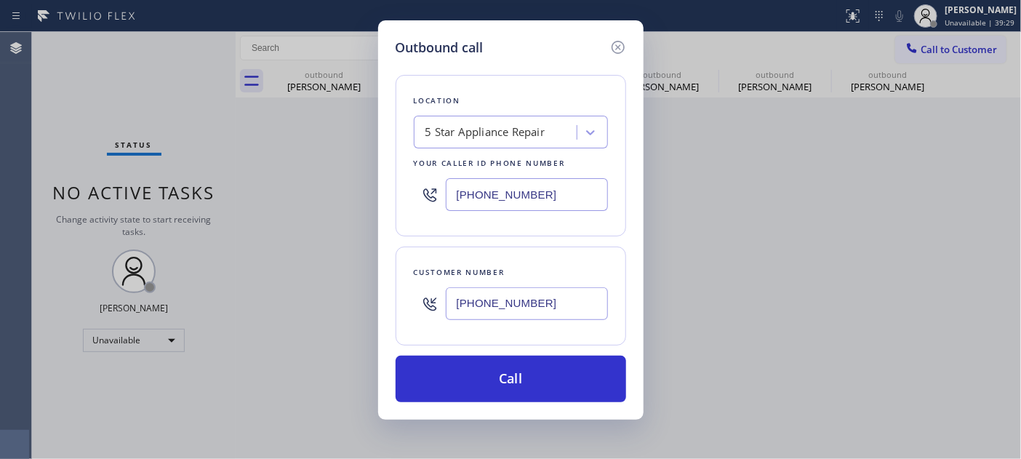
drag, startPoint x: 556, startPoint y: 209, endPoint x: 357, endPoint y: 197, distance: 199.6
click at [357, 197] on div "Outbound call Location 5 Star Appliance Repair Your caller id phone number [PHO…" at bounding box center [510, 229] width 1021 height 459
paste input "917) 877-7796"
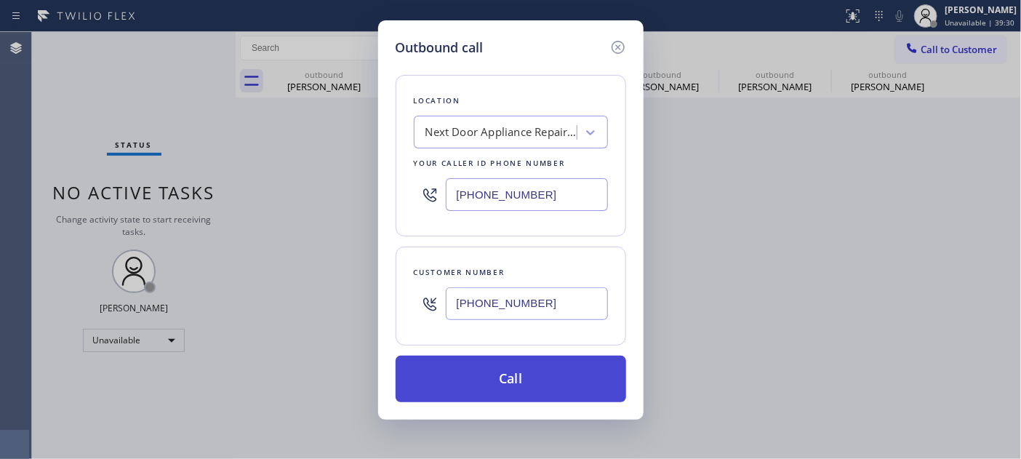
type input "[PHONE_NUMBER]"
click at [536, 371] on button "Call" at bounding box center [511, 379] width 230 height 47
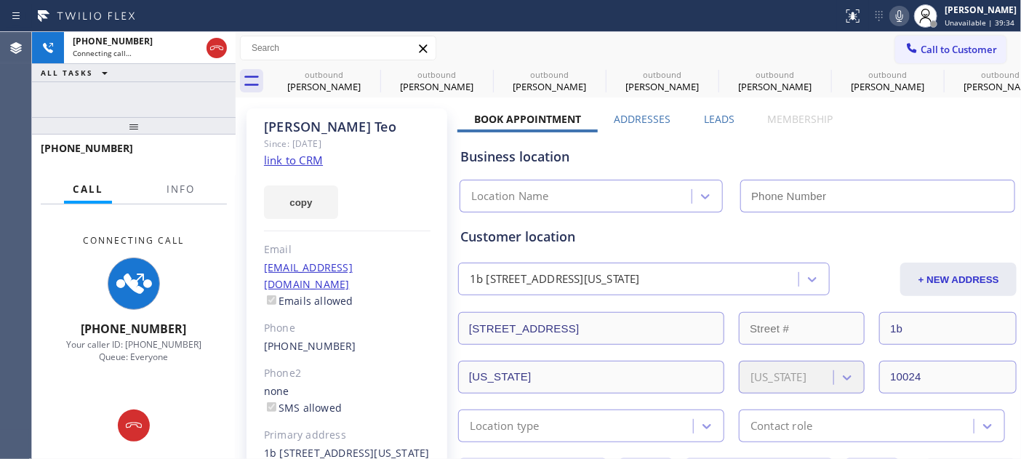
type input "[PHONE_NUMBER]"
click at [893, 15] on icon at bounding box center [899, 15] width 17 height 17
drag, startPoint x: 505, startPoint y: 124, endPoint x: 957, endPoint y: 115, distance: 452.3
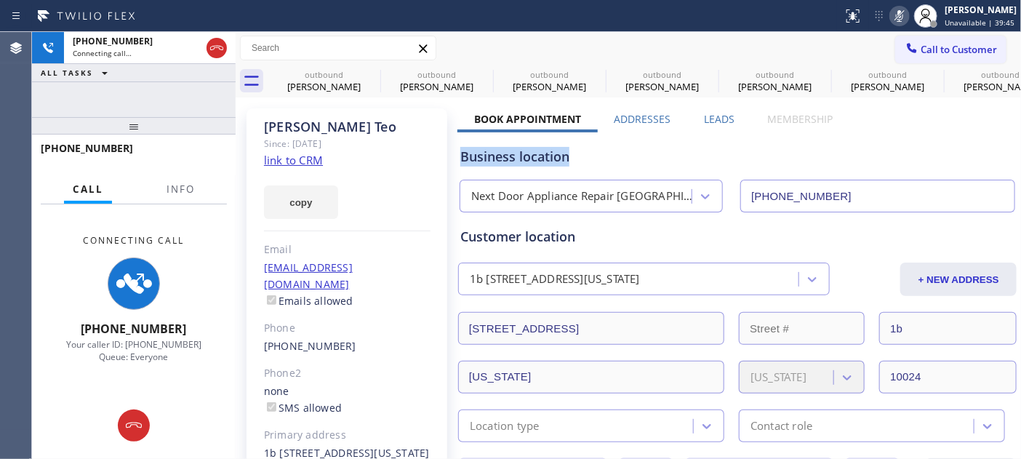
drag, startPoint x: 846, startPoint y: 117, endPoint x: 374, endPoint y: 112, distance: 471.9
click at [662, 154] on div "Business location" at bounding box center [737, 157] width 554 height 20
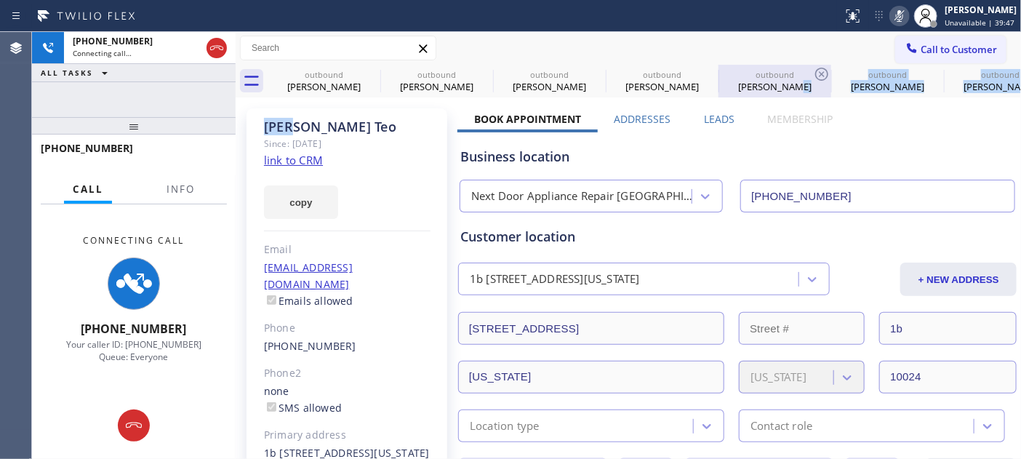
drag, startPoint x: 293, startPoint y: 98, endPoint x: 795, endPoint y: 84, distance: 502.6
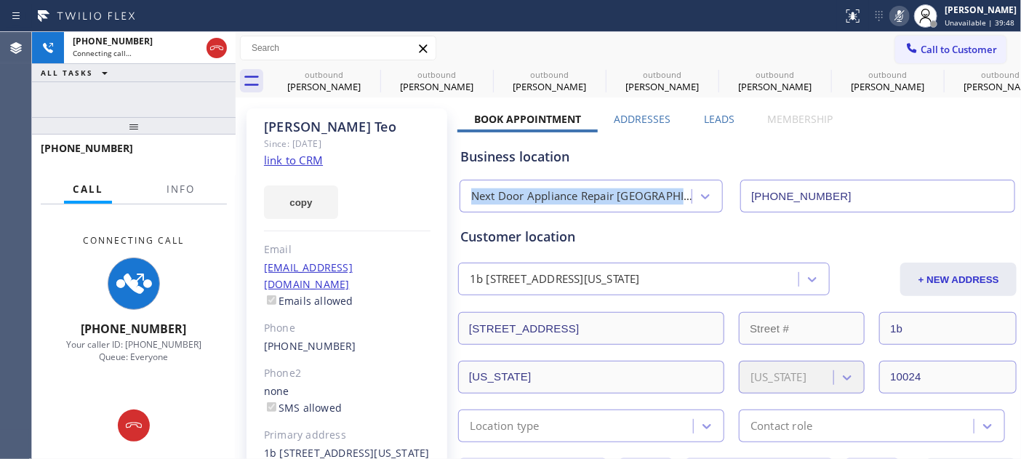
click at [783, 166] on div "Business location Next Door Appliance Repair [GEOGRAPHIC_DATA] [PHONE_NUMBER]" at bounding box center [737, 172] width 560 height 80
click at [647, 136] on div "Business location Next Door Appliance Repair [GEOGRAPHIC_DATA] [PHONE_NUMBER]" at bounding box center [737, 172] width 560 height 80
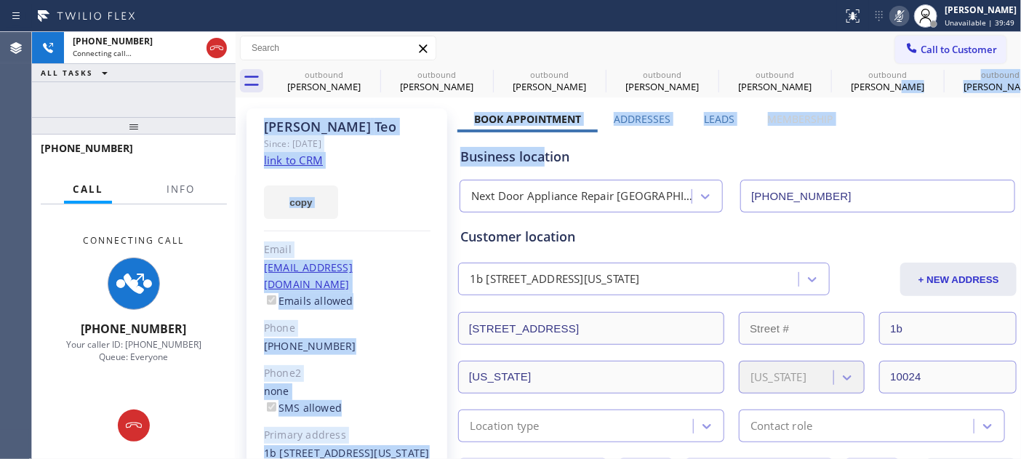
drag, startPoint x: 909, startPoint y: 95, endPoint x: 491, endPoint y: 135, distance: 419.9
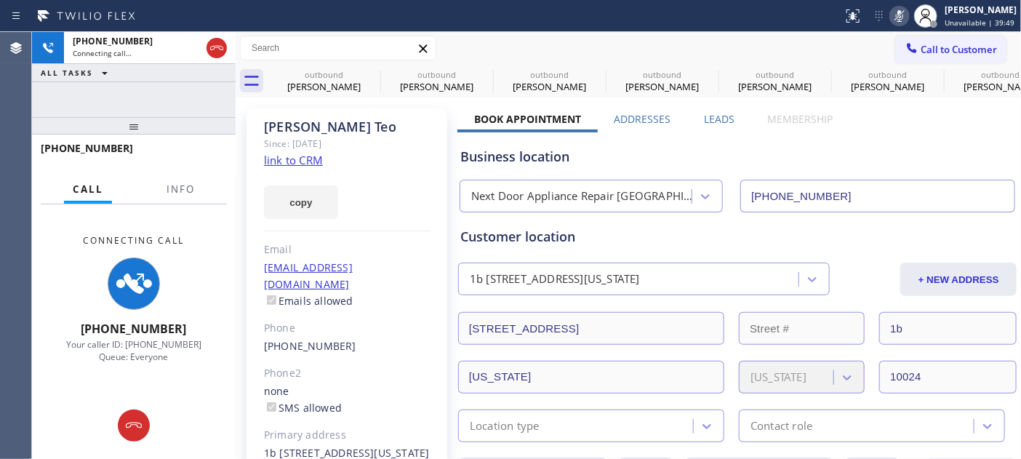
click at [788, 158] on div "Business location" at bounding box center [737, 157] width 554 height 20
drag, startPoint x: 699, startPoint y: 129, endPoint x: 672, endPoint y: 134, distance: 28.1
click at [539, 136] on div "Business location Next Door Appliance Repair [GEOGRAPHIC_DATA] [PHONE_NUMBER]" at bounding box center [737, 170] width 560 height 86
click at [720, 136] on div "Business location Next Door Appliance Repair [GEOGRAPHIC_DATA] [PHONE_NUMBER]" at bounding box center [737, 172] width 560 height 80
drag, startPoint x: 831, startPoint y: 118, endPoint x: 551, endPoint y: 129, distance: 280.1
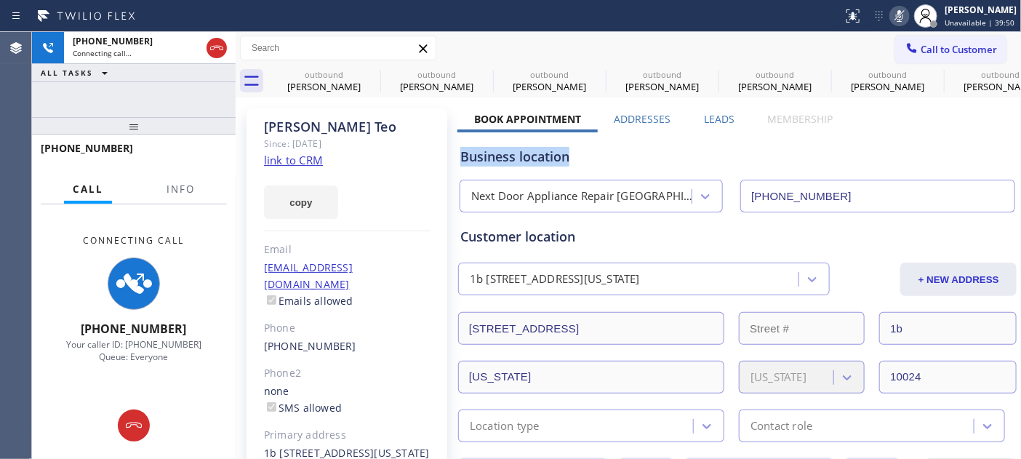
drag, startPoint x: 772, startPoint y: 129, endPoint x: 787, endPoint y: 129, distance: 15.3
click at [773, 129] on div "Business location Next Door Appliance Repair [GEOGRAPHIC_DATA] [PHONE_NUMBER]" at bounding box center [737, 170] width 560 height 86
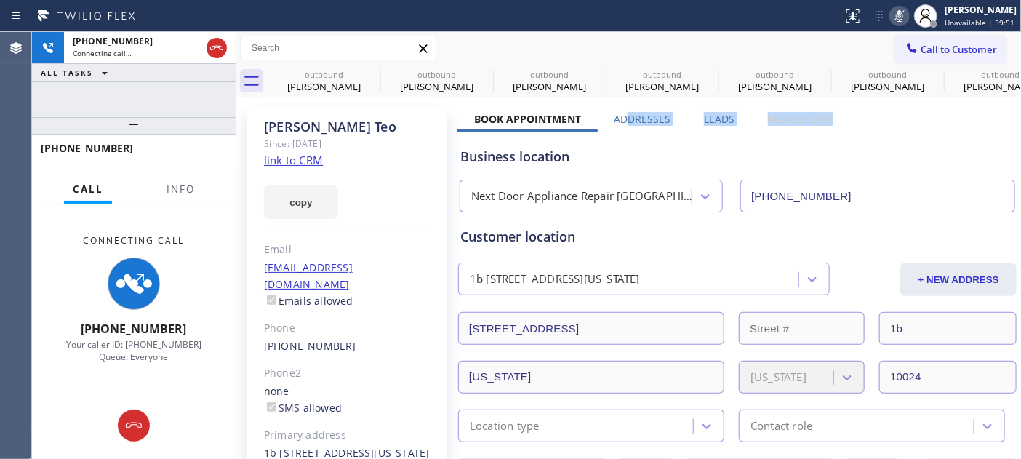
drag, startPoint x: 758, startPoint y: 121, endPoint x: 627, endPoint y: 121, distance: 131.6
click at [710, 132] on div "Business location Next Door Appliance Repair [GEOGRAPHIC_DATA] [PHONE_NUMBER]" at bounding box center [737, 172] width 560 height 80
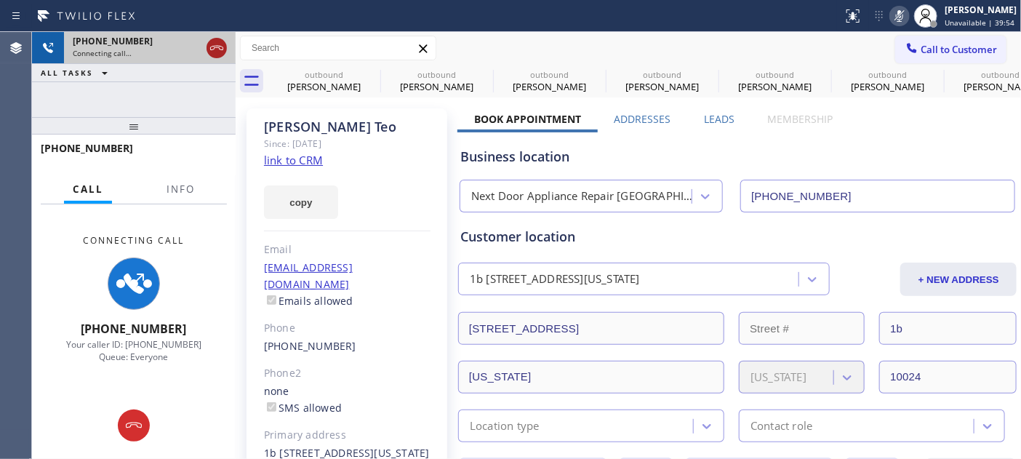
click at [221, 45] on icon at bounding box center [216, 47] width 17 height 17
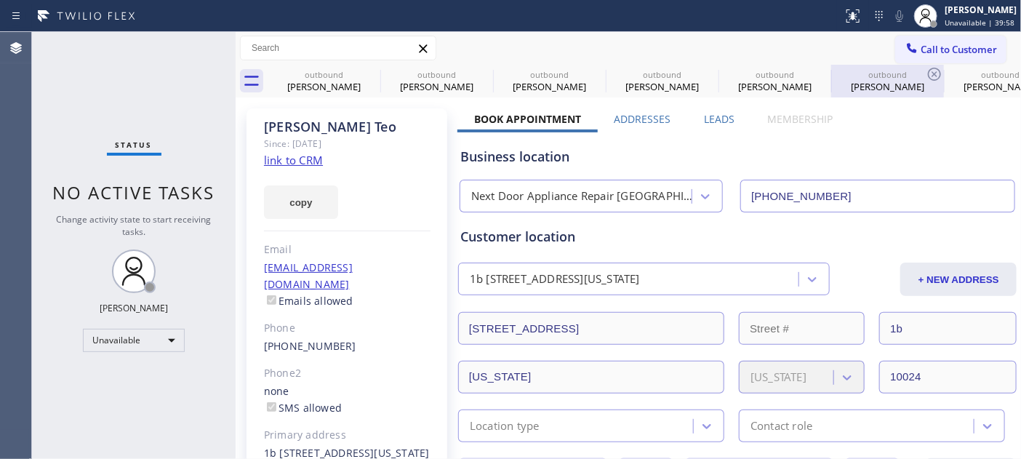
click at [918, 71] on div "outbound" at bounding box center [887, 74] width 110 height 11
click at [918, 56] on button "Call to Customer" at bounding box center [950, 50] width 111 height 28
type input "[PHONE_NUMBER]"
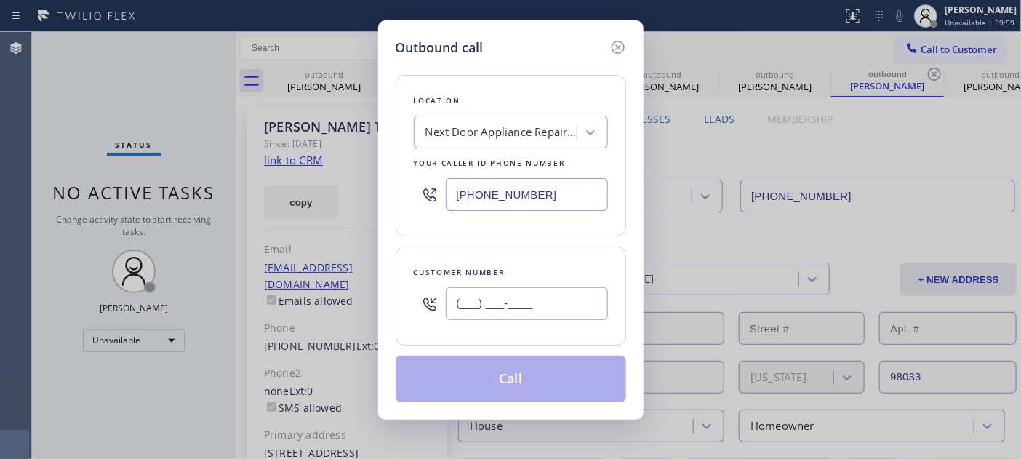
click at [553, 302] on input "(___) ___-____" at bounding box center [527, 303] width 162 height 33
paste input "480) 790-3974"
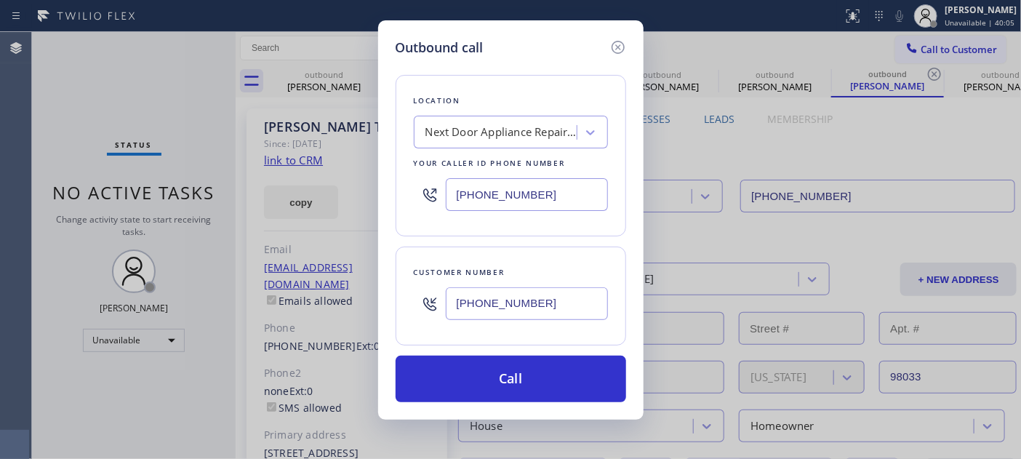
drag, startPoint x: 549, startPoint y: 297, endPoint x: 347, endPoint y: 262, distance: 205.1
click at [331, 301] on div "Outbound call Location Next Door Appliance Repair [GEOGRAPHIC_DATA] Your caller…" at bounding box center [510, 229] width 1021 height 459
paste input "text"
type input "[PHONE_NUMBER]"
drag, startPoint x: 449, startPoint y: 182, endPoint x: 567, endPoint y: 191, distance: 118.8
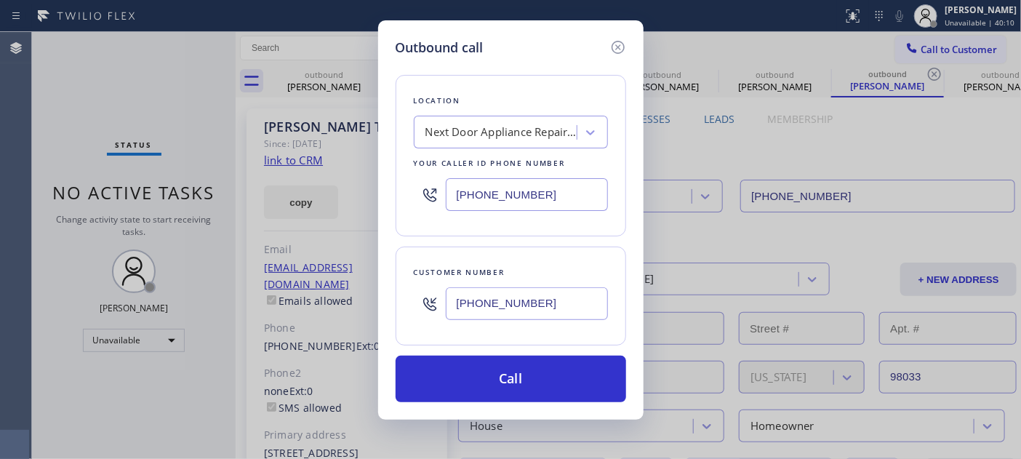
click at [446, 182] on input "[PHONE_NUMBER]" at bounding box center [527, 194] width 162 height 33
drag, startPoint x: 563, startPoint y: 191, endPoint x: 380, endPoint y: 185, distance: 183.3
click at [369, 189] on div "Outbound call Location Next Door Appliance Repair [GEOGRAPHIC_DATA] Your caller…" at bounding box center [510, 229] width 1021 height 459
paste input "602) 962-8008"
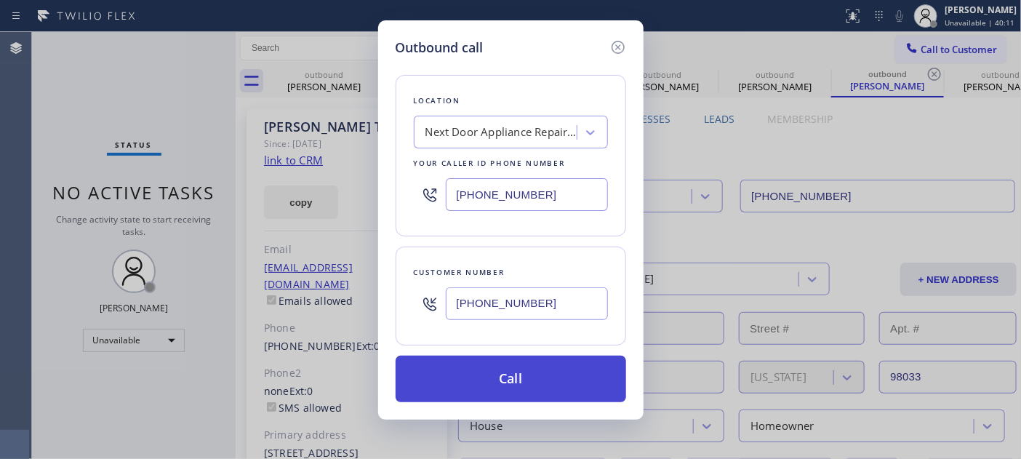
type input "[PHONE_NUMBER]"
click at [547, 374] on button "Call" at bounding box center [511, 379] width 230 height 47
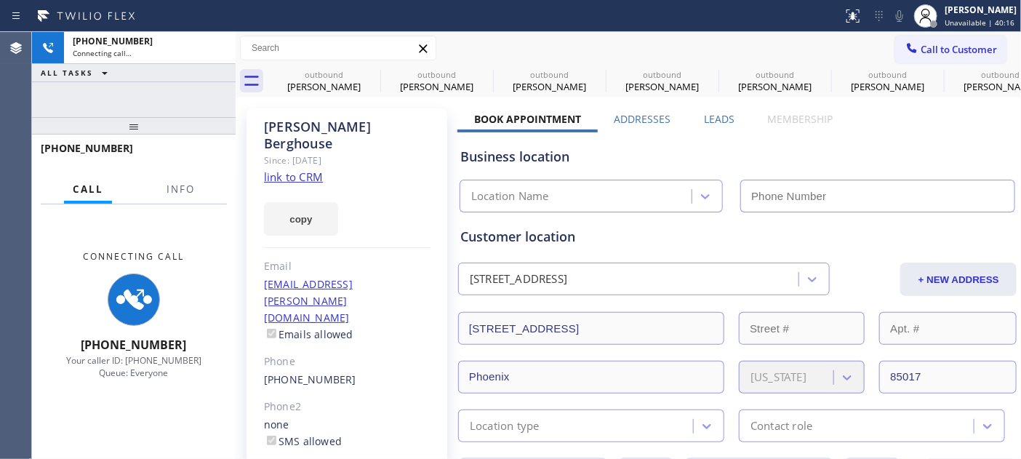
type input "[PHONE_NUMBER]"
drag, startPoint x: 184, startPoint y: 136, endPoint x: 182, endPoint y: 100, distance: 36.4
click at [183, 105] on div "[PHONE_NUMBER] Connecting call… ALL TASKS ALL TASKS ACTIVE TASKS TASKS IN WRAP …" at bounding box center [134, 245] width 204 height 427
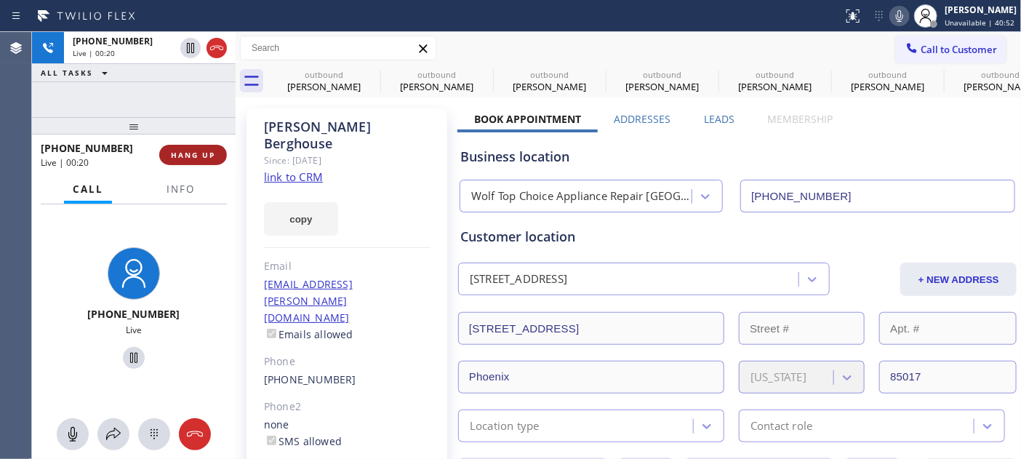
click at [198, 154] on span "HANG UP" at bounding box center [193, 155] width 44 height 10
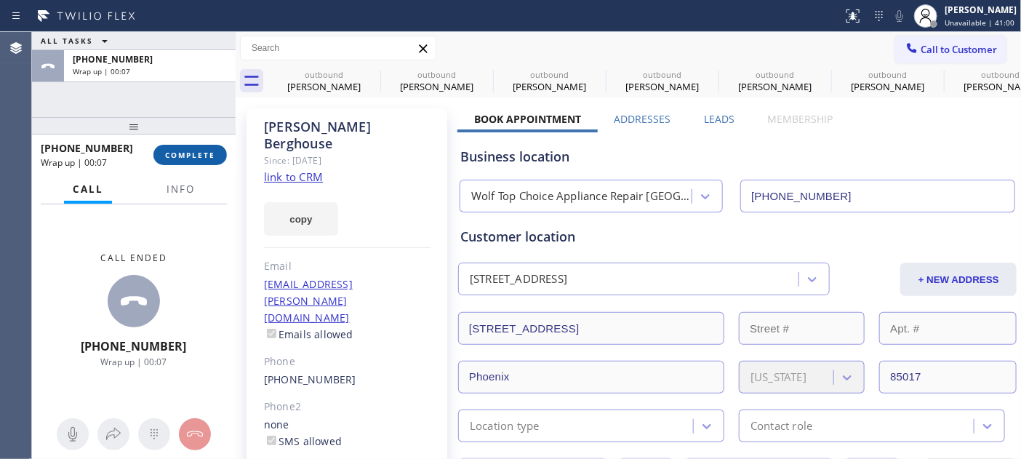
click at [182, 148] on button "COMPLETE" at bounding box center [189, 155] width 73 height 20
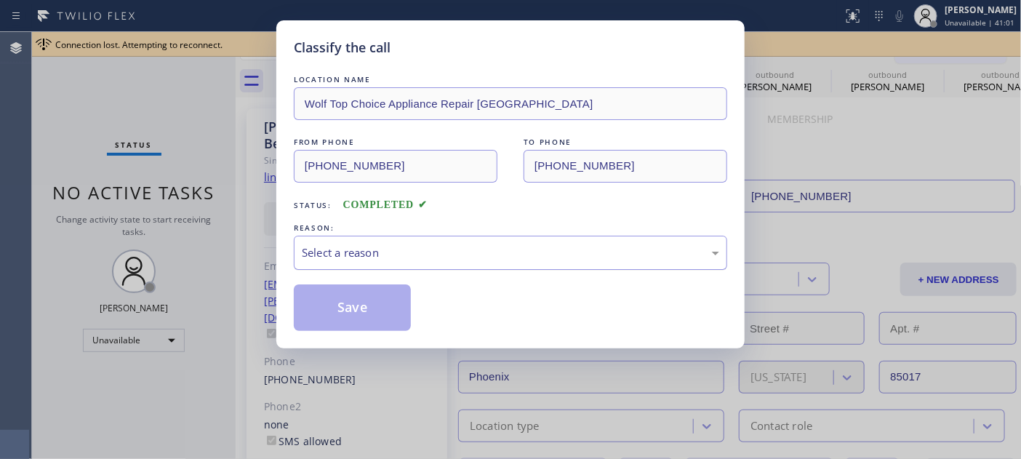
click at [444, 251] on div "Select a reason" at bounding box center [510, 252] width 417 height 17
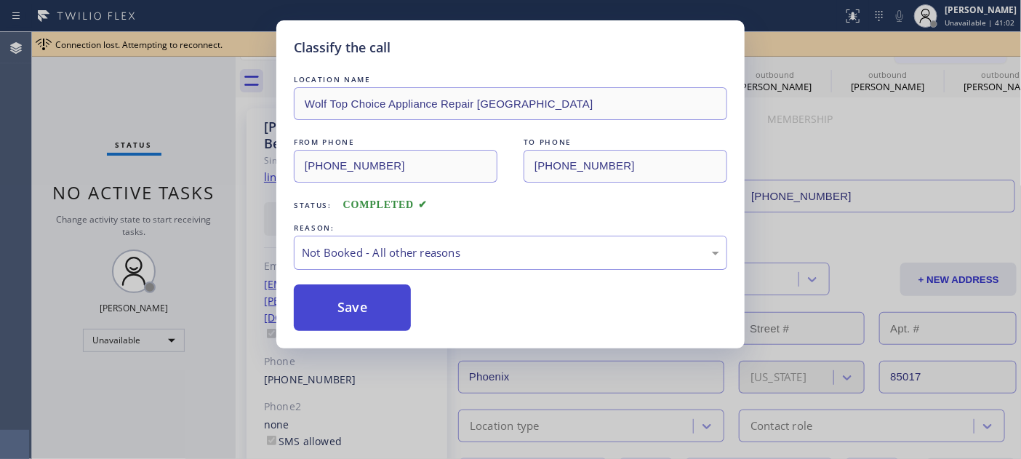
click at [365, 304] on button "Save" at bounding box center [352, 307] width 117 height 47
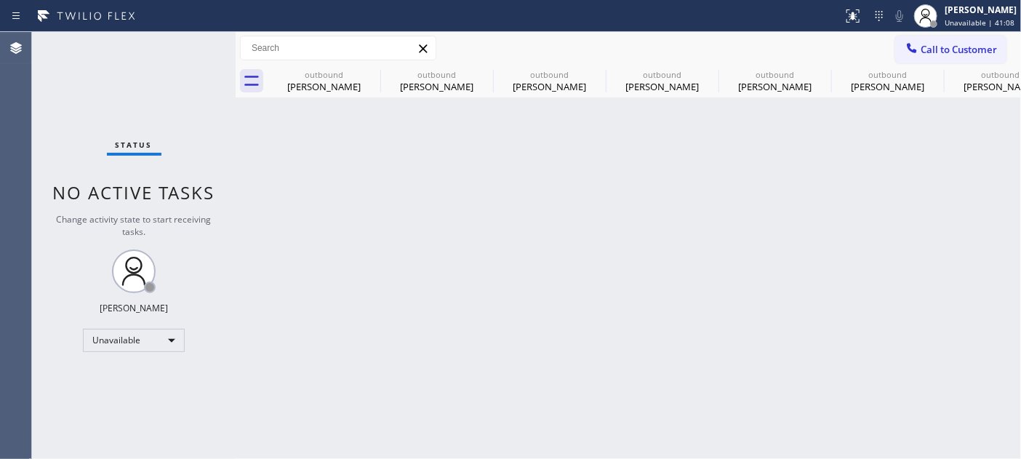
click at [957, 32] on div "Call to Customer Outbound call Location Wolf Top Choice Appliance Repair [GEOGR…" at bounding box center [628, 48] width 785 height 33
click at [997, 37] on button "Call to Customer" at bounding box center [950, 50] width 111 height 28
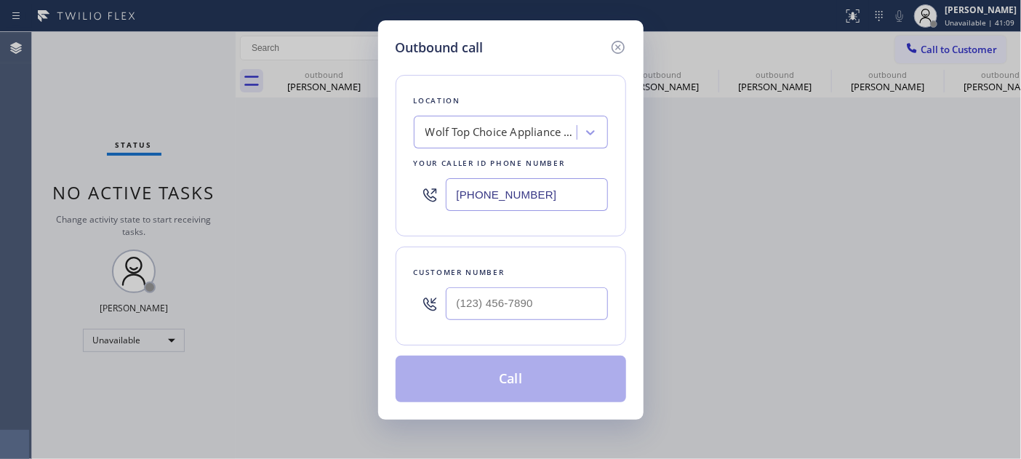
click at [478, 343] on div "Customer number" at bounding box center [511, 295] width 230 height 99
click at [488, 309] on input "(___) ___-____" at bounding box center [527, 303] width 162 height 33
paste input "805) 469-7835"
type input "[PHONE_NUMBER]"
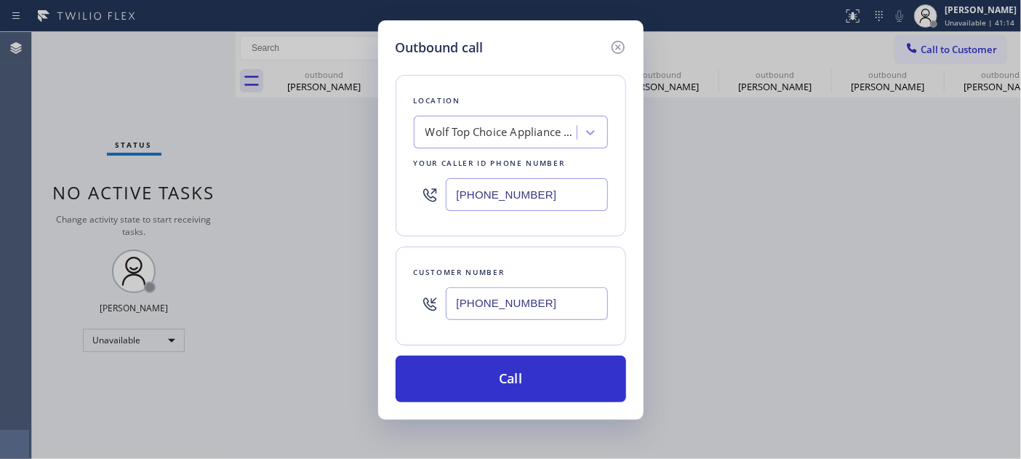
drag, startPoint x: 542, startPoint y: 188, endPoint x: 382, endPoint y: 190, distance: 160.0
click at [376, 190] on div "Outbound call Location Wolf Top Choice Appliance Repair [GEOGRAPHIC_DATA] Your …" at bounding box center [510, 229] width 1021 height 459
paste input "855) 731-4952"
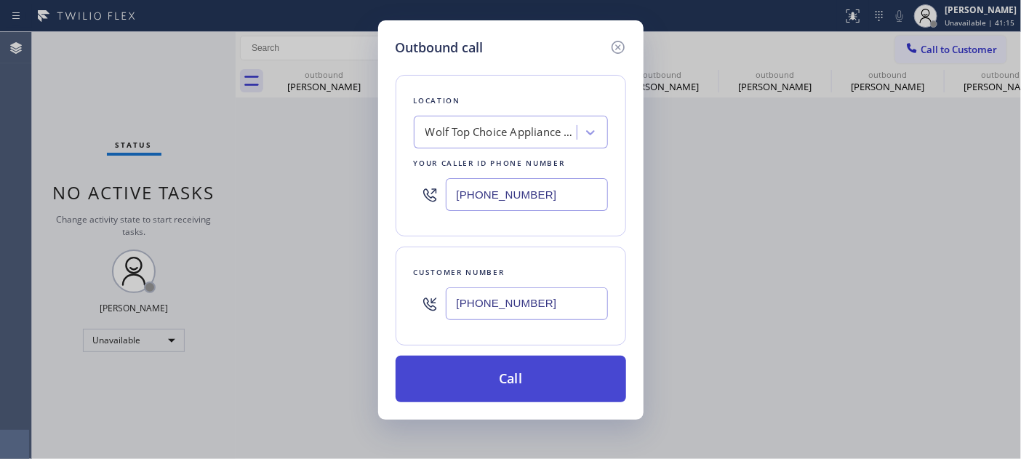
type input "[PHONE_NUMBER]"
click at [549, 368] on button "Call" at bounding box center [511, 379] width 230 height 47
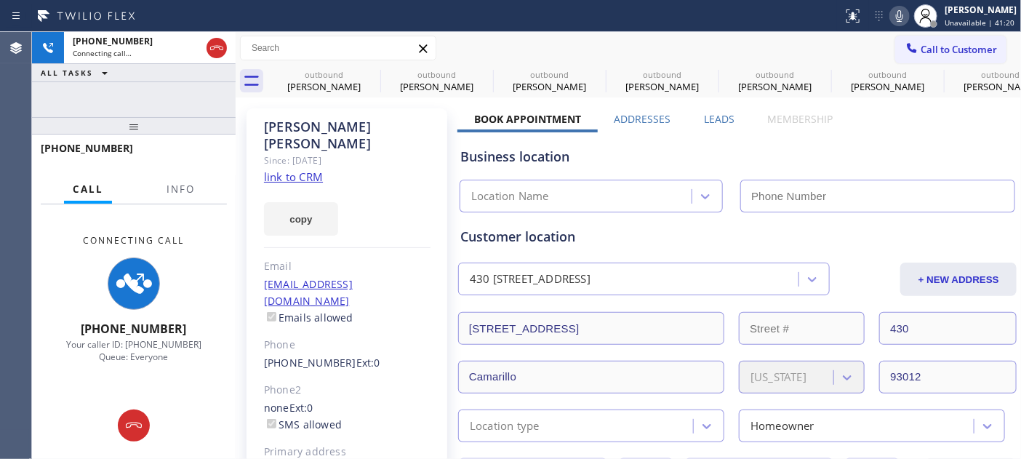
type input "[PHONE_NUMBER]"
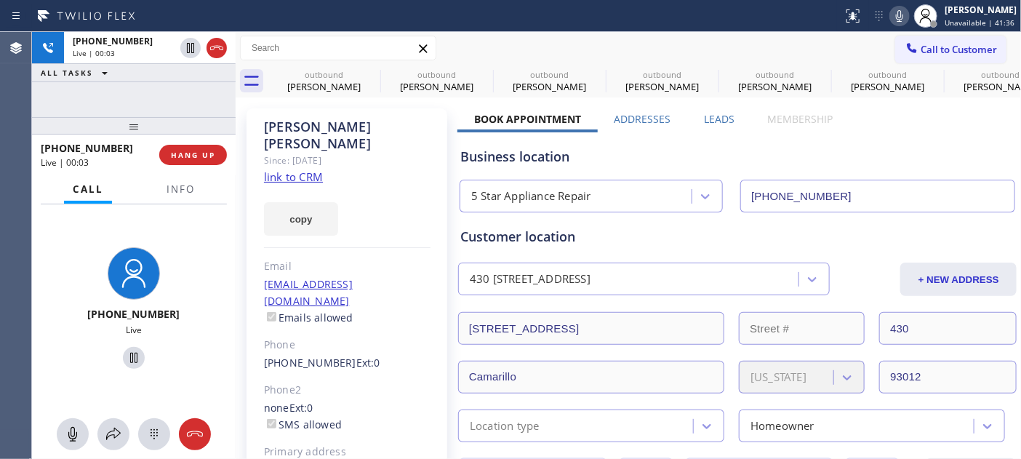
click at [156, 156] on div "[PHONE_NUMBER] Live | 00:03" at bounding box center [100, 155] width 119 height 38
click at [169, 156] on button "HANG UP" at bounding box center [193, 155] width 68 height 20
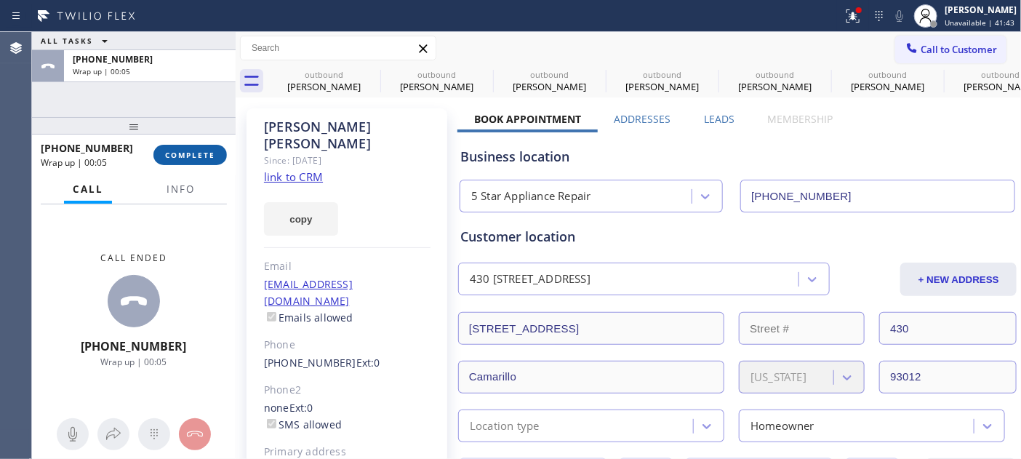
click at [169, 156] on span "COMPLETE" at bounding box center [190, 155] width 50 height 10
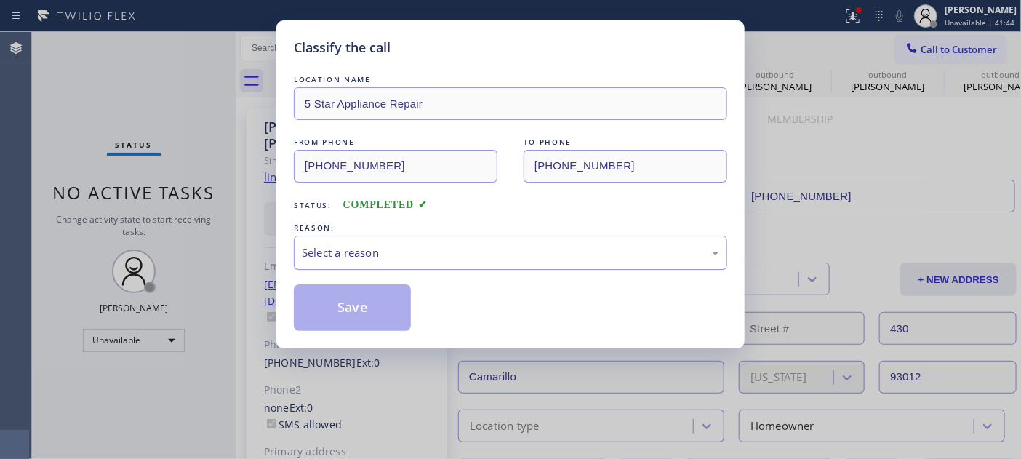
drag, startPoint x: 412, startPoint y: 245, endPoint x: 407, endPoint y: 258, distance: 14.0
click at [413, 246] on div "Select a reason" at bounding box center [510, 252] width 417 height 17
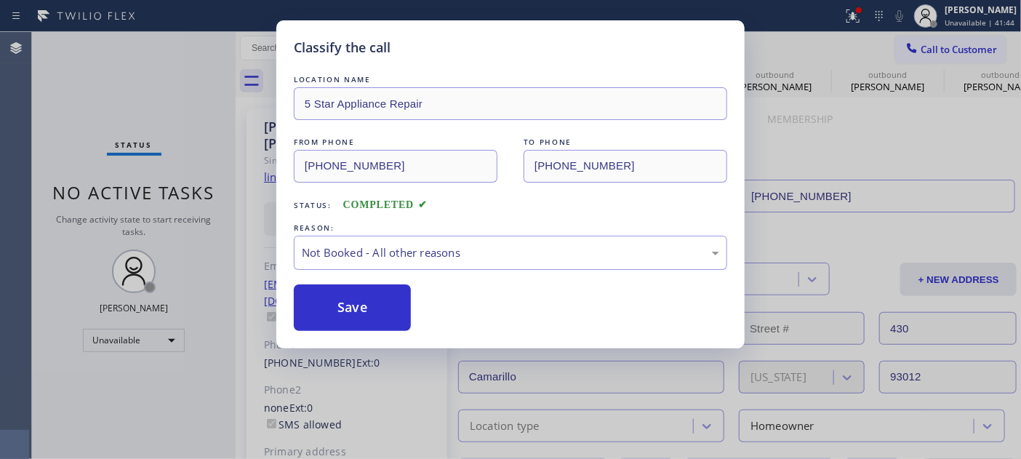
click at [379, 302] on button "Save" at bounding box center [352, 307] width 117 height 47
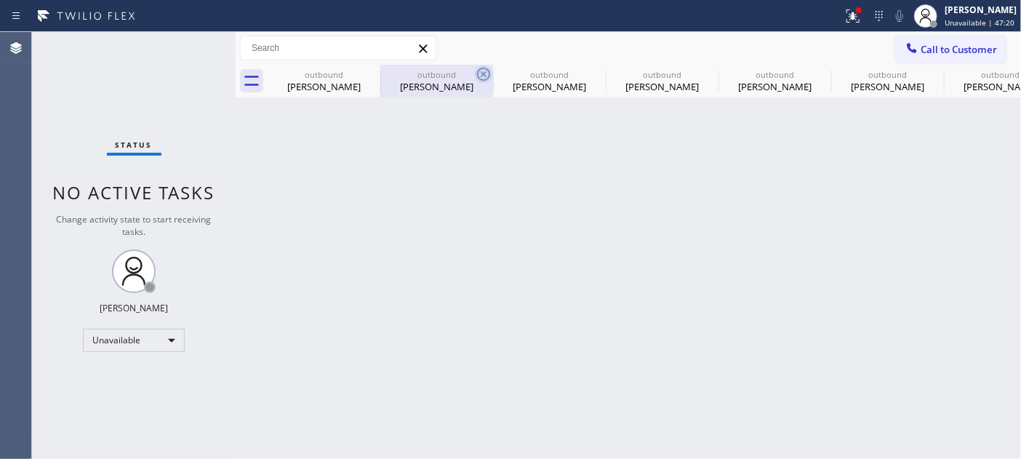
click at [0, 0] on icon at bounding box center [0, 0] width 0 height 0
type input "[PHONE_NUMBER]"
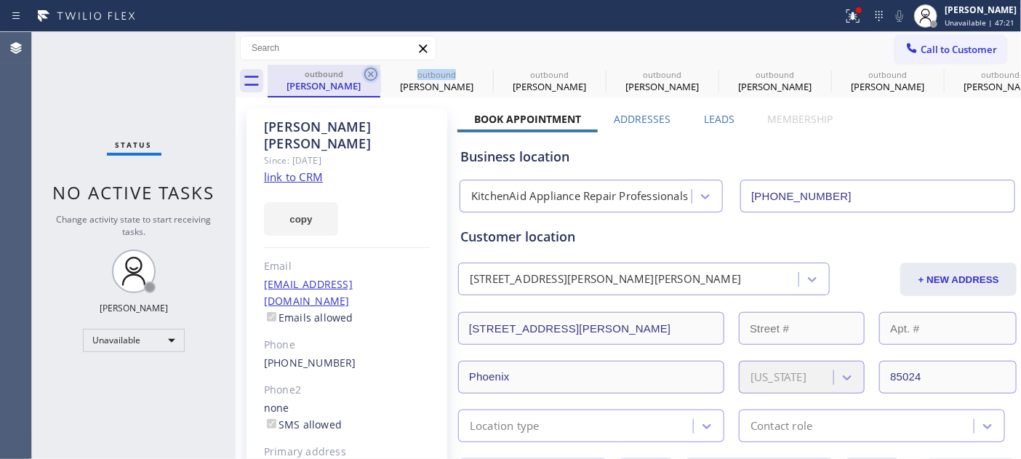
click at [372, 76] on icon at bounding box center [370, 73] width 17 height 17
click at [0, 0] on icon at bounding box center [0, 0] width 0 height 0
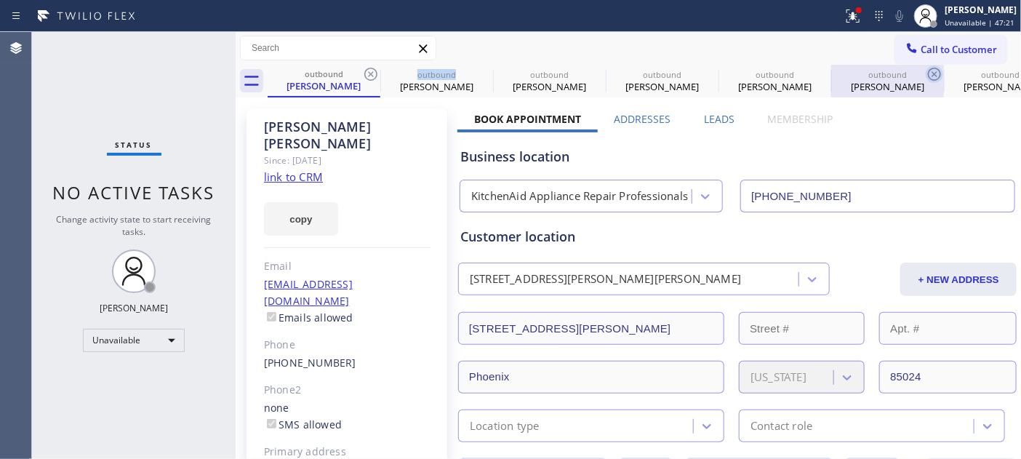
click at [926, 76] on icon at bounding box center [934, 73] width 17 height 17
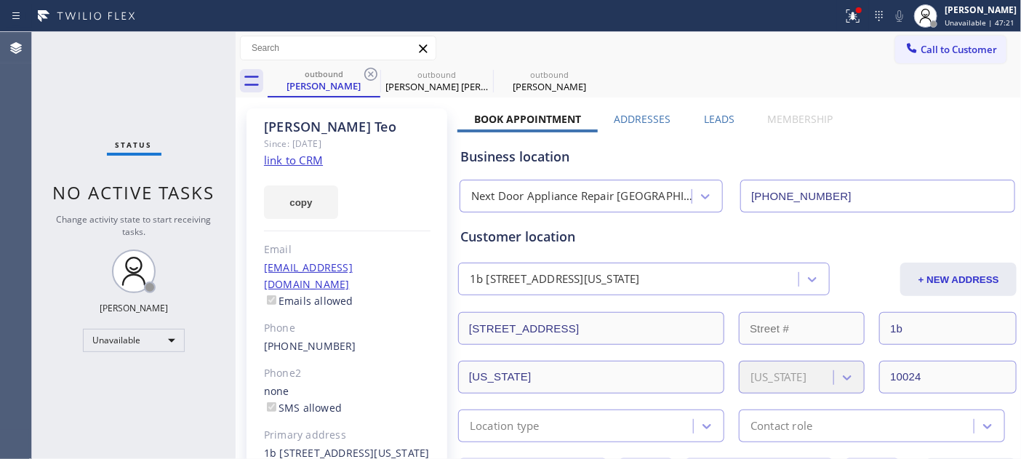
click at [372, 76] on icon at bounding box center [370, 73] width 17 height 17
click at [0, 0] on icon at bounding box center [0, 0] width 0 height 0
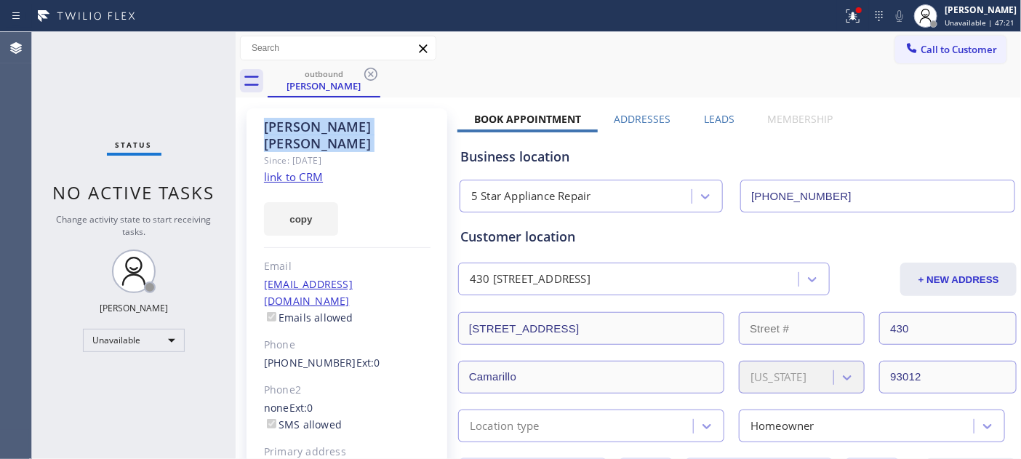
click at [372, 76] on icon at bounding box center [370, 73] width 17 height 17
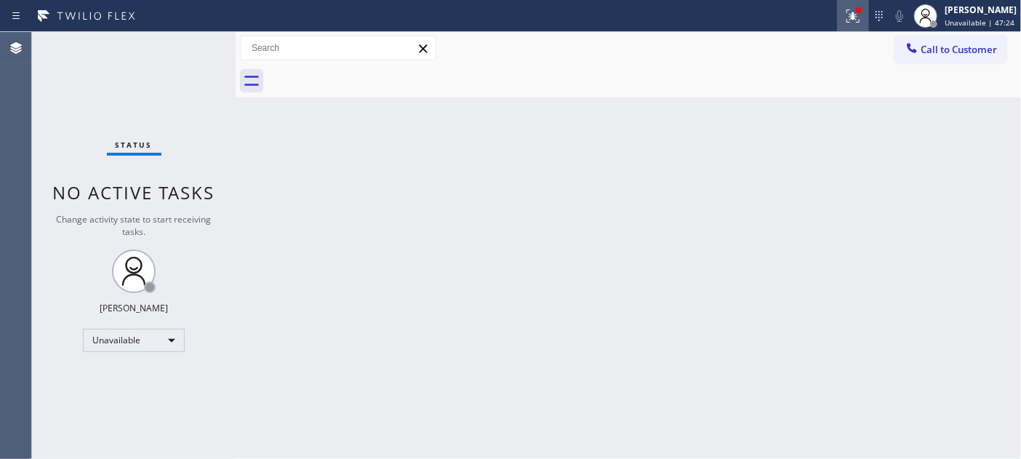
click at [852, 19] on icon at bounding box center [852, 15] width 13 height 13
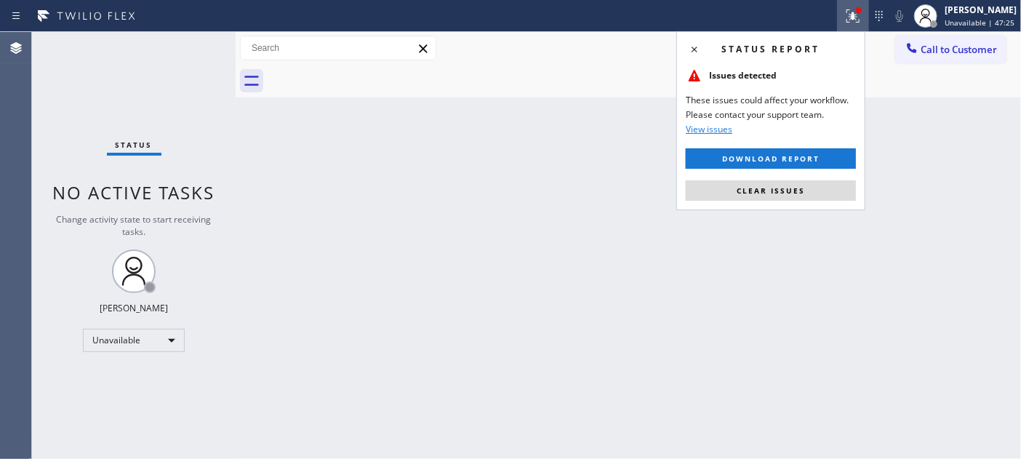
click at [746, 173] on div "Status report Issues detected These issues could affect your workflow. Please c…" at bounding box center [770, 120] width 189 height 179
click at [752, 198] on button "Clear issues" at bounding box center [771, 190] width 170 height 20
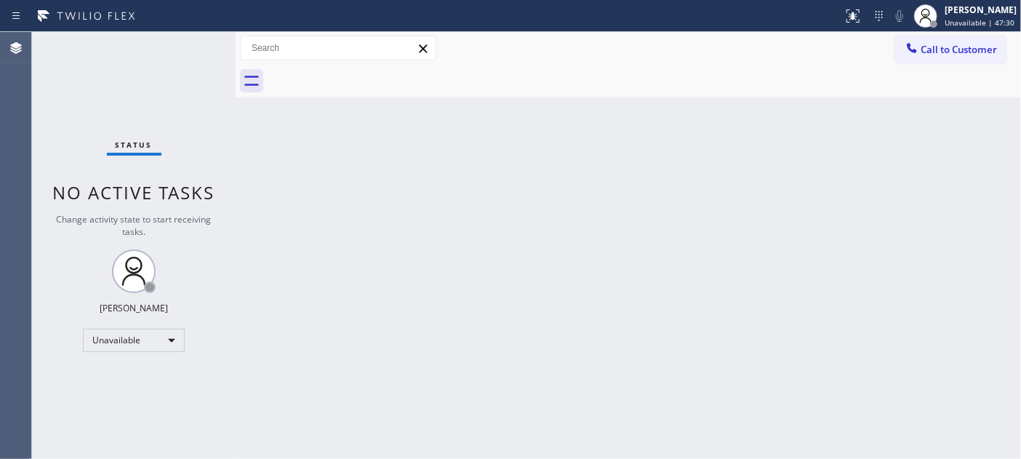
click at [976, 51] on span "Call to Customer" at bounding box center [958, 49] width 76 height 13
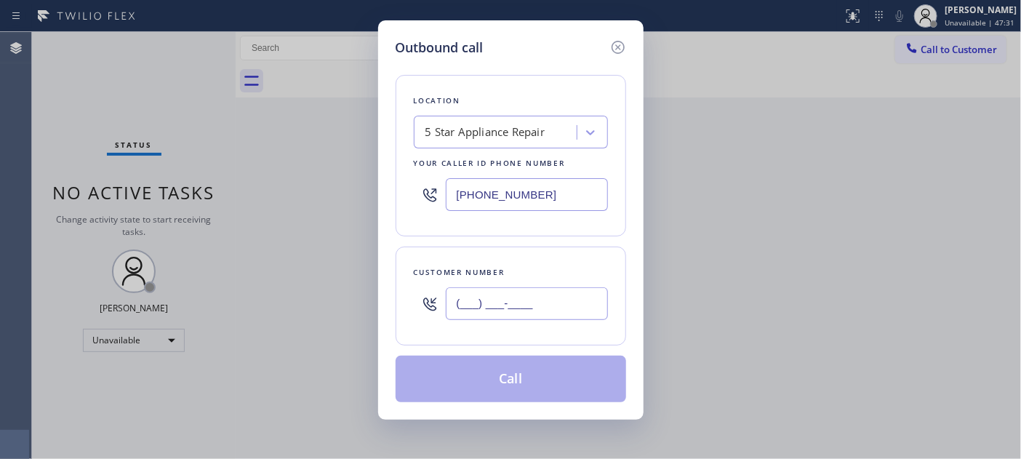
click at [553, 316] on input "(___) ___-____" at bounding box center [527, 303] width 162 height 33
paste input "714) 709-3217"
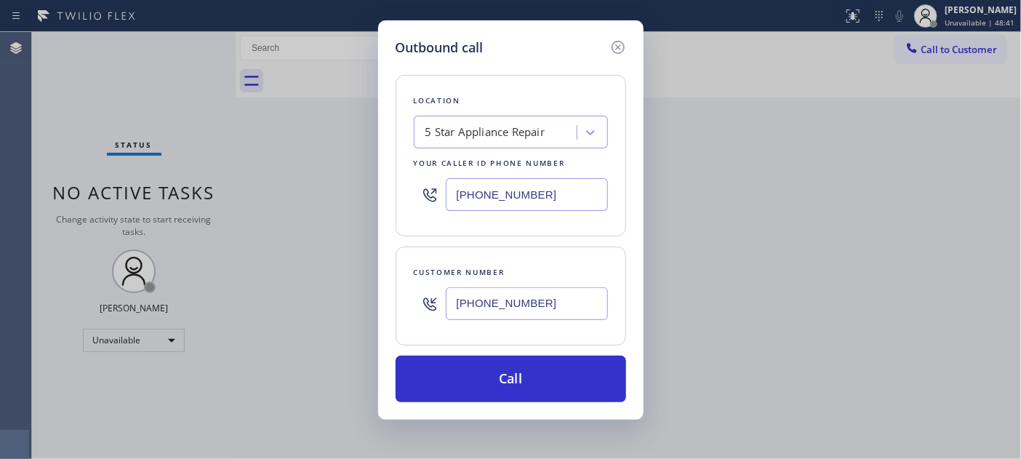
drag, startPoint x: 573, startPoint y: 307, endPoint x: 364, endPoint y: 304, distance: 208.7
click at [359, 308] on div "Outbound call Location 5 Star Appliance Repair Your caller id phone number [PHO…" at bounding box center [510, 229] width 1021 height 459
paste input "text"
type input "[PHONE_NUMBER]"
drag, startPoint x: 543, startPoint y: 208, endPoint x: 365, endPoint y: 201, distance: 178.2
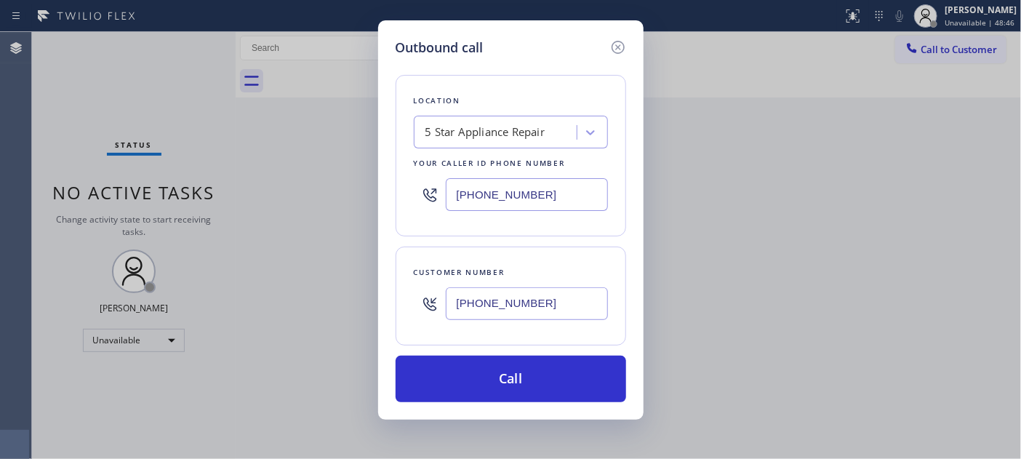
click at [374, 204] on div "Outbound call Location 5 Star Appliance Repair Your caller id phone number [PHO…" at bounding box center [510, 229] width 1021 height 459
paste input "714) 942-1171"
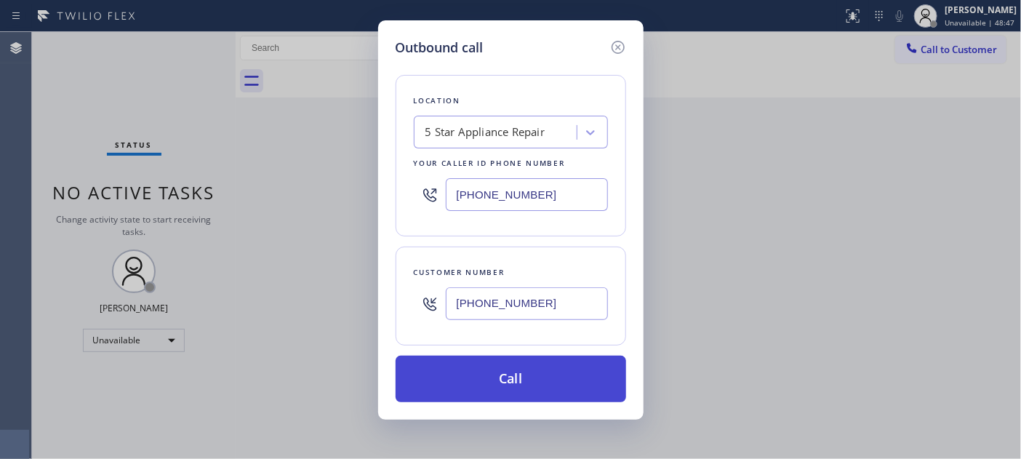
type input "[PHONE_NUMBER]"
click at [574, 364] on button "Call" at bounding box center [511, 379] width 230 height 47
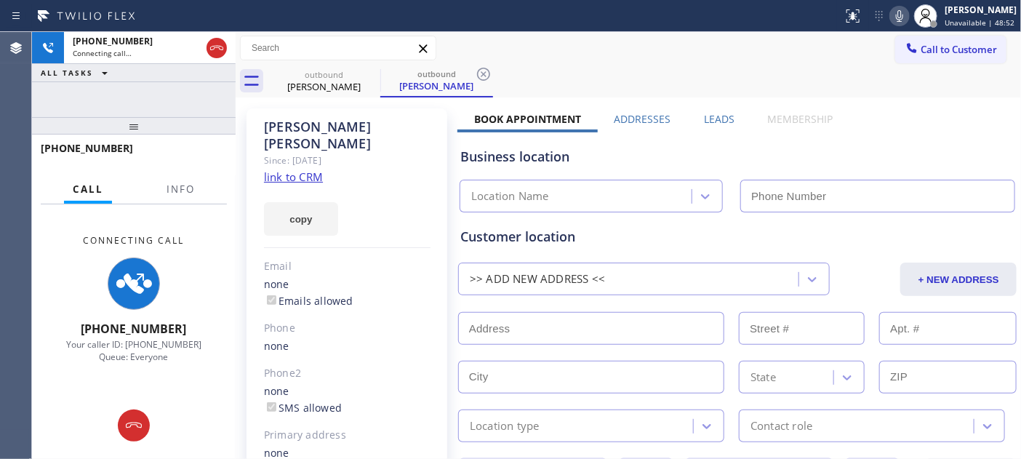
type input "[PHONE_NUMBER]"
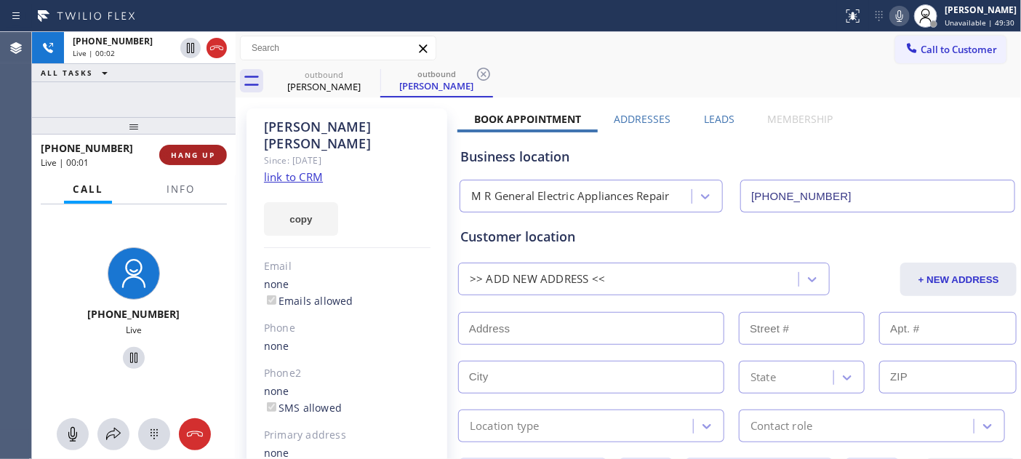
click at [209, 150] on span "HANG UP" at bounding box center [193, 155] width 44 height 10
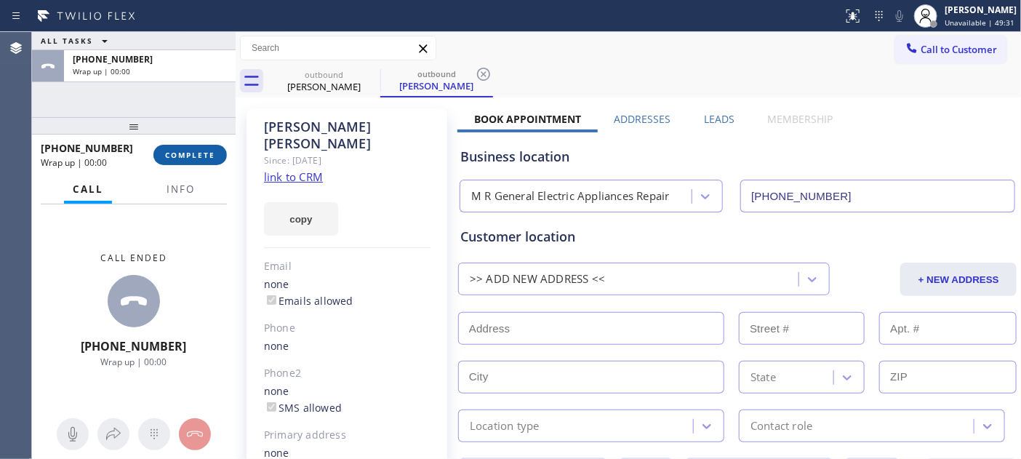
click at [193, 150] on span "COMPLETE" at bounding box center [190, 155] width 50 height 10
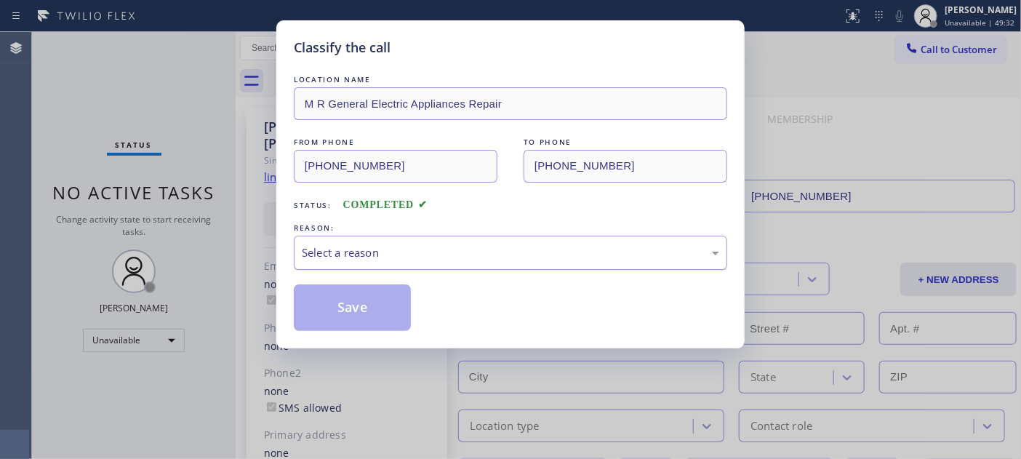
click at [432, 258] on div "Select a reason" at bounding box center [510, 252] width 417 height 17
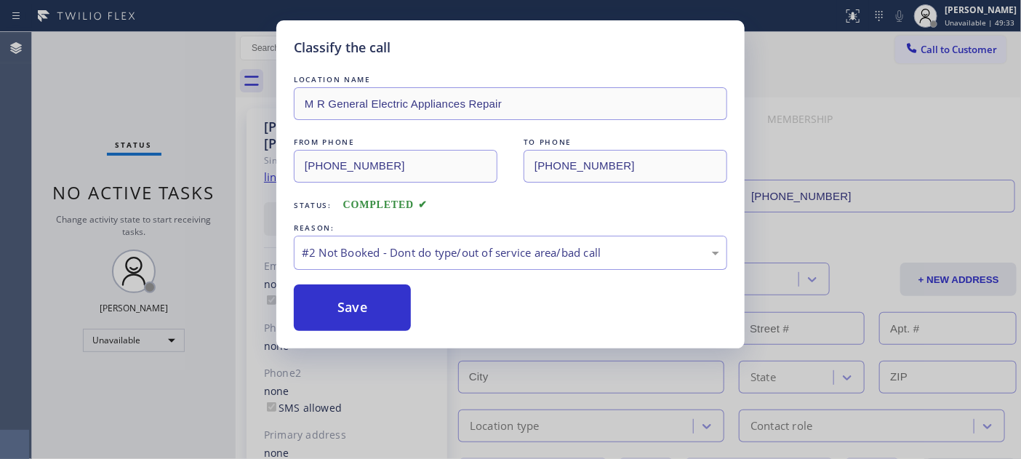
click at [403, 234] on div "REASON:" at bounding box center [510, 227] width 433 height 15
click at [398, 251] on div "#2 Not Booked - Dont do type/out of service area/bad call" at bounding box center [510, 252] width 417 height 17
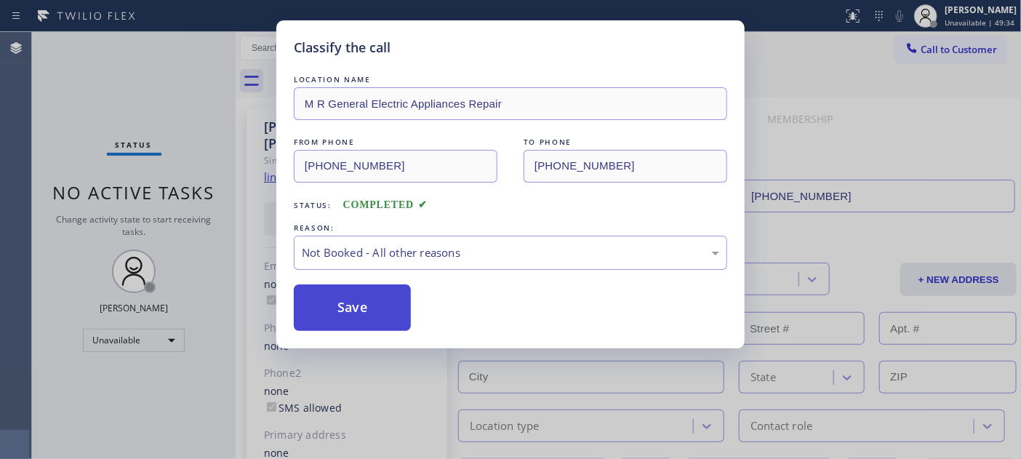
click at [373, 310] on button "Save" at bounding box center [352, 307] width 117 height 47
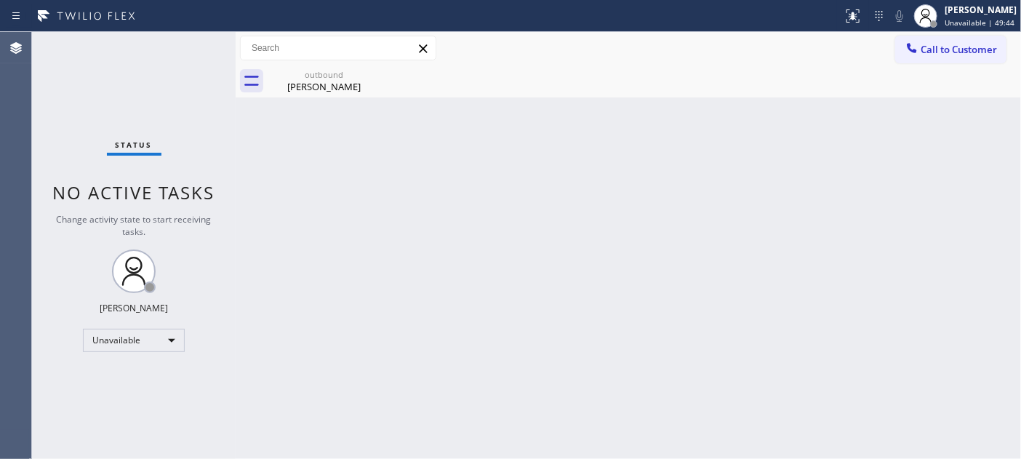
click at [933, 47] on span "Call to Customer" at bounding box center [958, 49] width 76 height 13
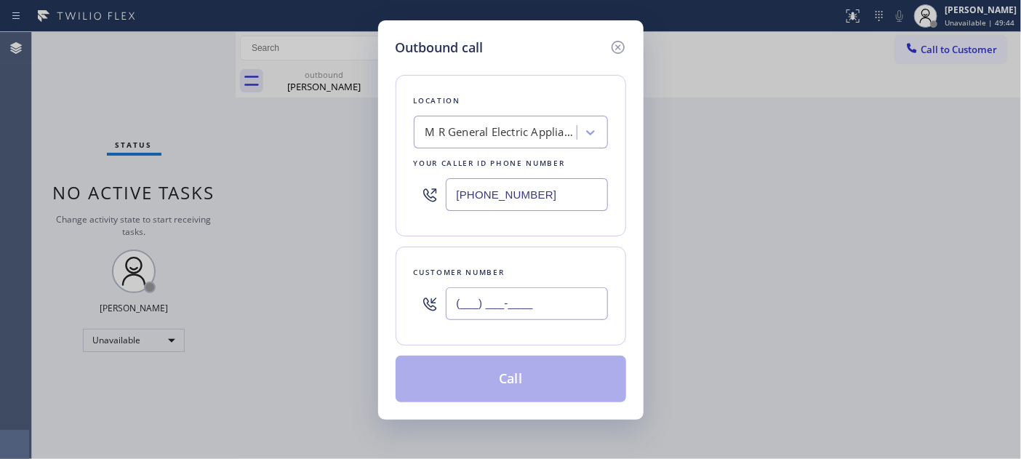
click at [522, 307] on input "(___) ___-____" at bounding box center [527, 303] width 162 height 33
paste input "570) 205-7581"
type input "[PHONE_NUMBER]"
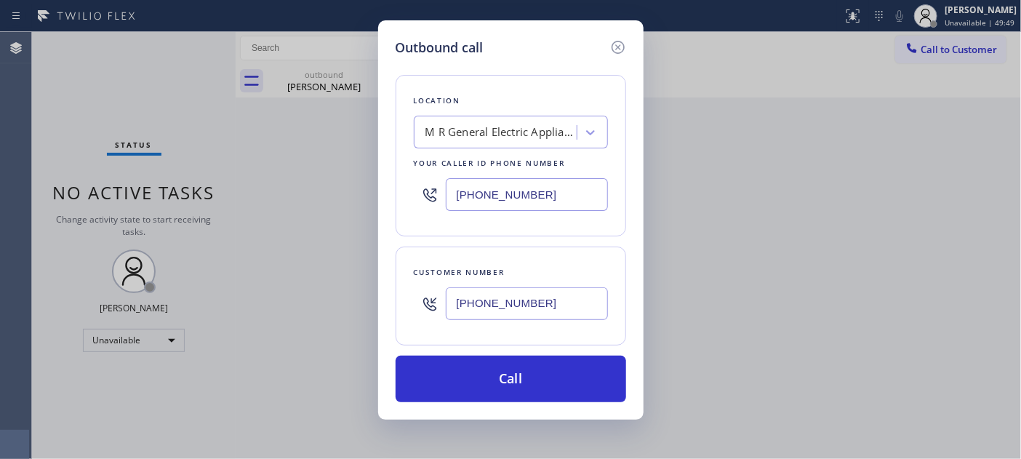
drag, startPoint x: 449, startPoint y: 190, endPoint x: 369, endPoint y: 190, distance: 80.0
click at [369, 190] on div "Outbound call Location M R General Electric Appliances Repair Your caller id ph…" at bounding box center [510, 229] width 1021 height 459
paste input "929) 203-9152"
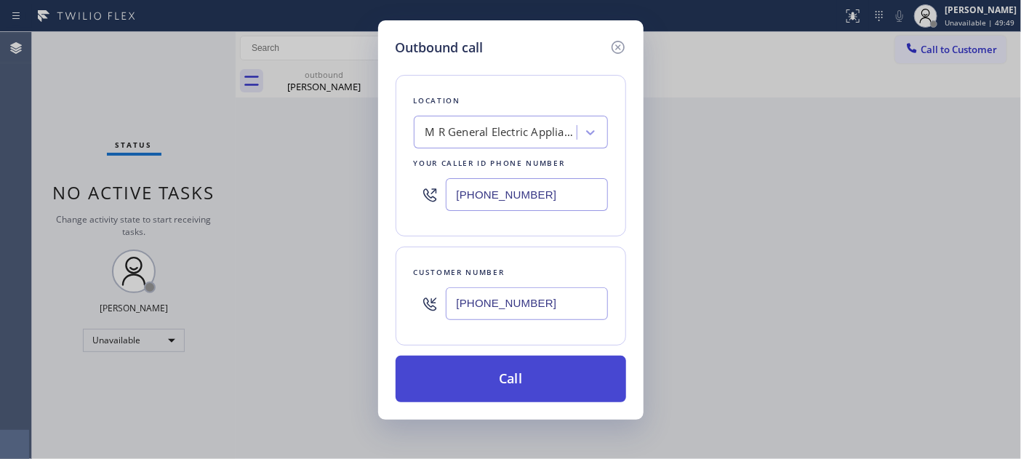
type input "[PHONE_NUMBER]"
click at [536, 371] on button "Call" at bounding box center [511, 379] width 230 height 47
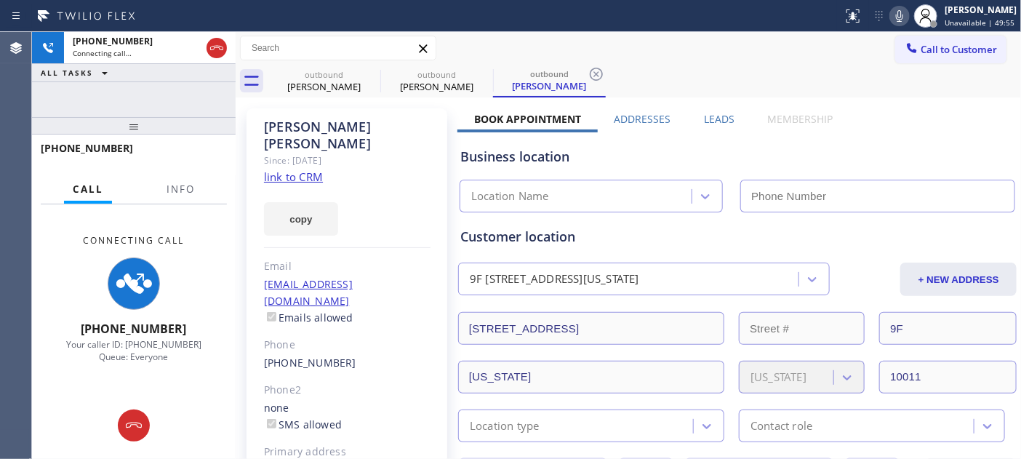
type input "[PHONE_NUMBER]"
drag, startPoint x: 182, startPoint y: 126, endPoint x: 189, endPoint y: 24, distance: 102.0
click at [185, 92] on div "[PHONE_NUMBER] Connecting call… ALL TASKS ALL TASKS ACTIVE TASKS TASKS IN WRAP …" at bounding box center [134, 245] width 204 height 427
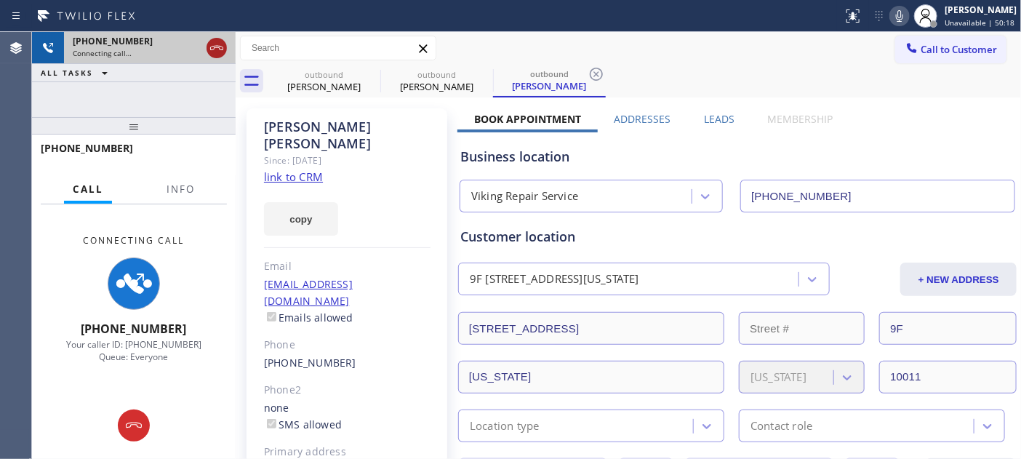
click at [220, 41] on icon at bounding box center [216, 47] width 17 height 17
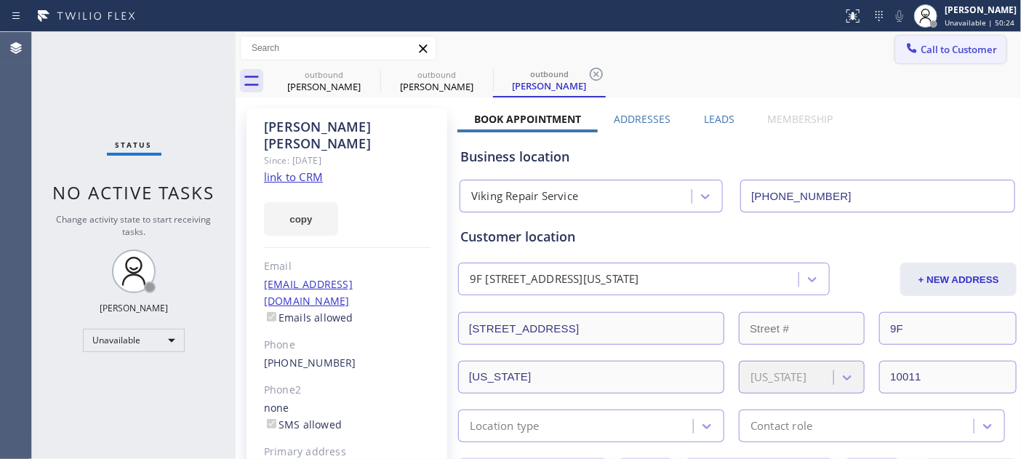
click at [974, 60] on button "Call to Customer" at bounding box center [950, 50] width 111 height 28
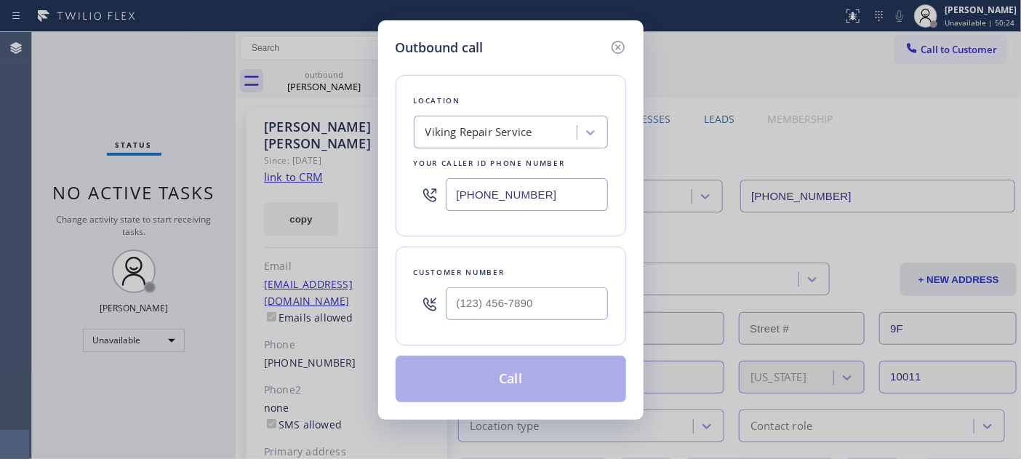
click at [564, 278] on div "Customer number" at bounding box center [511, 272] width 194 height 15
click at [539, 298] on input "(___) ___-____" at bounding box center [527, 303] width 162 height 33
paste input "818) 455-9982"
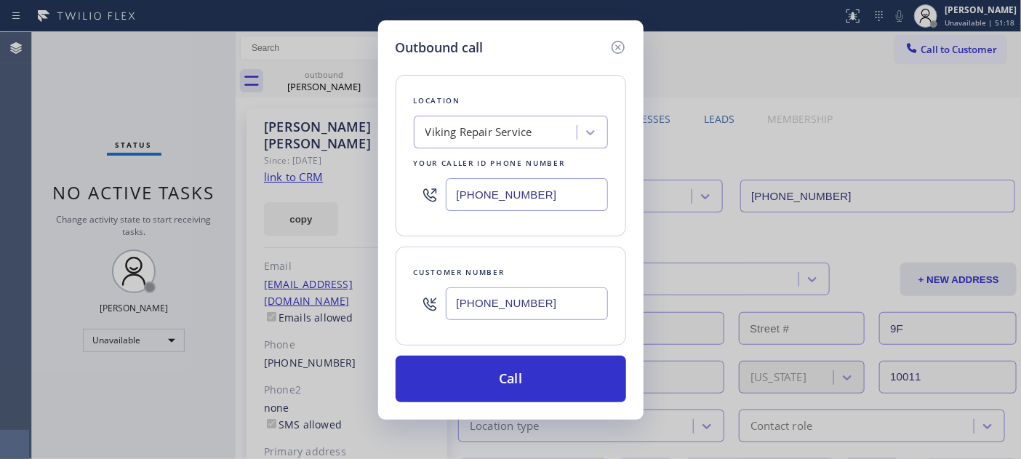
drag, startPoint x: 553, startPoint y: 313, endPoint x: 643, endPoint y: 77, distance: 252.2
click at [350, 294] on div "Outbound call Location Viking Repair Service Your caller id phone number [PHONE…" at bounding box center [510, 229] width 1021 height 459
paste input "510) 882-7016"
type input "[PHONE_NUMBER]"
drag, startPoint x: 566, startPoint y: 182, endPoint x: 396, endPoint y: 187, distance: 169.5
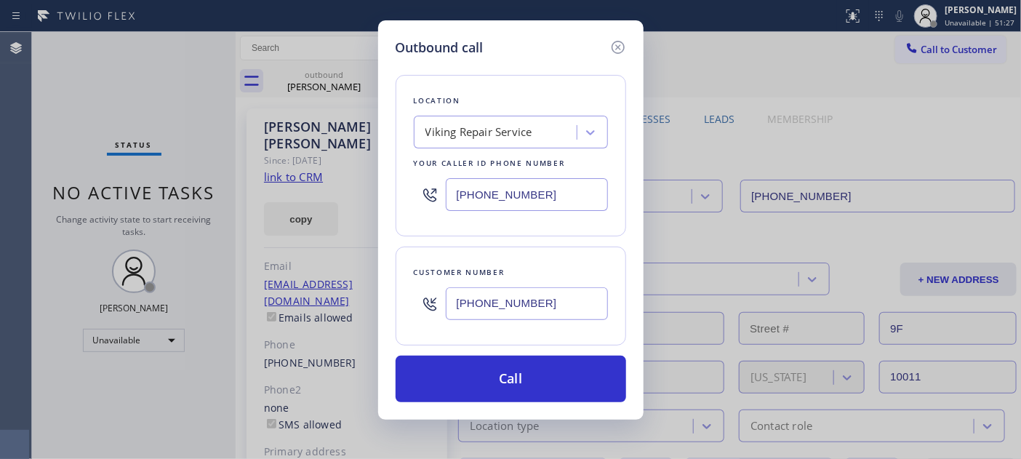
click at [396, 187] on div "Location Viking Repair Service Your caller id phone number [PHONE_NUMBER]" at bounding box center [511, 155] width 230 height 161
paste input "510) 756-424"
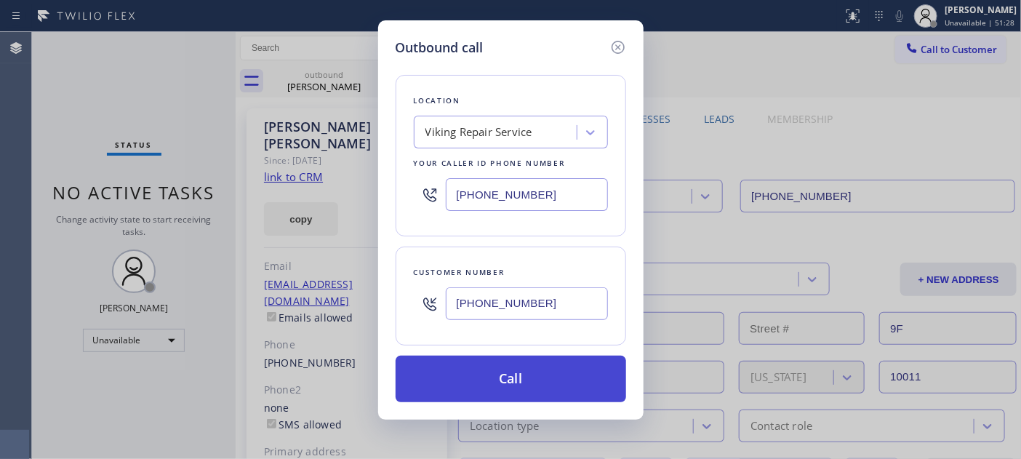
type input "[PHONE_NUMBER]"
click at [590, 375] on button "Call" at bounding box center [511, 379] width 230 height 47
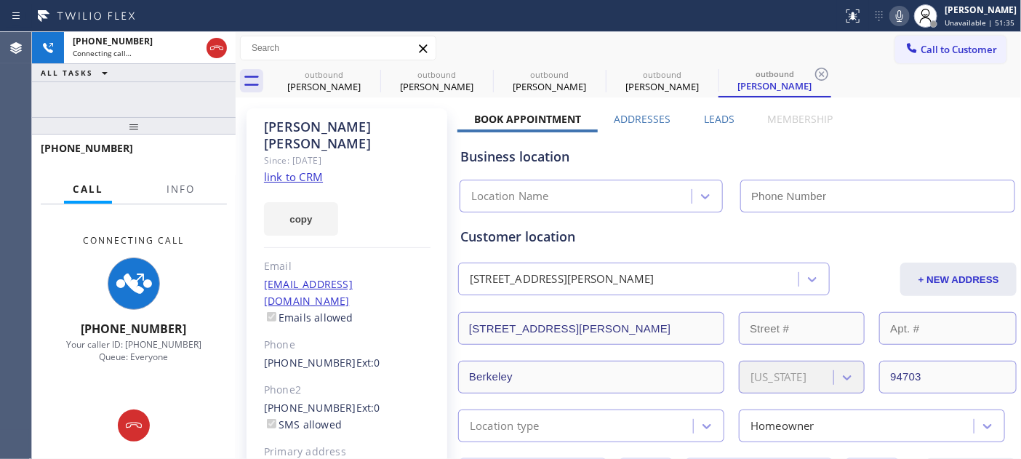
type input "[PHONE_NUMBER]"
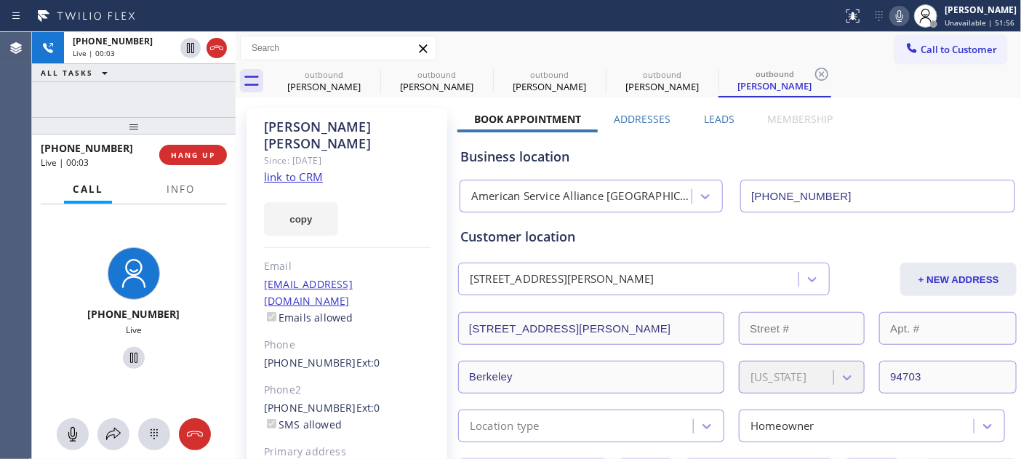
drag, startPoint x: 198, startPoint y: 63, endPoint x: 422, endPoint y: 25, distance: 226.5
click at [198, 59] on div "[PHONE_NUMBER] Live | 00:03 ALL TASKS ALL TASKS ACTIVE TASKS TASKS IN WRAP UP […" at bounding box center [134, 245] width 204 height 427
drag, startPoint x: 186, startPoint y: 103, endPoint x: 185, endPoint y: 116, distance: 13.2
click at [185, 113] on div "[PHONE_NUMBER] Live | 00:05 ALL TASKS ALL TASKS ACTIVE TASKS TASKS IN WRAP UP […" at bounding box center [134, 245] width 204 height 427
drag, startPoint x: 185, startPoint y: 116, endPoint x: 365, endPoint y: 63, distance: 188.2
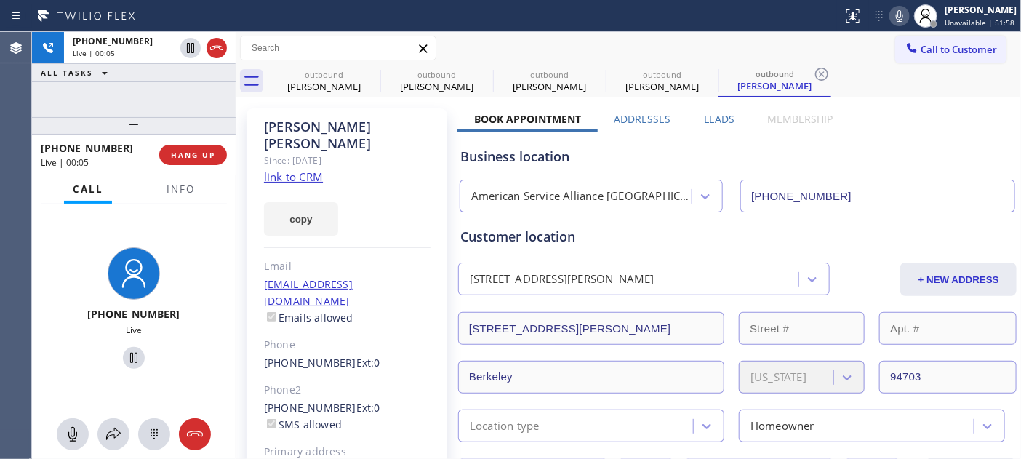
click at [189, 86] on div "[PHONE_NUMBER] Live | 00:05 ALL TASKS ALL TASKS ACTIVE TASKS TASKS IN WRAP UP […" at bounding box center [134, 245] width 204 height 427
drag, startPoint x: 192, startPoint y: 125, endPoint x: 238, endPoint y: 41, distance: 95.3
click at [191, 104] on div "[PHONE_NUMBER] Live | 00:32 ALL TASKS ALL TASKS ACTIVE TASKS TASKS IN WRAP UP […" at bounding box center [134, 245] width 204 height 427
click at [172, 151] on span "HANG UP" at bounding box center [193, 155] width 44 height 10
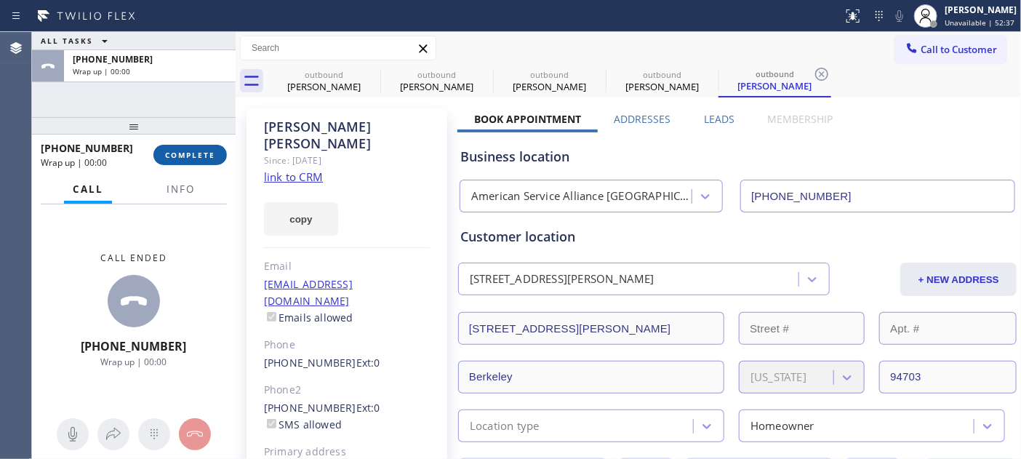
click at [190, 156] on span "COMPLETE" at bounding box center [190, 155] width 50 height 10
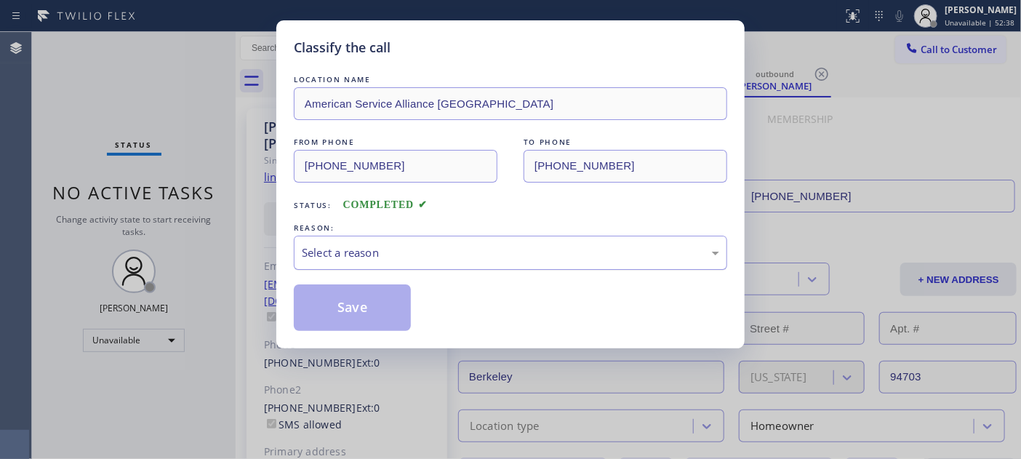
drag, startPoint x: 457, startPoint y: 228, endPoint x: 443, endPoint y: 258, distance: 33.2
click at [456, 236] on div "REASON: Select a reason" at bounding box center [510, 244] width 433 height 49
click at [443, 258] on div "Select a reason" at bounding box center [510, 252] width 417 height 17
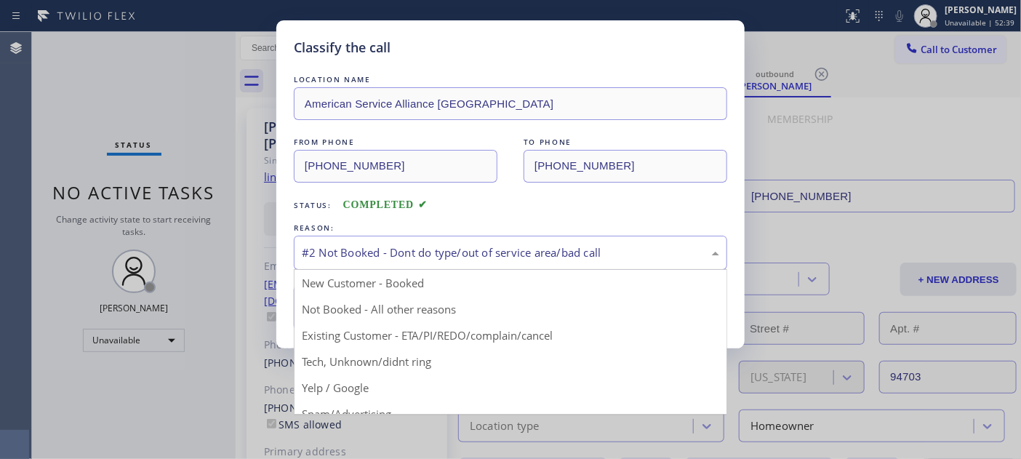
click at [376, 267] on div "#2 Not Booked - Dont do type/out of service area/bad call" at bounding box center [510, 253] width 433 height 34
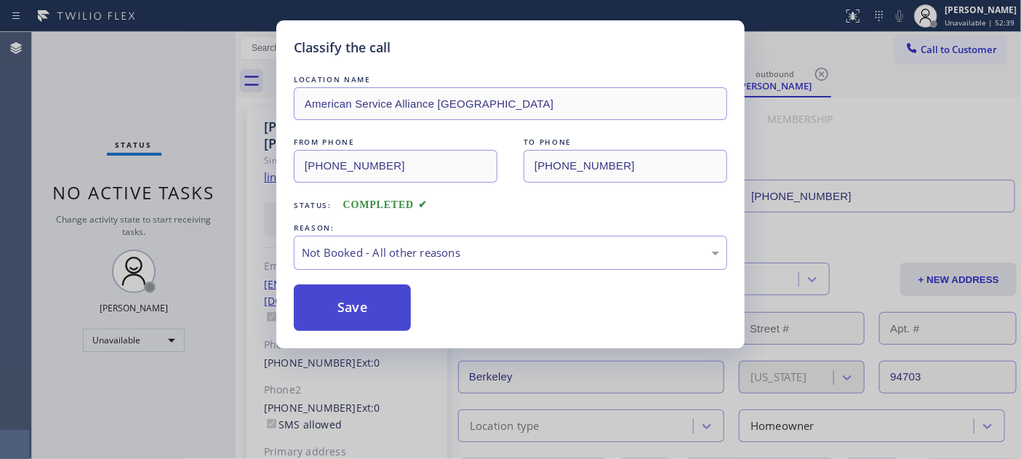
click at [359, 310] on button "Save" at bounding box center [352, 307] width 117 height 47
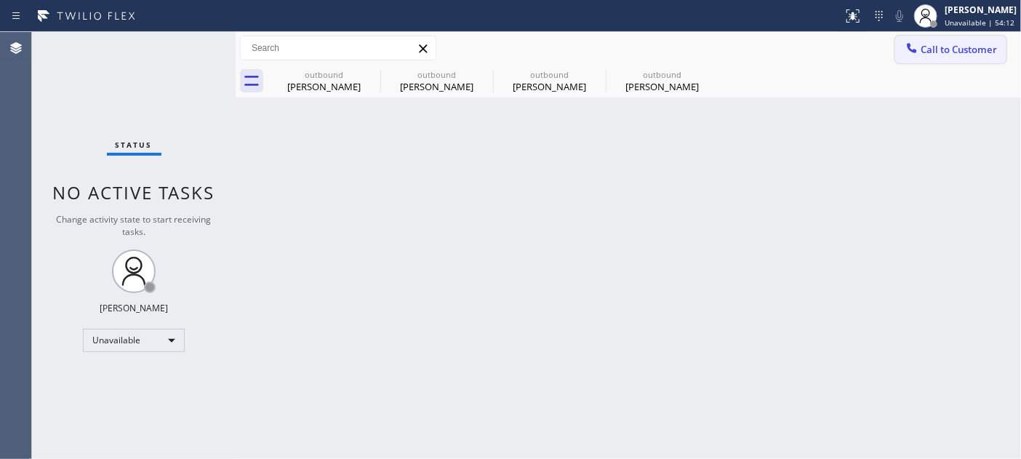
click at [951, 43] on span "Call to Customer" at bounding box center [958, 49] width 76 height 13
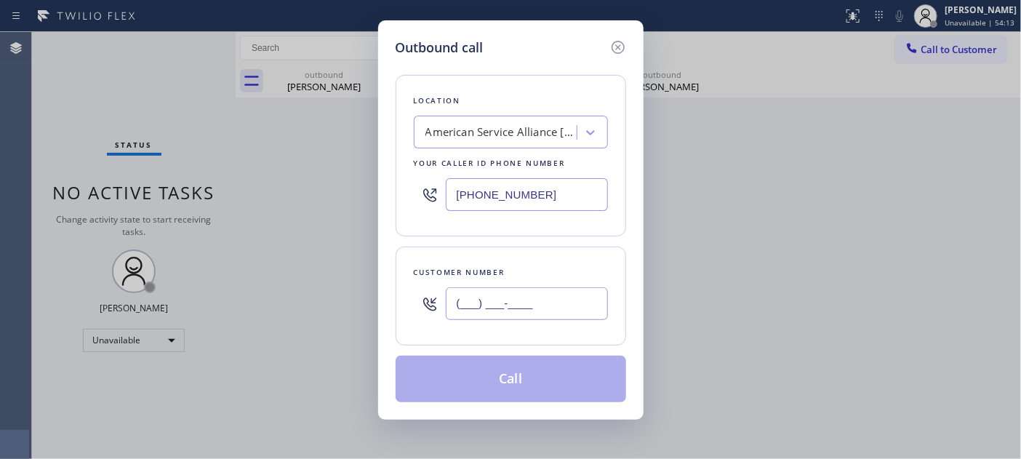
click at [551, 309] on input "(___) ___-____" at bounding box center [527, 303] width 162 height 33
paste input "503) 714-9701"
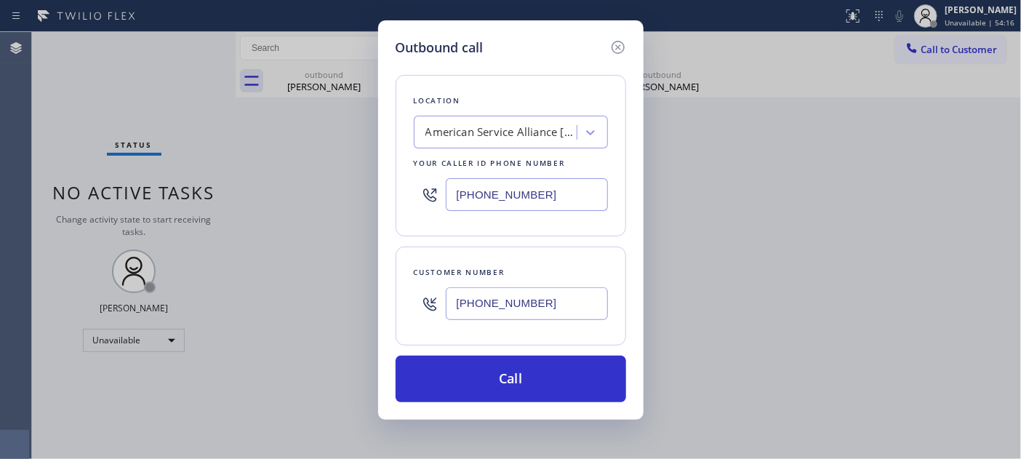
drag, startPoint x: 553, startPoint y: 193, endPoint x: 401, endPoint y: 193, distance: 152.7
click at [401, 193] on div "Location American Service Alliance [GEOGRAPHIC_DATA] Your caller id phone numbe…" at bounding box center [511, 155] width 230 height 161
drag, startPoint x: 572, startPoint y: 294, endPoint x: 400, endPoint y: 288, distance: 172.4
click at [393, 296] on div "Outbound call Location American Service Alliance [GEOGRAPHIC_DATA] Your caller …" at bounding box center [510, 219] width 265 height 399
drag, startPoint x: 539, startPoint y: 206, endPoint x: 328, endPoint y: 180, distance: 213.2
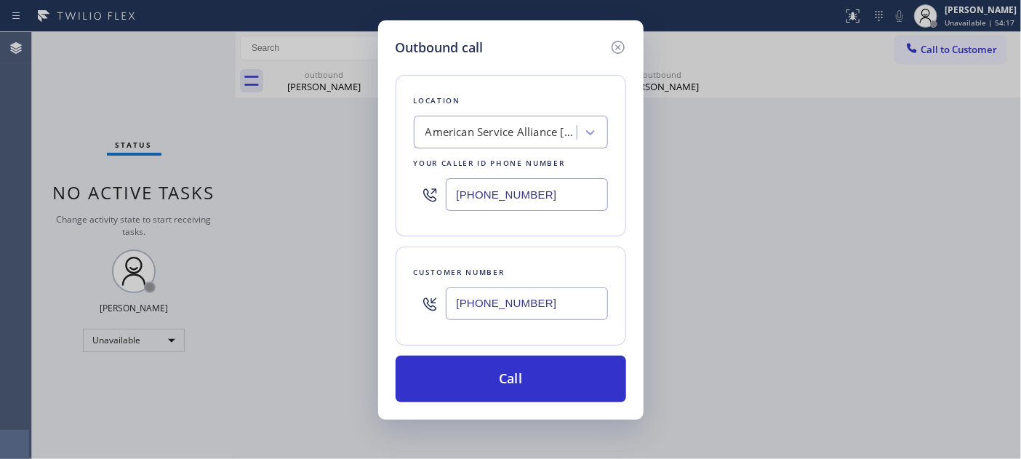
click at [328, 182] on div "Outbound call Location American Service Alliance [GEOGRAPHIC_DATA] Your caller …" at bounding box center [510, 229] width 1021 height 459
drag, startPoint x: 565, startPoint y: 308, endPoint x: 334, endPoint y: 300, distance: 230.6
click at [321, 302] on div "Outbound call Location American Service Alliance [GEOGRAPHIC_DATA] Your caller …" at bounding box center [510, 229] width 1021 height 459
paste input "41) 281-2934"
type input "[PHONE_NUMBER]"
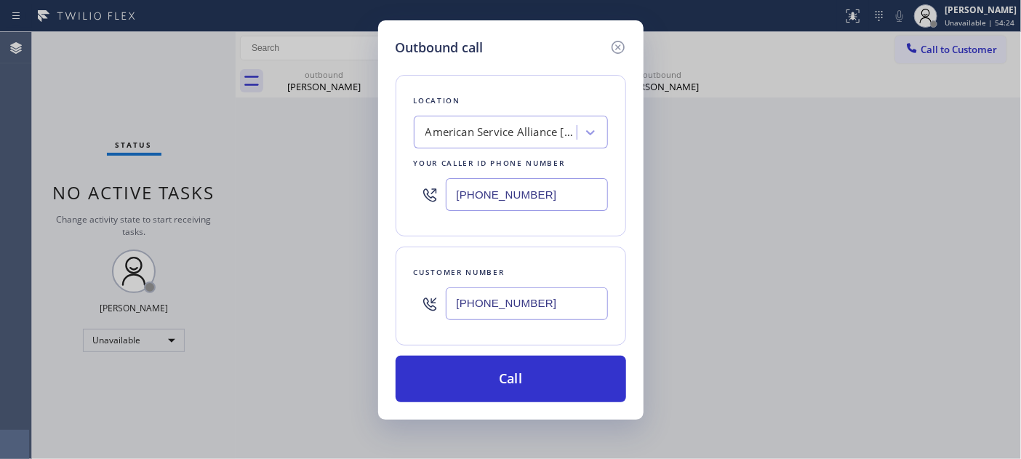
click at [367, 204] on div "Outbound call Location American Service Alliance [GEOGRAPHIC_DATA] Your caller …" at bounding box center [510, 229] width 1021 height 459
paste input "03) 714-9701"
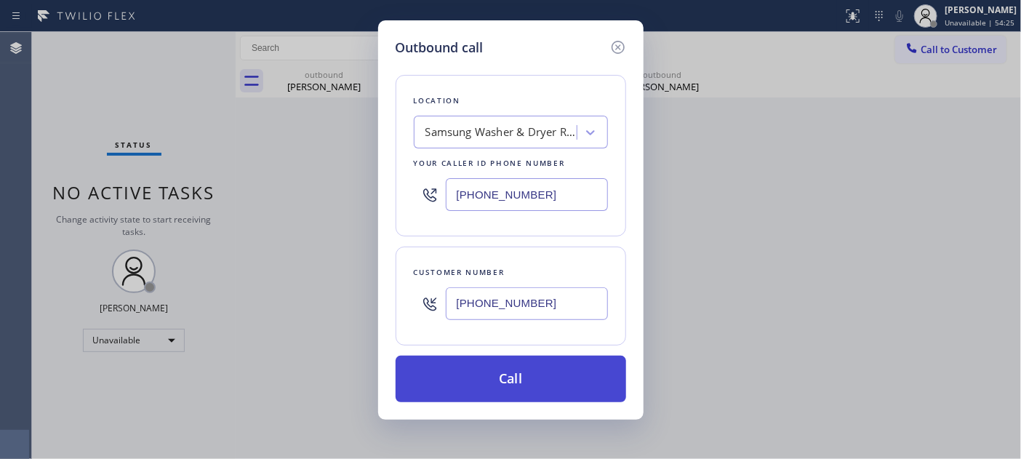
type input "[PHONE_NUMBER]"
click at [525, 362] on button "Call" at bounding box center [511, 379] width 230 height 47
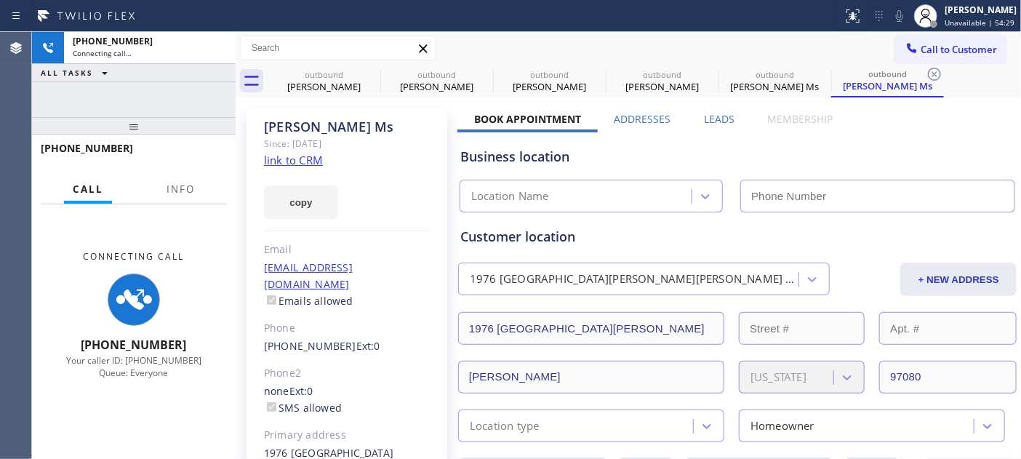
drag, startPoint x: 369, startPoint y: 132, endPoint x: 413, endPoint y: 129, distance: 43.7
click at [273, 131] on div "[PERSON_NAME] Ms" at bounding box center [347, 127] width 166 height 17
click at [414, 129] on div "[PERSON_NAME] Ms" at bounding box center [347, 127] width 166 height 17
click at [351, 156] on div "[PERSON_NAME] Ms Since: [DATE] link to CRM copy Email [EMAIL_ADDRESS][DOMAIN_NA…" at bounding box center [346, 341] width 201 height 466
drag, startPoint x: 355, startPoint y: 136, endPoint x: 372, endPoint y: 128, distance: 18.5
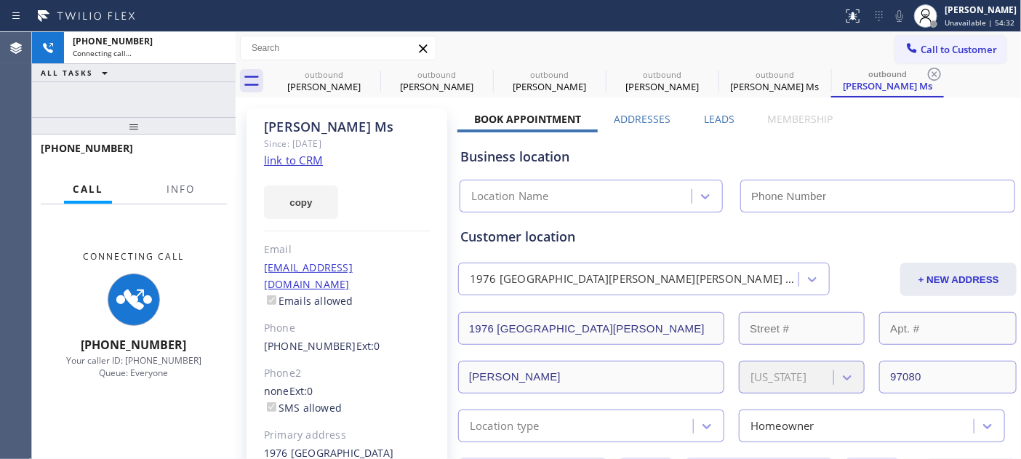
click at [355, 136] on div "Since: [DATE]" at bounding box center [347, 143] width 166 height 17
type input "[PHONE_NUMBER]"
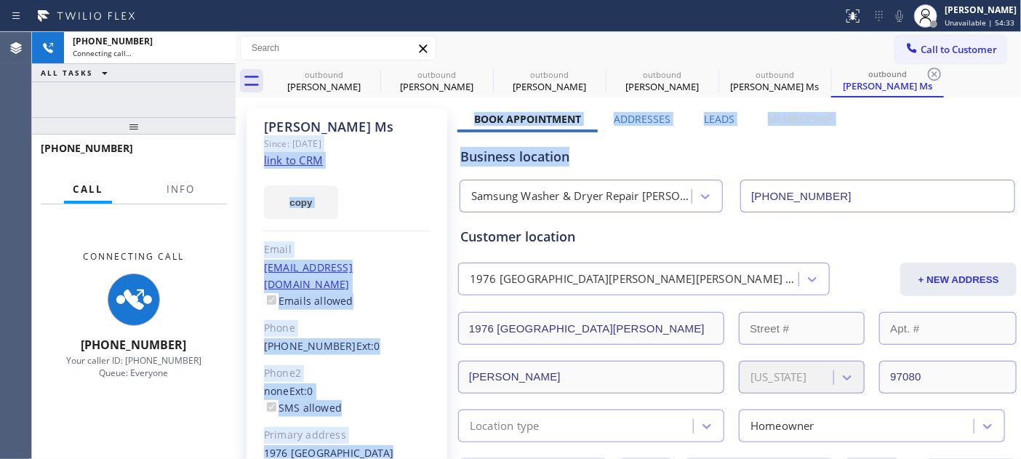
drag, startPoint x: 456, startPoint y: 106, endPoint x: 822, endPoint y: 129, distance: 367.2
click at [767, 161] on div "Business location" at bounding box center [737, 157] width 554 height 20
drag, startPoint x: 854, startPoint y: 113, endPoint x: 411, endPoint y: 131, distance: 443.8
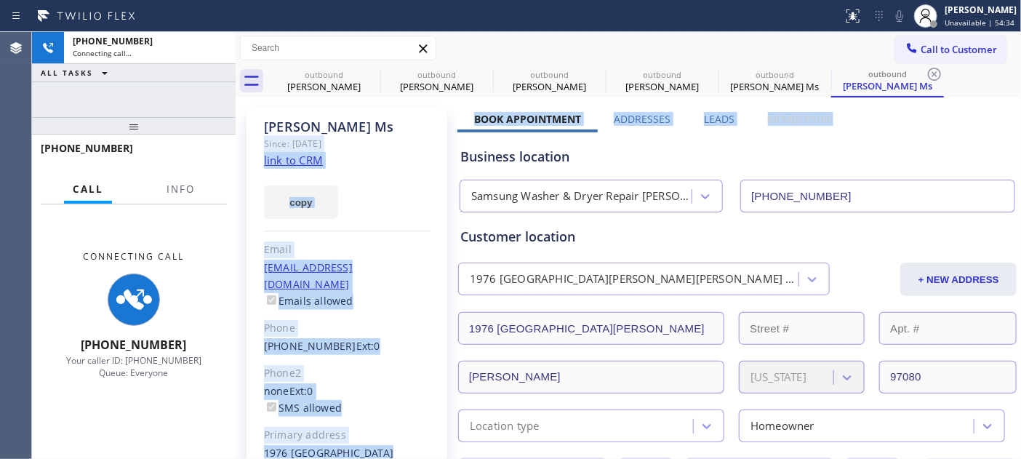
click at [412, 135] on div "Since: [DATE]" at bounding box center [347, 143] width 166 height 17
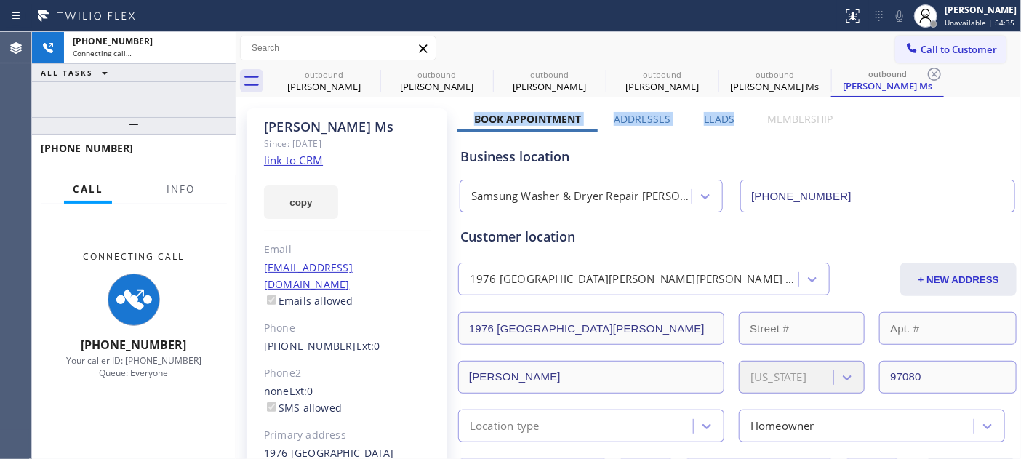
drag, startPoint x: 468, startPoint y: 107, endPoint x: 781, endPoint y: 115, distance: 312.7
click at [760, 131] on div "Business location Samsung Washer & Dryer Repair [PERSON_NAME] [PHONE_NUMBER]" at bounding box center [737, 170] width 560 height 86
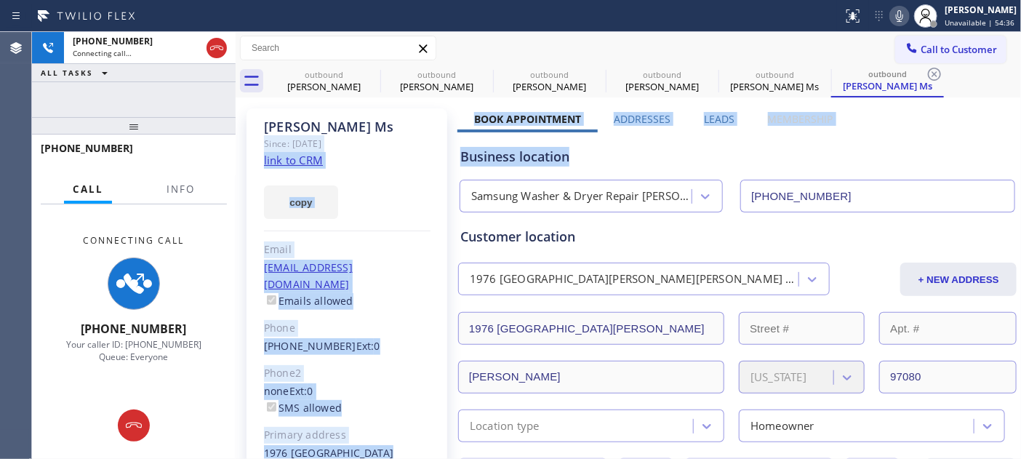
drag, startPoint x: 868, startPoint y: 124, endPoint x: 409, endPoint y: 113, distance: 458.9
click at [607, 132] on div "Business location Samsung Washer & Dryer Repair [PERSON_NAME] [PHONE_NUMBER]" at bounding box center [737, 172] width 560 height 80
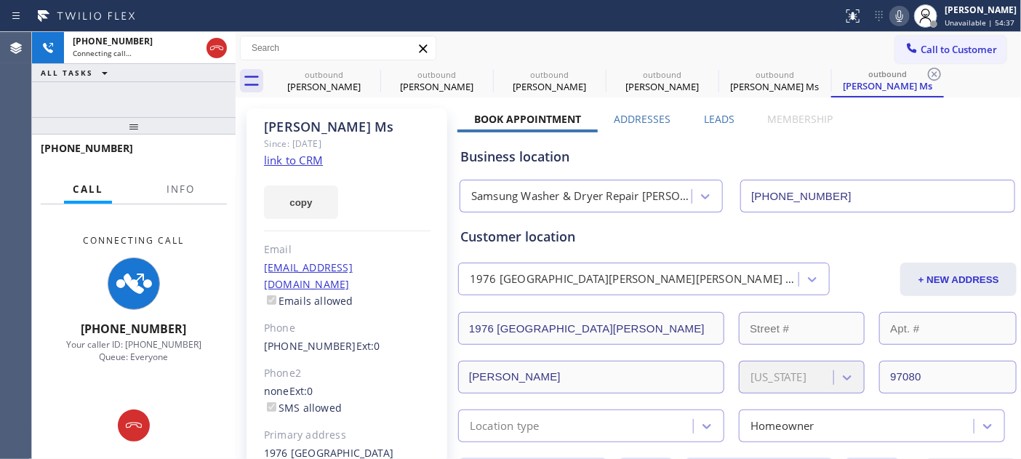
click at [721, 174] on div "Samsung Washer & Dryer Repair [PERSON_NAME] [PHONE_NUMBER]" at bounding box center [737, 193] width 561 height 39
drag, startPoint x: 351, startPoint y: 139, endPoint x: 576, endPoint y: 148, distance: 224.9
click at [351, 139] on div "Since: [DATE]" at bounding box center [347, 143] width 166 height 17
click at [222, 52] on icon at bounding box center [216, 47] width 17 height 17
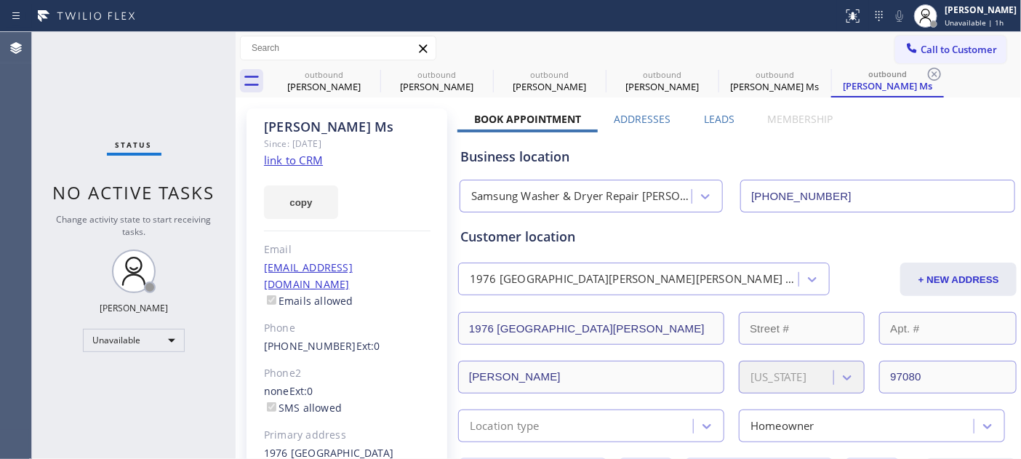
drag, startPoint x: 343, startPoint y: 156, endPoint x: 533, endPoint y: 49, distance: 217.8
click at [344, 156] on div "[PERSON_NAME] Ms Since: [DATE] link to CRM copy Email [EMAIL_ADDRESS][DOMAIN_NA…" at bounding box center [346, 341] width 201 height 466
drag, startPoint x: 932, startPoint y: 65, endPoint x: 933, endPoint y: 57, distance: 8.8
click at [933, 65] on icon at bounding box center [934, 73] width 17 height 17
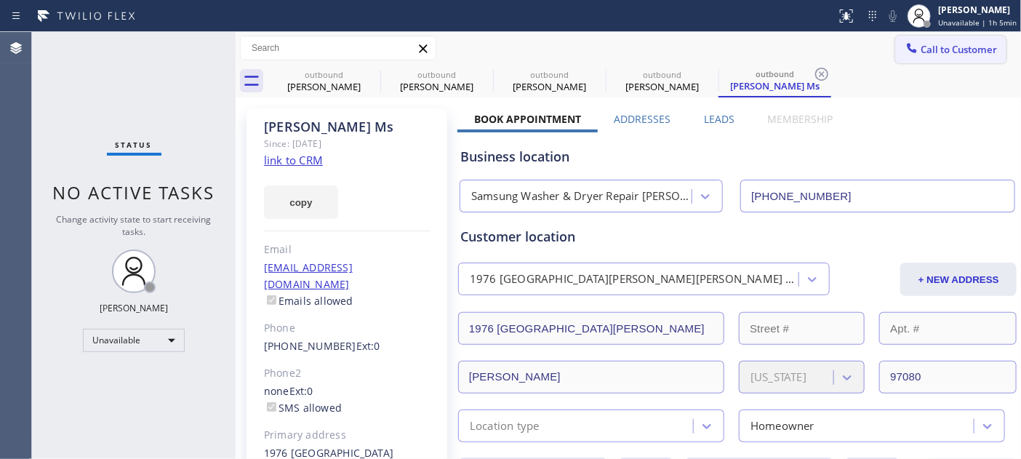
click at [958, 40] on button "Call to Customer" at bounding box center [950, 50] width 111 height 28
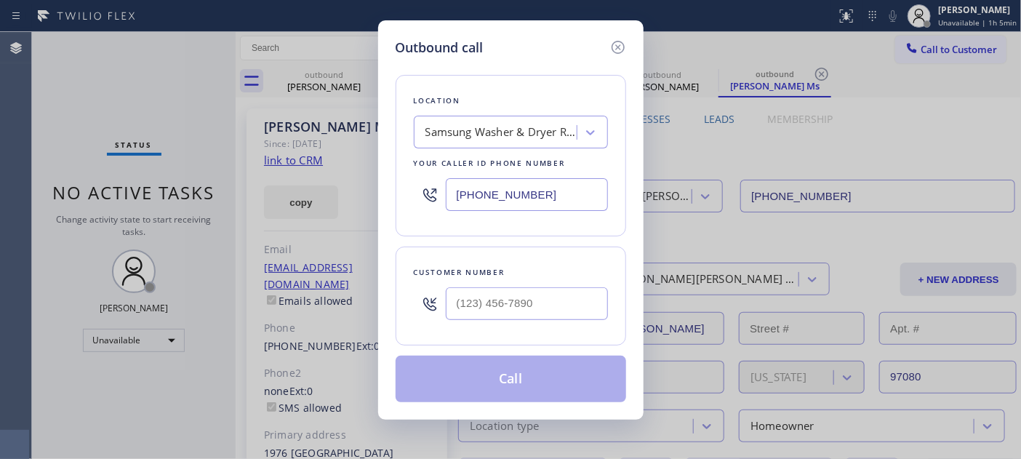
drag, startPoint x: 565, startPoint y: 189, endPoint x: 343, endPoint y: 176, distance: 222.1
click at [343, 176] on div "Outbound call Location Samsung Washer & Dryer Repair [PERSON_NAME] Your caller …" at bounding box center [510, 229] width 1021 height 459
paste input "text"
type input "[PHONE_NUMBER]"
drag, startPoint x: 561, startPoint y: 306, endPoint x: 330, endPoint y: 306, distance: 230.5
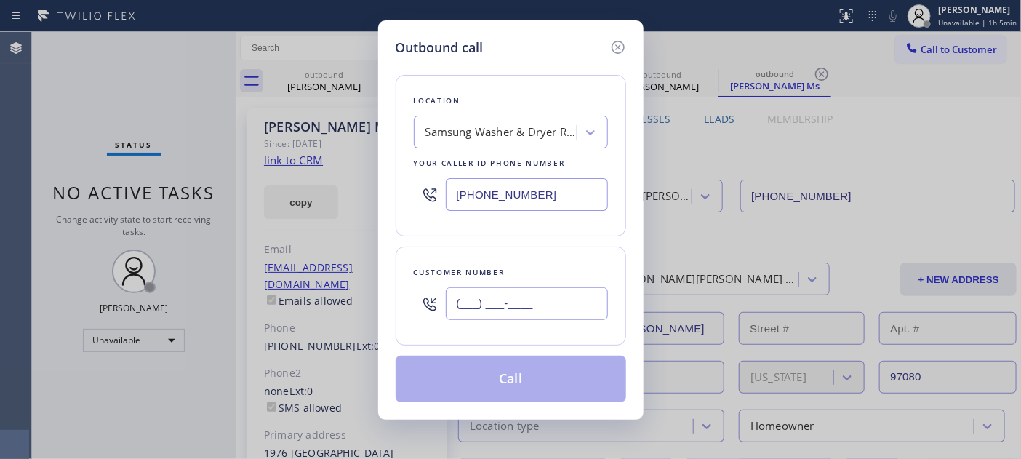
click at [332, 306] on div "Outbound call Location Samsung Washer & Dryer Repair [PERSON_NAME] Your caller …" at bounding box center [510, 229] width 1021 height 459
paste input "541) 281-2934"
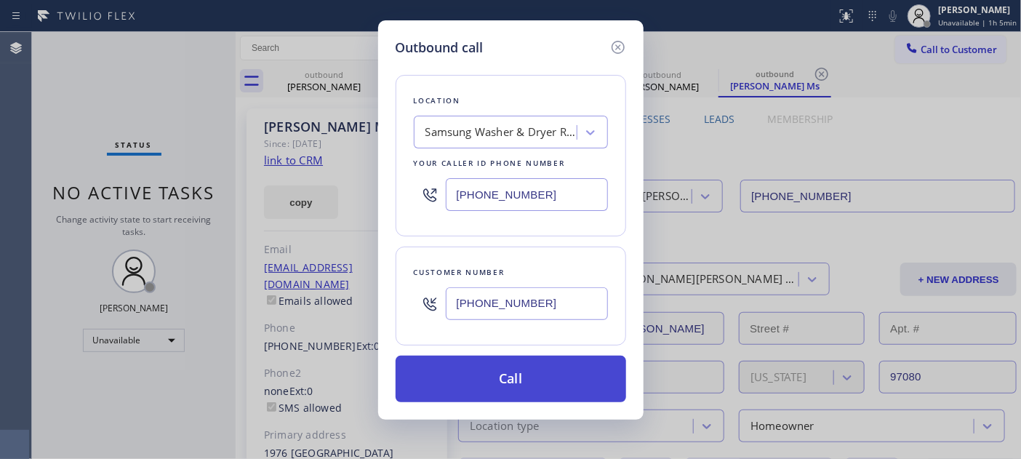
type input "[PHONE_NUMBER]"
click at [522, 364] on button "Call" at bounding box center [511, 379] width 230 height 47
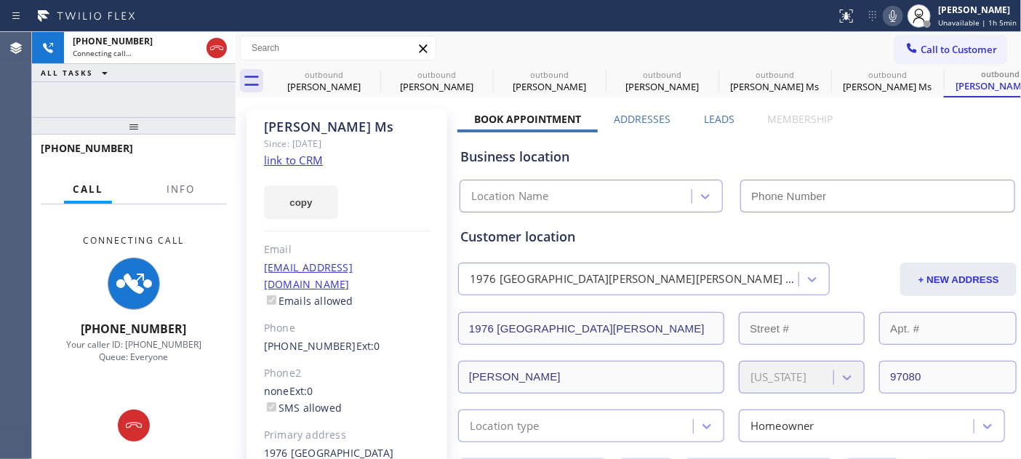
type input "[PHONE_NUMBER]"
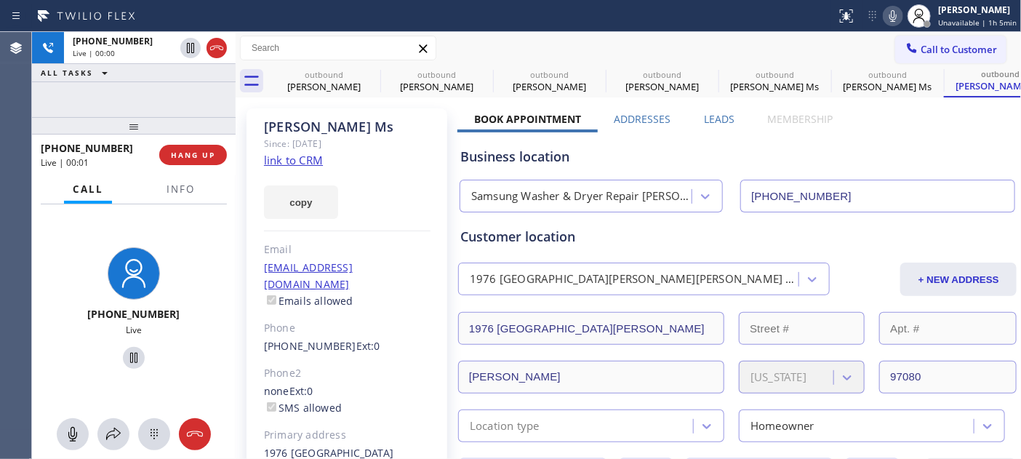
click at [366, 178] on div "copy" at bounding box center [347, 194] width 166 height 50
click at [366, 158] on div "[PERSON_NAME] Ms Since: [DATE] link to CRM copy Email [EMAIL_ADDRESS][DOMAIN_NA…" at bounding box center [346, 341] width 201 height 466
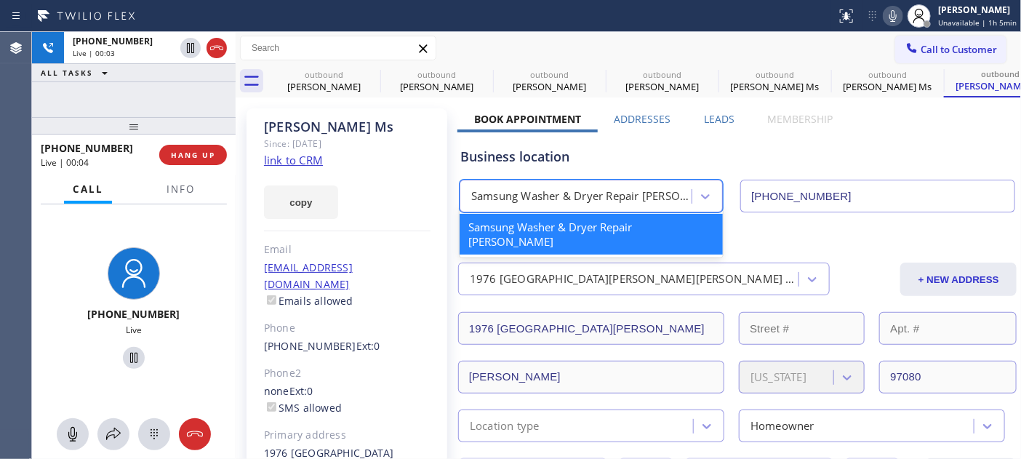
drag, startPoint x: 654, startPoint y: 194, endPoint x: 649, endPoint y: 172, distance: 22.4
click at [688, 194] on div "Samsung Washer & Dryer Repair [PERSON_NAME]" at bounding box center [590, 196] width 263 height 33
click at [615, 149] on div "Business location" at bounding box center [737, 157] width 554 height 20
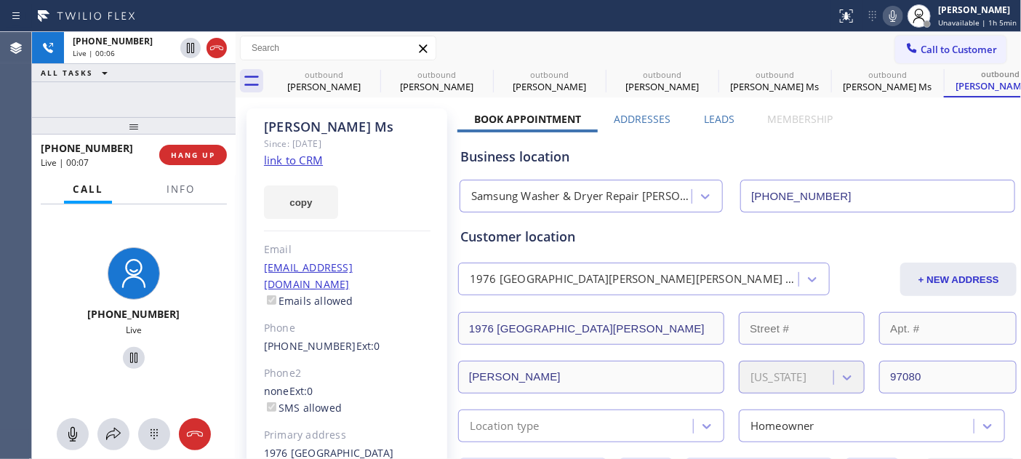
drag, startPoint x: 369, startPoint y: 148, endPoint x: 422, endPoint y: 153, distance: 52.7
click at [369, 148] on div "Since: [DATE]" at bounding box center [347, 143] width 166 height 17
drag, startPoint x: 342, startPoint y: 147, endPoint x: 422, endPoint y: 146, distance: 80.7
click at [342, 147] on div "Since: [DATE]" at bounding box center [347, 143] width 166 height 17
click at [355, 125] on div "[PERSON_NAME] Ms" at bounding box center [347, 127] width 166 height 17
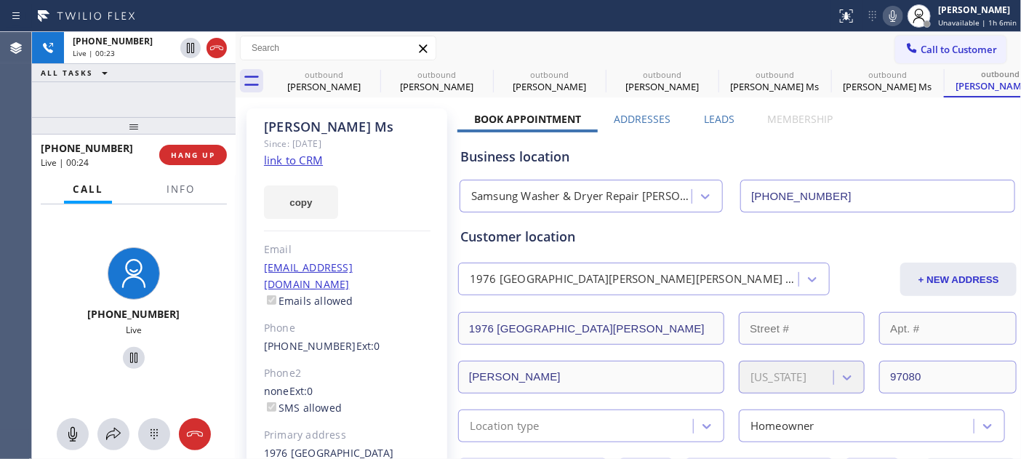
click at [368, 149] on div "Since: [DATE]" at bounding box center [347, 143] width 166 height 17
click at [372, 128] on div "[PERSON_NAME] Ms" at bounding box center [347, 127] width 166 height 17
click at [372, 73] on icon at bounding box center [370, 73] width 17 height 17
type input "[PHONE_NUMBER]"
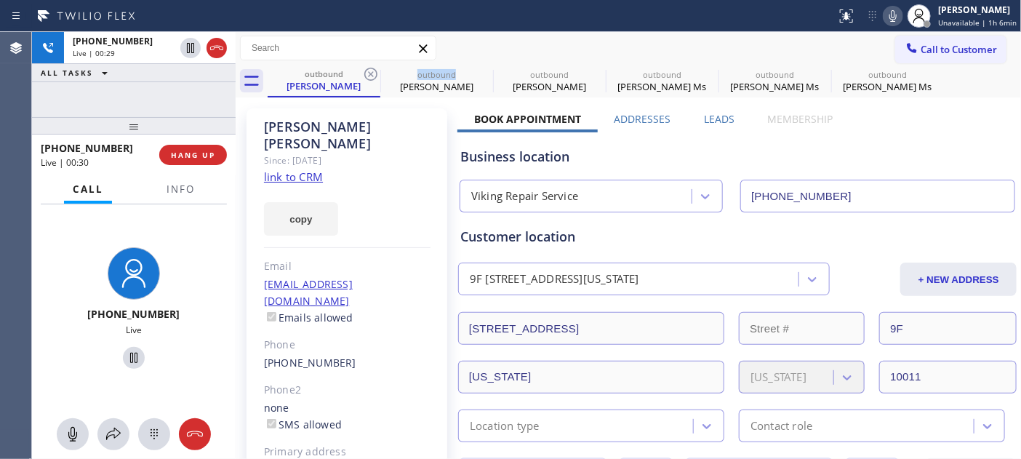
click at [372, 73] on icon at bounding box center [370, 73] width 17 height 17
click at [0, 0] on icon at bounding box center [0, 0] width 0 height 0
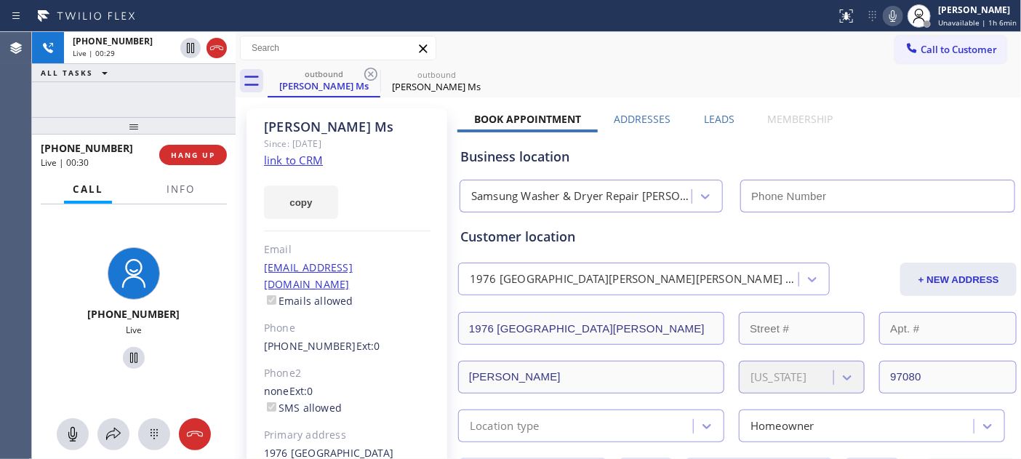
type input "[PHONE_NUMBER]"
click at [372, 73] on icon at bounding box center [370, 73] width 17 height 17
click at [541, 34] on div "Call to Customer Outbound call Location Samsung Washer & Dryer Repair [PERSON_N…" at bounding box center [628, 48] width 785 height 33
click at [364, 129] on div "[PERSON_NAME] Ms" at bounding box center [347, 127] width 166 height 17
click at [466, 44] on div "Call to Customer Outbound call Location Samsung Washer & Dryer Repair [PERSON_N…" at bounding box center [628, 48] width 785 height 25
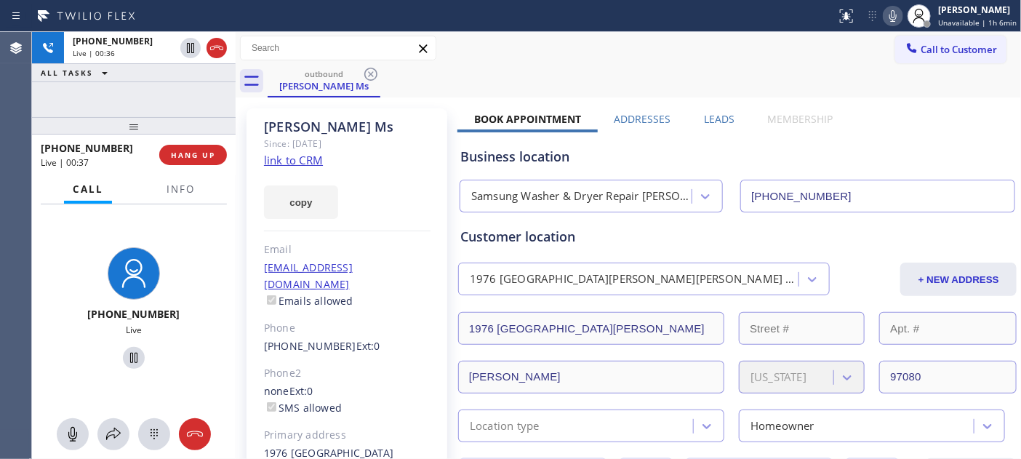
click at [629, 57] on div "Call to Customer Outbound call Location Samsung Washer & Dryer Repair [PERSON_N…" at bounding box center [628, 48] width 785 height 25
click at [458, 33] on div "Call to Customer Outbound call Location Samsung Washer & Dryer Repair [PERSON_N…" at bounding box center [628, 48] width 785 height 33
click at [637, 54] on div "Call to Customer Outbound call Location Samsung Washer & Dryer Repair [PERSON_N…" at bounding box center [628, 48] width 785 height 25
drag, startPoint x: 337, startPoint y: 39, endPoint x: 760, endPoint y: 2, distance: 424.8
click at [337, 39] on input "text" at bounding box center [338, 47] width 195 height 23
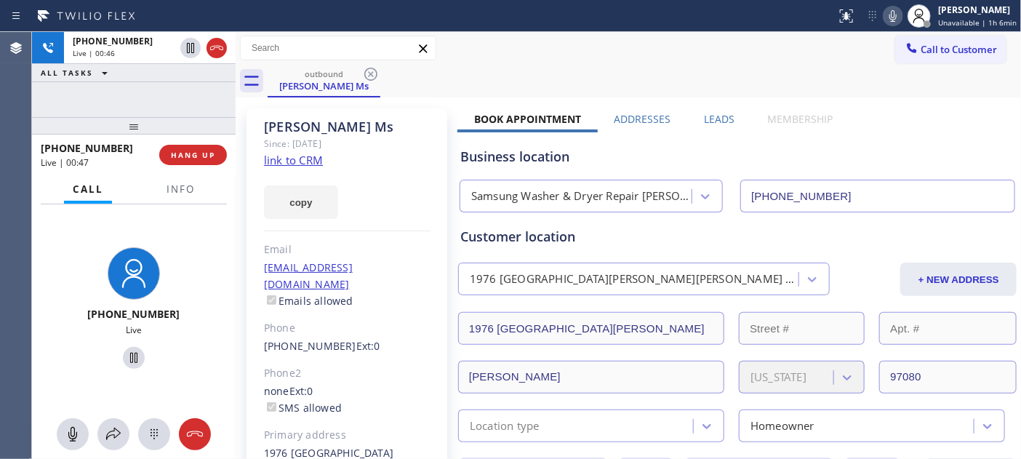
click at [353, 23] on div at bounding box center [418, 15] width 824 height 23
click at [368, 28] on div "Status report No issues detected If you experience an issue, please download th…" at bounding box center [510, 16] width 1021 height 32
drag, startPoint x: 310, startPoint y: 29, endPoint x: 324, endPoint y: 29, distance: 13.1
click at [310, 29] on div "Status report No issues detected If you experience an issue, please download th…" at bounding box center [510, 16] width 1021 height 32
click at [358, 28] on div "Status report No issues detected If you experience an issue, please download th…" at bounding box center [510, 16] width 1021 height 32
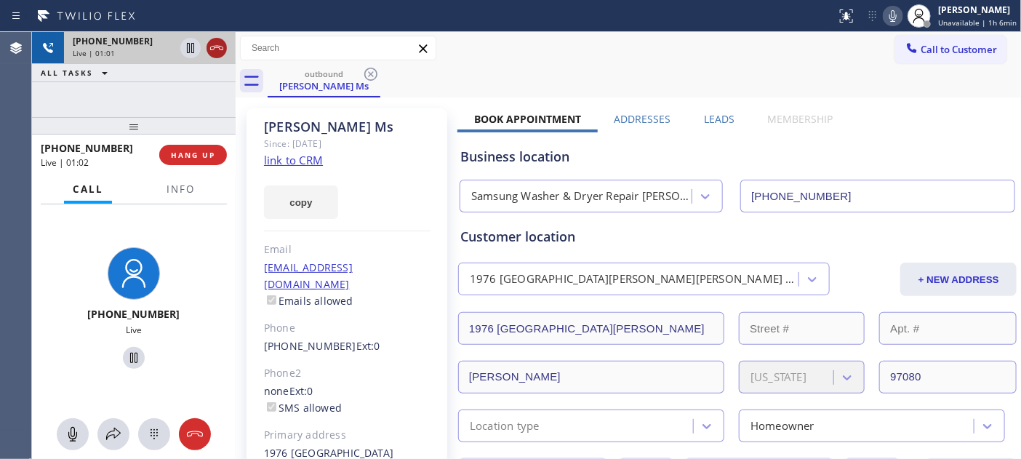
drag, startPoint x: 188, startPoint y: 113, endPoint x: 222, endPoint y: 41, distance: 79.0
click at [193, 80] on div "[PHONE_NUMBER] Live | 01:01 ALL TASKS ALL TASKS ACTIVE TASKS TASKS IN WRAP UP […" at bounding box center [134, 245] width 204 height 427
click at [353, 33] on div "Call to Customer Outbound call Location Samsung Washer & Dryer Repair [PERSON_N…" at bounding box center [628, 48] width 785 height 33
drag, startPoint x: 208, startPoint y: 120, endPoint x: 221, endPoint y: 39, distance: 81.8
click at [200, 66] on div "[PHONE_NUMBER] Live | 01:07 ALL TASKS ALL TASKS ACTIVE TASKS TASKS IN WRAP UP […" at bounding box center [134, 245] width 204 height 427
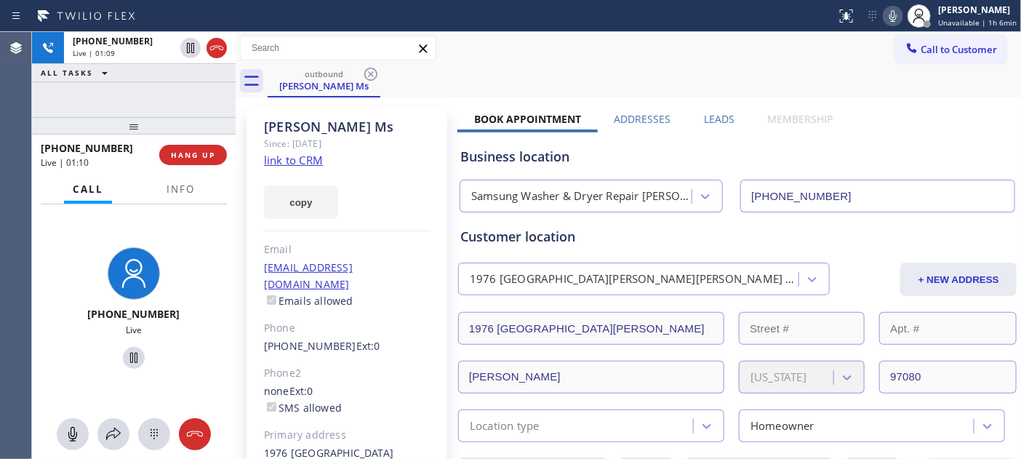
drag, startPoint x: 178, startPoint y: 118, endPoint x: 190, endPoint y: 69, distance: 50.3
click at [180, 81] on div "[PHONE_NUMBER] Live | 01:09 ALL TASKS ALL TASKS ACTIVE TASKS TASKS IN WRAP UP […" at bounding box center [134, 245] width 204 height 427
drag, startPoint x: 182, startPoint y: 131, endPoint x: 205, endPoint y: 39, distance: 95.2
click at [187, 63] on div "[PHONE_NUMBER] Live | 01:11 ALL TASKS ALL TASKS ACTIVE TASKS TASKS IN WRAP UP […" at bounding box center [134, 245] width 204 height 427
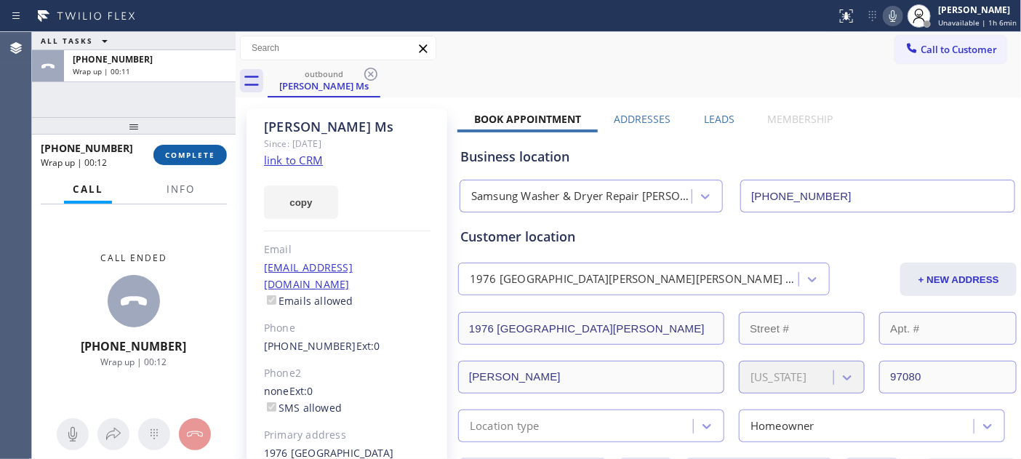
click at [195, 155] on span "COMPLETE" at bounding box center [190, 155] width 50 height 10
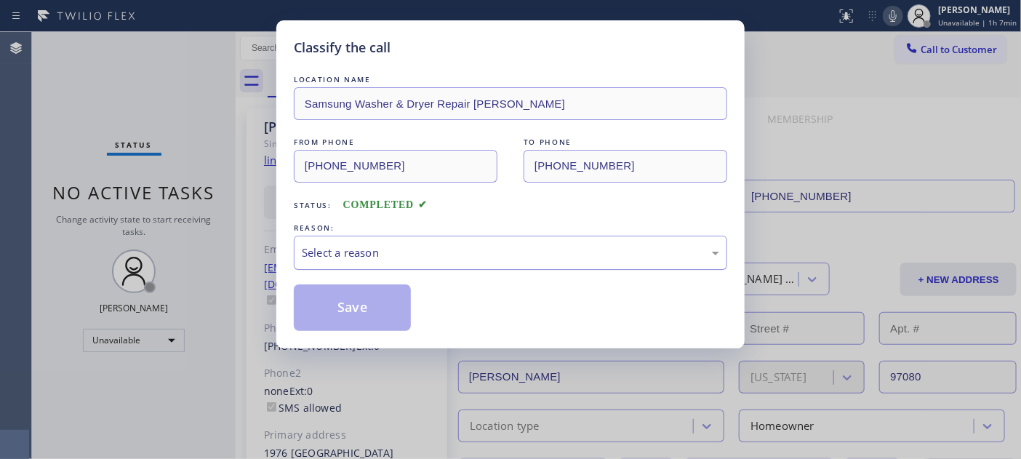
click at [480, 257] on div "Select a reason" at bounding box center [510, 252] width 417 height 17
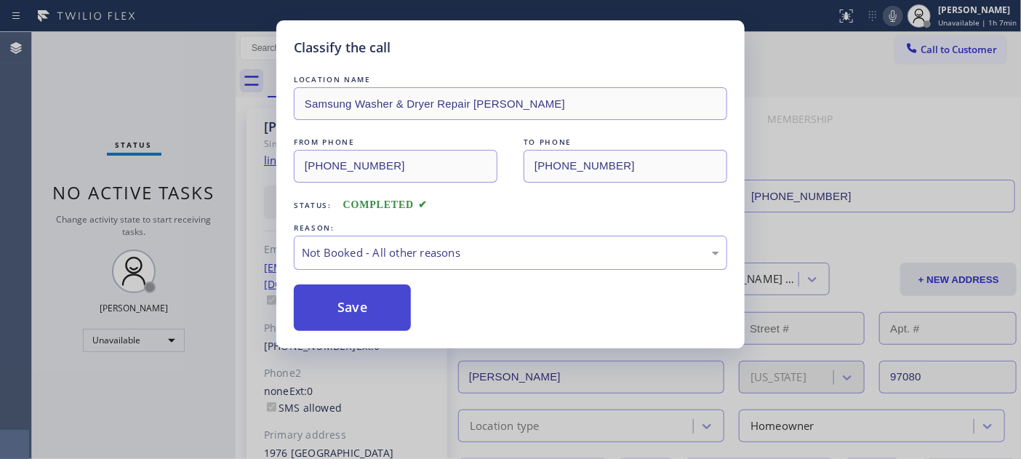
click at [381, 302] on button "Save" at bounding box center [352, 307] width 117 height 47
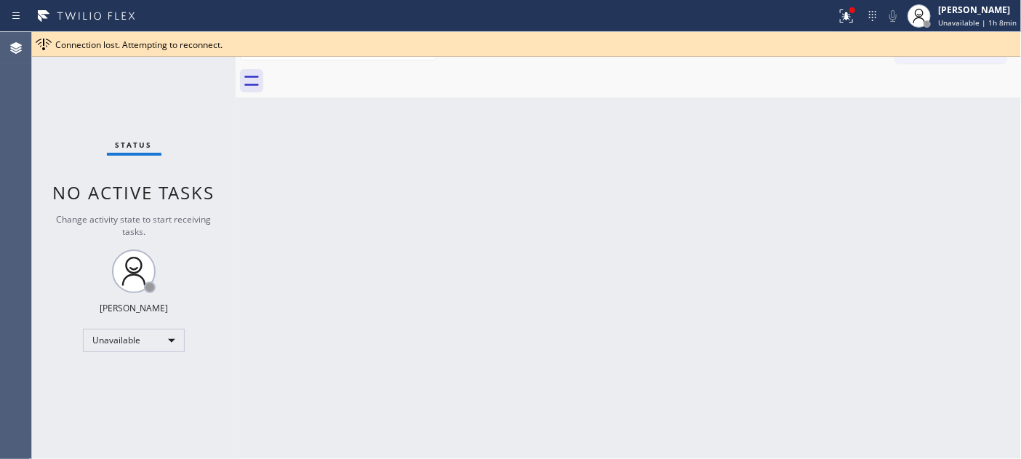
drag, startPoint x: 337, startPoint y: 127, endPoint x: 305, endPoint y: 81, distance: 55.9
click at [337, 127] on div "Back to Dashboard Change Sender ID Customers Technicians Select a contact Outbo…" at bounding box center [628, 245] width 785 height 427
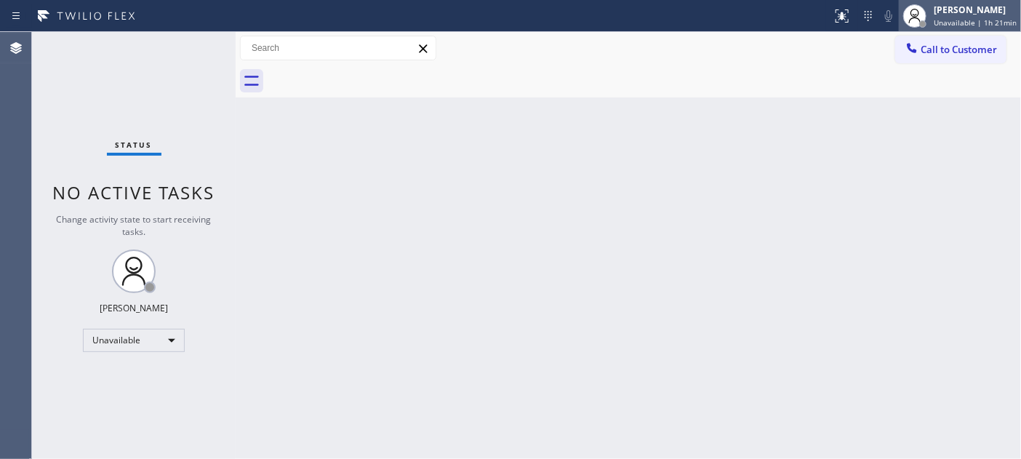
click at [941, 5] on div "[PERSON_NAME]" at bounding box center [975, 10] width 83 height 12
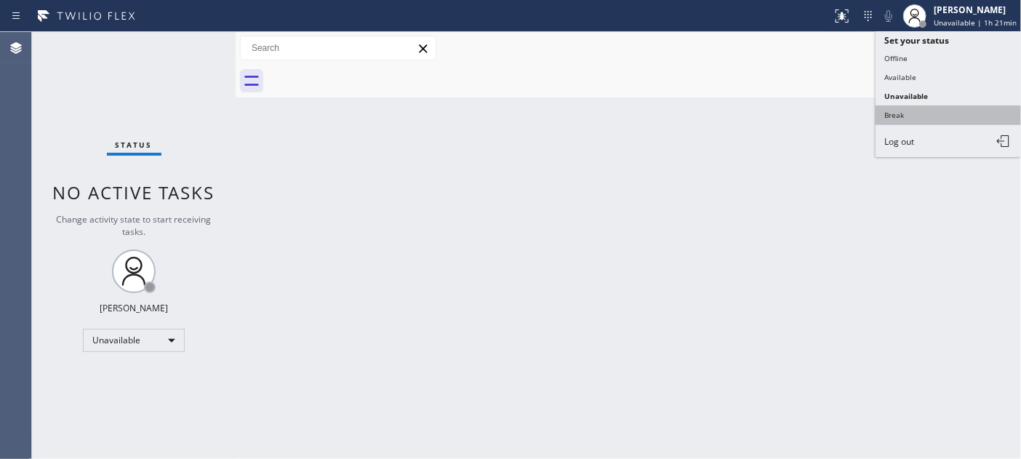
click at [915, 113] on button "Break" at bounding box center [947, 114] width 145 height 19
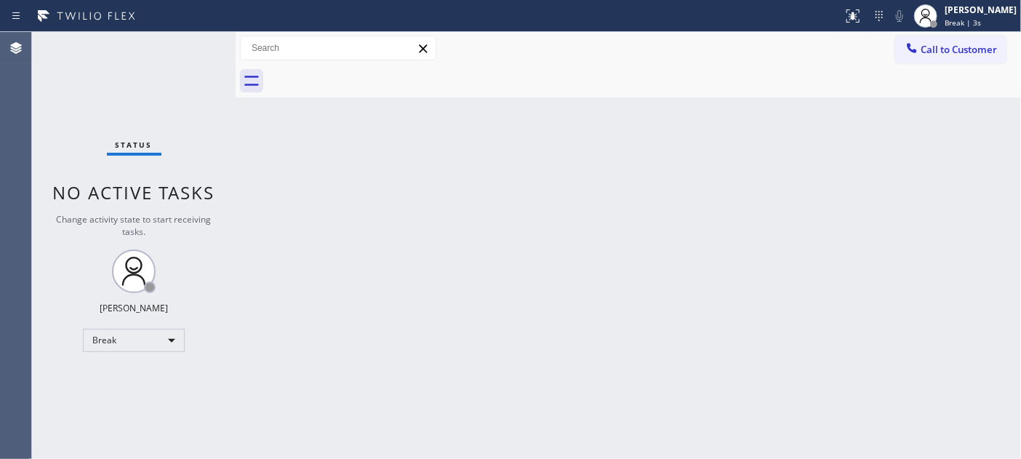
click at [369, 104] on div "Back to Dashboard Change Sender ID Customers Technicians Select a contact Outbo…" at bounding box center [628, 245] width 785 height 427
click at [984, 12] on div "[PERSON_NAME]" at bounding box center [980, 10] width 72 height 12
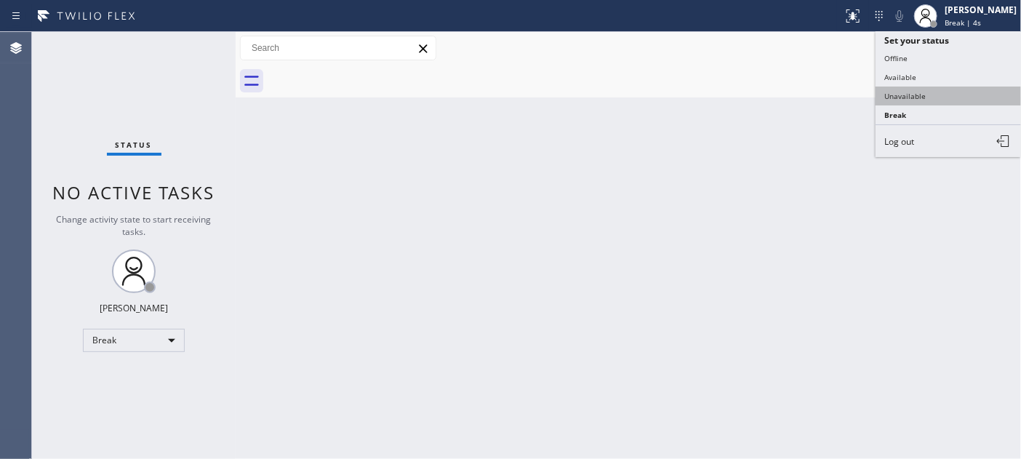
click at [940, 95] on button "Unavailable" at bounding box center [947, 96] width 145 height 19
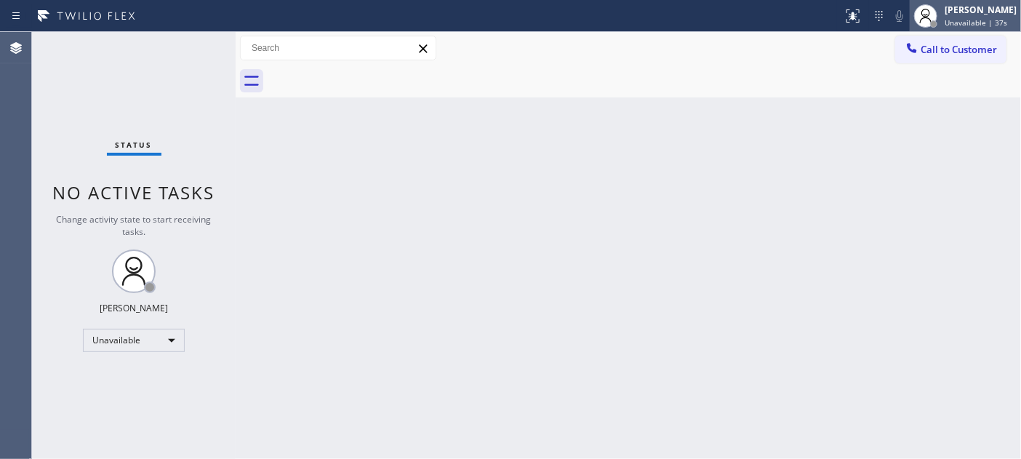
click at [979, 25] on span "Unavailable | 37s" at bounding box center [975, 22] width 63 height 10
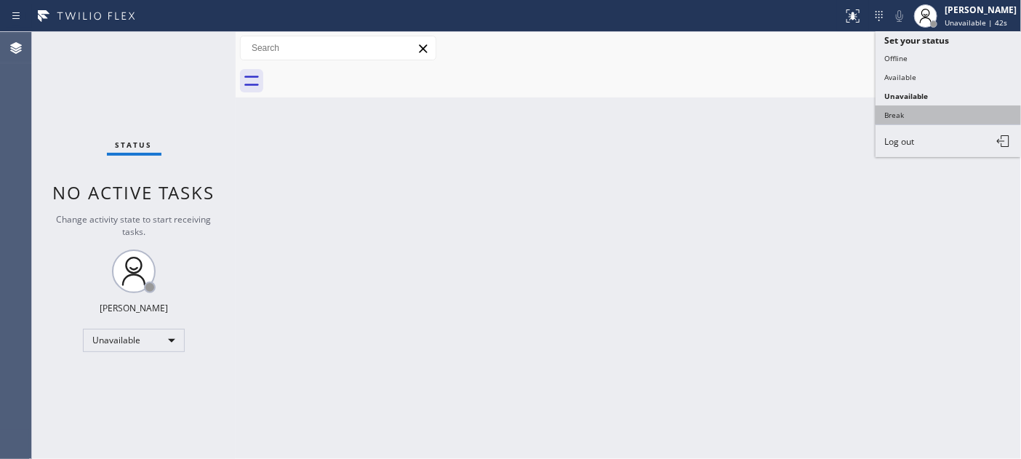
click at [932, 113] on button "Break" at bounding box center [947, 114] width 145 height 19
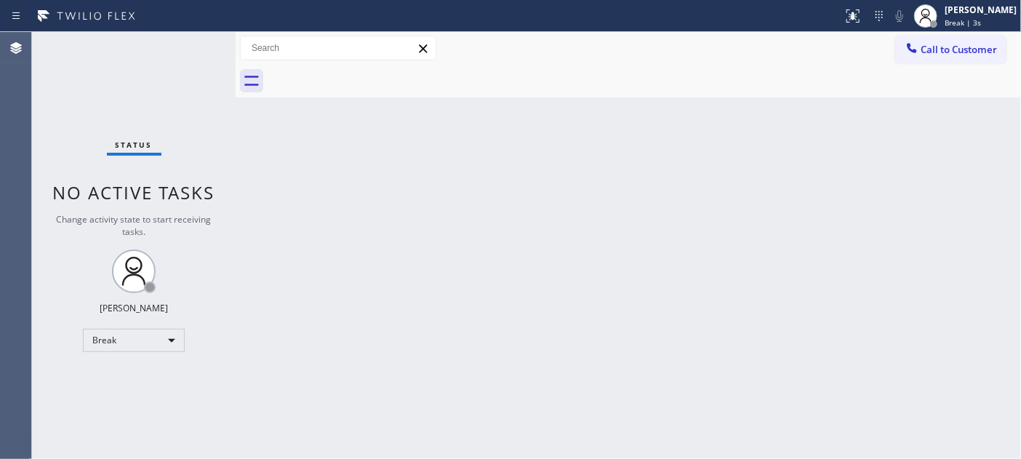
drag, startPoint x: 551, startPoint y: 124, endPoint x: 999, endPoint y: 308, distance: 484.2
click at [999, 308] on div "Back to Dashboard Change Sender ID Customers Technicians Select a contact Outbo…" at bounding box center [628, 245] width 785 height 427
